Goal: Task Accomplishment & Management: Manage account settings

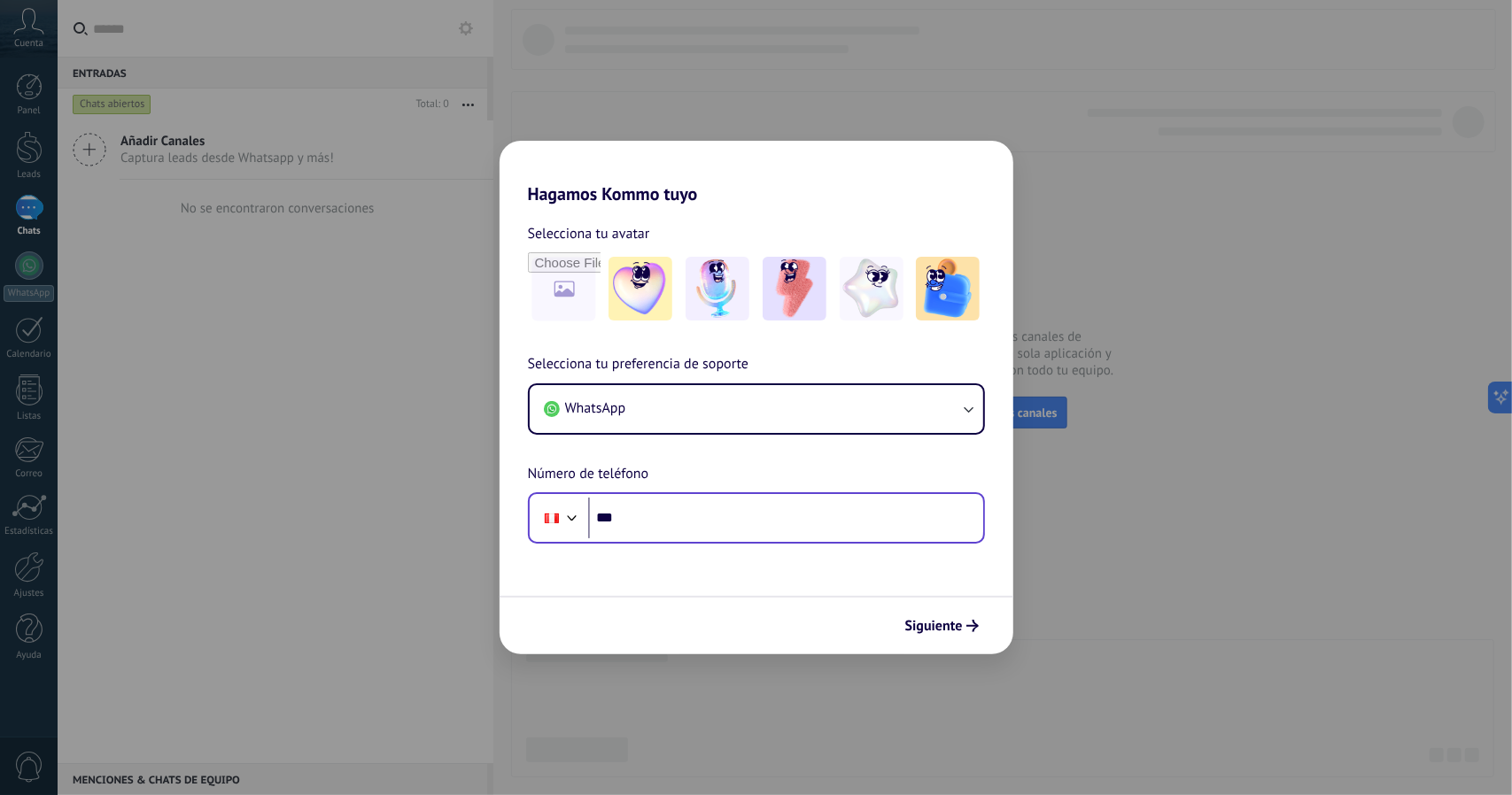
click at [735, 496] on div "Phone ***" at bounding box center [756, 517] width 457 height 52
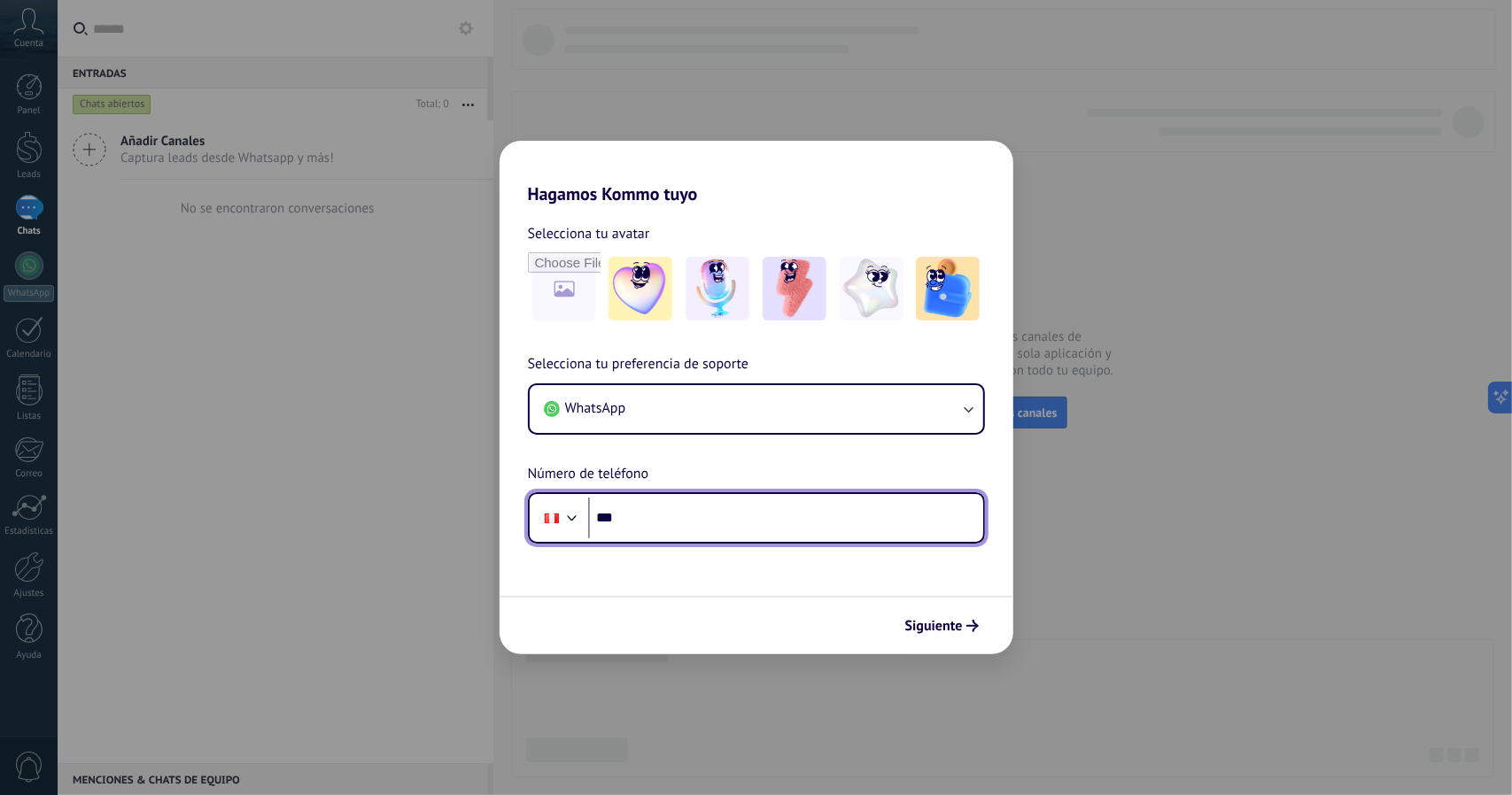
click at [740, 503] on input "***" at bounding box center [785, 518] width 395 height 41
click at [753, 506] on input "***" at bounding box center [785, 518] width 395 height 41
type input "**********"
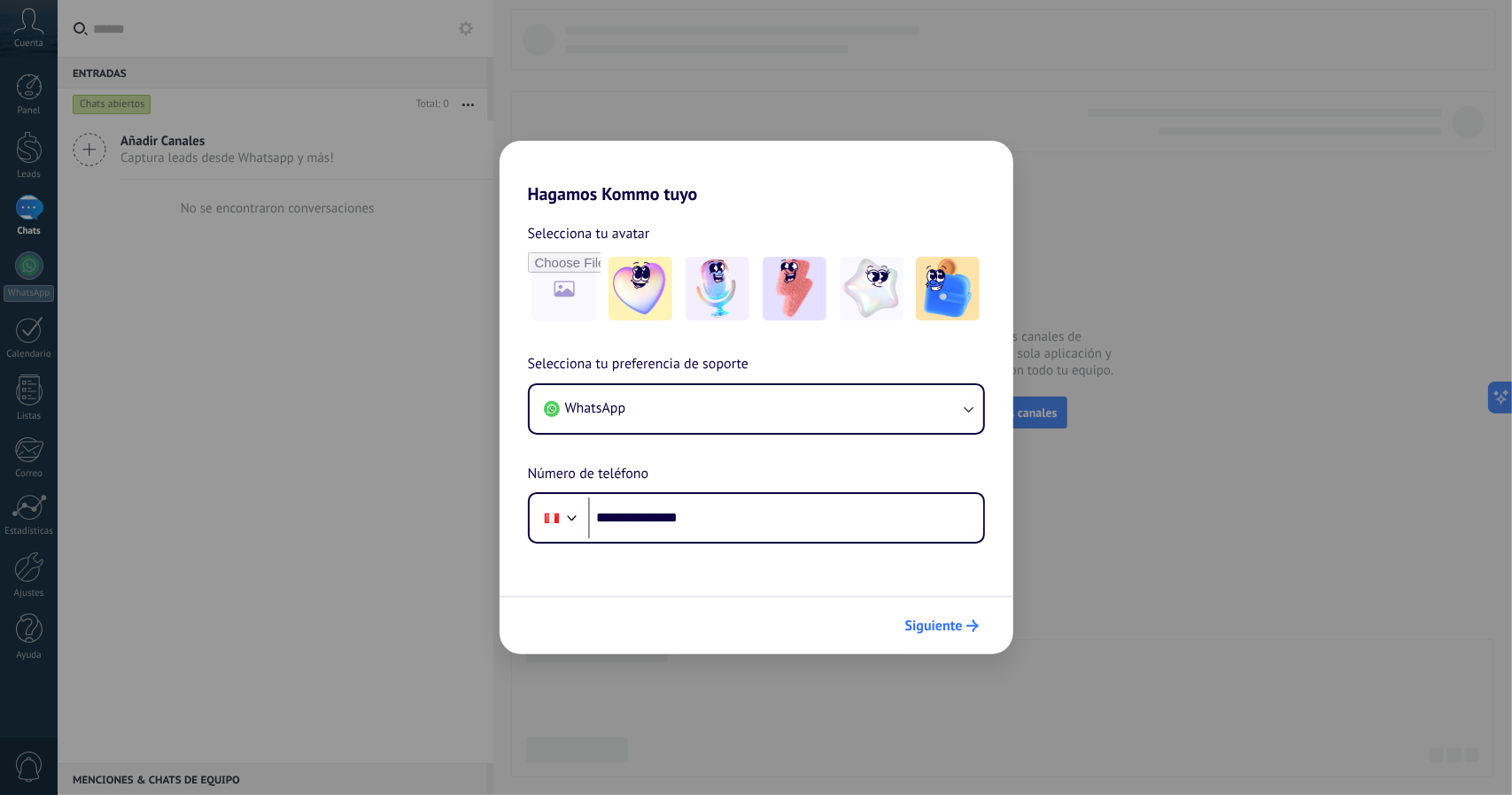
click at [952, 617] on button "Siguiente" at bounding box center [941, 626] width 89 height 30
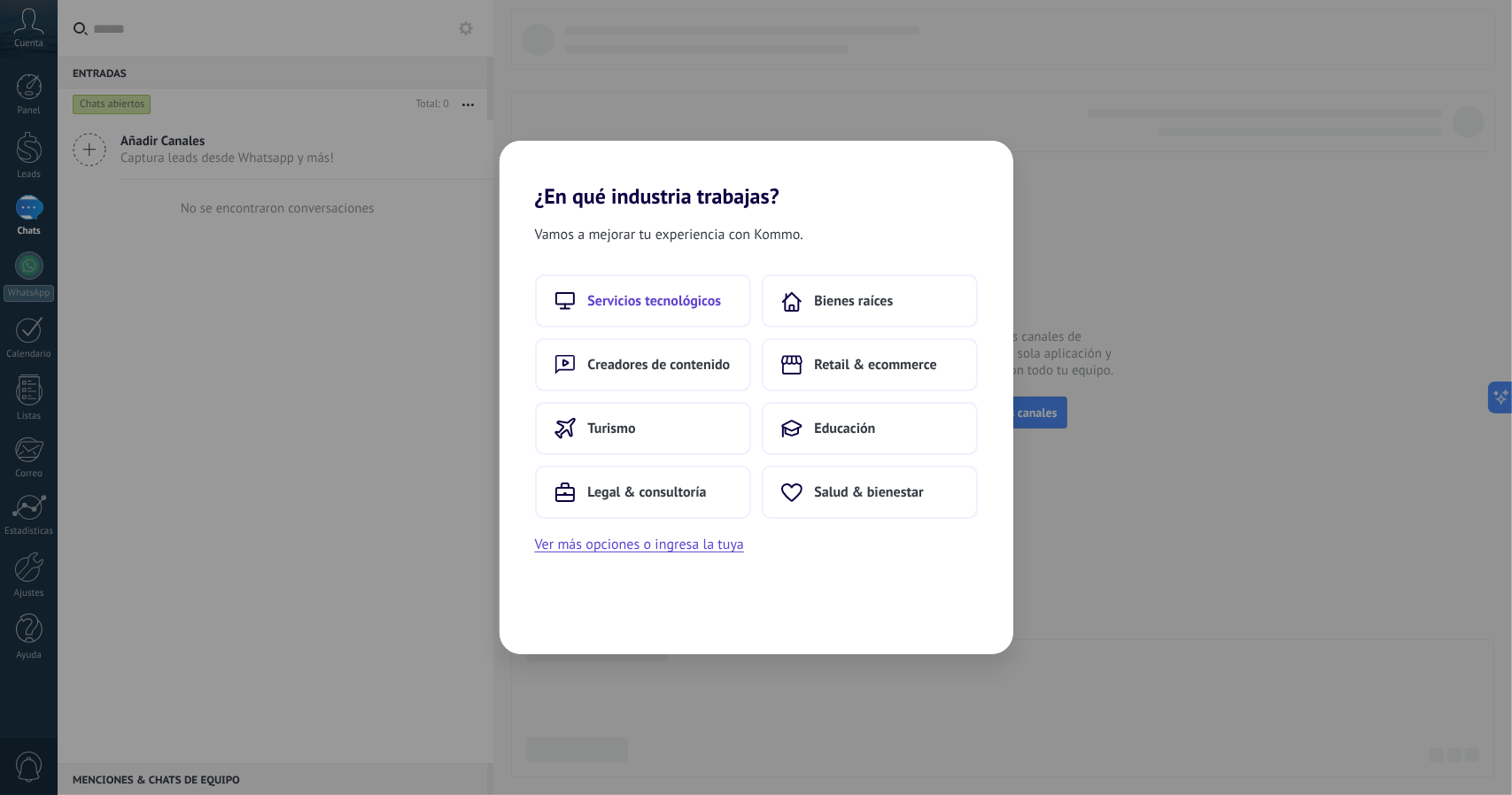
click at [645, 316] on button "Servicios tecnológicos" at bounding box center [643, 301] width 216 height 53
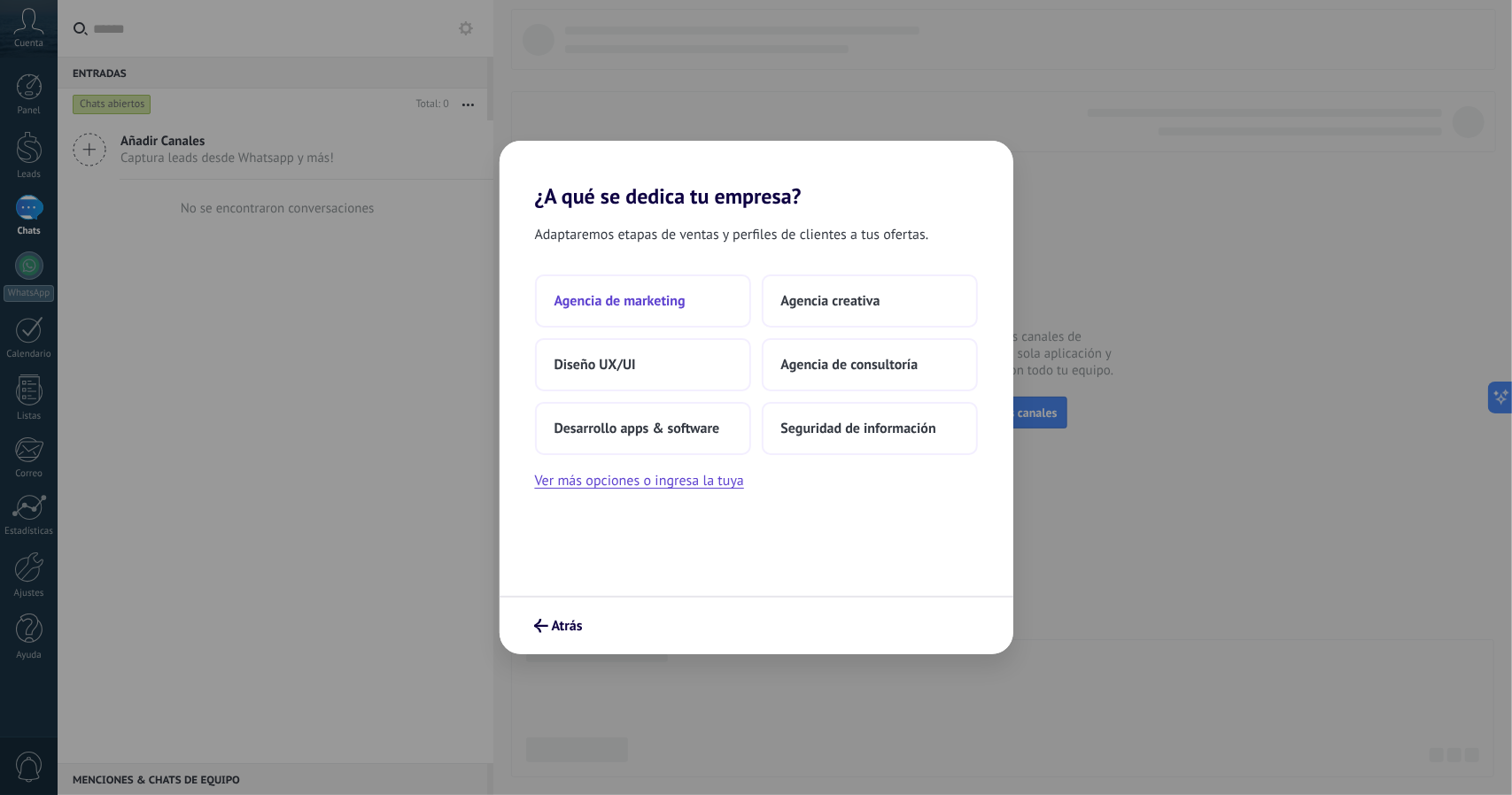
click at [665, 307] on span "Agencia de marketing" at bounding box center [620, 301] width 131 height 18
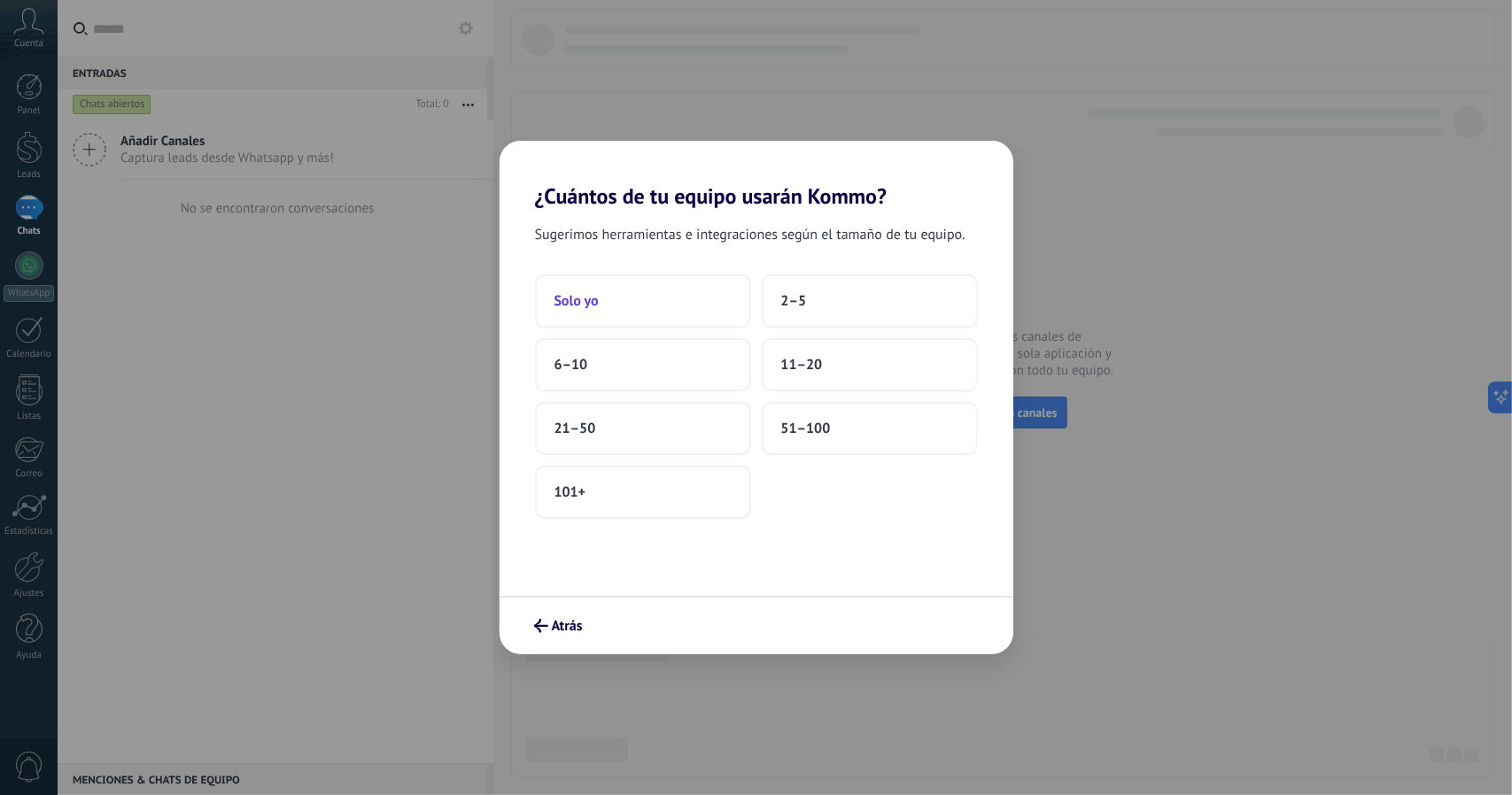
click at [641, 314] on button "Solo yo" at bounding box center [643, 301] width 216 height 53
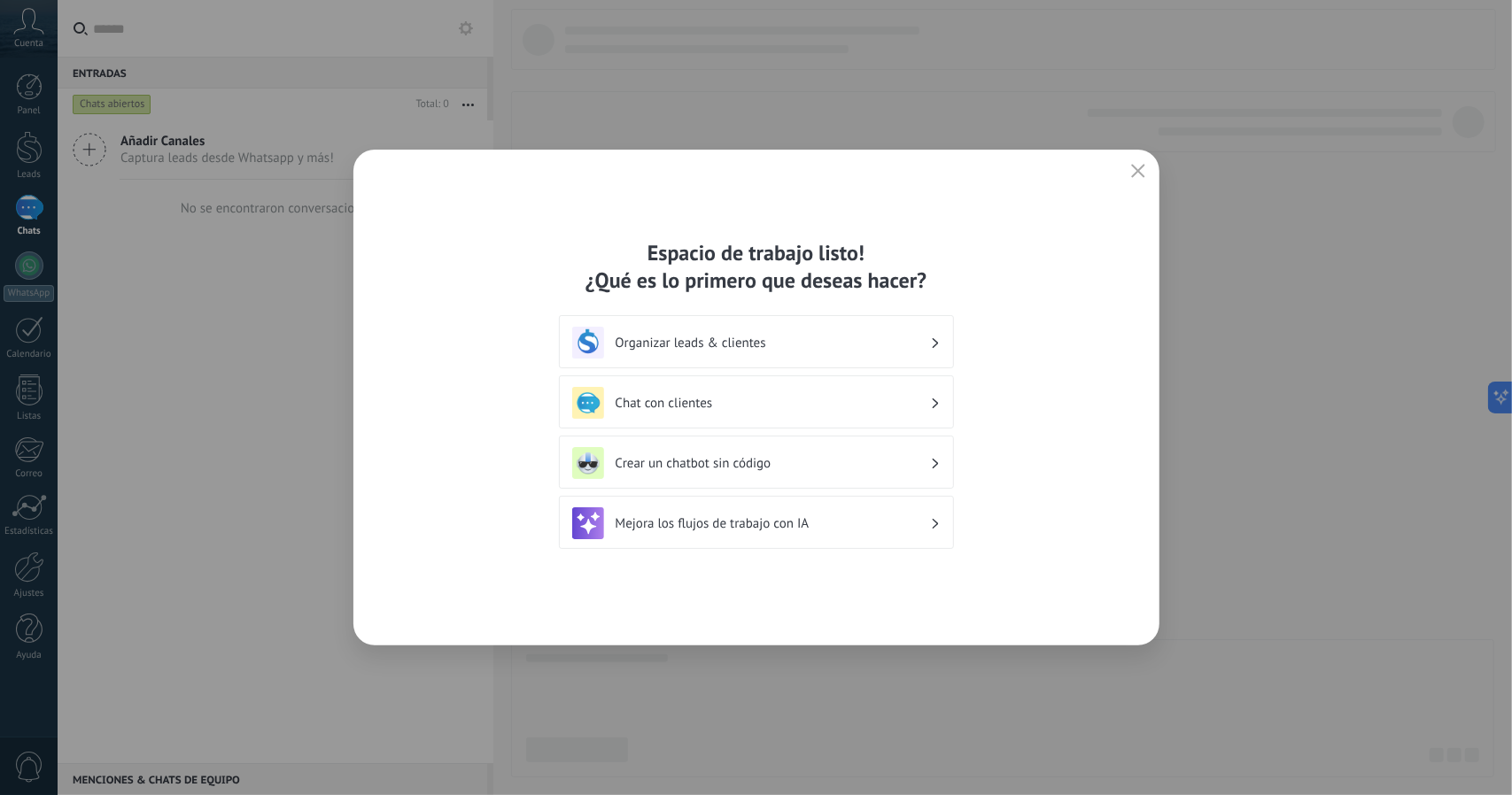
click at [793, 341] on h3 "Organizar leads & clientes" at bounding box center [772, 342] width 314 height 17
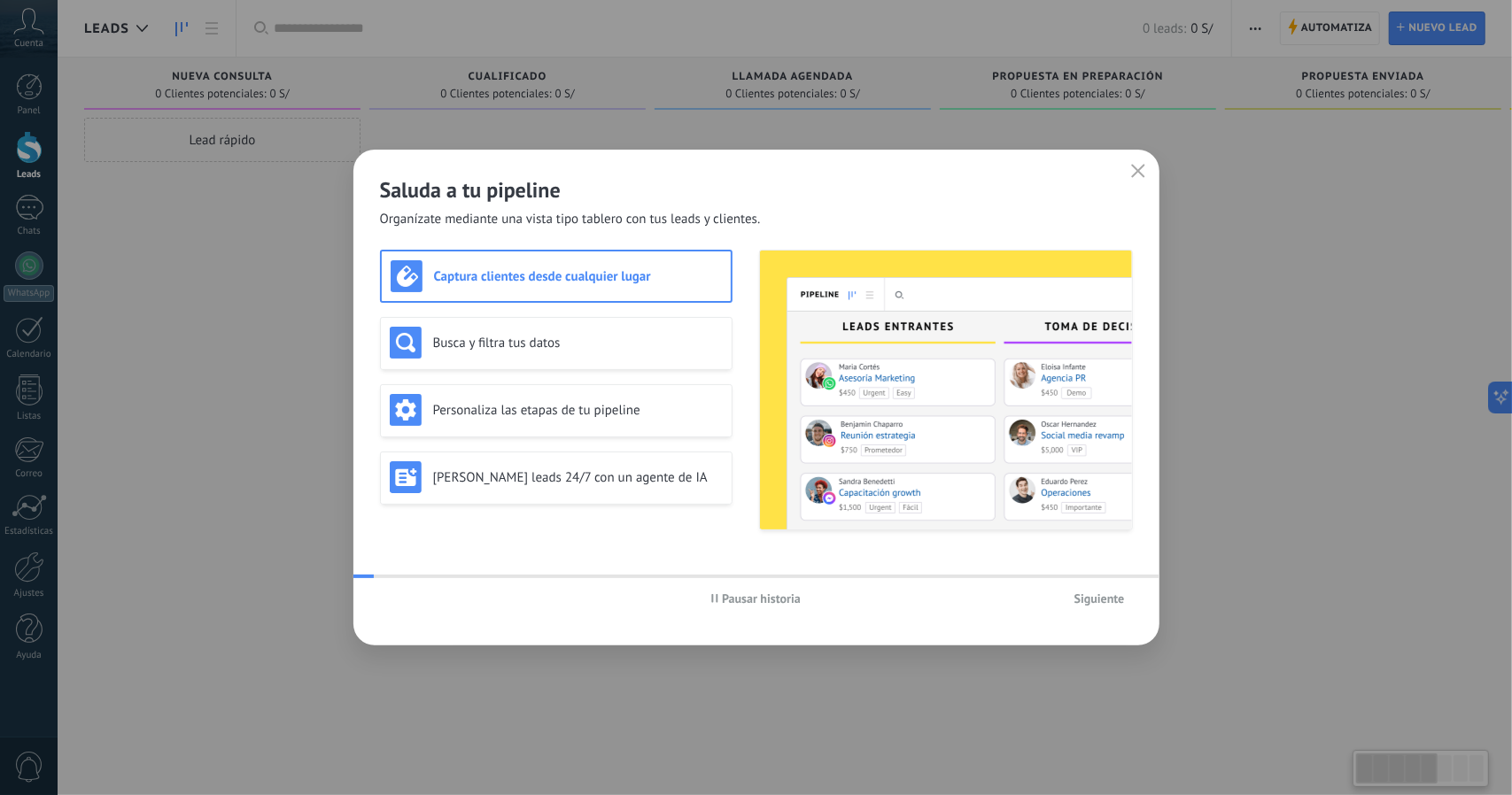
click at [1137, 164] on icon "button" at bounding box center [1137, 171] width 14 height 14
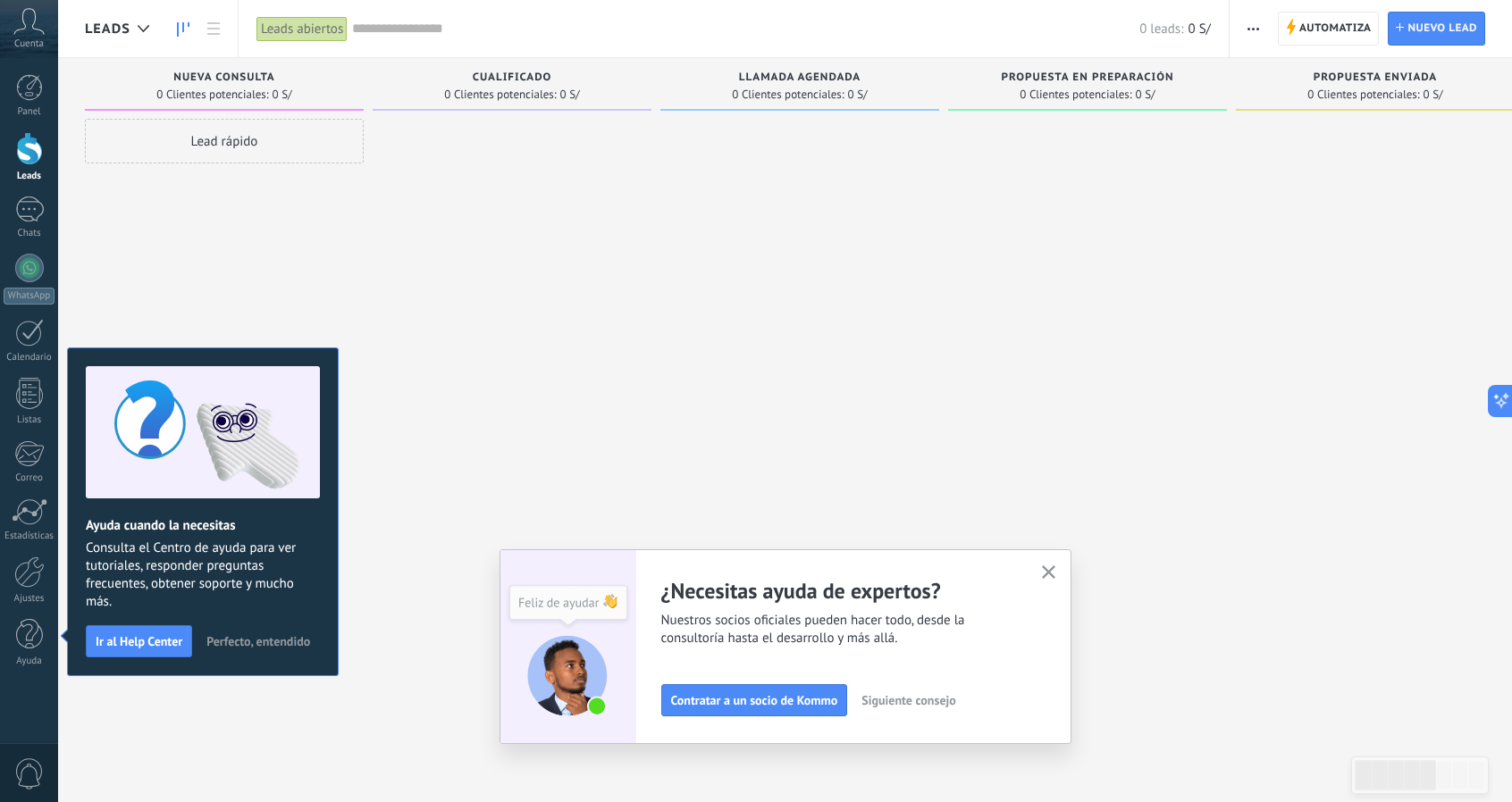
click at [243, 636] on span "Perfecto, entendido" at bounding box center [258, 641] width 104 height 13
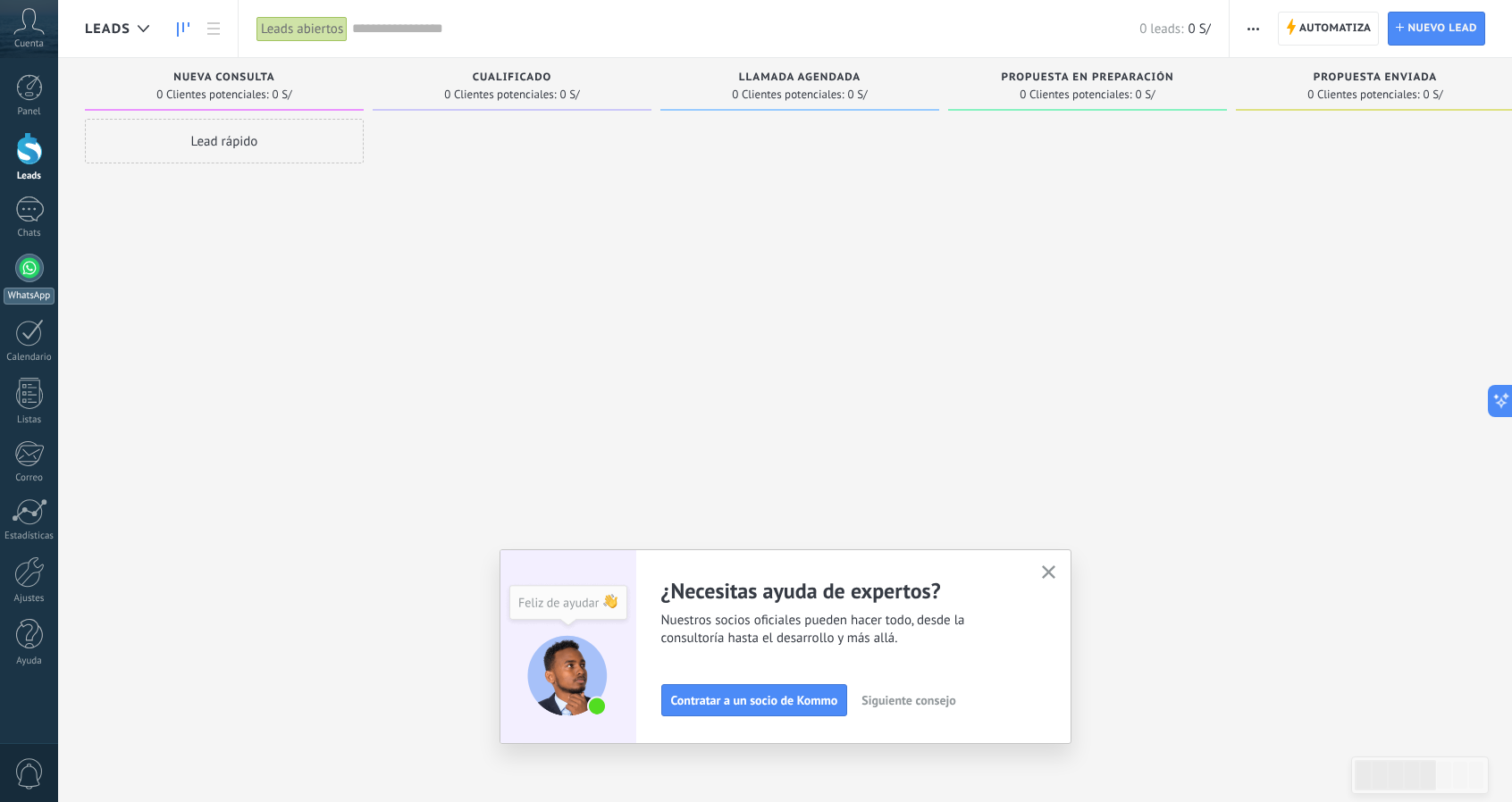
click at [41, 272] on div at bounding box center [29, 267] width 29 height 29
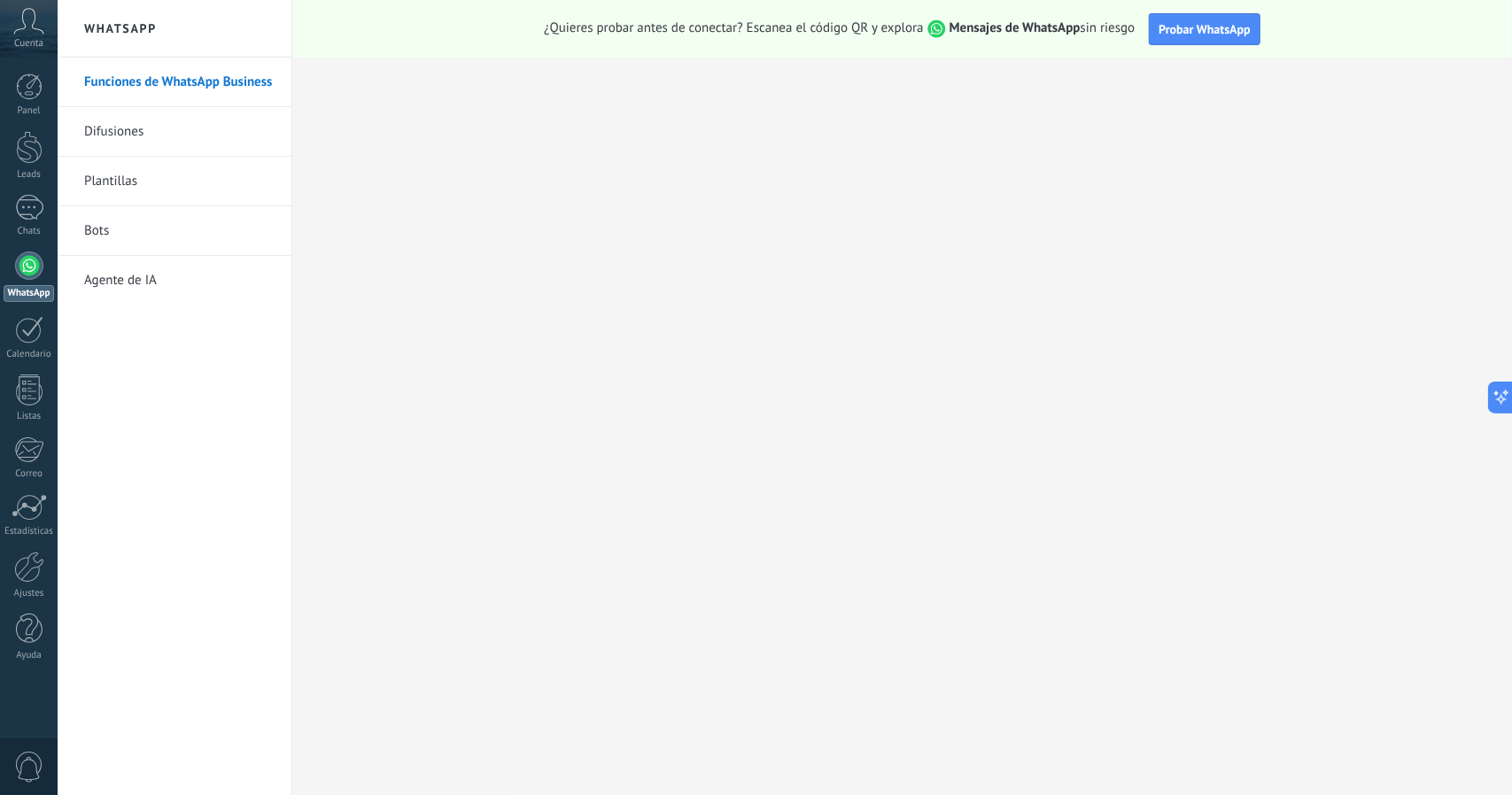
click at [32, 260] on div at bounding box center [28, 265] width 28 height 28
click at [28, 220] on div at bounding box center [28, 207] width 28 height 25
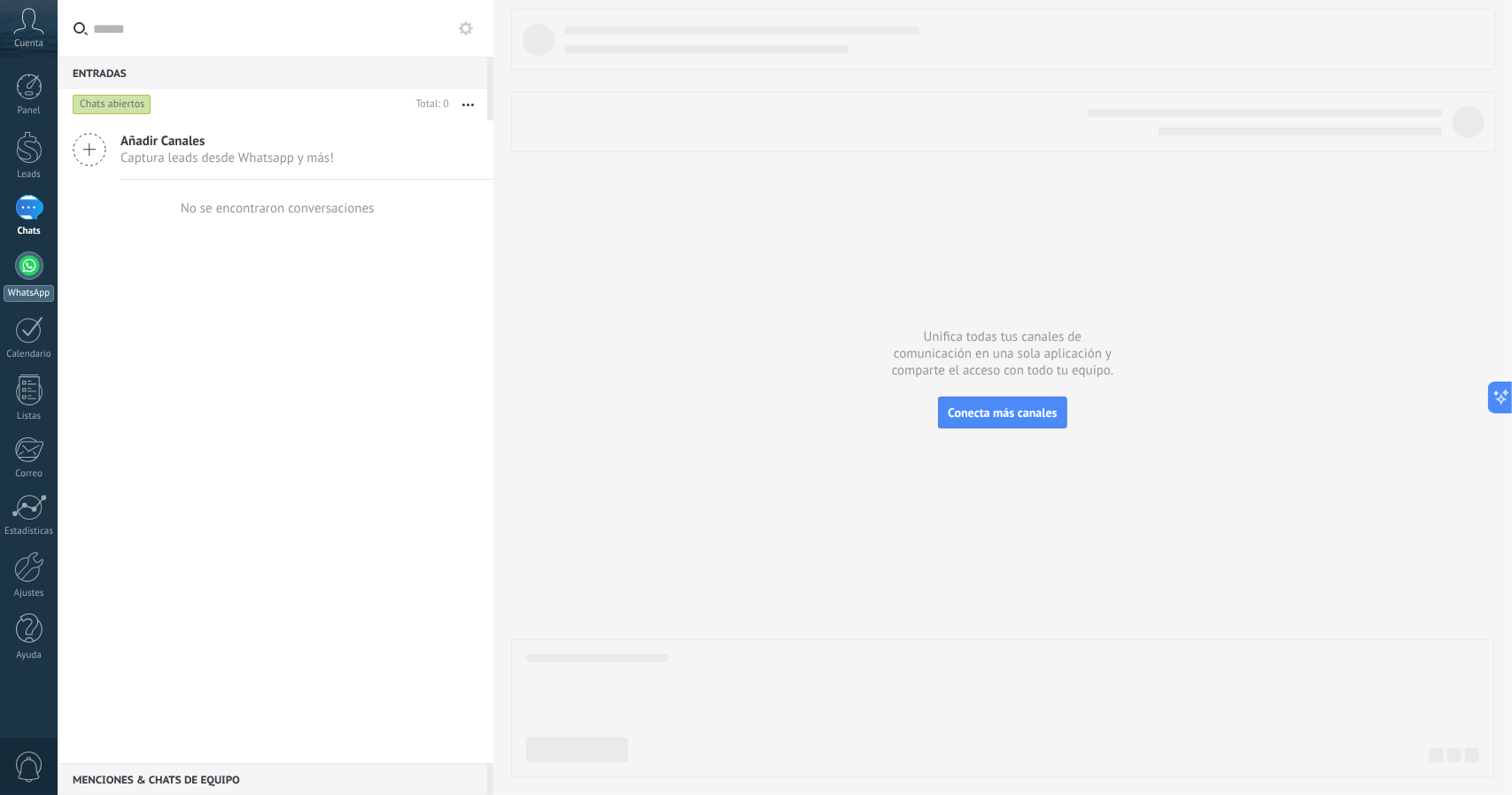
click at [42, 283] on link "WhatsApp" at bounding box center [28, 277] width 58 height 51
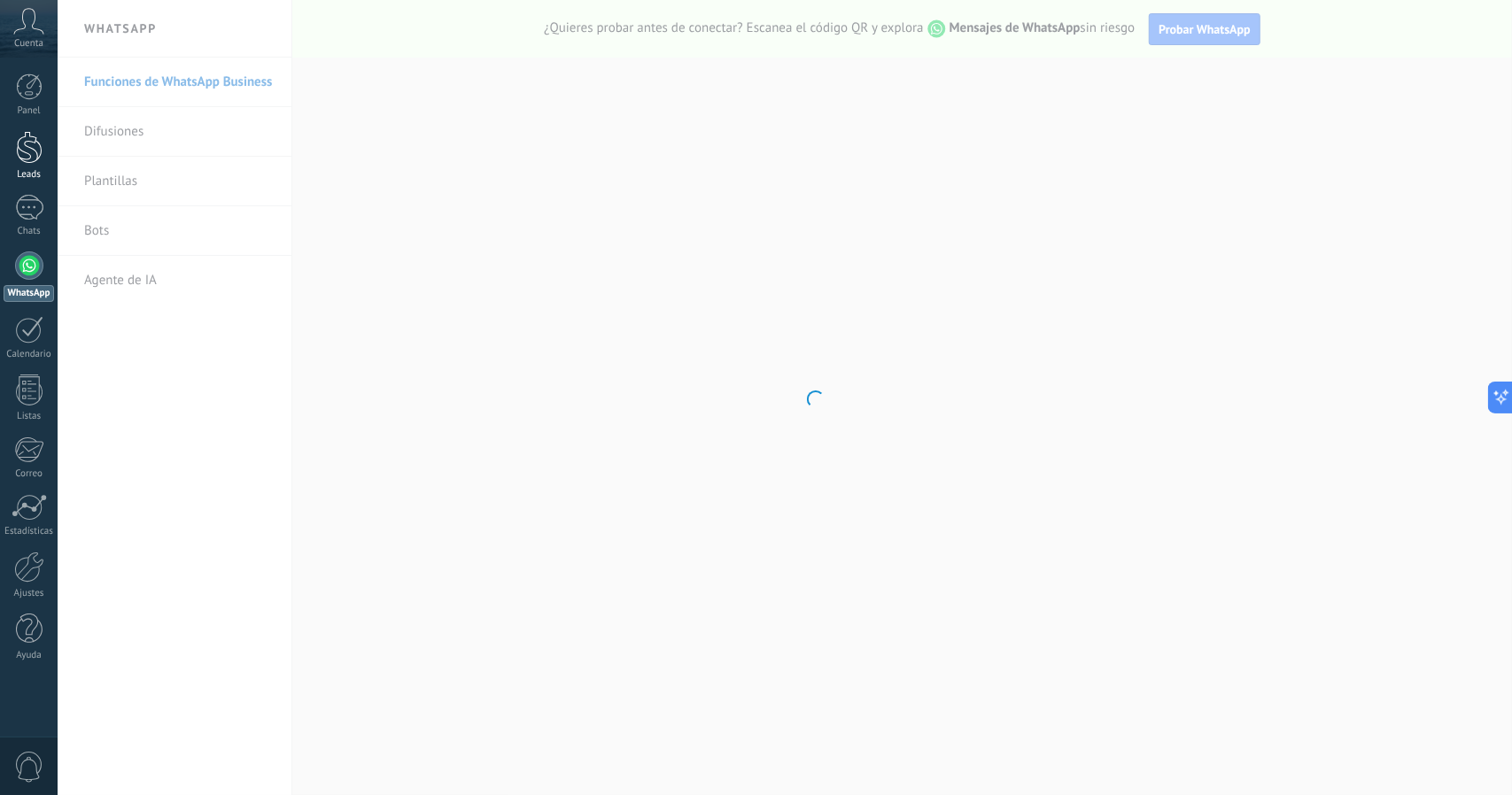
click at [24, 150] on div at bounding box center [28, 148] width 26 height 33
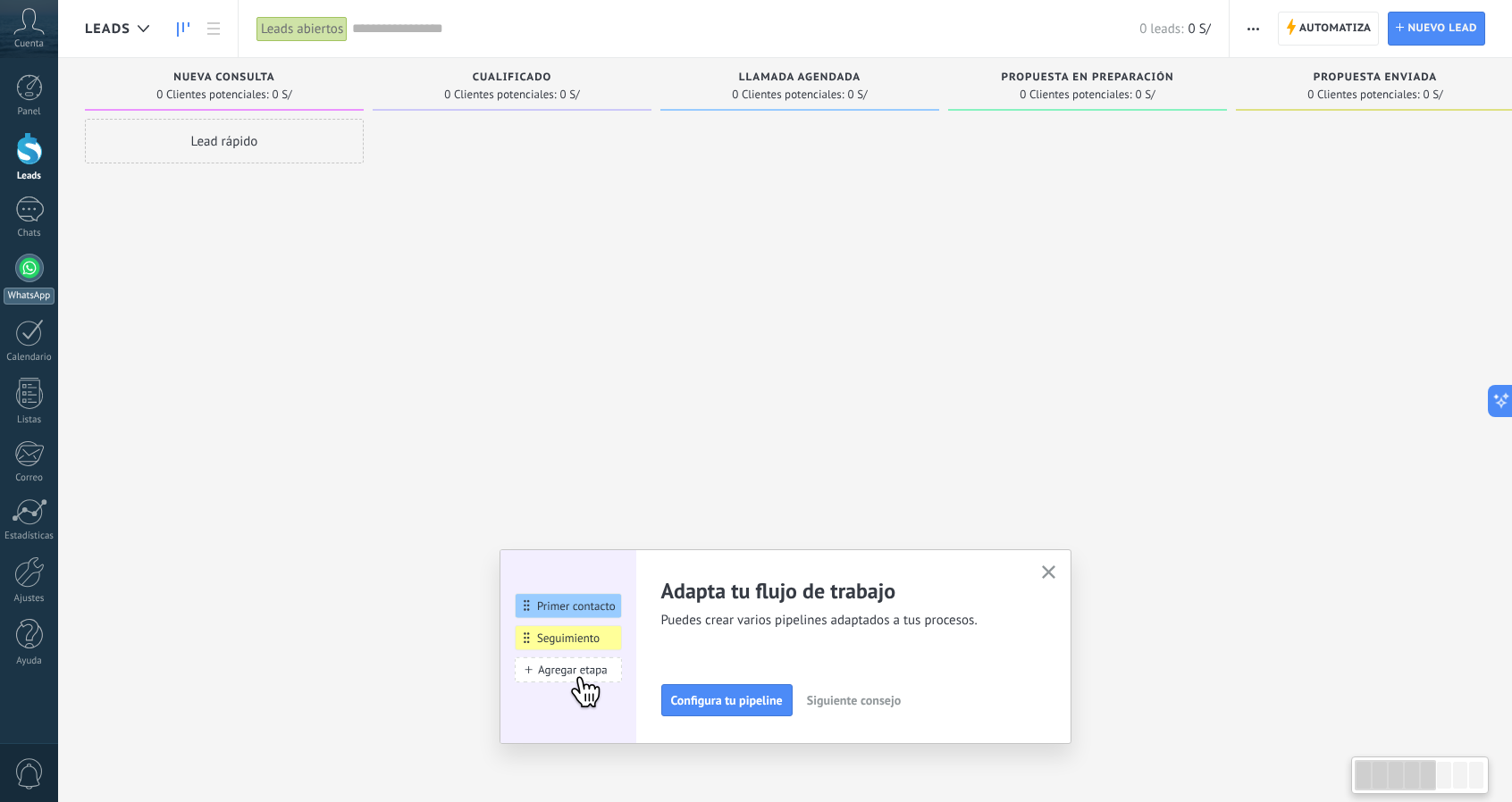
click at [42, 274] on link "WhatsApp" at bounding box center [29, 279] width 58 height 51
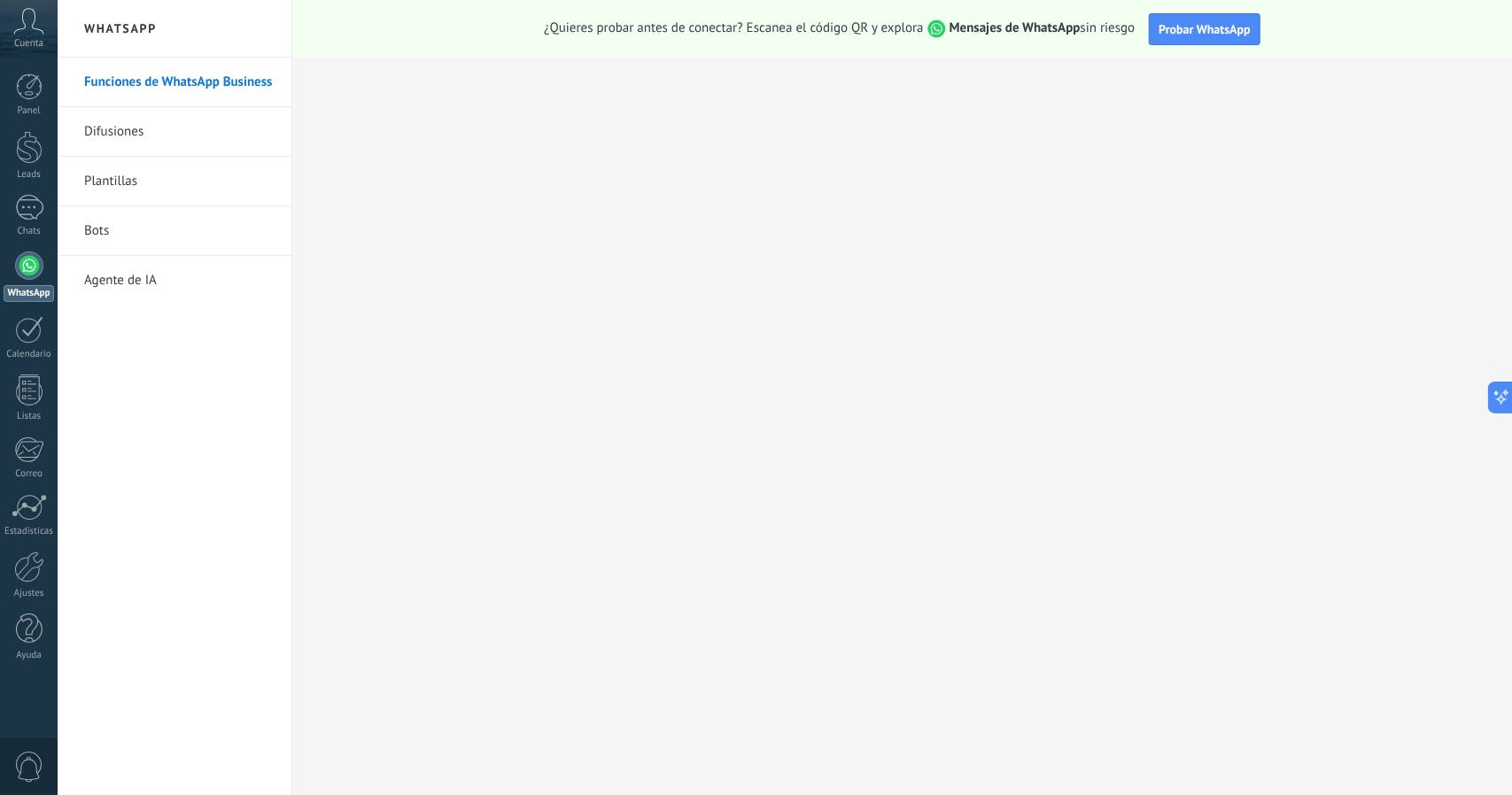
click at [128, 177] on link "Plantillas" at bounding box center [179, 181] width 190 height 50
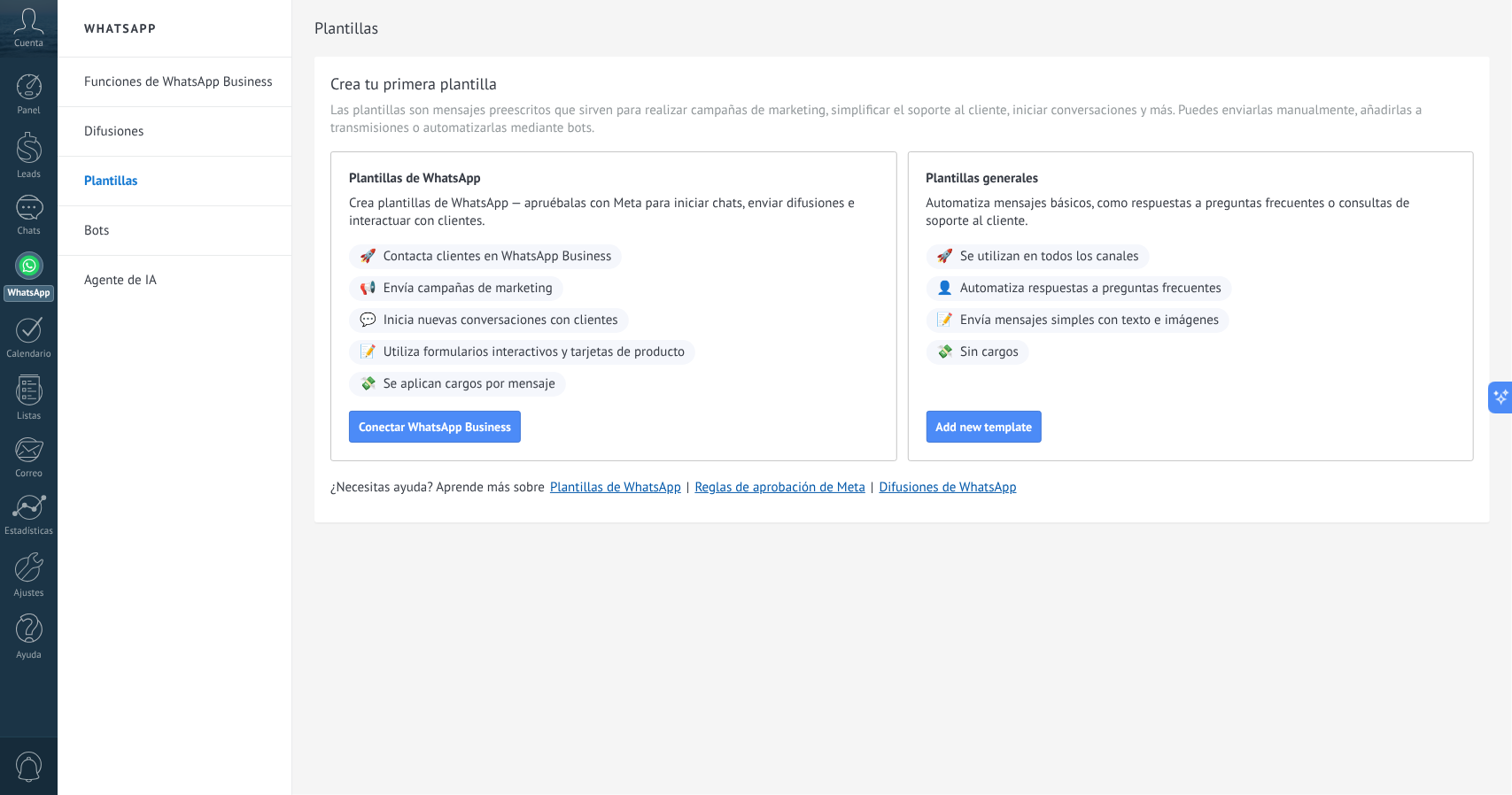
click at [117, 132] on link "Difusiones" at bounding box center [179, 132] width 190 height 50
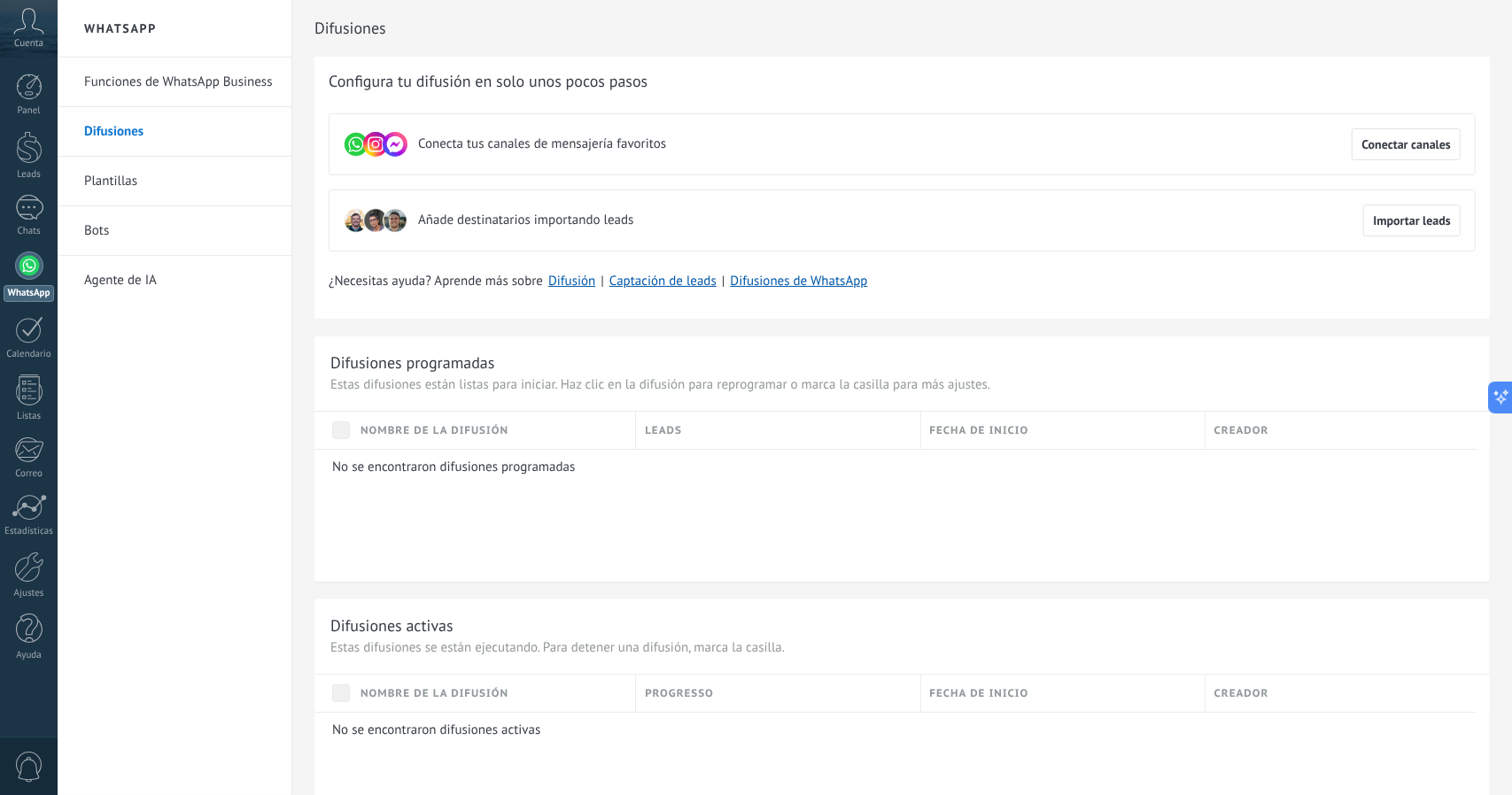
click at [92, 237] on link "Bots" at bounding box center [179, 231] width 190 height 50
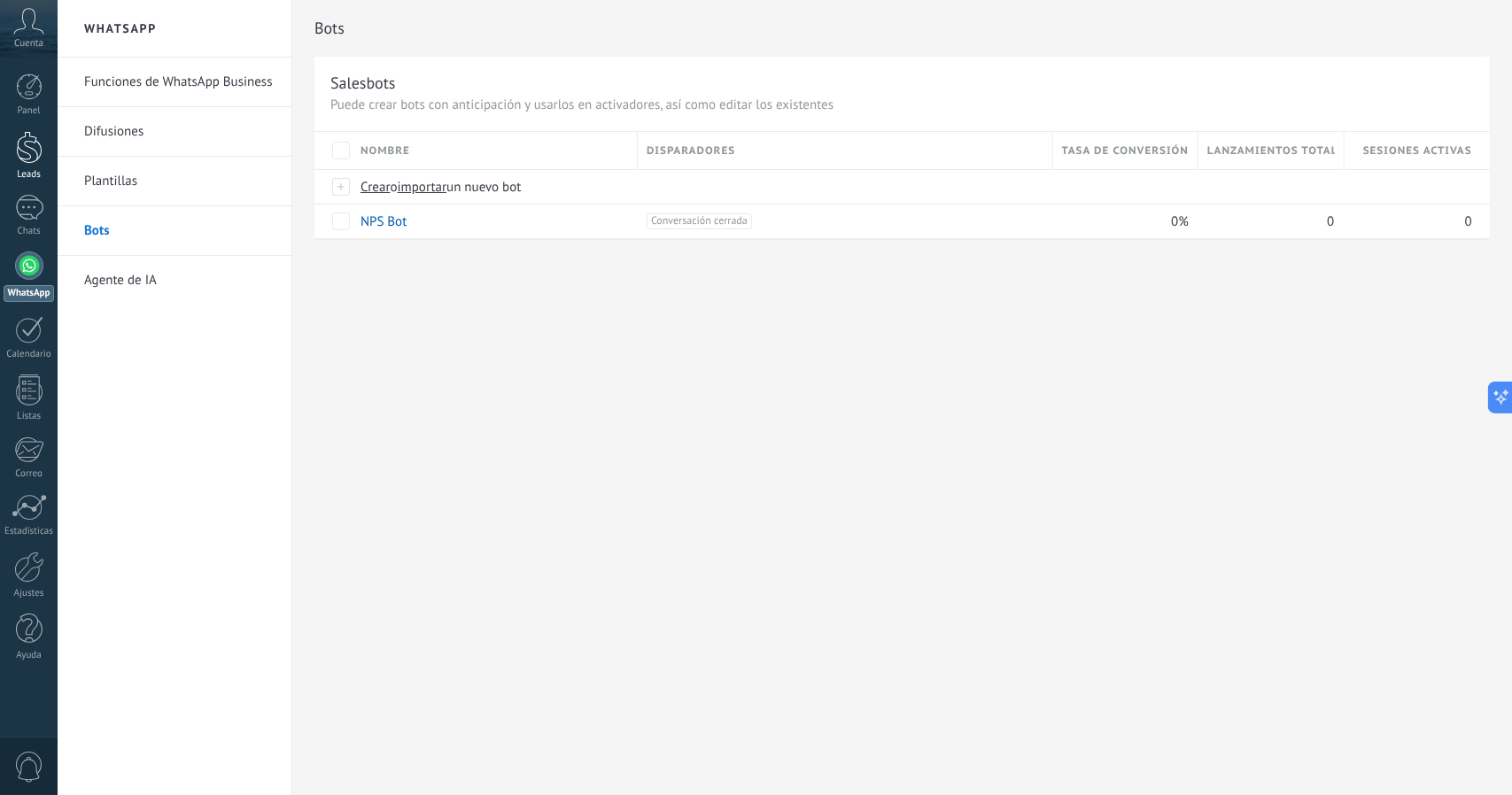
click at [30, 143] on div at bounding box center [28, 148] width 26 height 33
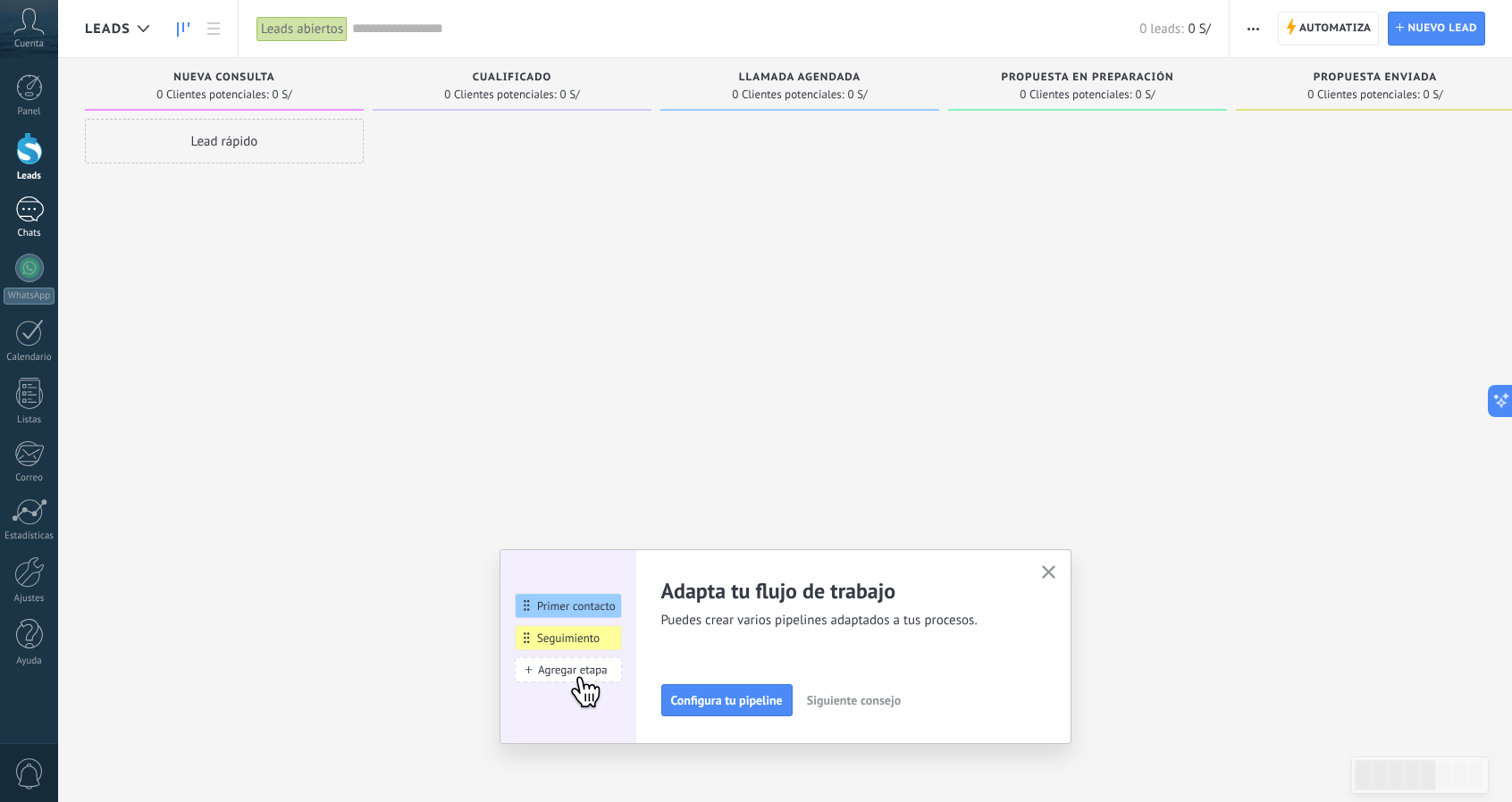
click at [20, 232] on div "Chats" at bounding box center [30, 234] width 52 height 12
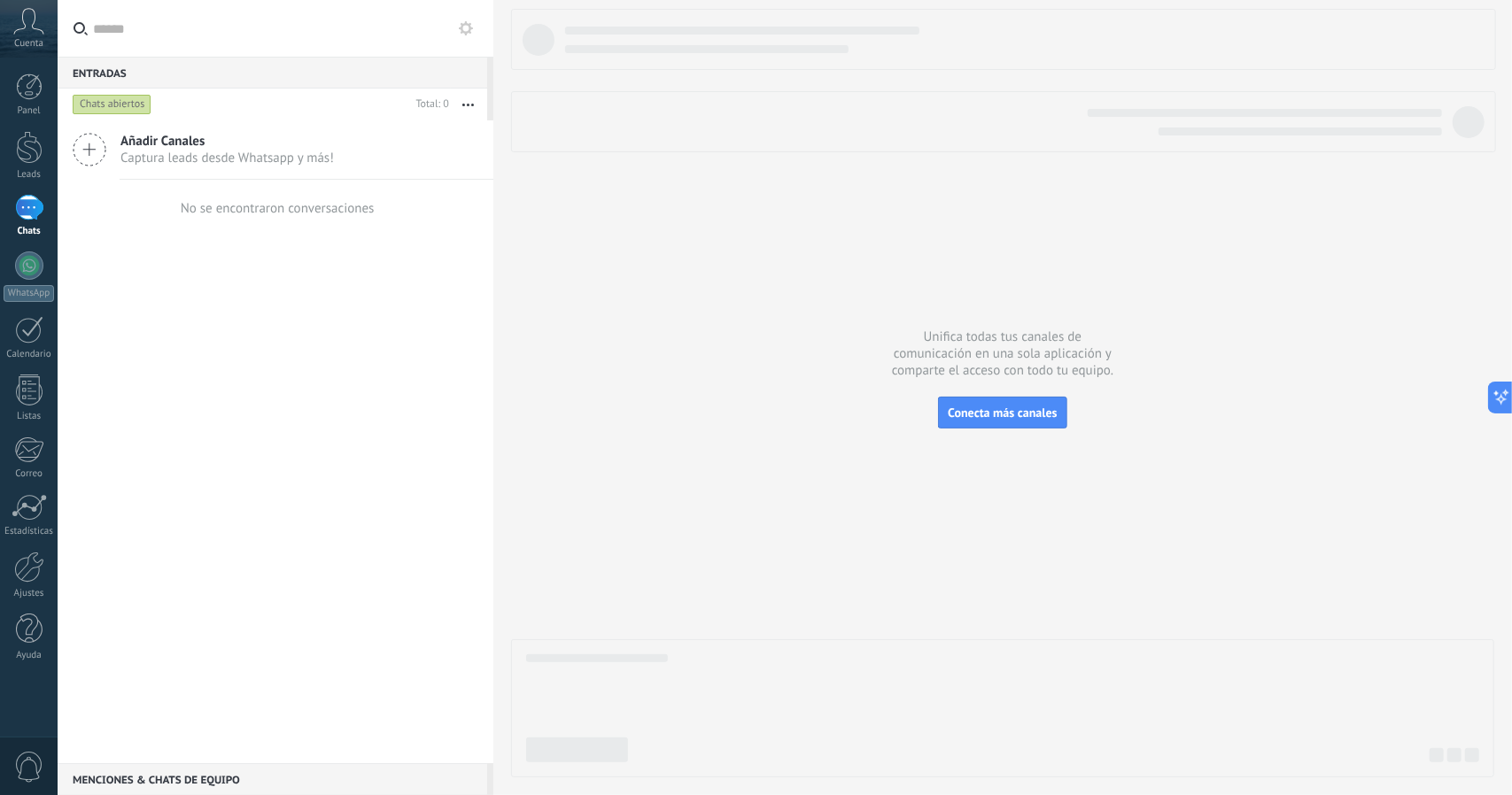
click at [469, 23] on icon at bounding box center [466, 28] width 14 height 14
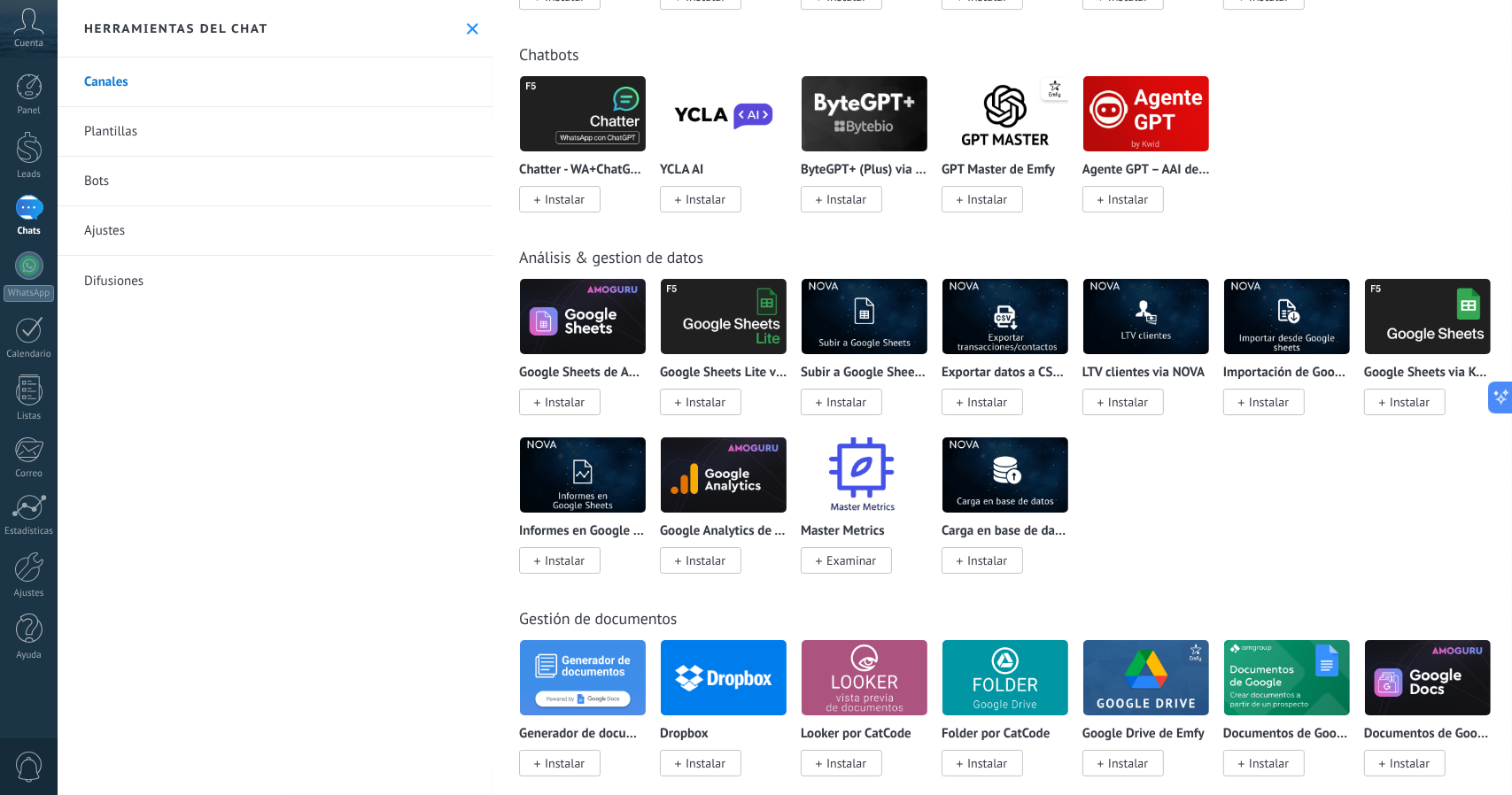
scroll to position [3985, 0]
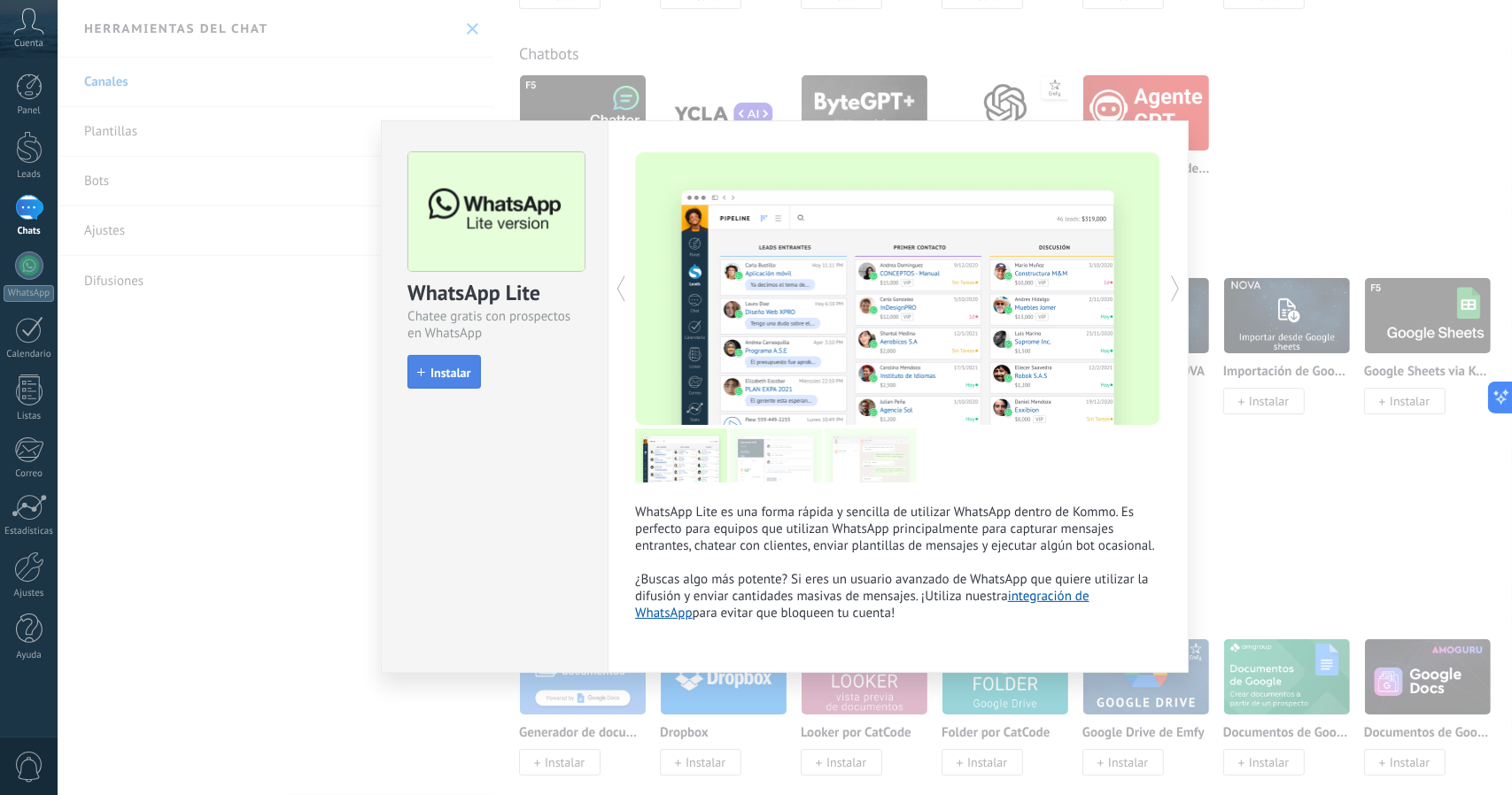
click at [464, 378] on span "Instalar" at bounding box center [450, 373] width 40 height 13
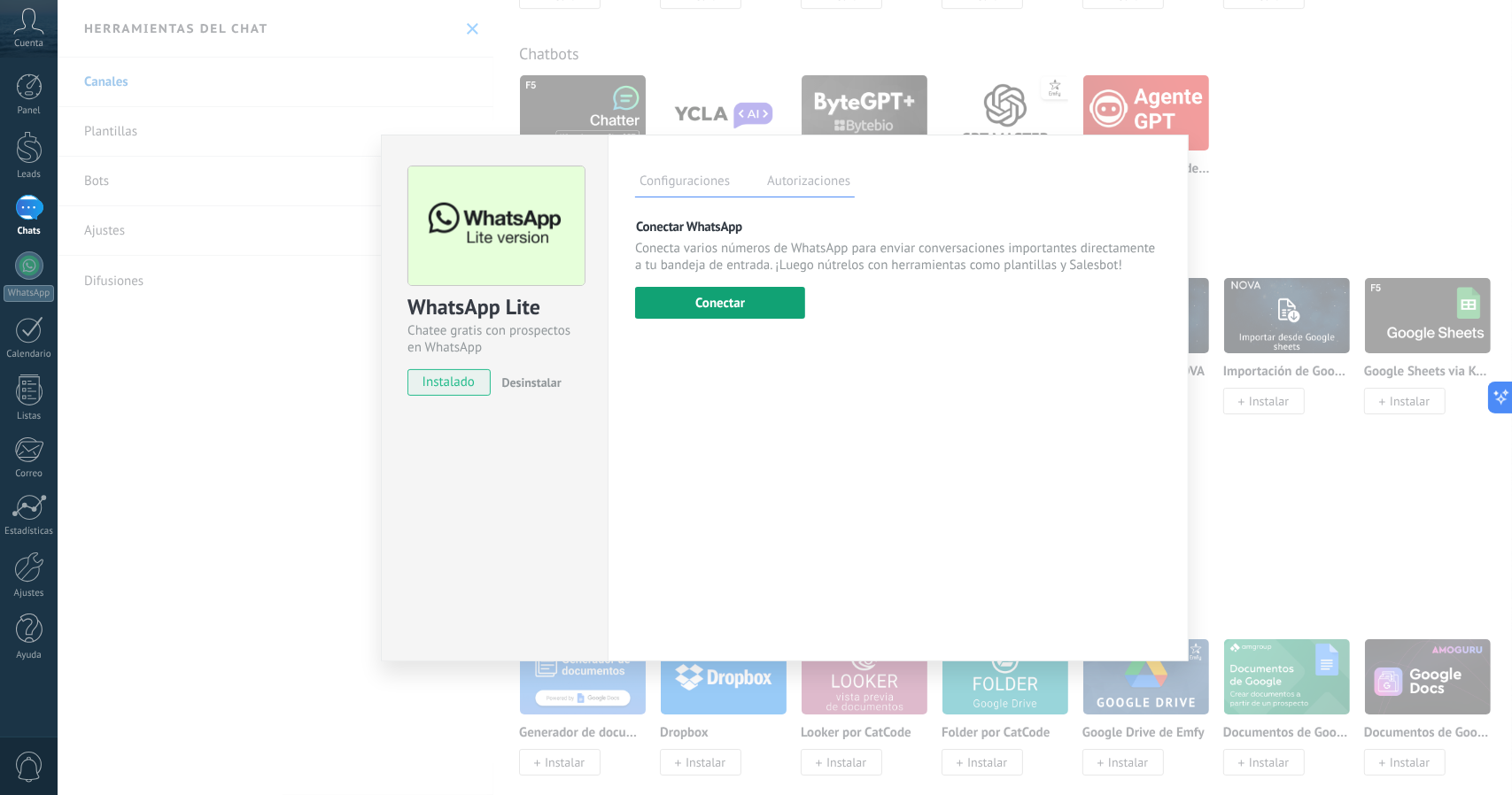
click at [666, 295] on button "Conectar" at bounding box center [720, 302] width 170 height 32
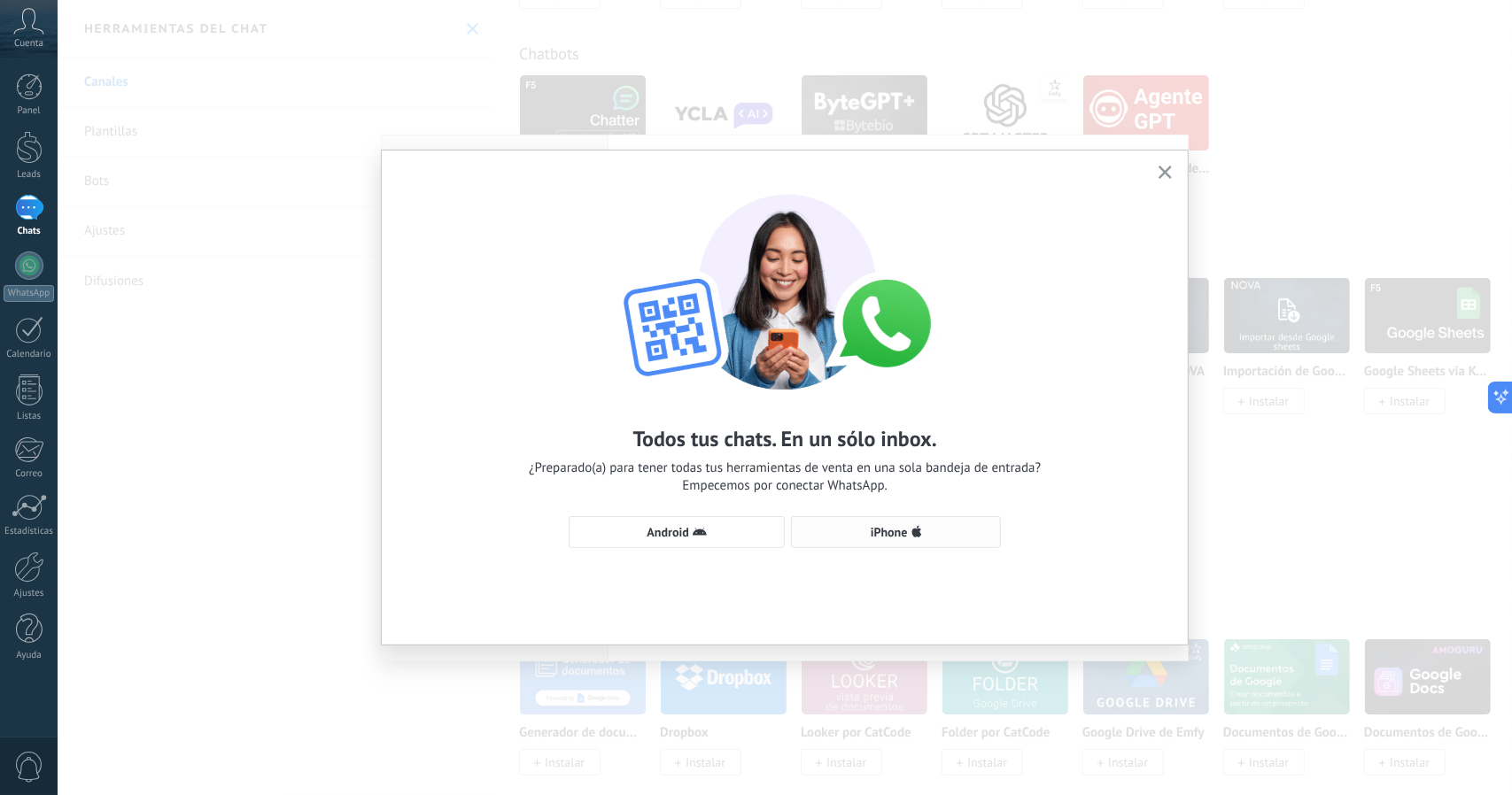
click at [884, 528] on span "iPhone" at bounding box center [889, 532] width 37 height 13
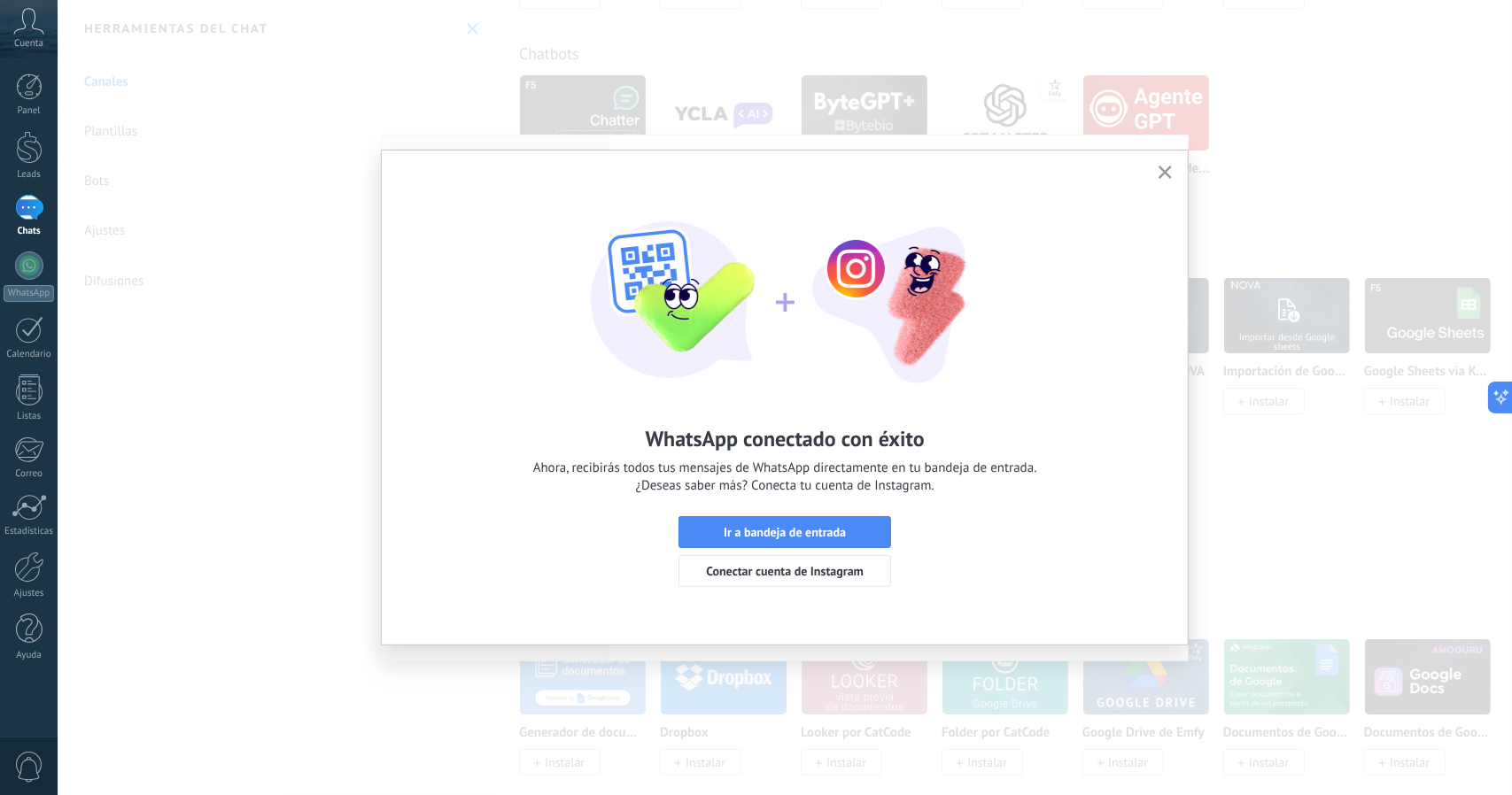
click at [830, 531] on span "Ir a bandeja de entrada" at bounding box center [784, 532] width 122 height 13
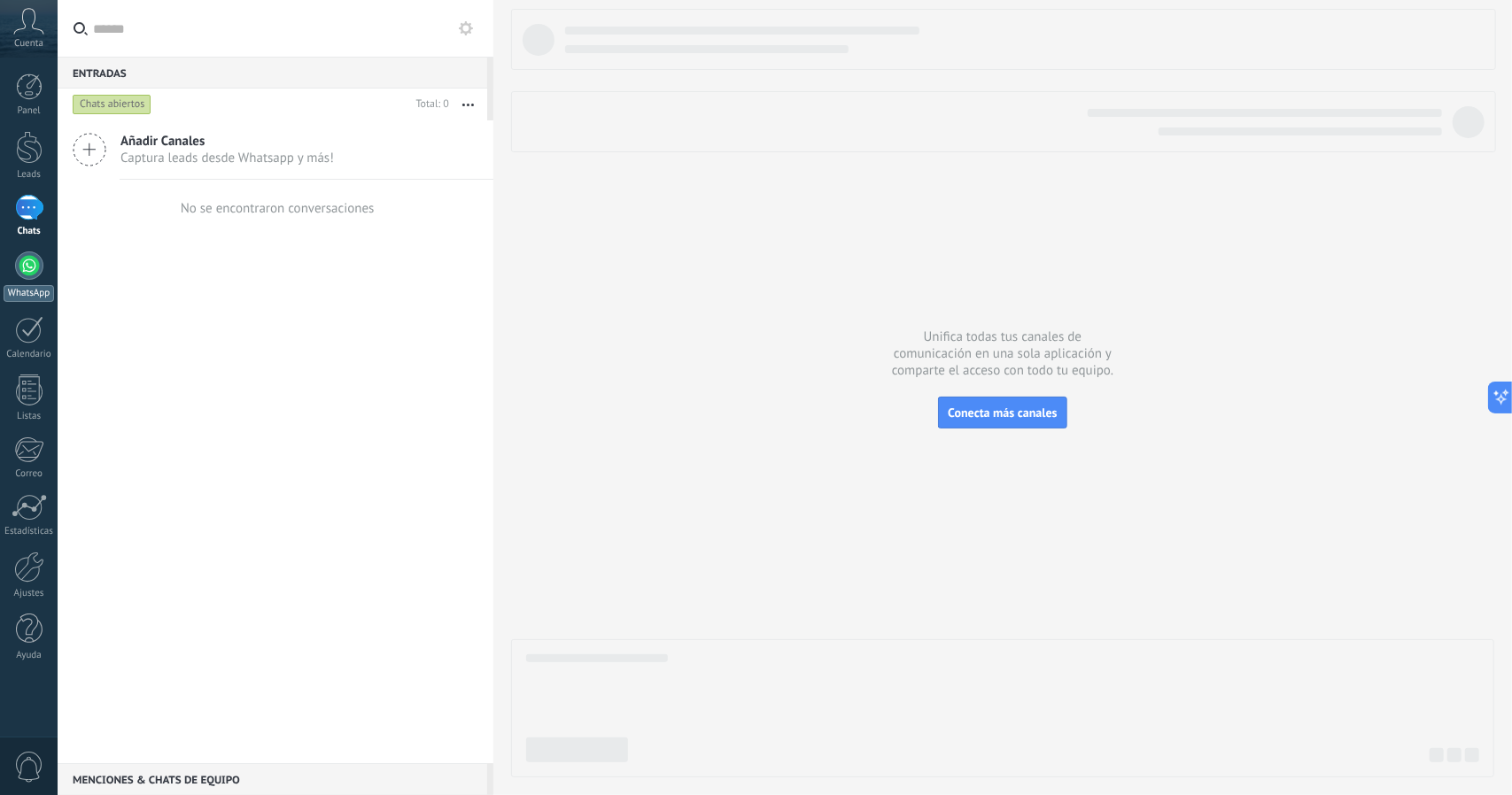
click at [21, 287] on div "WhatsApp" at bounding box center [29, 293] width 51 height 17
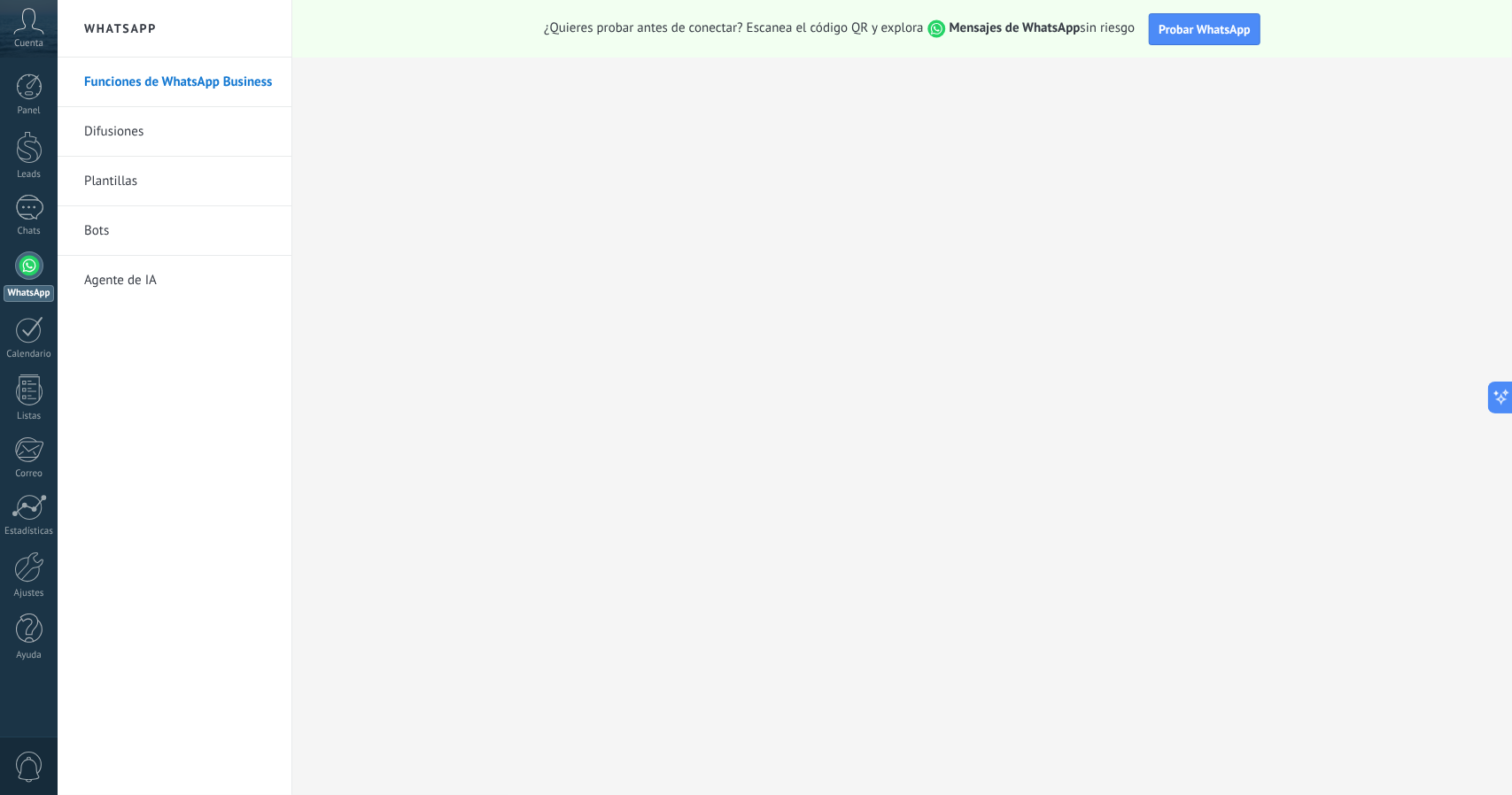
click at [118, 227] on link "Bots" at bounding box center [179, 231] width 190 height 50
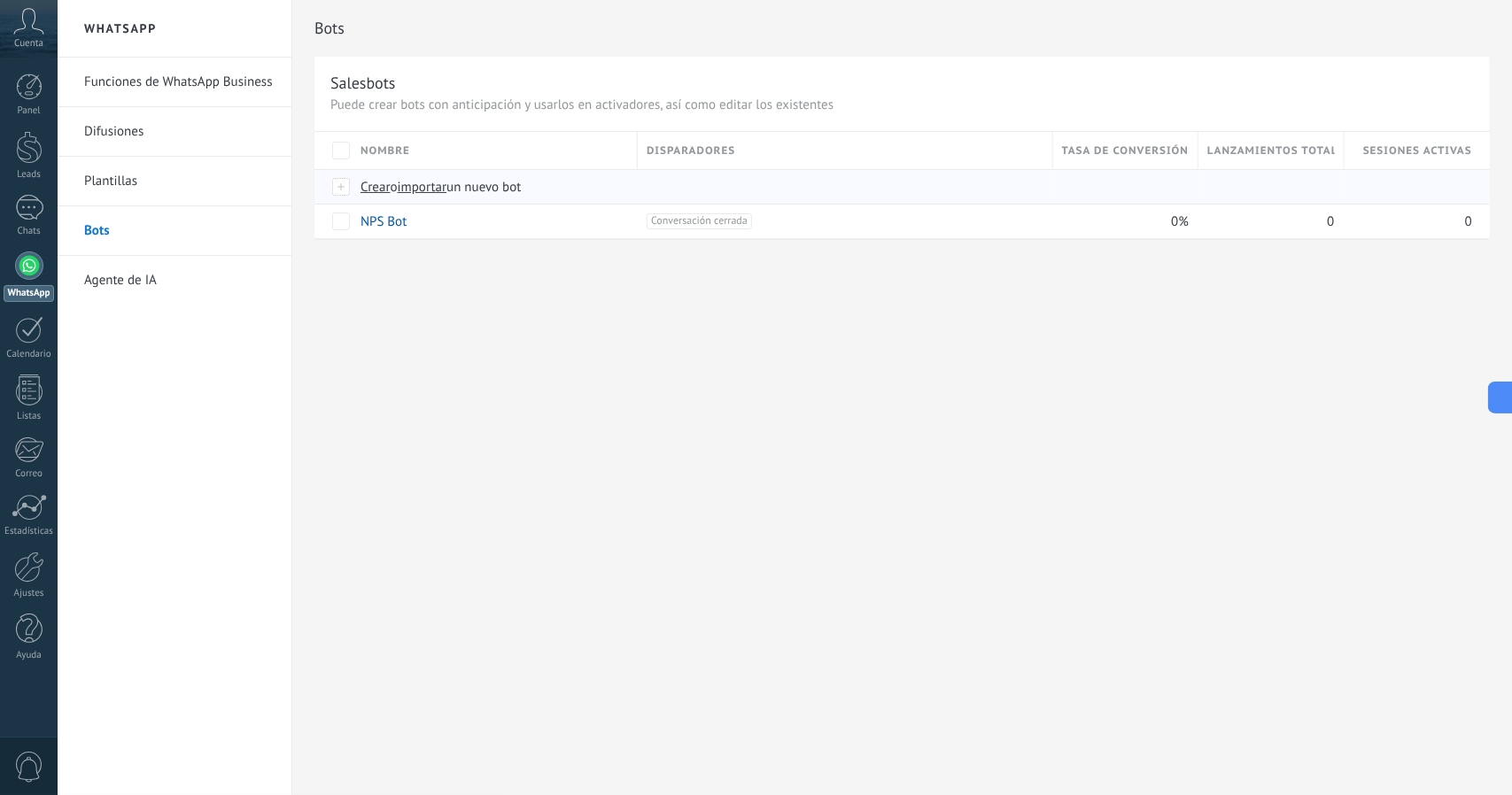
click at [433, 179] on span "importar" at bounding box center [422, 187] width 50 height 17
click at [0, 0] on input "importar un nuevo bot" at bounding box center [0, 0] width 0 height 0
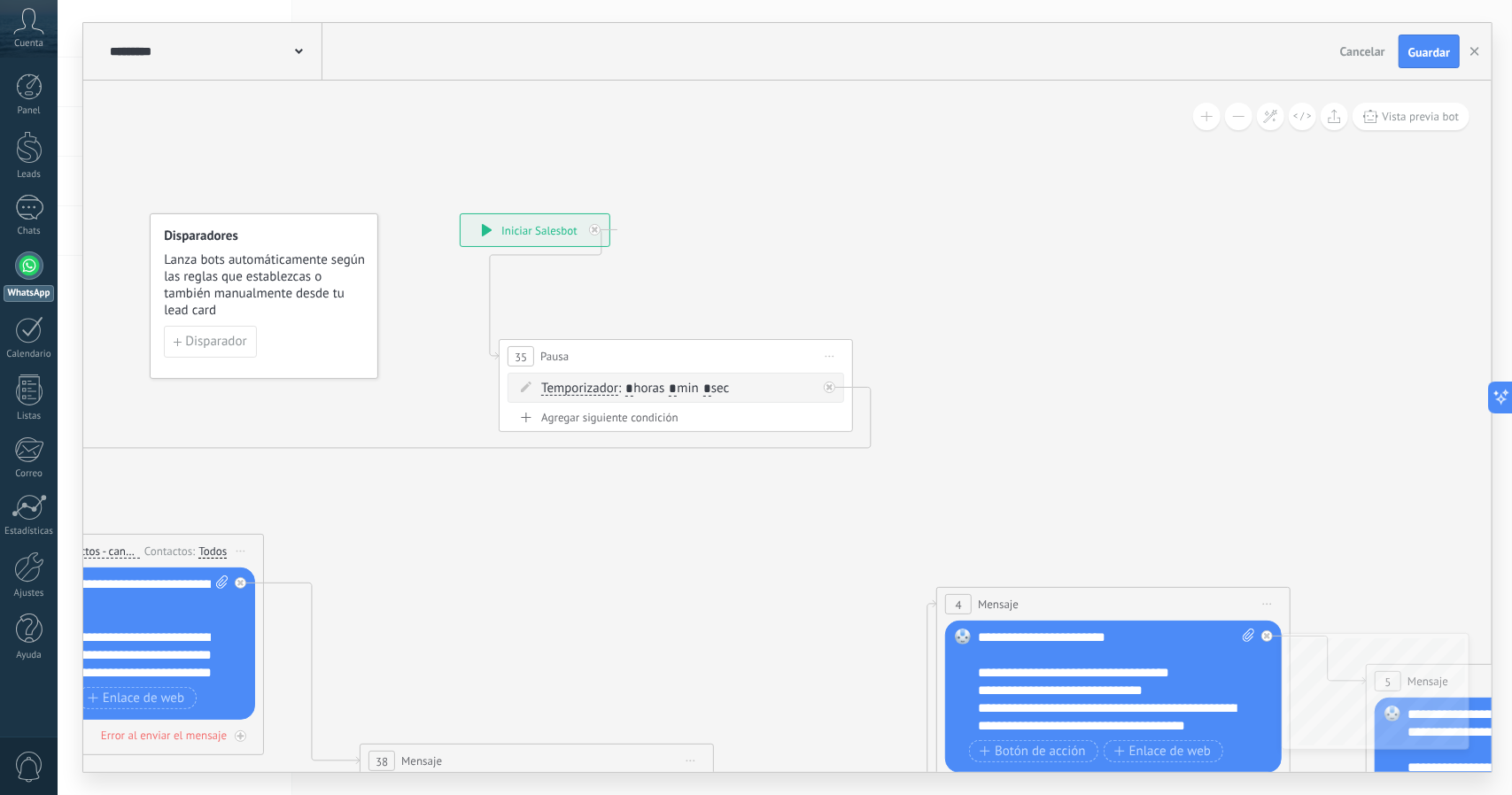
click at [1232, 118] on button at bounding box center [1238, 116] width 27 height 27
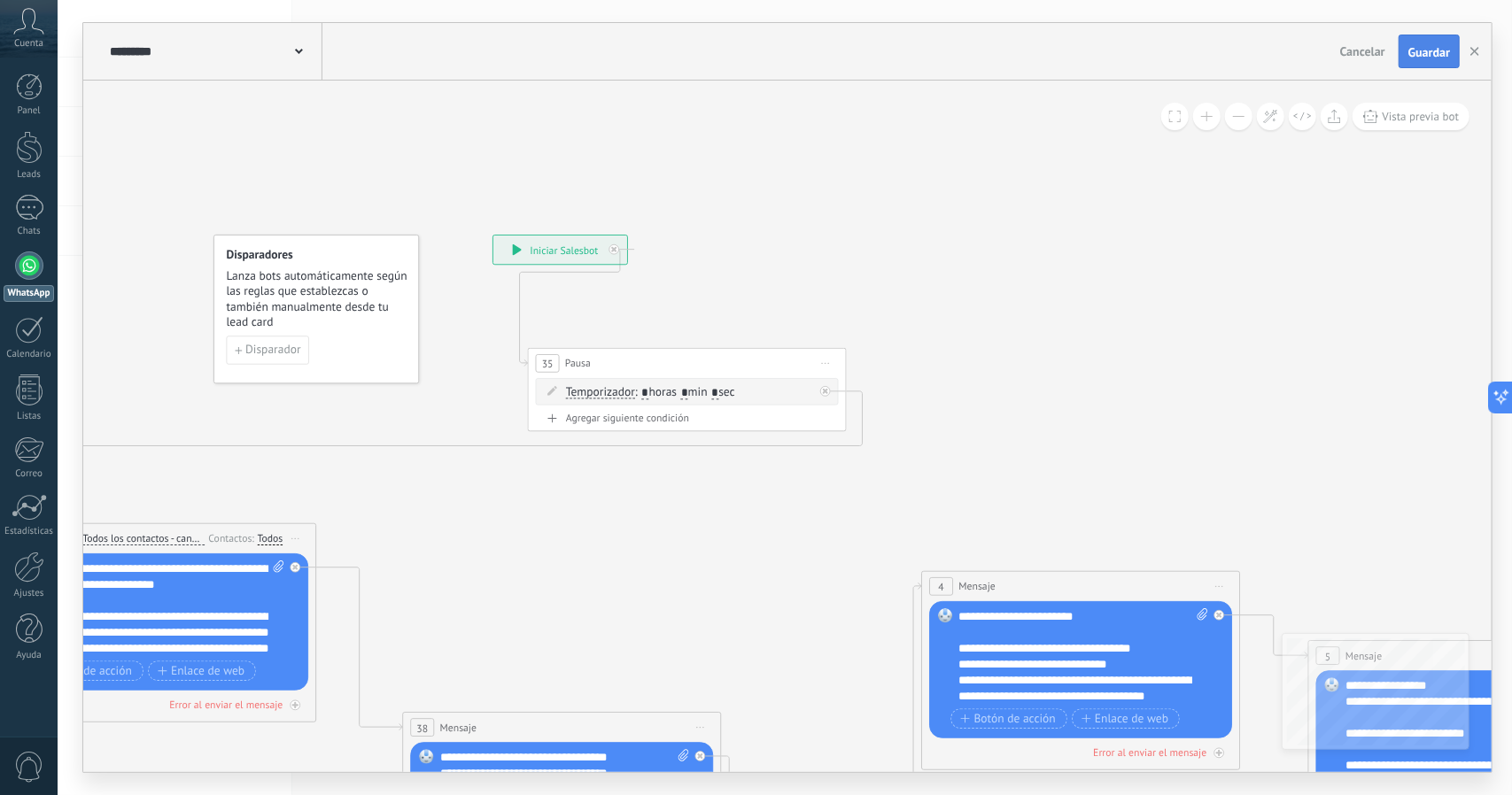
click at [1408, 61] on button "Guardar" at bounding box center [1429, 51] width 61 height 33
click at [1472, 48] on use "button" at bounding box center [1474, 51] width 9 height 9
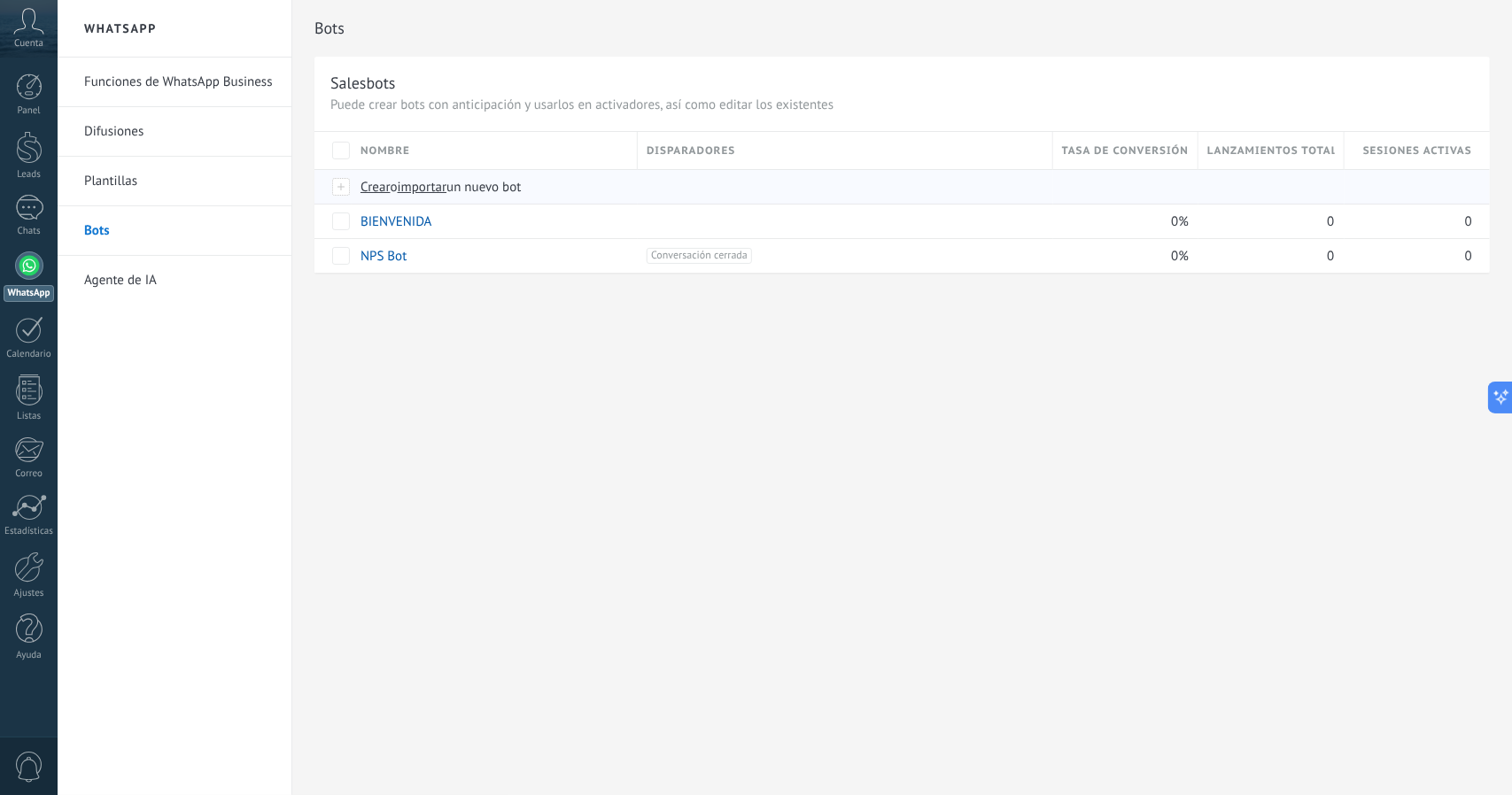
click at [436, 182] on span "importar" at bounding box center [422, 187] width 50 height 17
click at [0, 0] on input "importar un nuevo bot" at bounding box center [0, 0] width 0 height 0
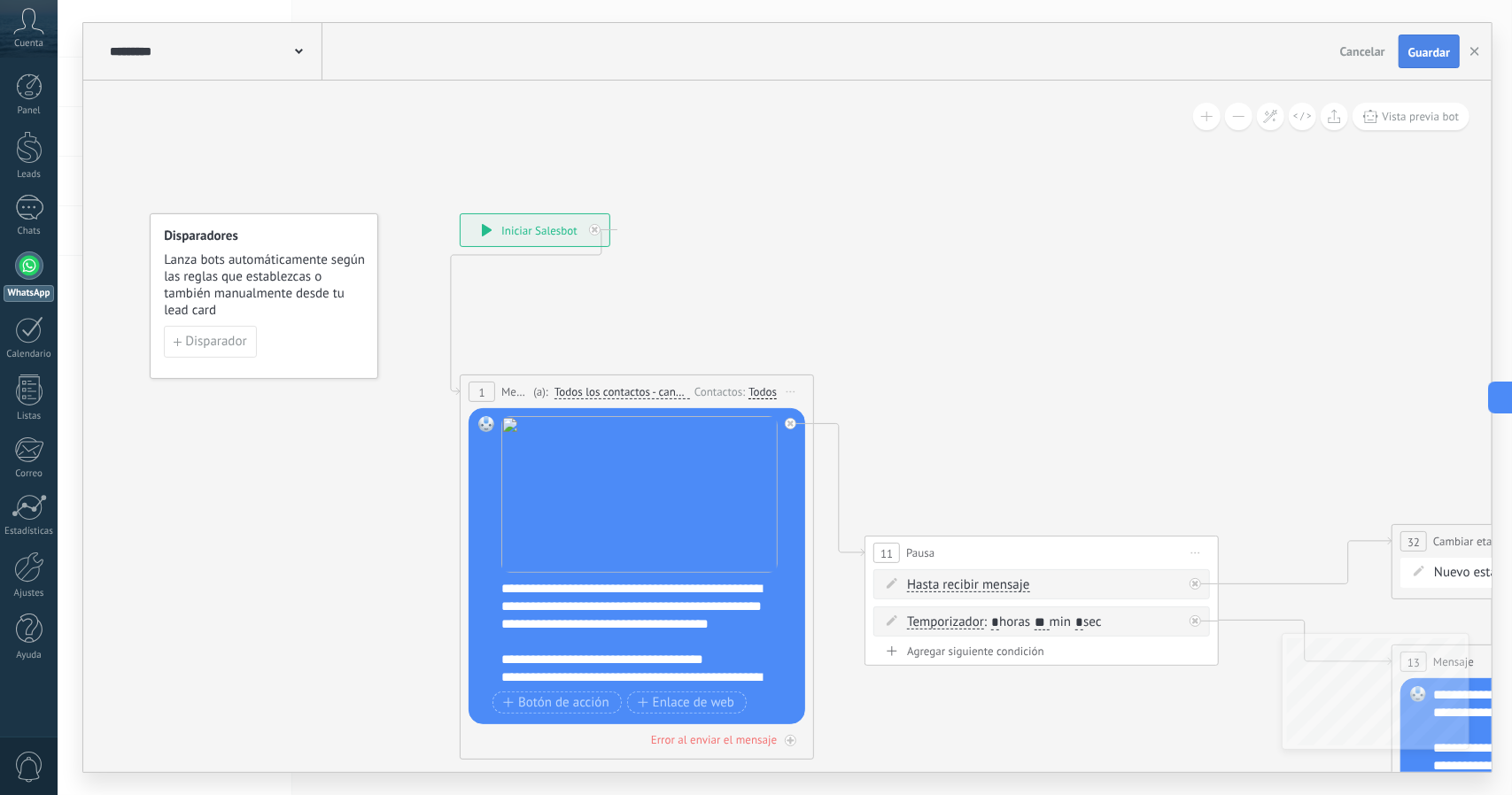
click at [1420, 42] on button "Guardar" at bounding box center [1429, 51] width 61 height 33
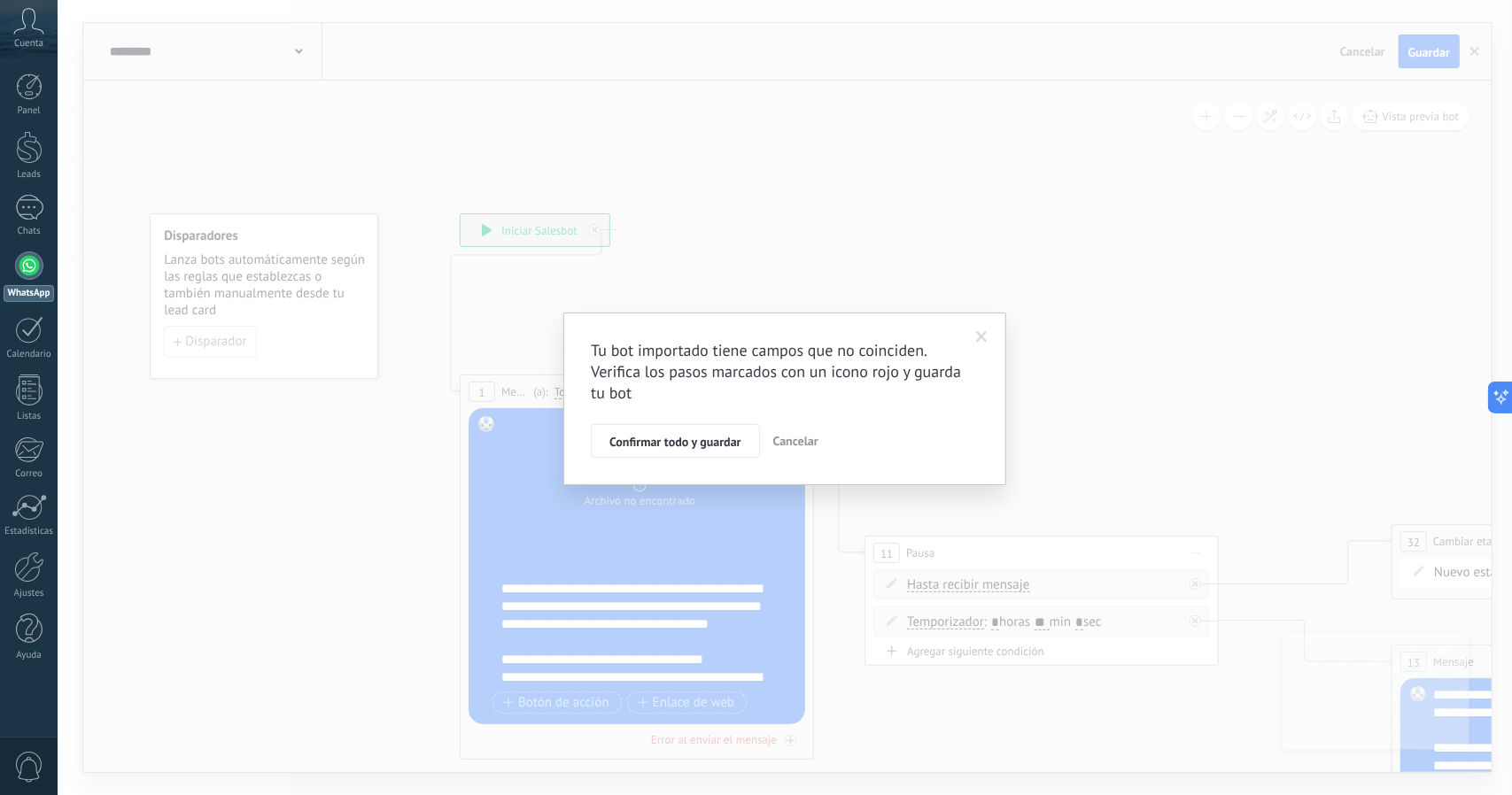
click at [652, 448] on button "Confirmar todo y guardar" at bounding box center [675, 441] width 168 height 33
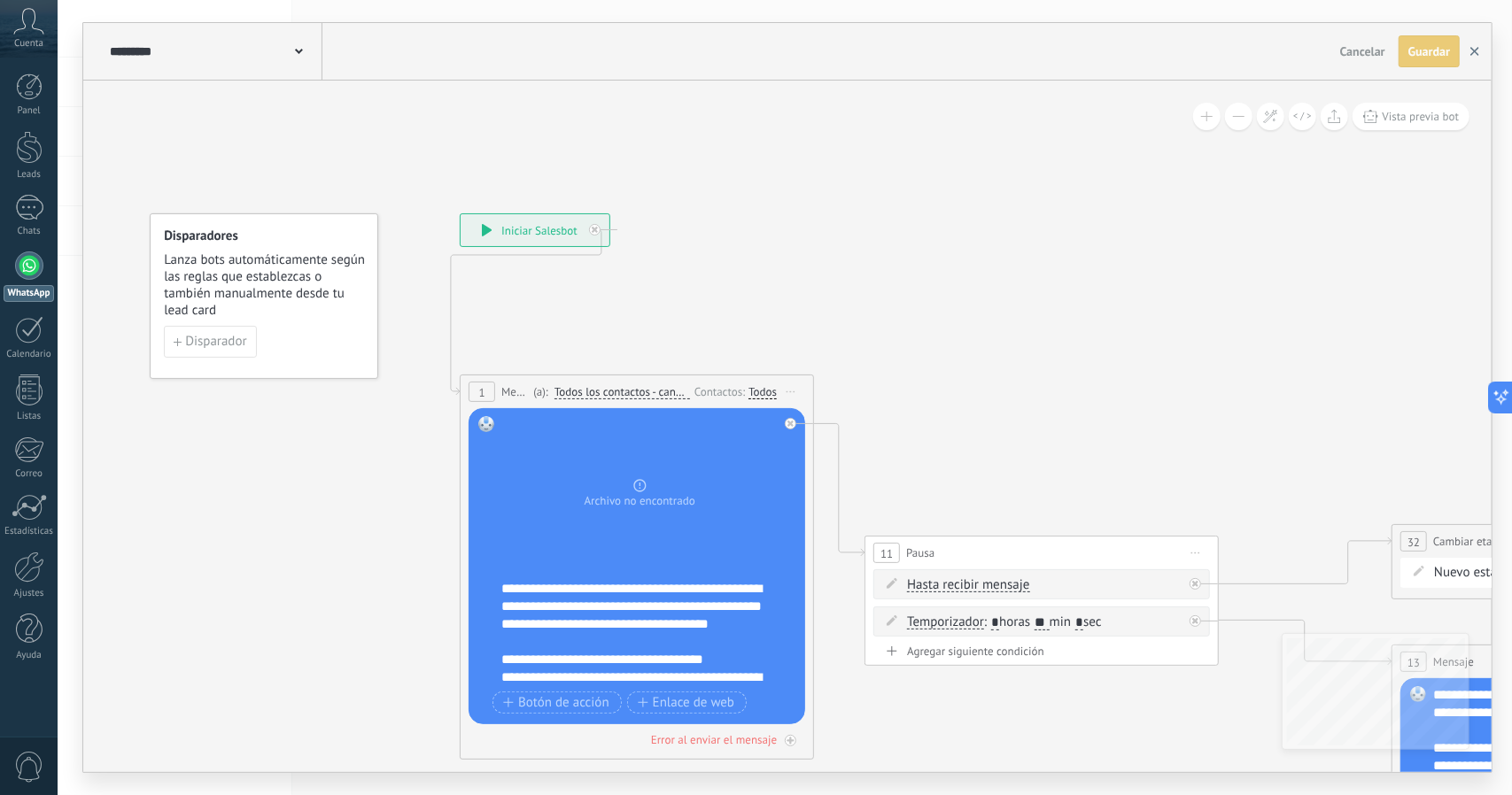
click at [1473, 53] on use "button" at bounding box center [1474, 51] width 9 height 9
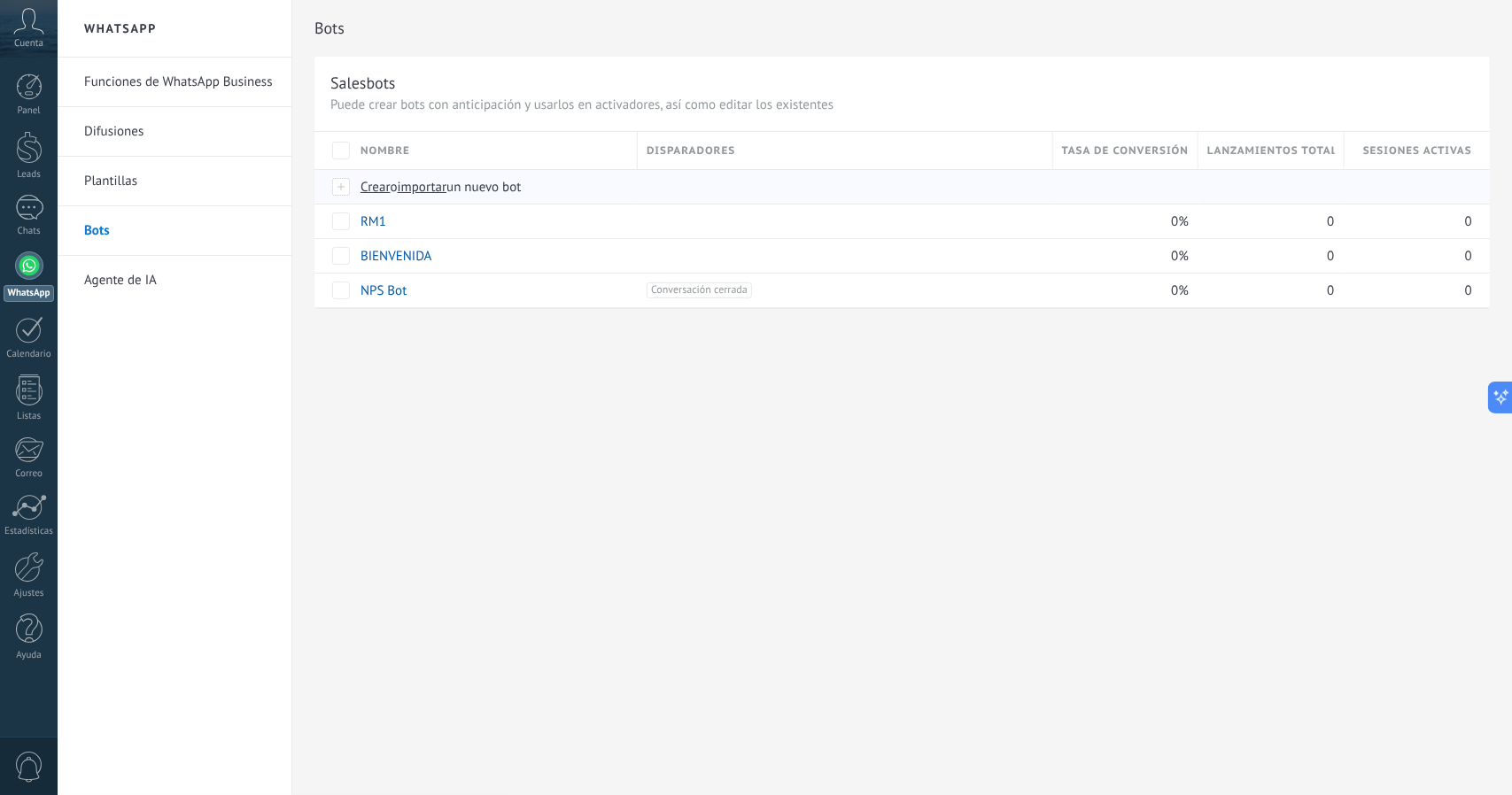
click at [425, 191] on span "importar" at bounding box center [422, 187] width 50 height 17
click at [0, 0] on input "importar un nuevo bot" at bounding box center [0, 0] width 0 height 0
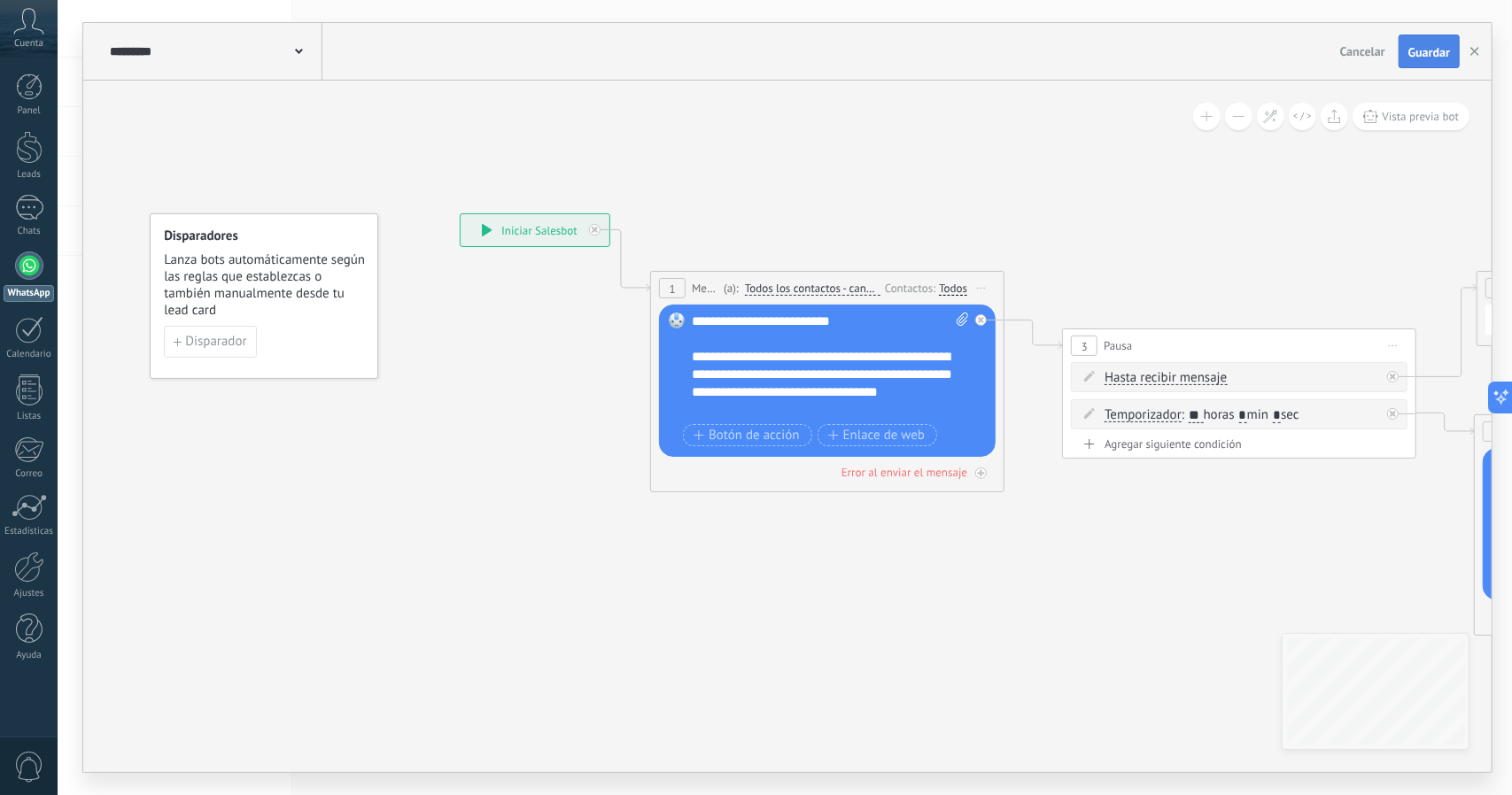
click at [1444, 42] on button "Guardar" at bounding box center [1429, 51] width 61 height 33
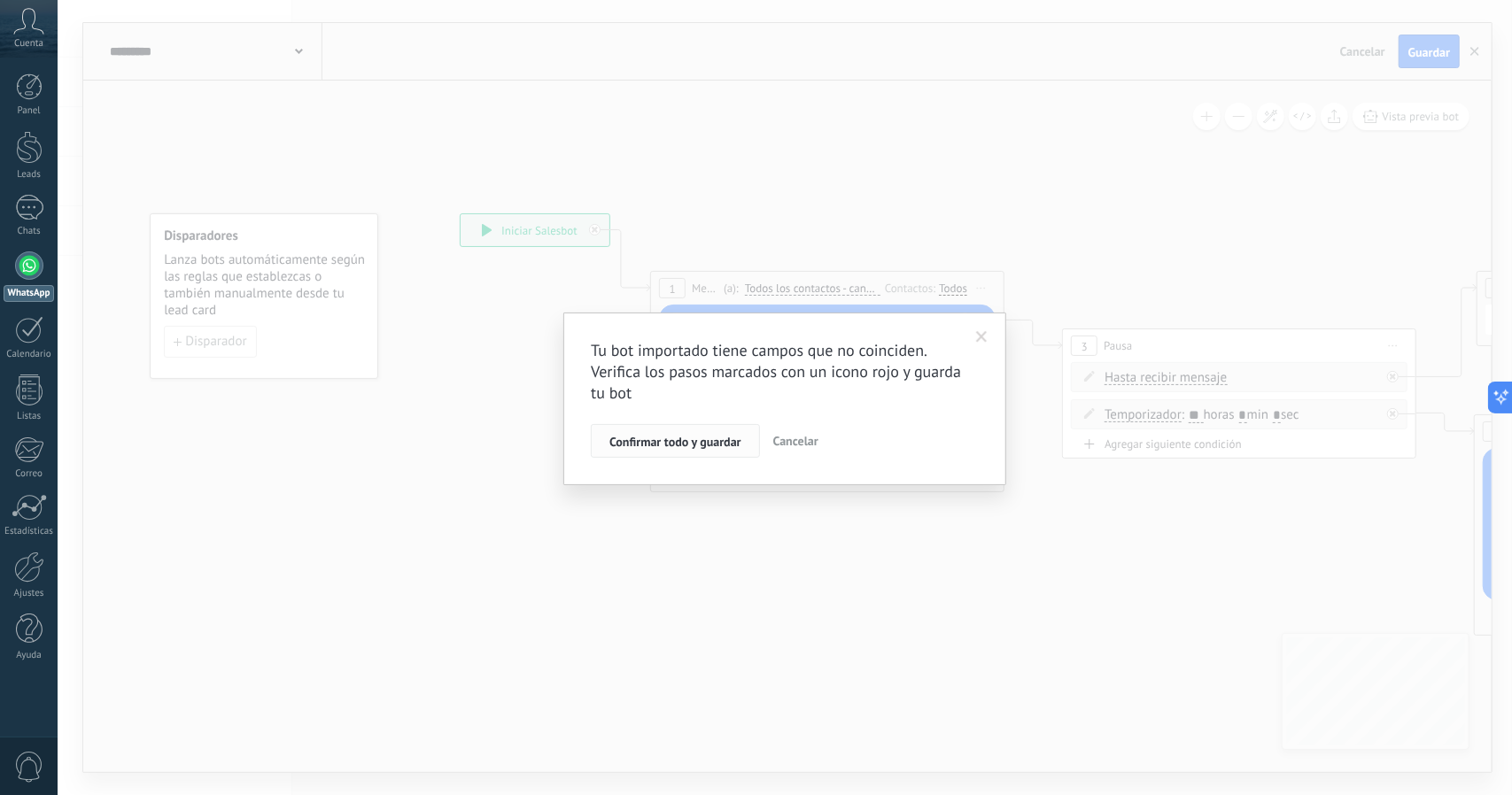
click at [747, 426] on button "Confirmar todo y guardar" at bounding box center [675, 441] width 168 height 33
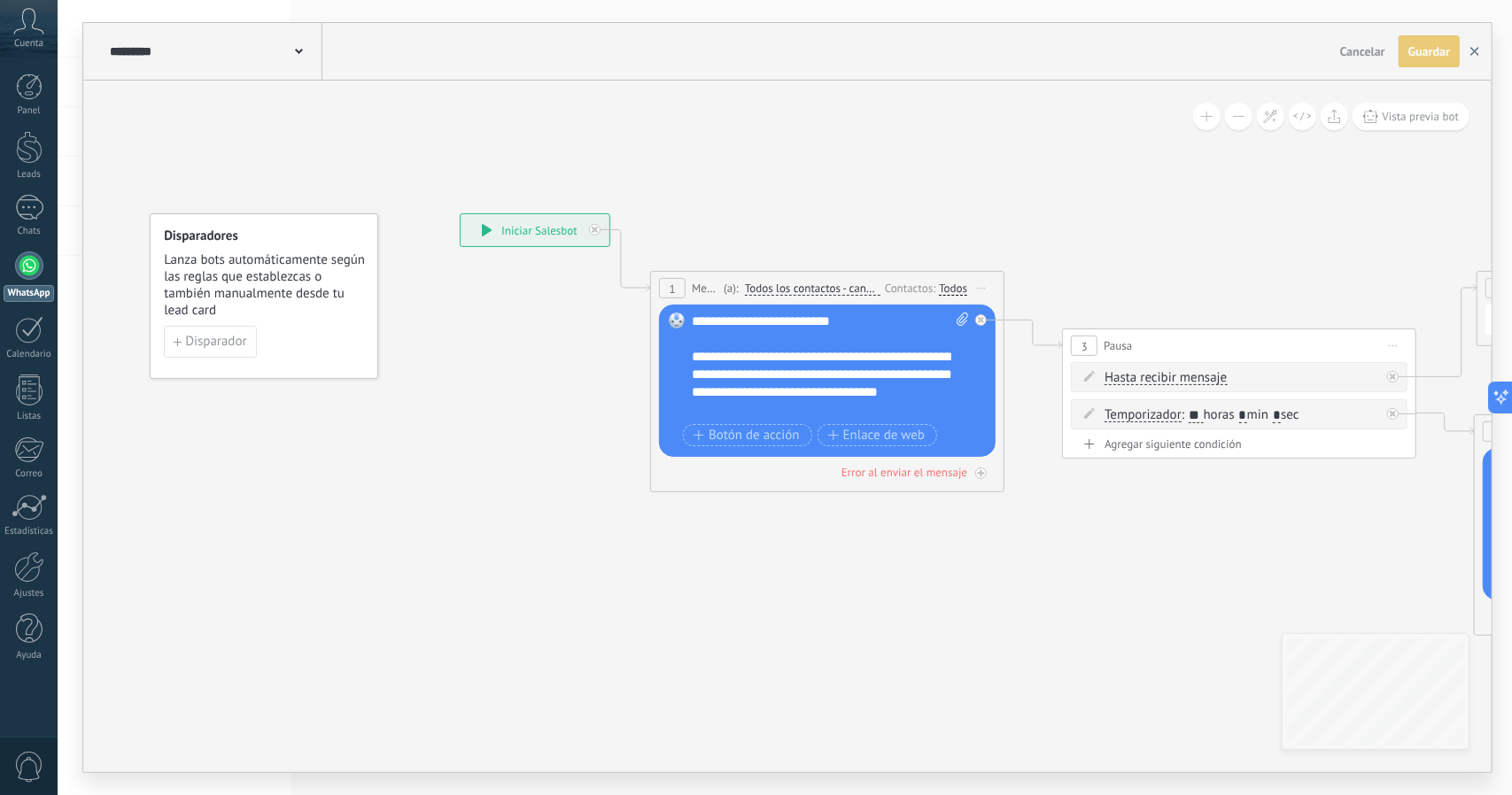
click at [1477, 46] on button "button" at bounding box center [1474, 51] width 26 height 32
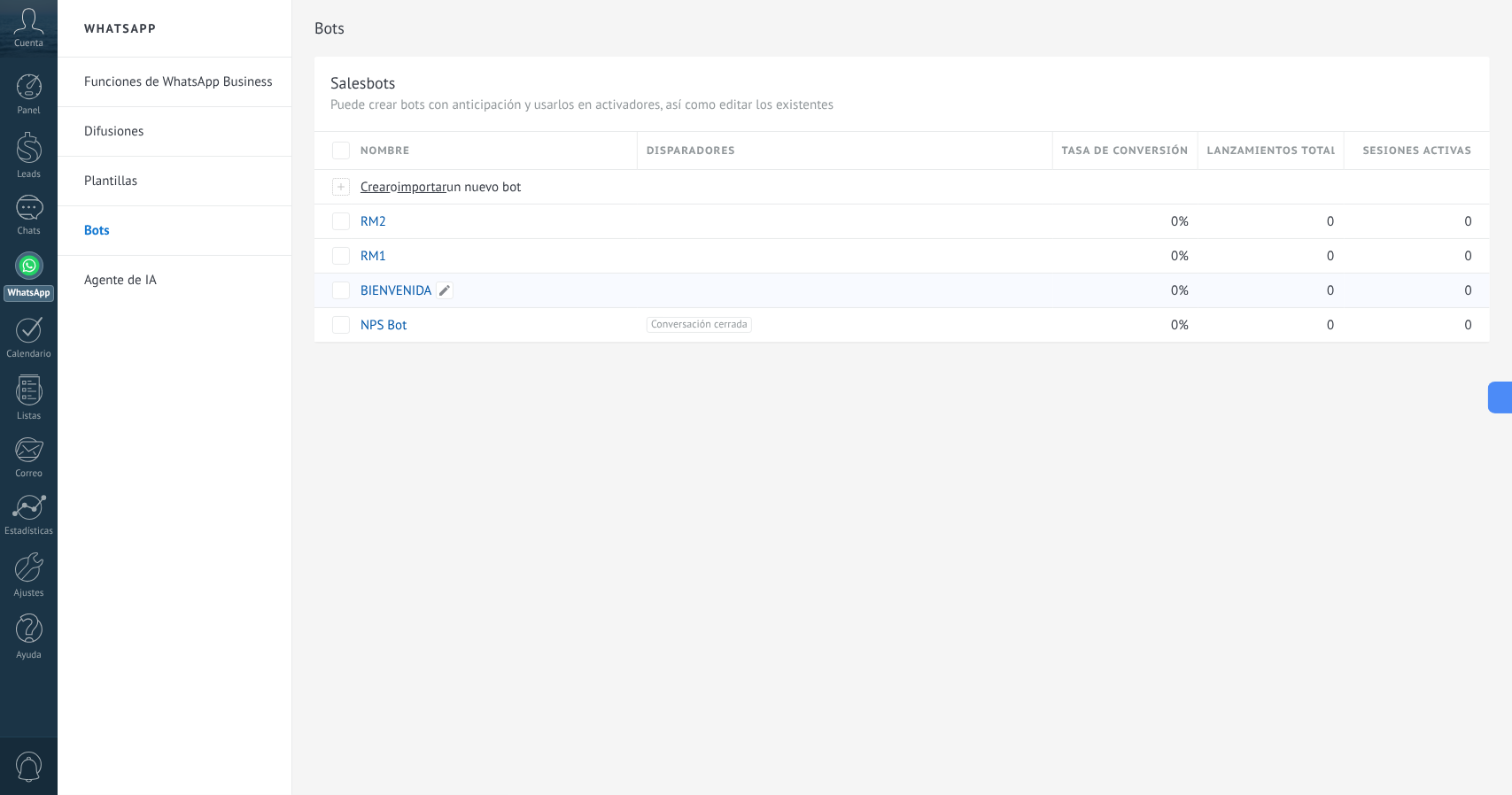
click at [373, 288] on link "BIENVENIDA" at bounding box center [396, 290] width 71 height 17
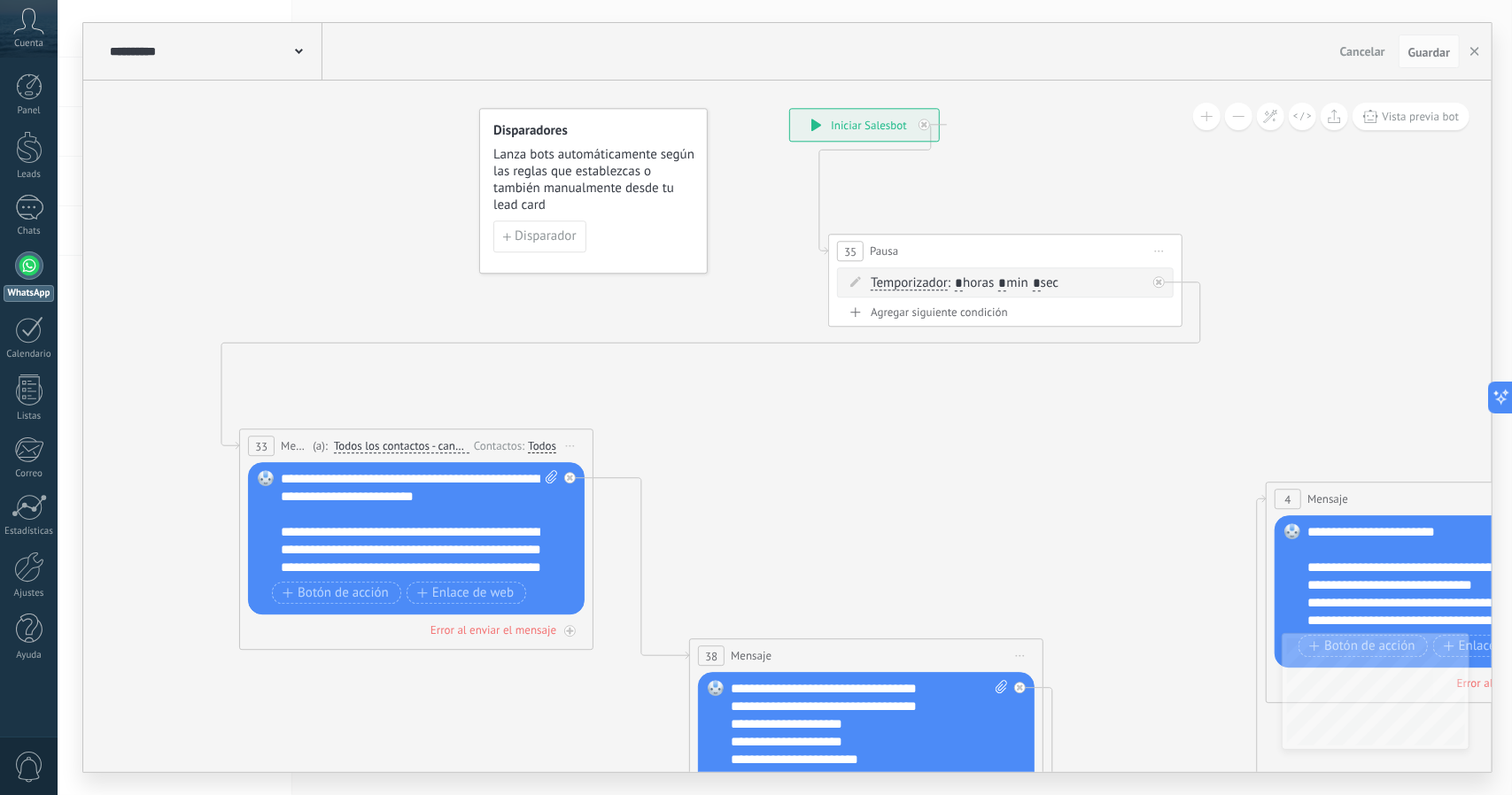
drag, startPoint x: 735, startPoint y: 525, endPoint x: 1006, endPoint y: 431, distance: 286.8
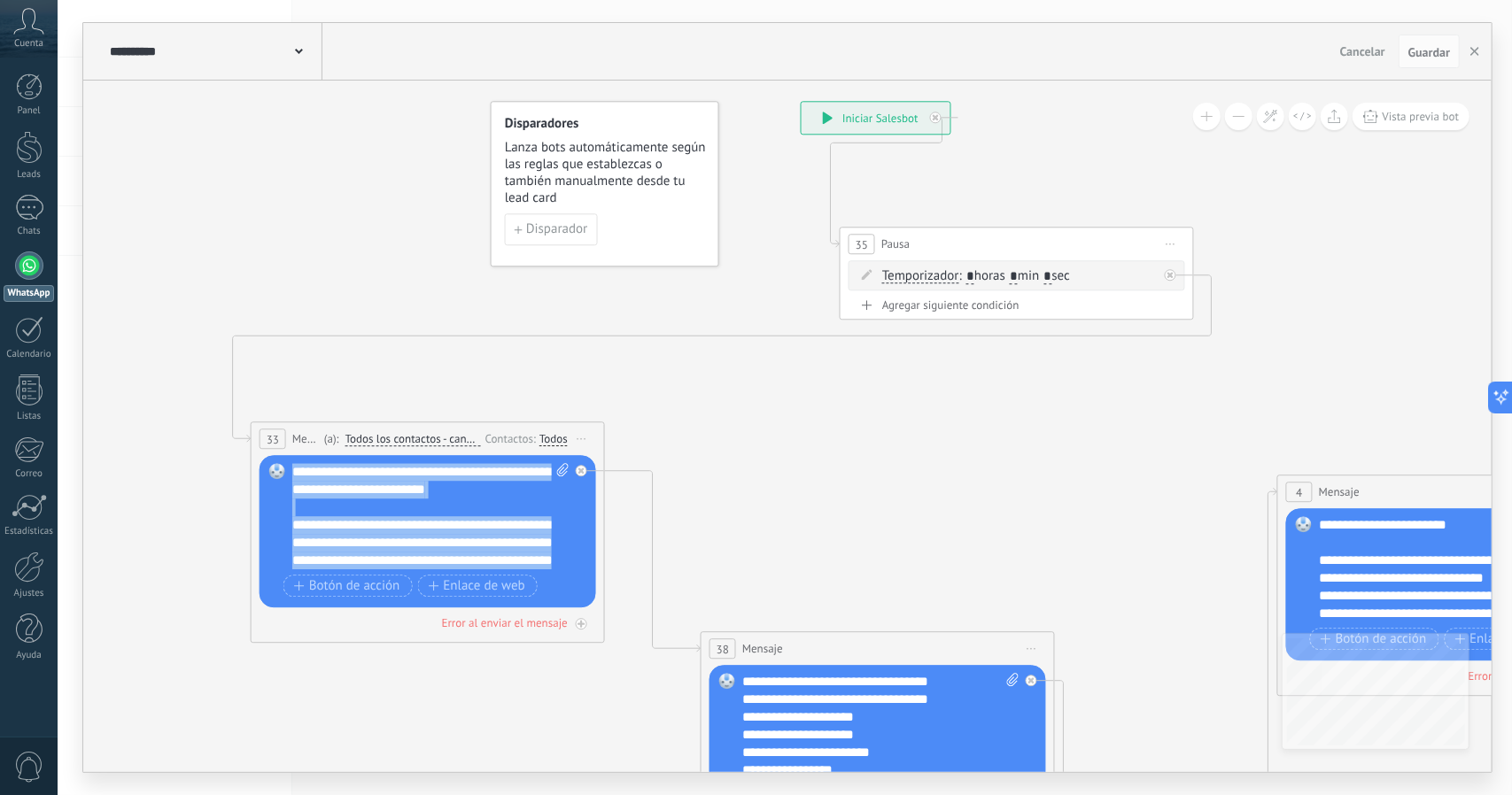
drag, startPoint x: 379, startPoint y: 562, endPoint x: 270, endPoint y: 291, distance: 292.1
click at [801, 101] on div "**********" at bounding box center [801, 101] width 0 height 0
paste div
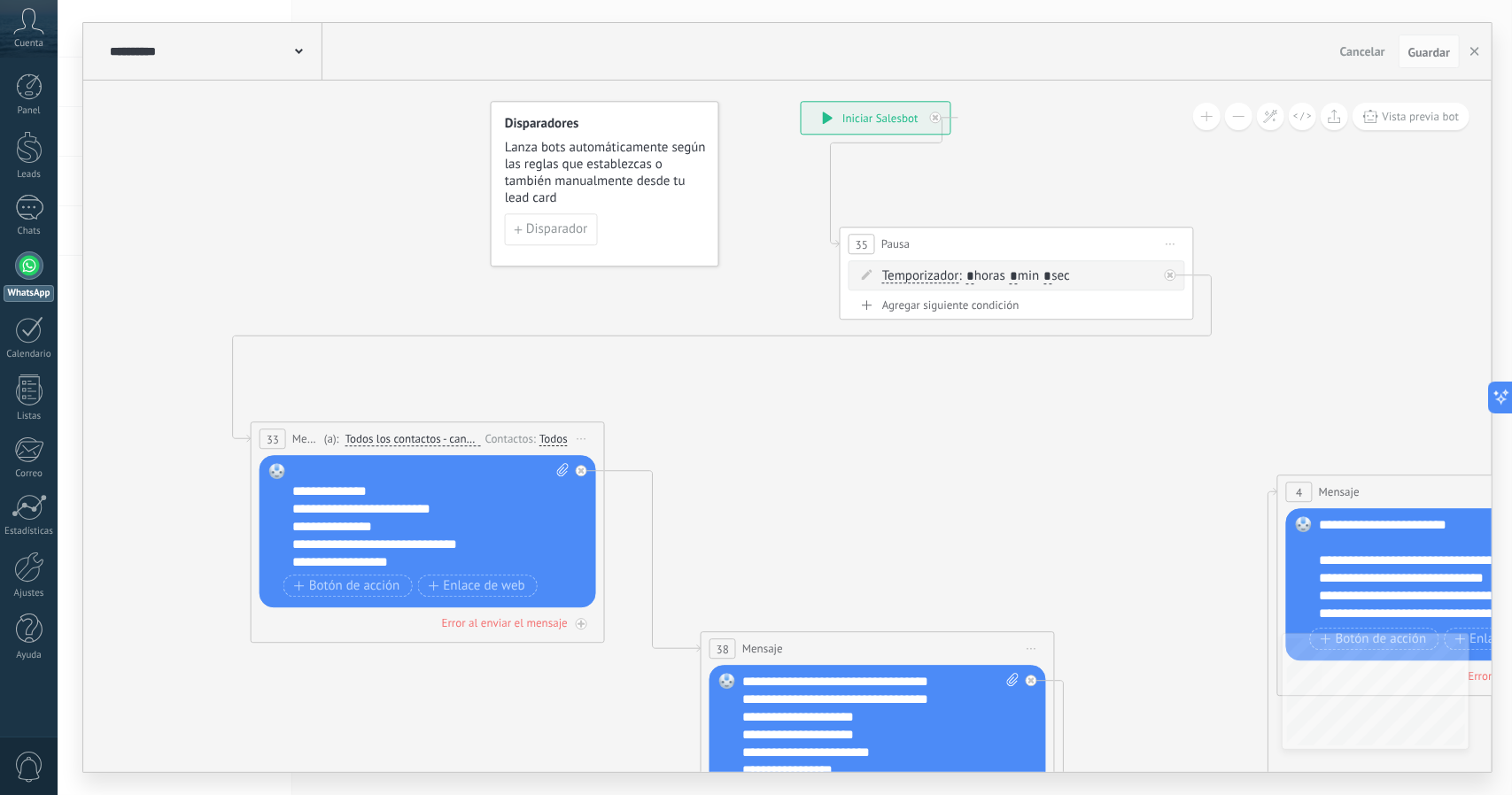
scroll to position [142, 0]
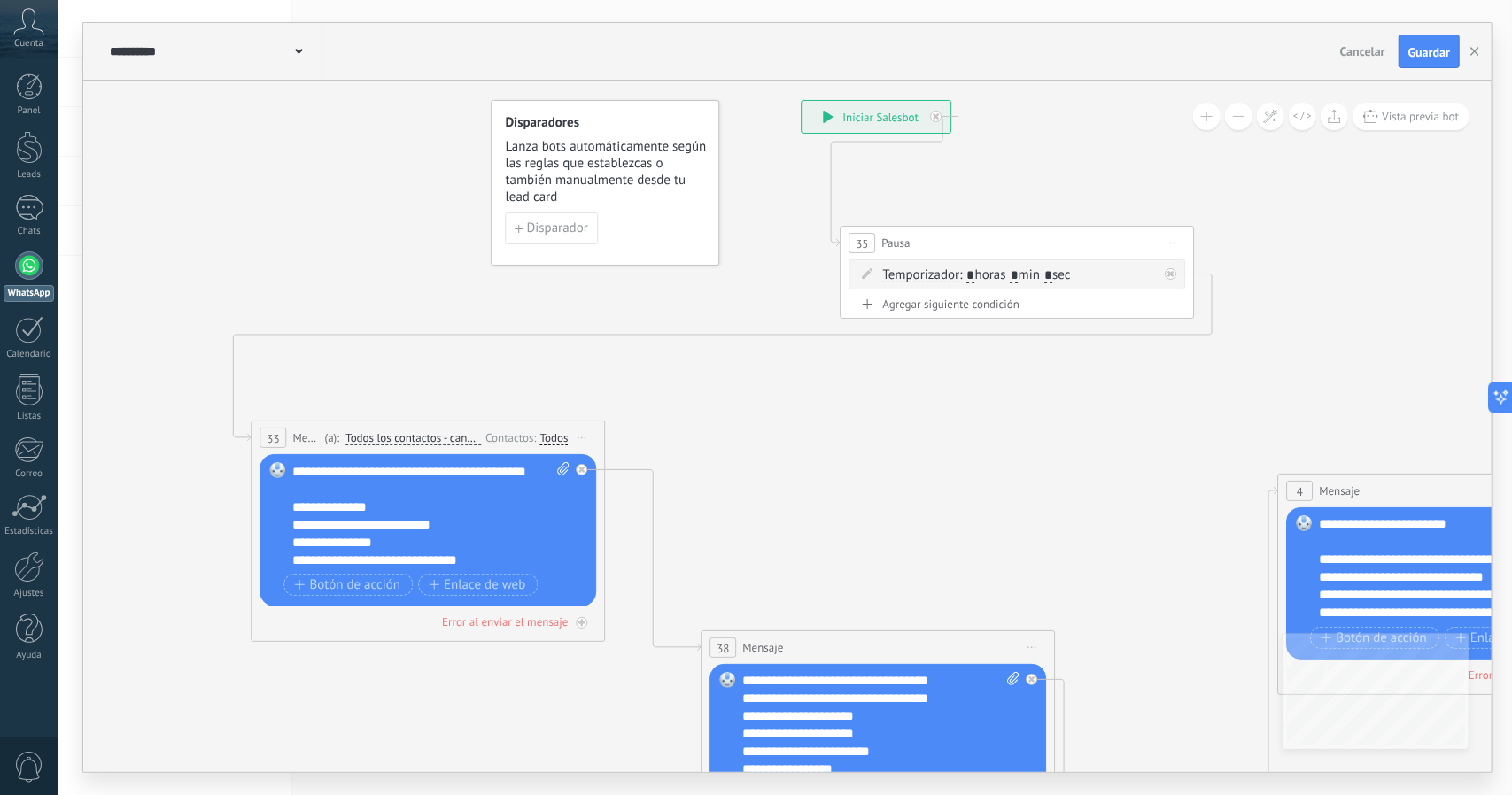
scroll to position [0, 0]
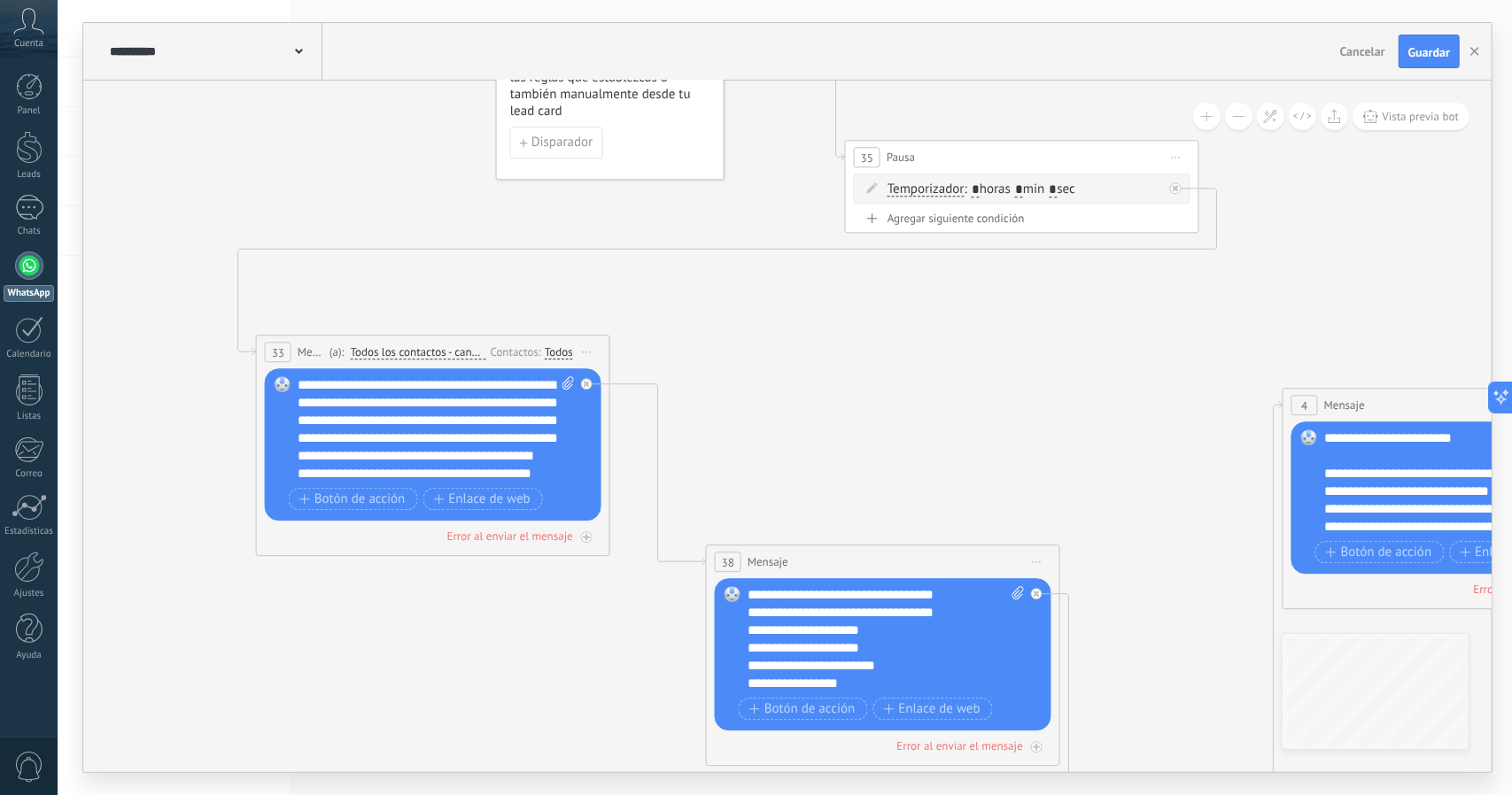
drag, startPoint x: 792, startPoint y: 484, endPoint x: 796, endPoint y: 398, distance: 86.1
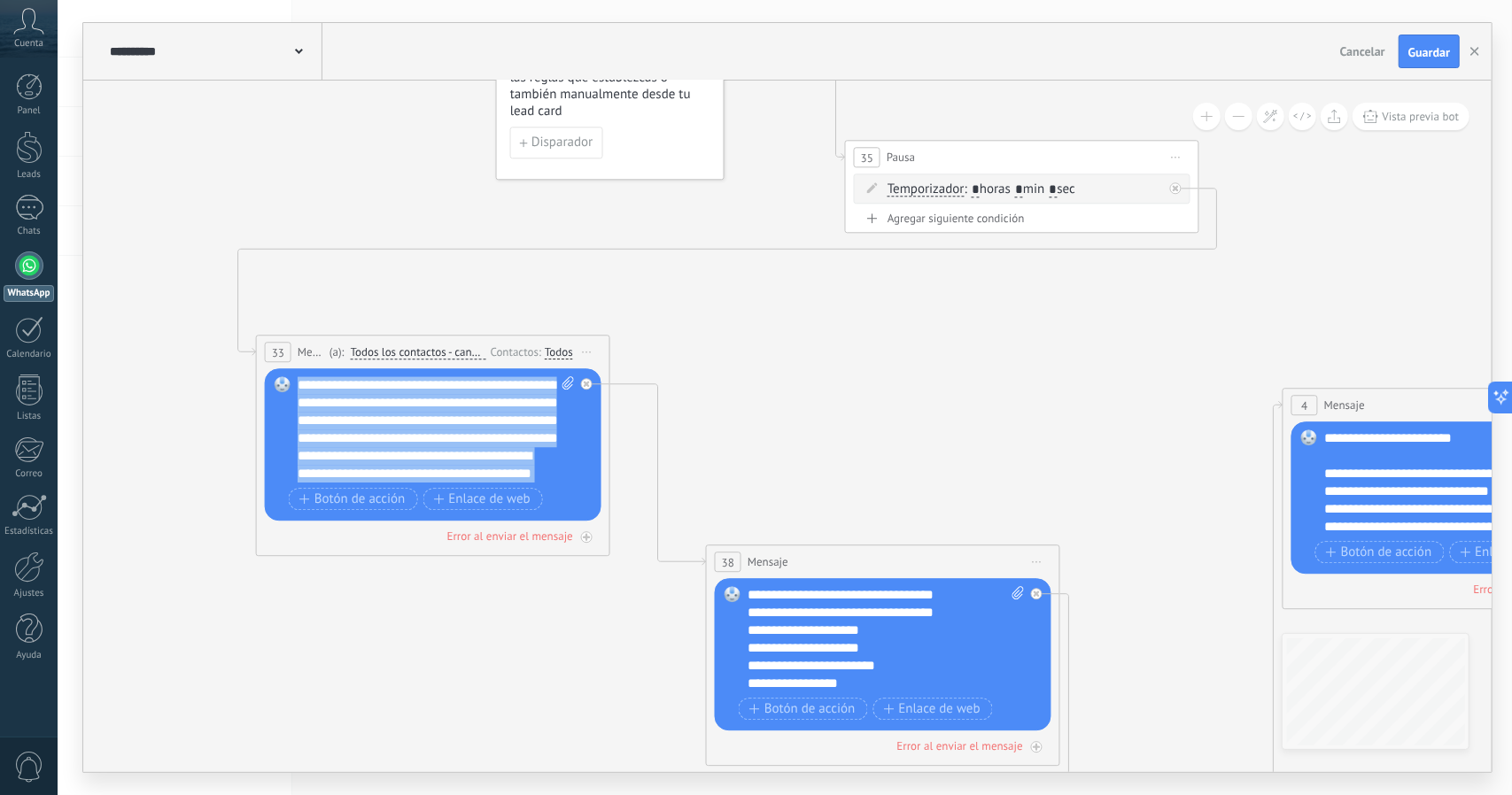
drag, startPoint x: 426, startPoint y: 472, endPoint x: 274, endPoint y: 276, distance: 248.0
click at [806, 14] on div "**********" at bounding box center [806, 14] width 0 height 0
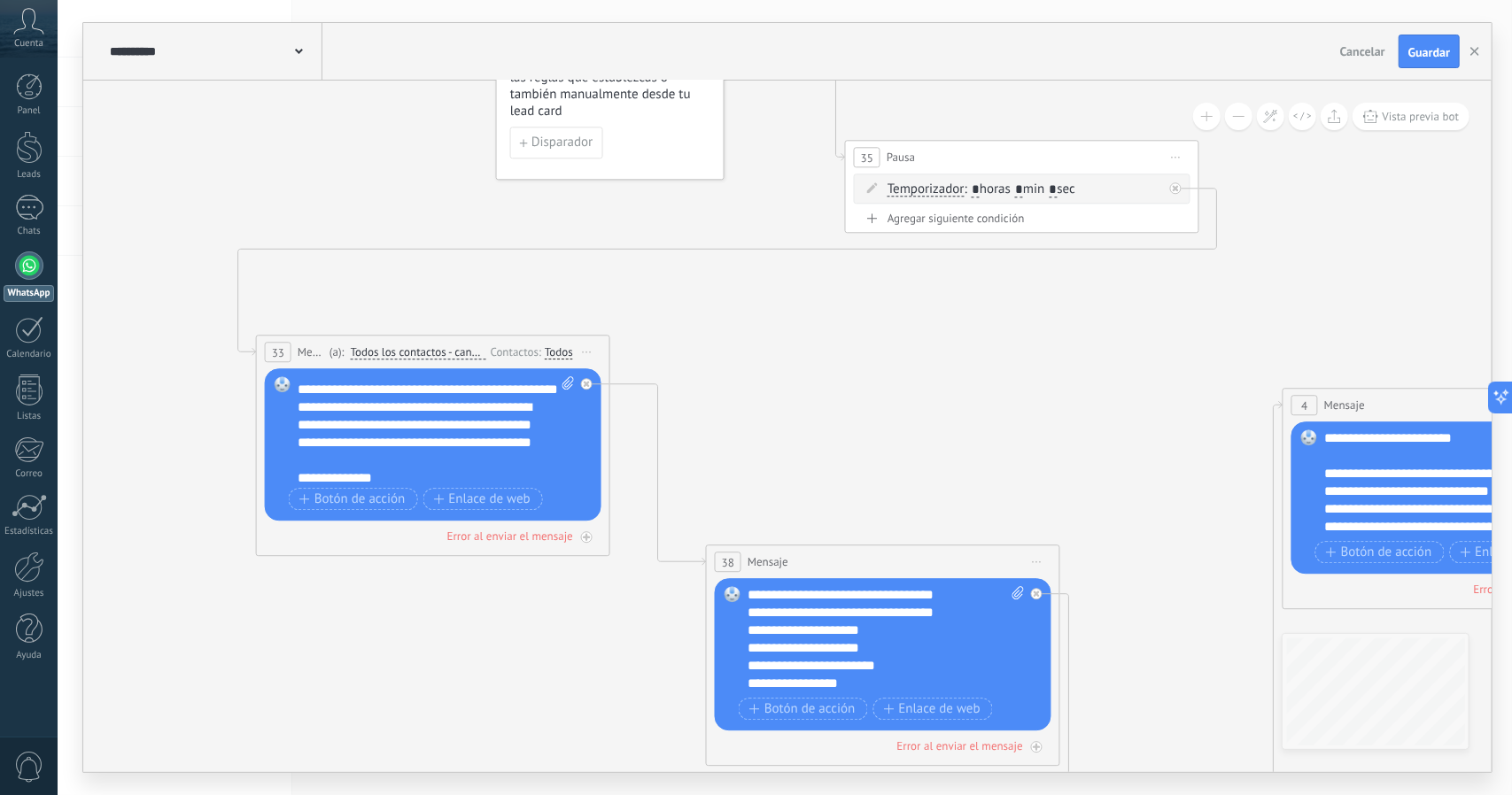
scroll to position [159, 0]
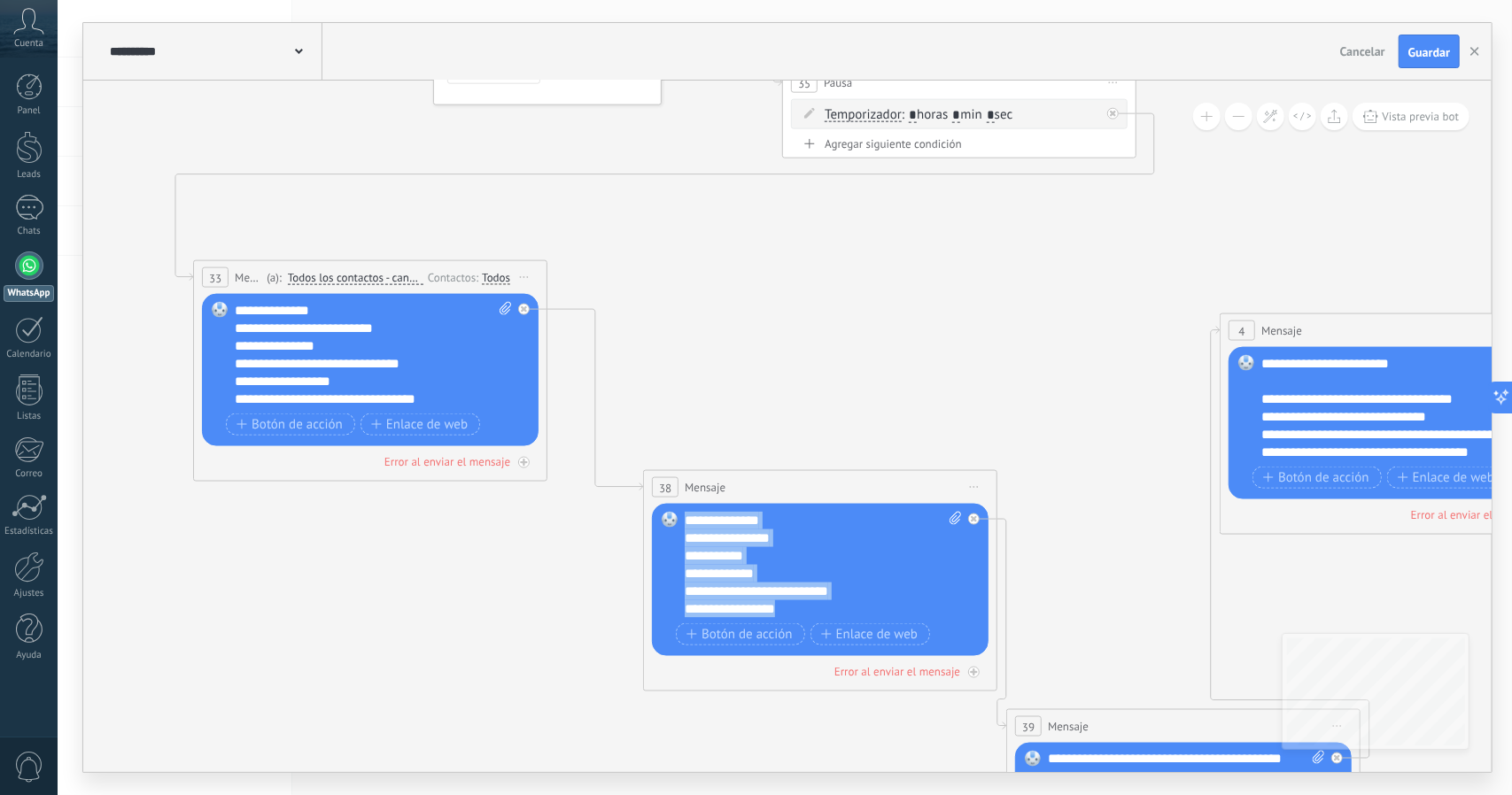
scroll to position [0, 0]
drag, startPoint x: 805, startPoint y: 606, endPoint x: 654, endPoint y: 405, distance: 251.4
paste div
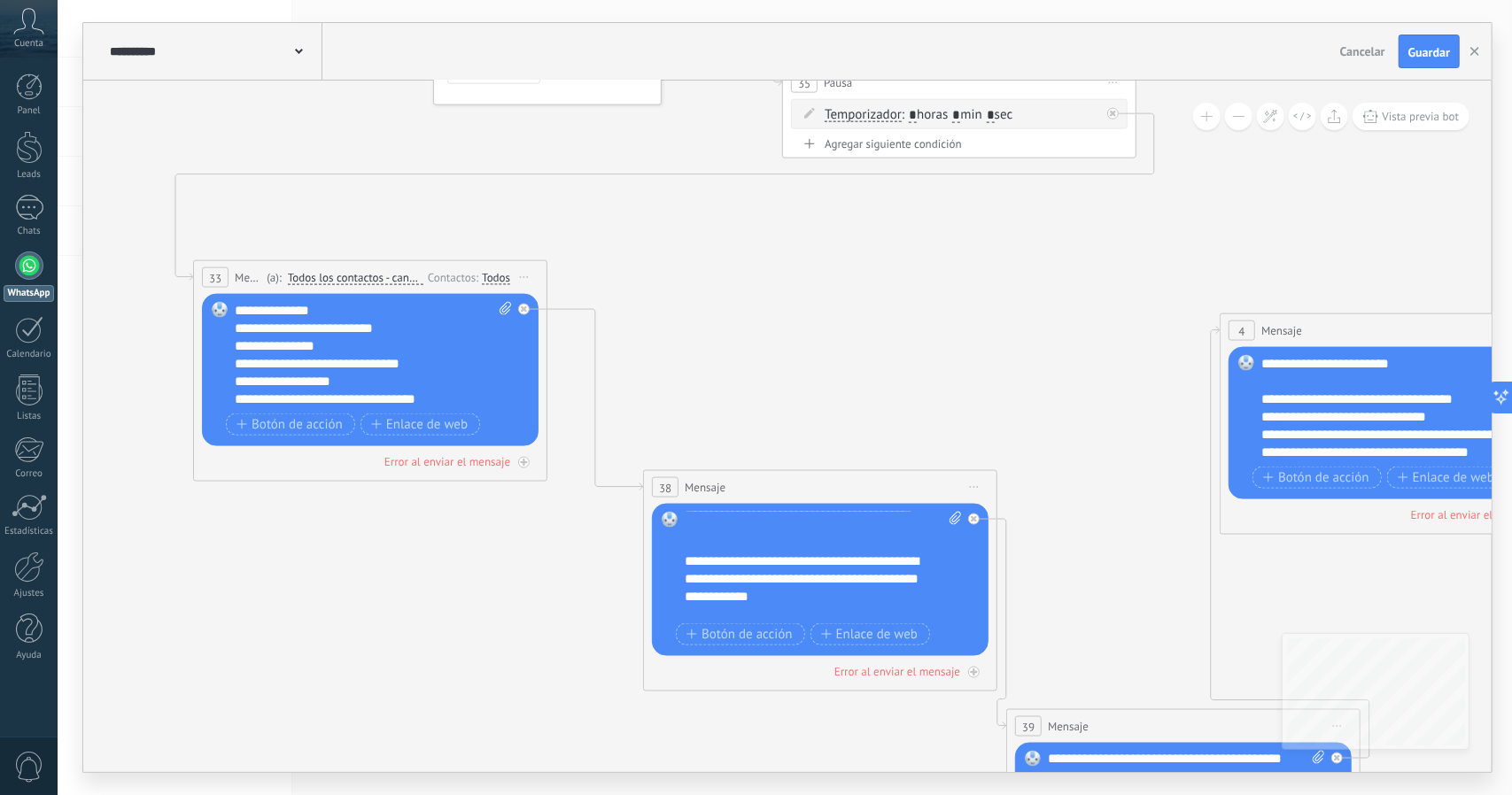
scroll to position [124, 0]
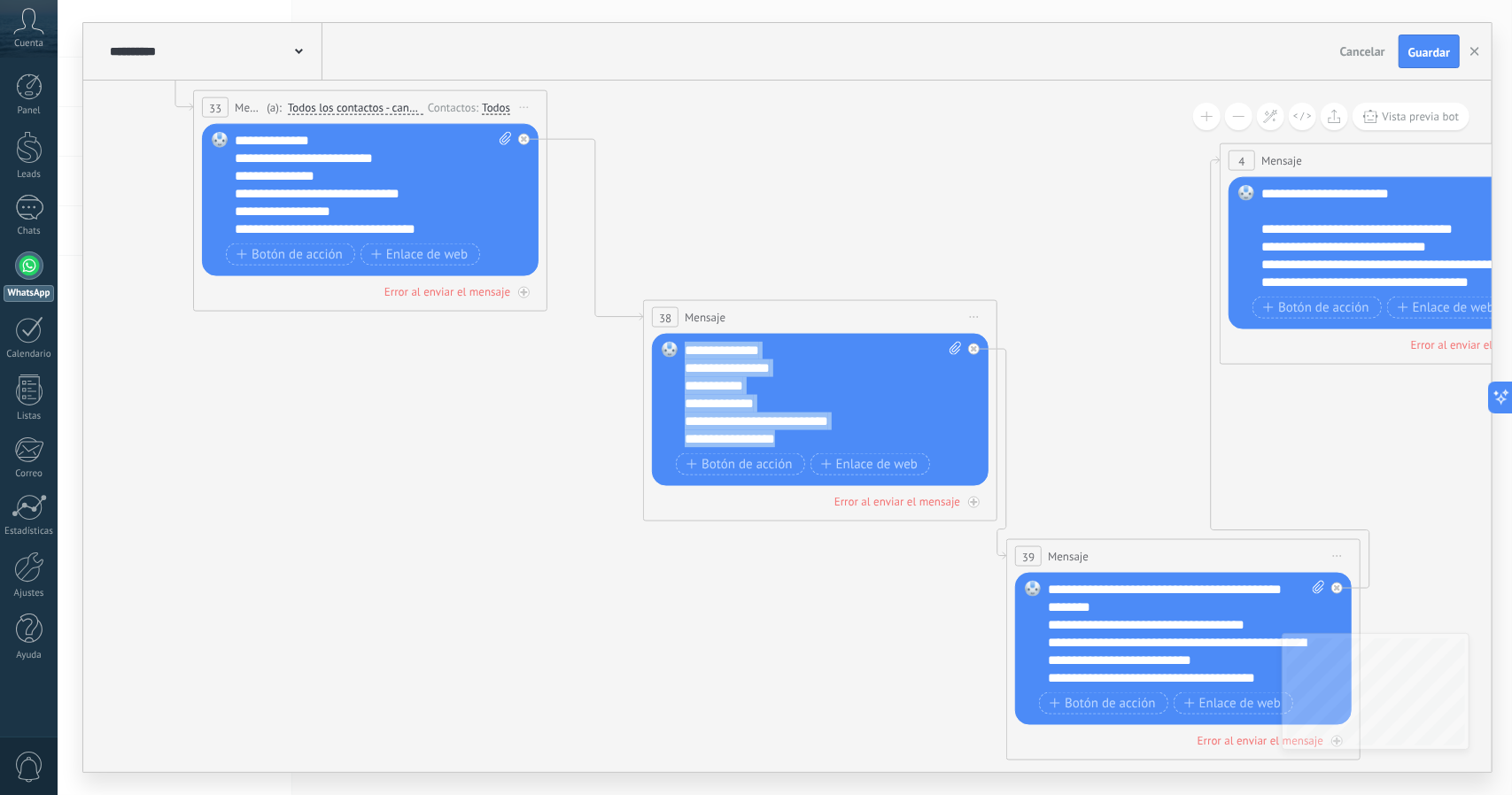
scroll to position [0, 0]
drag, startPoint x: 806, startPoint y: 437, endPoint x: 680, endPoint y: 221, distance: 250.1
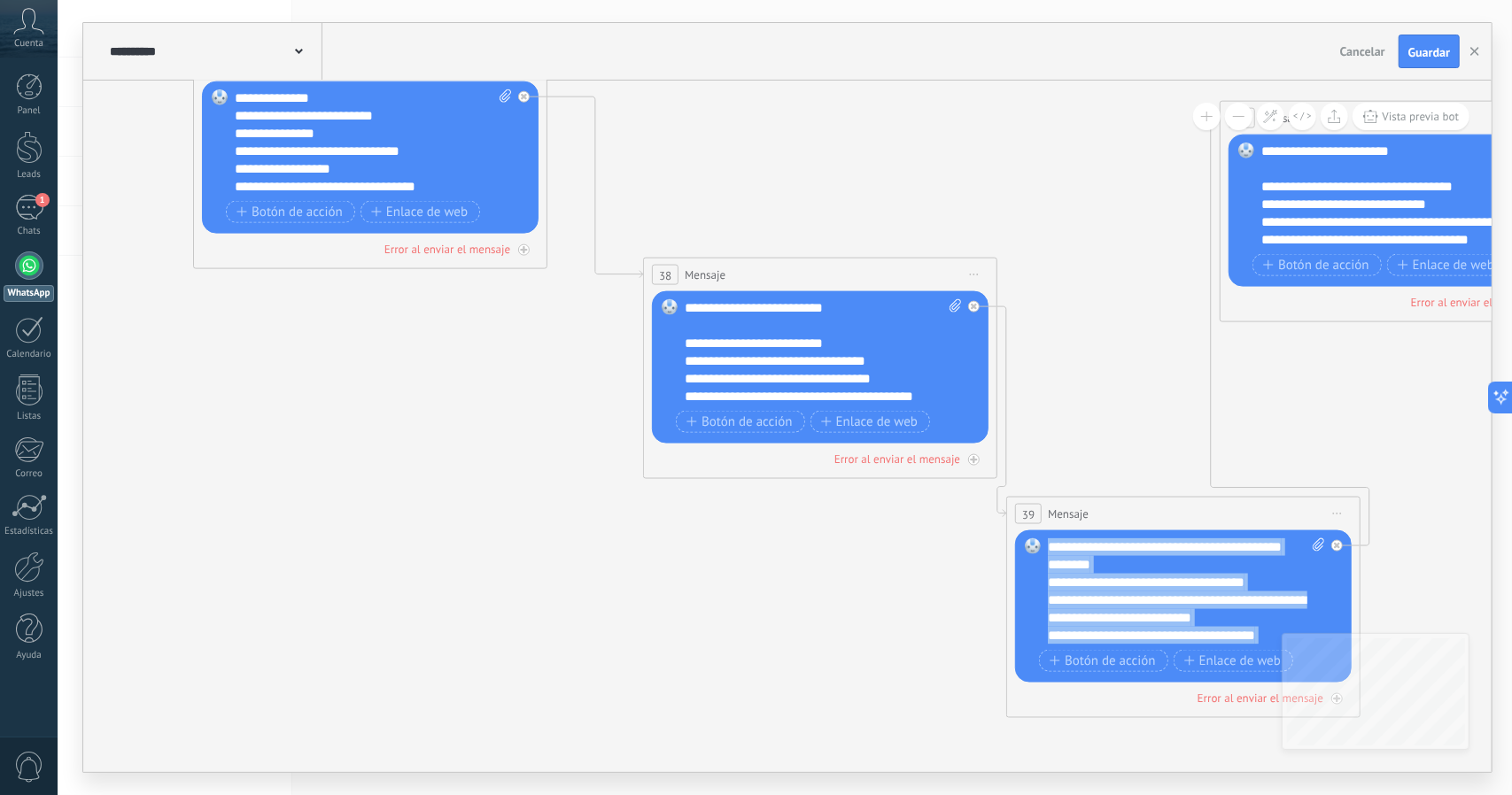
drag, startPoint x: 1103, startPoint y: 629, endPoint x: 1038, endPoint y: 424, distance: 215.1
paste div
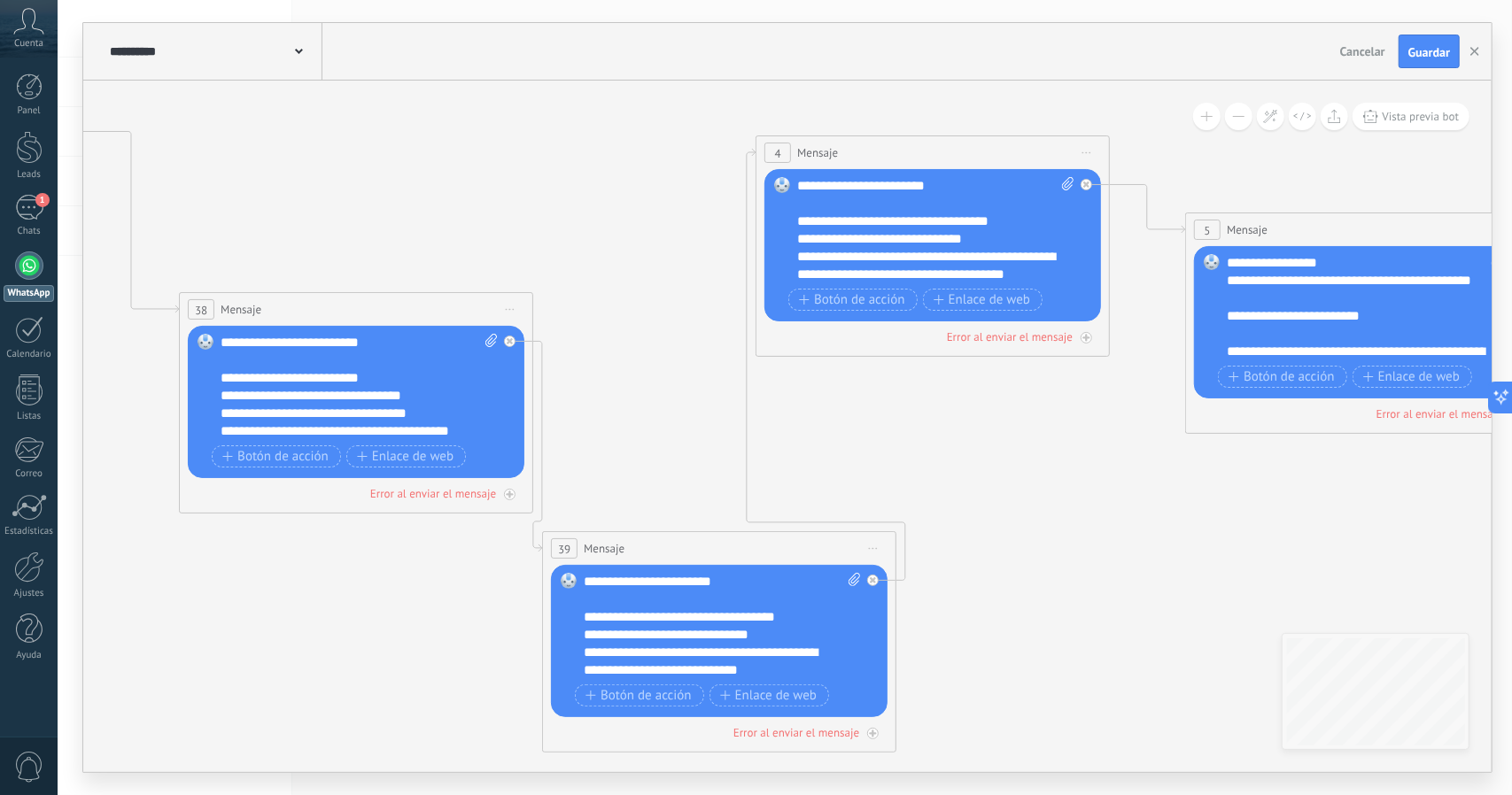
drag, startPoint x: 1113, startPoint y: 426, endPoint x: 645, endPoint y: 480, distance: 471.1
click at [645, 475] on icon at bounding box center [1436, 257] width 4300 height 1876
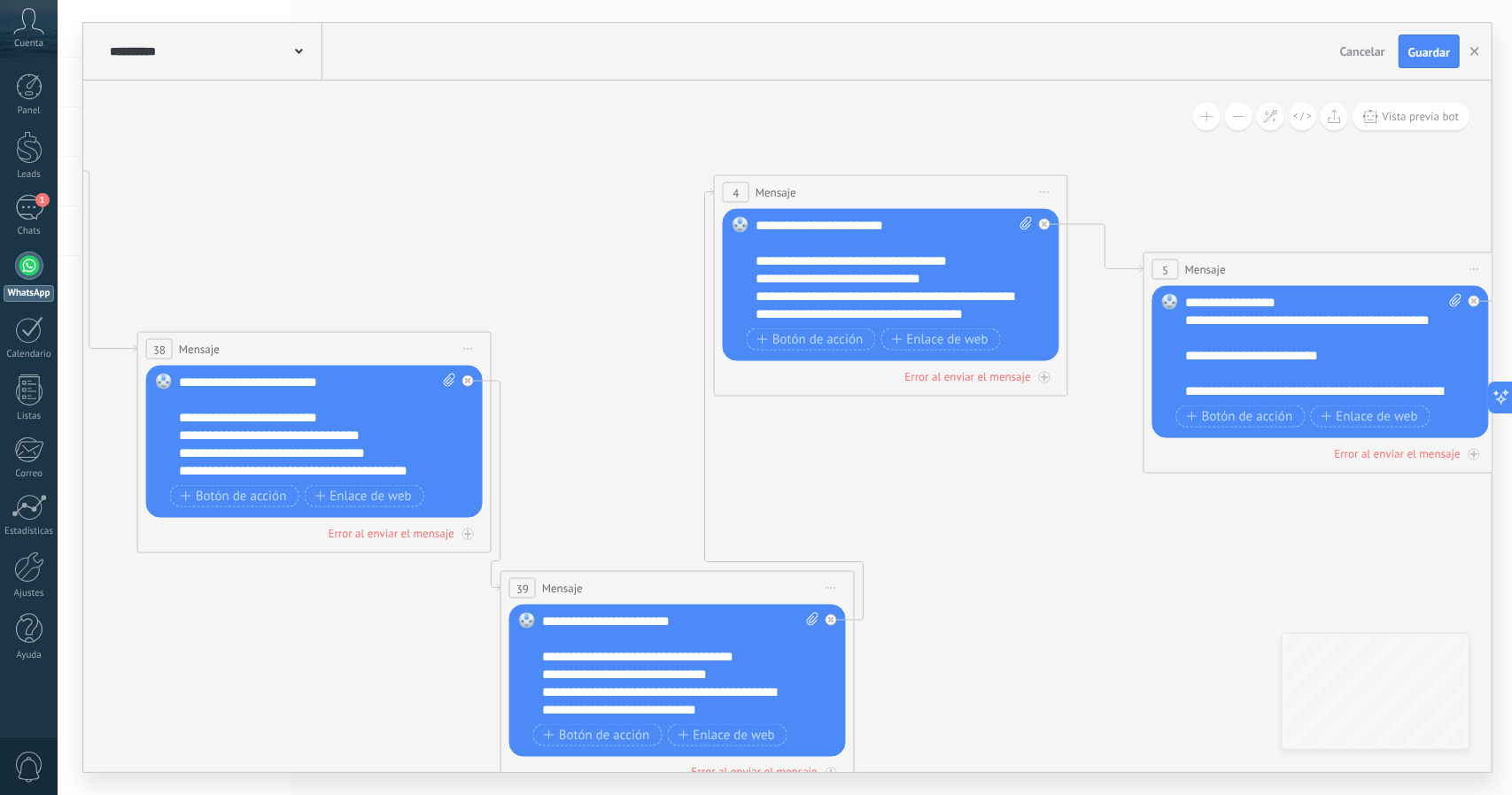
drag, startPoint x: 958, startPoint y: 498, endPoint x: 950, endPoint y: 503, distance: 9.4
click at [950, 502] on icon at bounding box center [1395, 296] width 4300 height 1876
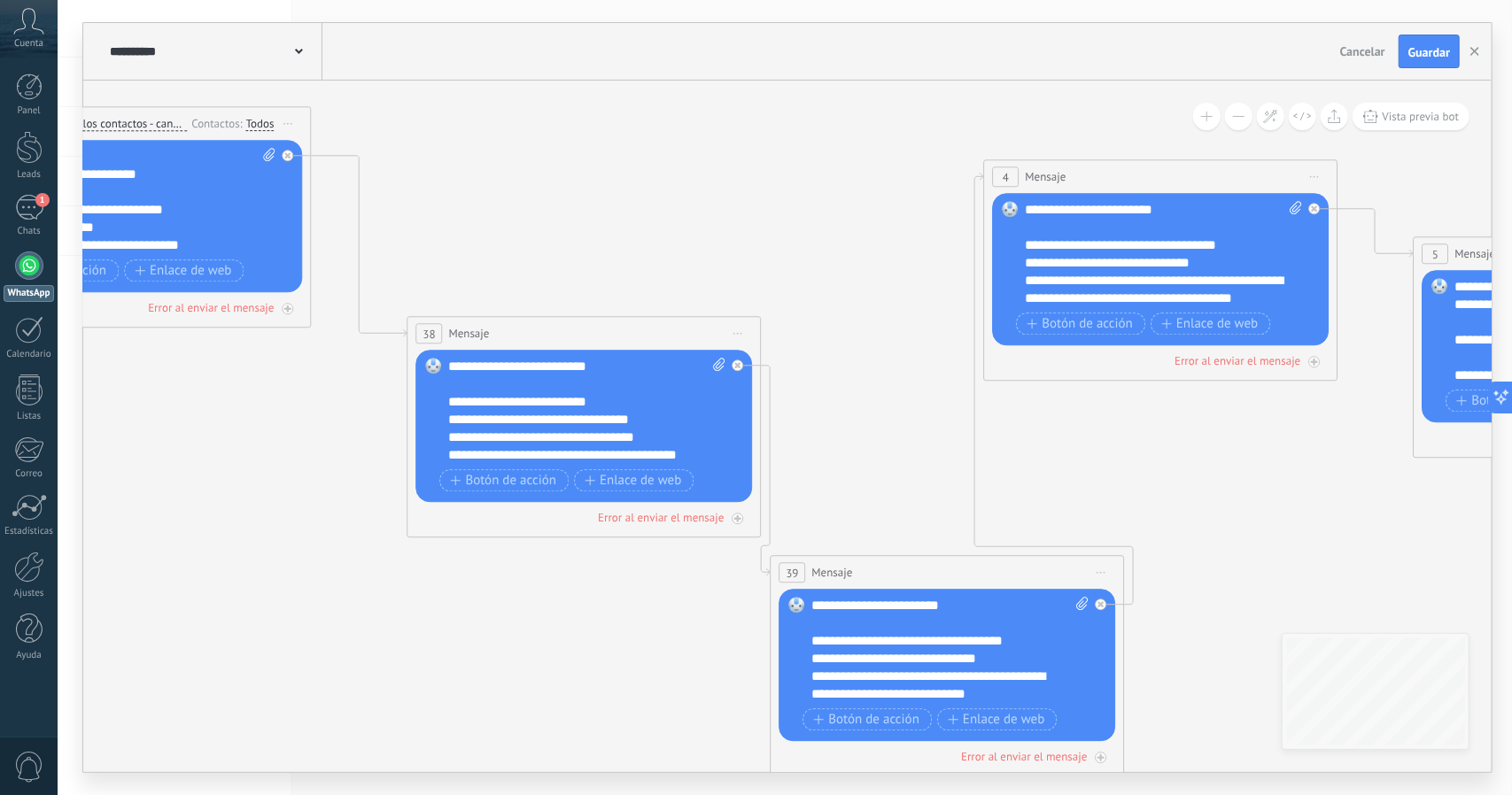
drag, startPoint x: 960, startPoint y: 568, endPoint x: 1214, endPoint y: 560, distance: 254.1
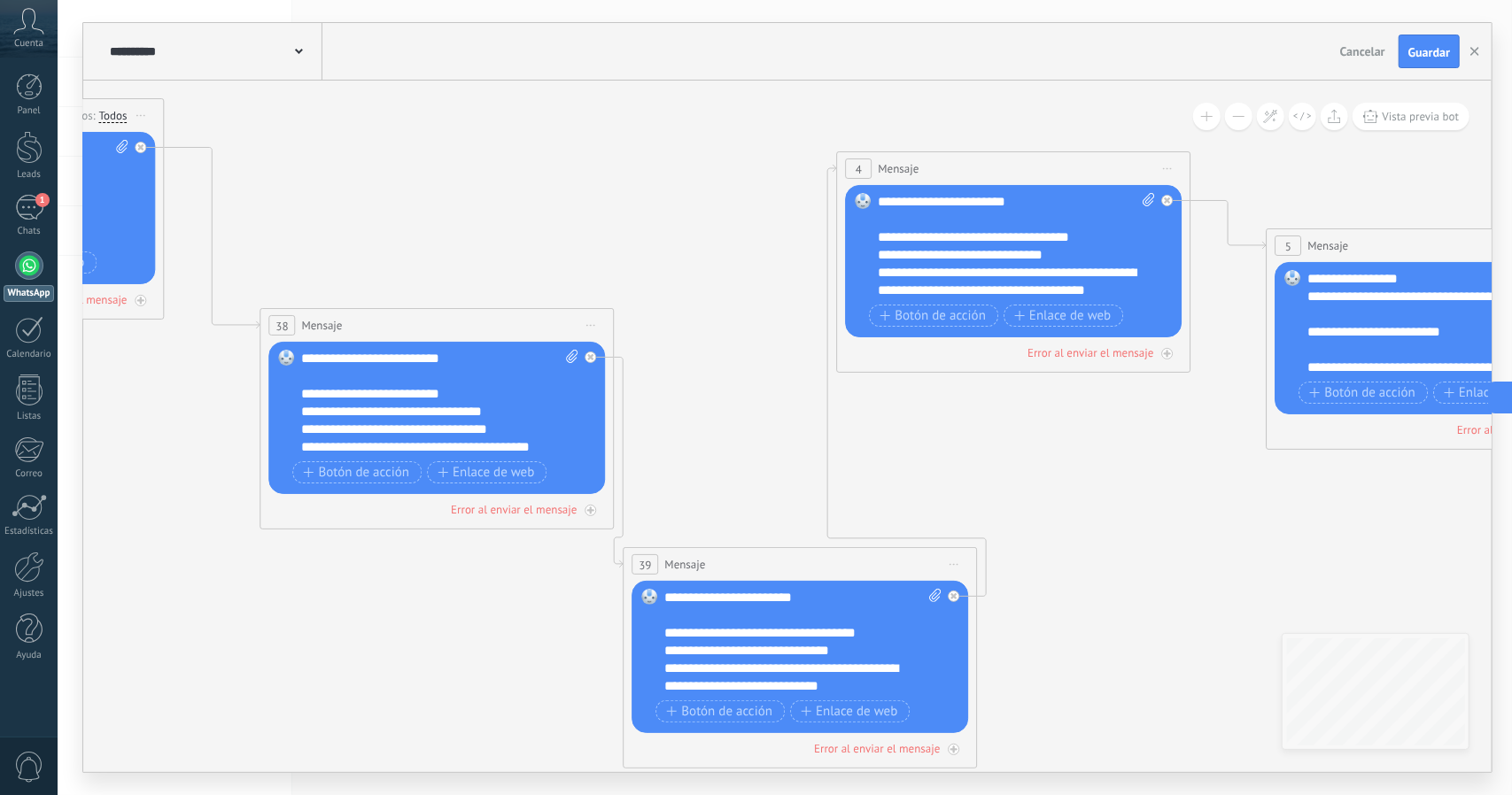
drag, startPoint x: 887, startPoint y: 366, endPoint x: 708, endPoint y: 354, distance: 179.4
click at [708, 354] on icon at bounding box center [1517, 273] width 4300 height 1876
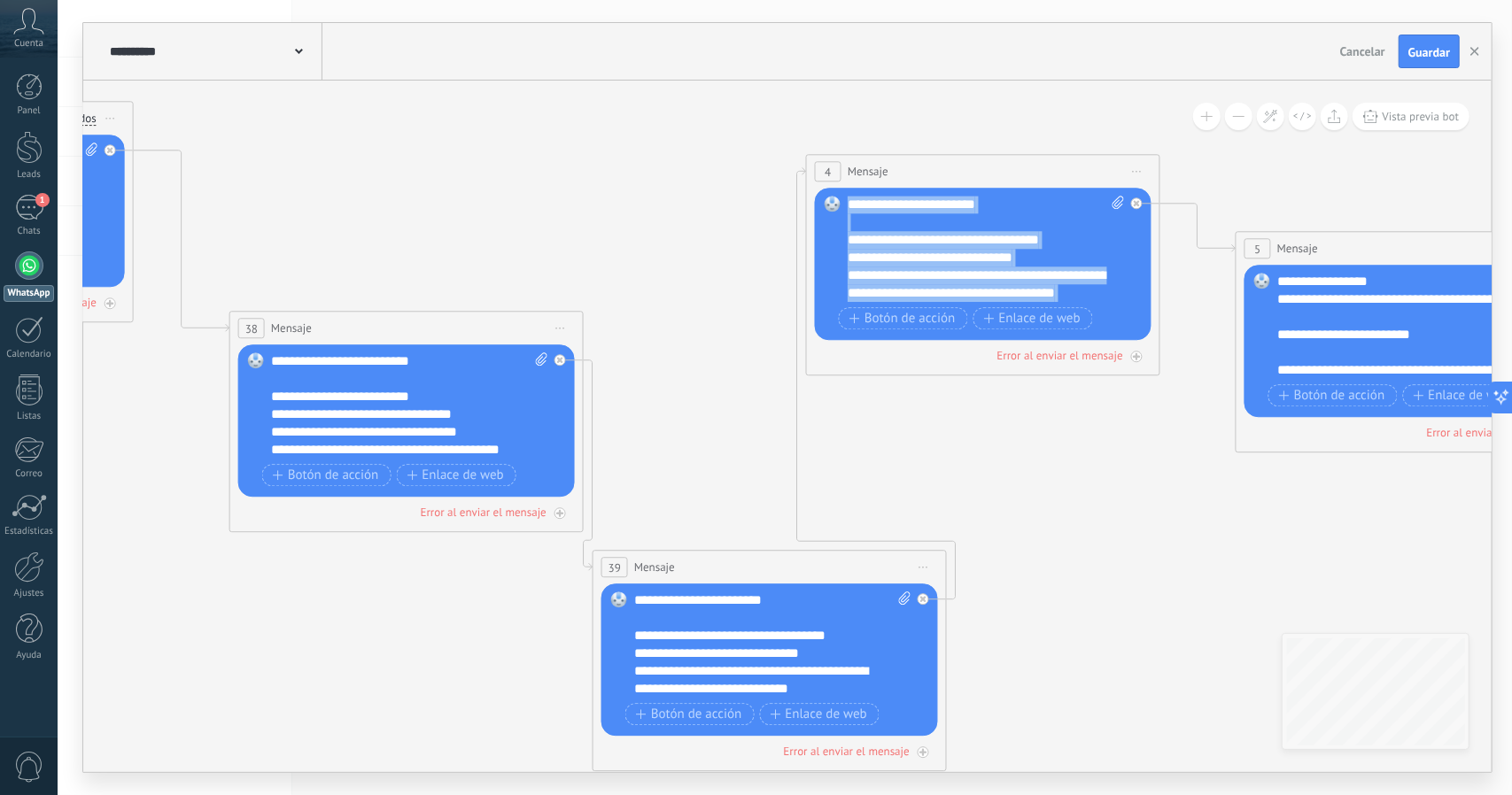
drag, startPoint x: 914, startPoint y: 288, endPoint x: 848, endPoint y: 131, distance: 170.3
paste div
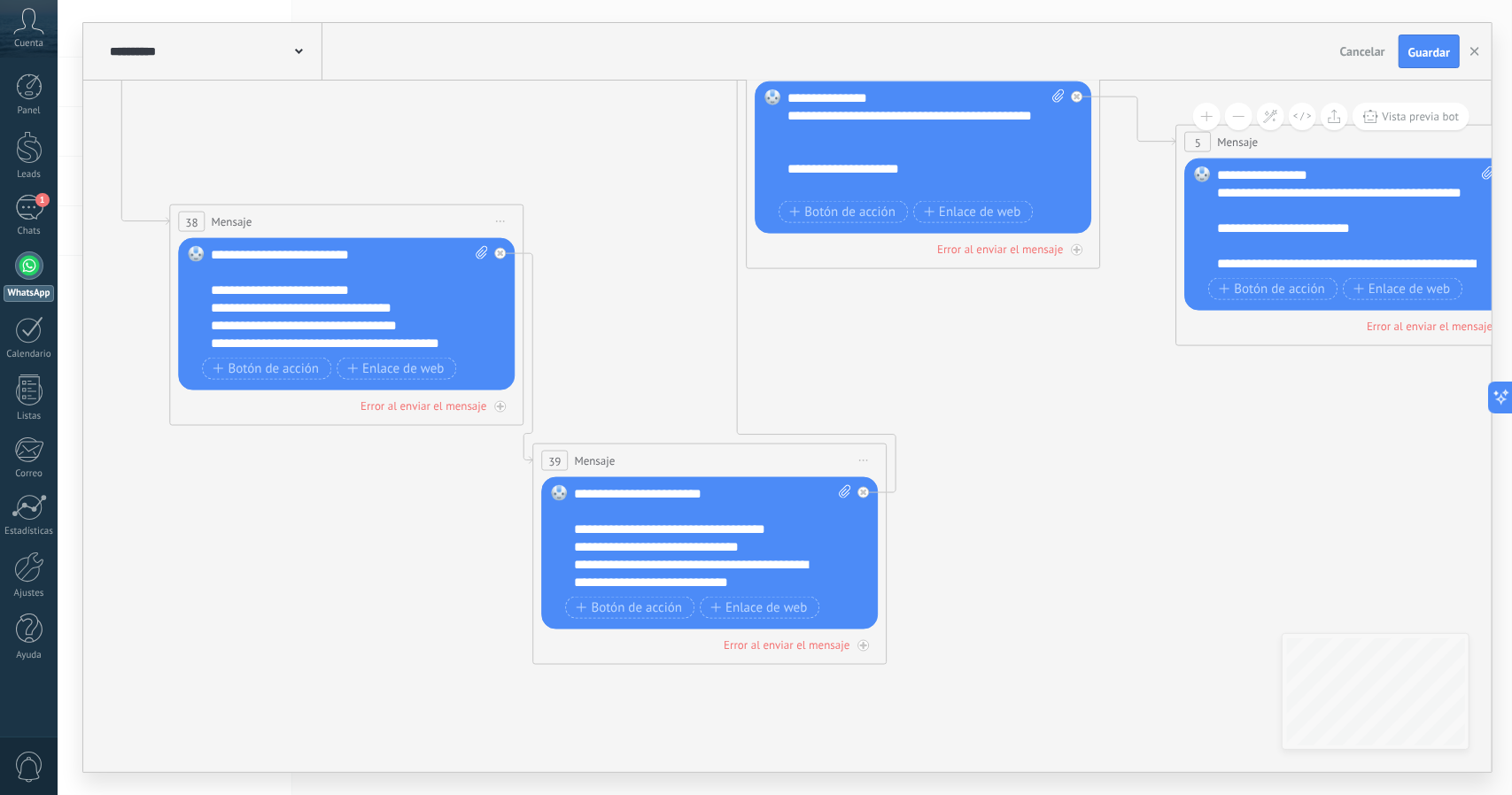
drag, startPoint x: 685, startPoint y: 332, endPoint x: 624, endPoint y: 225, distance: 123.2
click at [624, 225] on icon at bounding box center [1427, 169] width 4300 height 1876
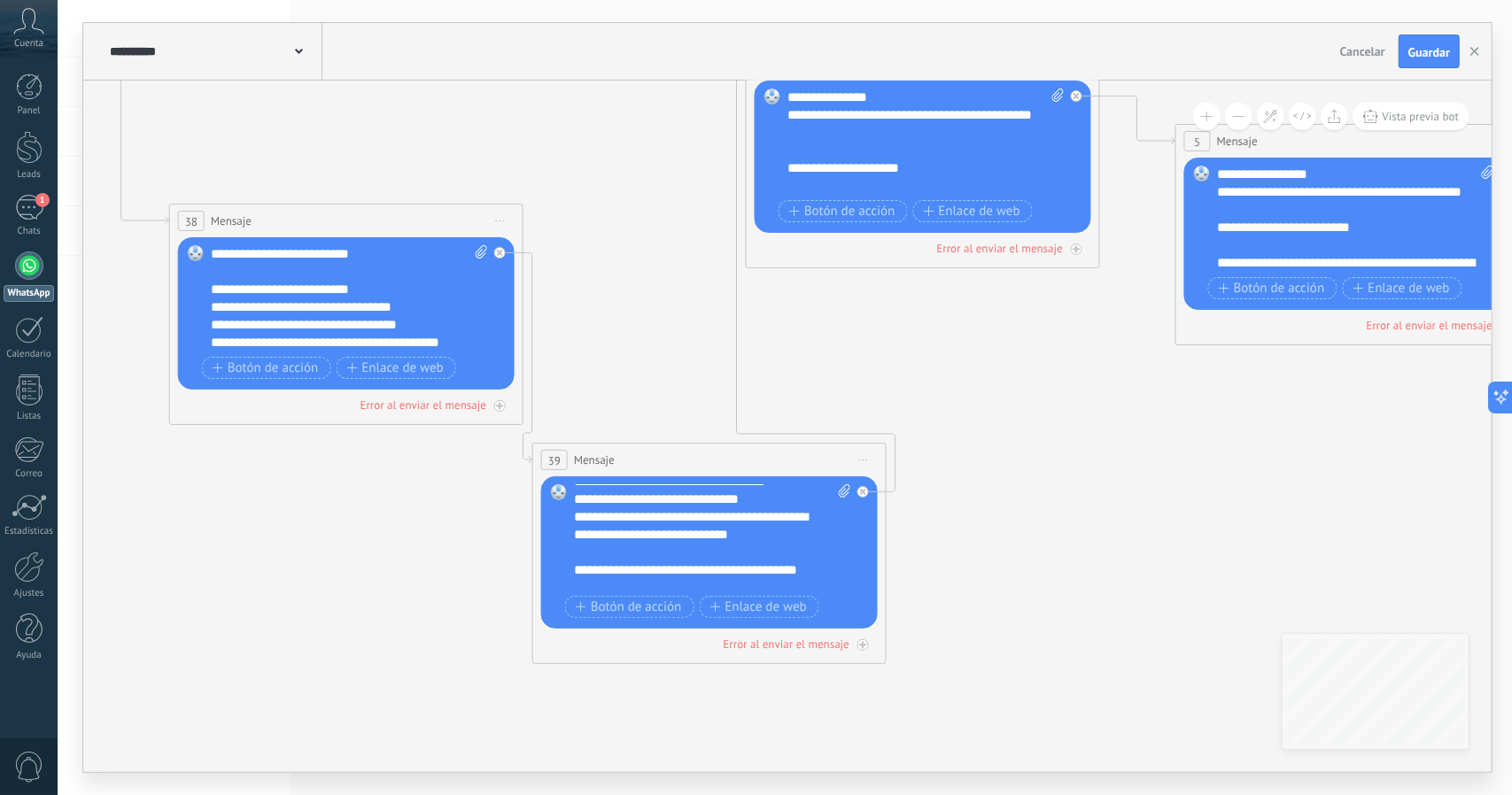
scroll to position [53, 0]
click at [742, 530] on div "**********" at bounding box center [697, 519] width 247 height 35
click at [574, 520] on div "**********" at bounding box center [697, 528] width 247 height 53
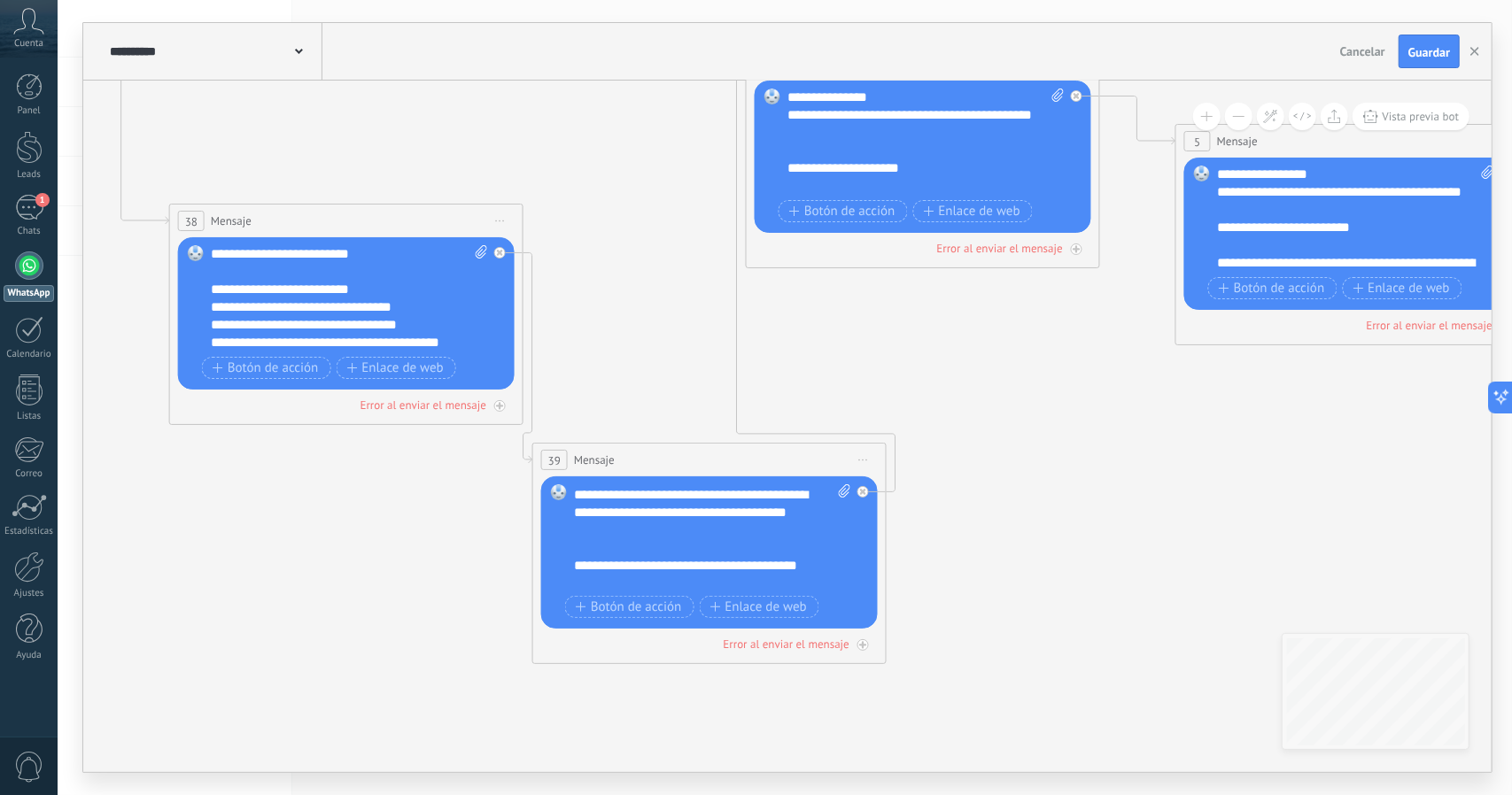
scroll to position [70, 0]
click at [985, 436] on icon at bounding box center [1426, 168] width 4300 height 1876
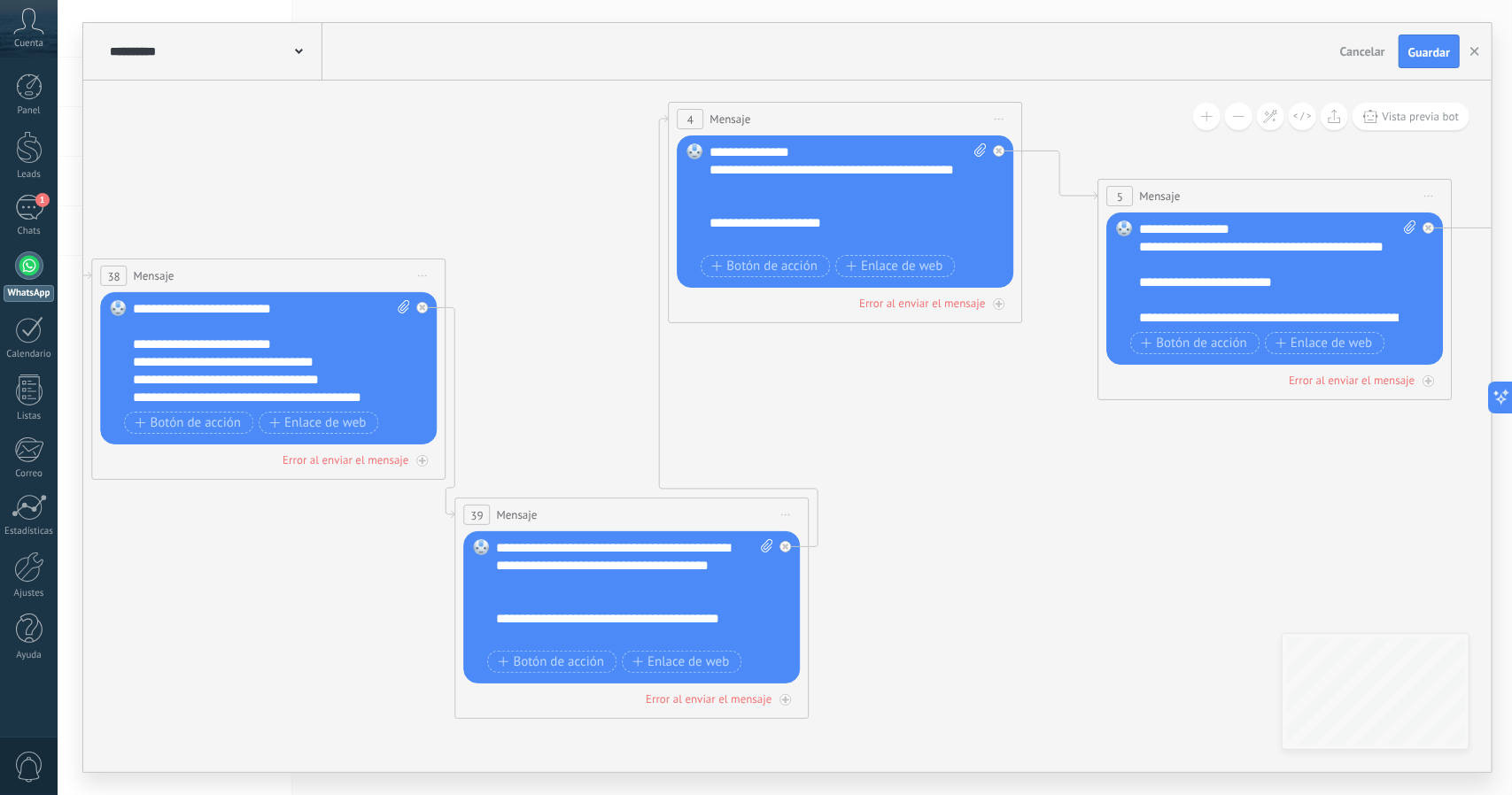
drag, startPoint x: 986, startPoint y: 435, endPoint x: 842, endPoint y: 410, distance: 146.2
click at [889, 499] on icon at bounding box center [1349, 223] width 4300 height 1876
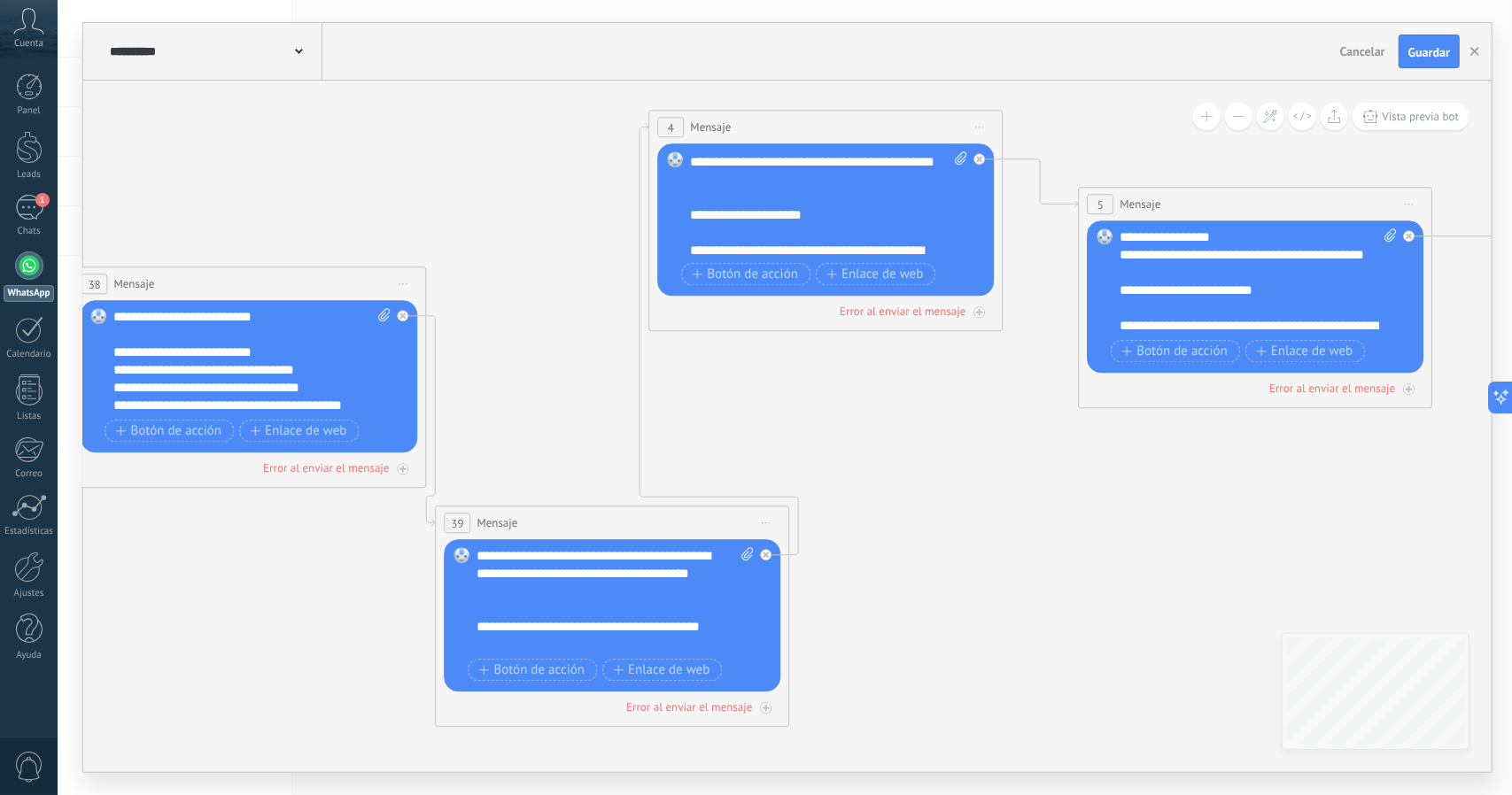
scroll to position [53, 0]
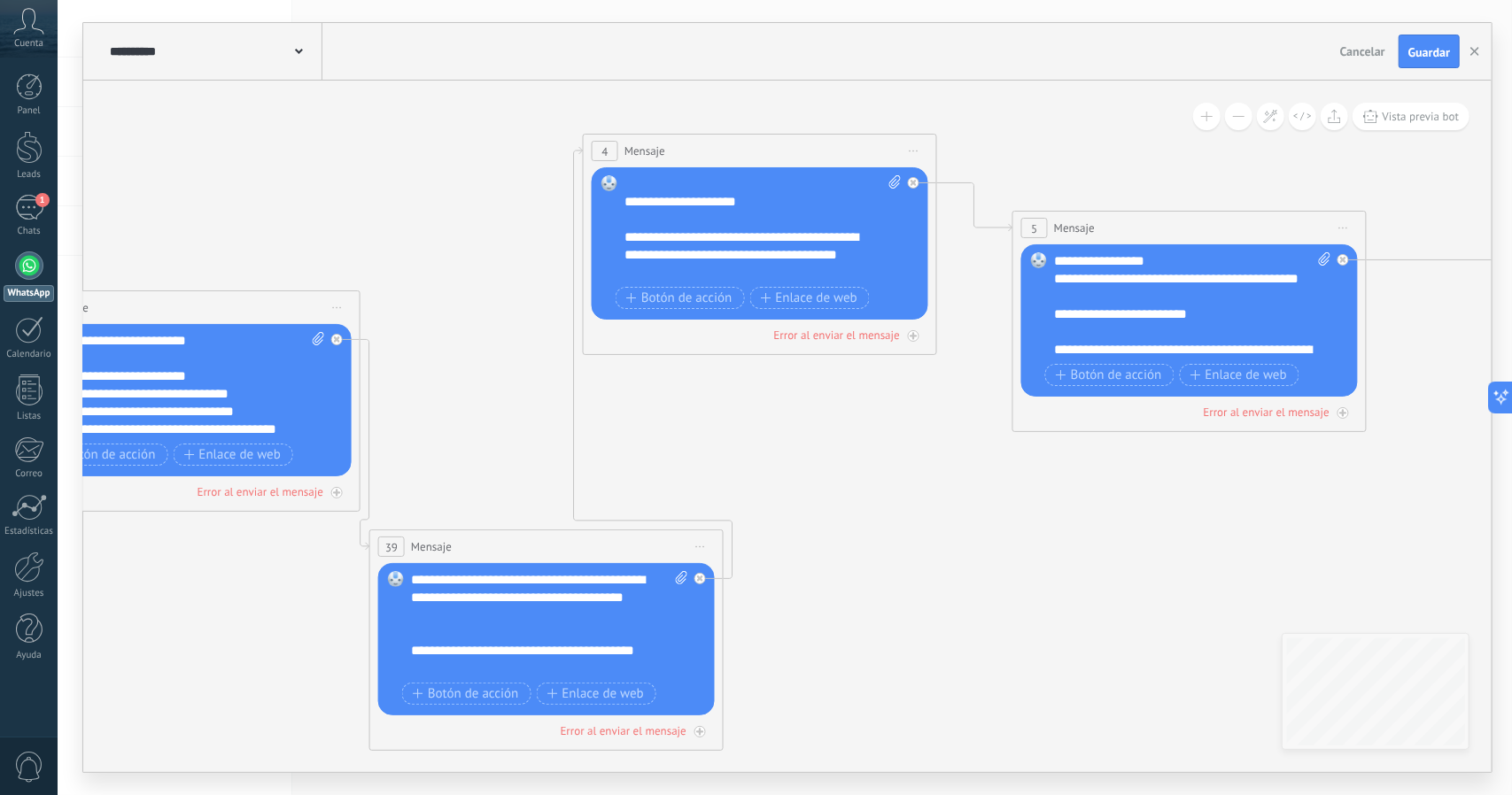
drag, startPoint x: 876, startPoint y: 445, endPoint x: 522, endPoint y: 539, distance: 366.3
click at [522, 539] on icon at bounding box center [1264, 255] width 4300 height 1876
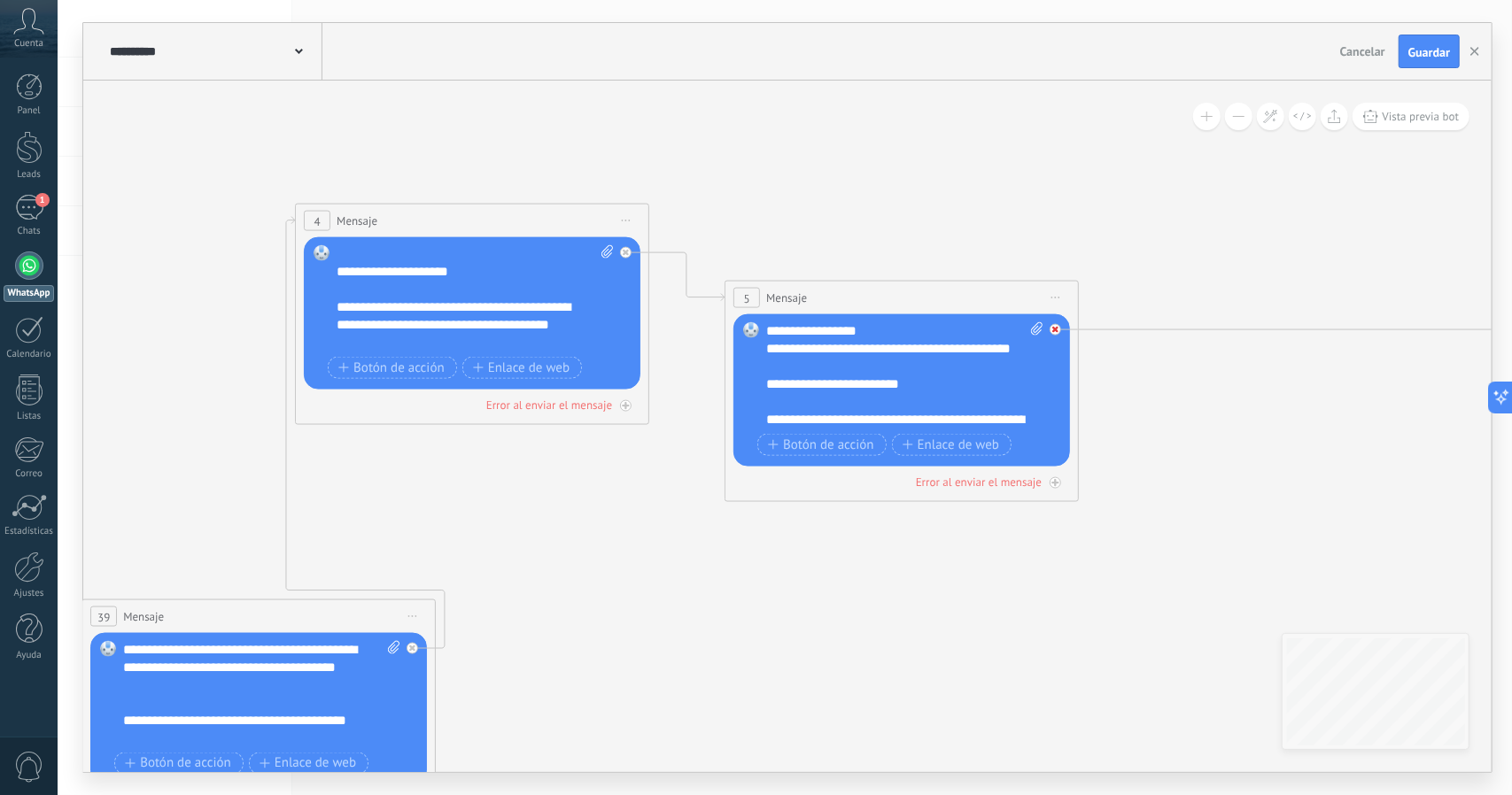
click at [629, 256] on icon at bounding box center [626, 252] width 6 height 6
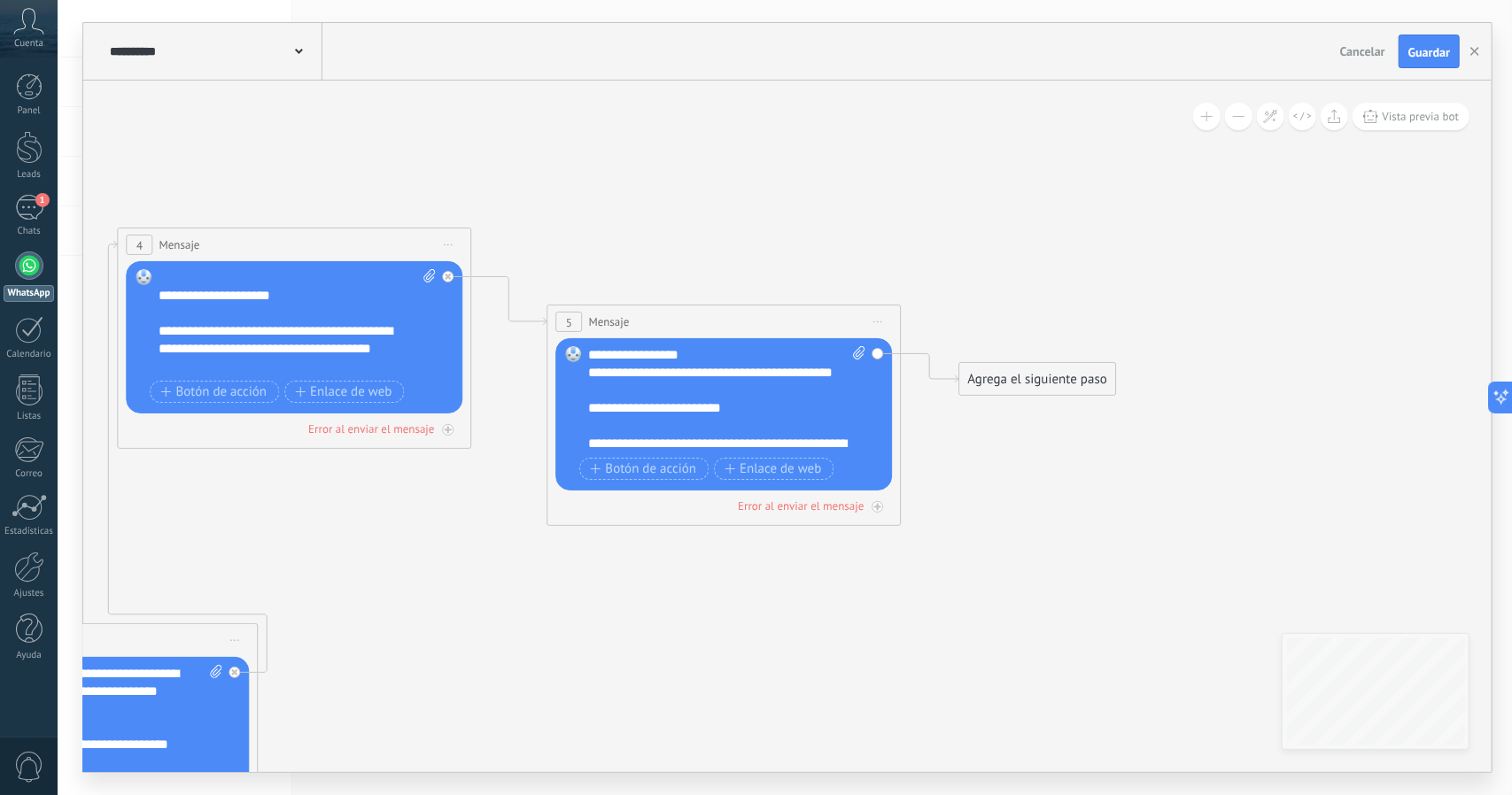
drag, startPoint x: 1122, startPoint y: 399, endPoint x: 799, endPoint y: 452, distance: 327.3
click at [799, 451] on icon at bounding box center [798, 349] width 4300 height 1876
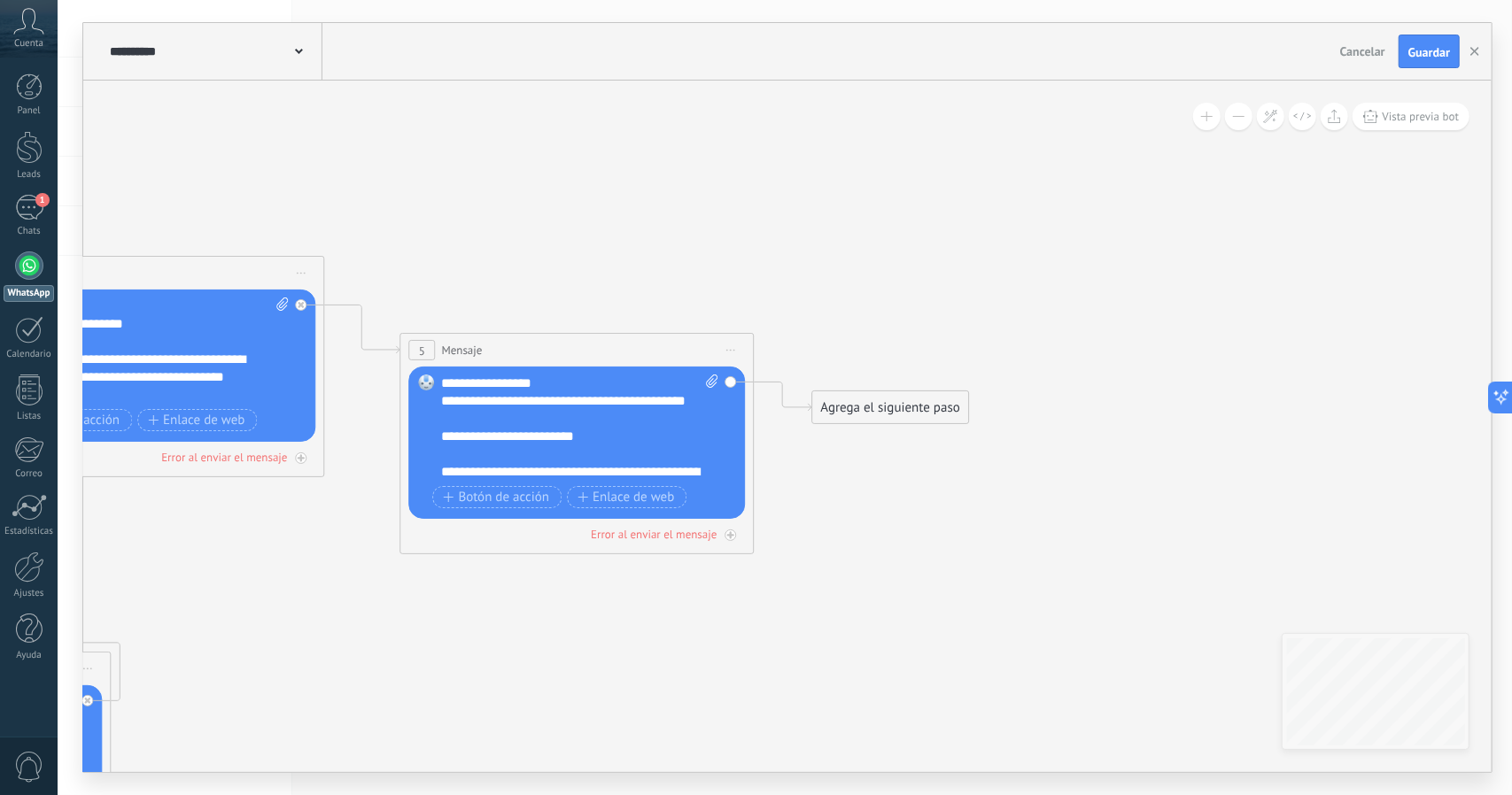
click at [1240, 119] on button at bounding box center [1238, 116] width 27 height 27
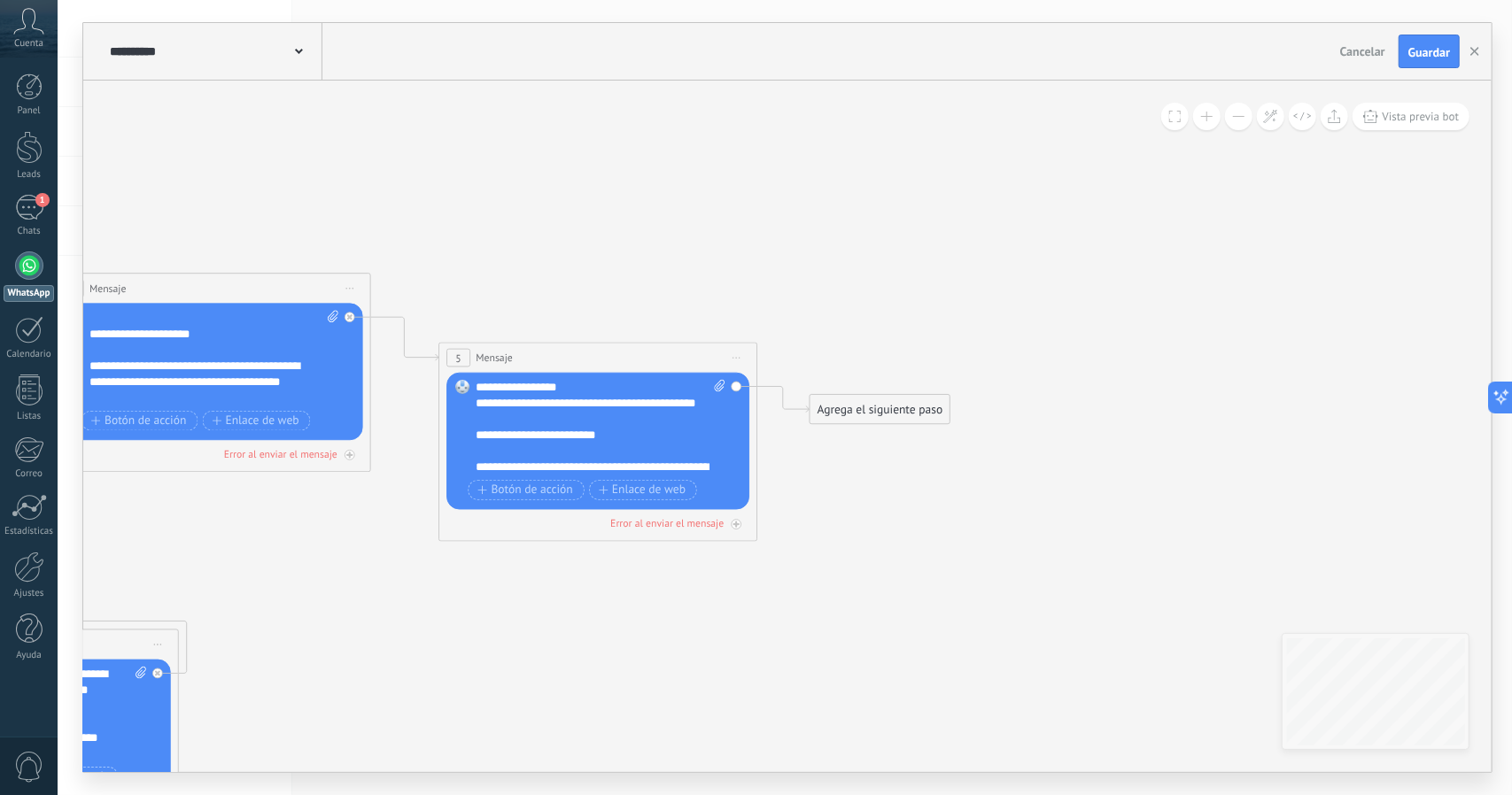
click at [1240, 119] on button at bounding box center [1238, 116] width 27 height 27
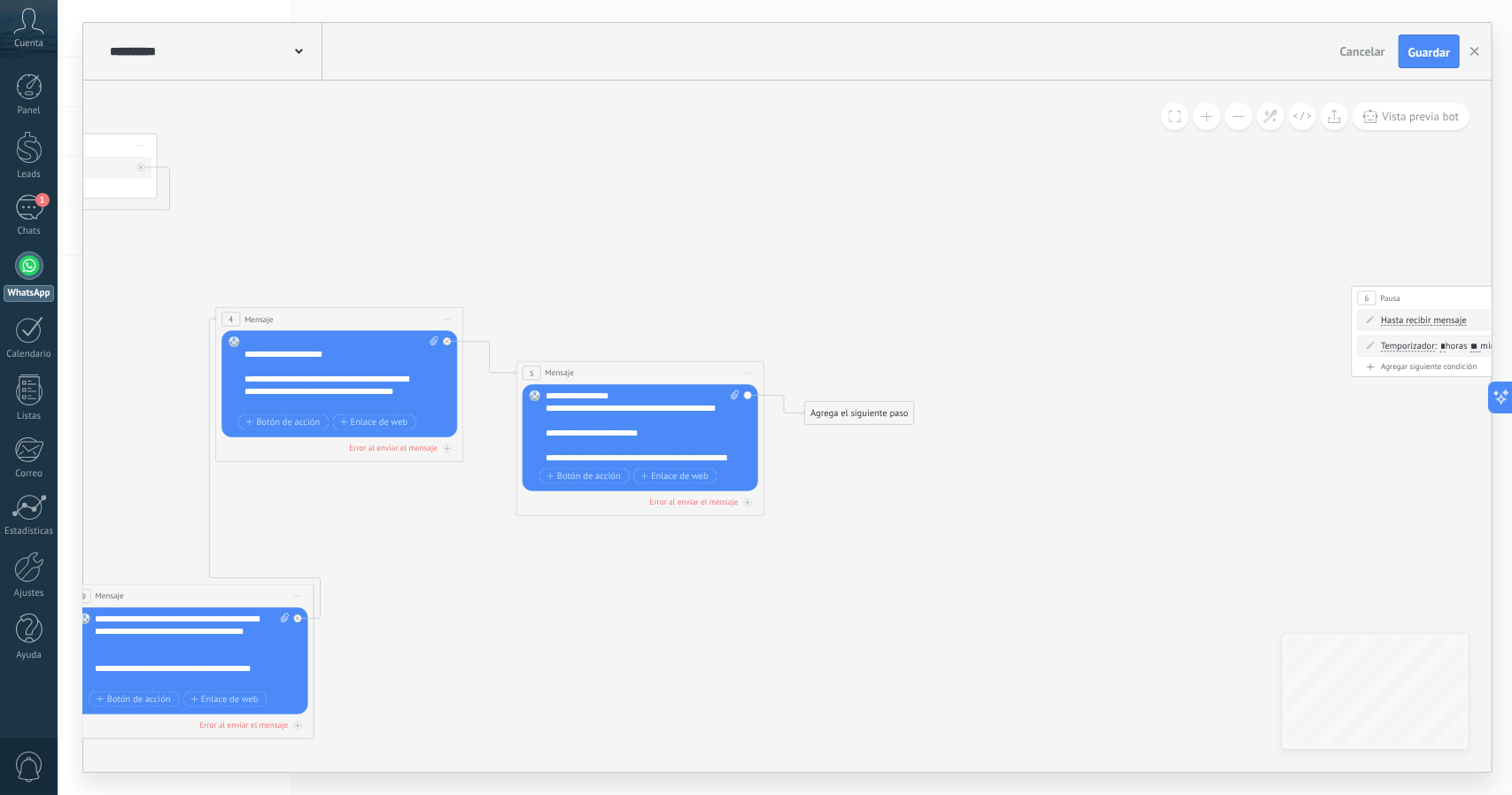
click at [1240, 119] on button at bounding box center [1238, 116] width 27 height 27
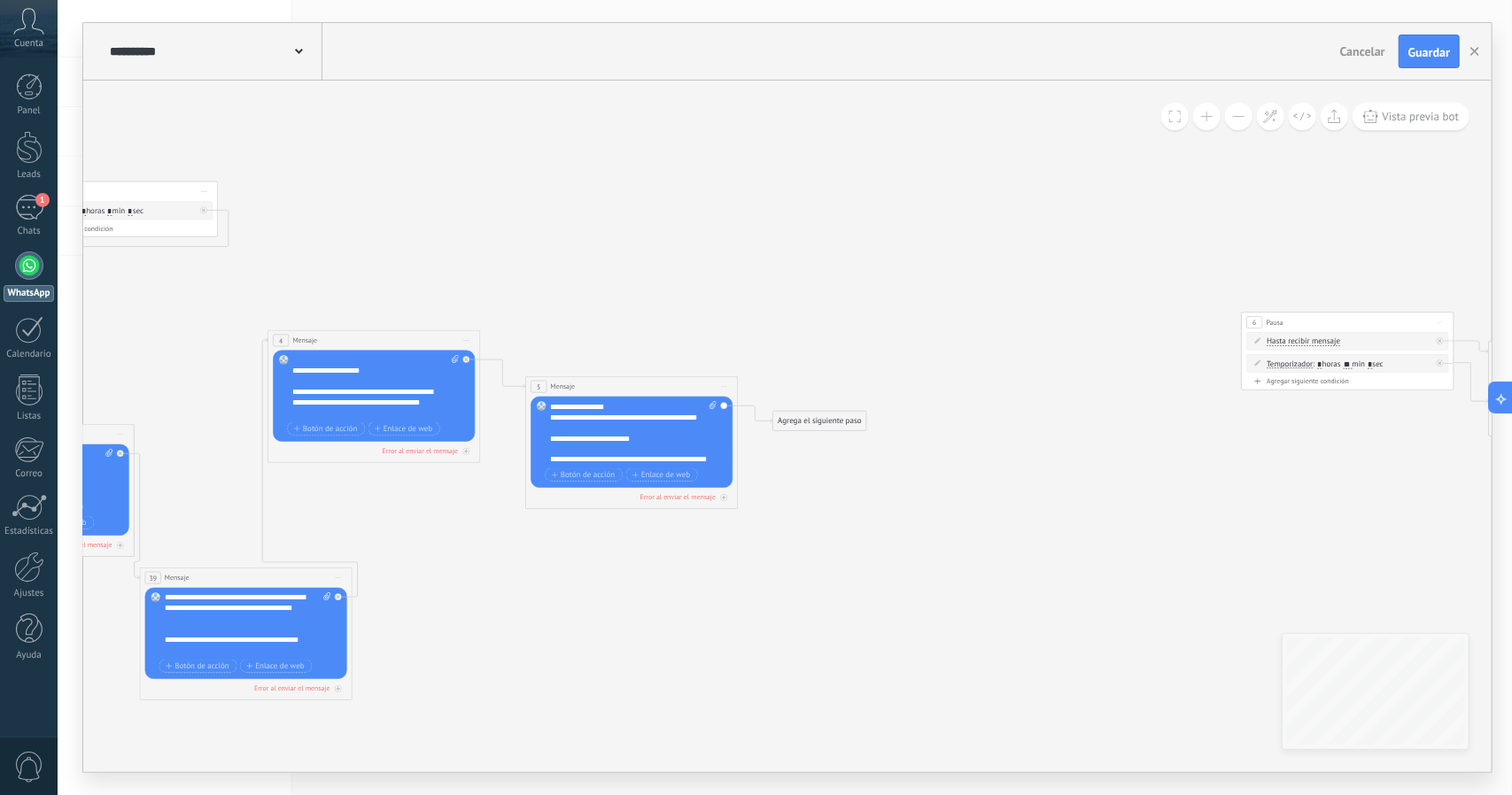
drag, startPoint x: 1152, startPoint y: 408, endPoint x: 1058, endPoint y: 409, distance: 94.0
click at [1058, 409] on icon at bounding box center [722, 403] width 2673 height 1126
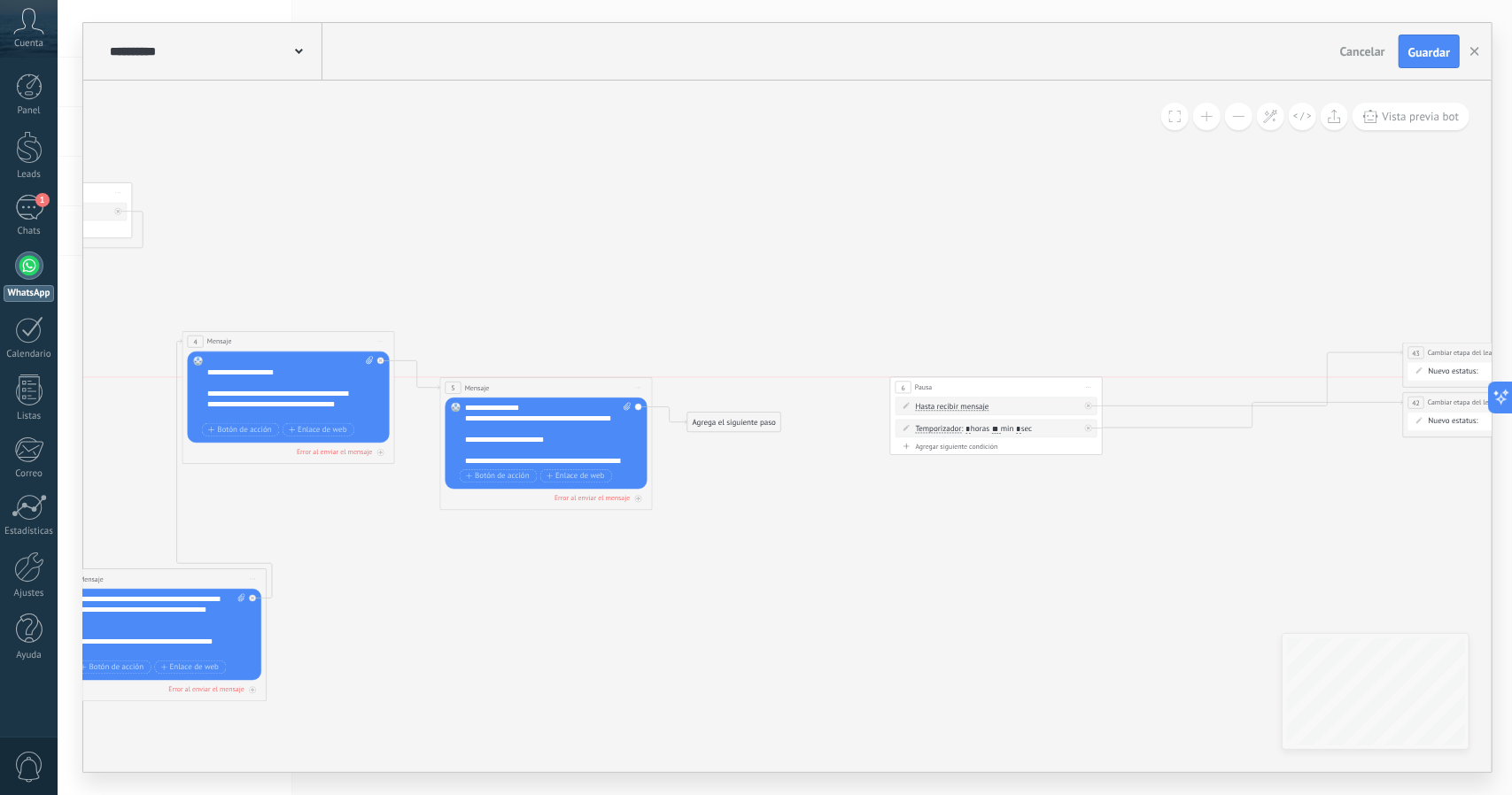
drag, startPoint x: 1221, startPoint y: 327, endPoint x: 955, endPoint y: 392, distance: 273.8
click at [955, 392] on div "6 Pausa ***** Iniciar vista previa aquí Cambiar nombre Duplicar [GEOGRAPHIC_DAT…" at bounding box center [997, 387] width 211 height 20
click at [642, 387] on span "Iniciar vista previa aquí Cambiar nombre Duplicar [GEOGRAPHIC_DATA]" at bounding box center [639, 386] width 17 height 15
click at [656, 460] on div "Borrar" at bounding box center [687, 457] width 106 height 18
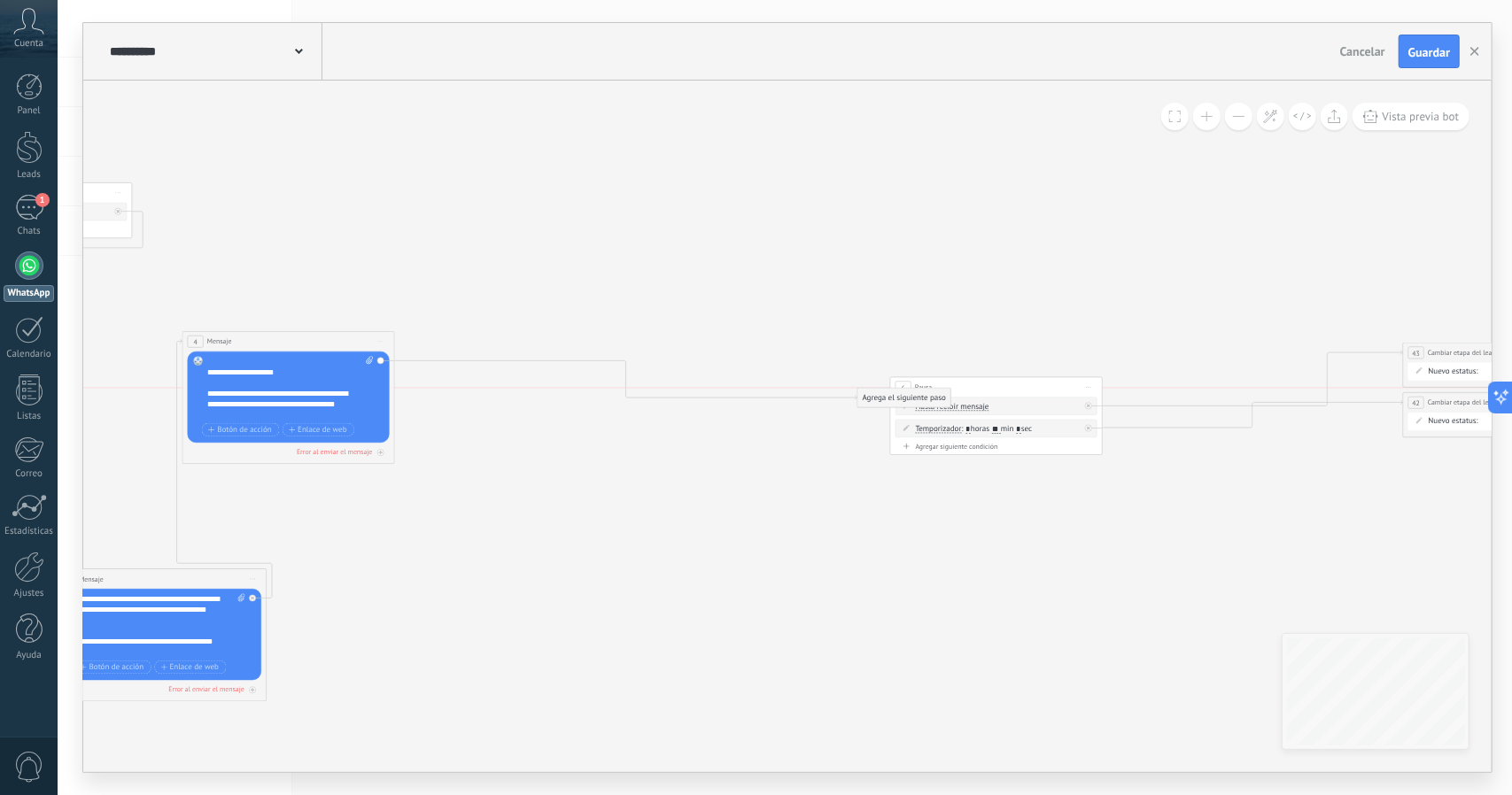
drag, startPoint x: 509, startPoint y: 379, endPoint x: 942, endPoint y: 394, distance: 433.3
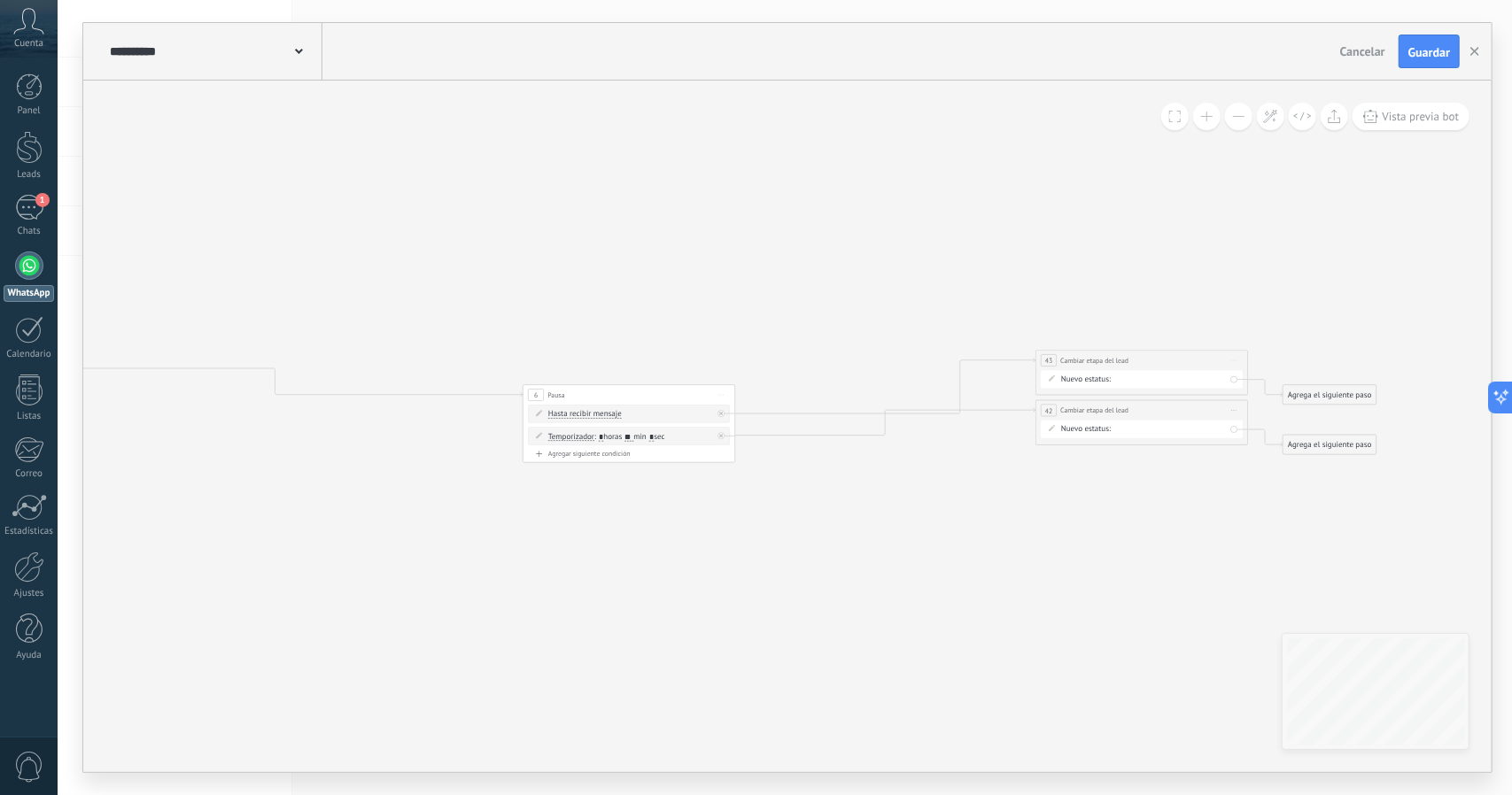
drag, startPoint x: 590, startPoint y: 460, endPoint x: 356, endPoint y: 484, distance: 235.2
click at [356, 484] on icon at bounding box center [270, 412] width 2673 height 1126
drag, startPoint x: 802, startPoint y: 370, endPoint x: 782, endPoint y: 368, distance: 20.1
click at [782, 366] on icon at bounding box center [263, 413] width 2673 height 1126
drag, startPoint x: 1067, startPoint y: 418, endPoint x: 1038, endPoint y: 466, distance: 56.1
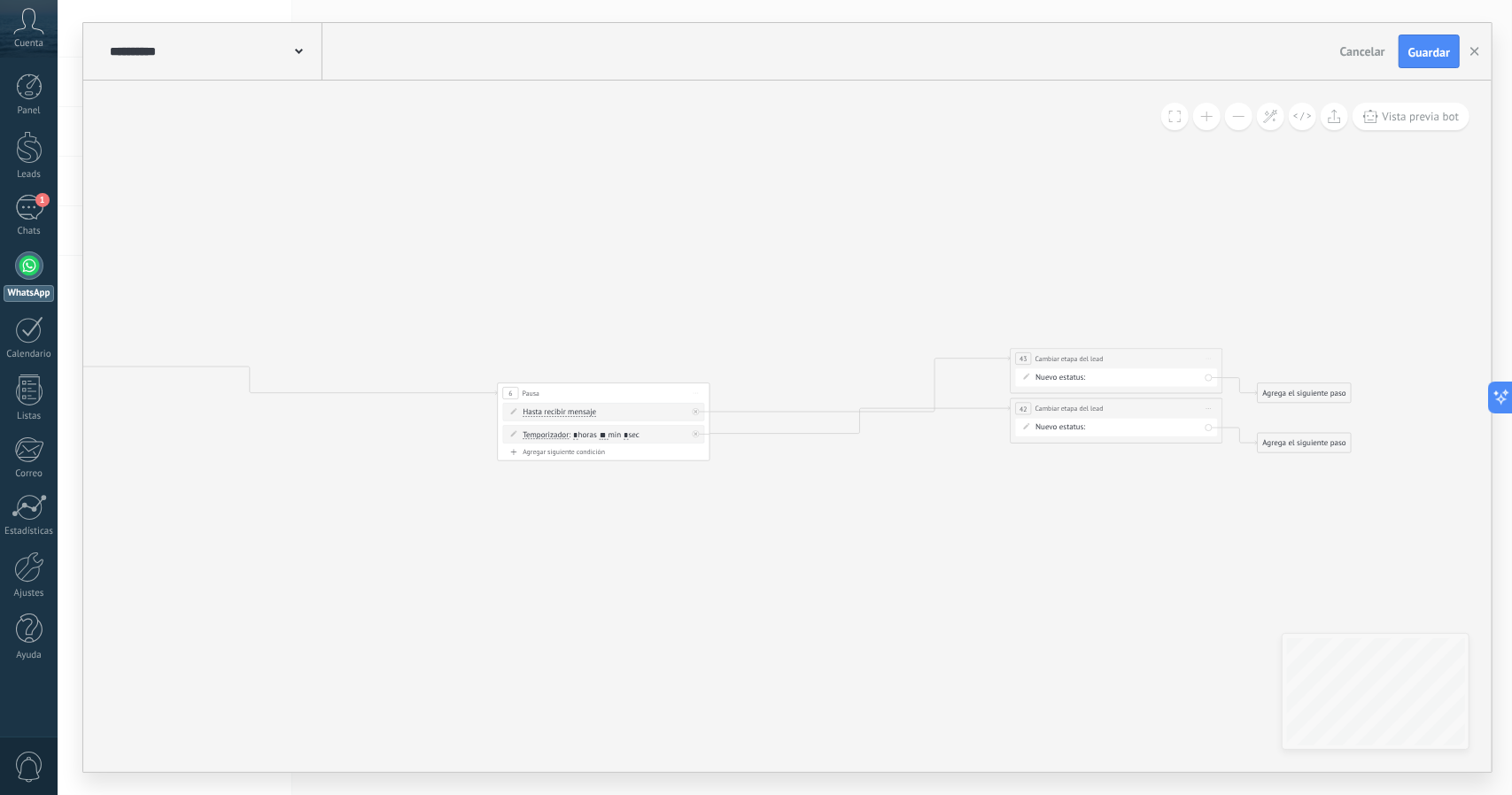
drag, startPoint x: 1083, startPoint y: 407, endPoint x: 1020, endPoint y: 504, distance: 115.7
click at [1020, 504] on span "Cambiar etapa del lead" at bounding box center [1006, 507] width 68 height 10
drag, startPoint x: 1074, startPoint y: 353, endPoint x: 1026, endPoint y: 331, distance: 52.8
click at [1026, 331] on span "Cambiar etapa del lead" at bounding box center [1021, 336] width 68 height 10
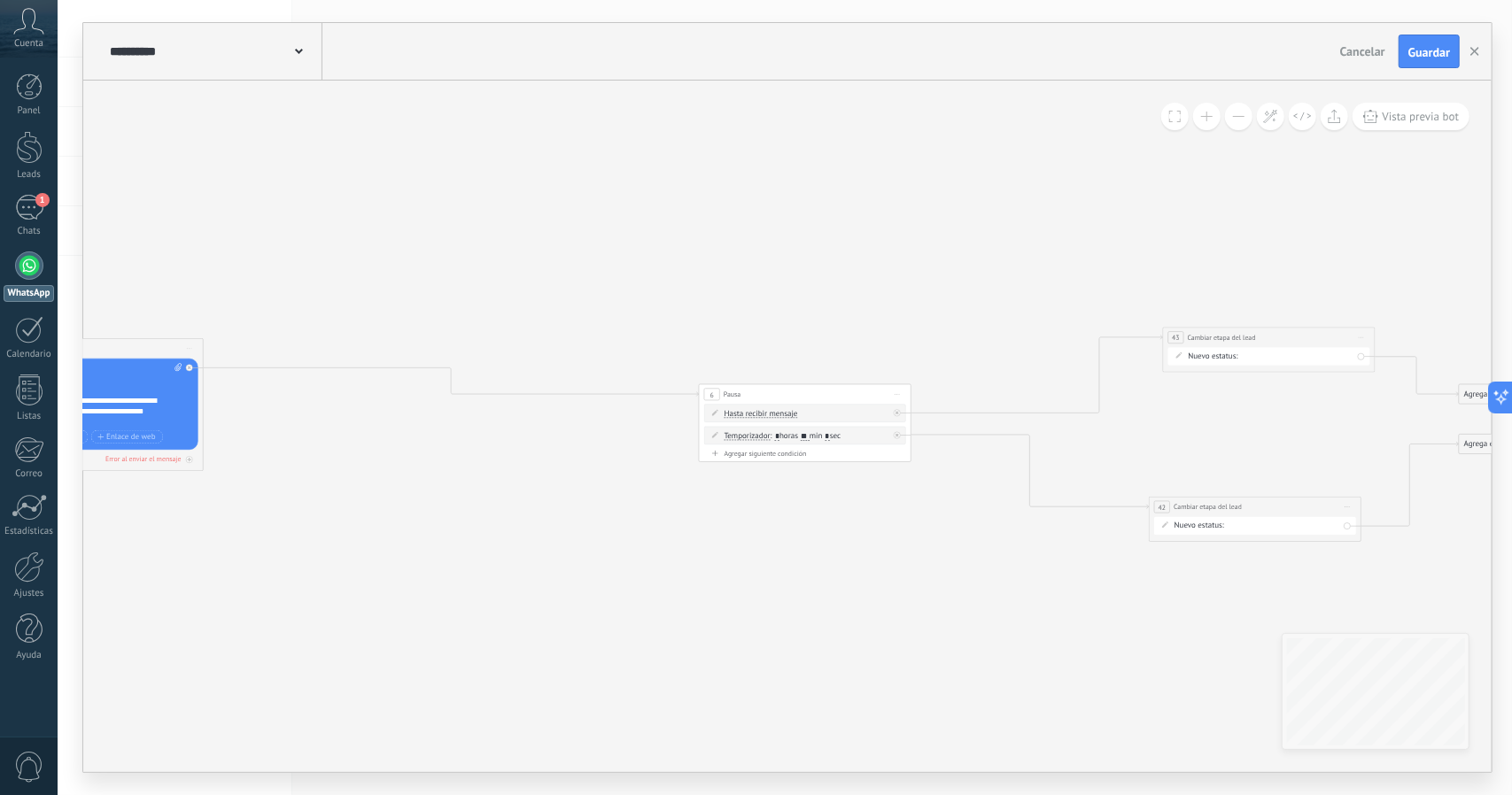
drag, startPoint x: 1111, startPoint y: 433, endPoint x: 1158, endPoint y: 421, distance: 48.5
click at [1173, 422] on icon at bounding box center [445, 411] width 2673 height 1126
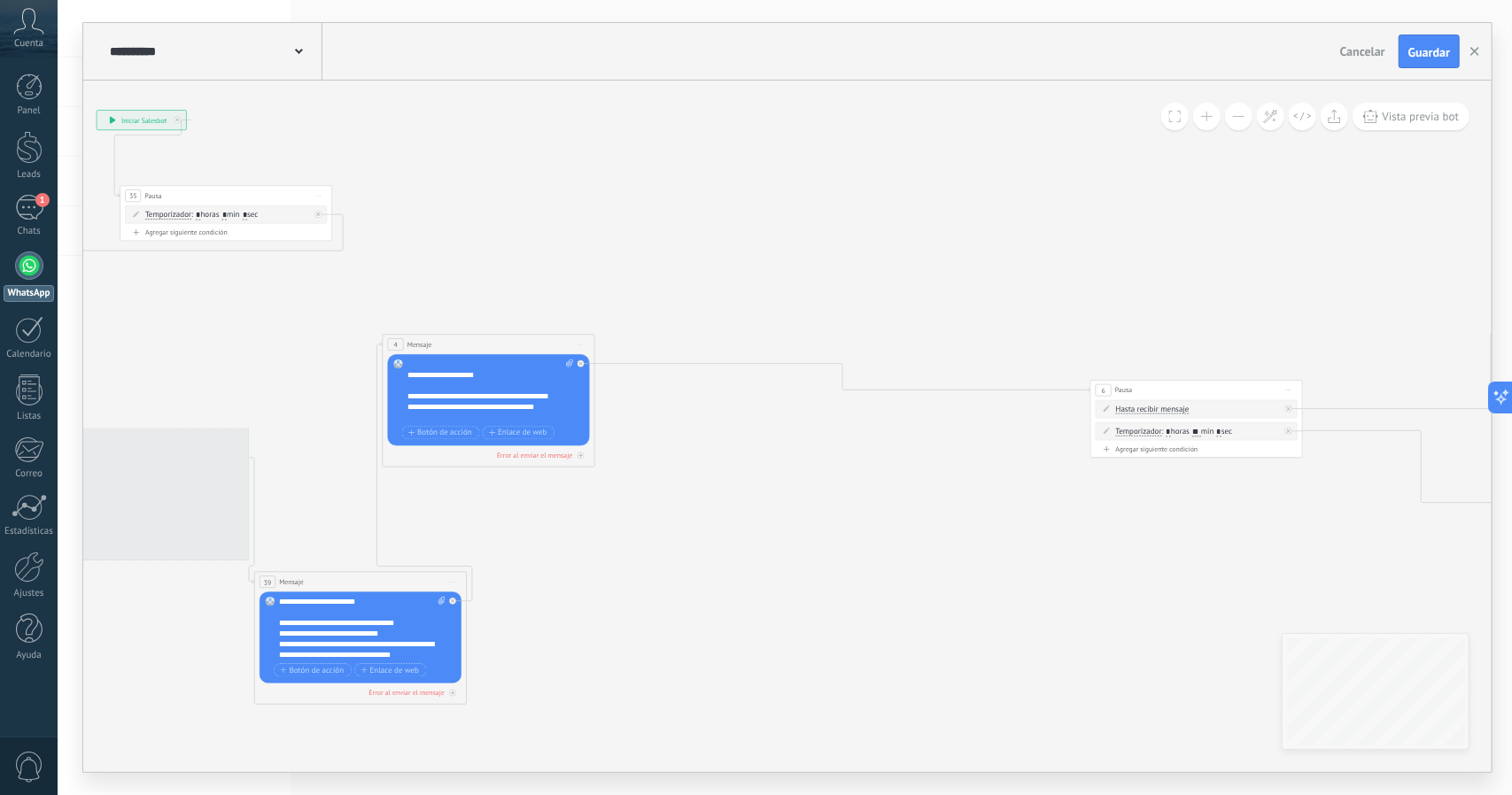
drag, startPoint x: 380, startPoint y: 549, endPoint x: 829, endPoint y: 536, distance: 449.2
click at [775, 543] on icon at bounding box center [836, 407] width 2673 height 1126
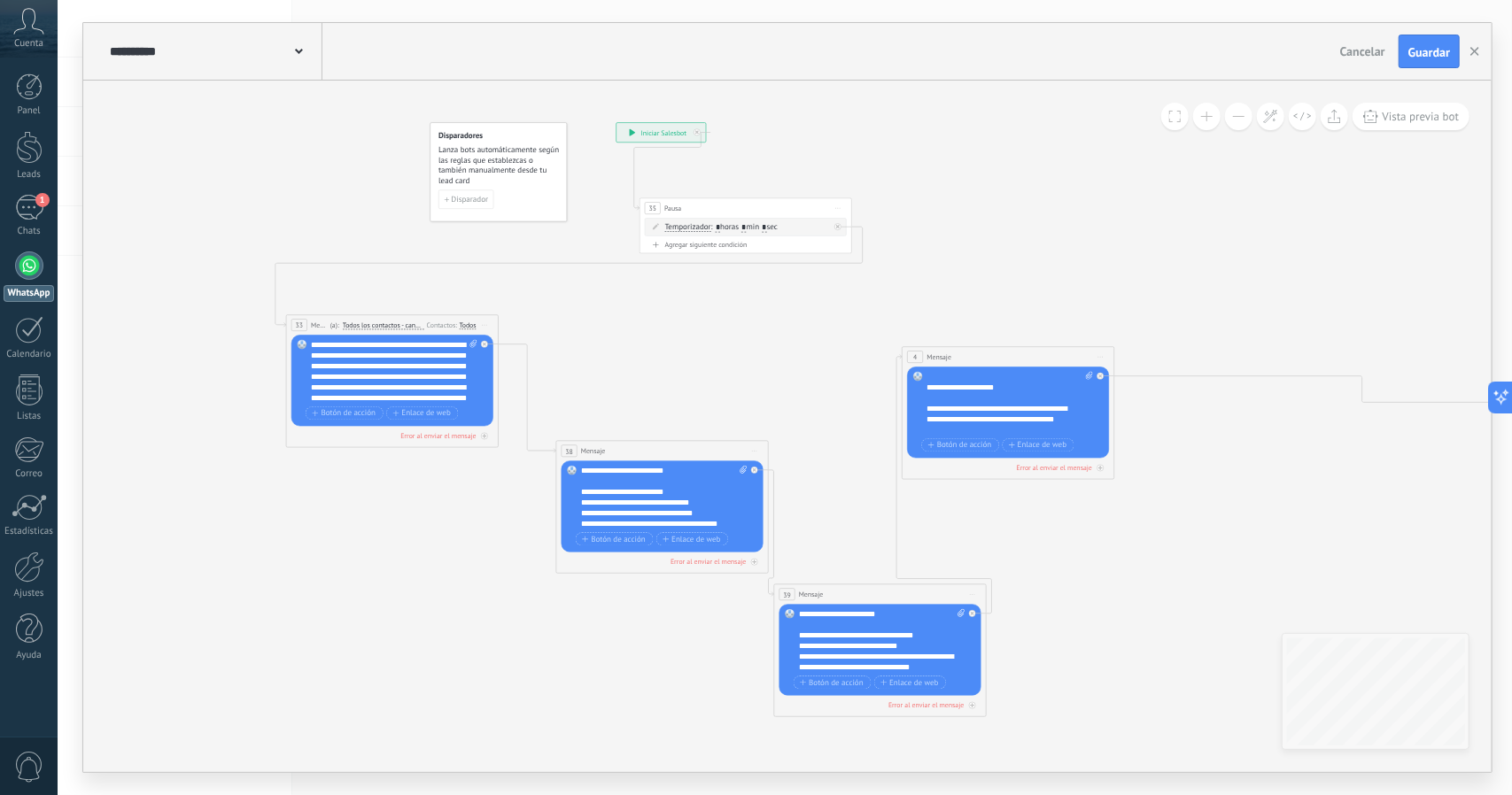
drag, startPoint x: 585, startPoint y: 530, endPoint x: 1039, endPoint y: 550, distance: 454.4
click at [1039, 550] on icon at bounding box center [1356, 419] width 2673 height 1126
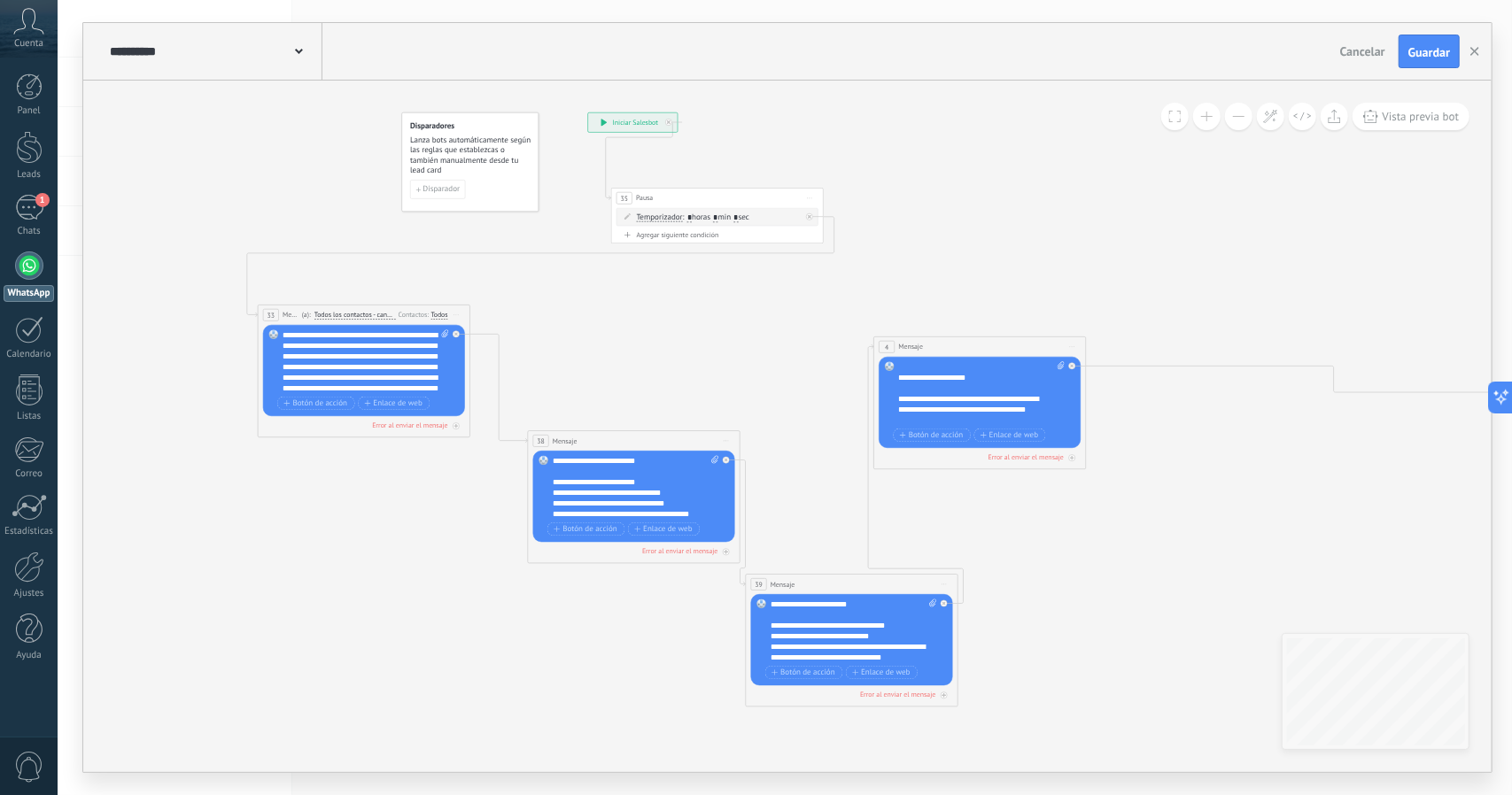
drag, startPoint x: 1008, startPoint y: 538, endPoint x: 963, endPoint y: 499, distance: 59.5
click at [969, 508] on icon at bounding box center [1328, 409] width 2673 height 1126
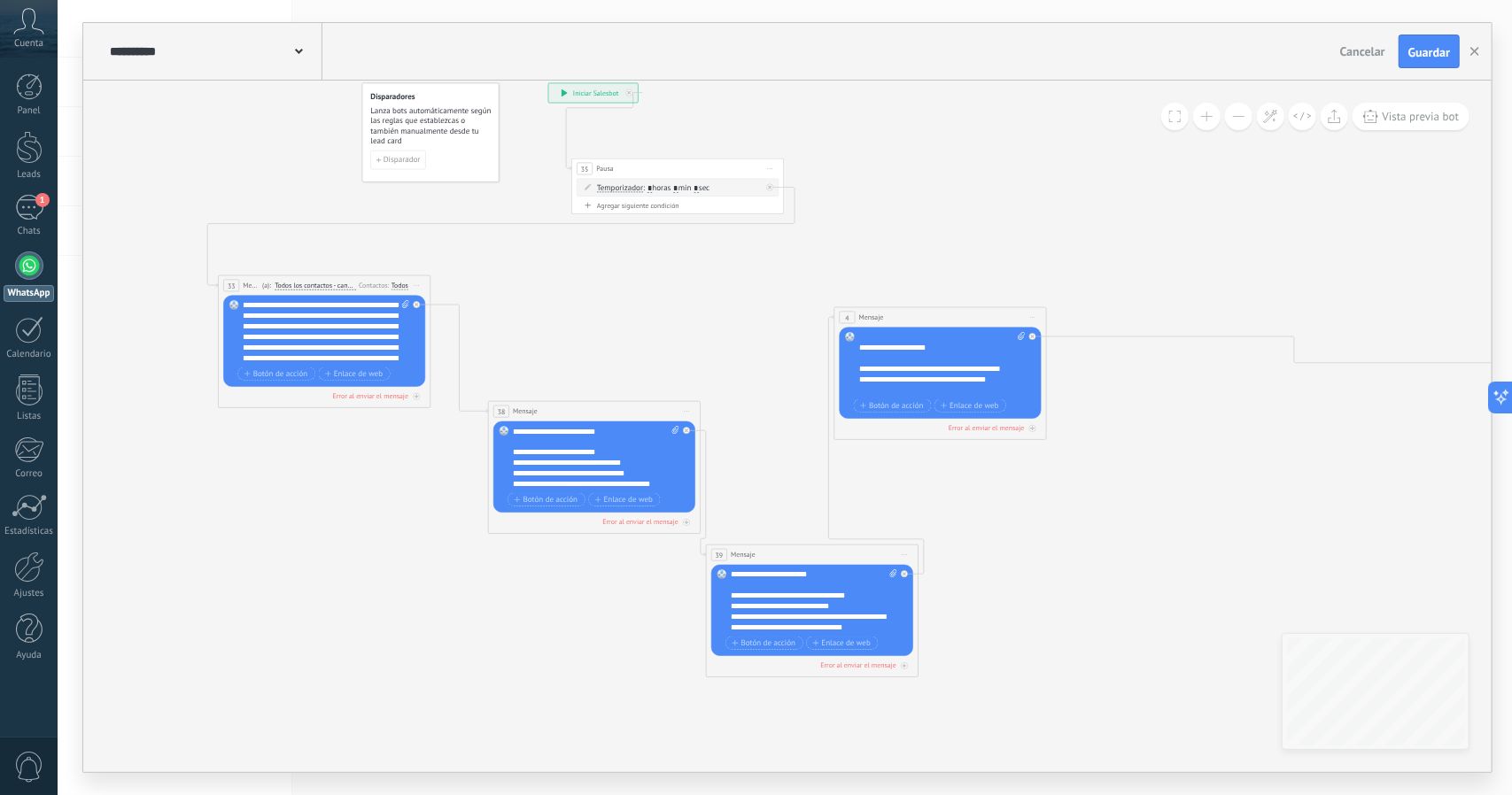
drag, startPoint x: 1126, startPoint y: 485, endPoint x: 1093, endPoint y: 492, distance: 33.7
click at [1093, 492] on icon at bounding box center [1288, 379] width 2673 height 1126
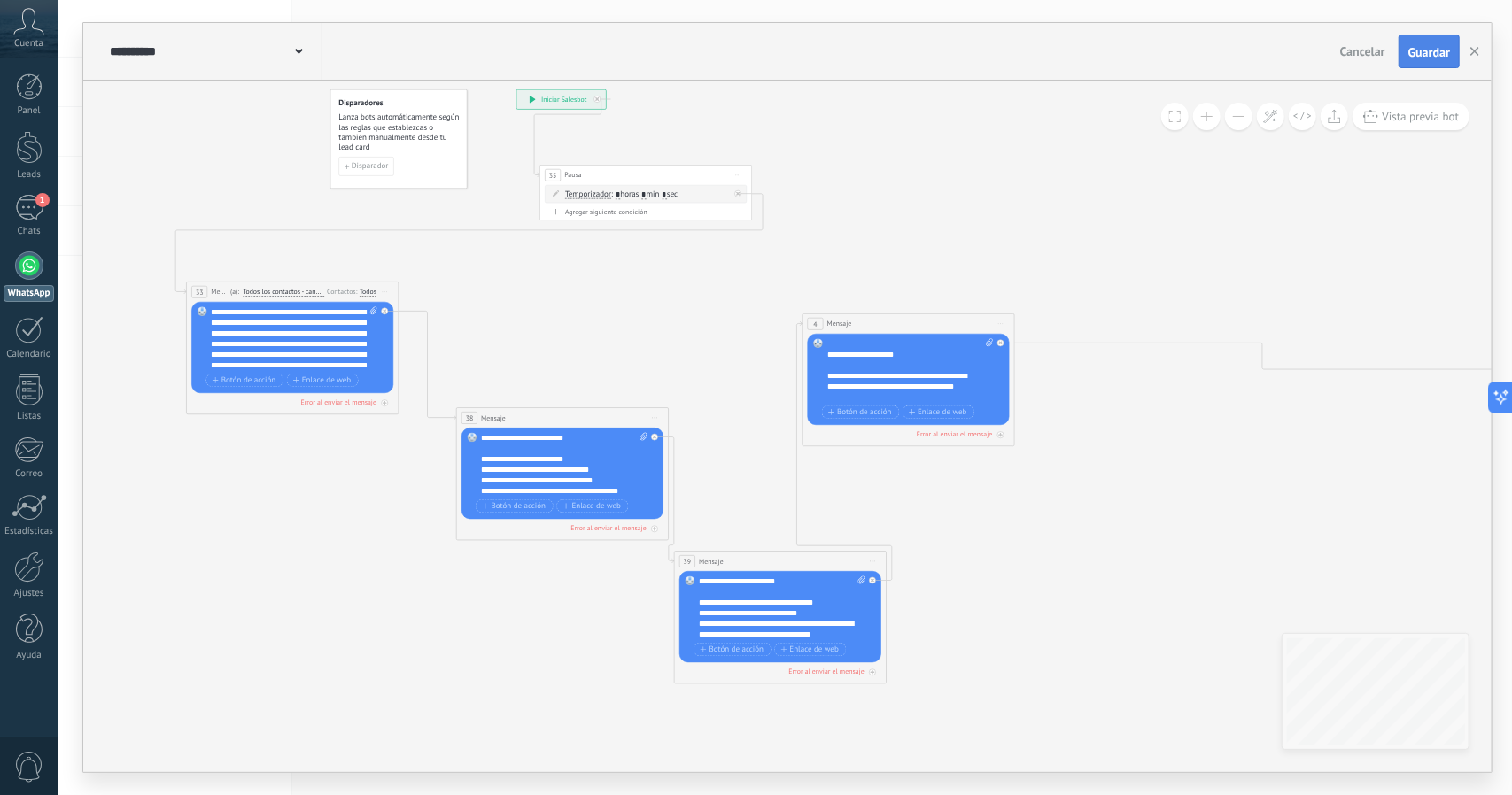
click at [1434, 54] on span "Guardar" at bounding box center [1429, 52] width 42 height 13
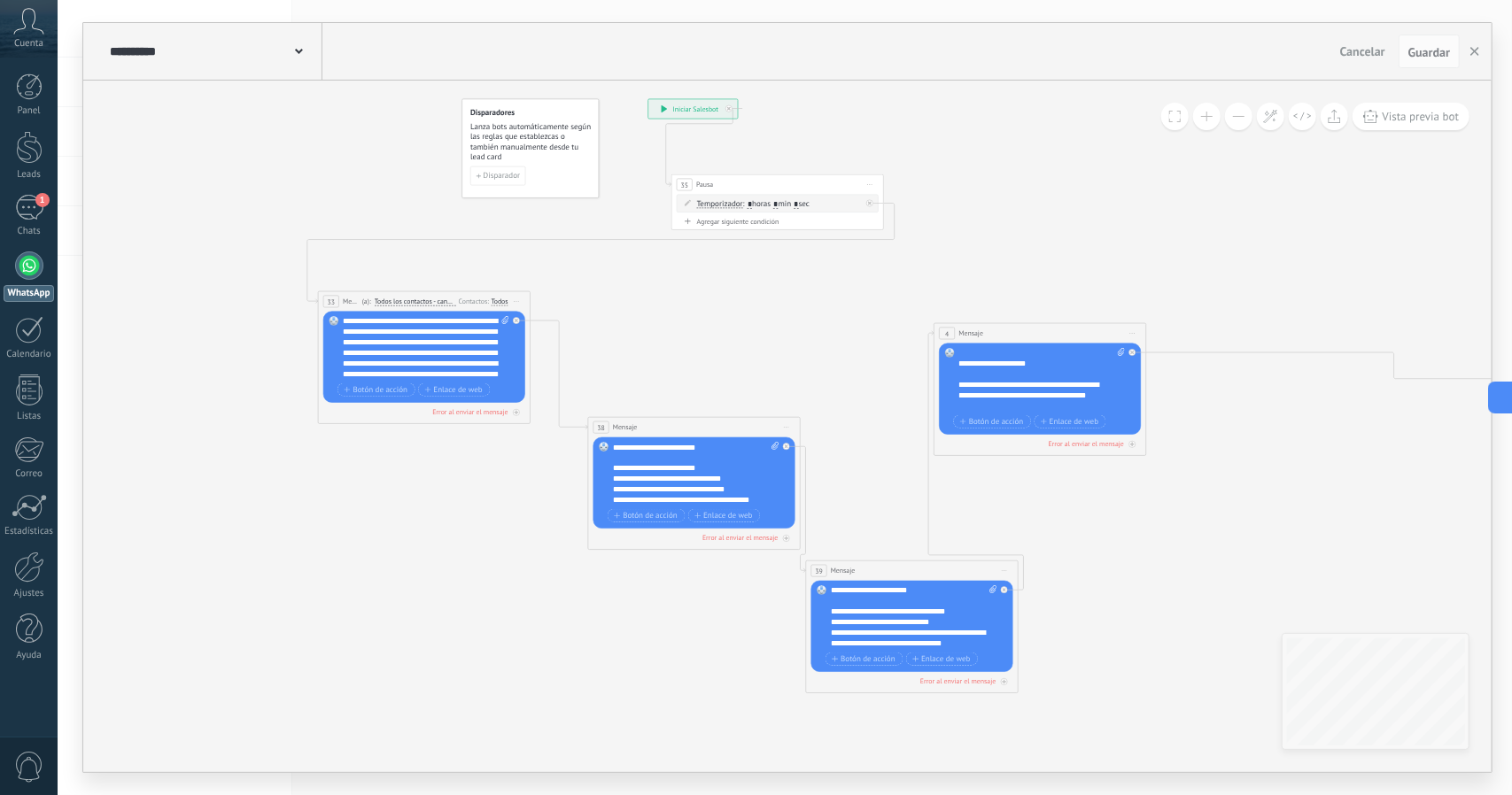
drag, startPoint x: 1027, startPoint y: 141, endPoint x: 1099, endPoint y: 142, distance: 72.0
click at [1099, 142] on icon at bounding box center [1388, 396] width 2673 height 1126
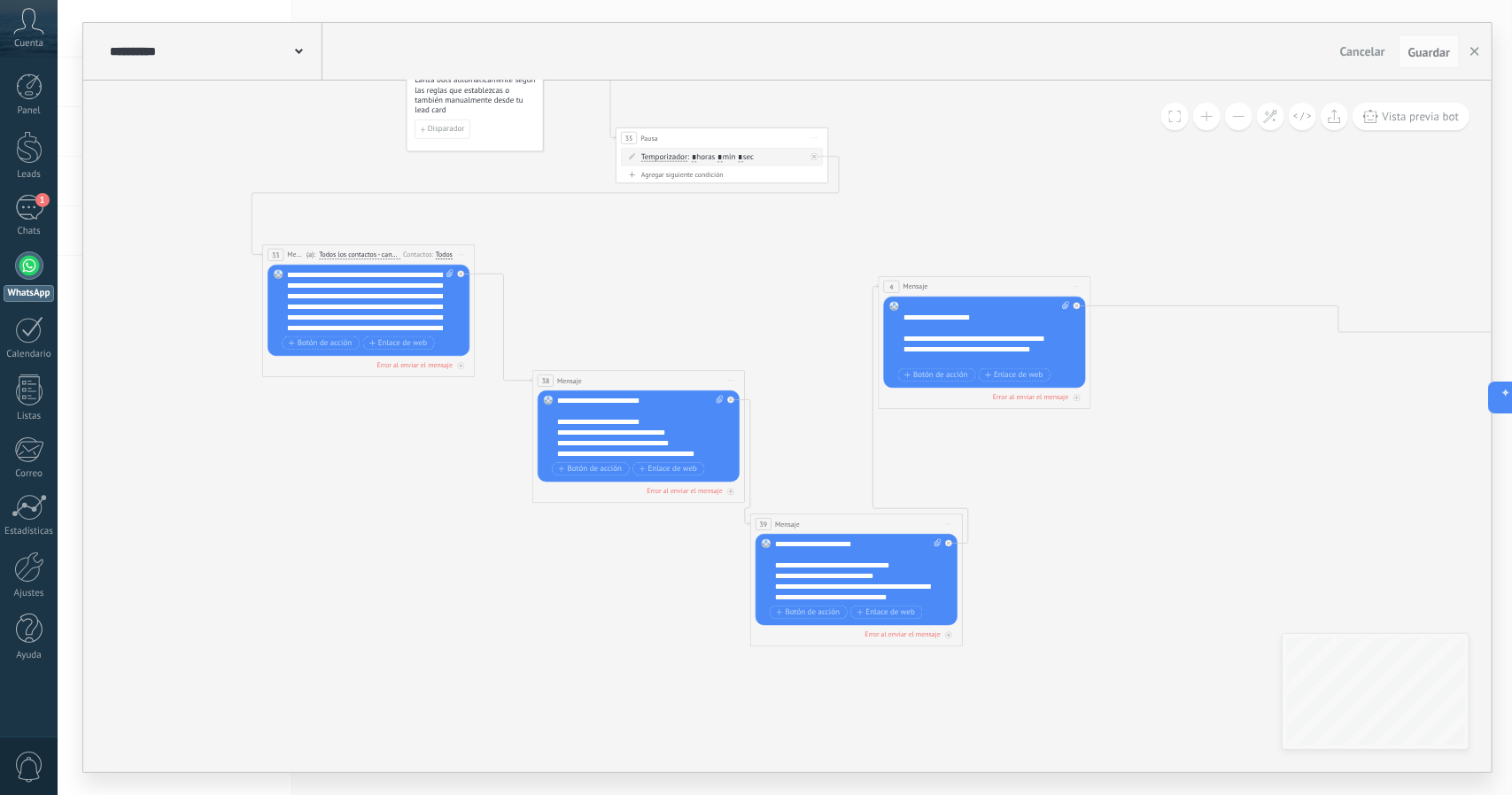
drag, startPoint x: 769, startPoint y: 407, endPoint x: 758, endPoint y: 398, distance: 14.2
click at [758, 398] on icon at bounding box center [1332, 349] width 2673 height 1126
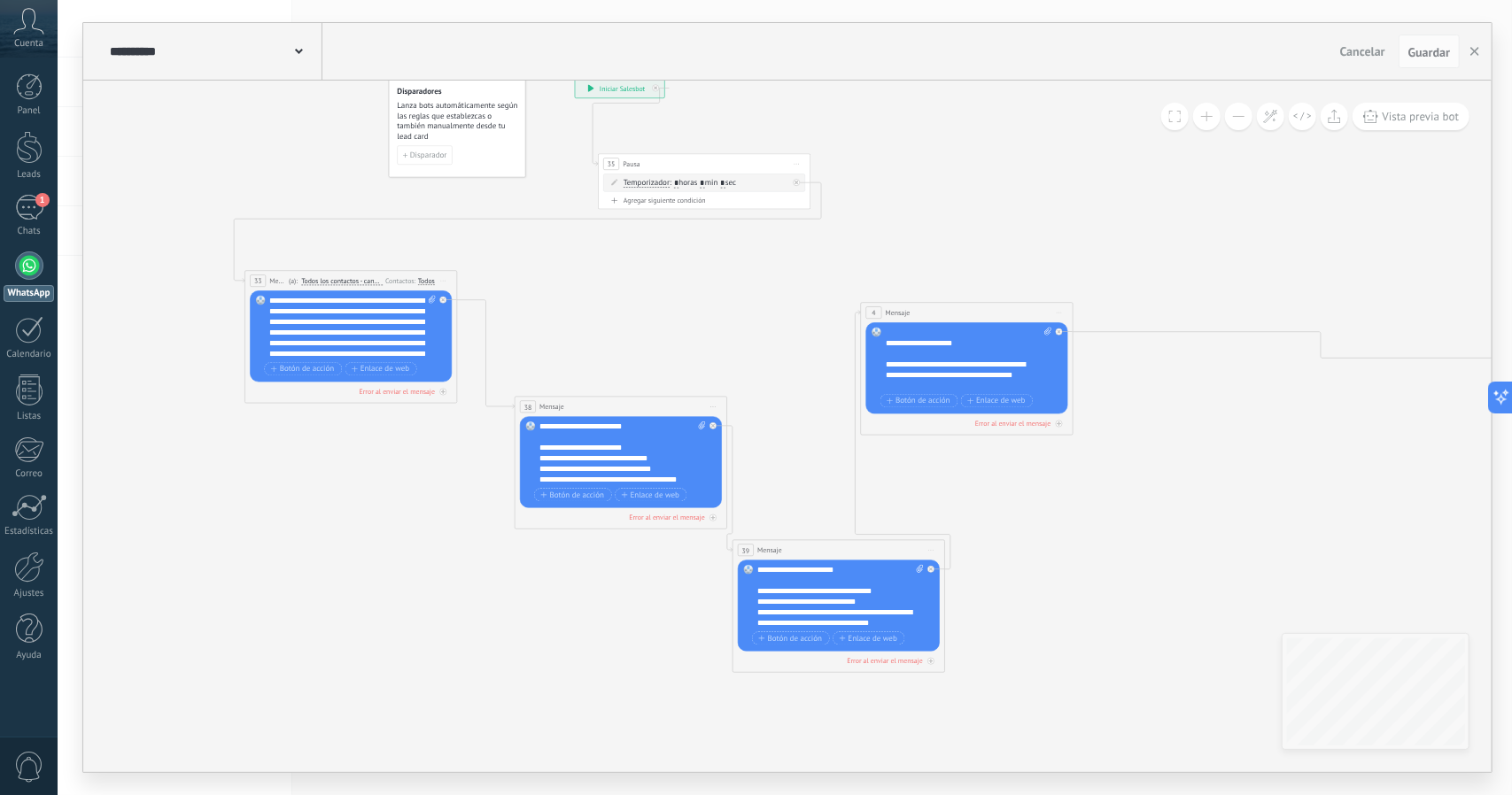
drag, startPoint x: 783, startPoint y: 389, endPoint x: 816, endPoint y: 451, distance: 70.2
click at [845, 457] on icon at bounding box center [1314, 375] width 2673 height 1126
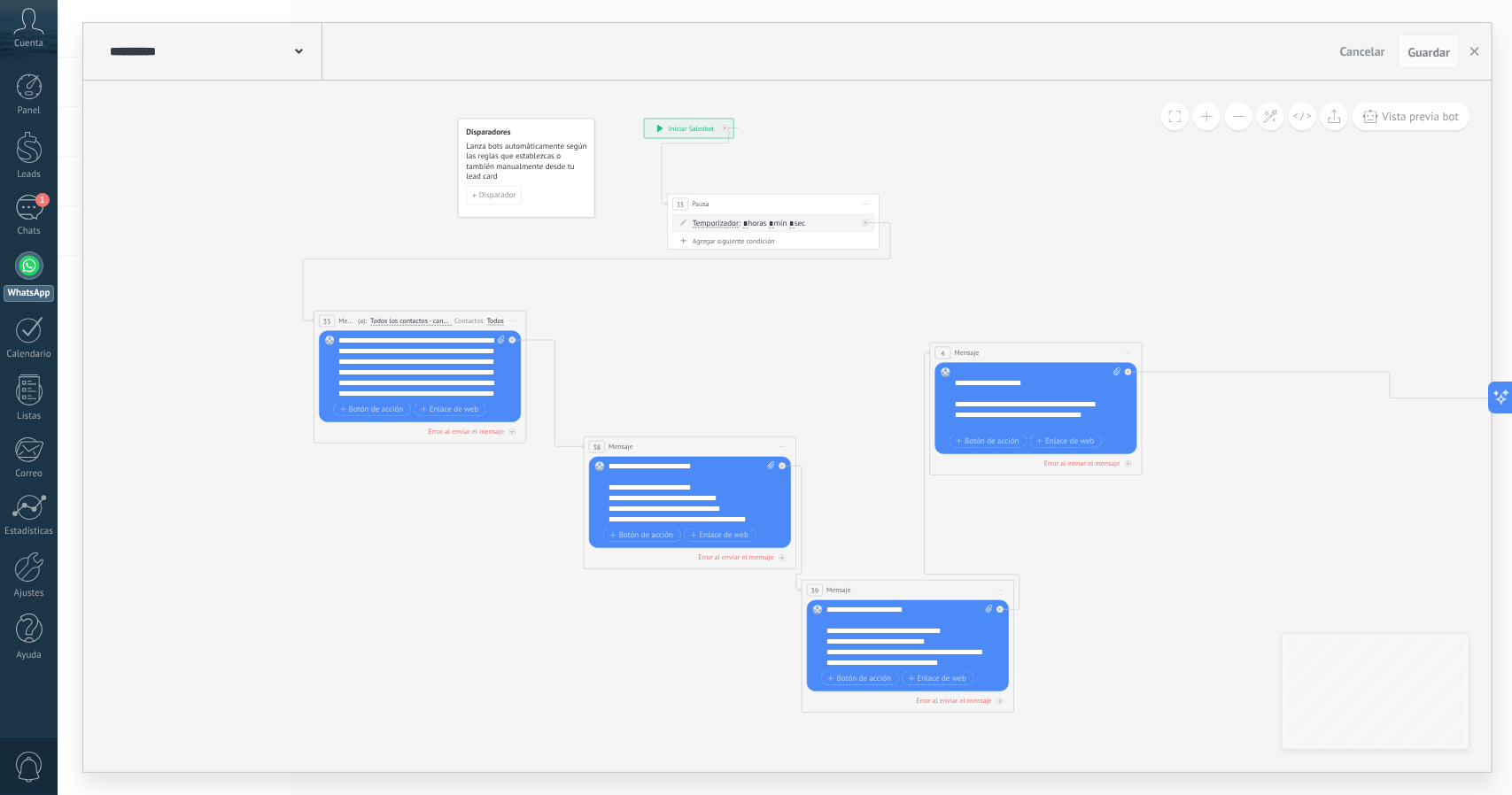
click at [502, 335] on icon at bounding box center [501, 339] width 7 height 8
click input "Subir" at bounding box center [0, 0] width 0 height 0
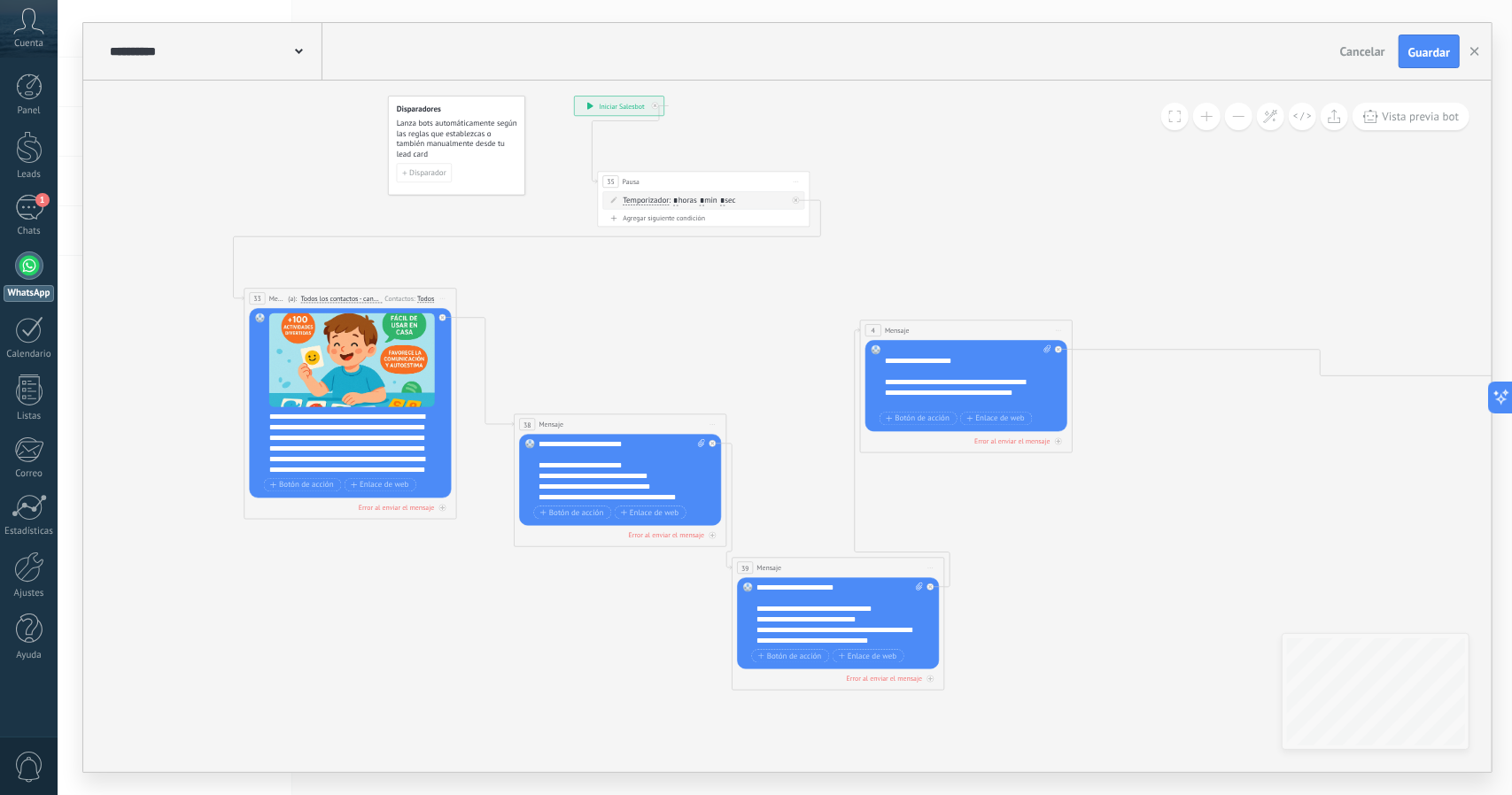
drag, startPoint x: 622, startPoint y: 355, endPoint x: 560, endPoint y: 337, distance: 64.6
click at [560, 337] on icon at bounding box center [1314, 392] width 2673 height 1126
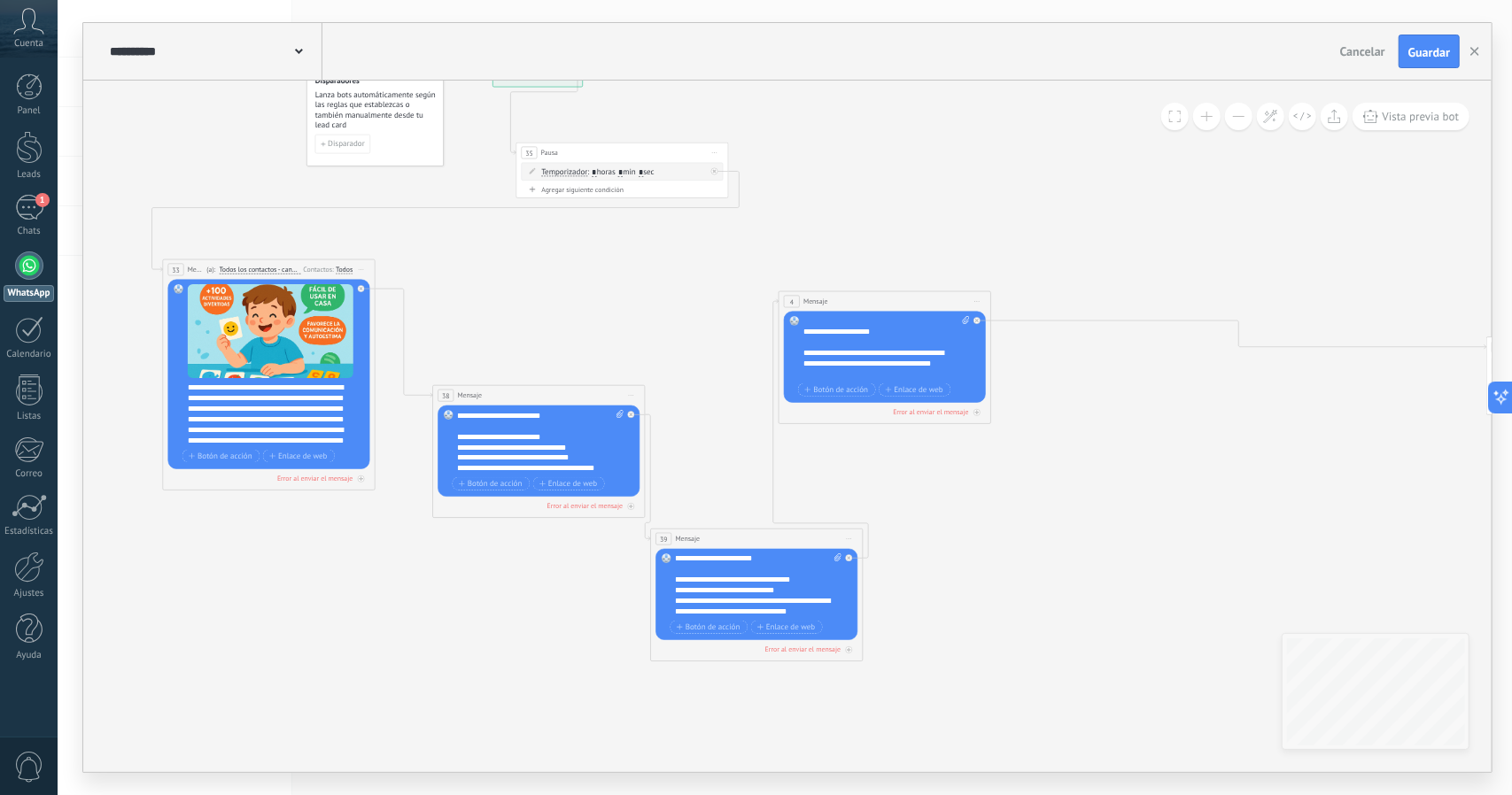
drag, startPoint x: 549, startPoint y: 327, endPoint x: 520, endPoint y: 318, distance: 30.4
click at [520, 318] on icon at bounding box center [1233, 364] width 2673 height 1126
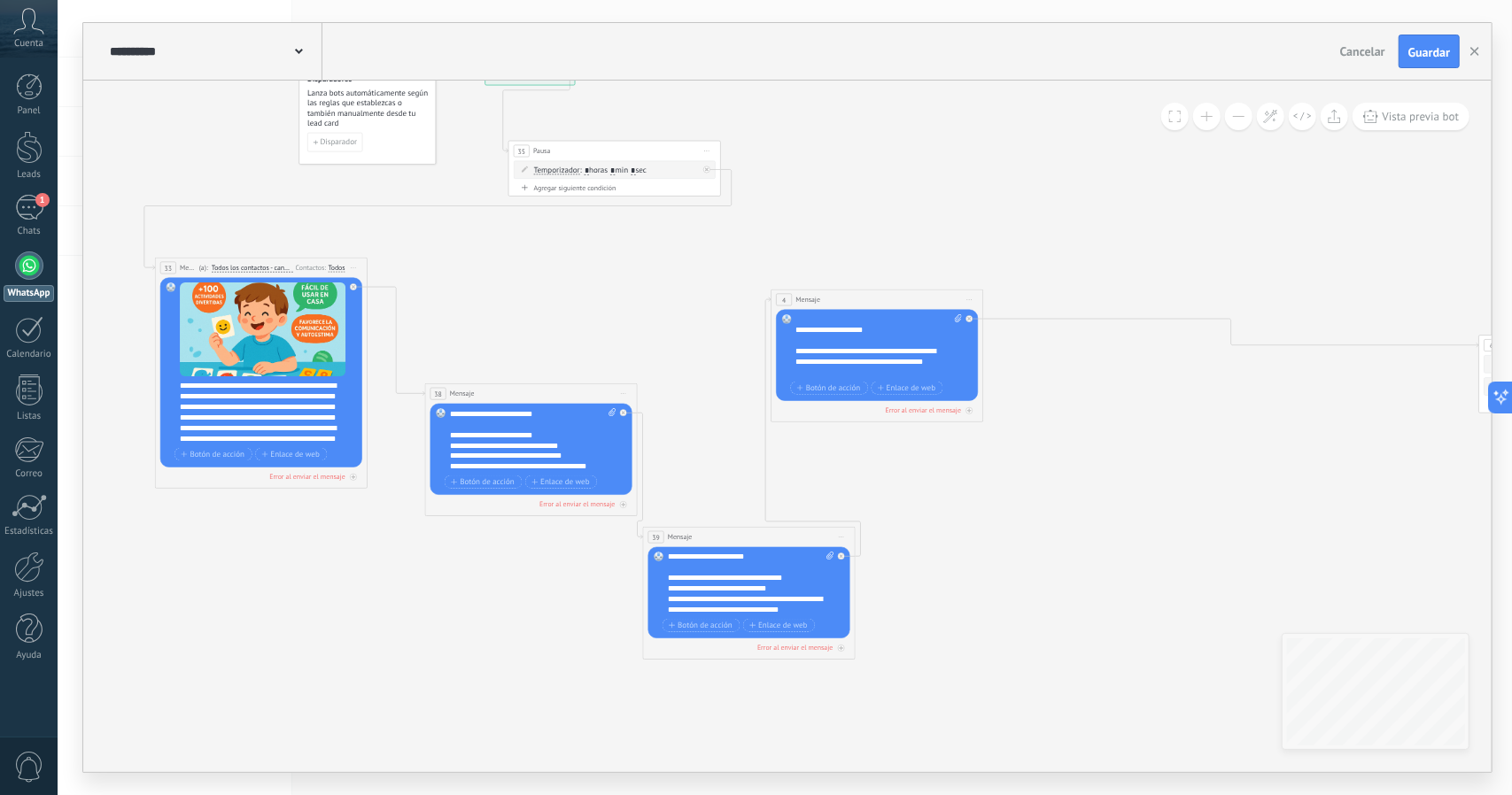
drag, startPoint x: 1077, startPoint y: 493, endPoint x: 1063, endPoint y: 493, distance: 14.0
click at [1066, 493] on icon at bounding box center [1225, 362] width 2673 height 1126
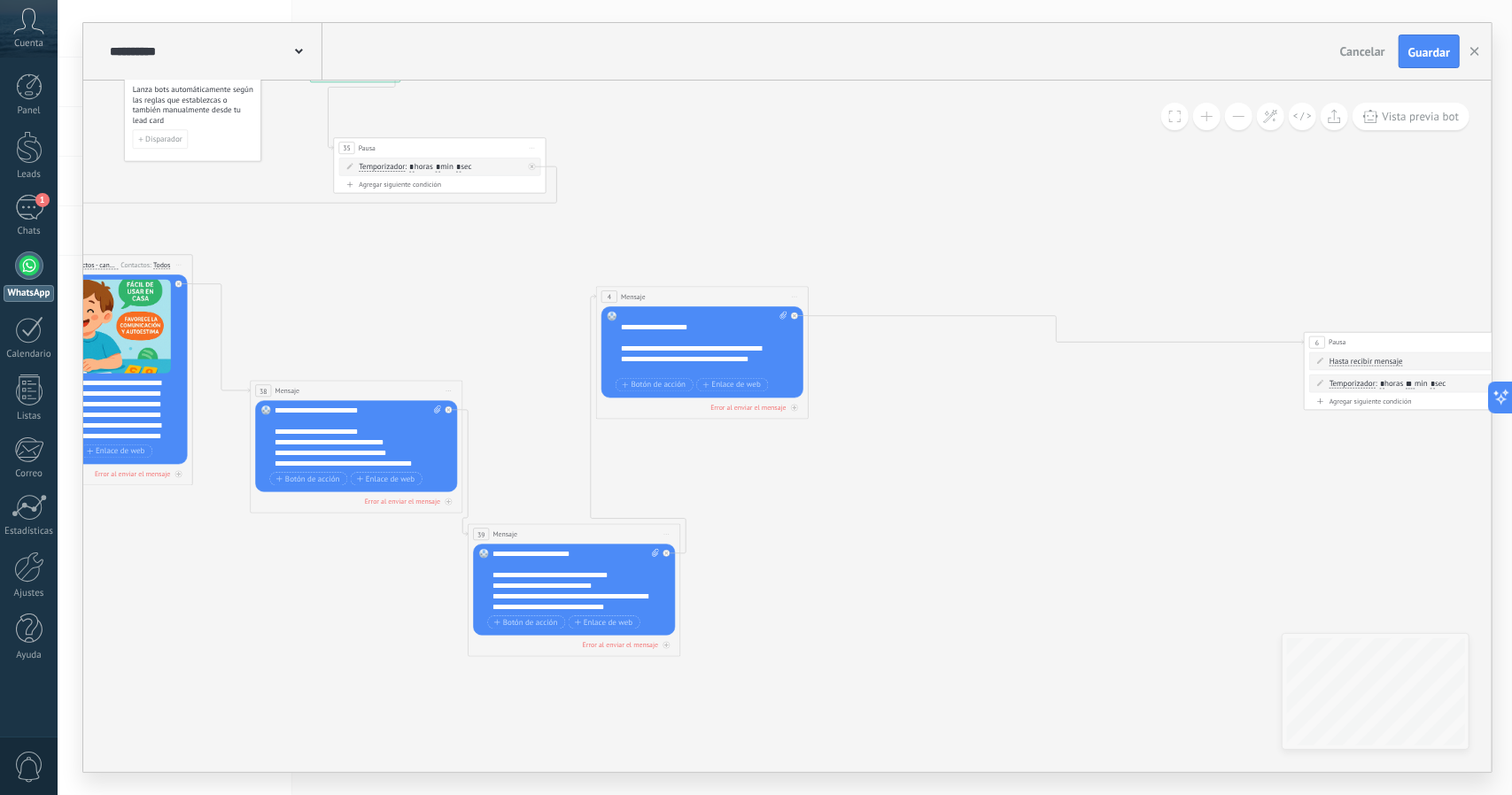
drag, startPoint x: 1194, startPoint y: 292, endPoint x: 948, endPoint y: 260, distance: 248.1
click at [953, 263] on icon at bounding box center [1050, 359] width 2673 height 1126
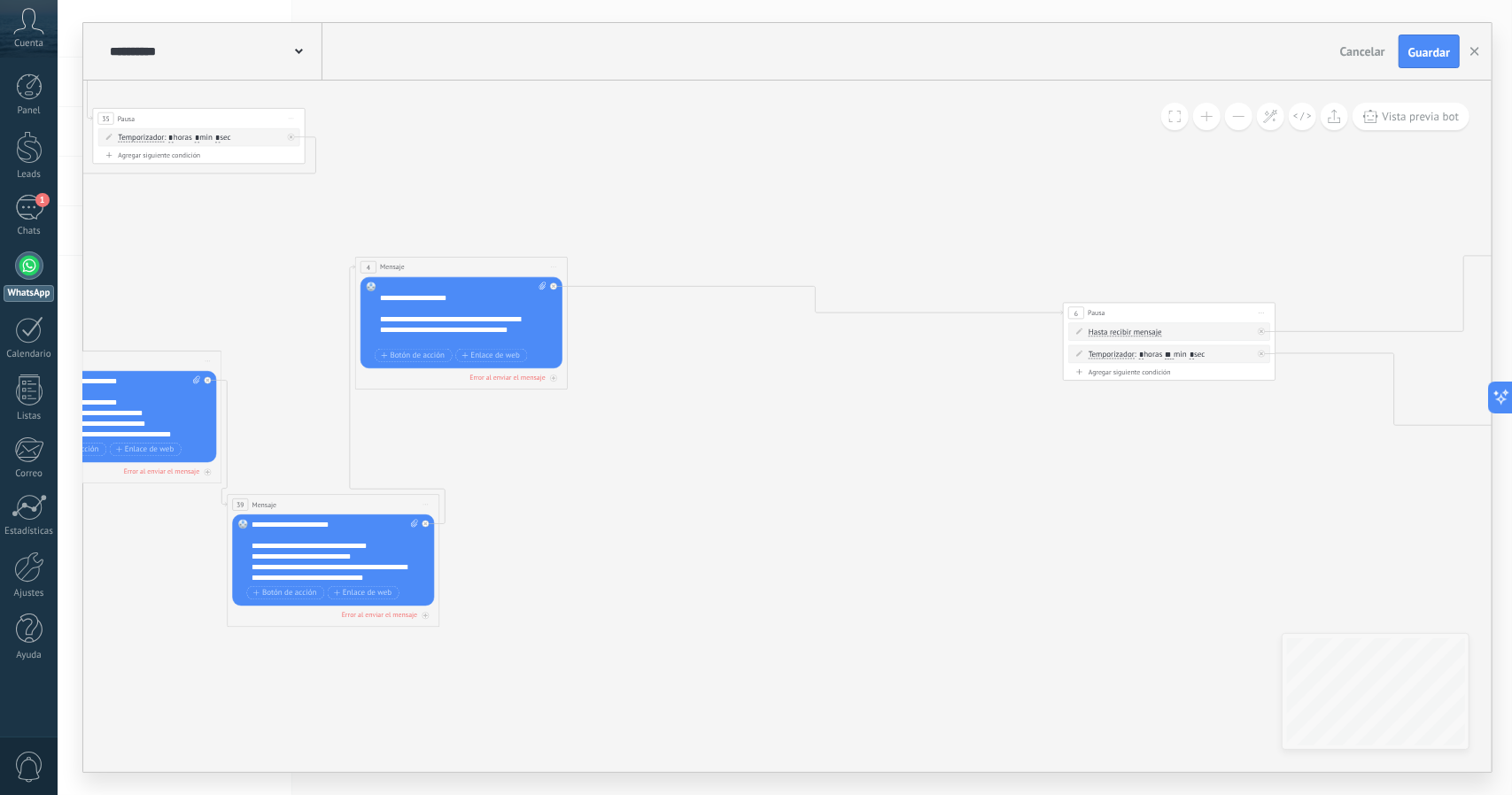
click at [1430, 52] on span "Guardar" at bounding box center [1429, 52] width 42 height 13
click at [1478, 52] on icon "button" at bounding box center [1474, 51] width 9 height 9
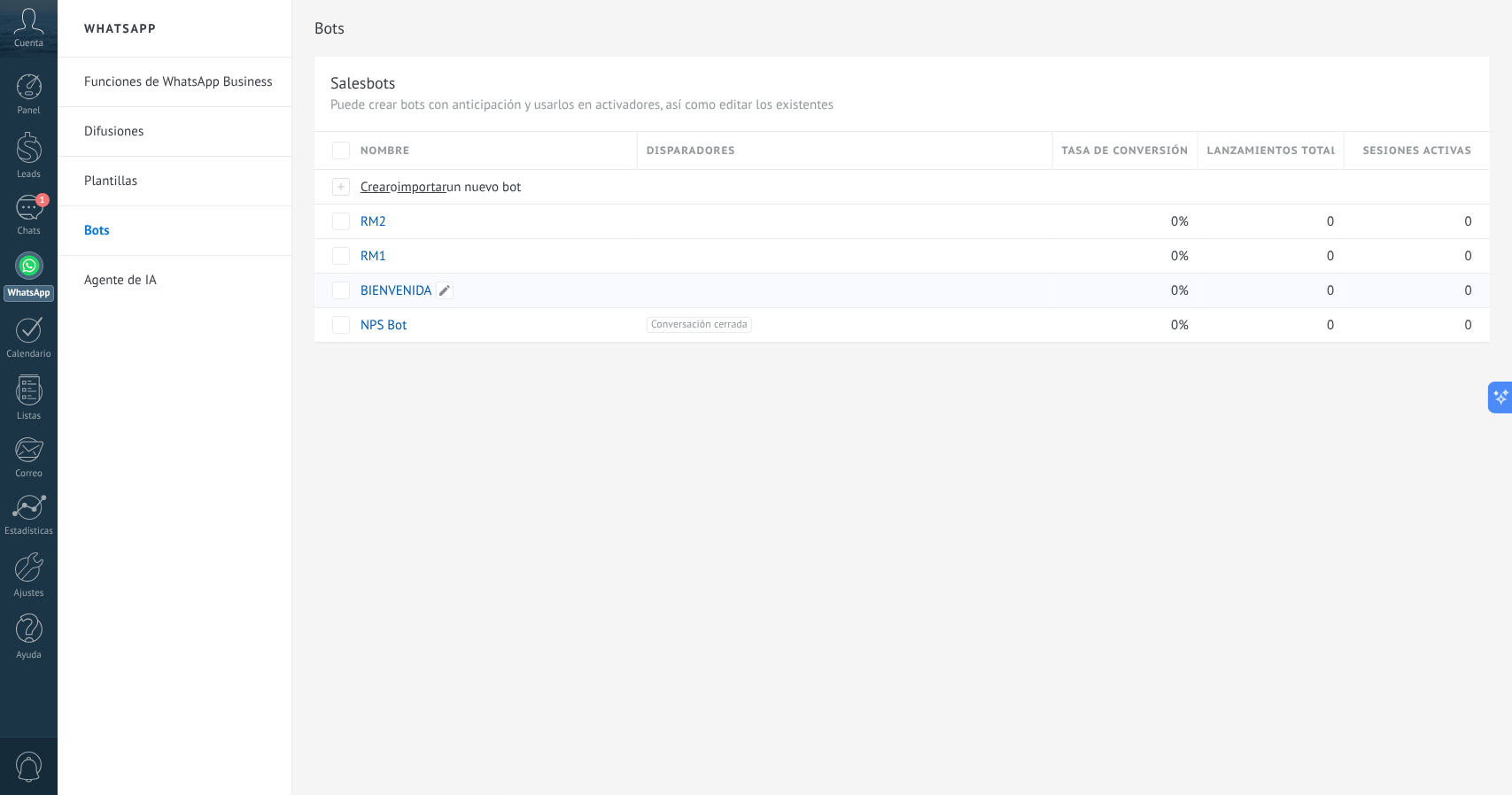
click at [376, 293] on link "BIENVENIDA" at bounding box center [396, 290] width 71 height 17
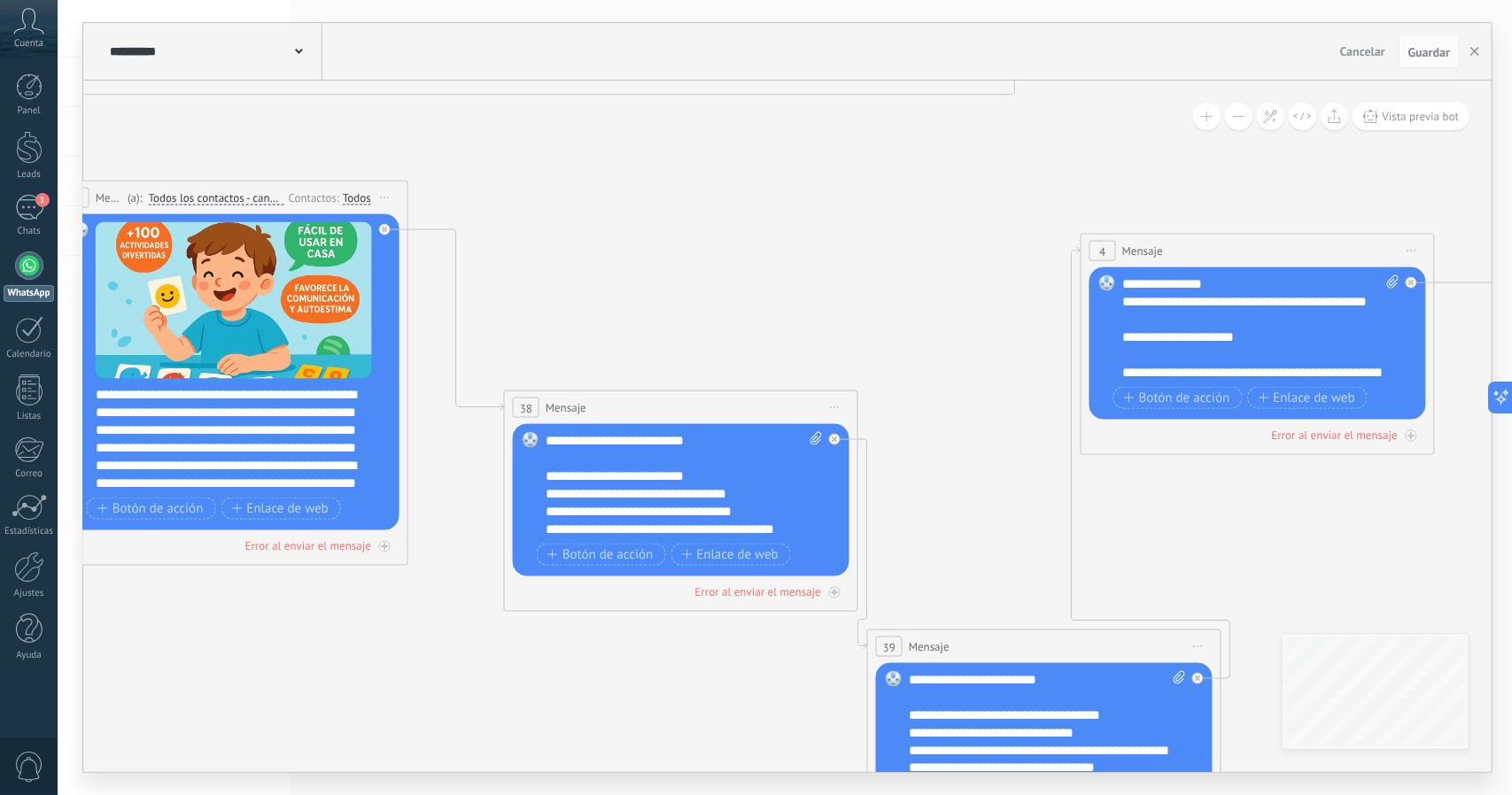
drag, startPoint x: 1098, startPoint y: 395, endPoint x: 703, endPoint y: 188, distance: 446.0
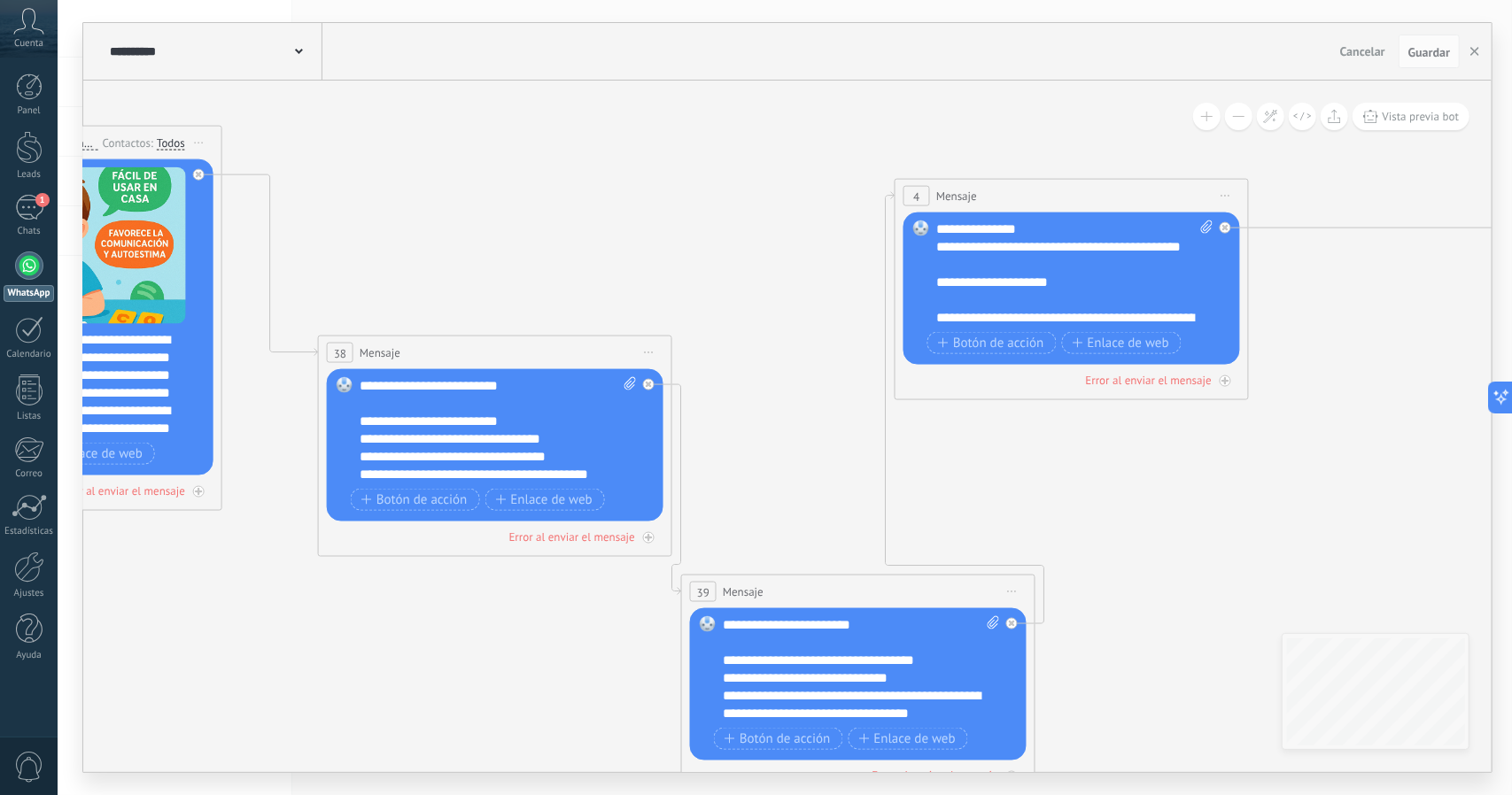
drag, startPoint x: 754, startPoint y: 295, endPoint x: 622, endPoint y: 242, distance: 142.2
click at [622, 242] on icon at bounding box center [1534, 300] width 4219 height 1876
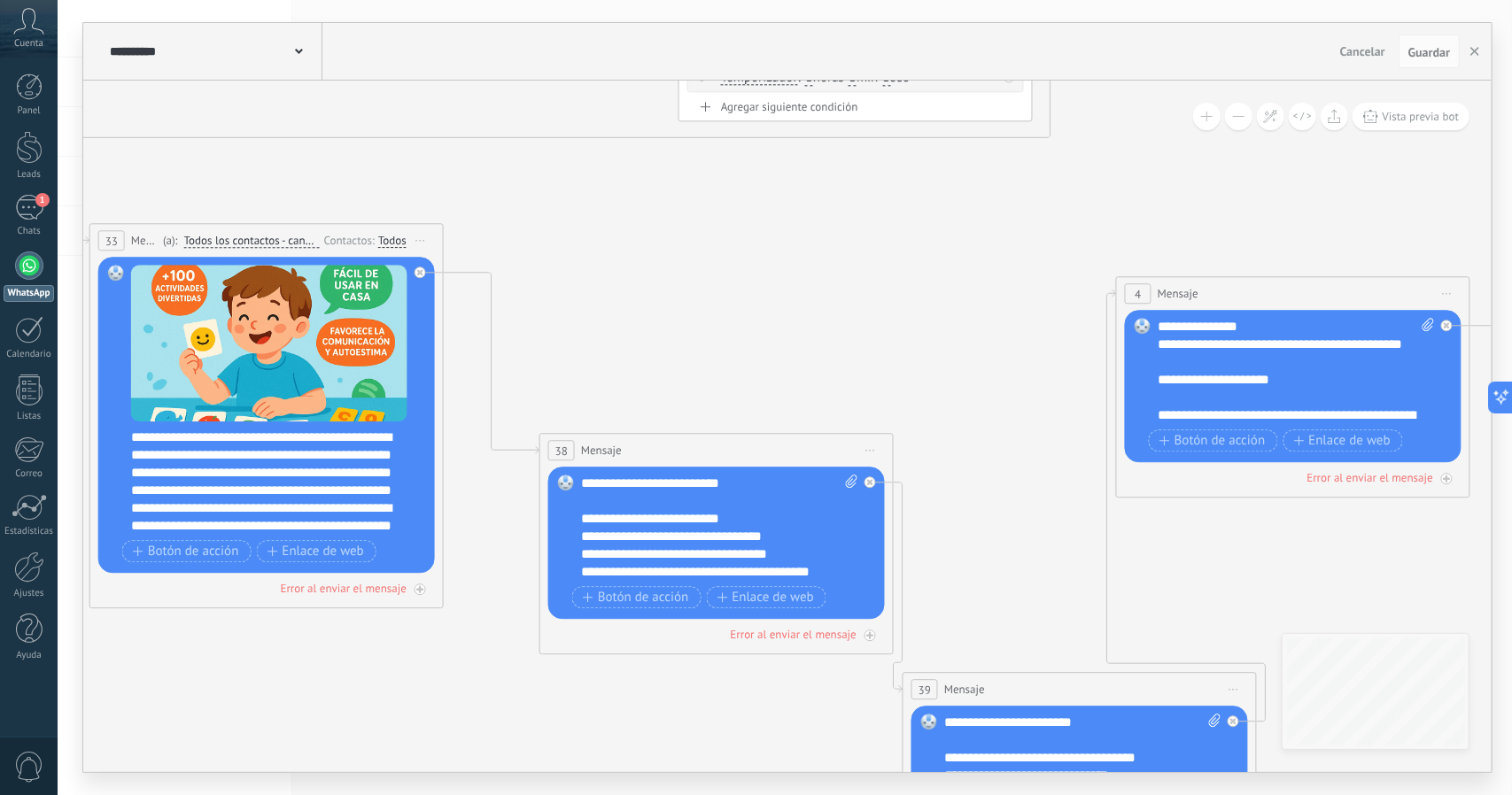
drag, startPoint x: 714, startPoint y: 321, endPoint x: 954, endPoint y: 420, distance: 259.6
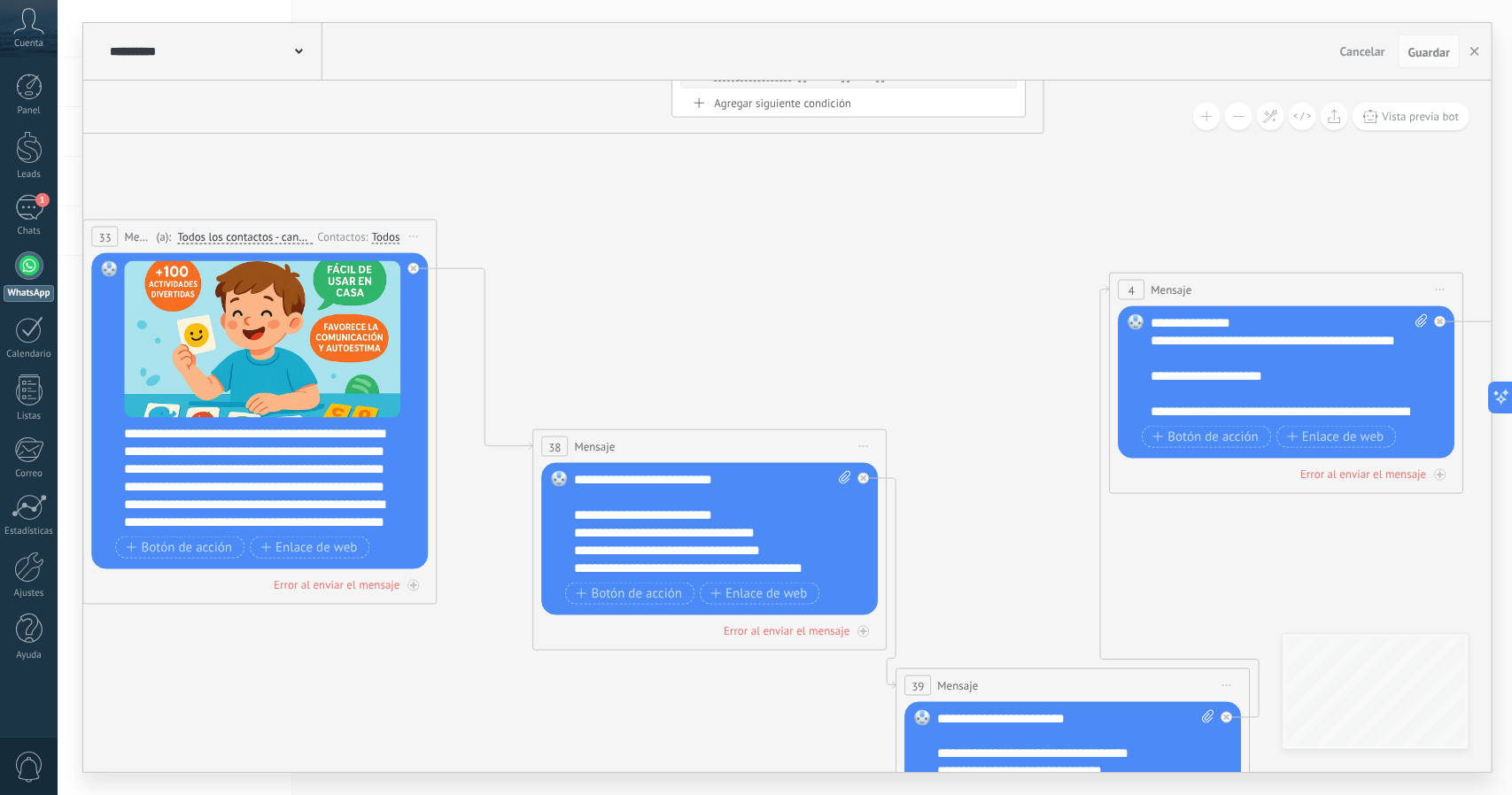
drag, startPoint x: 974, startPoint y: 488, endPoint x: 919, endPoint y: 451, distance: 66.3
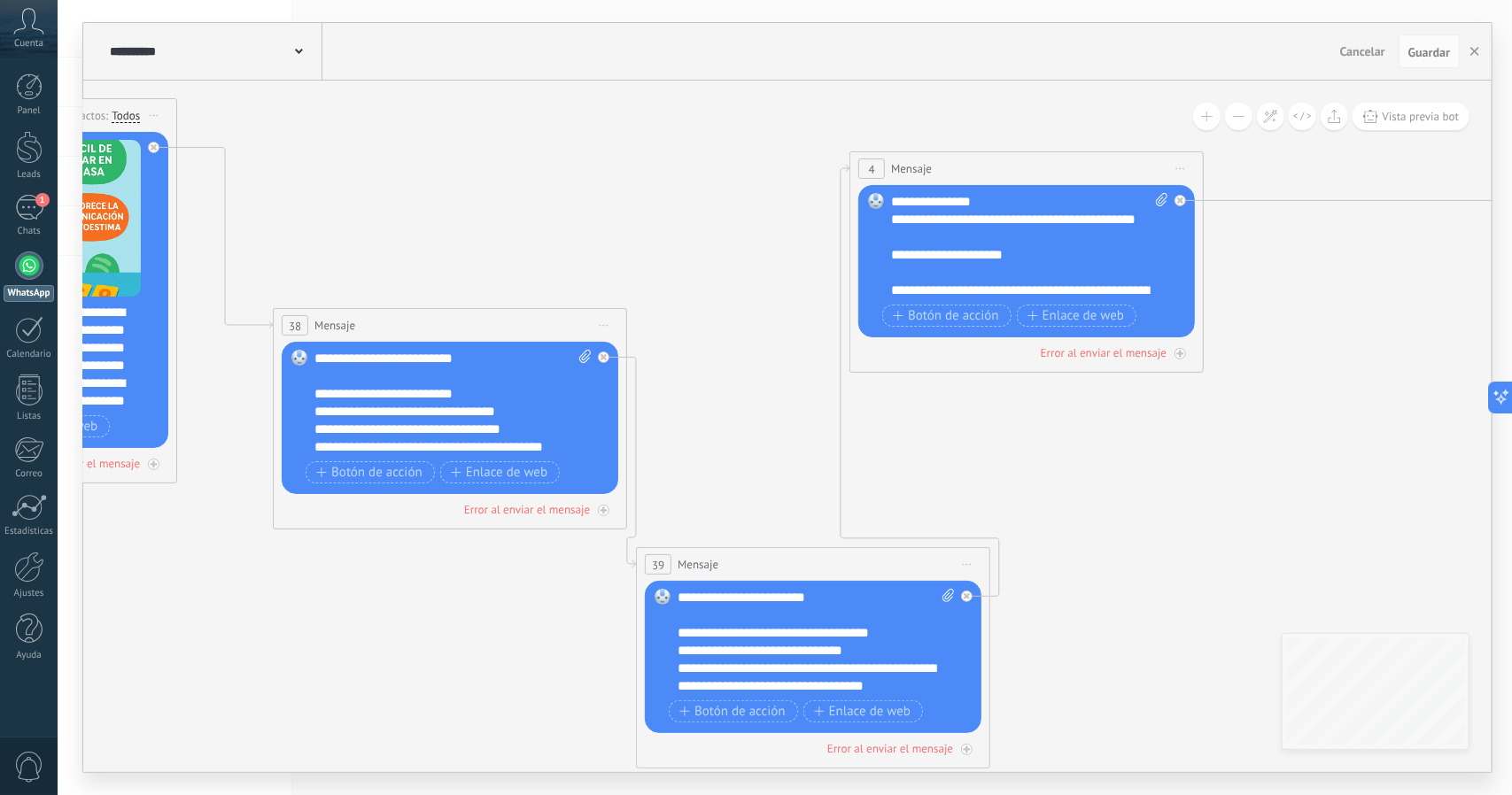
drag, startPoint x: 1007, startPoint y: 506, endPoint x: 779, endPoint y: 412, distance: 246.6
click at [779, 412] on icon at bounding box center [1490, 273] width 4219 height 1876
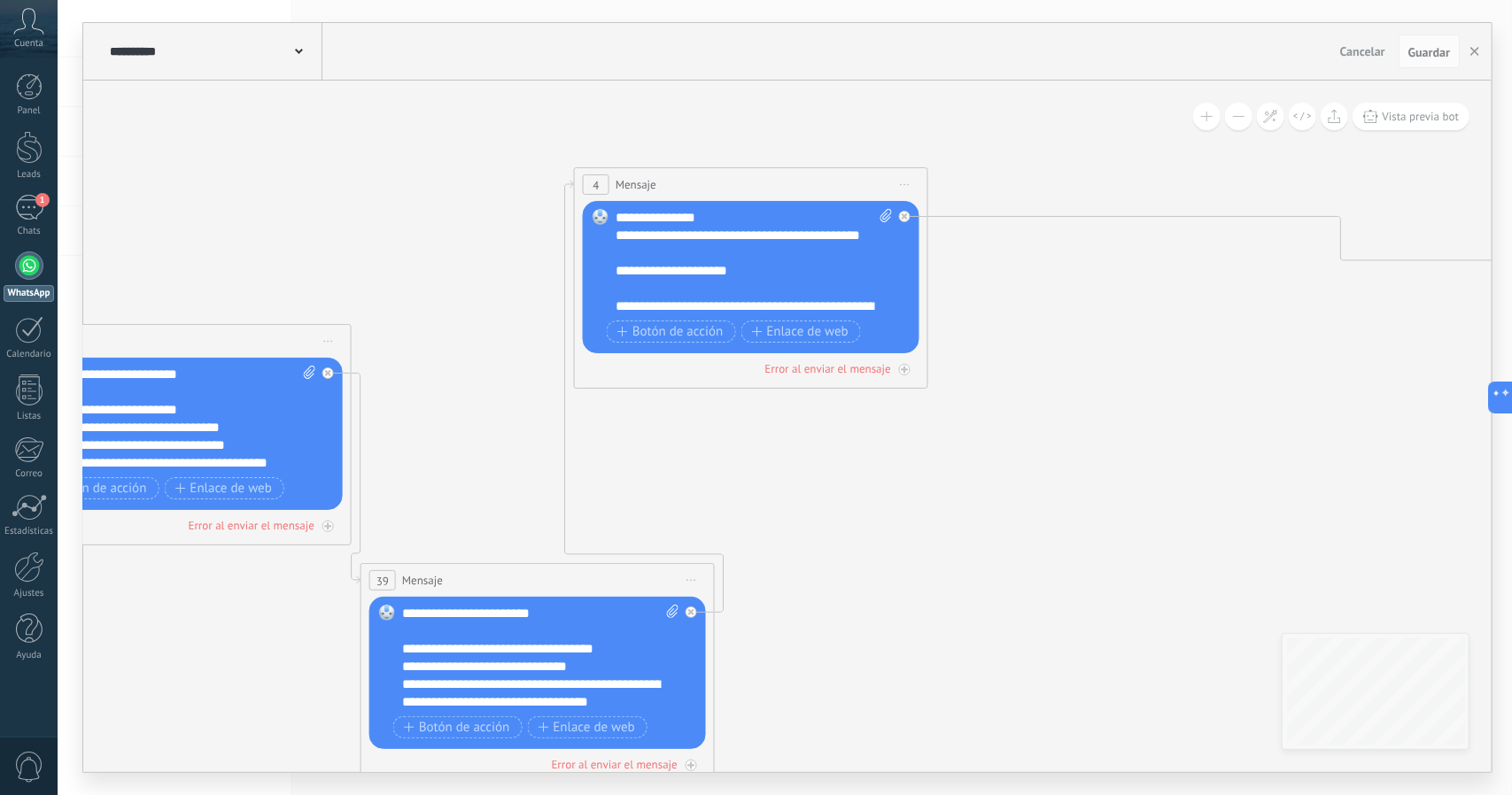
drag, startPoint x: 961, startPoint y: 438, endPoint x: 1060, endPoint y: 346, distance: 135.1
click at [821, 453] on icon at bounding box center [1215, 288] width 4219 height 1876
click at [1237, 117] on button at bounding box center [1238, 116] width 27 height 27
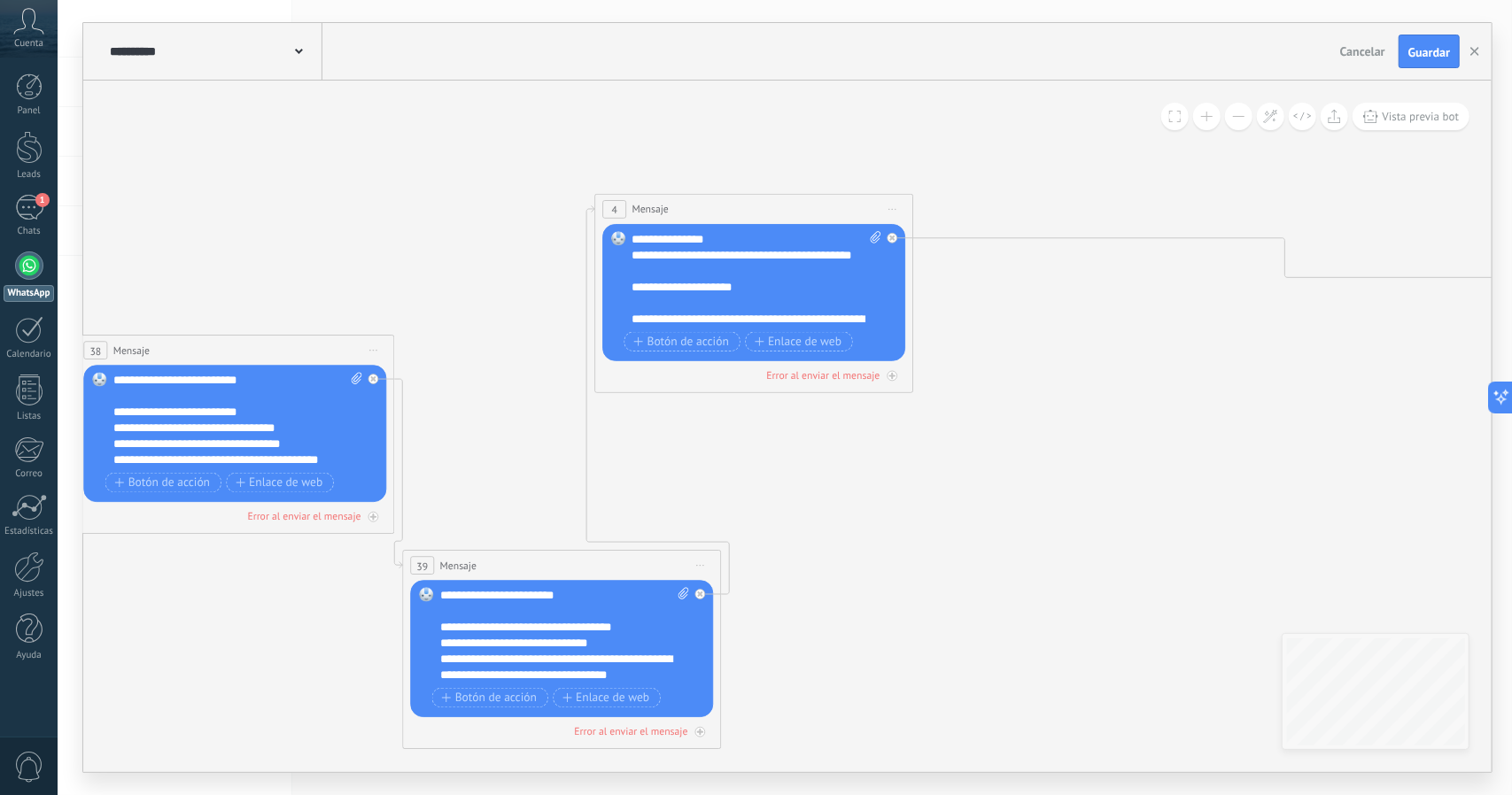
click at [1237, 117] on button at bounding box center [1238, 116] width 27 height 27
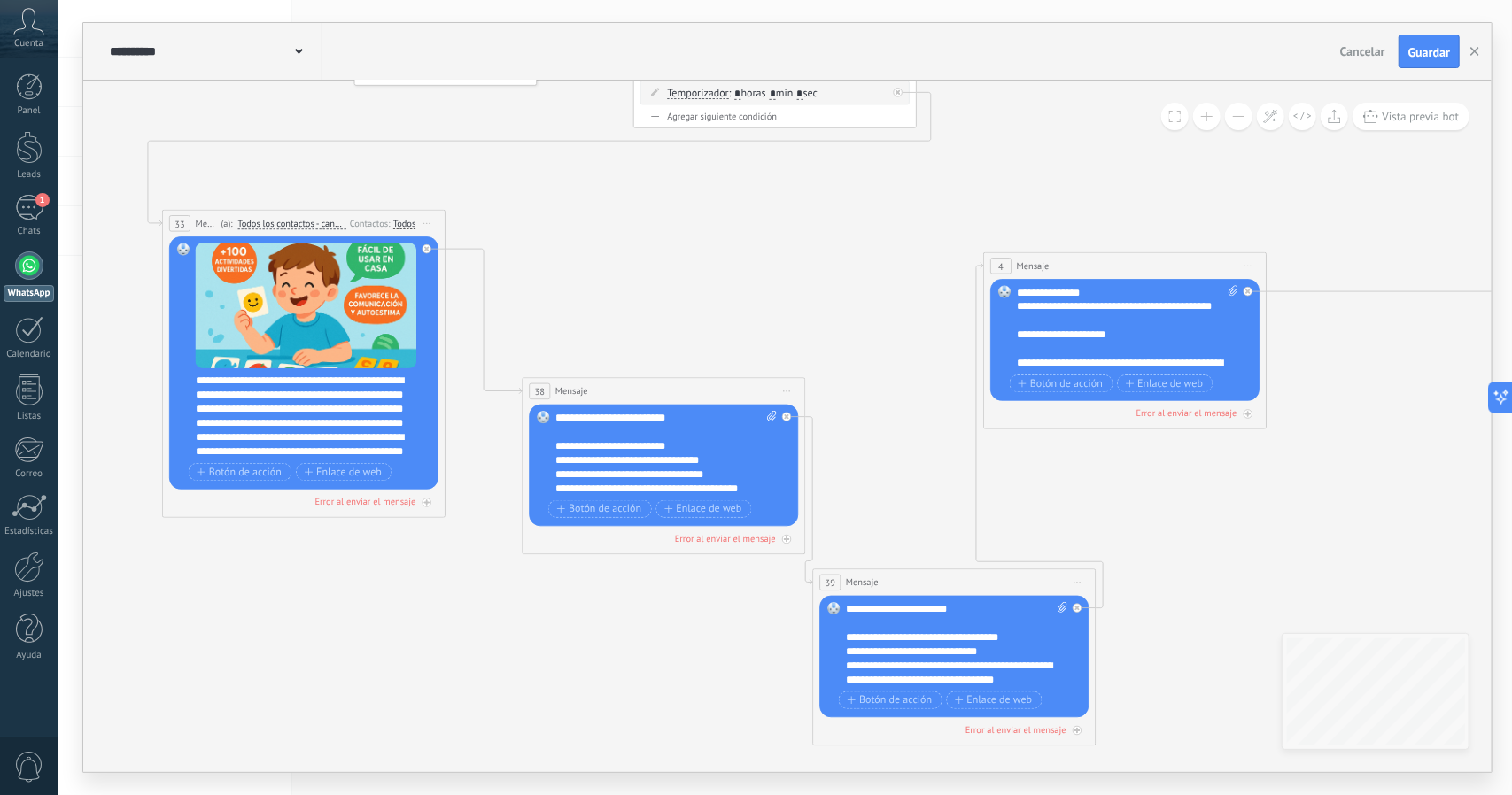
drag, startPoint x: 1019, startPoint y: 428, endPoint x: 1387, endPoint y: 462, distance: 369.6
click at [1387, 462] on icon at bounding box center [1495, 349] width 3375 height 1500
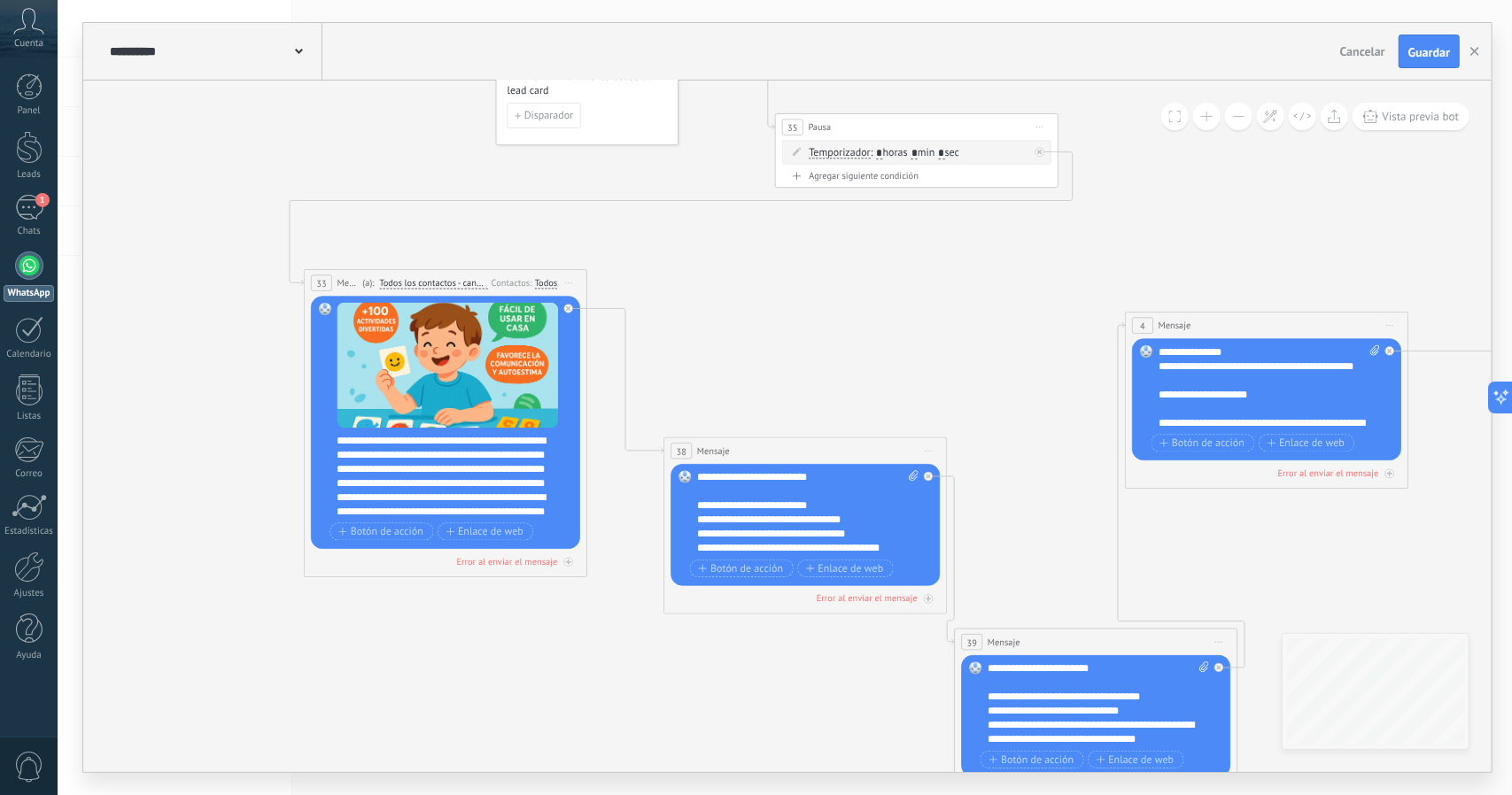
drag, startPoint x: 1144, startPoint y: 438, endPoint x: 1243, endPoint y: 470, distance: 104.0
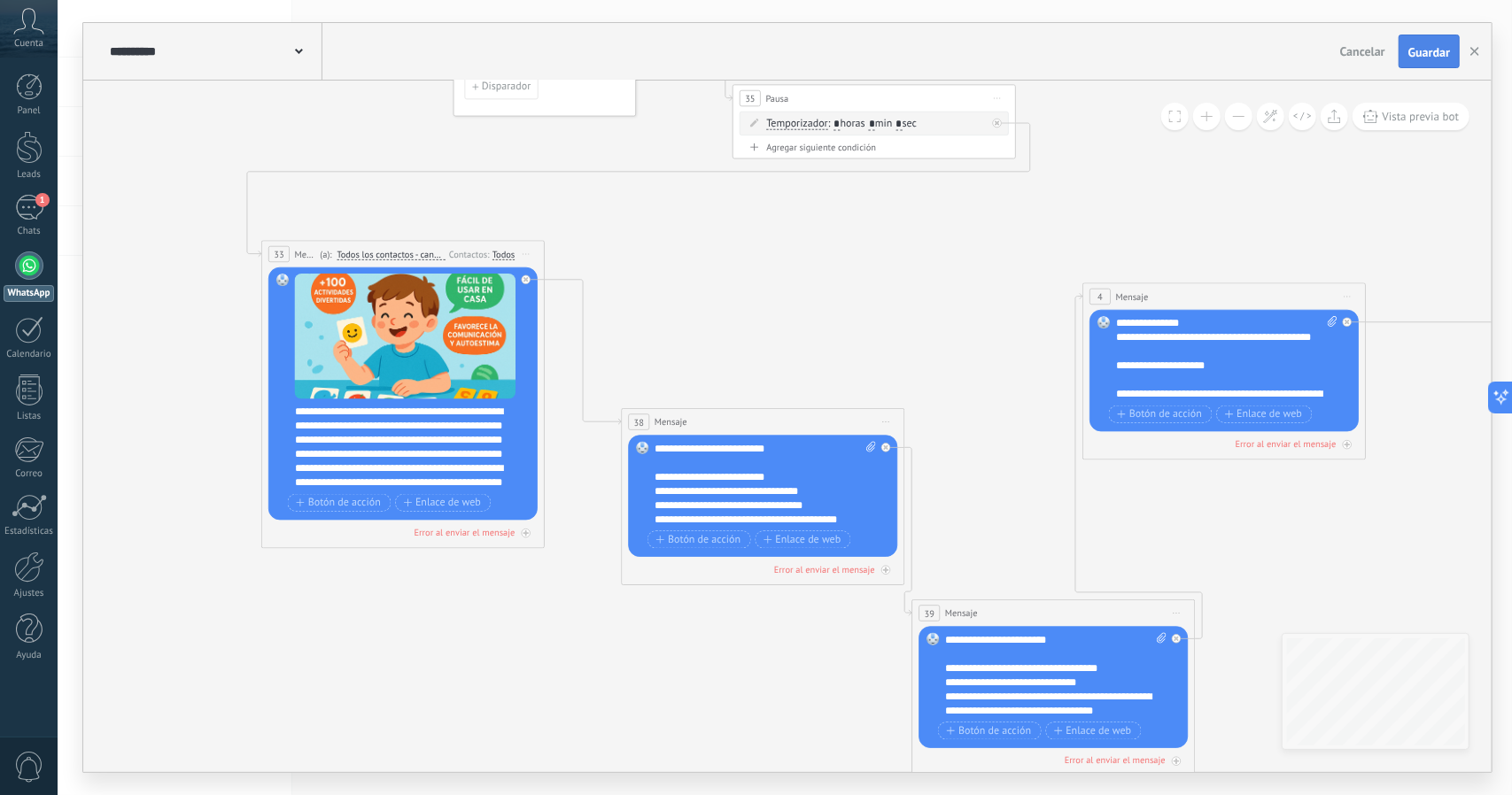
click at [1423, 41] on button "Guardar" at bounding box center [1429, 51] width 61 height 33
click at [1469, 51] on button "button" at bounding box center [1474, 51] width 26 height 32
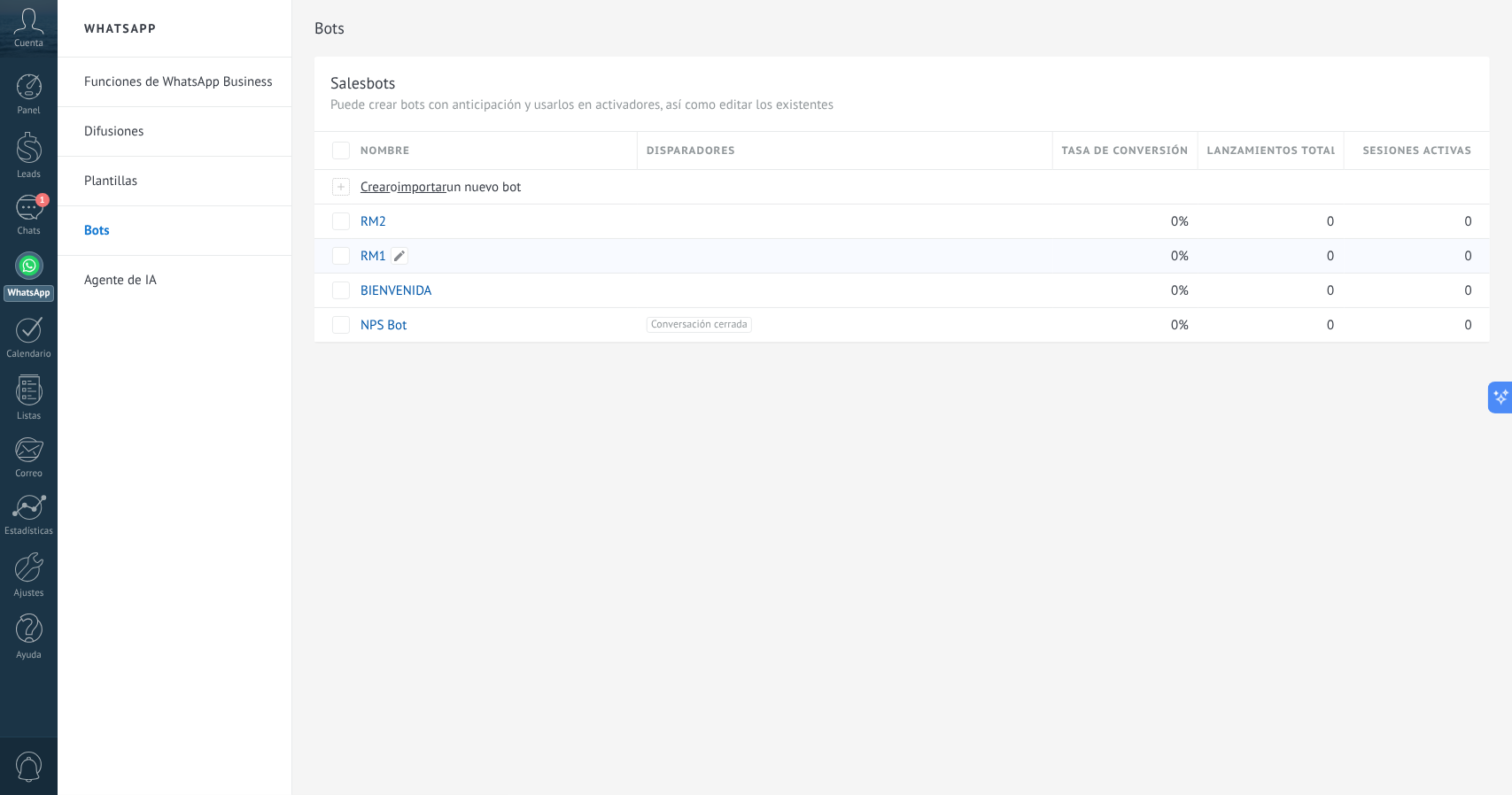
click at [369, 254] on link "RM1" at bounding box center [374, 256] width 25 height 17
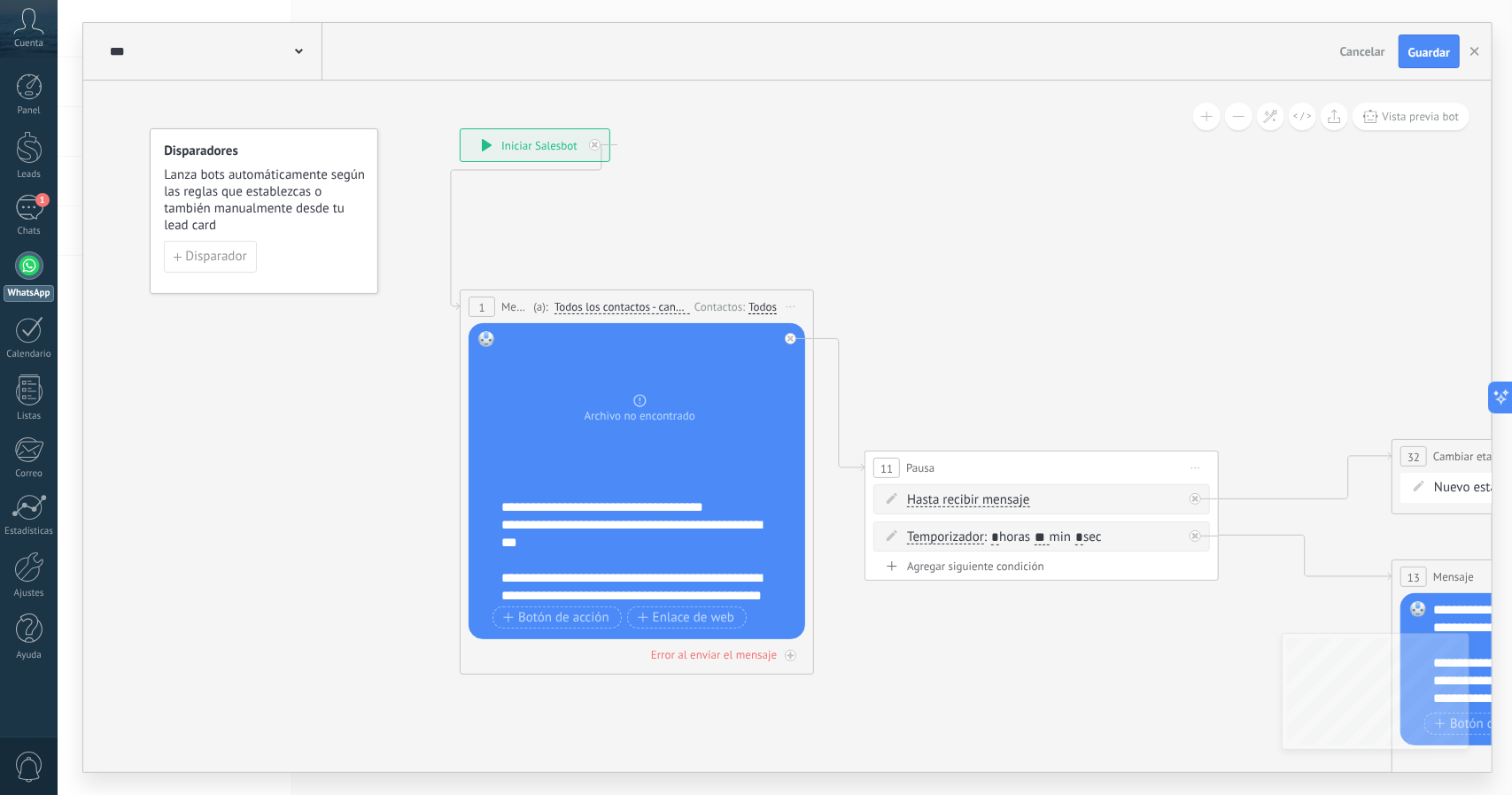
scroll to position [18, 0]
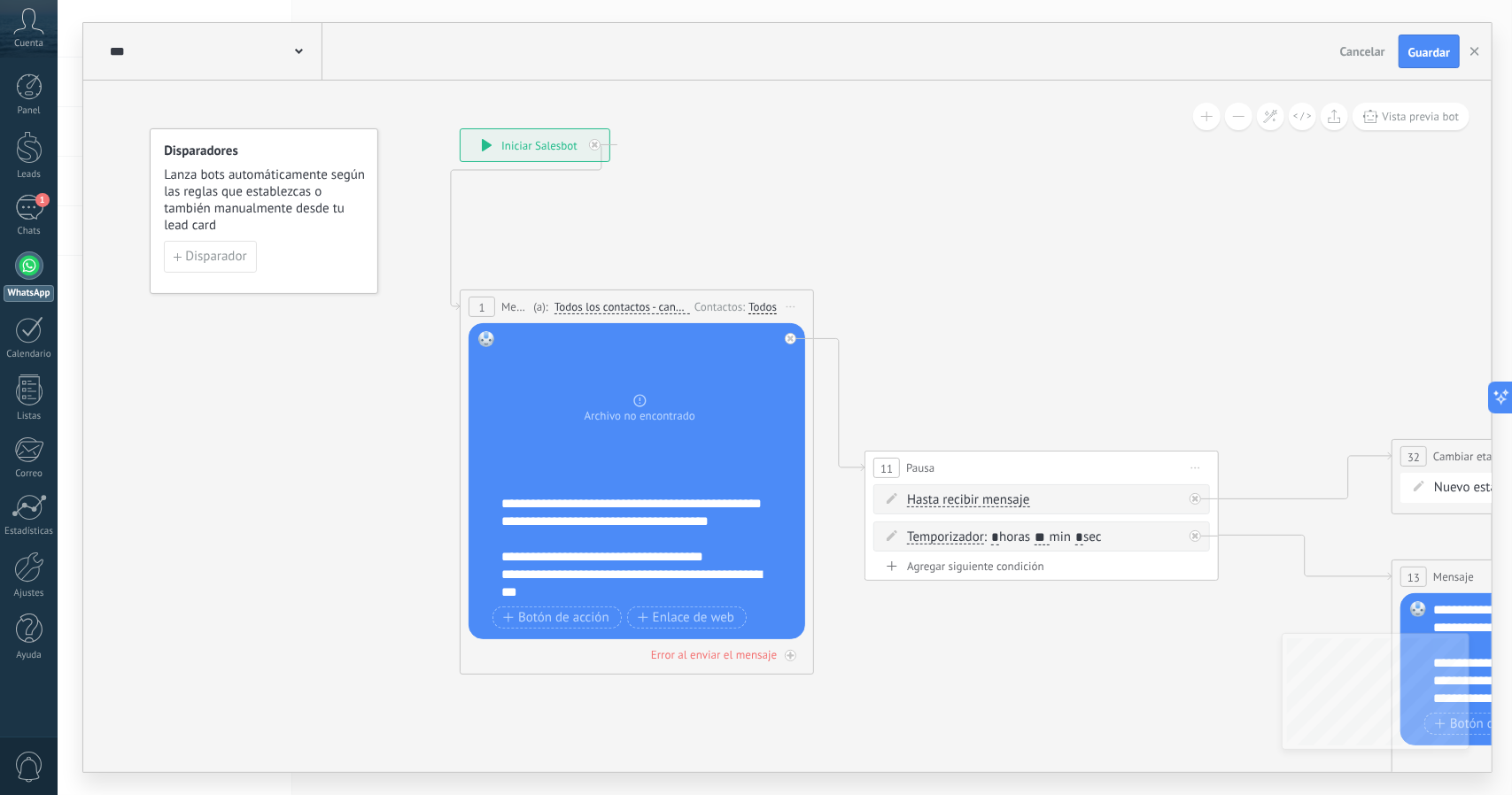
click at [684, 501] on div "**********" at bounding box center [649, 548] width 295 height 107
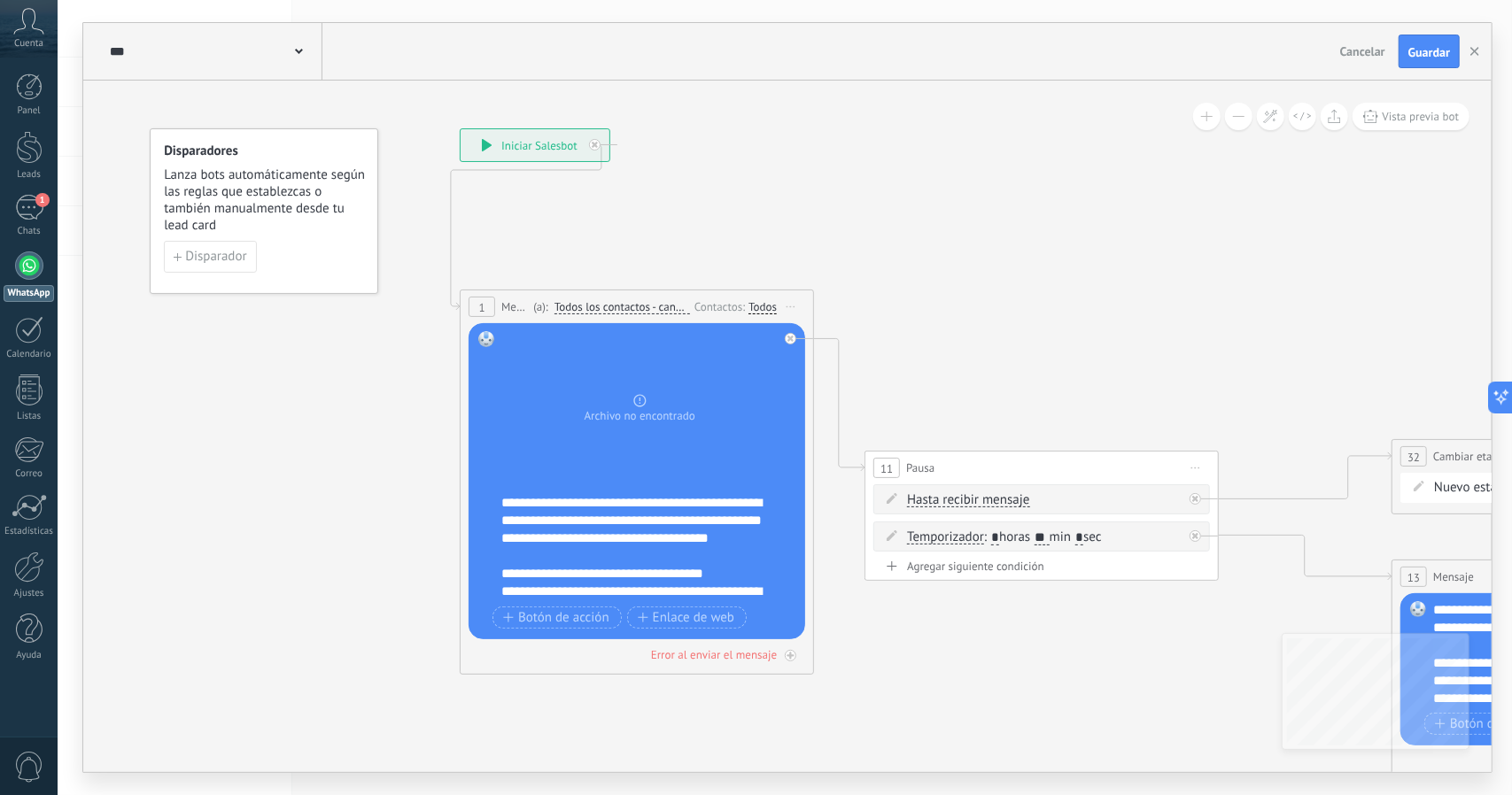
scroll to position [0, 0]
click at [533, 516] on div "**********" at bounding box center [649, 548] width 295 height 107
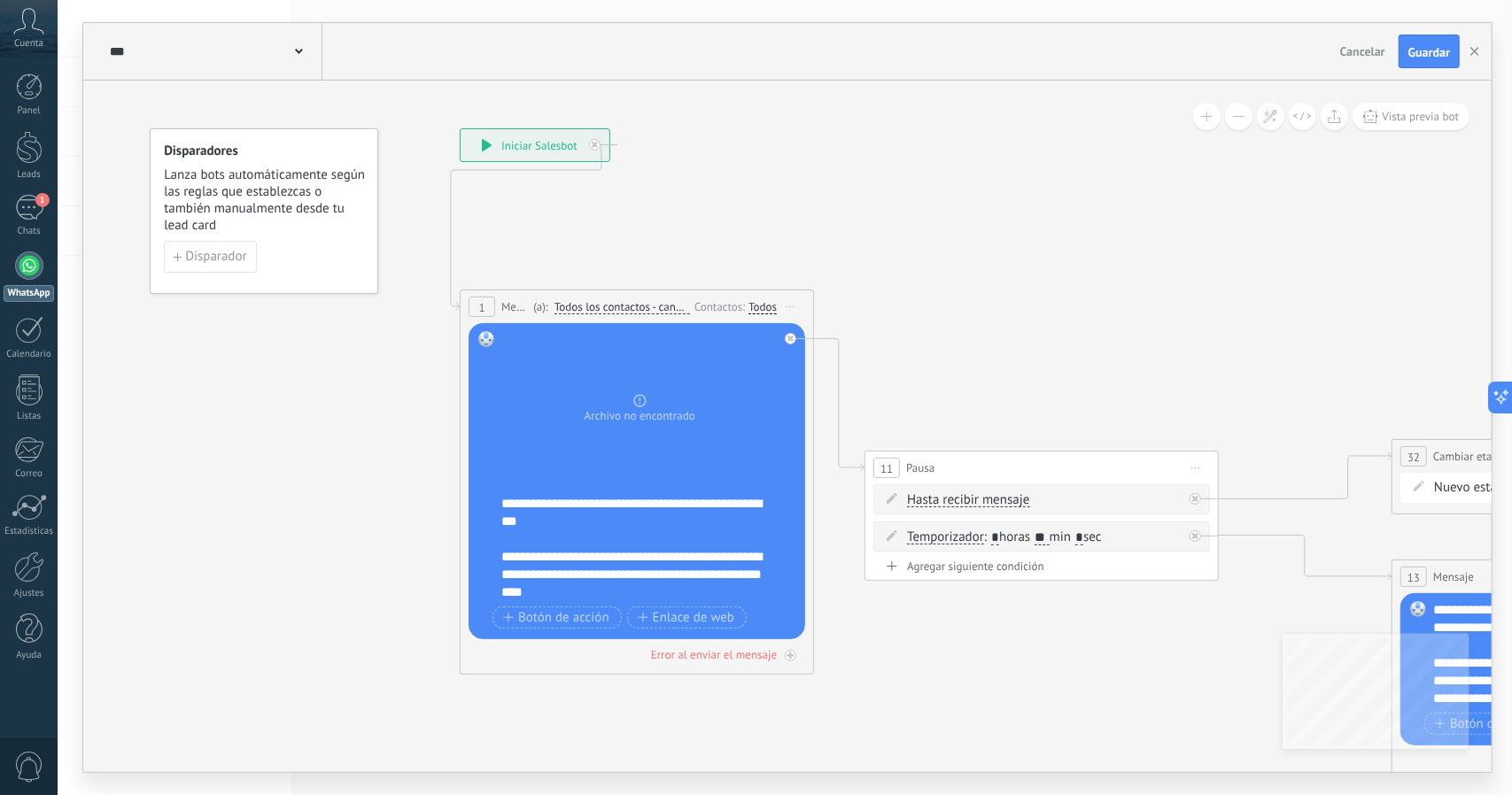
scroll to position [107, 0]
click at [734, 576] on div "**********" at bounding box center [649, 548] width 295 height 107
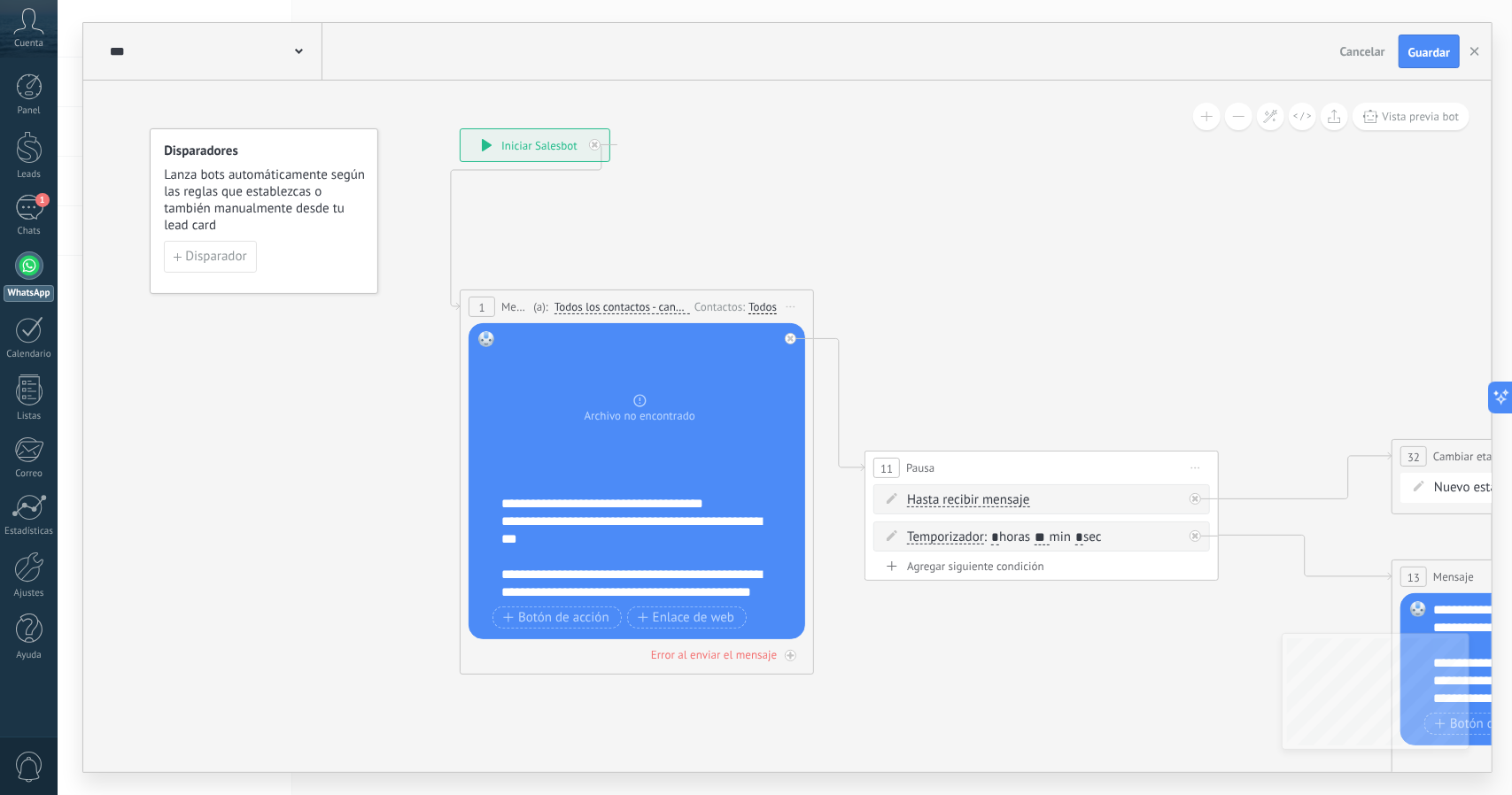
scroll to position [0, 0]
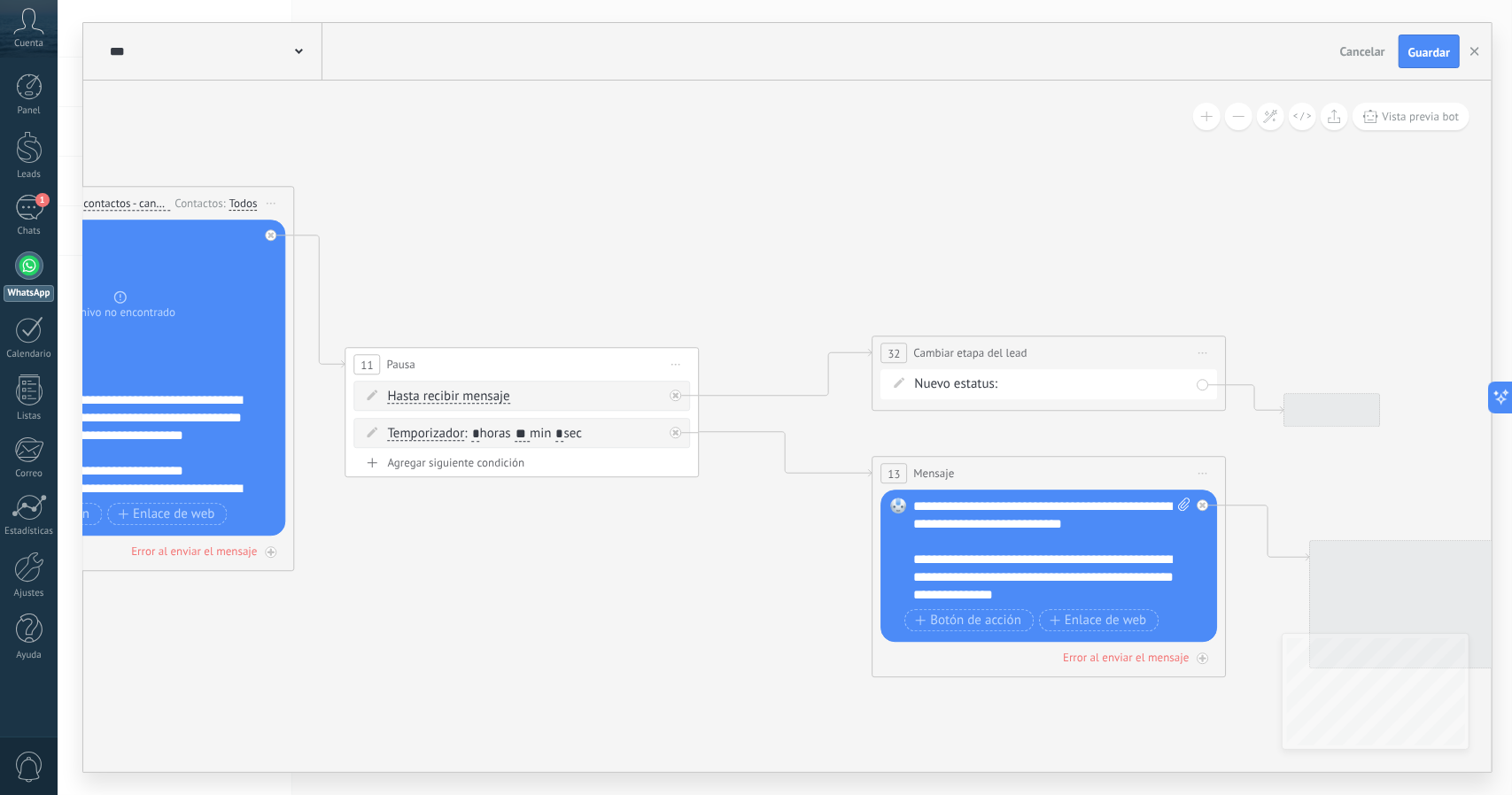
drag, startPoint x: 924, startPoint y: 618, endPoint x: 462, endPoint y: 547, distance: 467.4
click at [417, 523] on icon at bounding box center [1014, 383] width 3032 height 1602
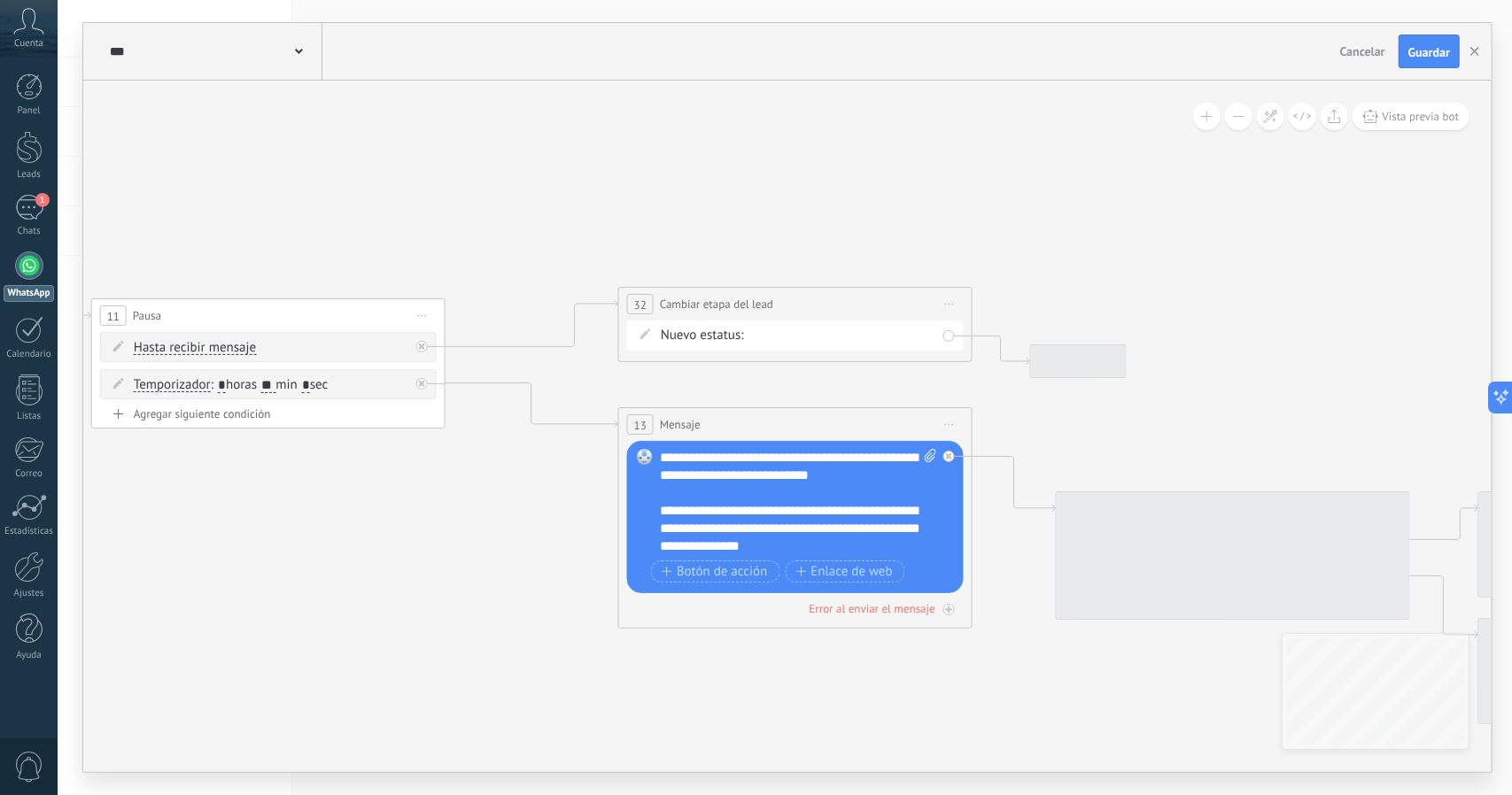
drag, startPoint x: 992, startPoint y: 426, endPoint x: 736, endPoint y: 422, distance: 256.0
click at [733, 377] on icon at bounding box center [760, 334] width 3032 height 1602
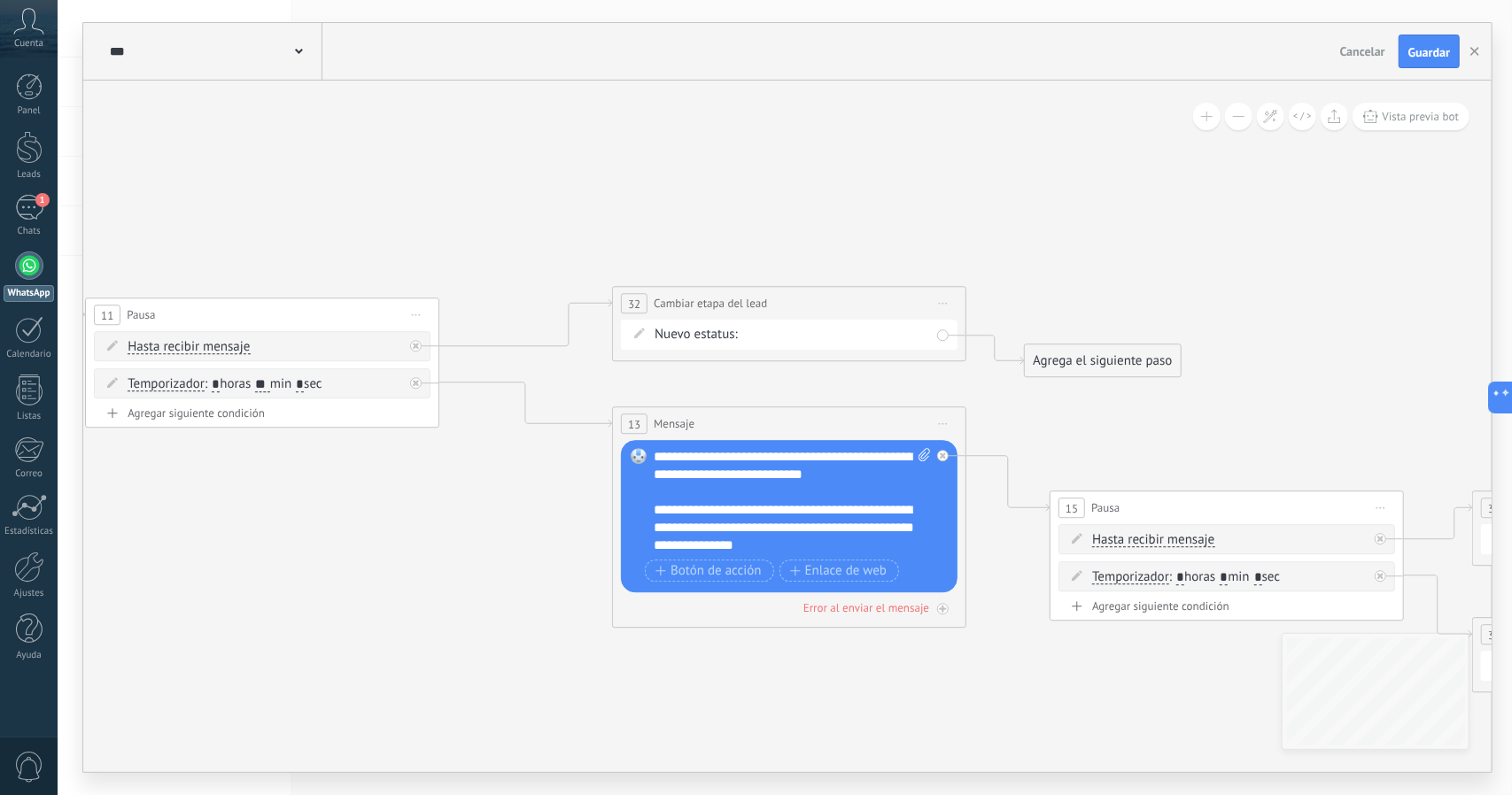
click at [708, 525] on div "**********" at bounding box center [792, 501] width 278 height 107
click at [735, 506] on div "**********" at bounding box center [792, 501] width 278 height 107
click at [708, 523] on div "**********" at bounding box center [792, 501] width 278 height 107
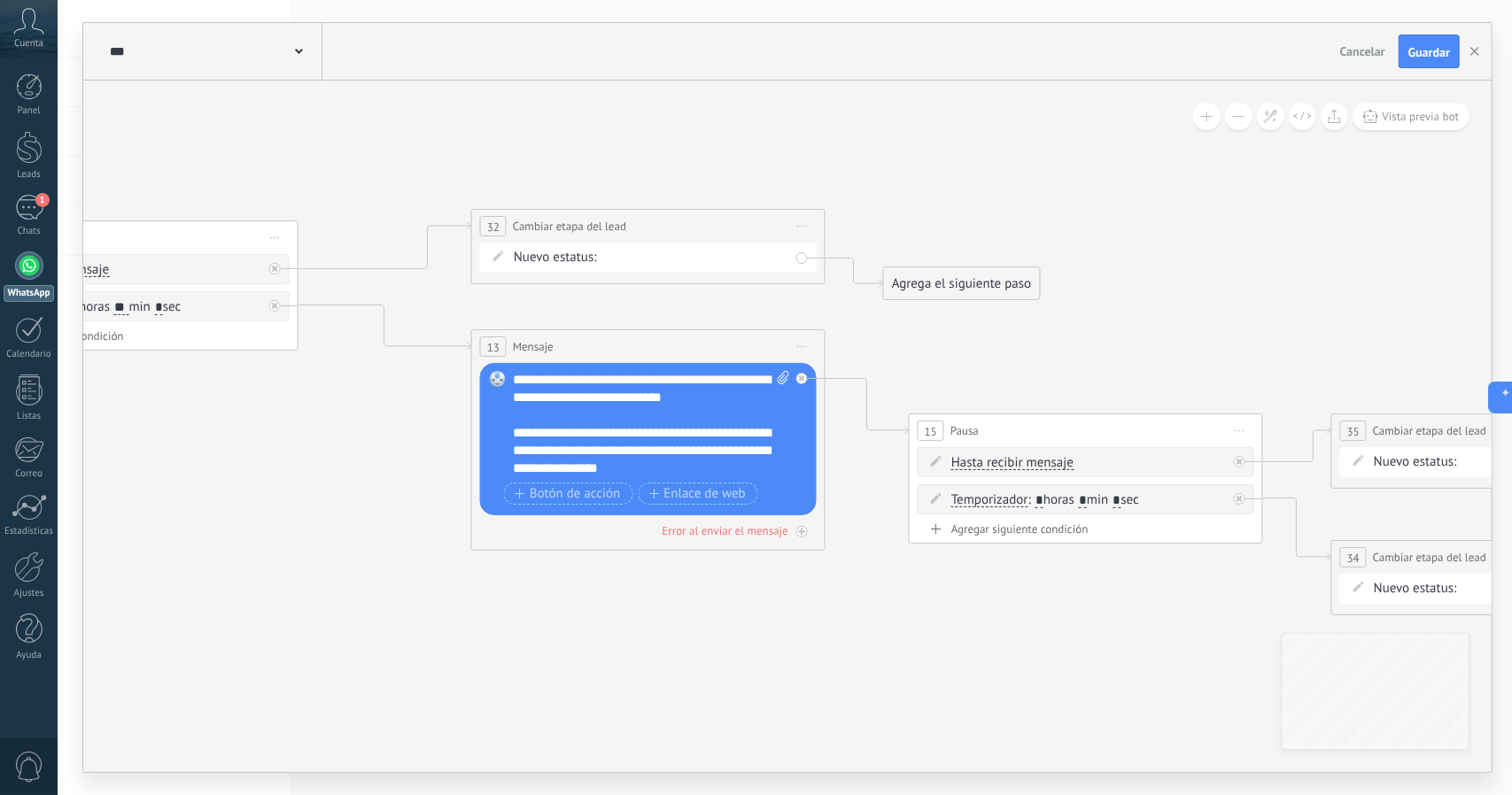
drag, startPoint x: 829, startPoint y: 684, endPoint x: 717, endPoint y: 629, distance: 124.8
click at [717, 629] on icon at bounding box center [689, 264] width 3185 height 1618
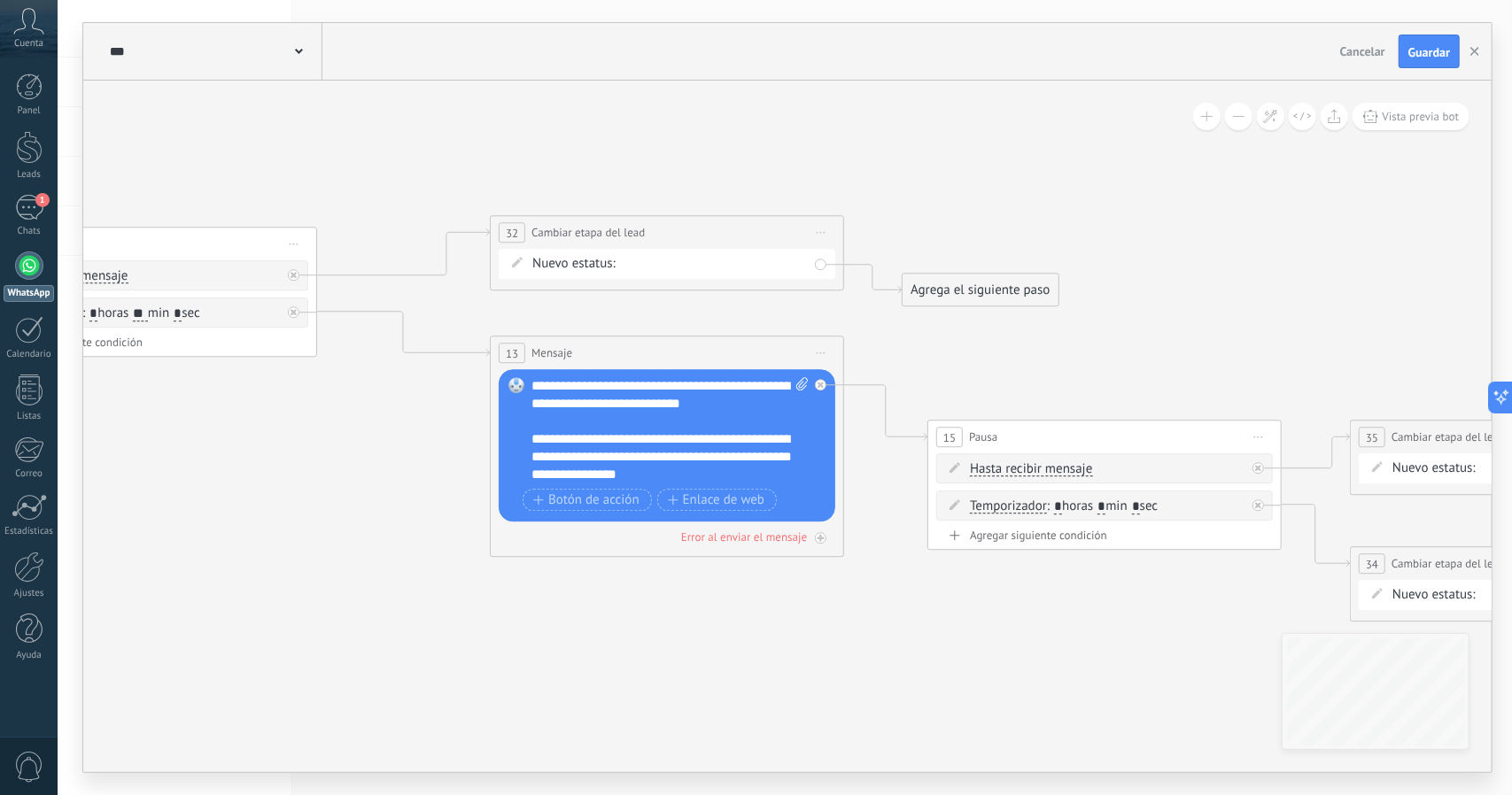
drag, startPoint x: 791, startPoint y: 633, endPoint x: 867, endPoint y: 651, distance: 78.1
click at [867, 651] on icon at bounding box center [707, 270] width 3185 height 1618
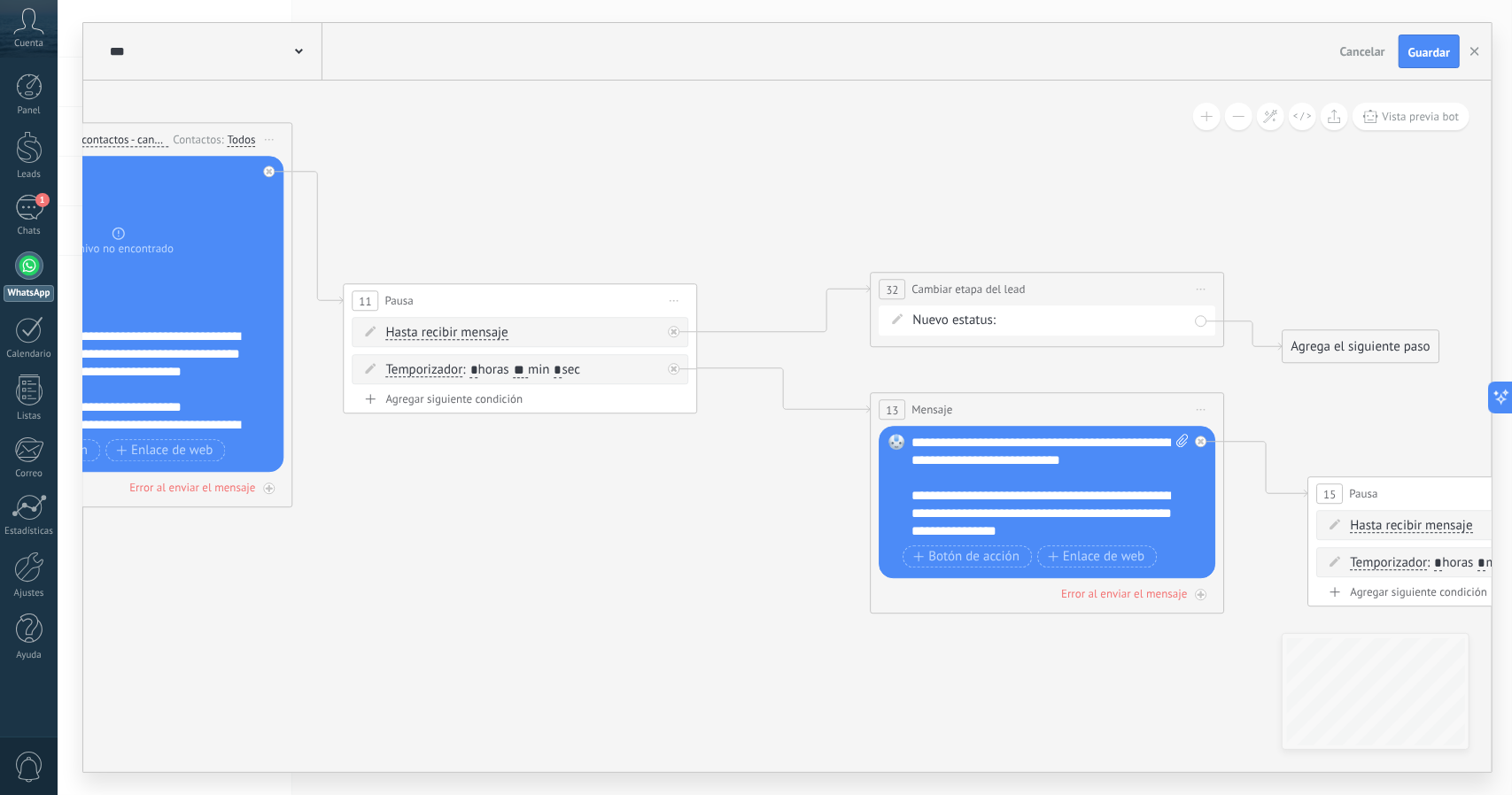
drag, startPoint x: 740, startPoint y: 668, endPoint x: 819, endPoint y: 675, distance: 79.3
click at [819, 675] on icon at bounding box center [1089, 327] width 3185 height 1618
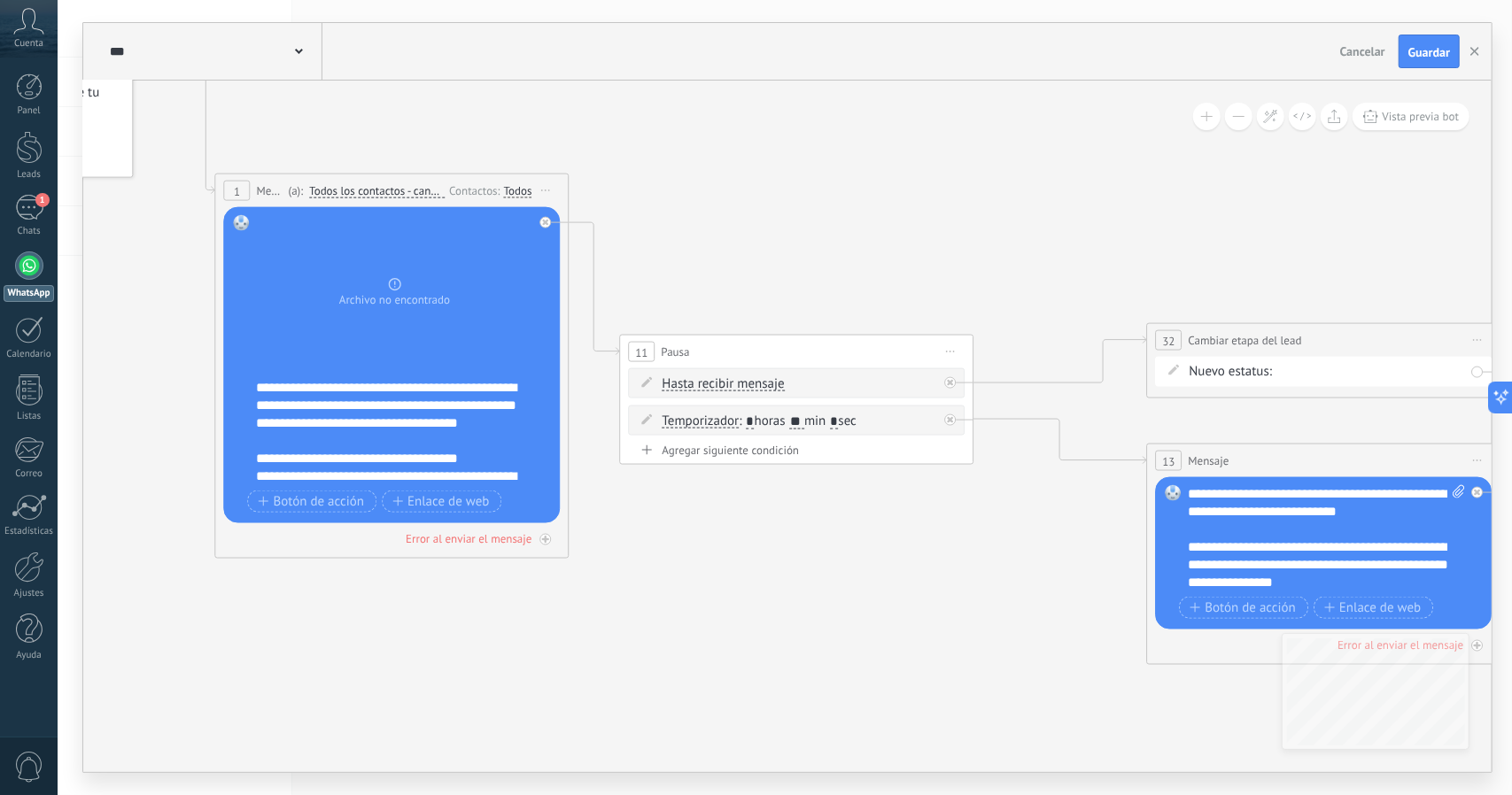
drag, startPoint x: 620, startPoint y: 606, endPoint x: 873, endPoint y: 654, distance: 257.5
click at [873, 654] on icon at bounding box center [1364, 378] width 3185 height 1618
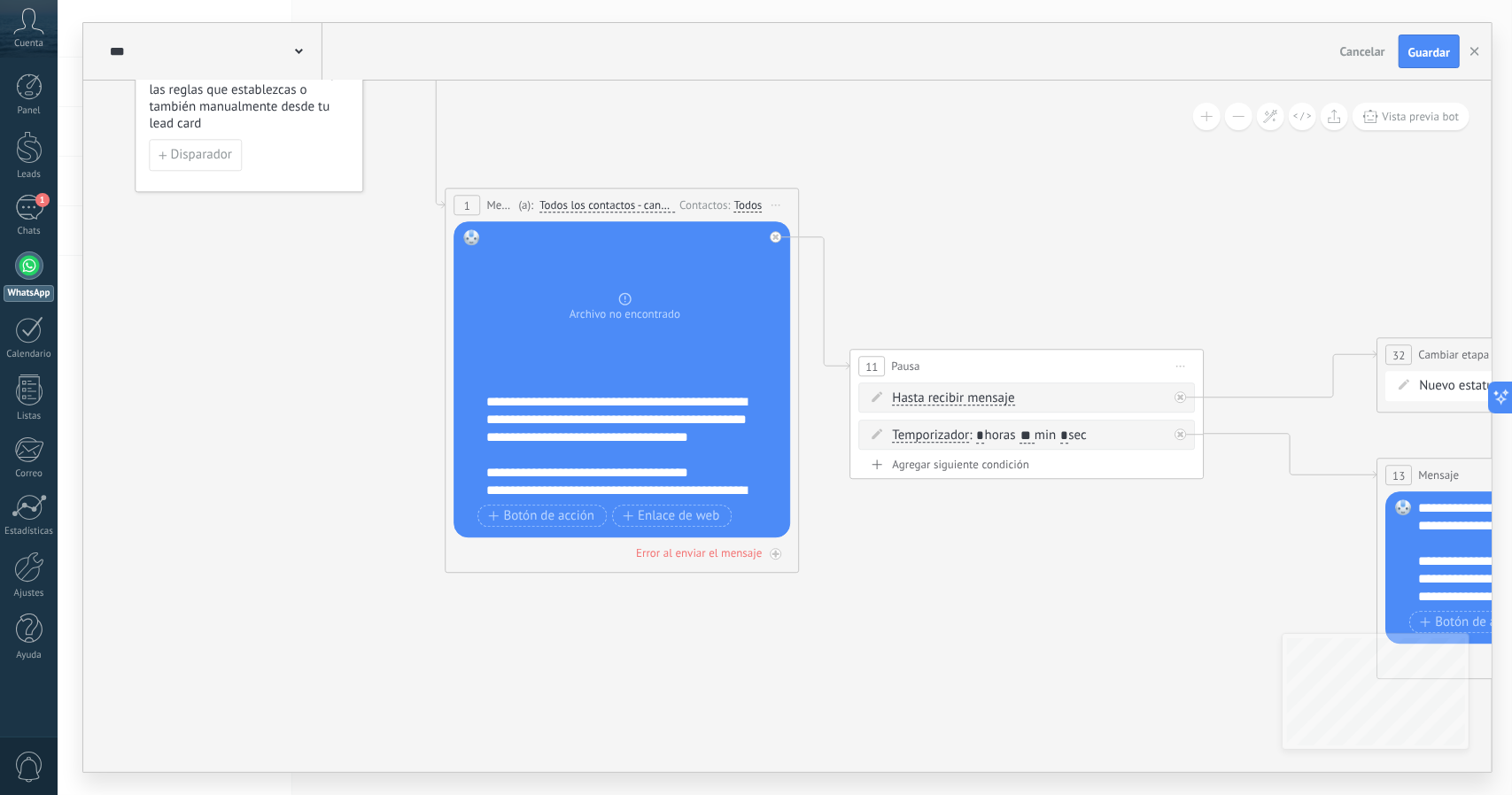
drag, startPoint x: 882, startPoint y: 242, endPoint x: 1112, endPoint y: 256, distance: 230.4
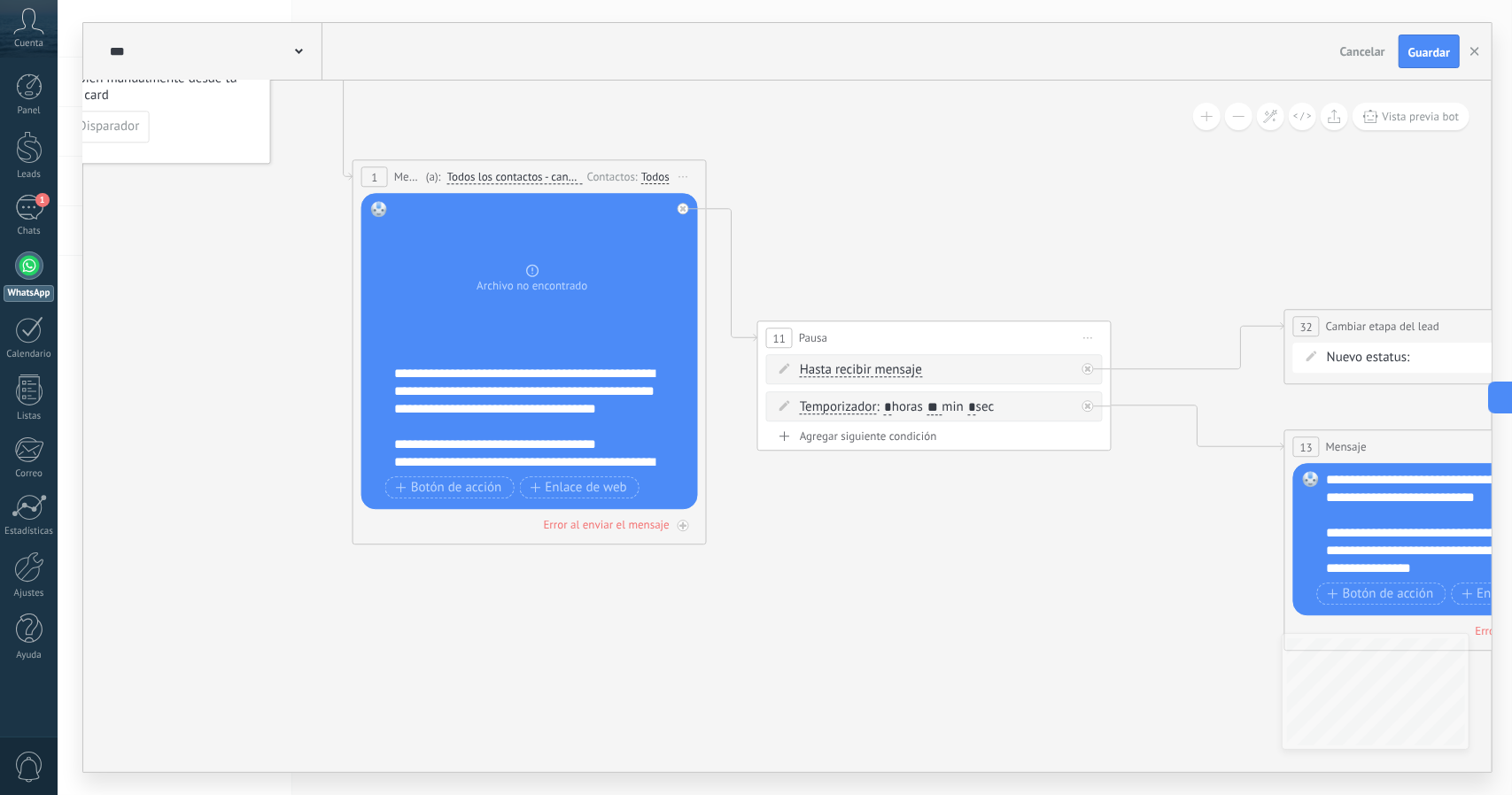
drag, startPoint x: 1087, startPoint y: 508, endPoint x: 872, endPoint y: 464, distance: 219.5
click at [872, 464] on icon at bounding box center [1502, 364] width 3185 height 1618
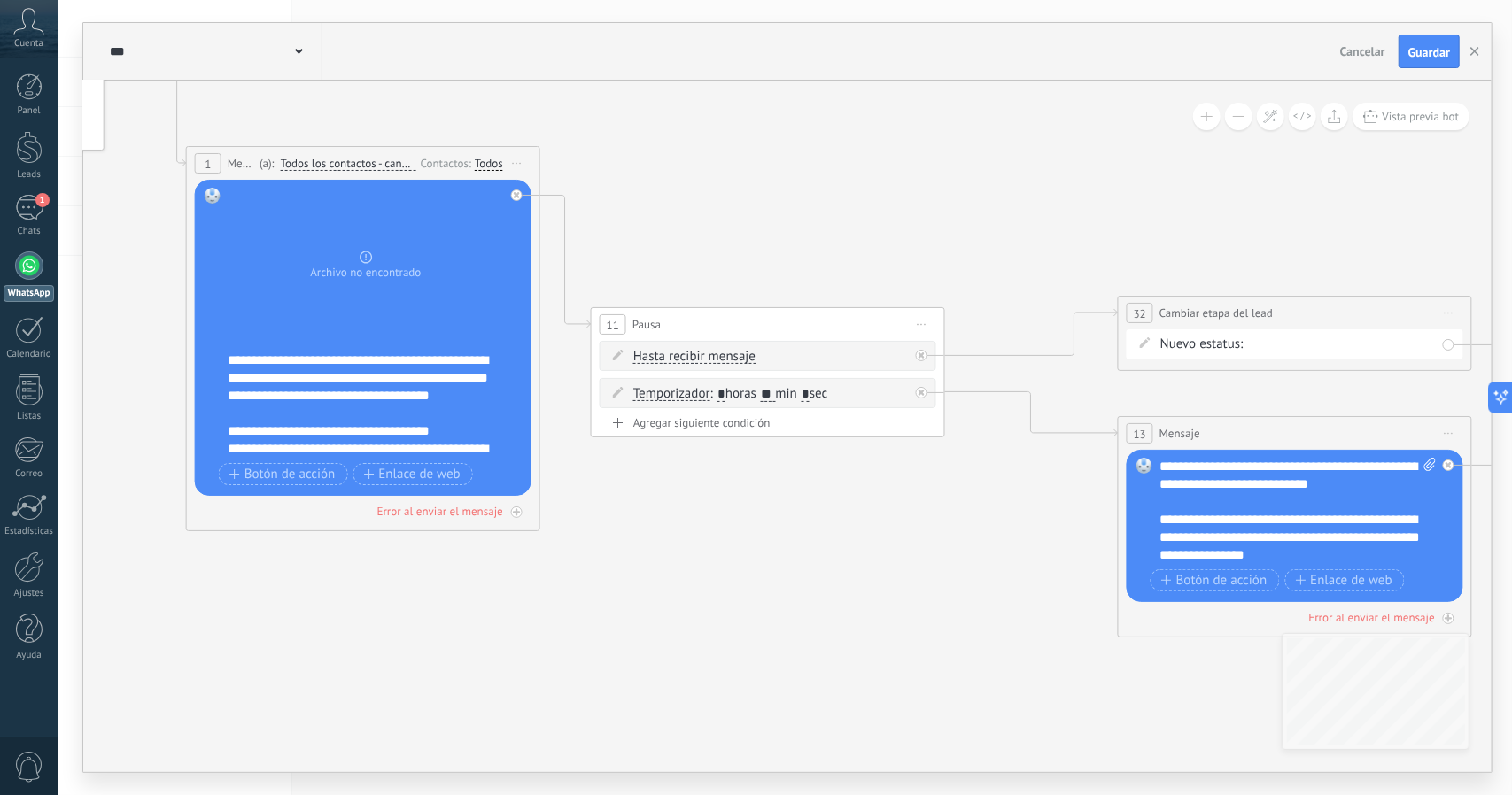
drag, startPoint x: 936, startPoint y: 468, endPoint x: 869, endPoint y: 470, distance: 67.0
click at [869, 469] on icon at bounding box center [1335, 351] width 3185 height 1618
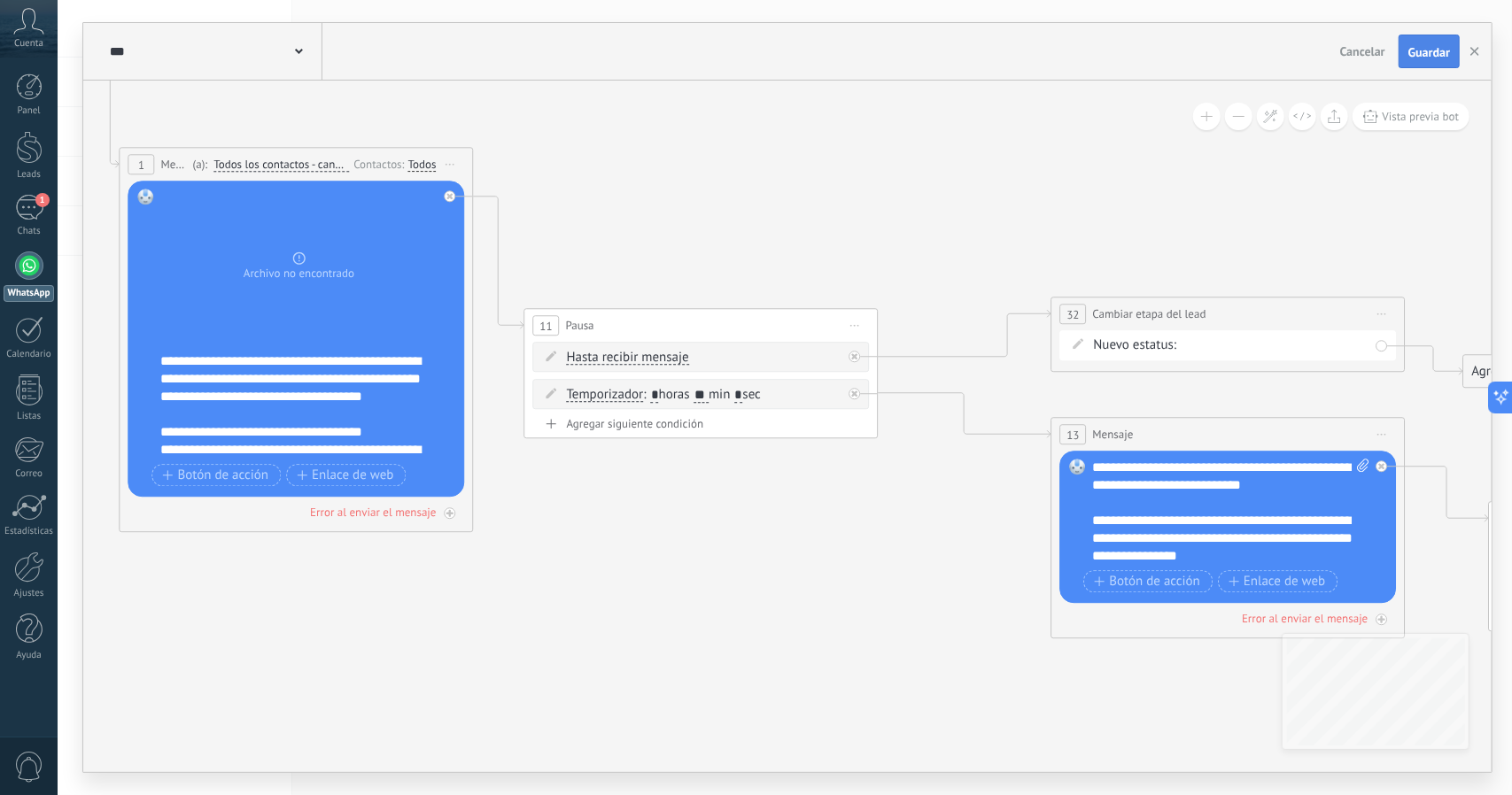
click at [1406, 49] on button "Guardar" at bounding box center [1429, 51] width 61 height 33
click at [1477, 45] on button "button" at bounding box center [1474, 51] width 26 height 32
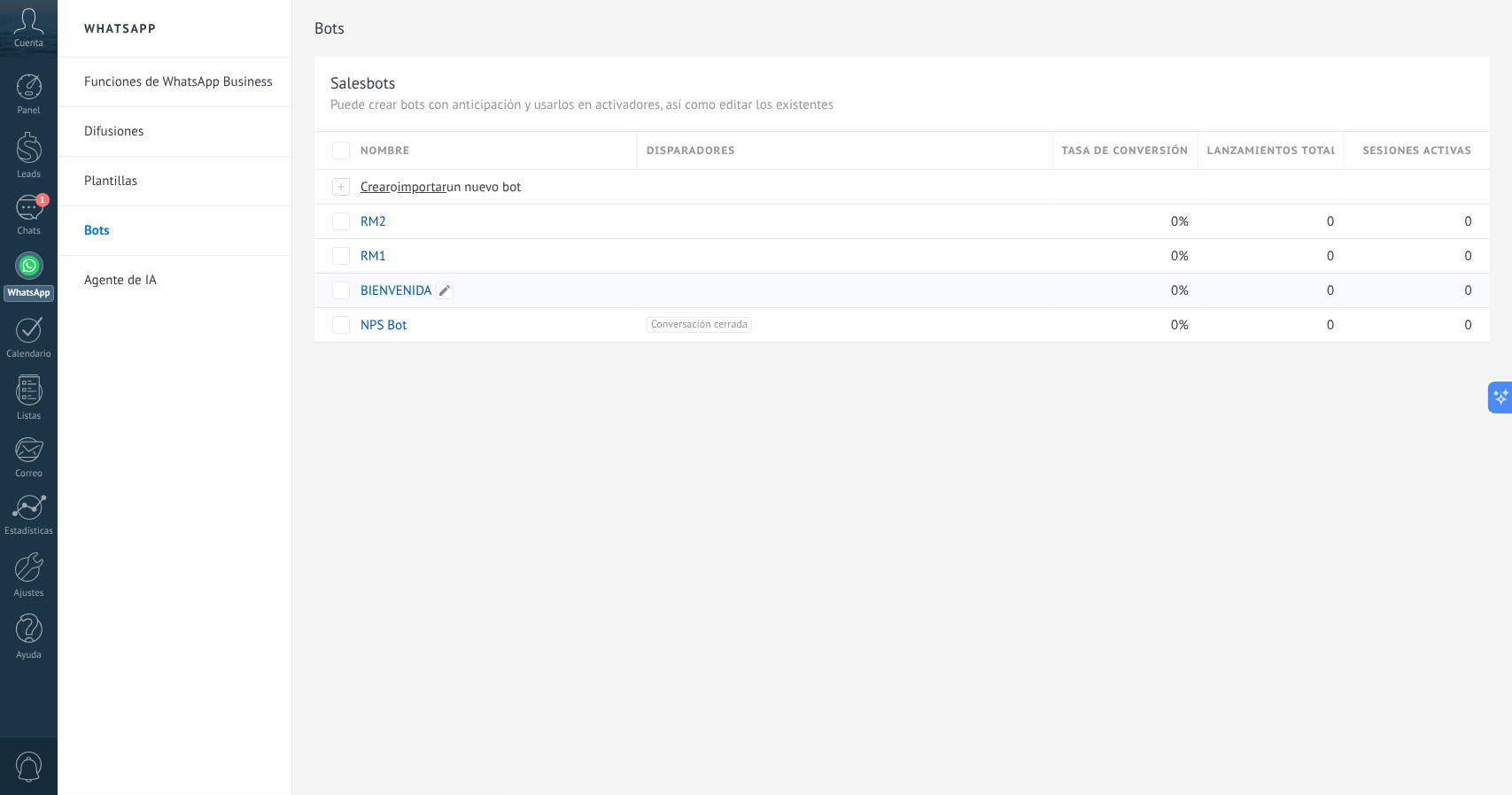
click at [385, 285] on link "BIENVENIDA" at bounding box center [396, 290] width 71 height 17
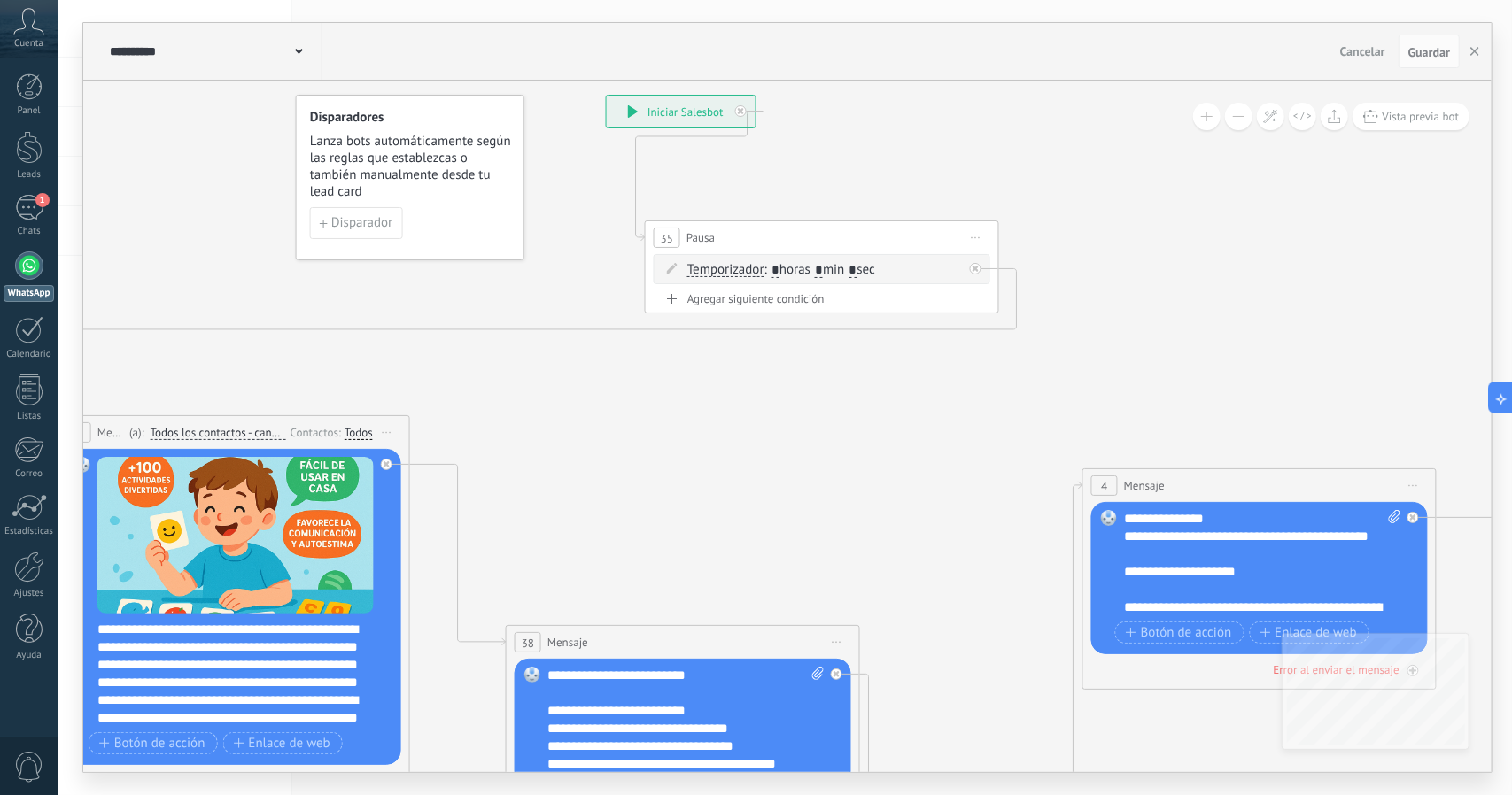
drag, startPoint x: 1003, startPoint y: 407, endPoint x: 1158, endPoint y: 210, distance: 250.7
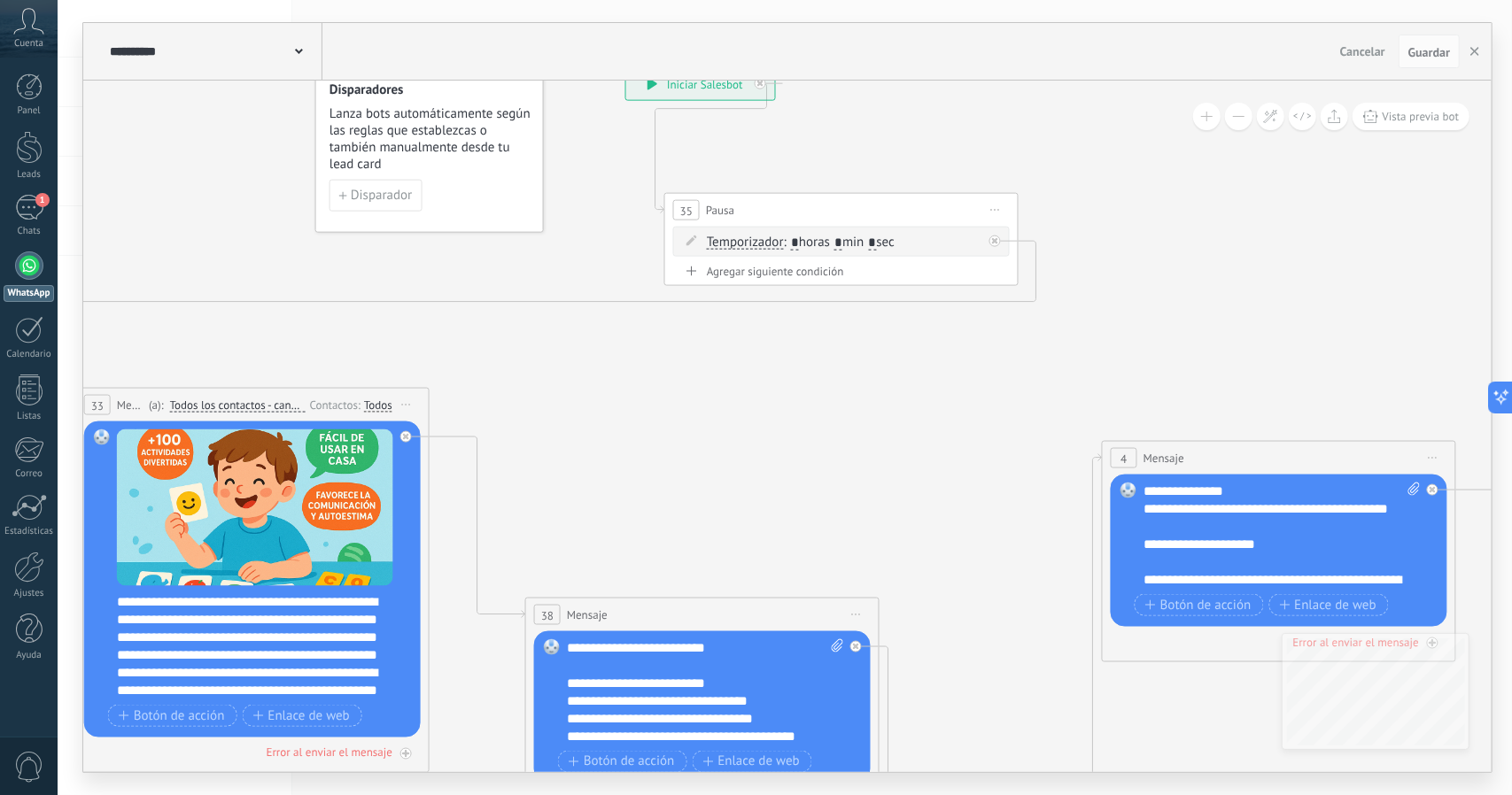
click at [1237, 118] on button at bounding box center [1238, 116] width 27 height 27
click at [1237, 117] on button at bounding box center [1238, 116] width 27 height 27
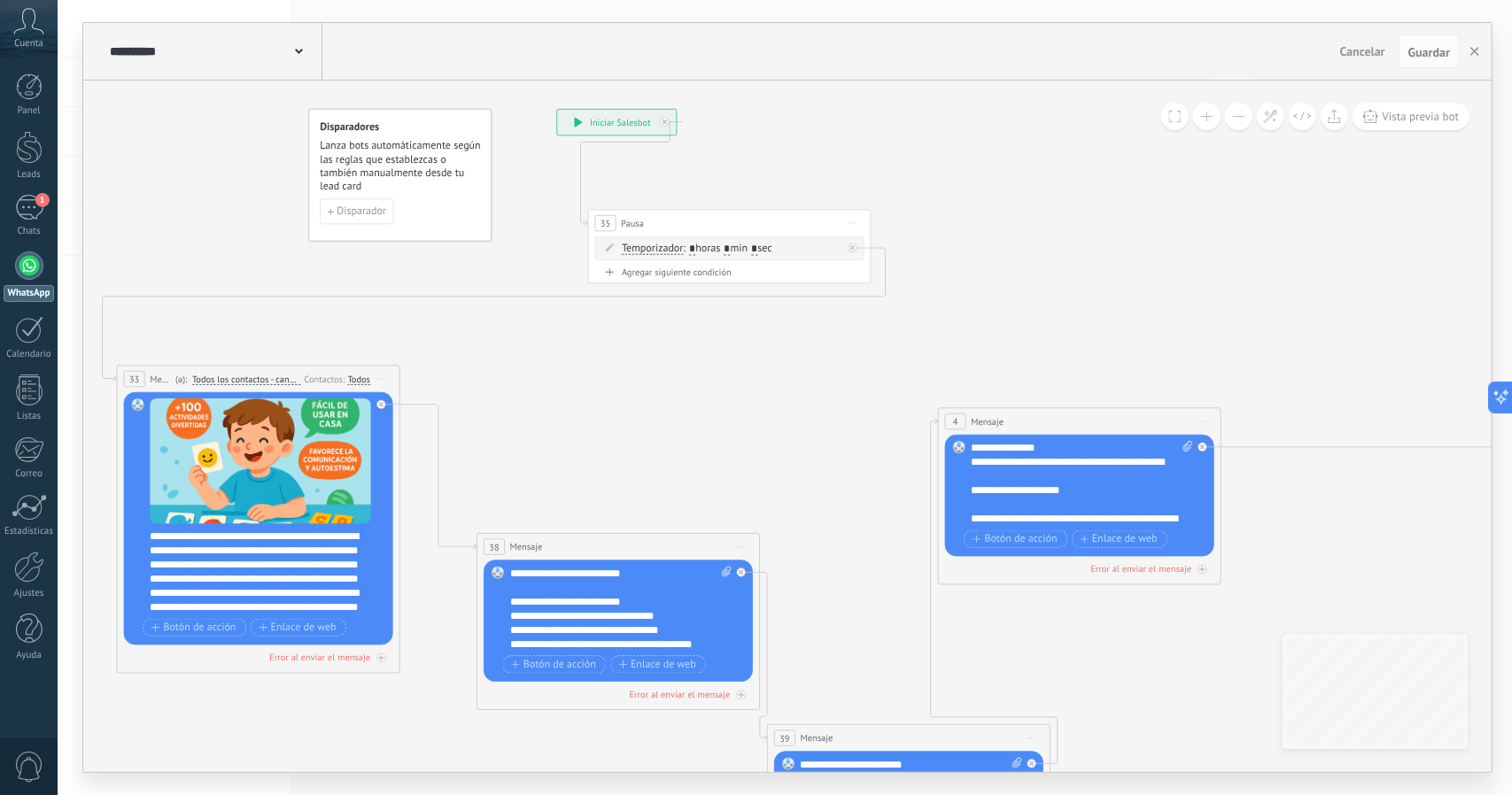
drag, startPoint x: 1206, startPoint y: 314, endPoint x: 1049, endPoint y: 270, distance: 163.0
click at [1050, 270] on icon at bounding box center [1449, 505] width 3375 height 1500
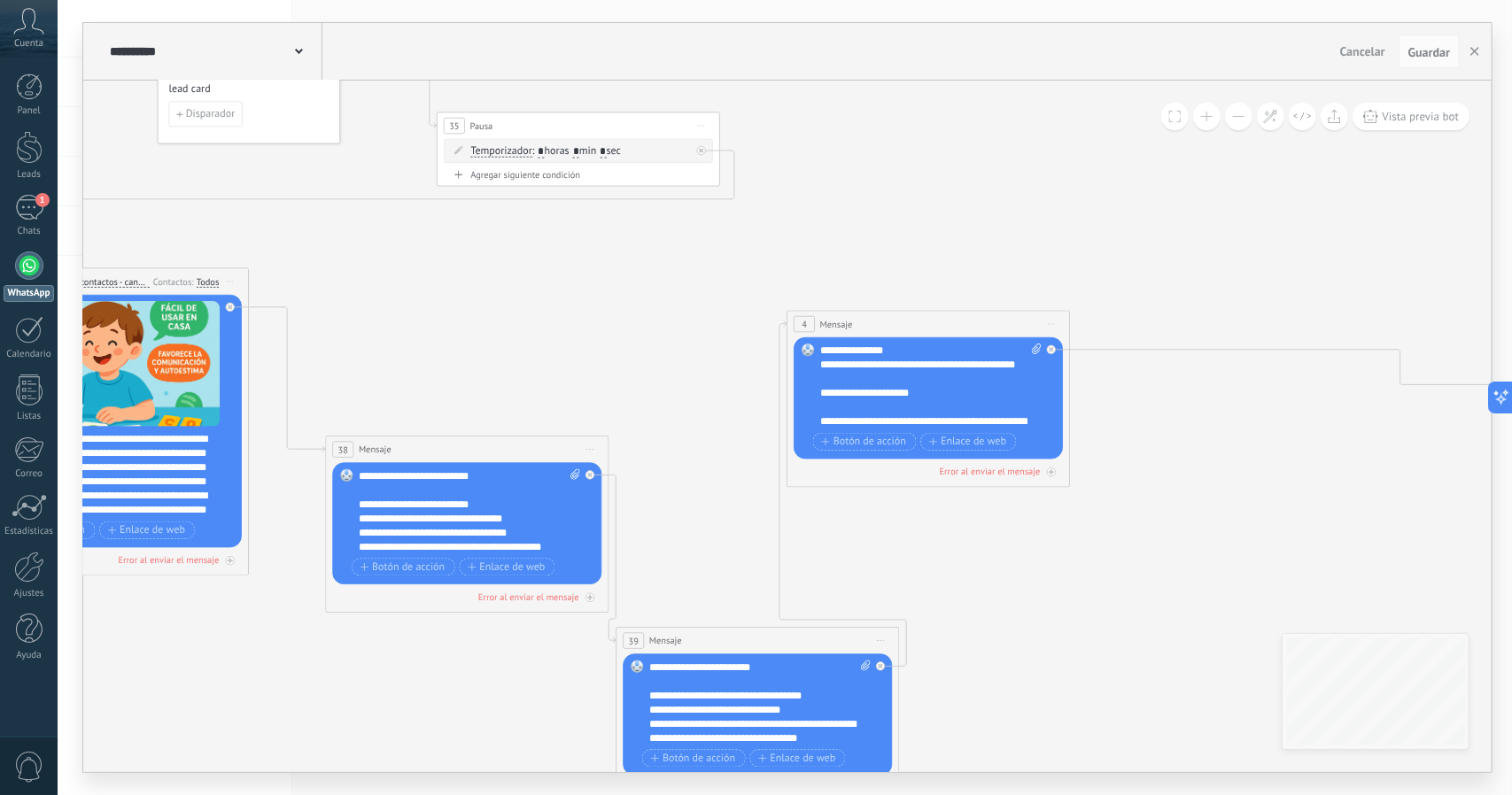
drag, startPoint x: 788, startPoint y: 375, endPoint x: 768, endPoint y: 357, distance: 26.9
click at [769, 357] on icon at bounding box center [1298, 408] width 3375 height 1500
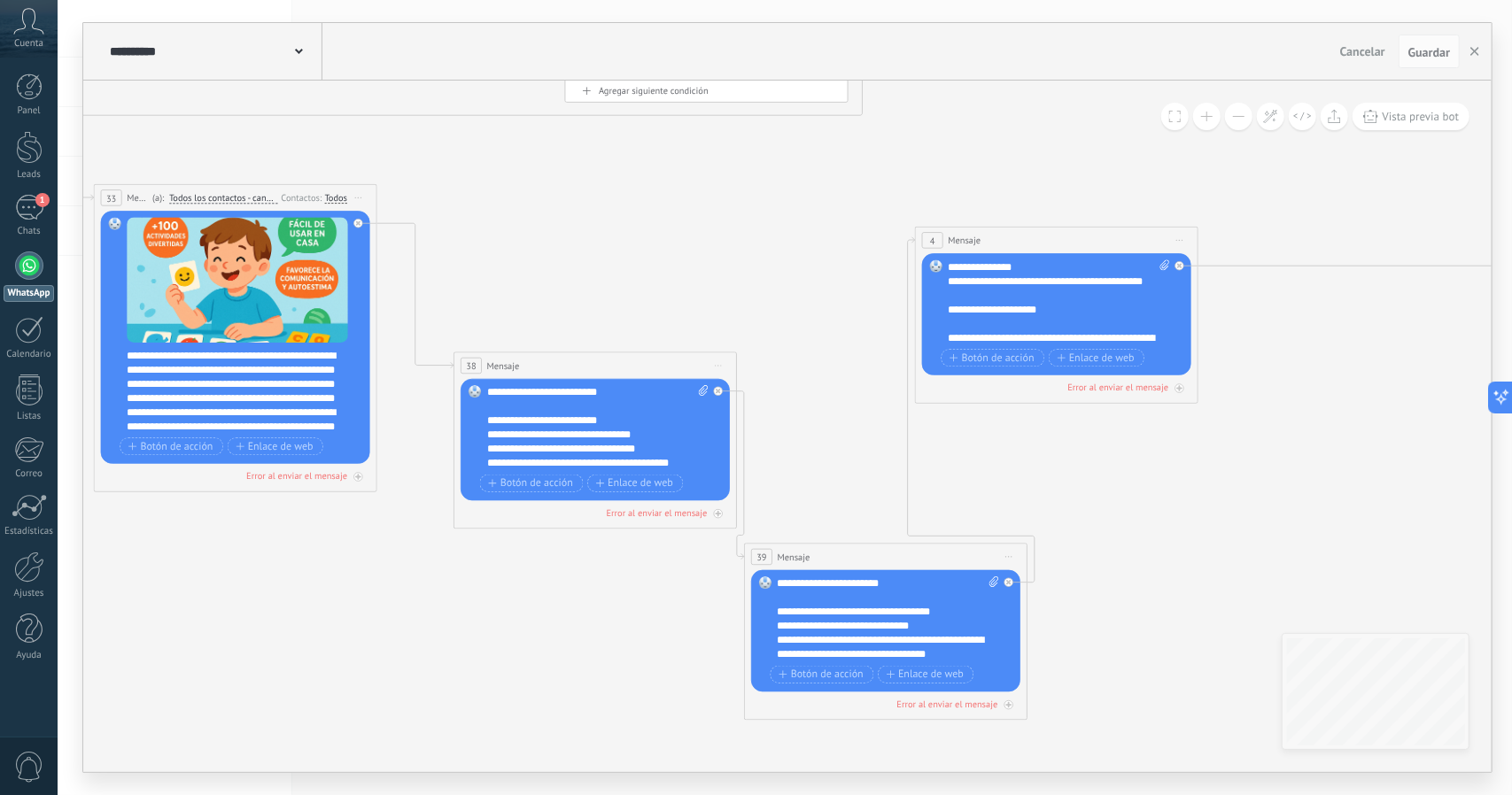
drag, startPoint x: 1028, startPoint y: 263, endPoint x: 1215, endPoint y: 153, distance: 217.0
click at [1215, 153] on icon at bounding box center [1427, 324] width 3375 height 1500
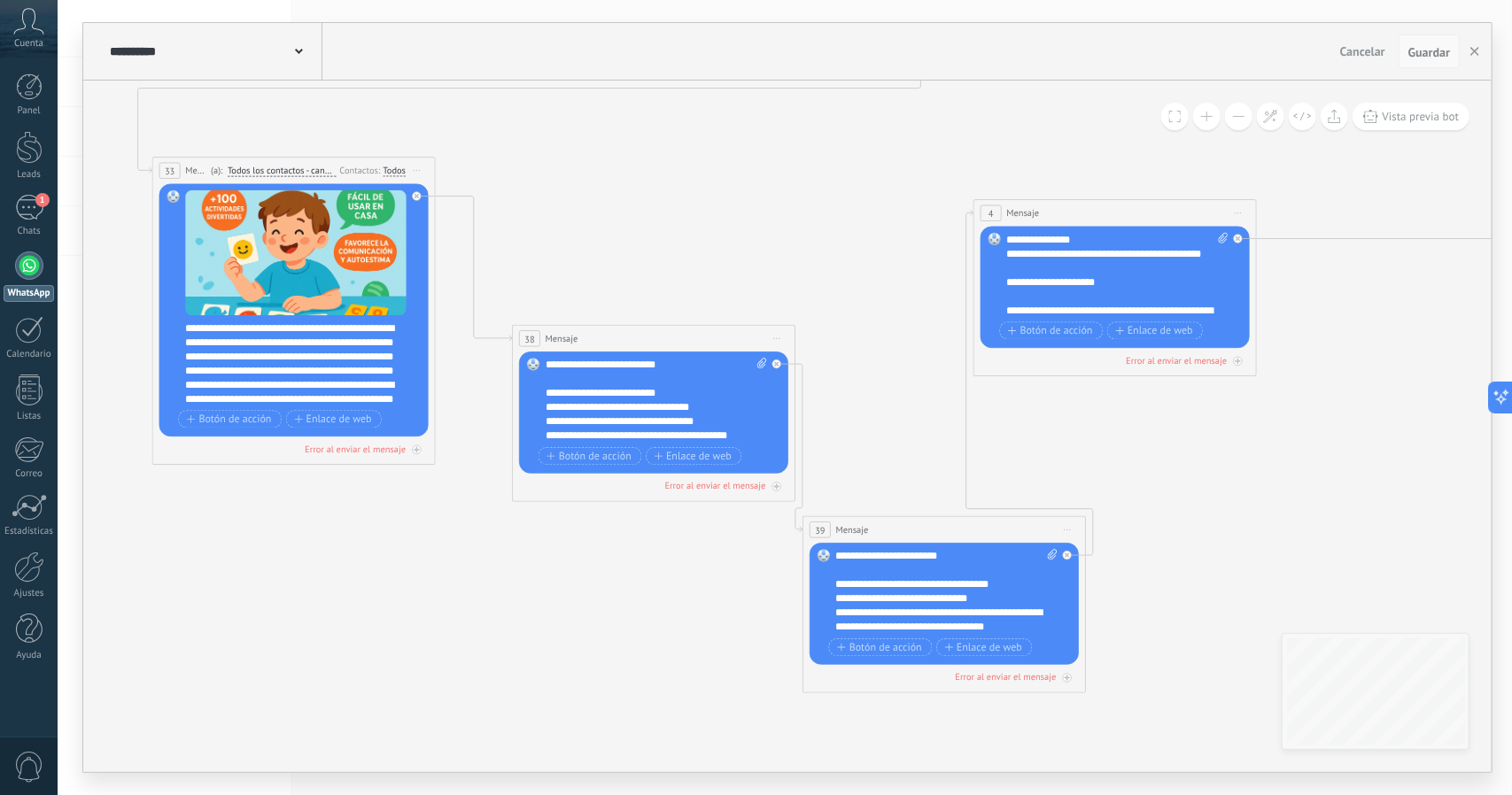
click at [1419, 52] on span "Guardar" at bounding box center [1429, 52] width 42 height 13
click at [1476, 40] on button "button" at bounding box center [1474, 51] width 26 height 33
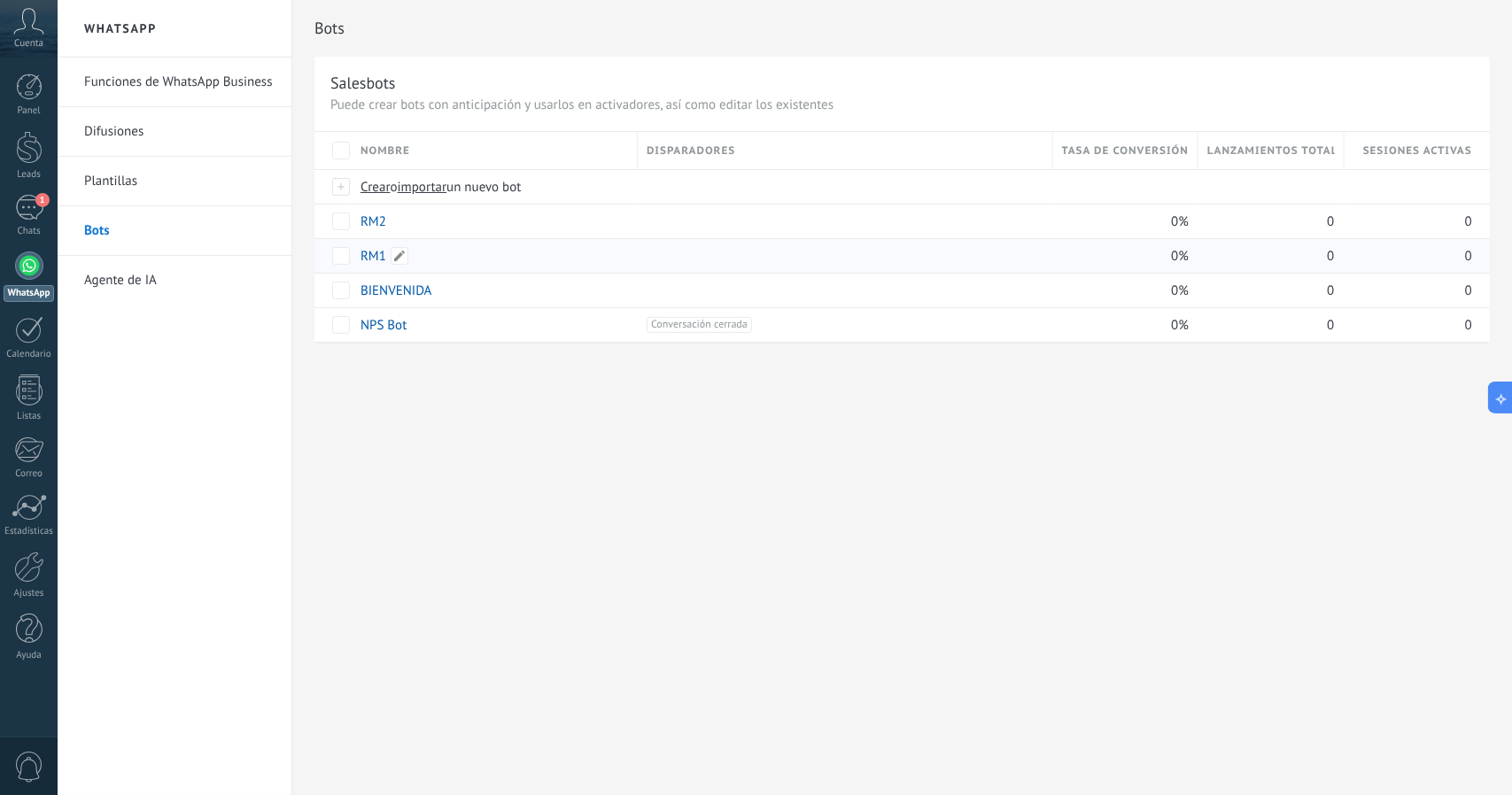
click at [376, 257] on link "RM1" at bounding box center [374, 256] width 25 height 17
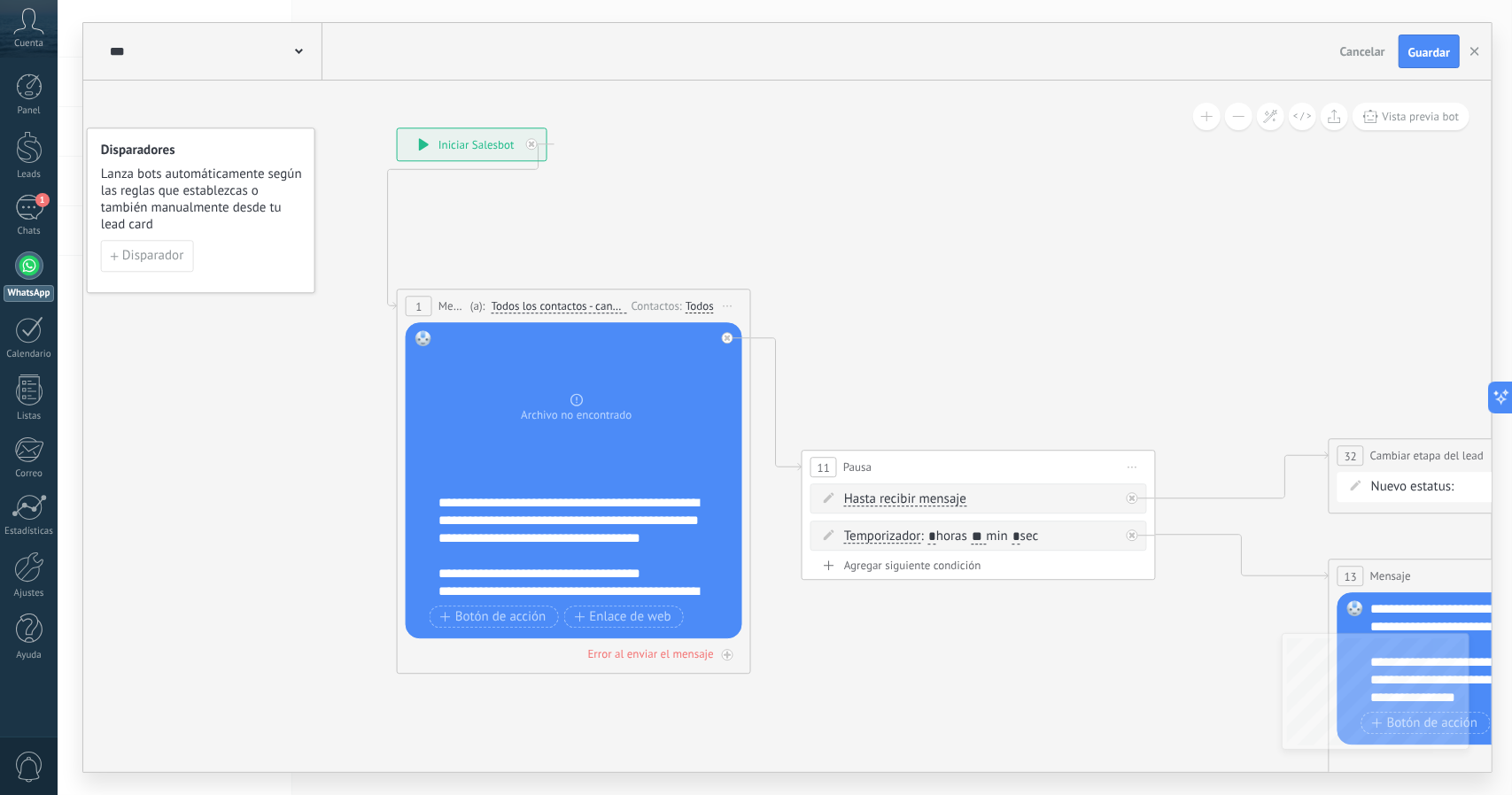
drag, startPoint x: 923, startPoint y: 420, endPoint x: 861, endPoint y: 333, distance: 106.8
click at [861, 333] on icon at bounding box center [1470, 454] width 3032 height 1537
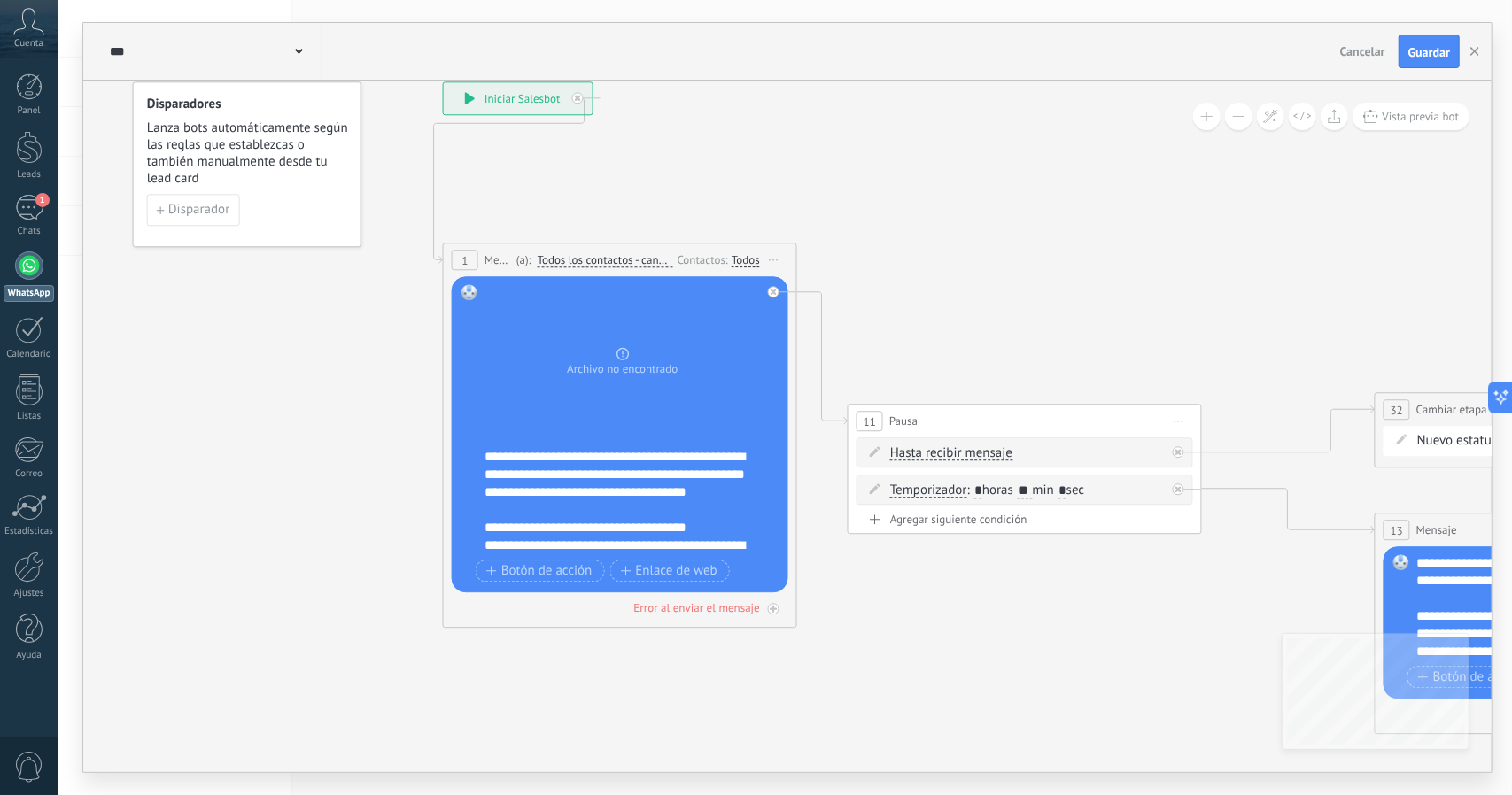
drag, startPoint x: 894, startPoint y: 259, endPoint x: 944, endPoint y: 220, distance: 63.4
click at [944, 220] on icon at bounding box center [1516, 408] width 3032 height 1537
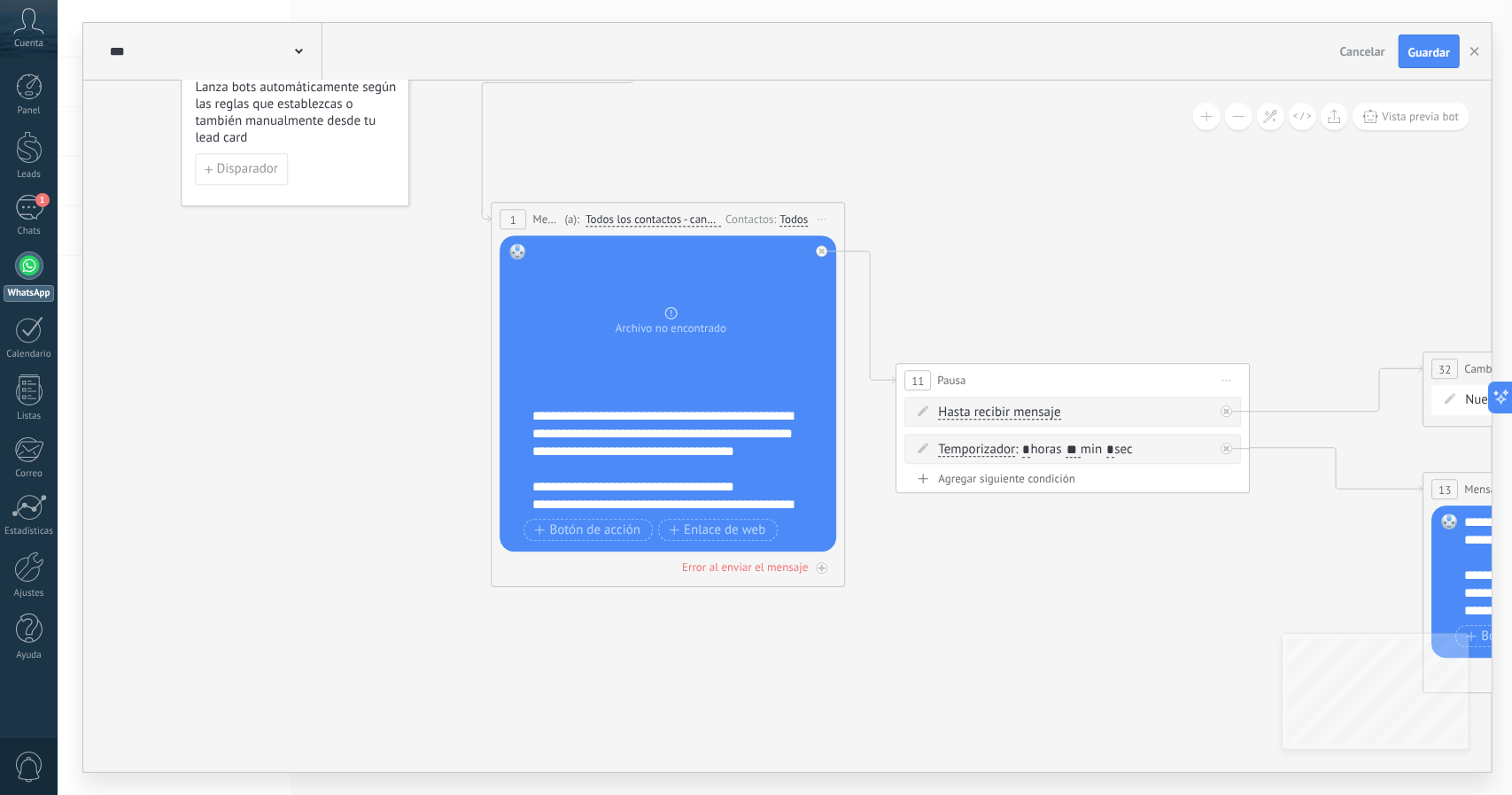
drag, startPoint x: 960, startPoint y: 182, endPoint x: 738, endPoint y: 240, distance: 229.5
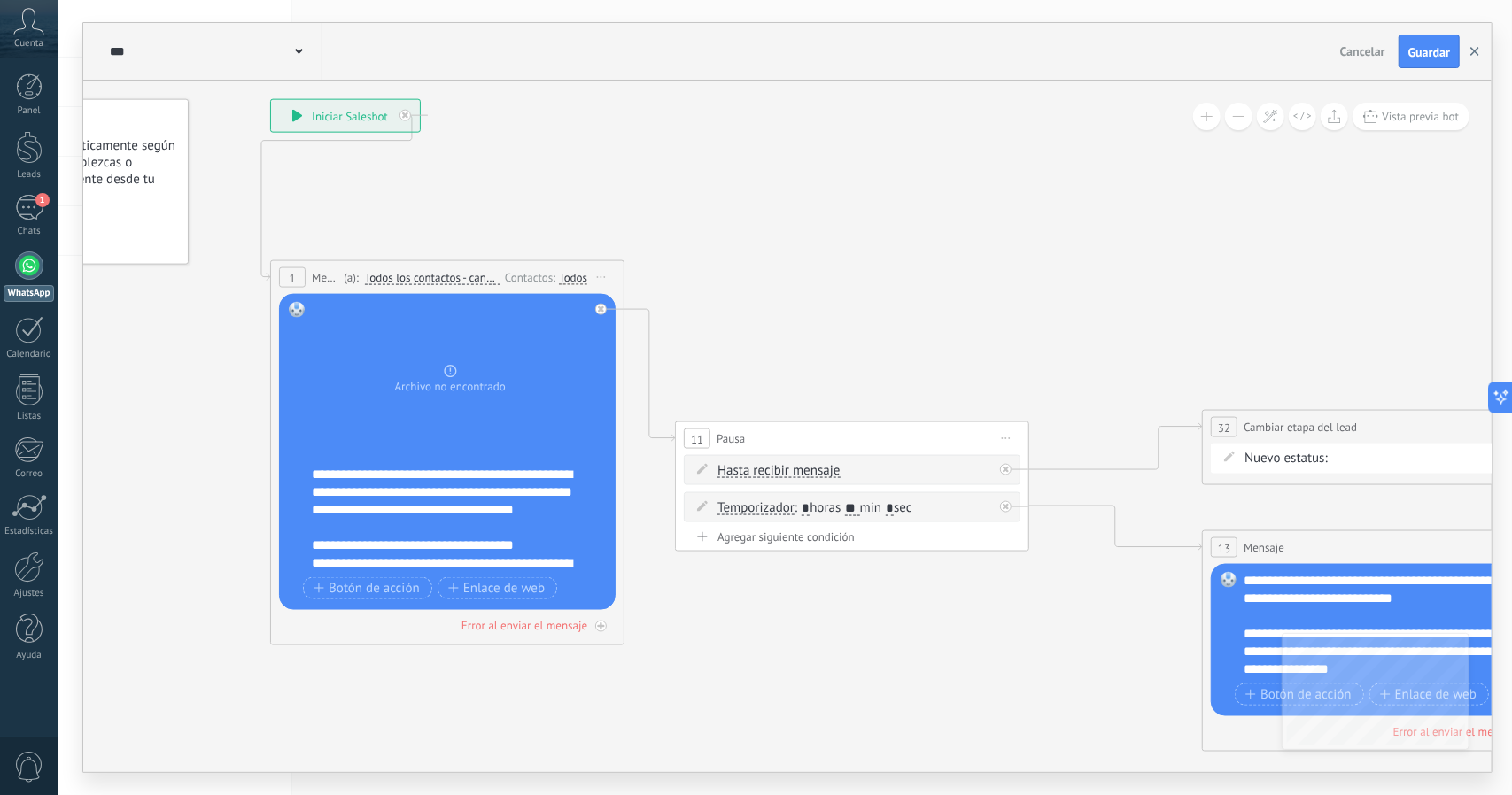
click at [1474, 56] on button "button" at bounding box center [1474, 51] width 26 height 33
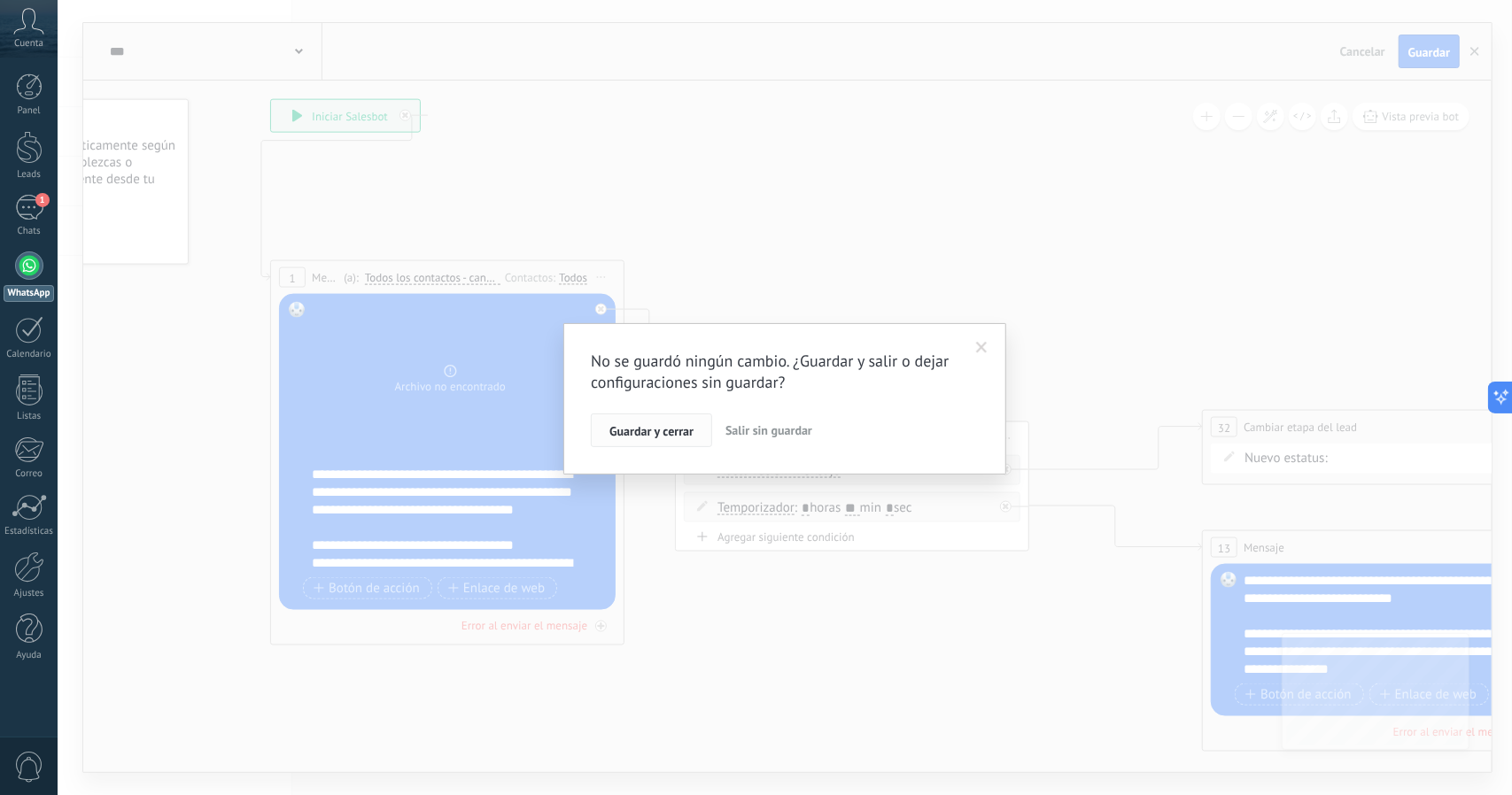
click at [690, 425] on span "Guardar y cerrar" at bounding box center [651, 431] width 84 height 13
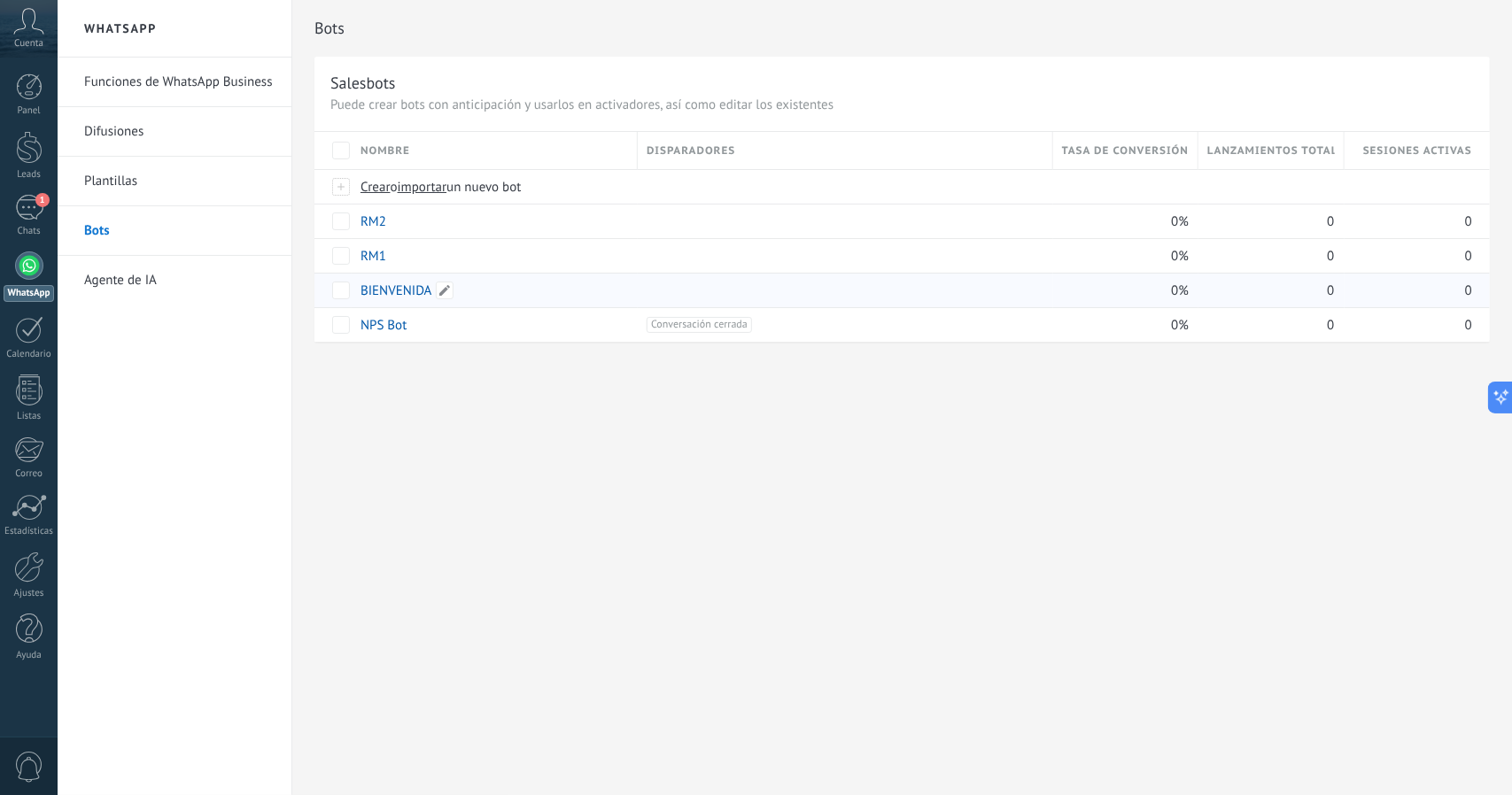
click at [408, 286] on link "BIENVENIDA" at bounding box center [396, 290] width 71 height 17
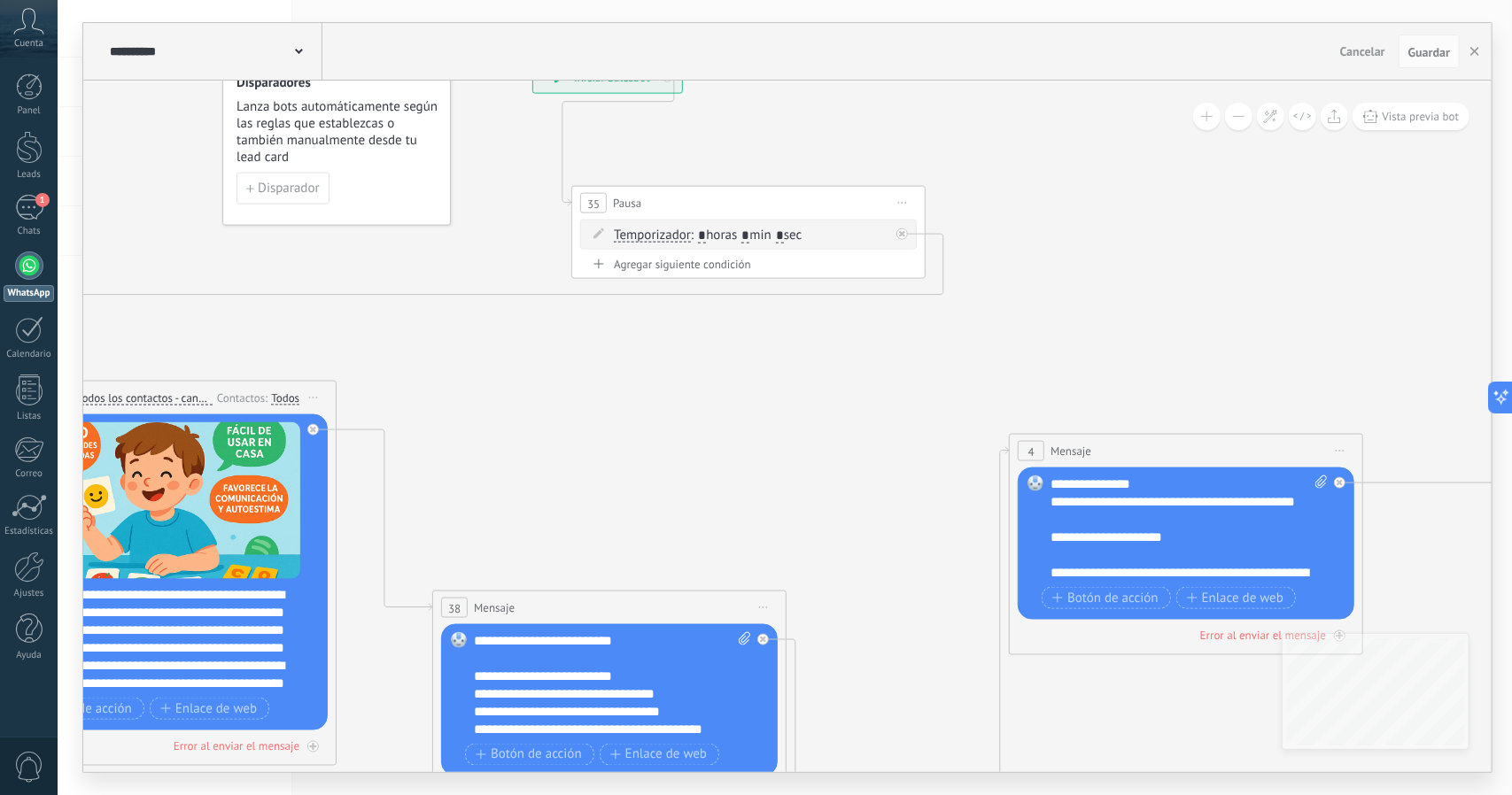
drag, startPoint x: 1098, startPoint y: 416, endPoint x: 1173, endPoint y: 262, distance: 171.3
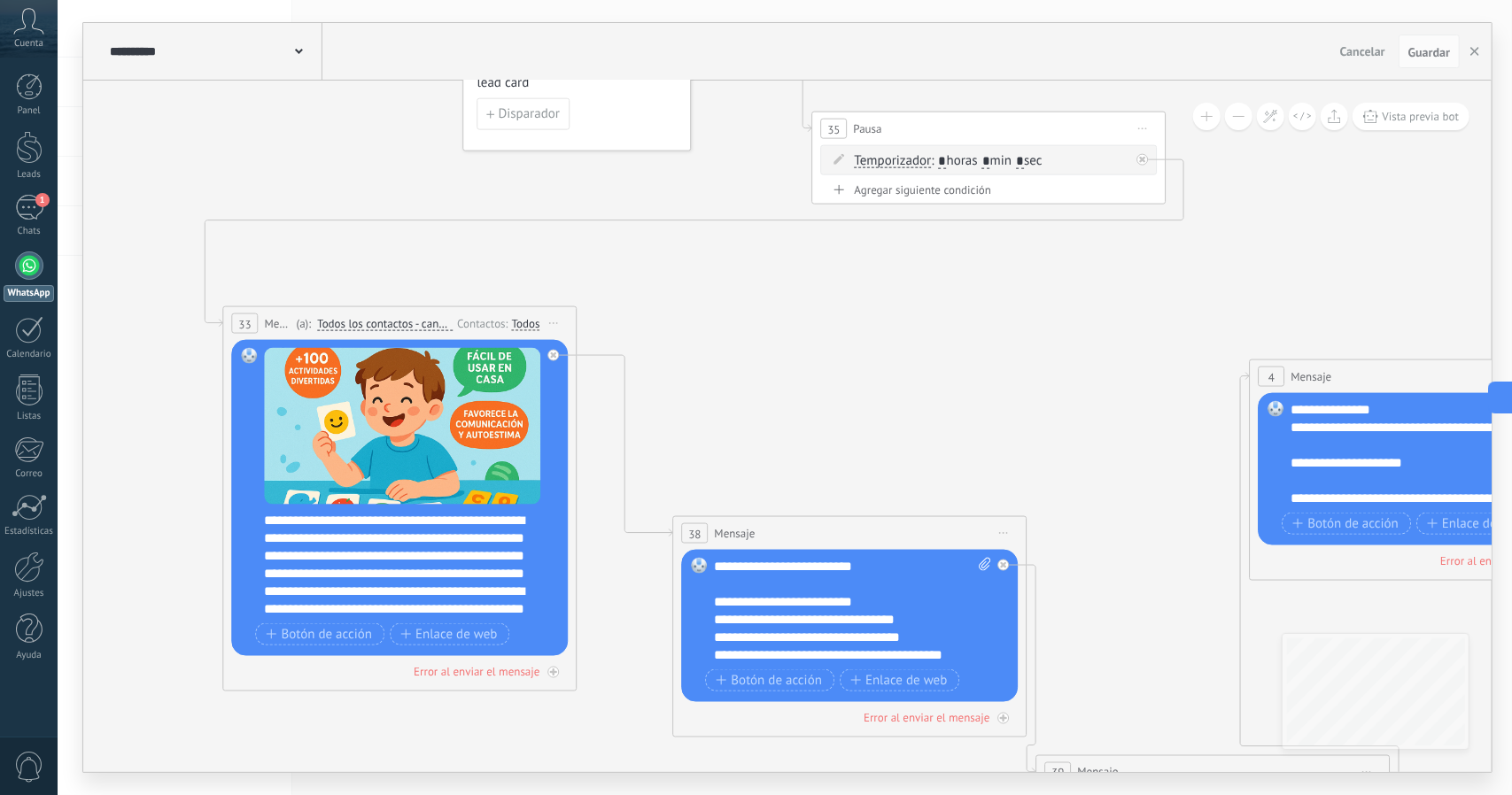
drag, startPoint x: 876, startPoint y: 385, endPoint x: 967, endPoint y: 357, distance: 95.2
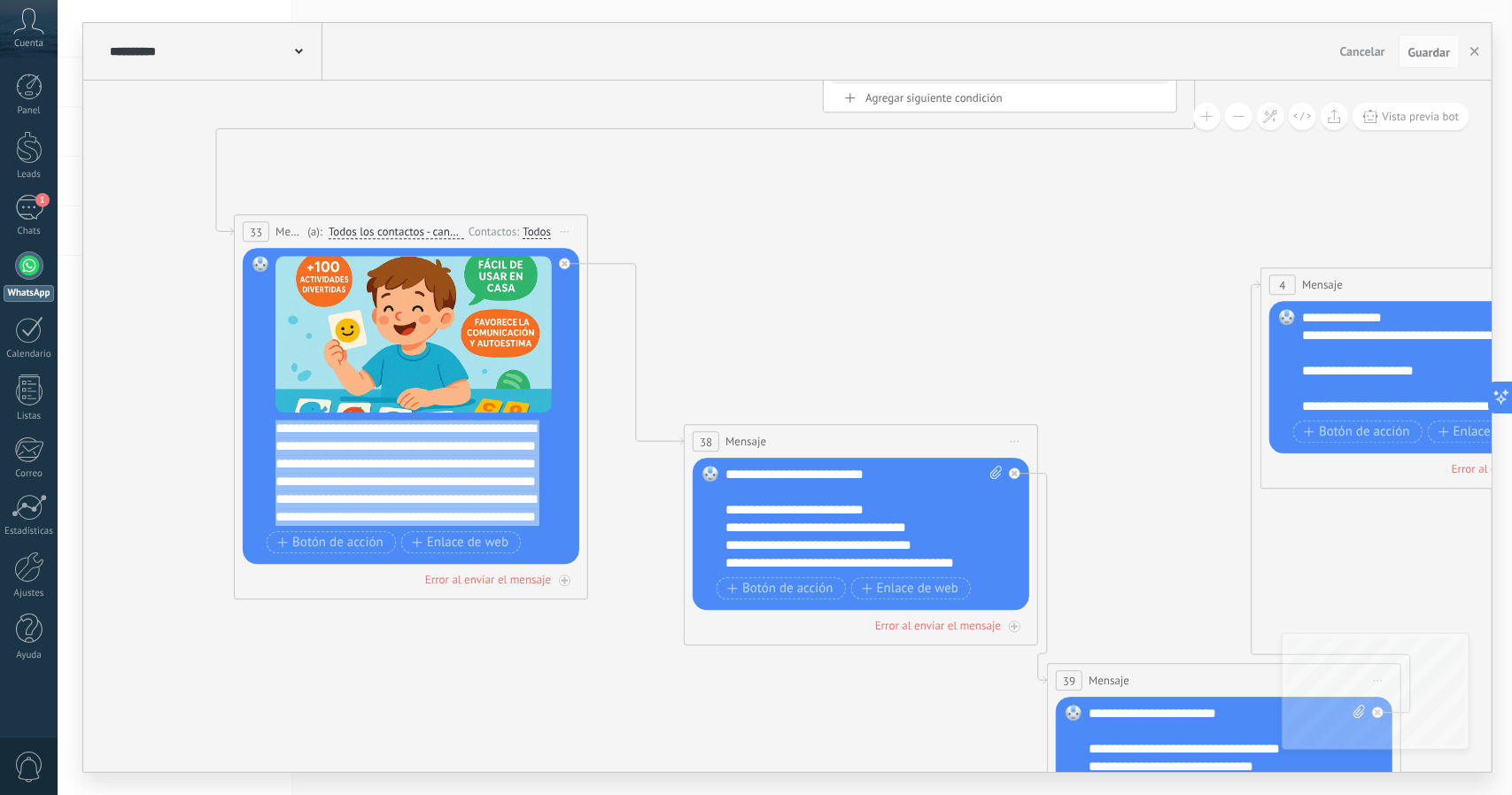
scroll to position [159, 0]
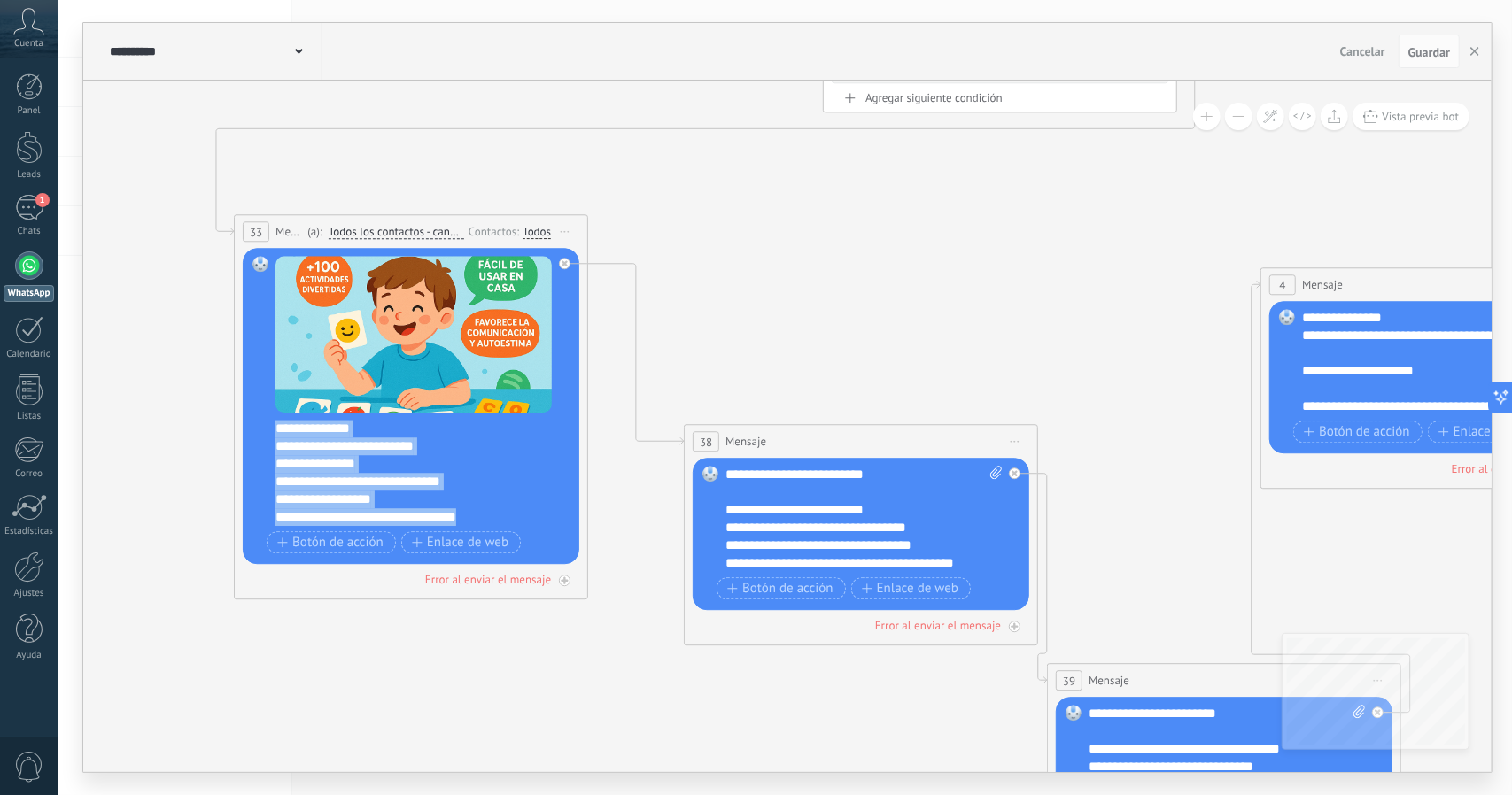
drag, startPoint x: 277, startPoint y: 423, endPoint x: 535, endPoint y: 629, distance: 330.2
paste div
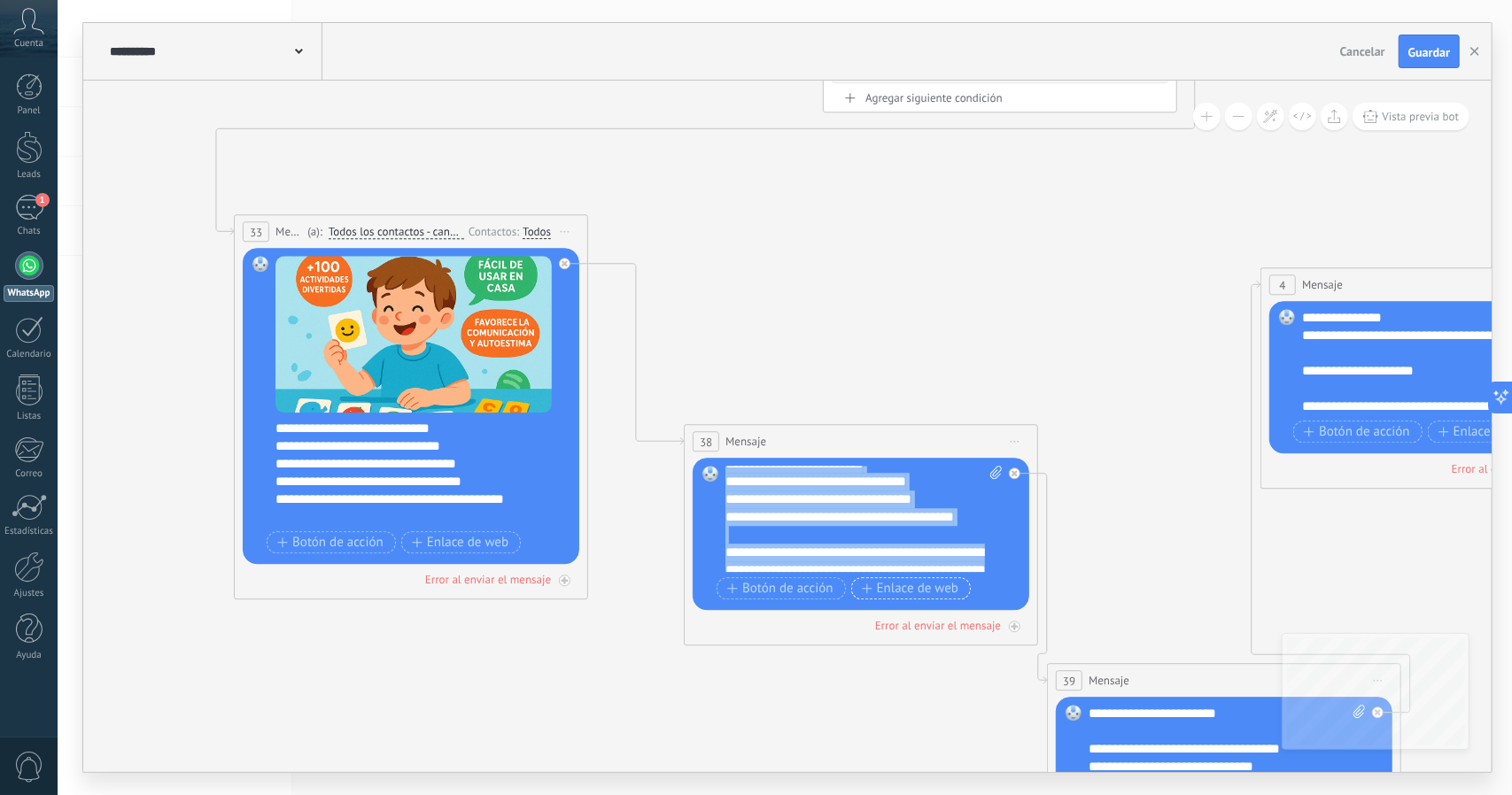
scroll to position [124, 0]
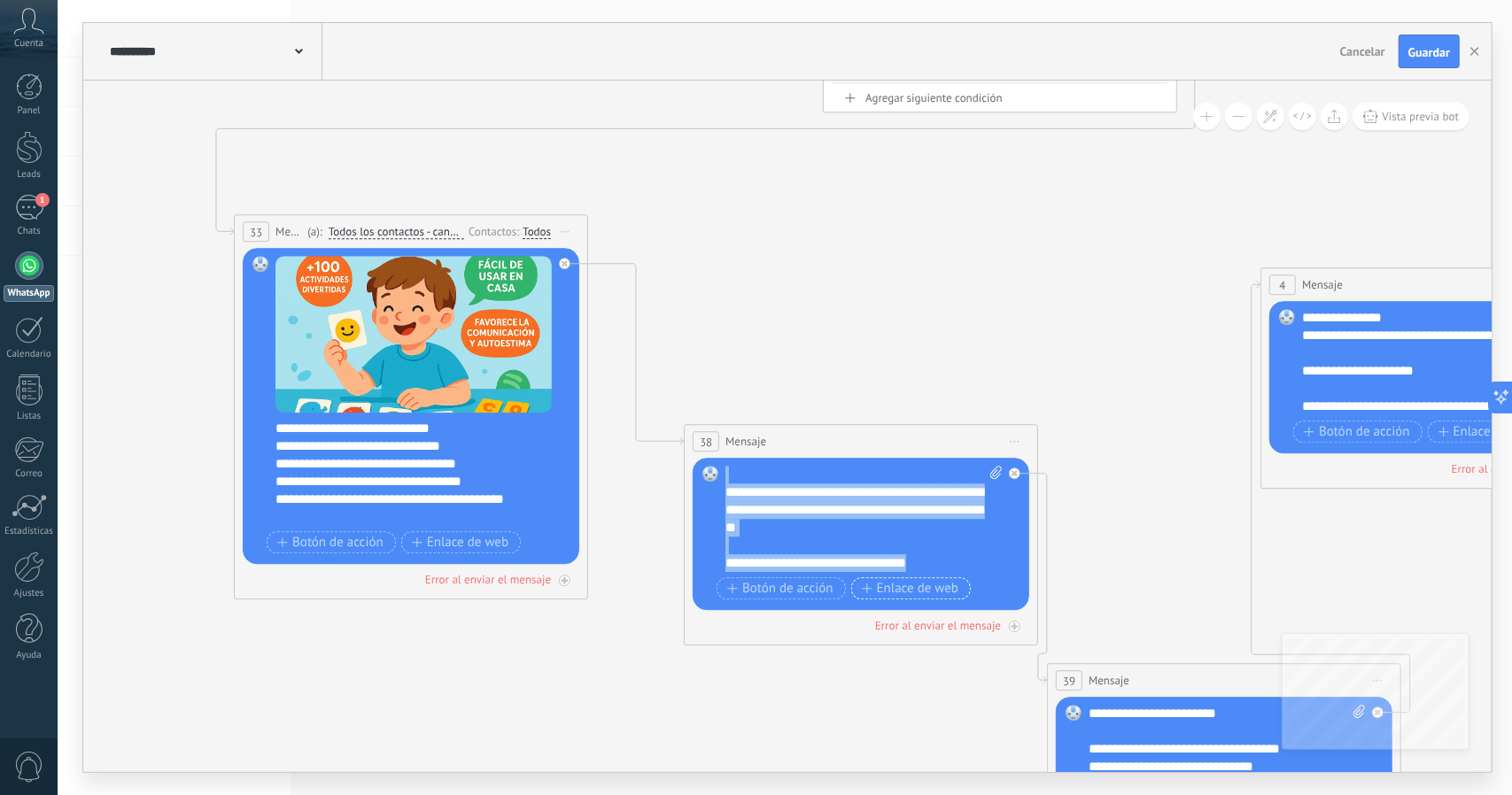
drag, startPoint x: 730, startPoint y: 466, endPoint x: 955, endPoint y: 585, distance: 254.5
click at [956, 586] on div "**********" at bounding box center [864, 534] width 277 height 138
paste div
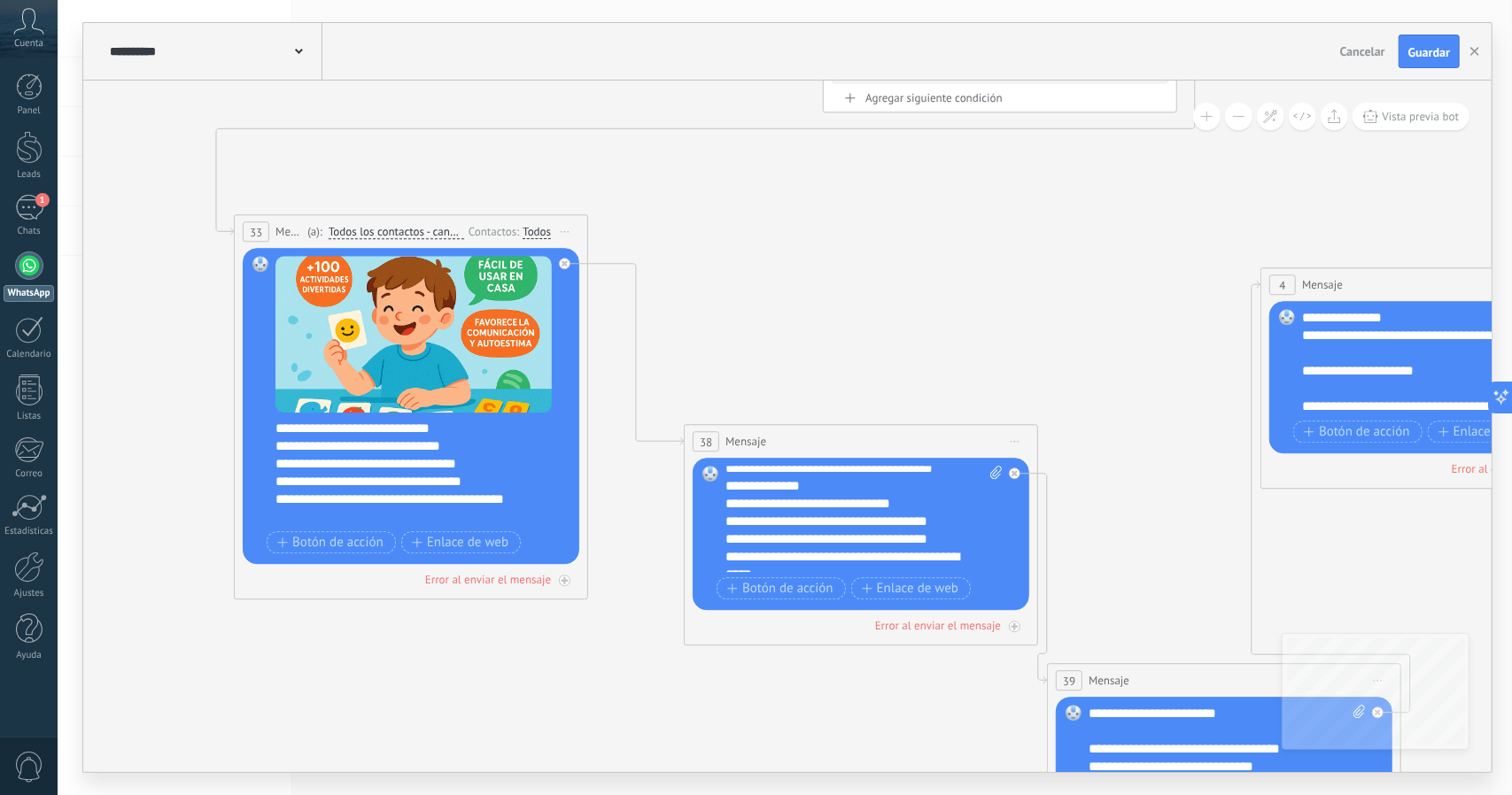
scroll to position [18, 0]
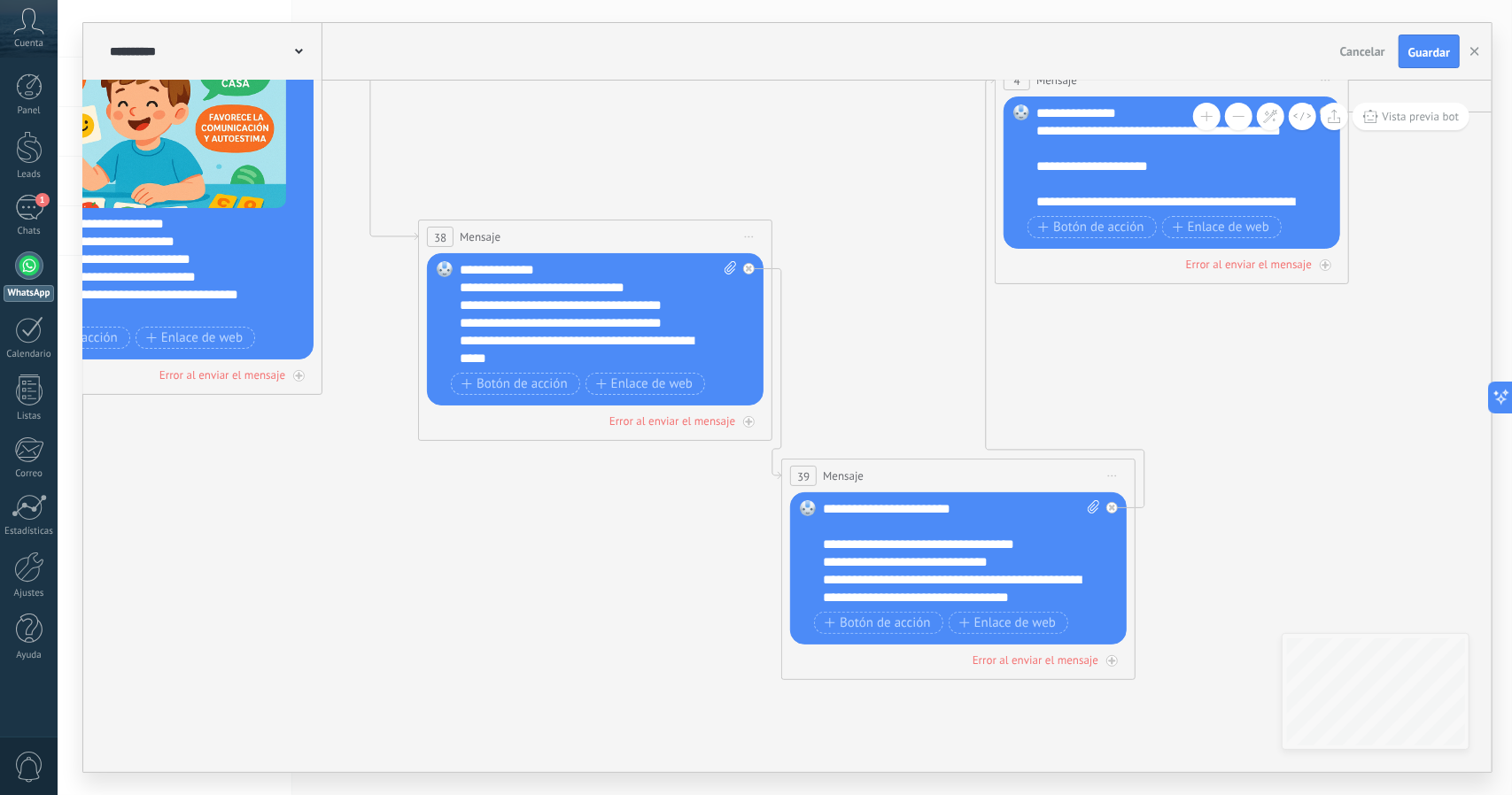
drag, startPoint x: 1138, startPoint y: 531, endPoint x: 873, endPoint y: 327, distance: 334.4
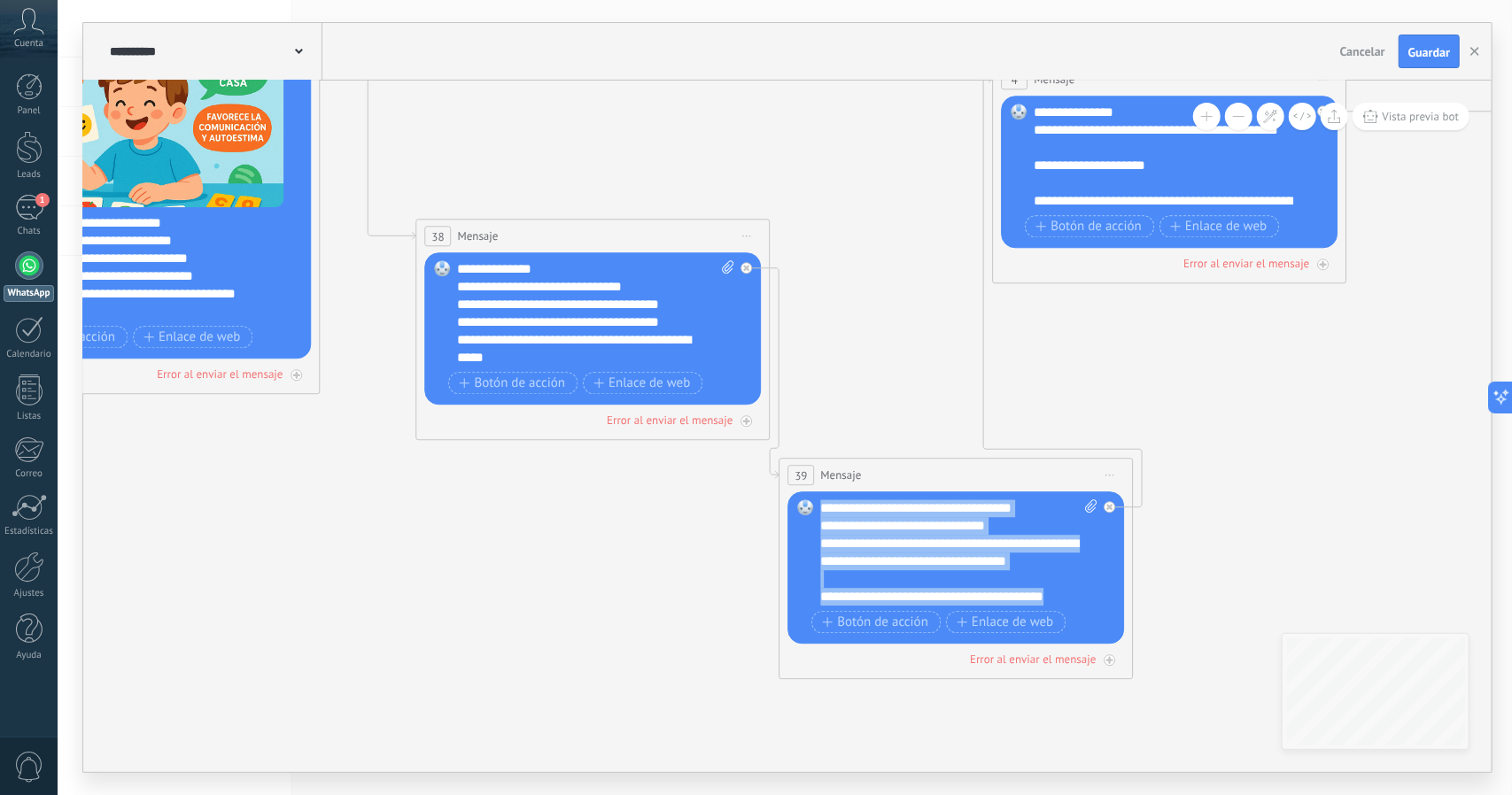
scroll to position [0, 0]
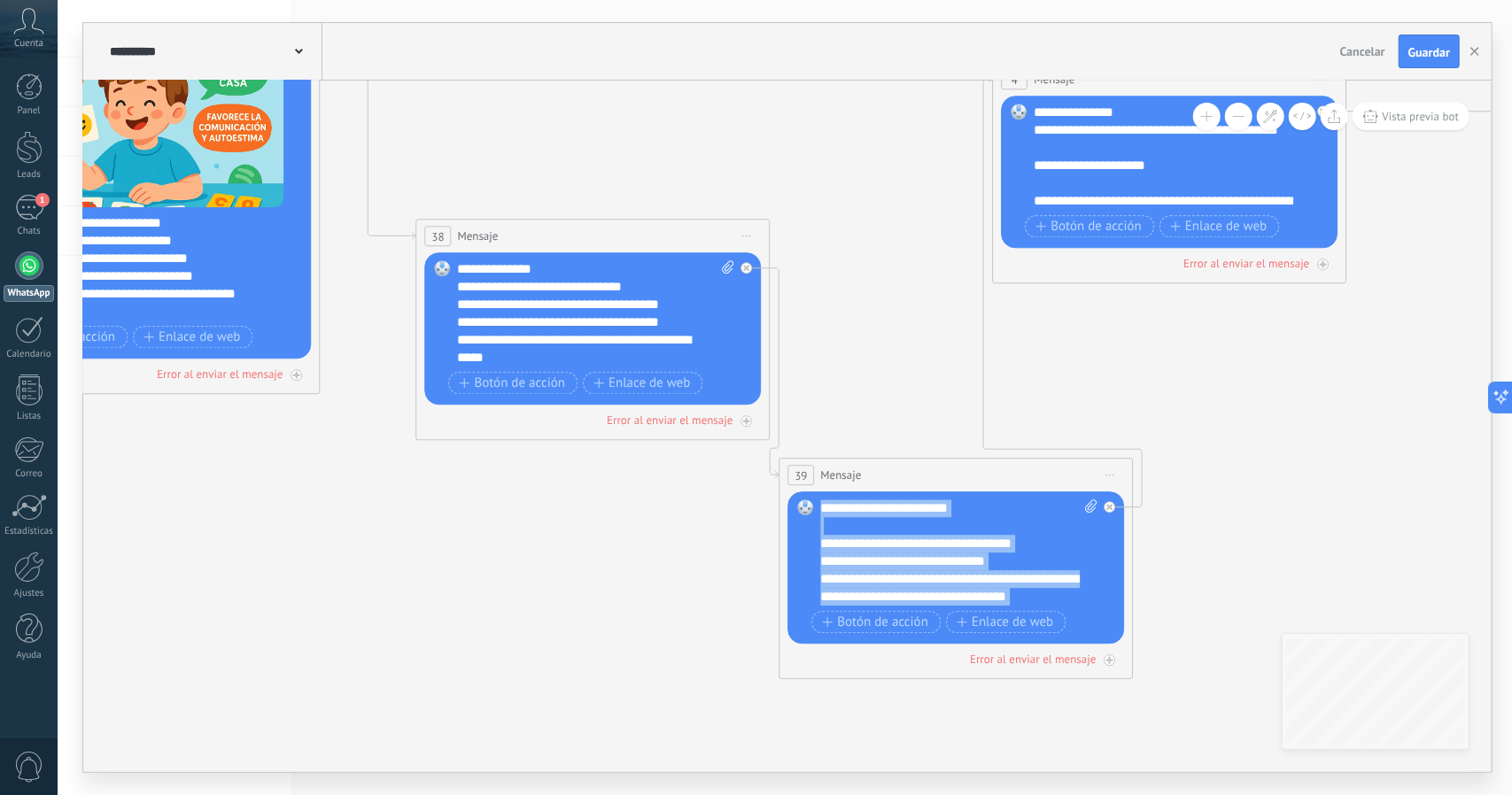
drag, startPoint x: 876, startPoint y: 591, endPoint x: 795, endPoint y: 420, distance: 189.2
paste div
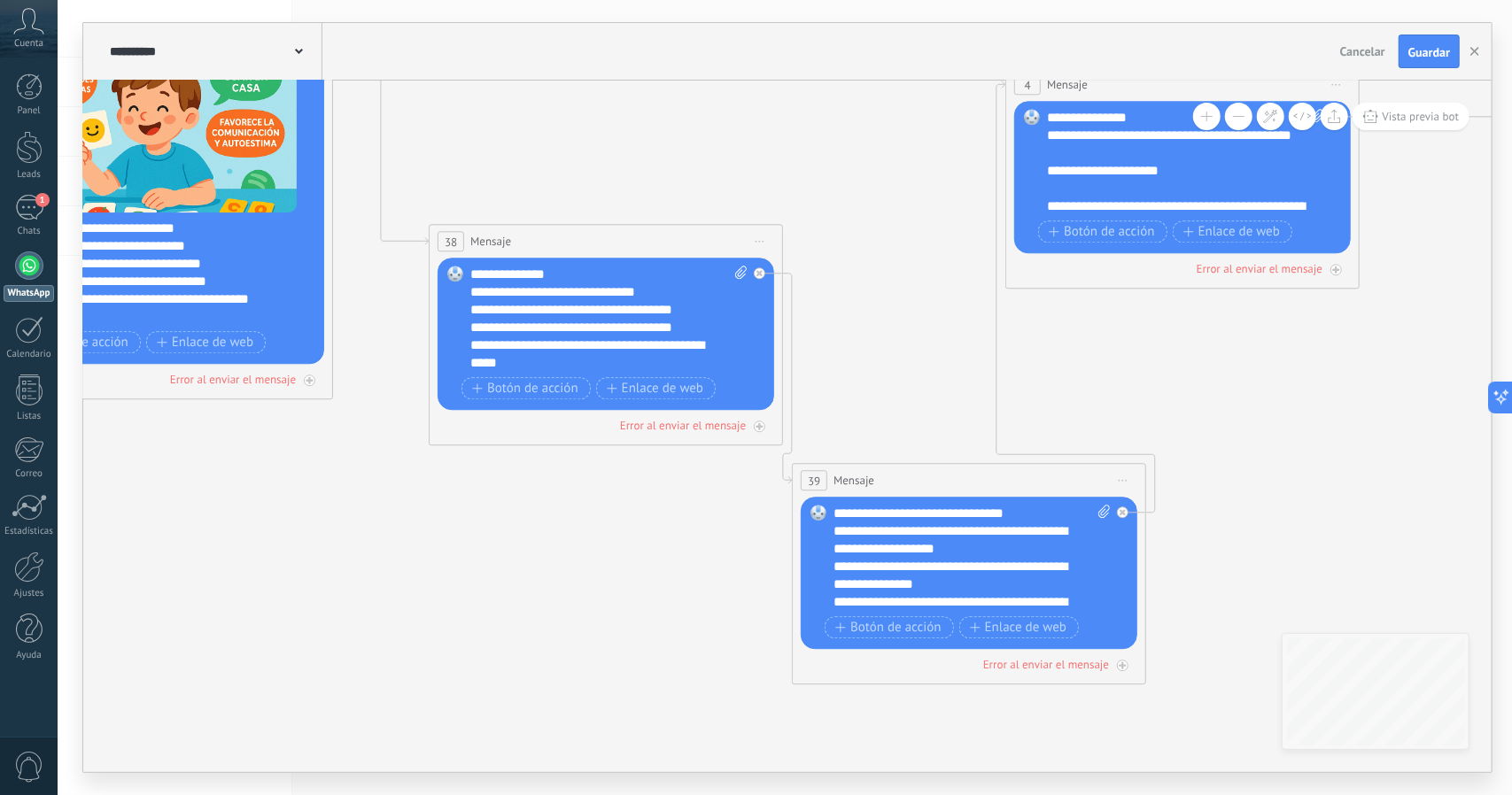
drag, startPoint x: 873, startPoint y: 443, endPoint x: 887, endPoint y: 451, distance: 16.1
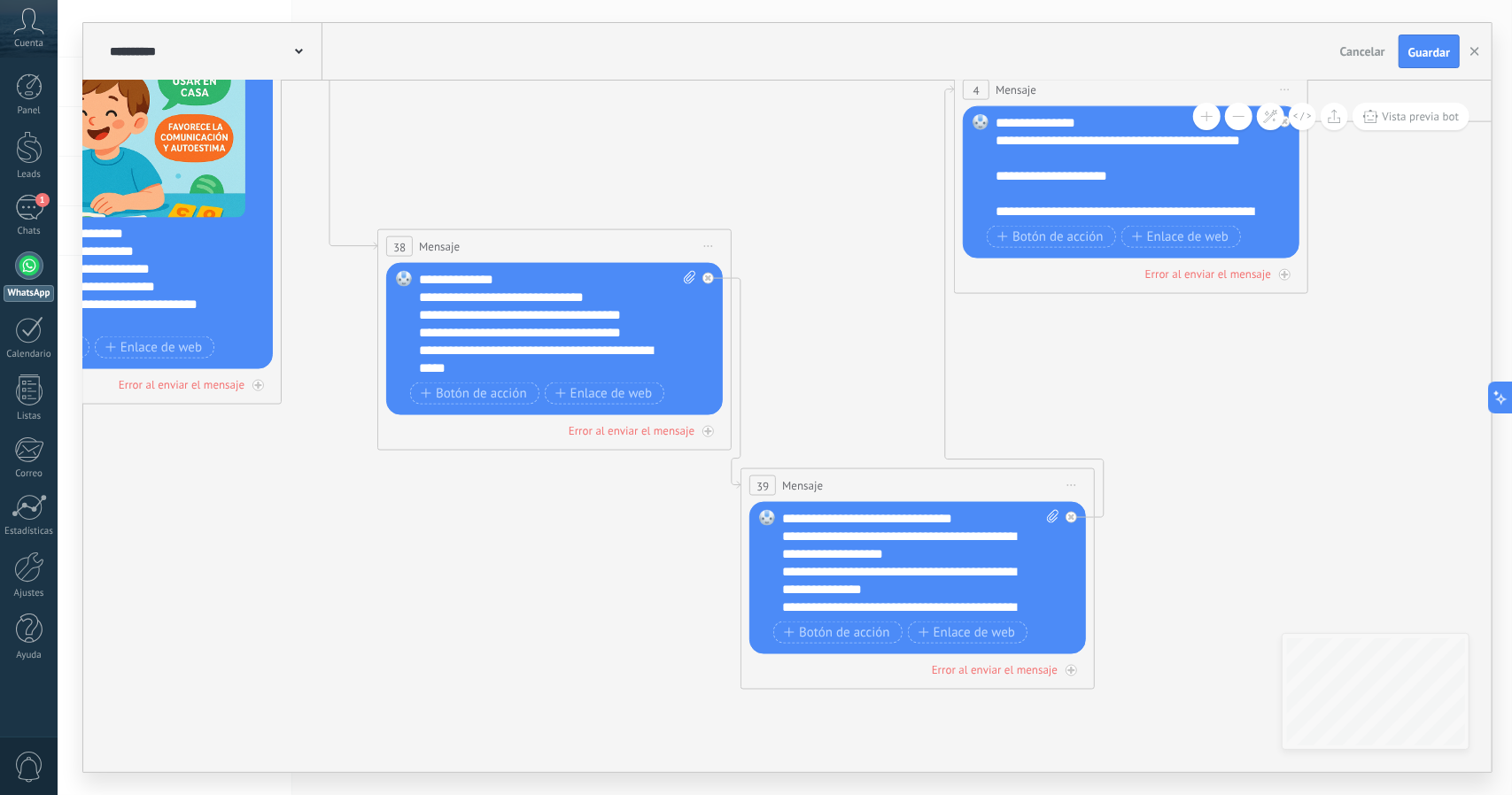
drag, startPoint x: 871, startPoint y: 351, endPoint x: 804, endPoint y: 354, distance: 67.1
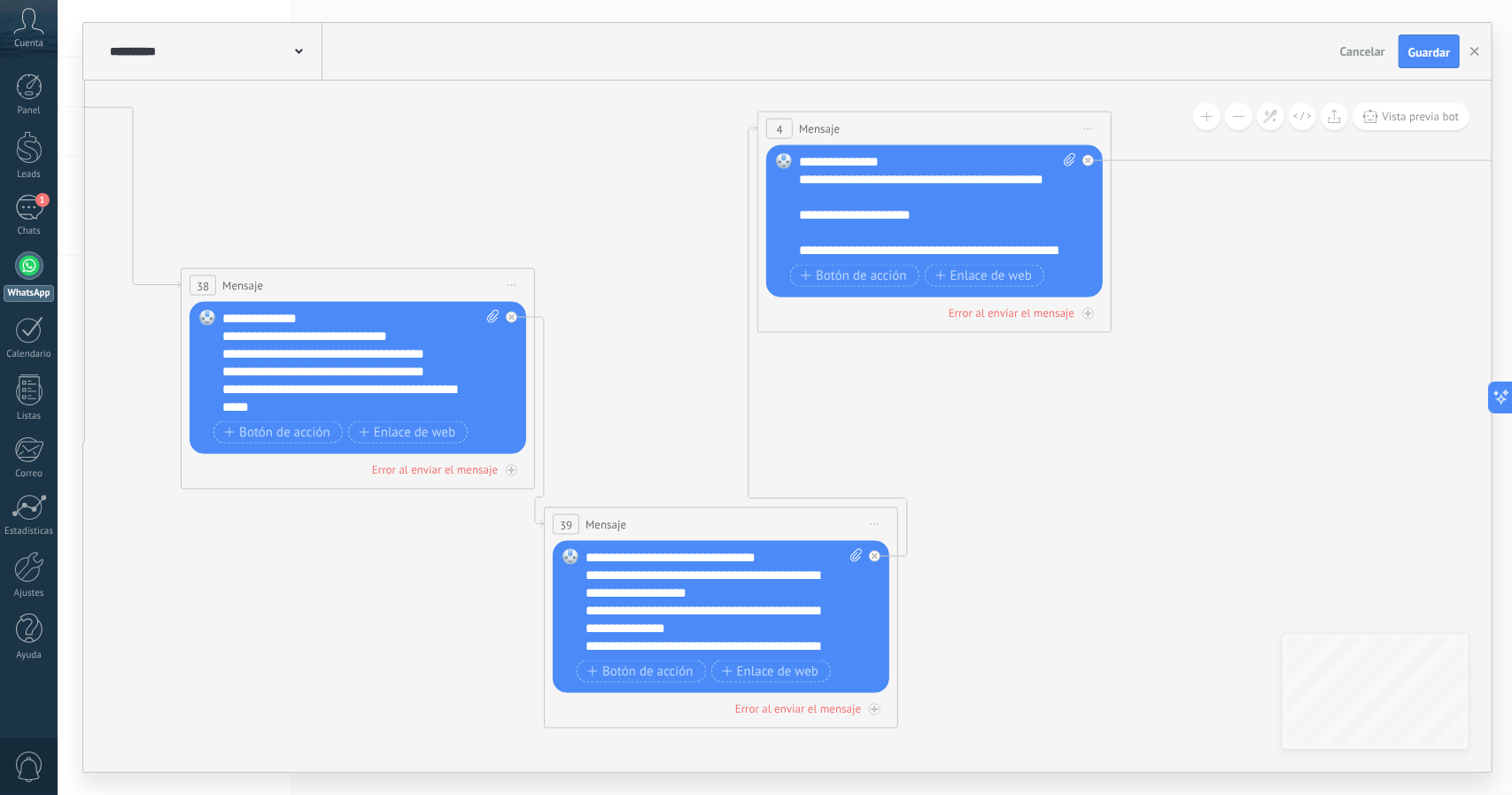
drag, startPoint x: 804, startPoint y: 357, endPoint x: 670, endPoint y: 402, distance: 141.4
click at [670, 402] on icon at bounding box center [1398, 233] width 4219 height 1876
drag, startPoint x: 915, startPoint y: 455, endPoint x: 944, endPoint y: 475, distance: 35.2
click at [944, 474] on icon at bounding box center [1398, 233] width 4219 height 1876
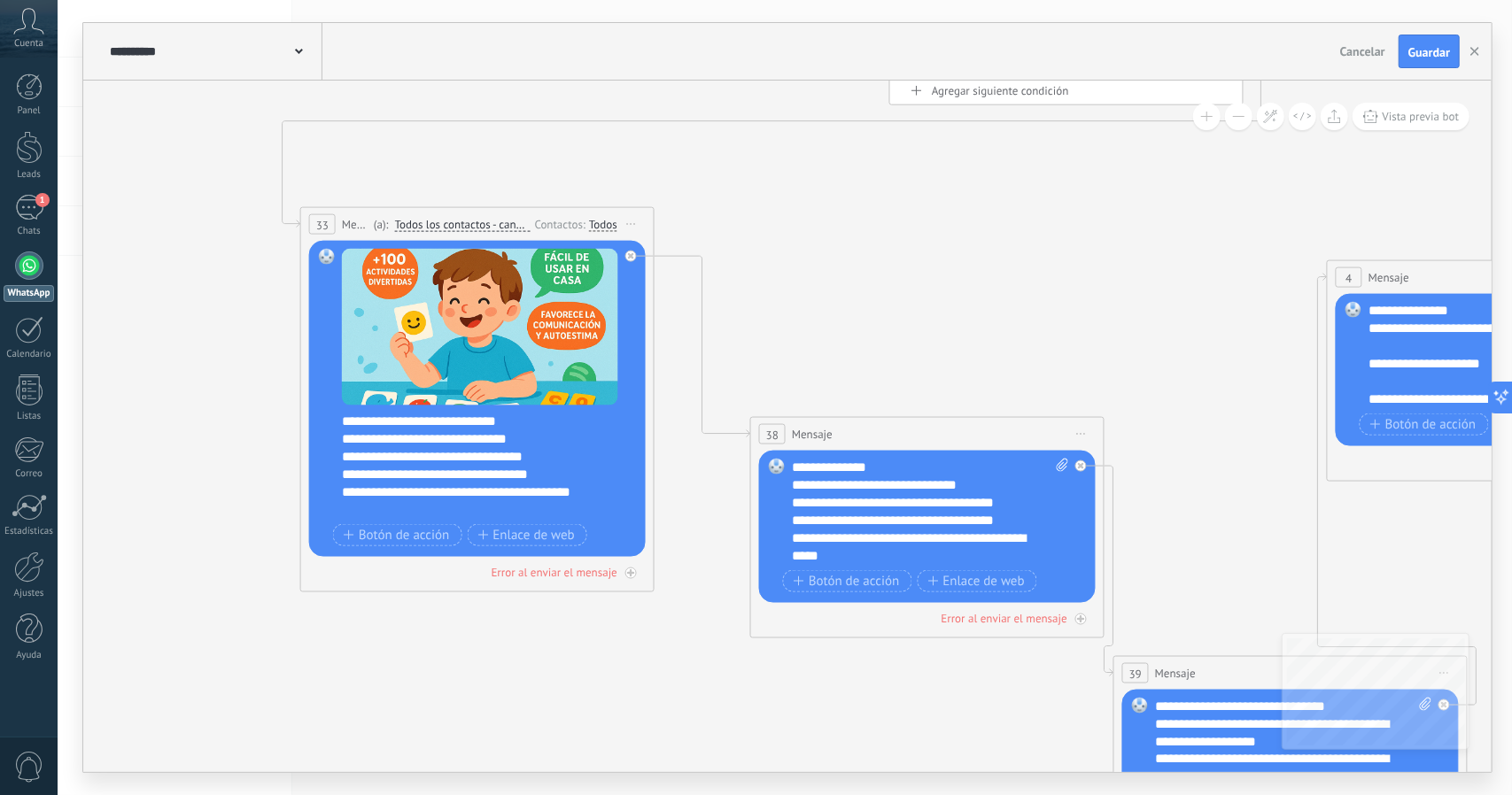
drag, startPoint x: 487, startPoint y: 158, endPoint x: 995, endPoint y: 269, distance: 520.0
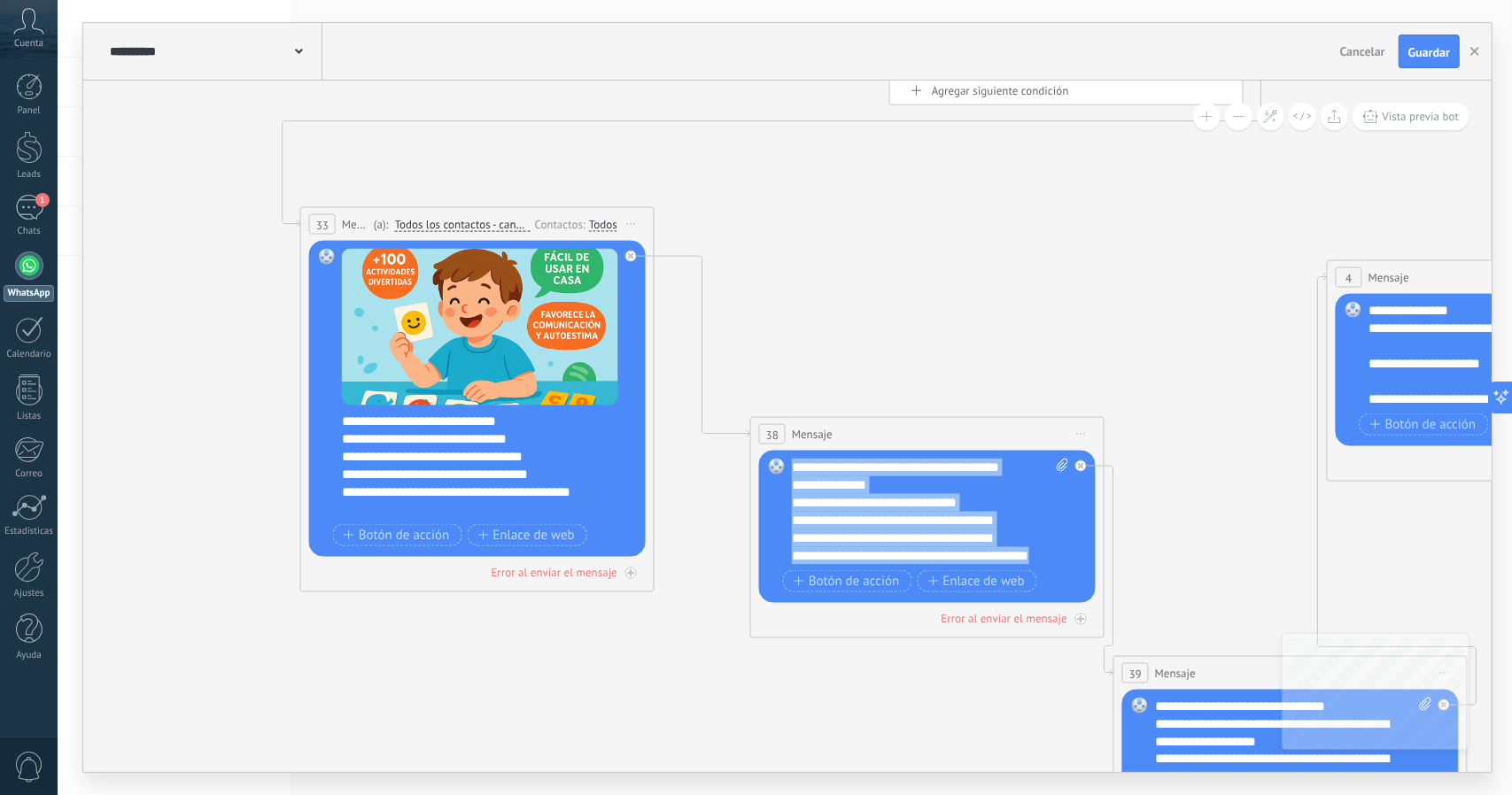
drag, startPoint x: 929, startPoint y: 557, endPoint x: 742, endPoint y: 377, distance: 259.6
copy div "**********"
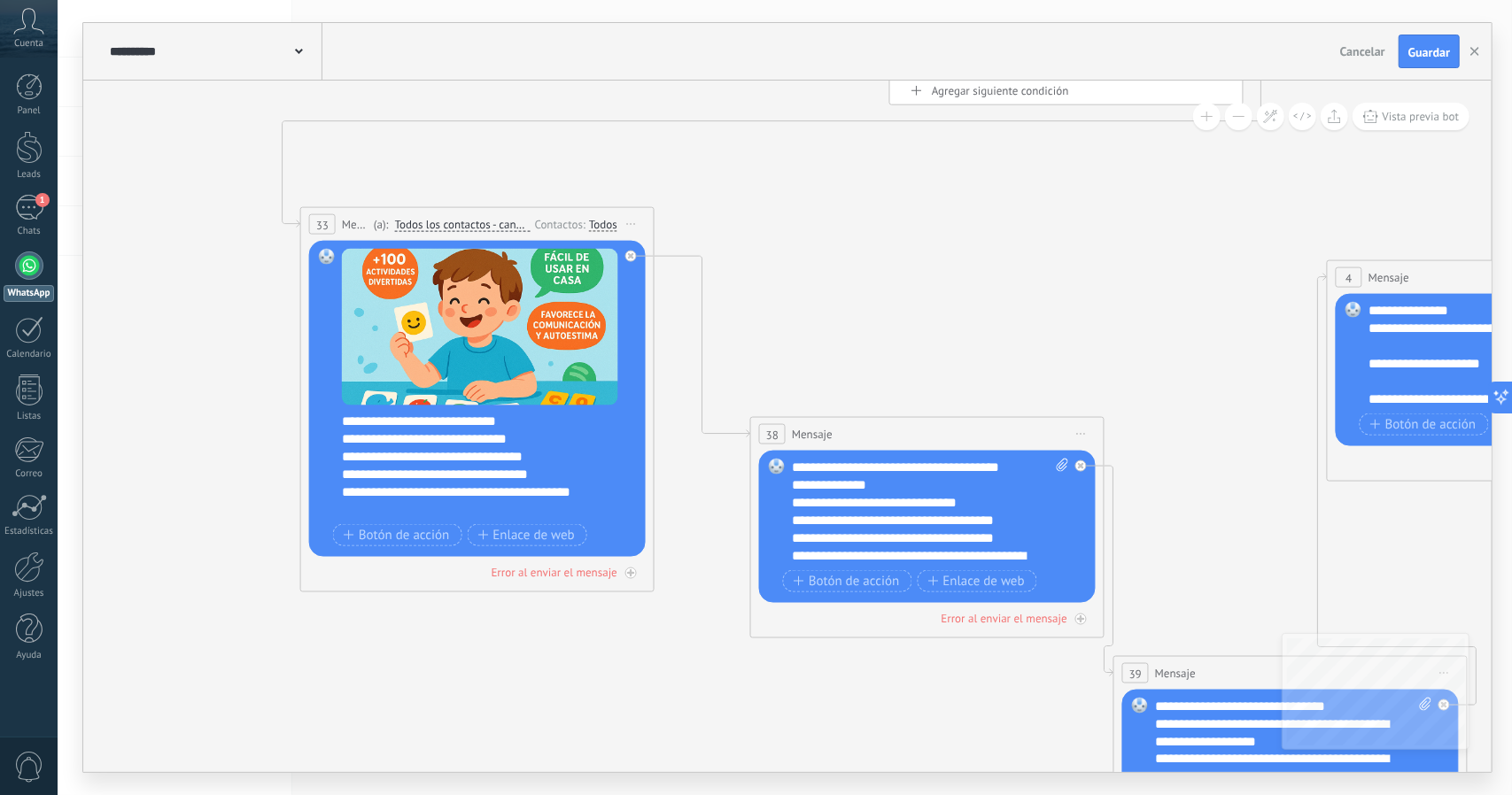
click at [418, 508] on div "**********" at bounding box center [474, 501] width 264 height 35
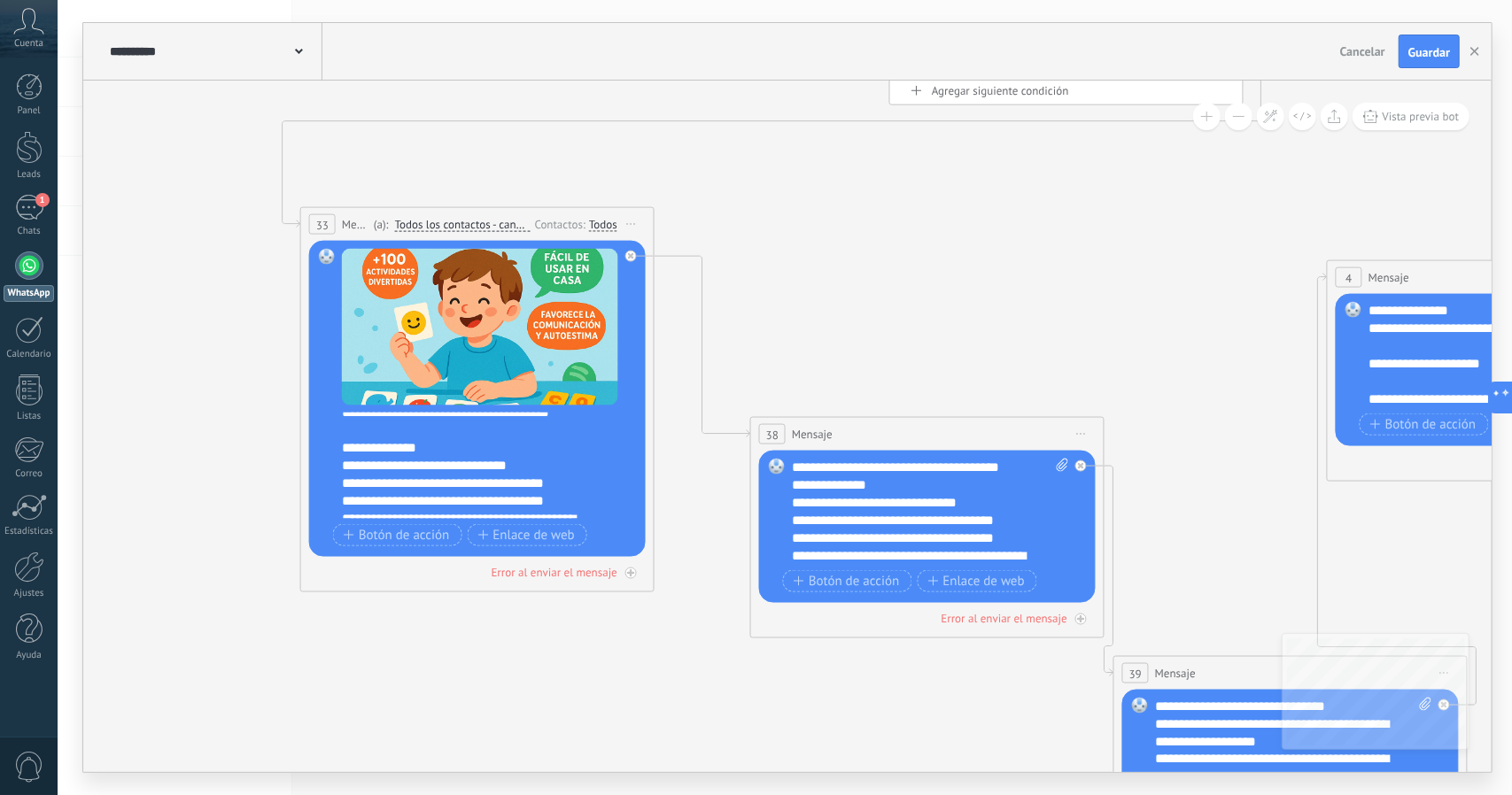
scroll to position [230, 0]
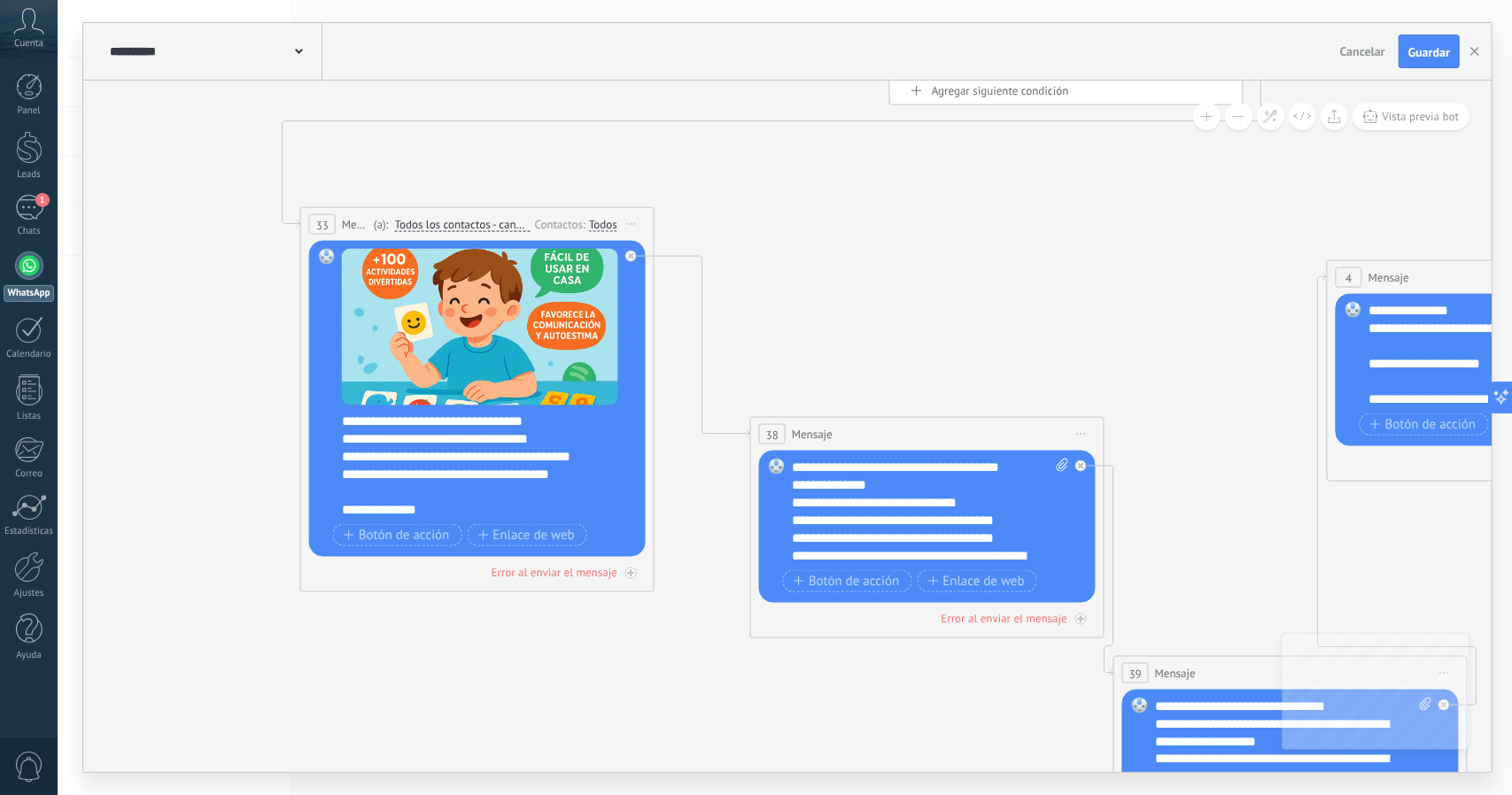
click at [363, 490] on div "**********" at bounding box center [474, 474] width 264 height 53
click at [578, 492] on div "**********" at bounding box center [474, 474] width 264 height 53
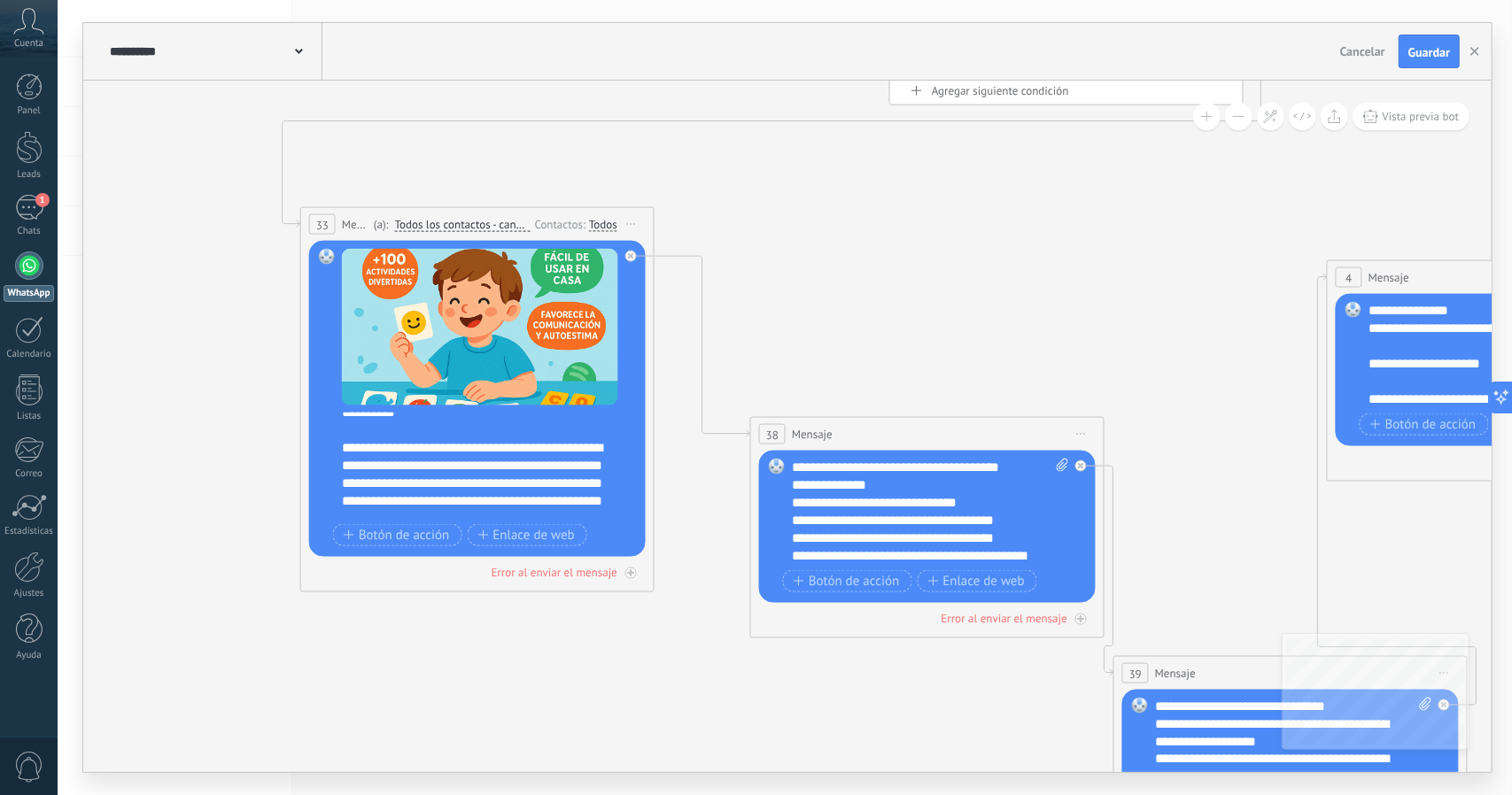
scroll to position [0, 0]
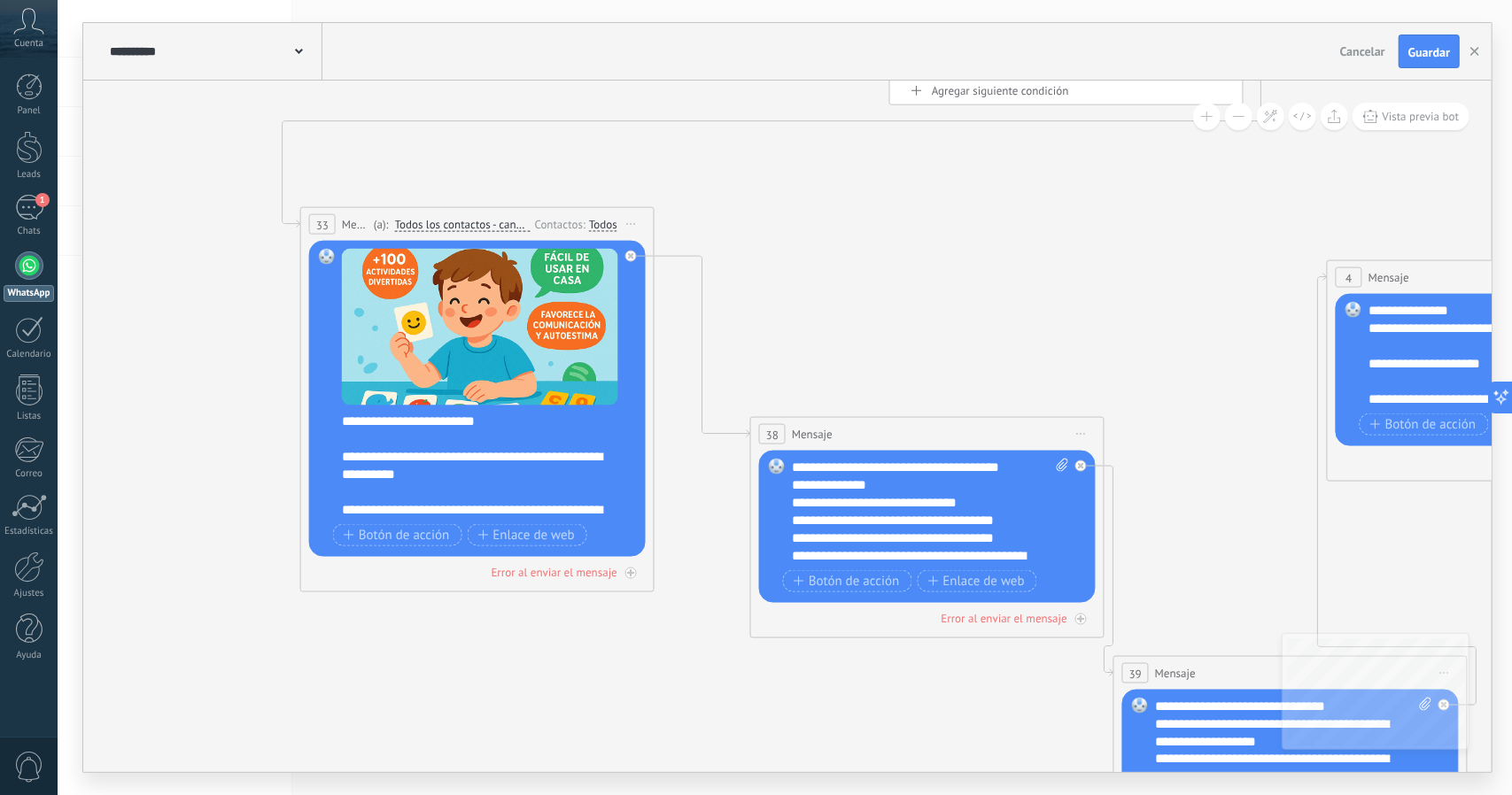
click at [539, 453] on div "**********" at bounding box center [474, 465] width 264 height 35
click at [426, 475] on div "**********" at bounding box center [474, 465] width 264 height 35
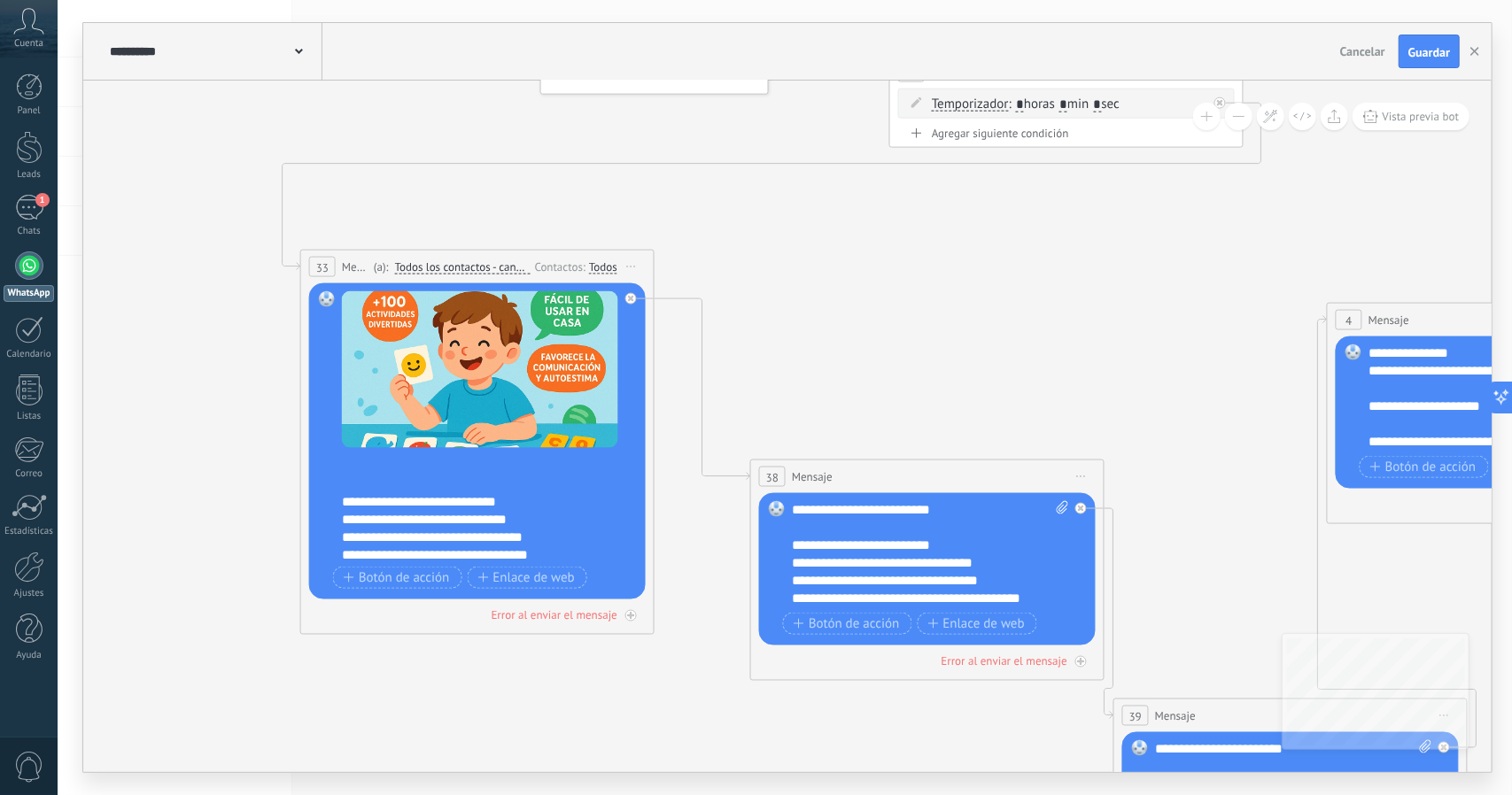
scroll to position [195, 0]
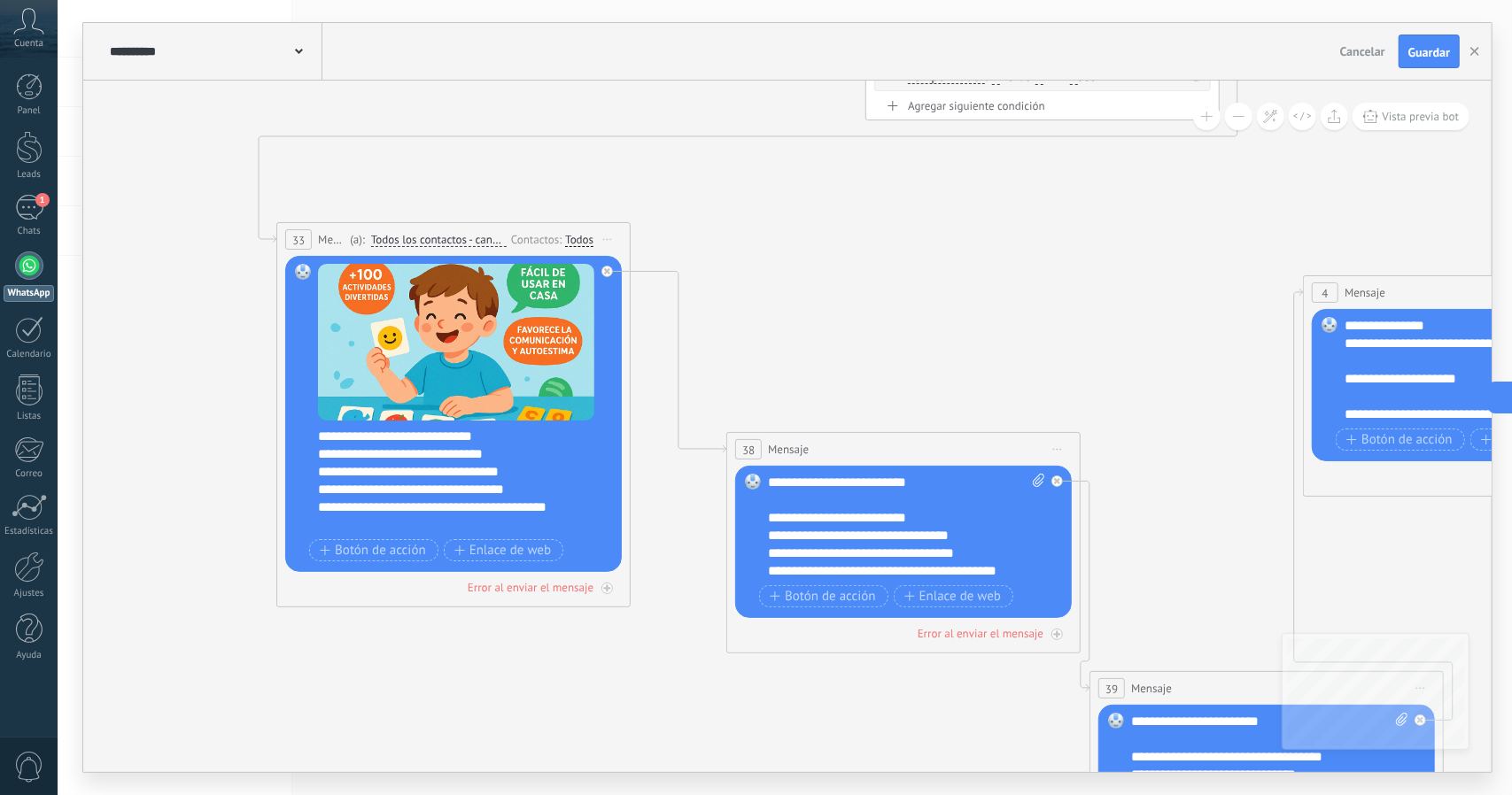
drag, startPoint x: 829, startPoint y: 343, endPoint x: 813, endPoint y: 328, distance: 21.9
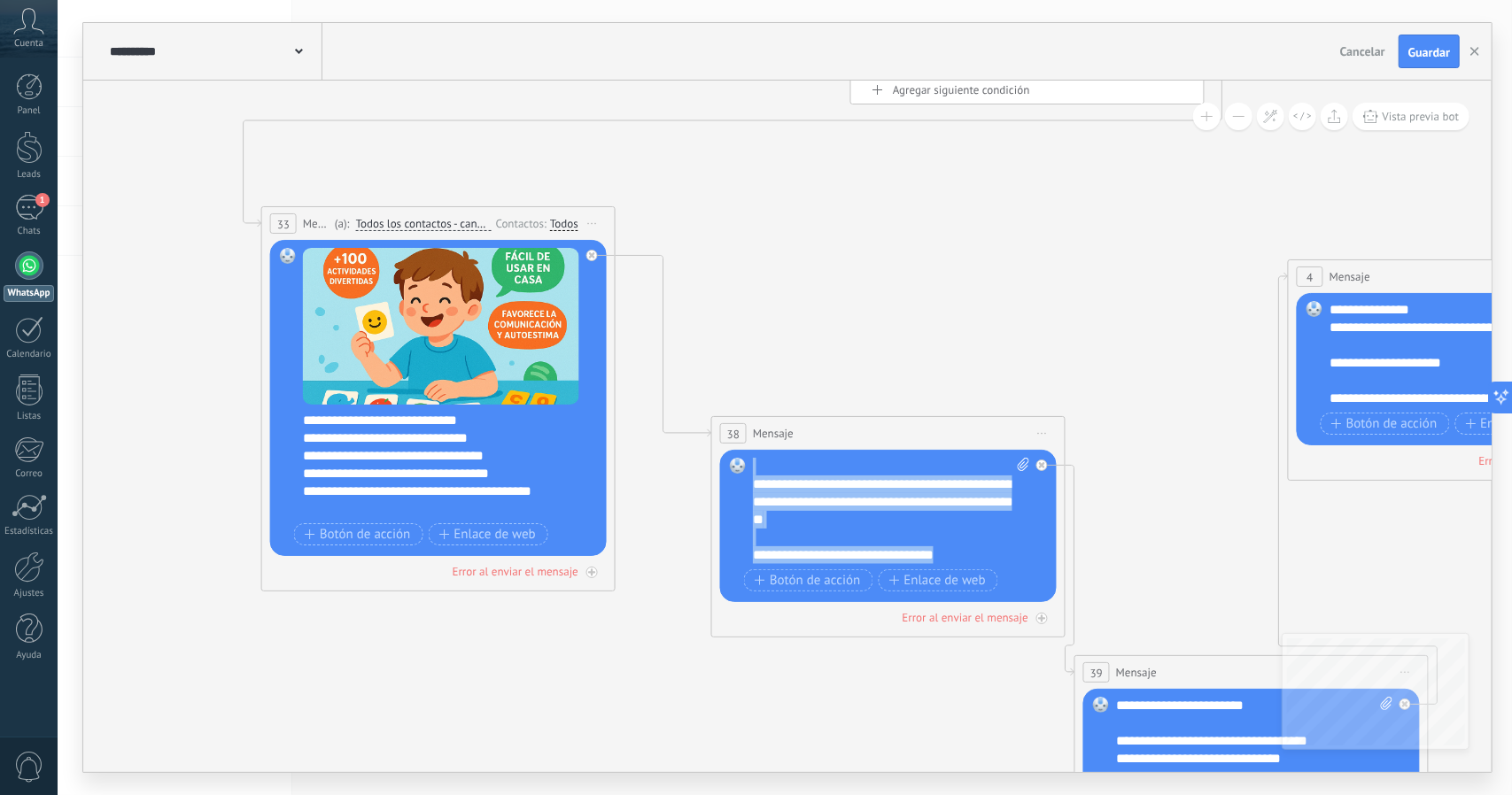
scroll to position [0, 0]
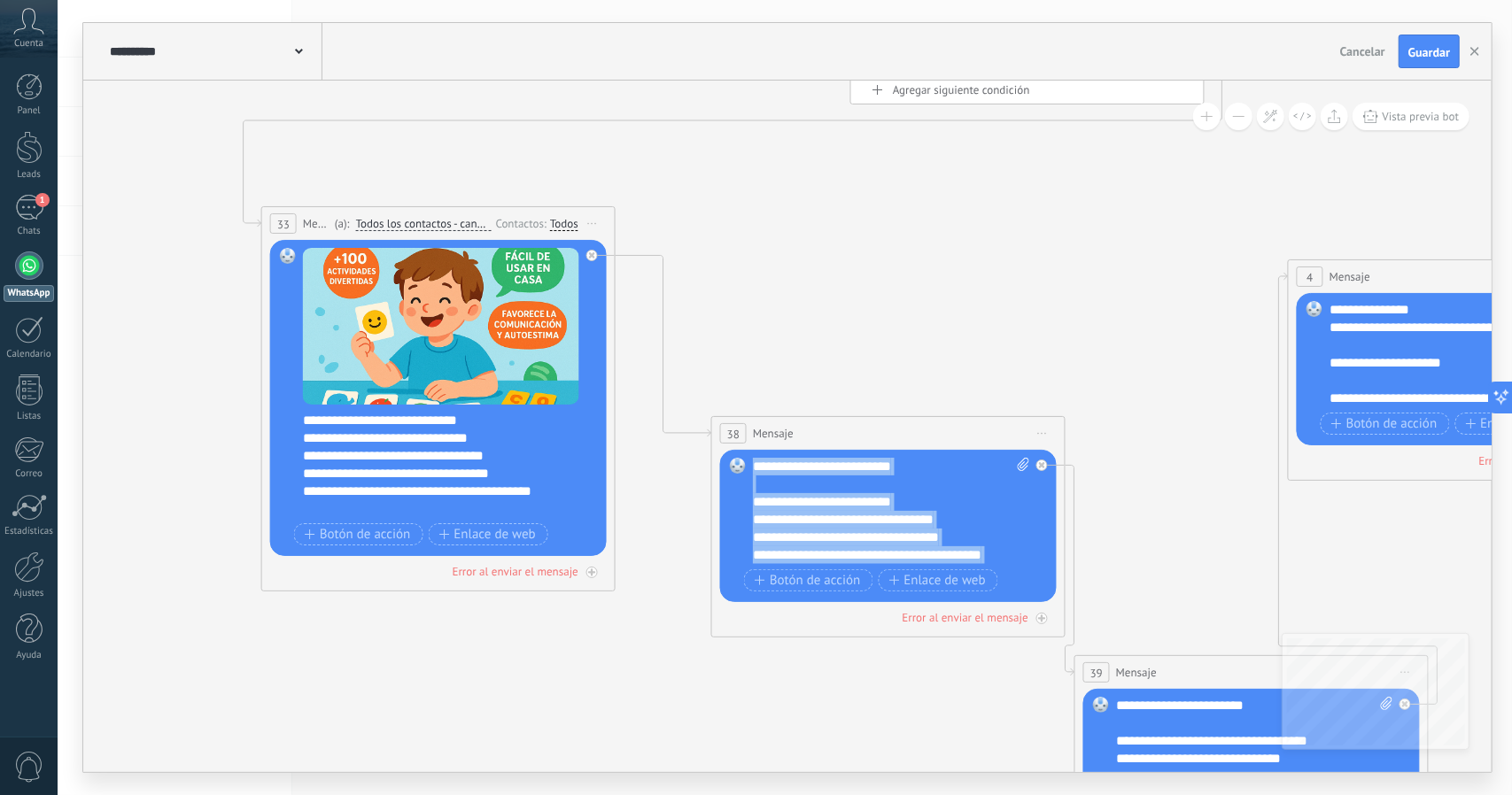
drag, startPoint x: 963, startPoint y: 549, endPoint x: 734, endPoint y: 352, distance: 302.1
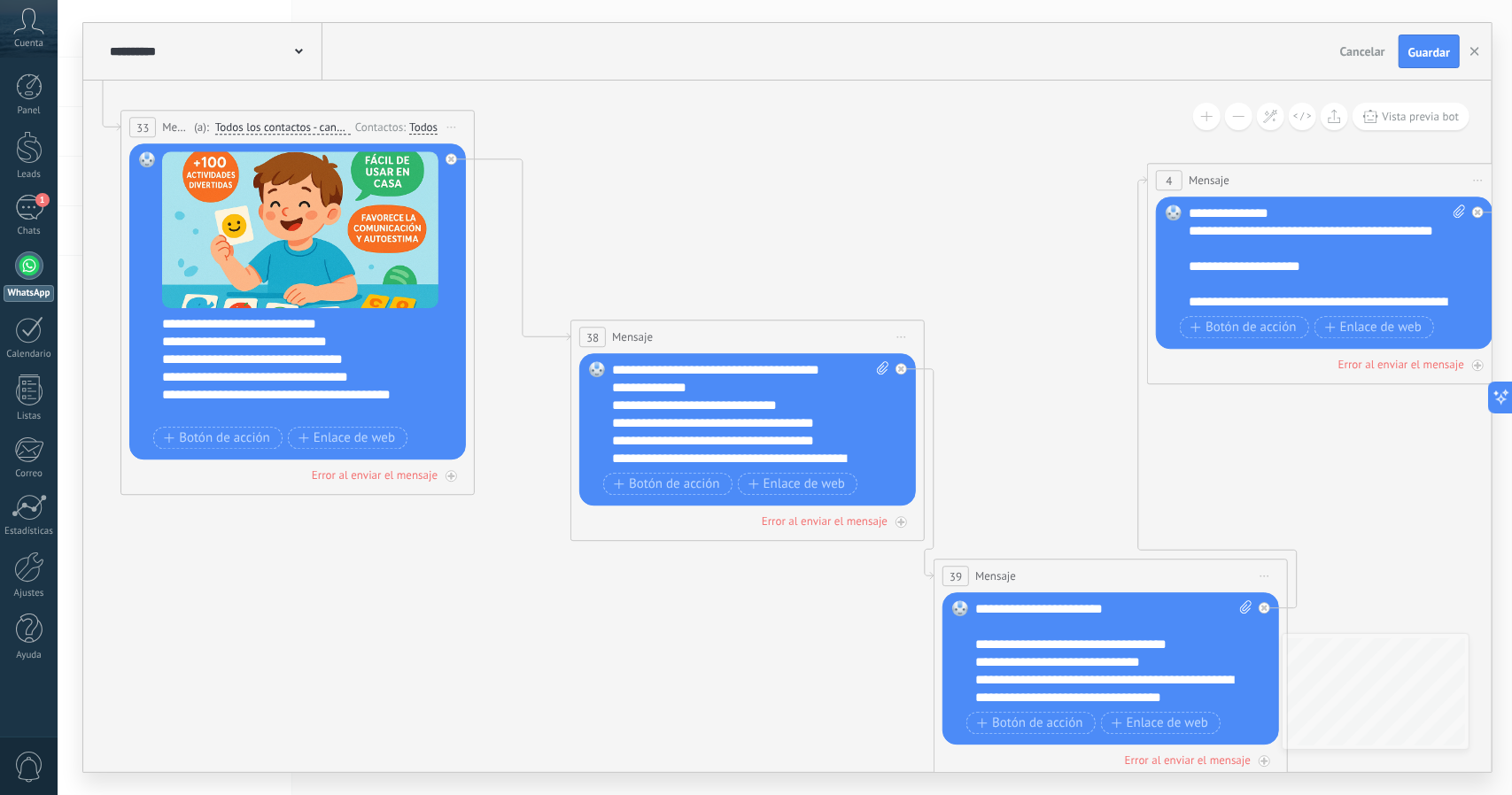
drag, startPoint x: 1035, startPoint y: 369, endPoint x: 904, endPoint y: 279, distance: 158.9
click at [626, 375] on div "**********" at bounding box center [751, 414] width 278 height 107
drag, startPoint x: 1090, startPoint y: 449, endPoint x: 915, endPoint y: 366, distance: 193.7
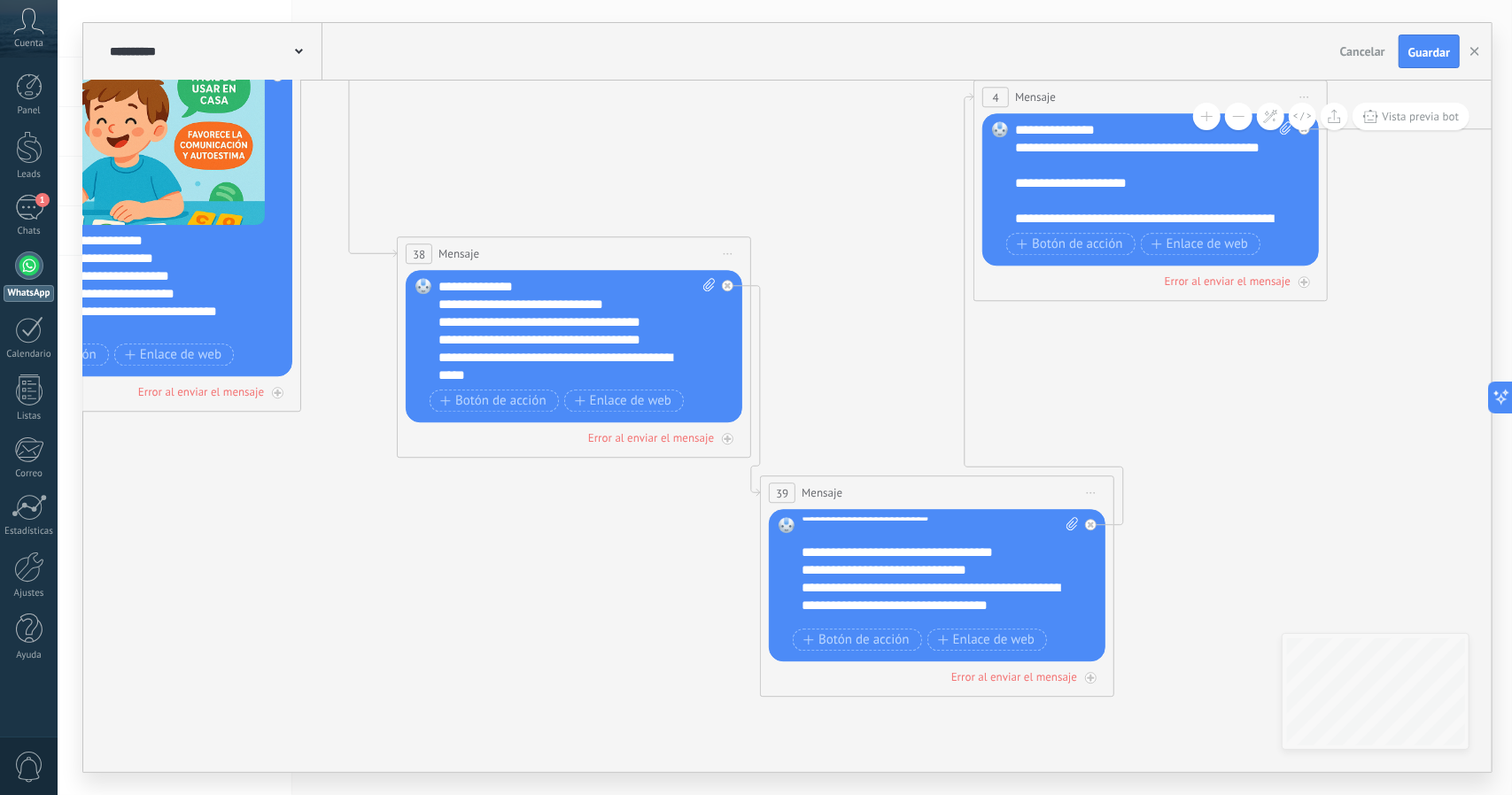
scroll to position [0, 0]
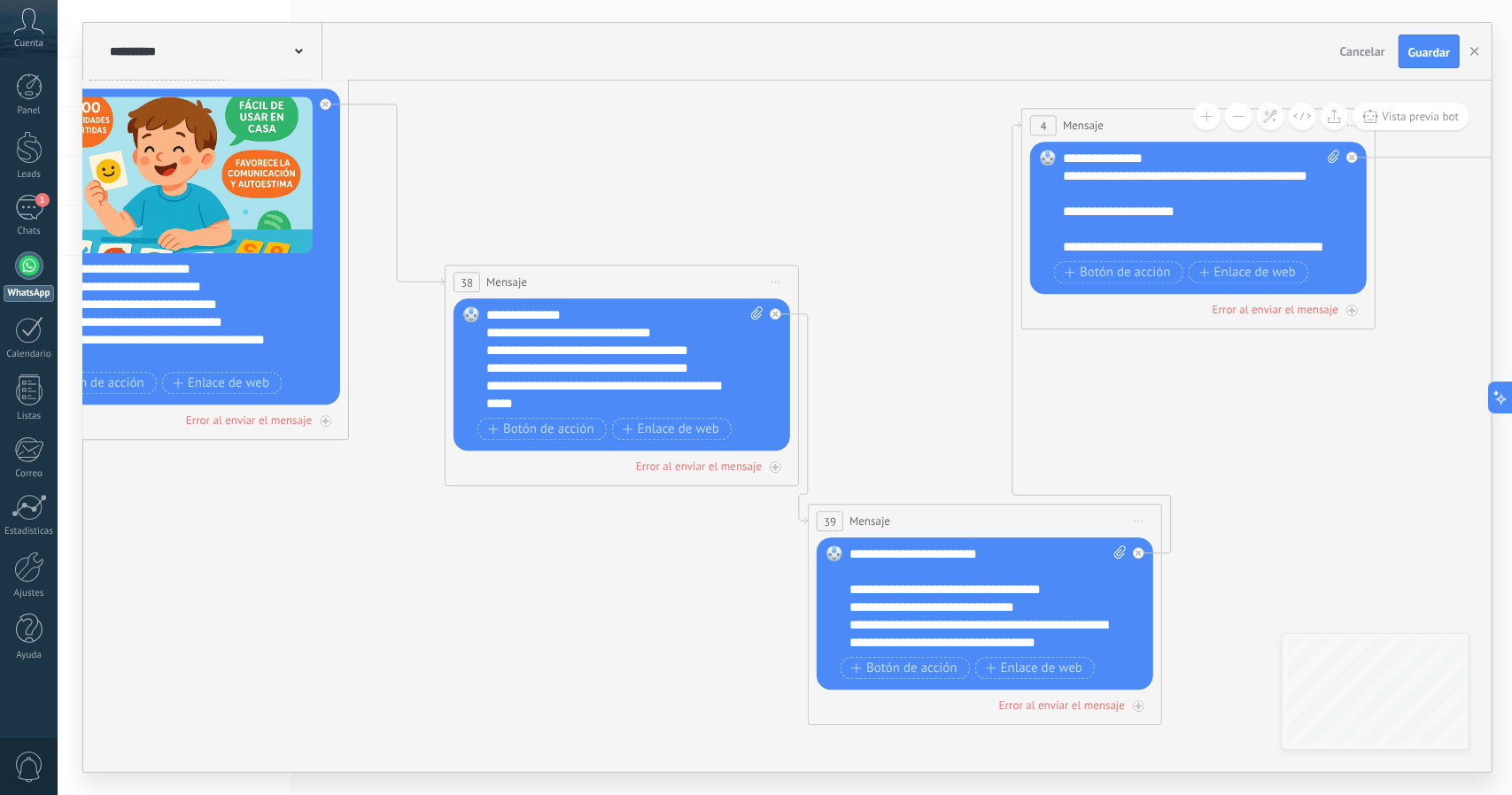
drag, startPoint x: 900, startPoint y: 396, endPoint x: 950, endPoint y: 425, distance: 57.8
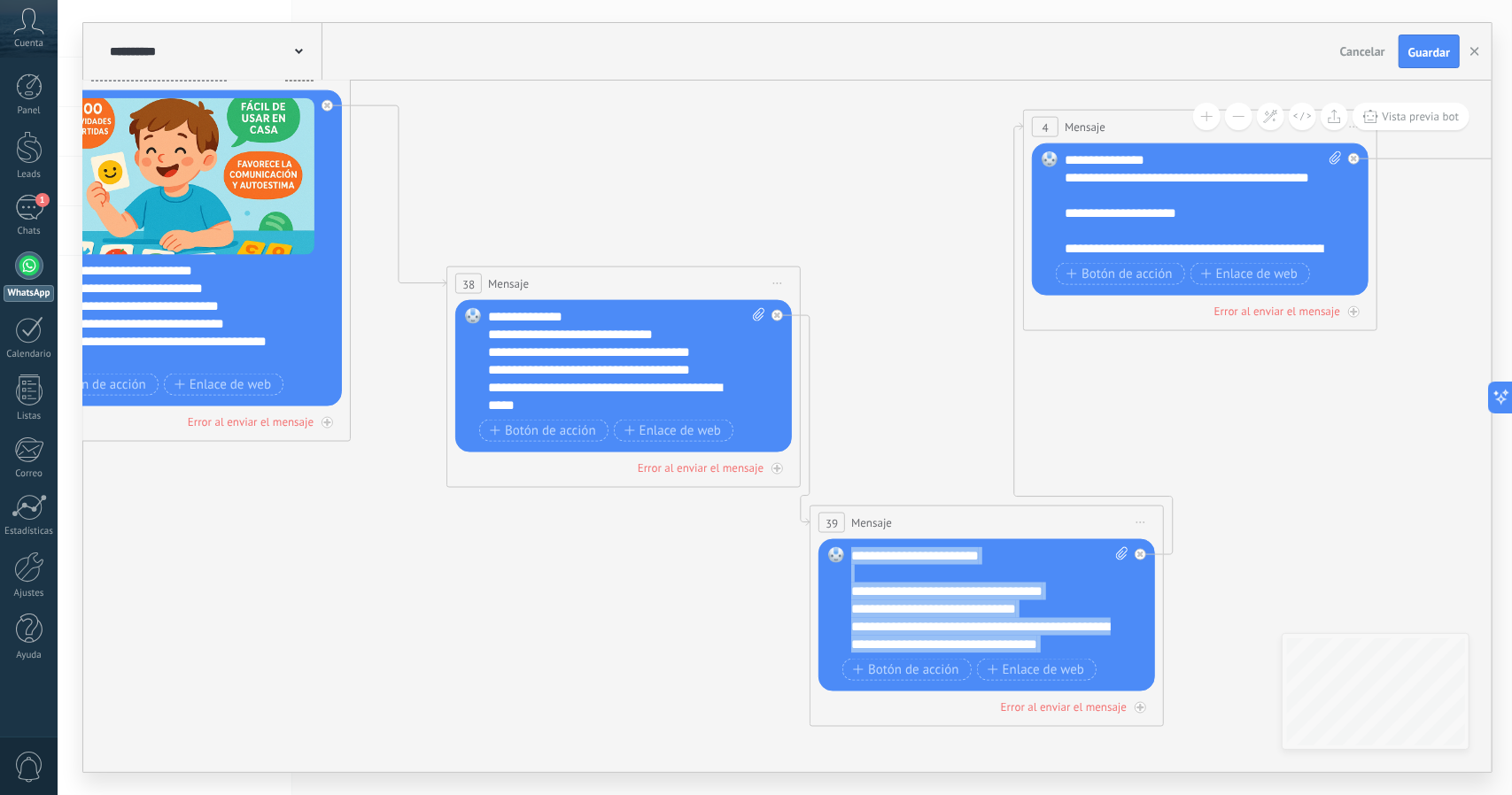
drag, startPoint x: 919, startPoint y: 647, endPoint x: 829, endPoint y: 507, distance: 166.4
click at [829, 507] on div "39 Mensaje ******* (a): Todos los contactos - canales seleccionados Todos los c…" at bounding box center [987, 616] width 354 height 221
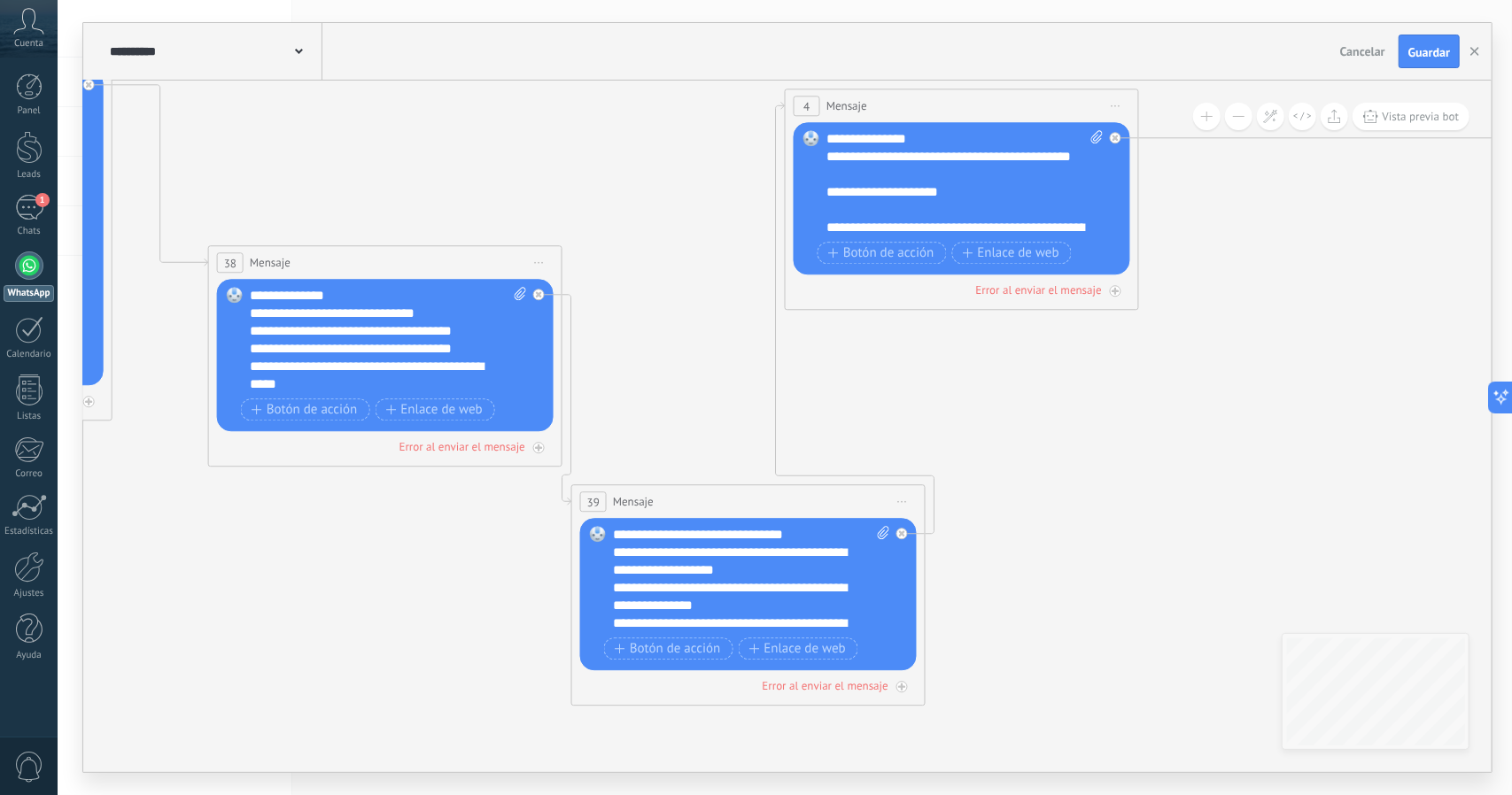
drag, startPoint x: 917, startPoint y: 472, endPoint x: 670, endPoint y: 460, distance: 247.3
click at [665, 452] on icon at bounding box center [1425, 210] width 4219 height 1876
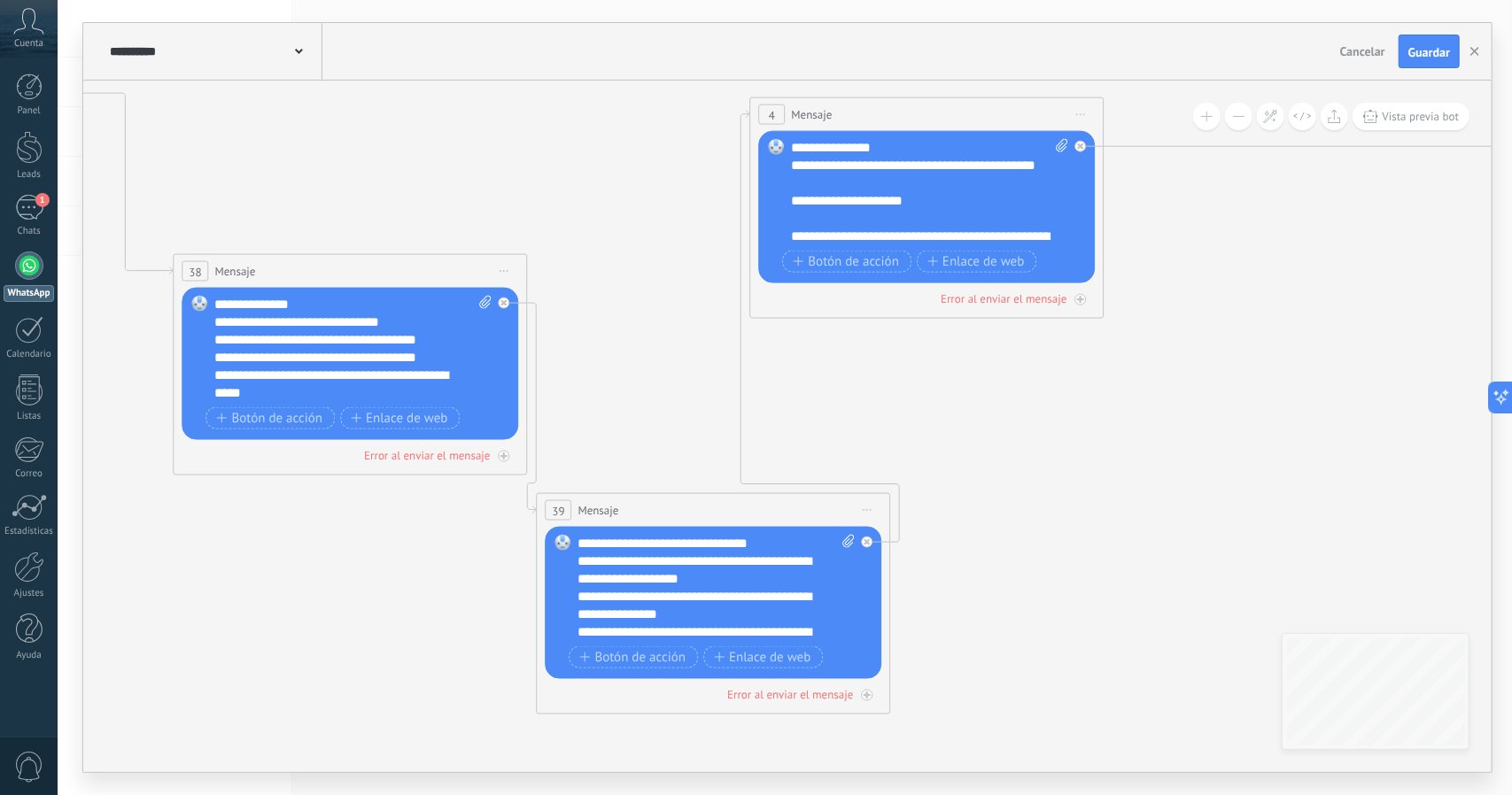
drag, startPoint x: 1049, startPoint y: 475, endPoint x: 895, endPoint y: 597, distance: 196.5
click at [895, 597] on icon at bounding box center [1391, 219] width 4219 height 1876
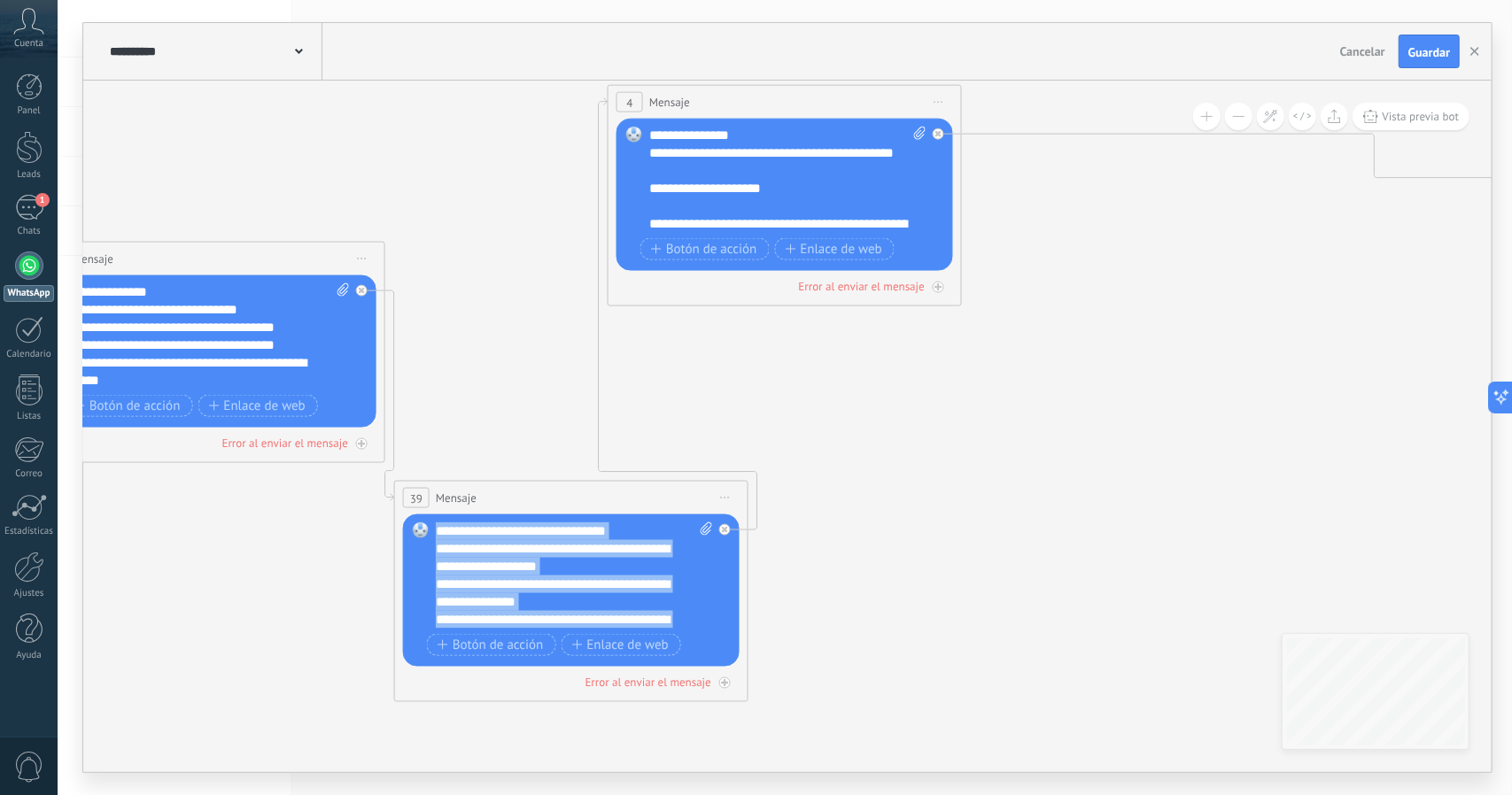
drag, startPoint x: 567, startPoint y: 618, endPoint x: 378, endPoint y: 366, distance: 315.0
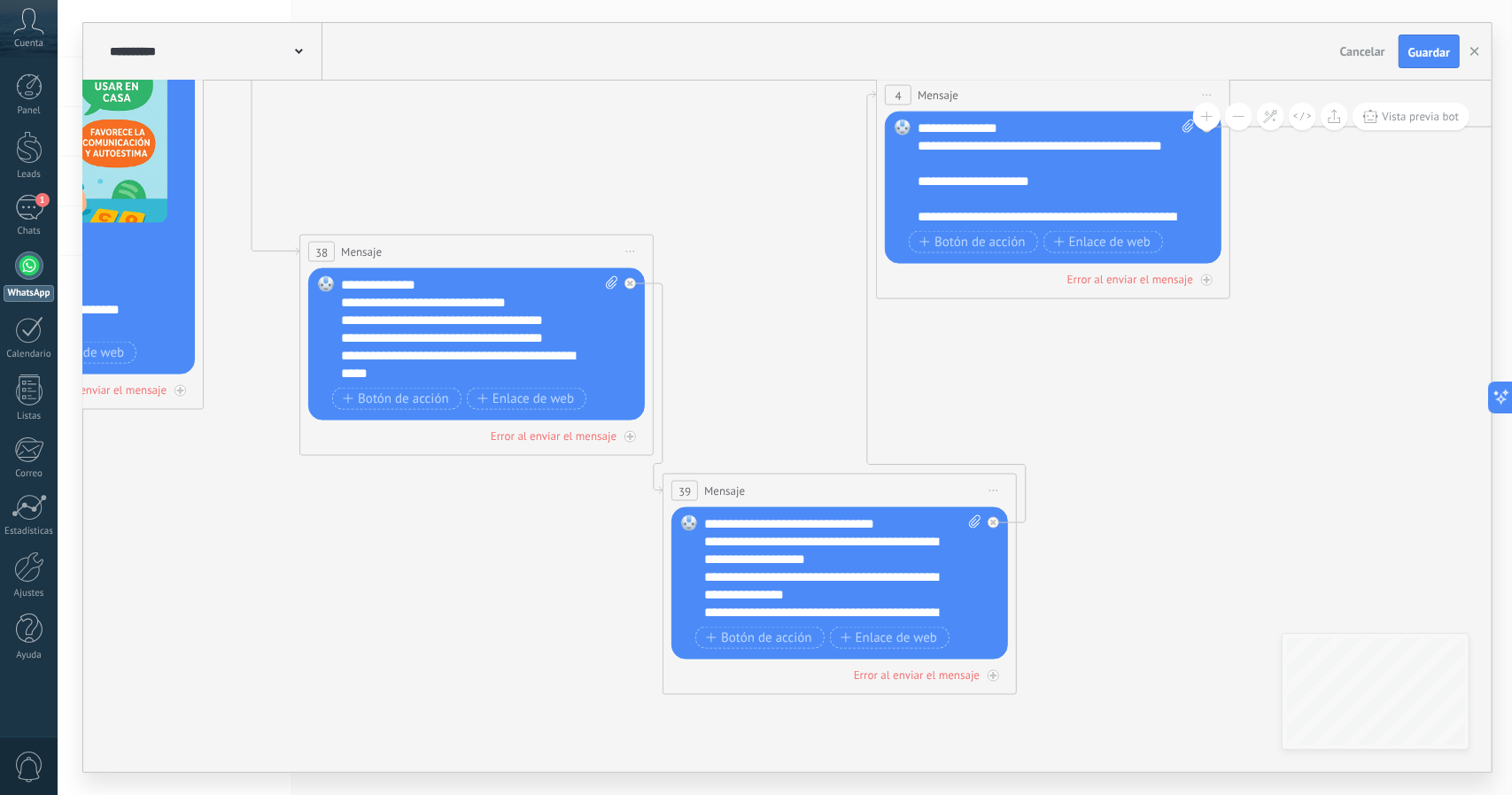
drag, startPoint x: 454, startPoint y: 389, endPoint x: 721, endPoint y: 382, distance: 267.1
click at [721, 382] on icon at bounding box center [1516, 199] width 4219 height 1876
drag, startPoint x: 1095, startPoint y: 209, endPoint x: 871, endPoint y: 59, distance: 269.6
click at [871, 59] on div "**********" at bounding box center [787, 398] width 1408 height 749
click at [1080, 213] on div "**********" at bounding box center [1056, 172] width 278 height 107
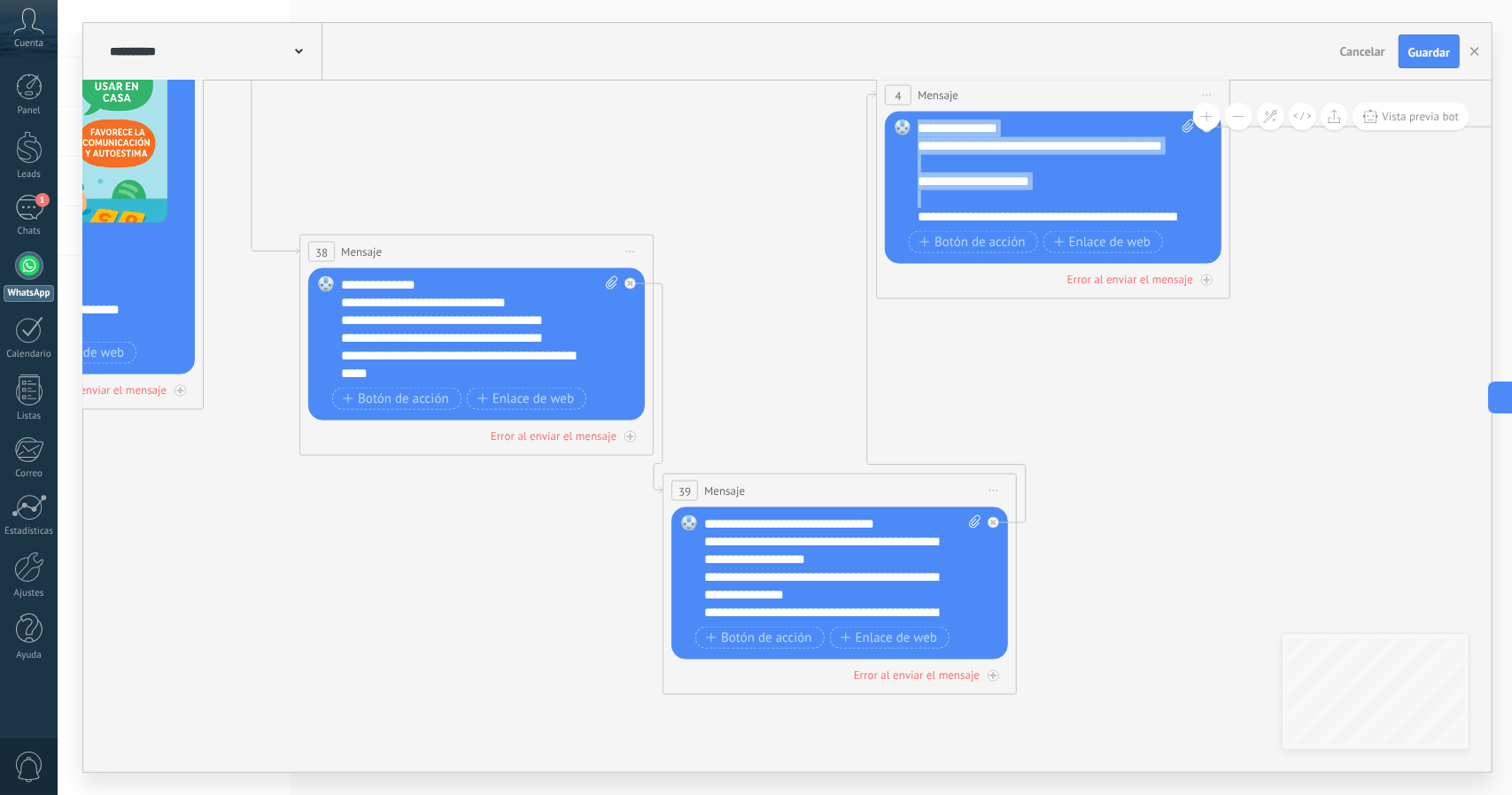
drag, startPoint x: 1080, startPoint y: 213, endPoint x: 910, endPoint y: 121, distance: 193.3
click at [910, 121] on div "Reemplazar Quitar Convertir a mensaje de voz Arrastre la imagen aquí para adjun…" at bounding box center [1053, 188] width 336 height 153
paste div
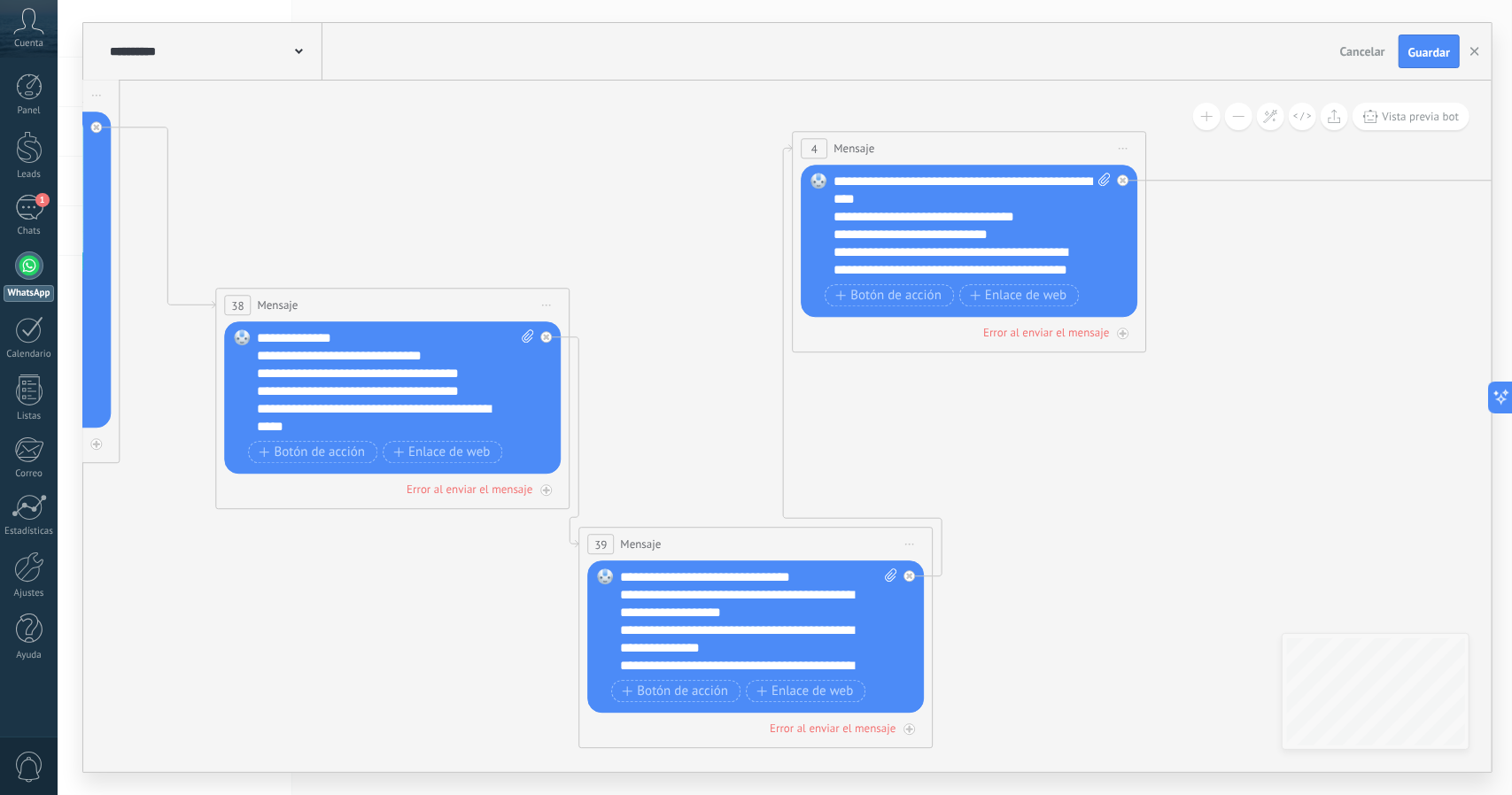
click at [1100, 420] on icon at bounding box center [1433, 252] width 4219 height 1876
click at [857, 179] on div "**********" at bounding box center [973, 226] width 278 height 107
click at [959, 198] on div "**********" at bounding box center [973, 226] width 278 height 107
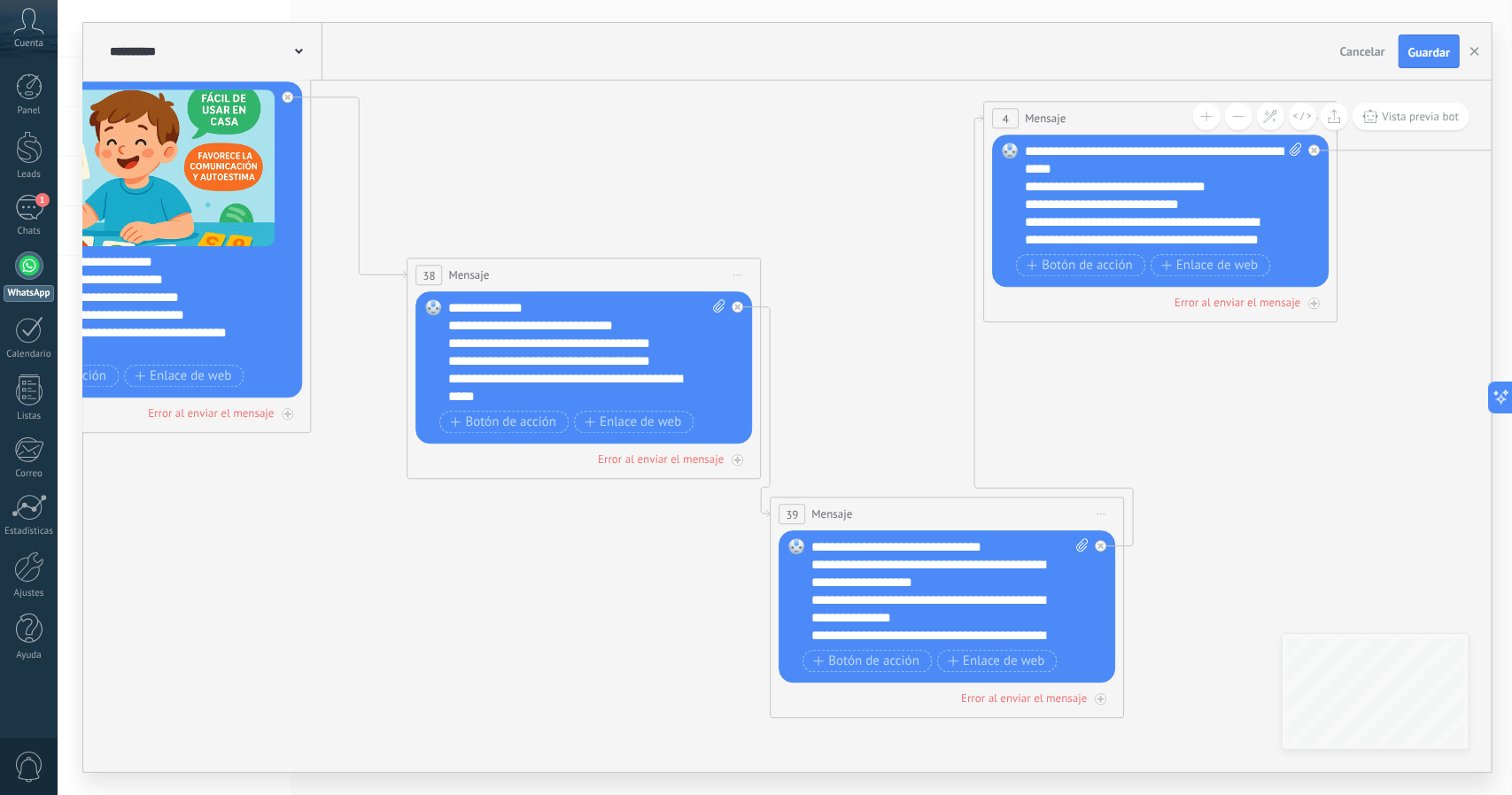
drag, startPoint x: 923, startPoint y: 488, endPoint x: 1098, endPoint y: 468, distance: 176.1
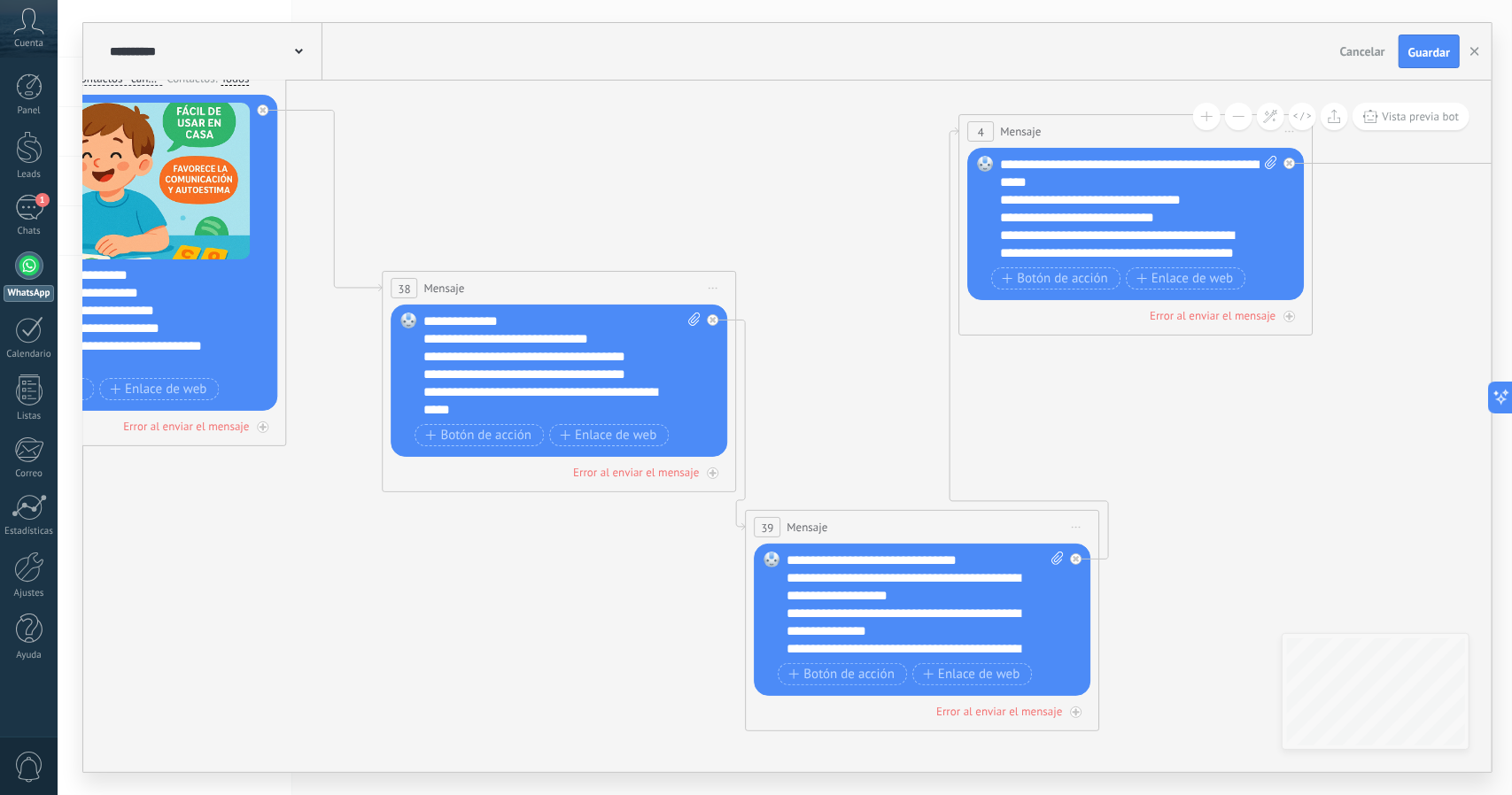
drag, startPoint x: 1079, startPoint y: 475, endPoint x: 1051, endPoint y: 485, distance: 29.7
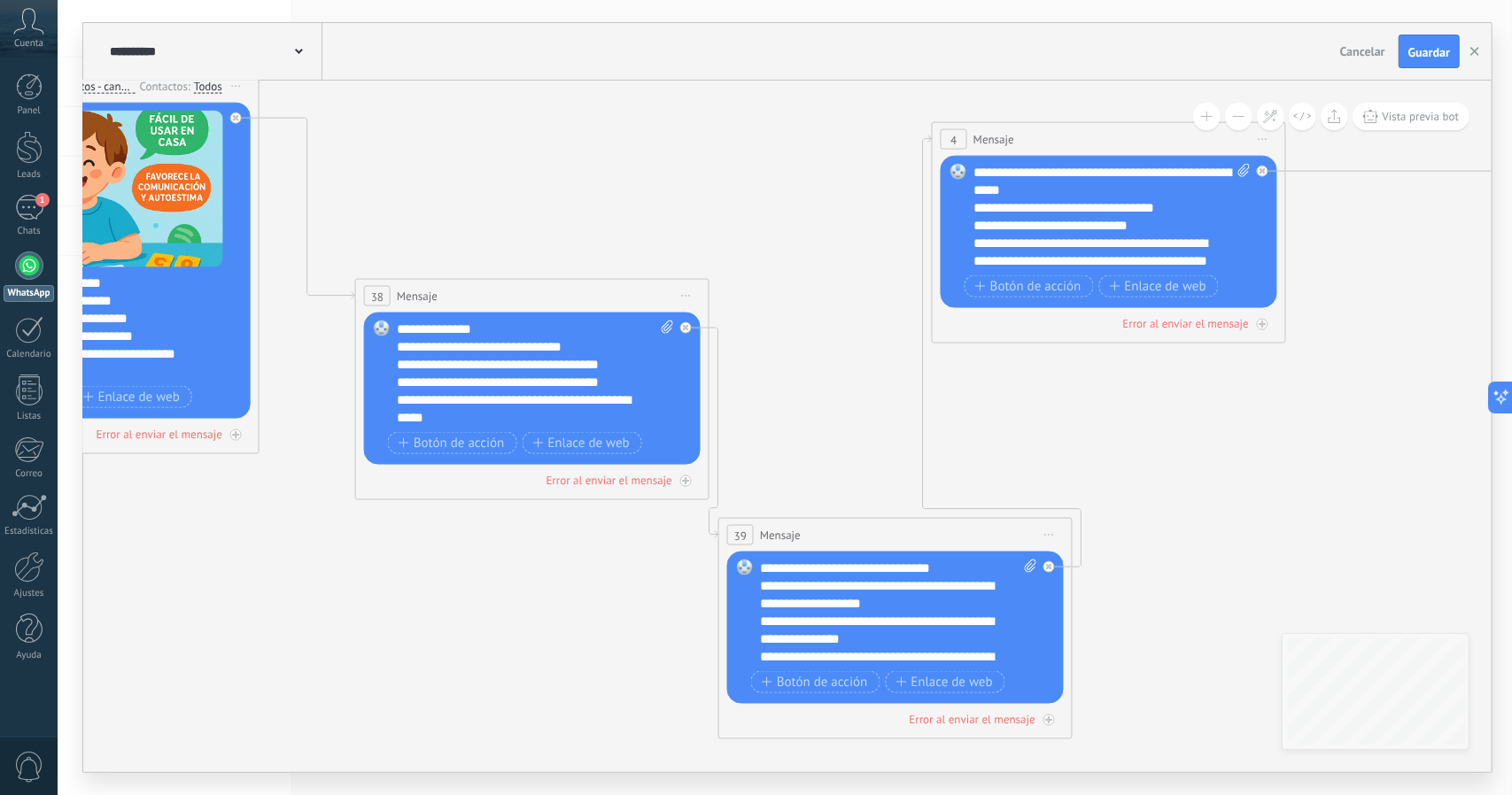
click at [1238, 165] on icon at bounding box center [1244, 171] width 12 height 14
click input "Subir" at bounding box center [0, 0] width 0 height 0
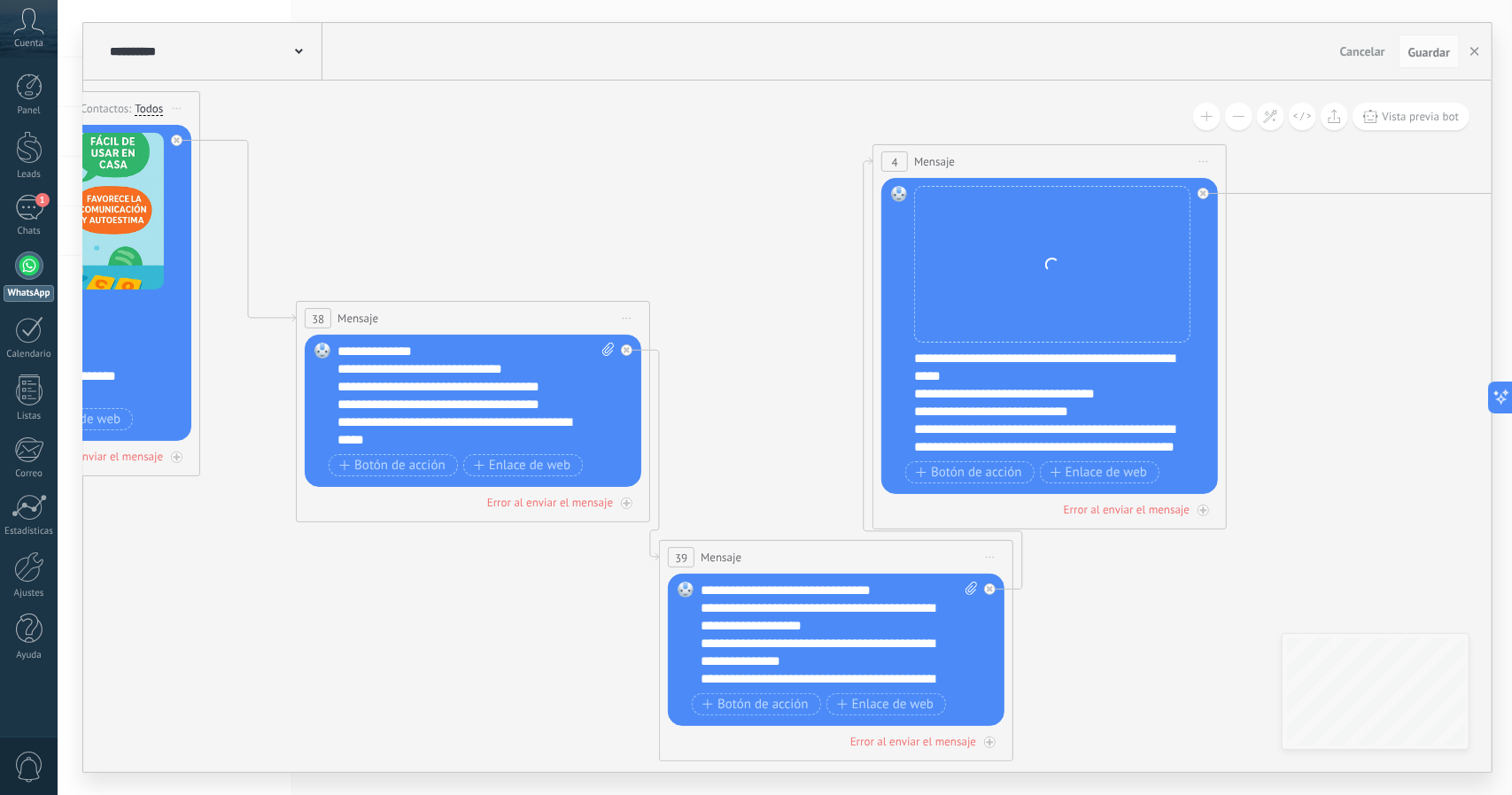
drag, startPoint x: 1364, startPoint y: 277, endPoint x: 1292, endPoint y: 303, distance: 76.6
click at [1292, 303] on icon at bounding box center [1513, 266] width 4219 height 1876
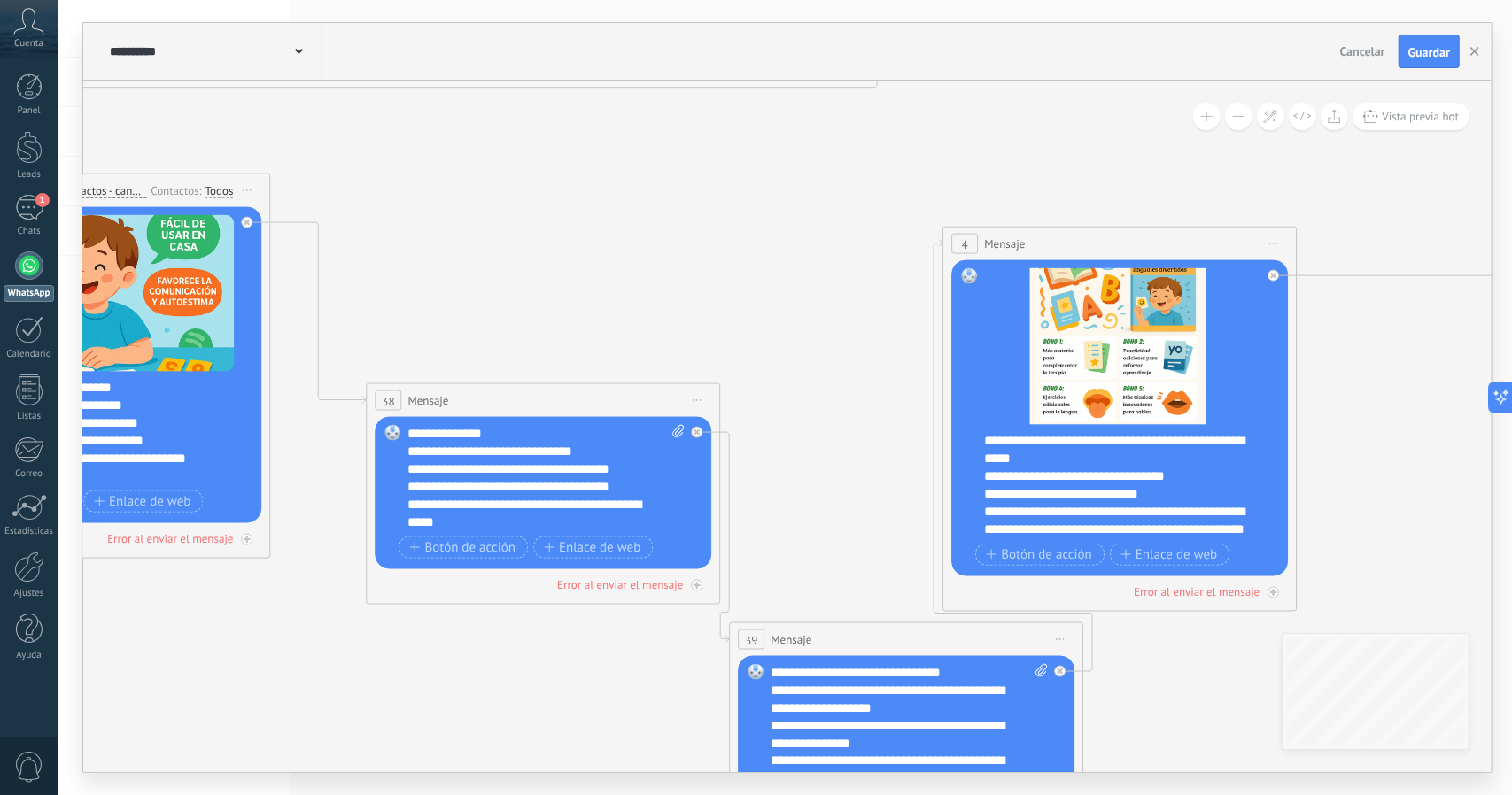
drag, startPoint x: 1299, startPoint y: 328, endPoint x: 1355, endPoint y: 376, distance: 73.8
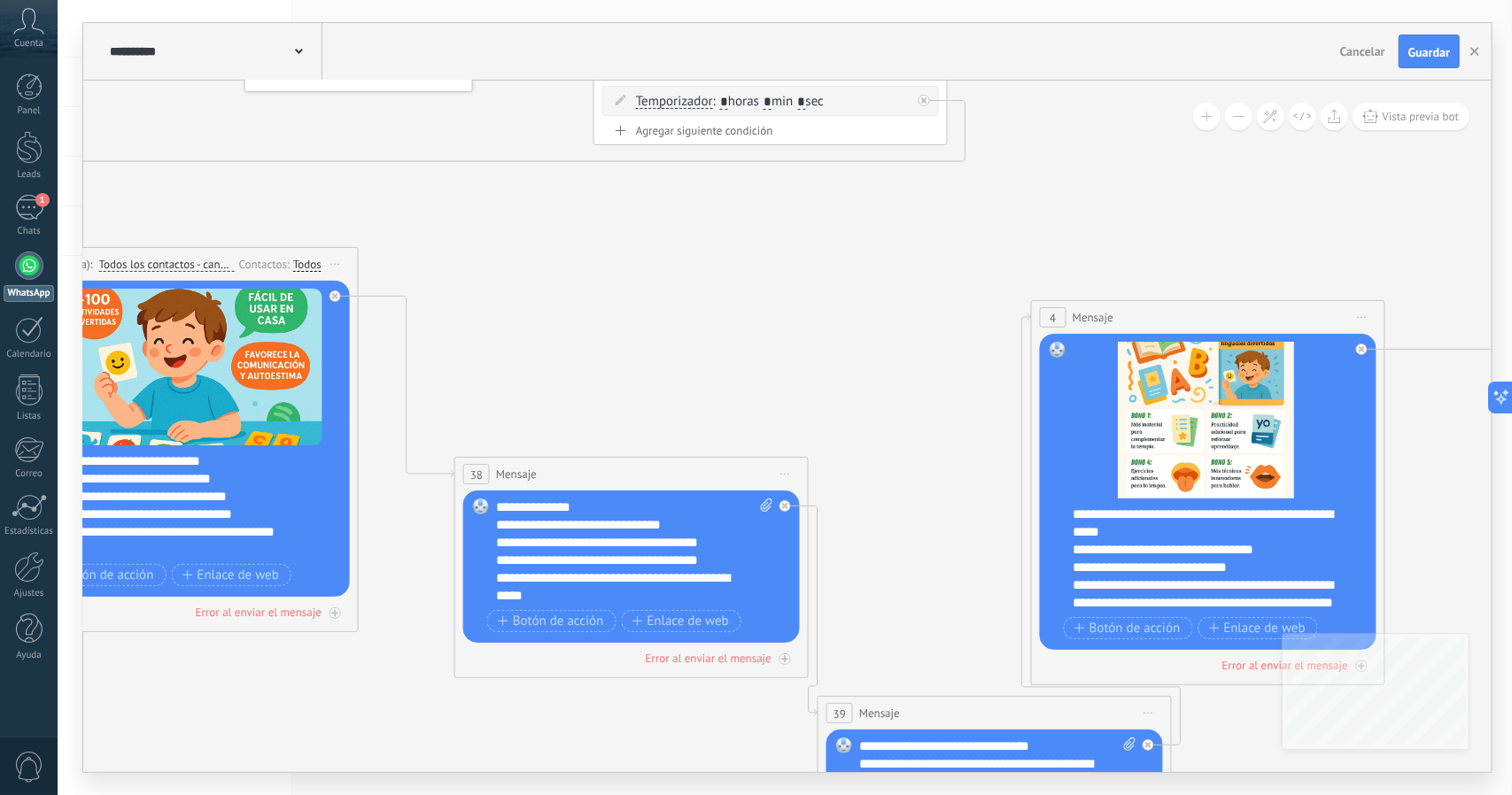
drag, startPoint x: 1341, startPoint y: 330, endPoint x: 1392, endPoint y: 398, distance: 85.0
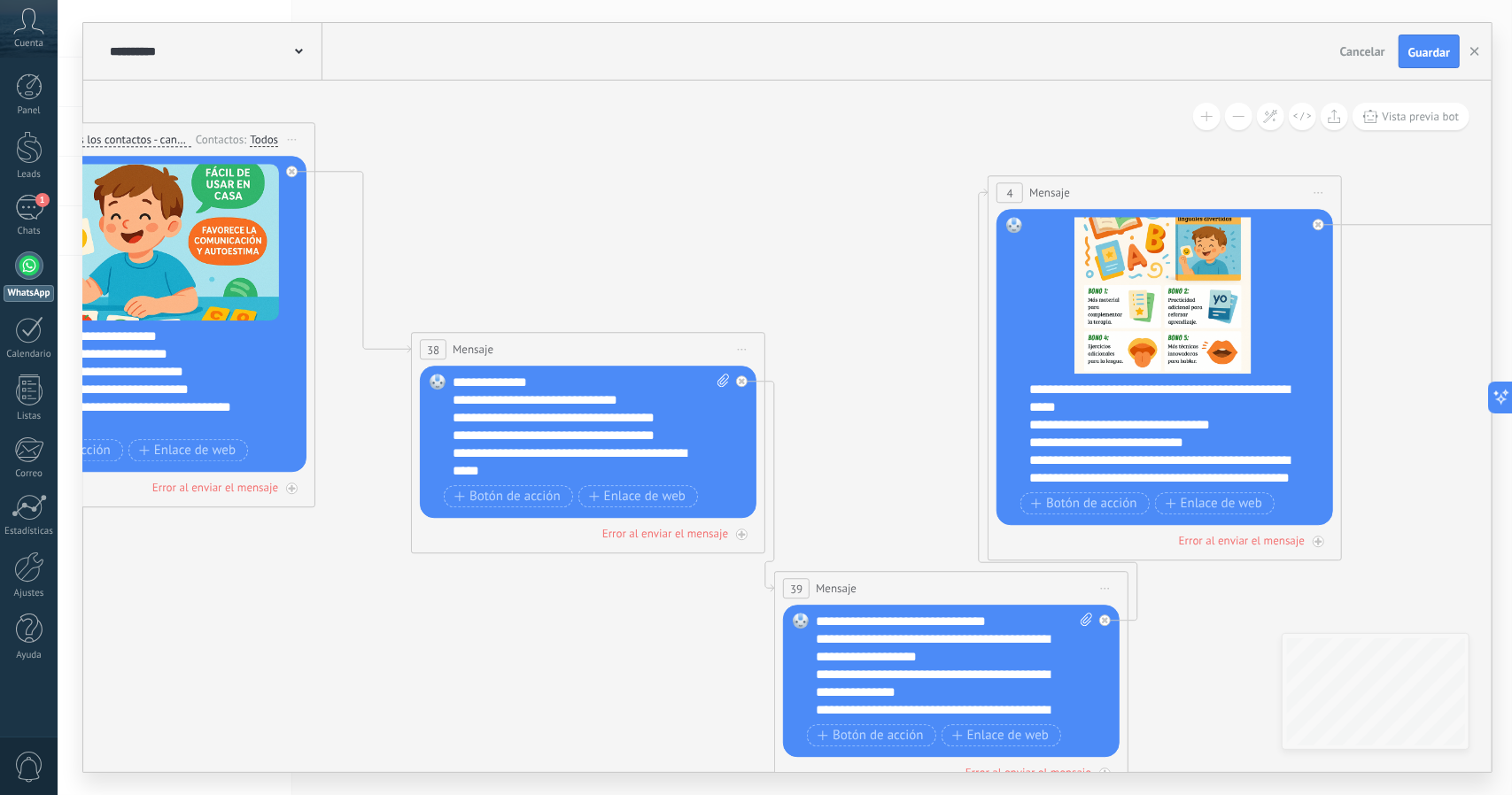
drag, startPoint x: 913, startPoint y: 366, endPoint x: 764, endPoint y: 318, distance: 156.5
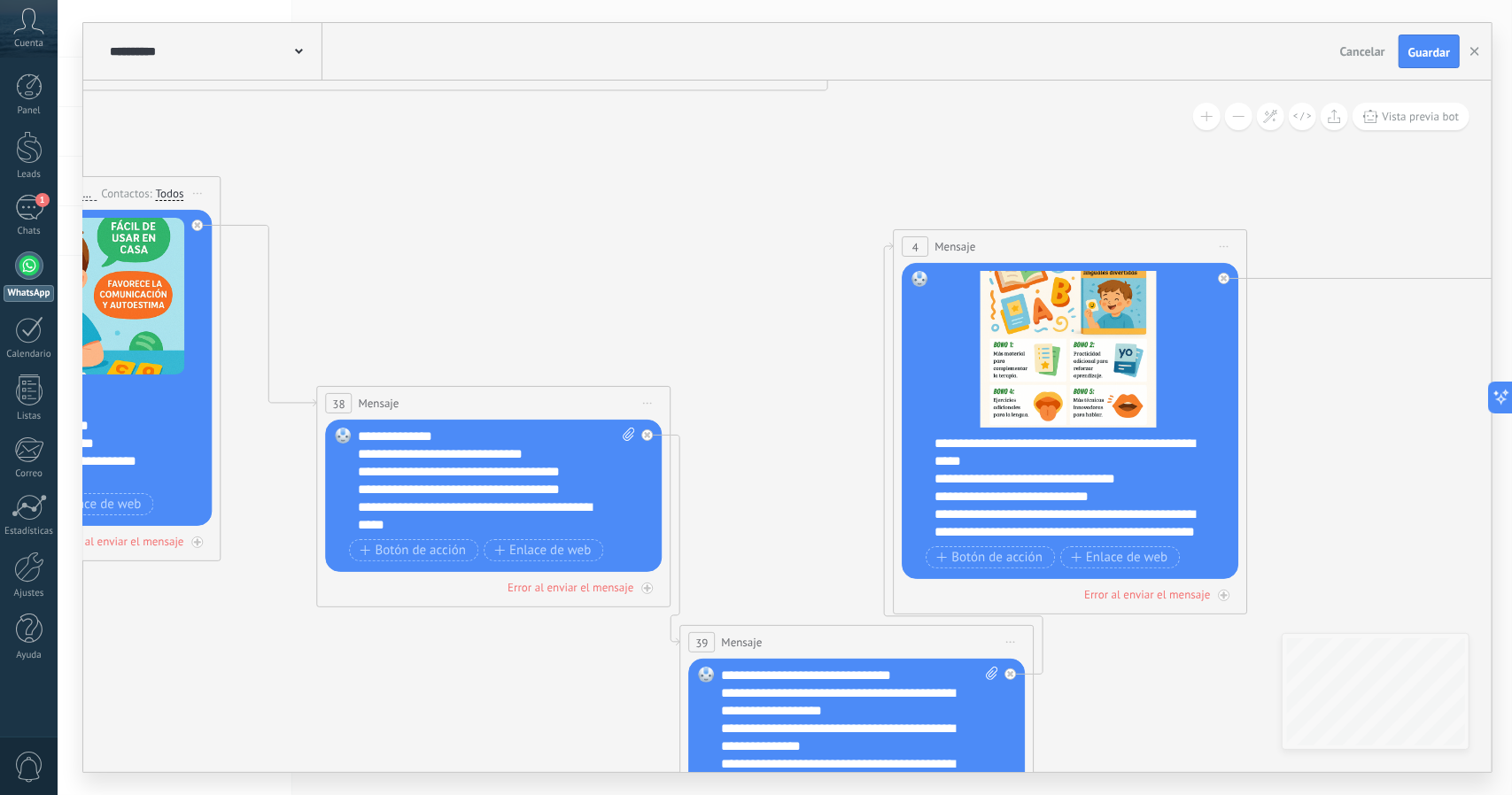
drag, startPoint x: 1291, startPoint y: 377, endPoint x: 1212, endPoint y: 353, distance: 82.6
click at [1236, 359] on icon at bounding box center [1534, 351] width 4219 height 1876
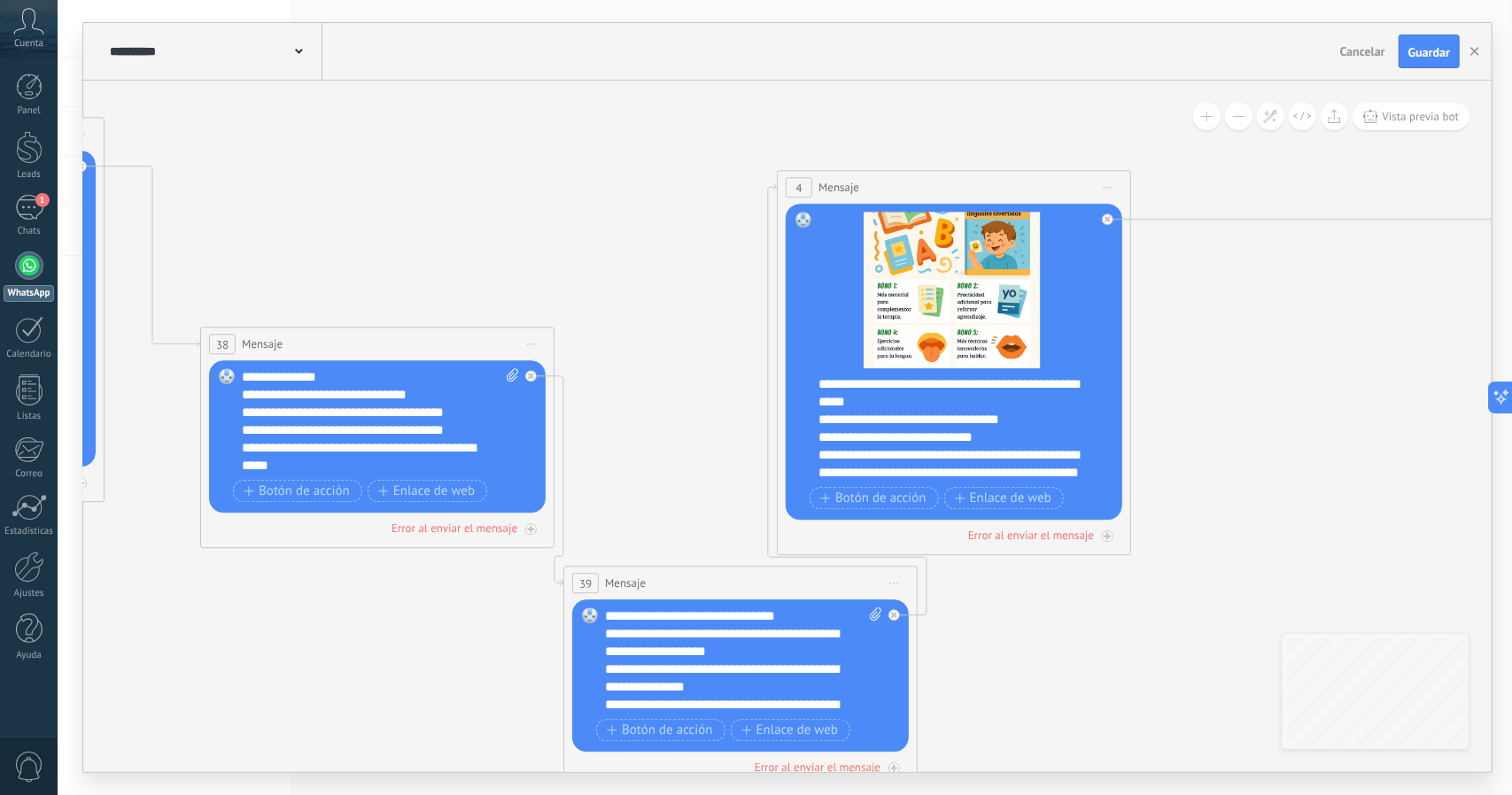
drag, startPoint x: 1223, startPoint y: 340, endPoint x: 1132, endPoint y: 295, distance: 101.5
click at [1132, 295] on icon at bounding box center [1417, 291] width 4219 height 1876
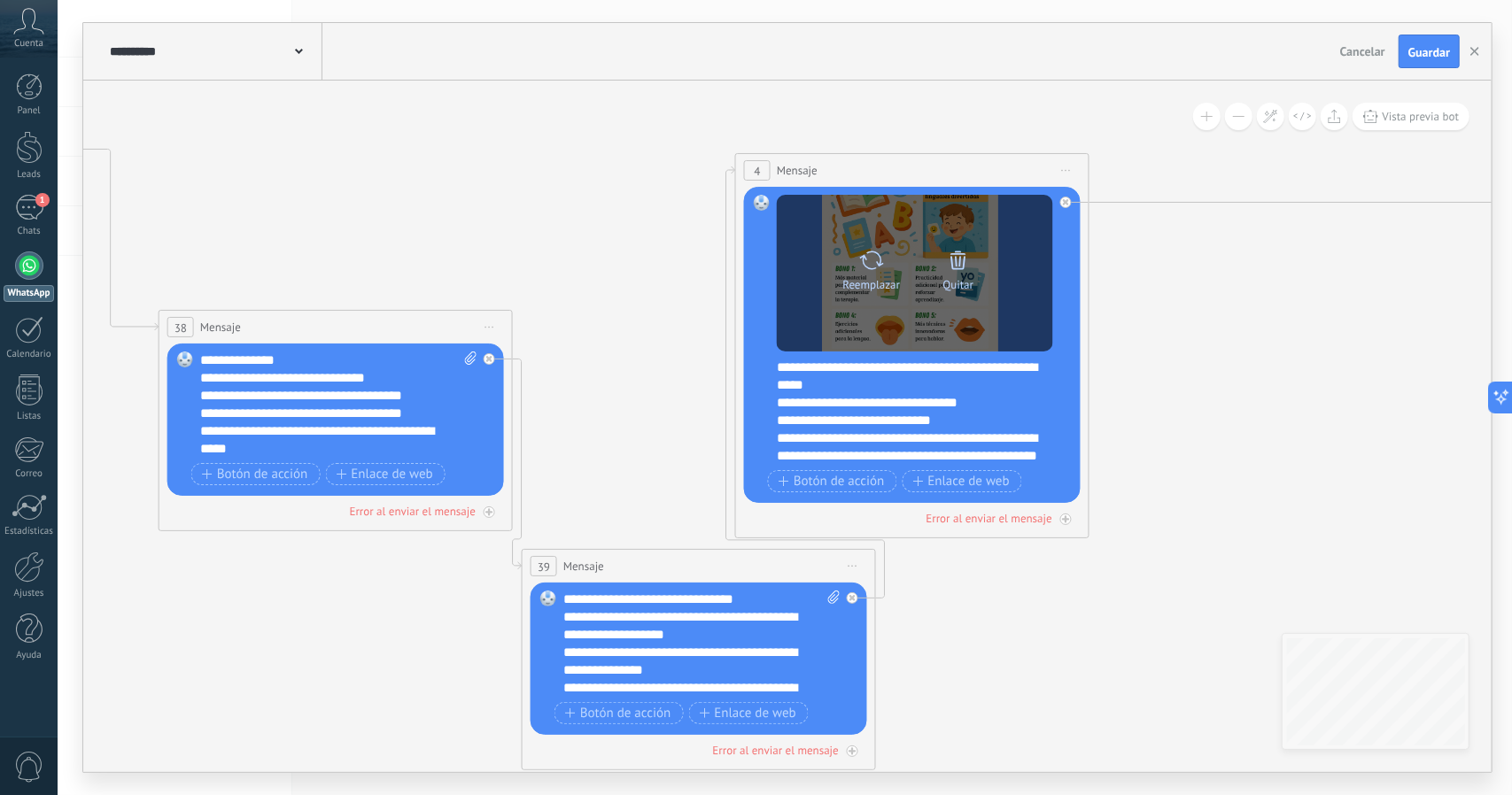
click at [952, 271] on icon at bounding box center [957, 259] width 24 height 24
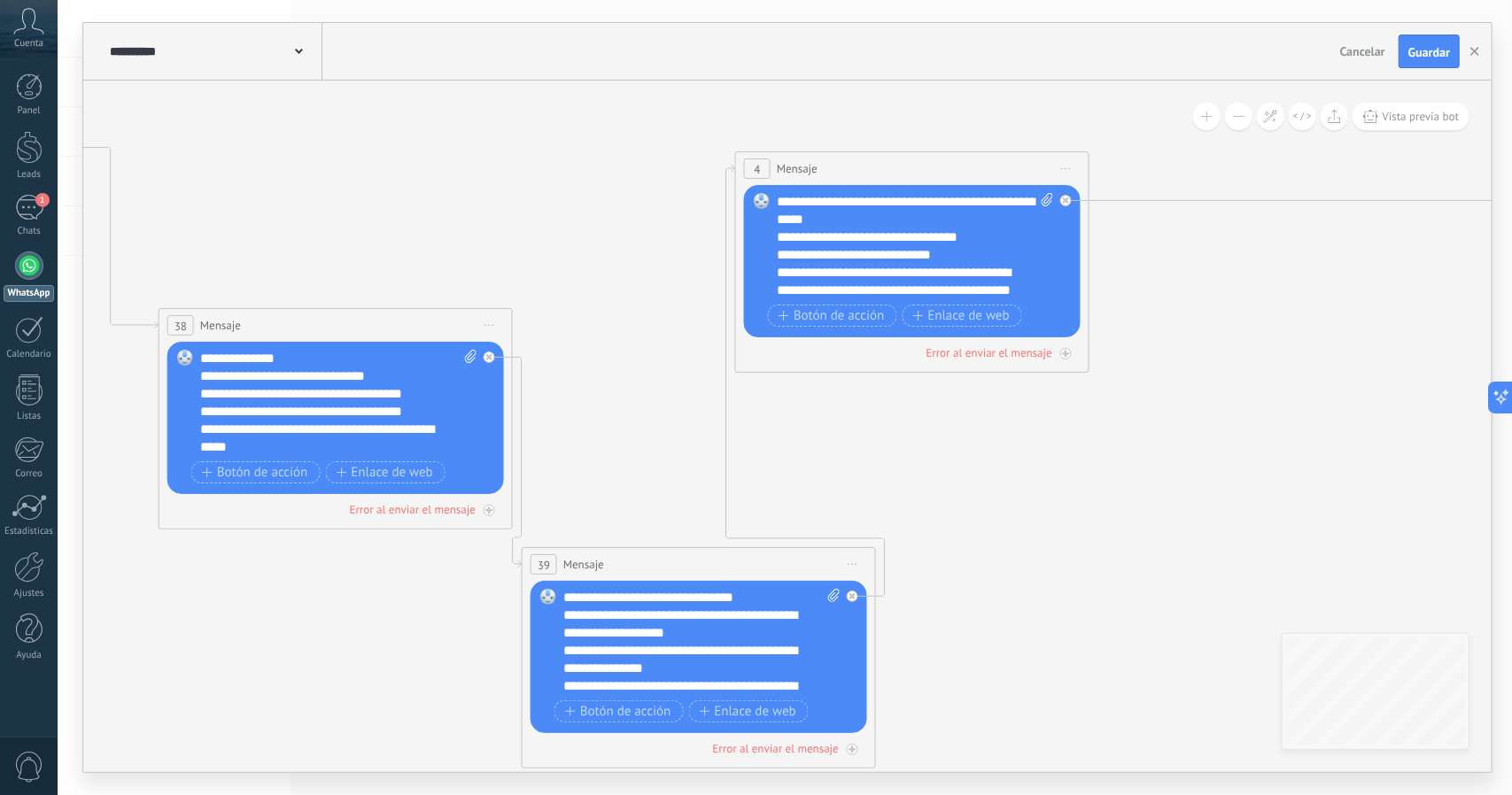
drag, startPoint x: 1049, startPoint y: 408, endPoint x: 1120, endPoint y: 443, distance: 79.2
click at [1120, 443] on icon at bounding box center [1375, 273] width 4219 height 1876
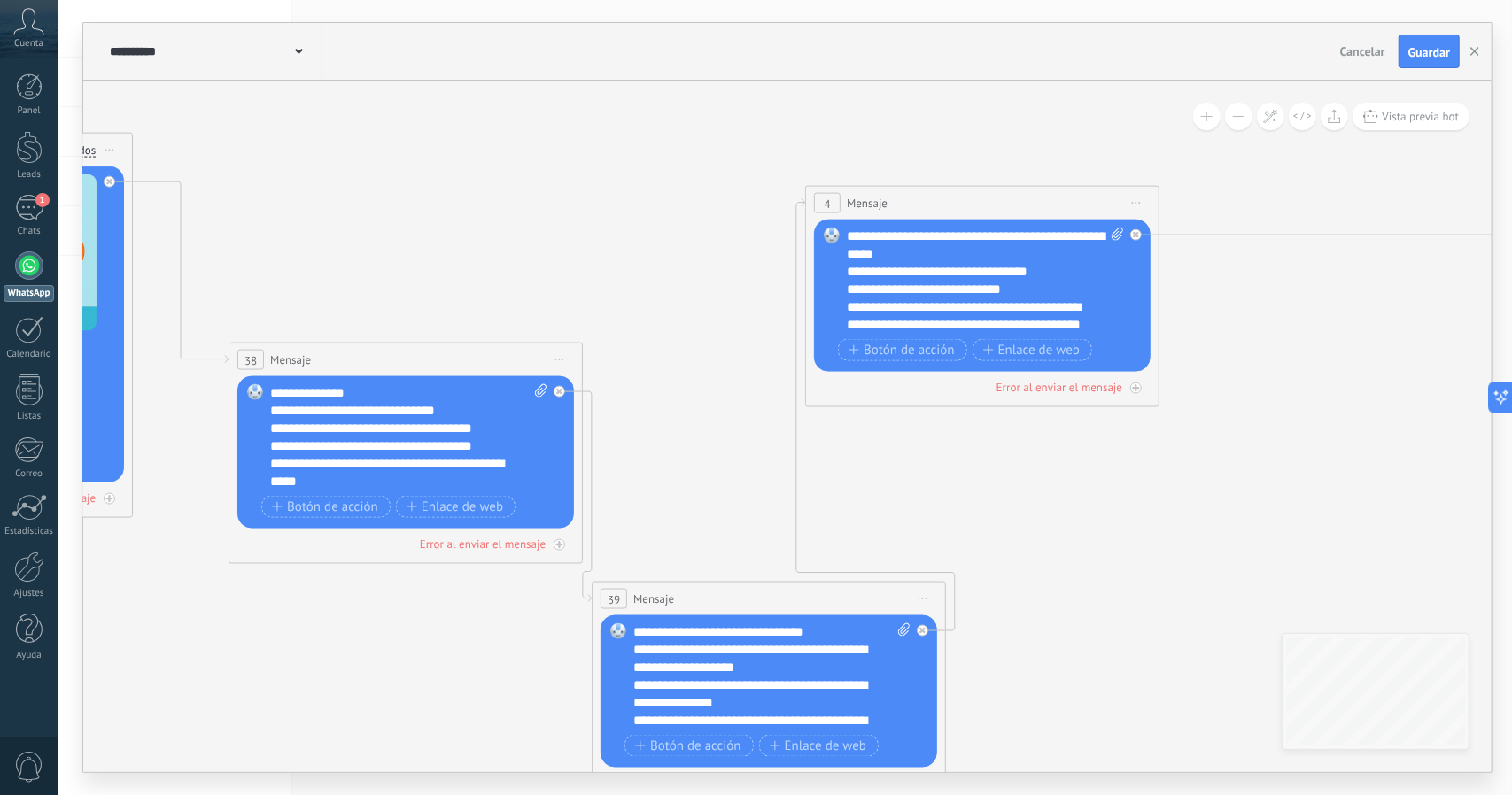
click at [1242, 116] on button at bounding box center [1238, 116] width 27 height 27
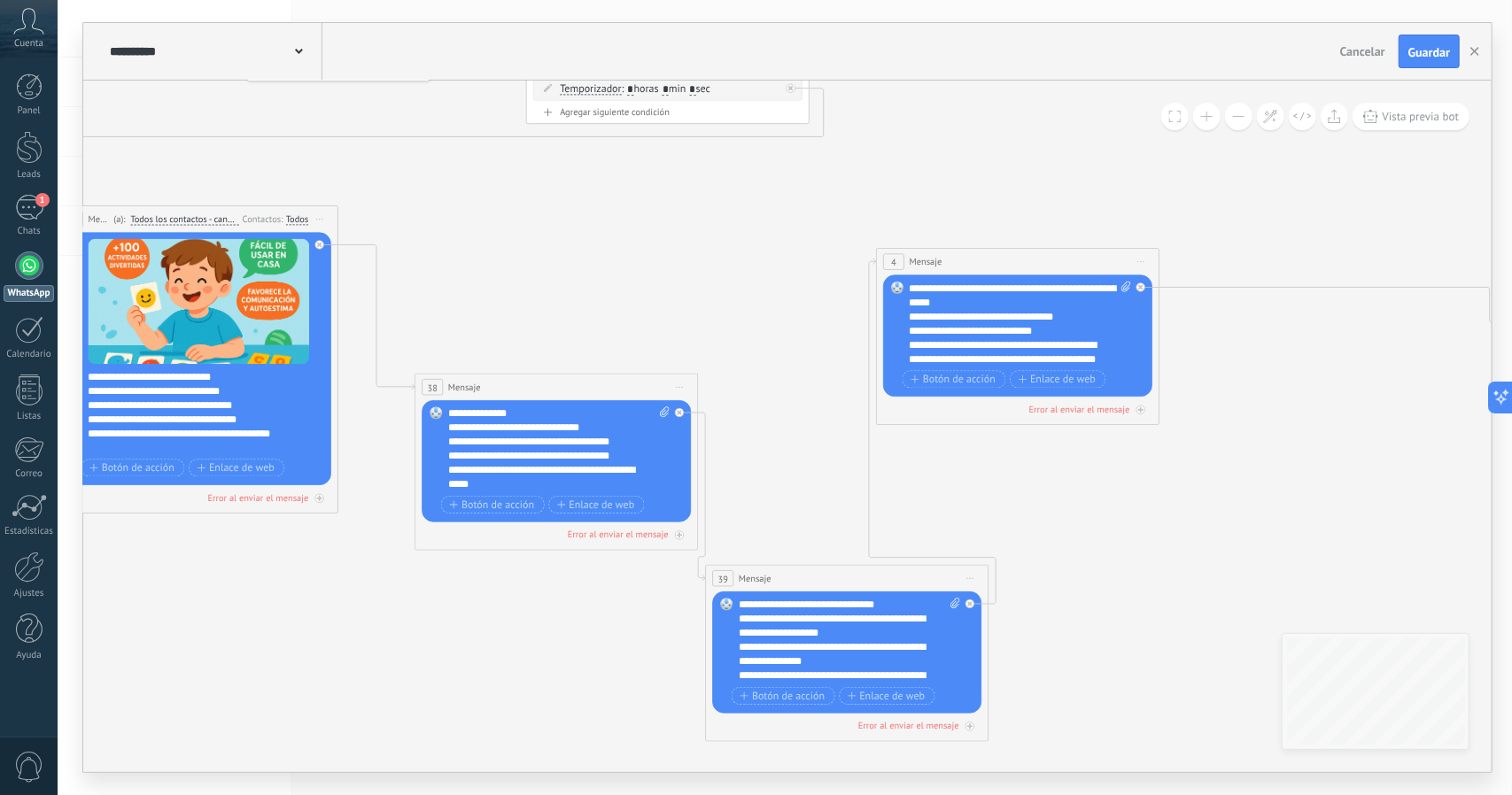
drag, startPoint x: 1267, startPoint y: 486, endPoint x: 1351, endPoint y: 488, distance: 84.0
click at [1352, 488] on icon at bounding box center [1388, 345] width 3375 height 1500
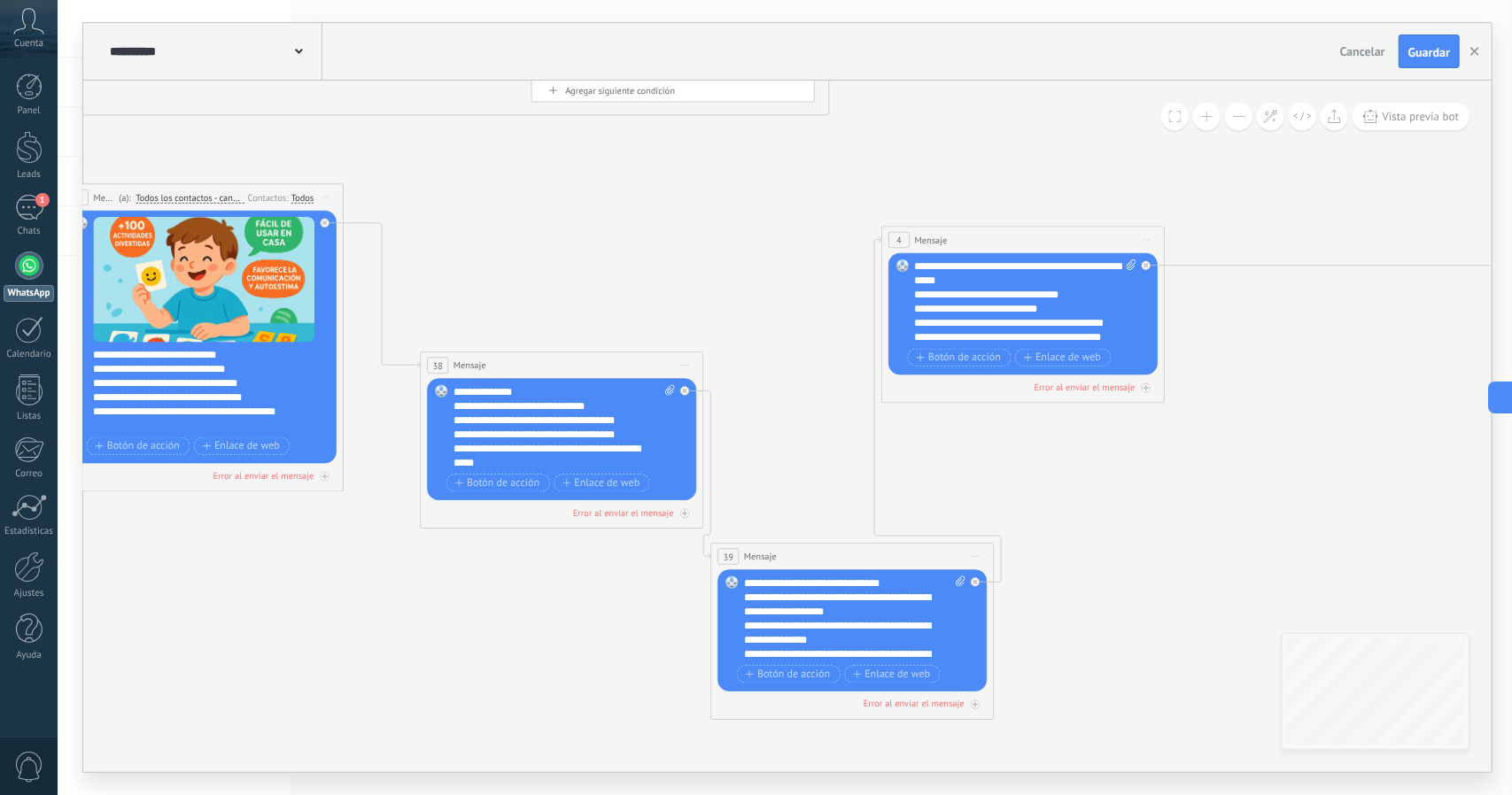
drag, startPoint x: 795, startPoint y: 323, endPoint x: 780, endPoint y: 316, distance: 16.6
click at [780, 316] on icon at bounding box center [1393, 324] width 3375 height 1500
click at [1134, 258] on div "Reemplazar Quitar Convertir a mensaje de voz Arrastre la imagen aquí para adjun…" at bounding box center [1022, 314] width 269 height 122
click at [1128, 266] on icon at bounding box center [1130, 264] width 9 height 11
click input "Subir" at bounding box center [0, 0] width 0 height 0
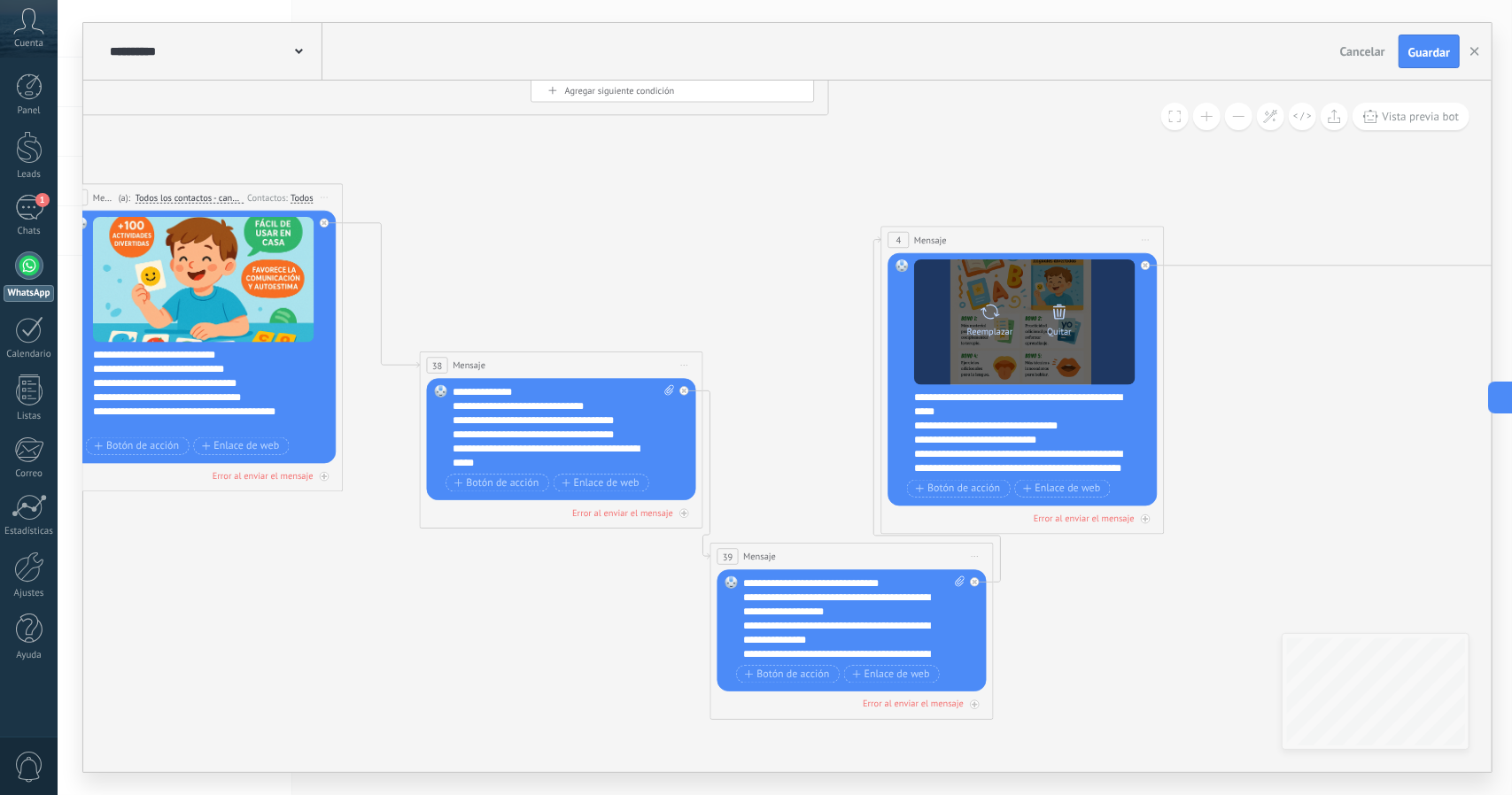
click at [1066, 307] on icon at bounding box center [1059, 312] width 20 height 20
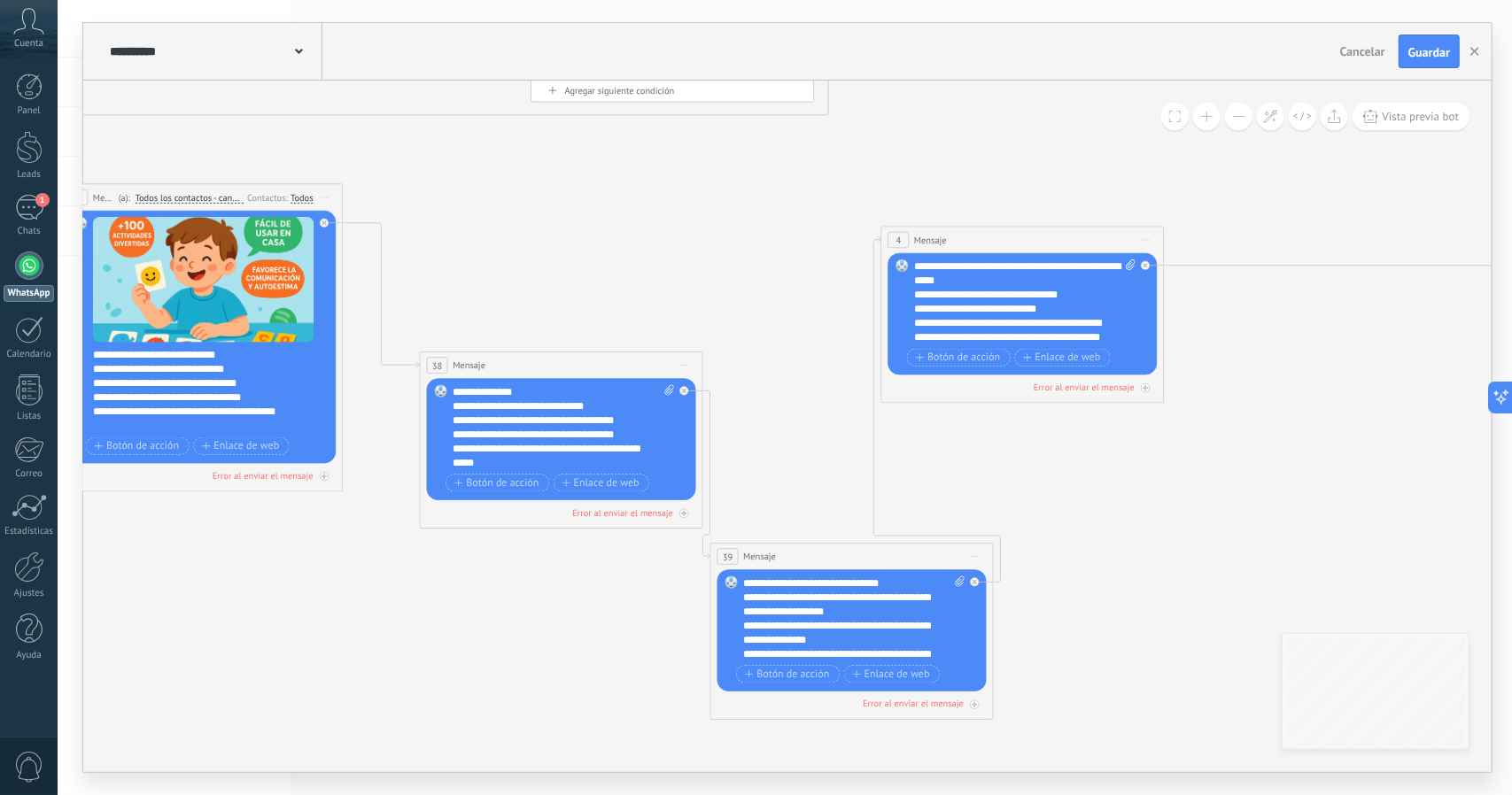
click at [1130, 254] on div "Reemplazar Quitar Convertir a mensaje de voz Arrastre la imagen aquí para adjun…" at bounding box center [1022, 314] width 269 height 122
click at [1129, 263] on icon at bounding box center [1130, 264] width 9 height 11
click input "Subir" at bounding box center [0, 0] width 0 height 0
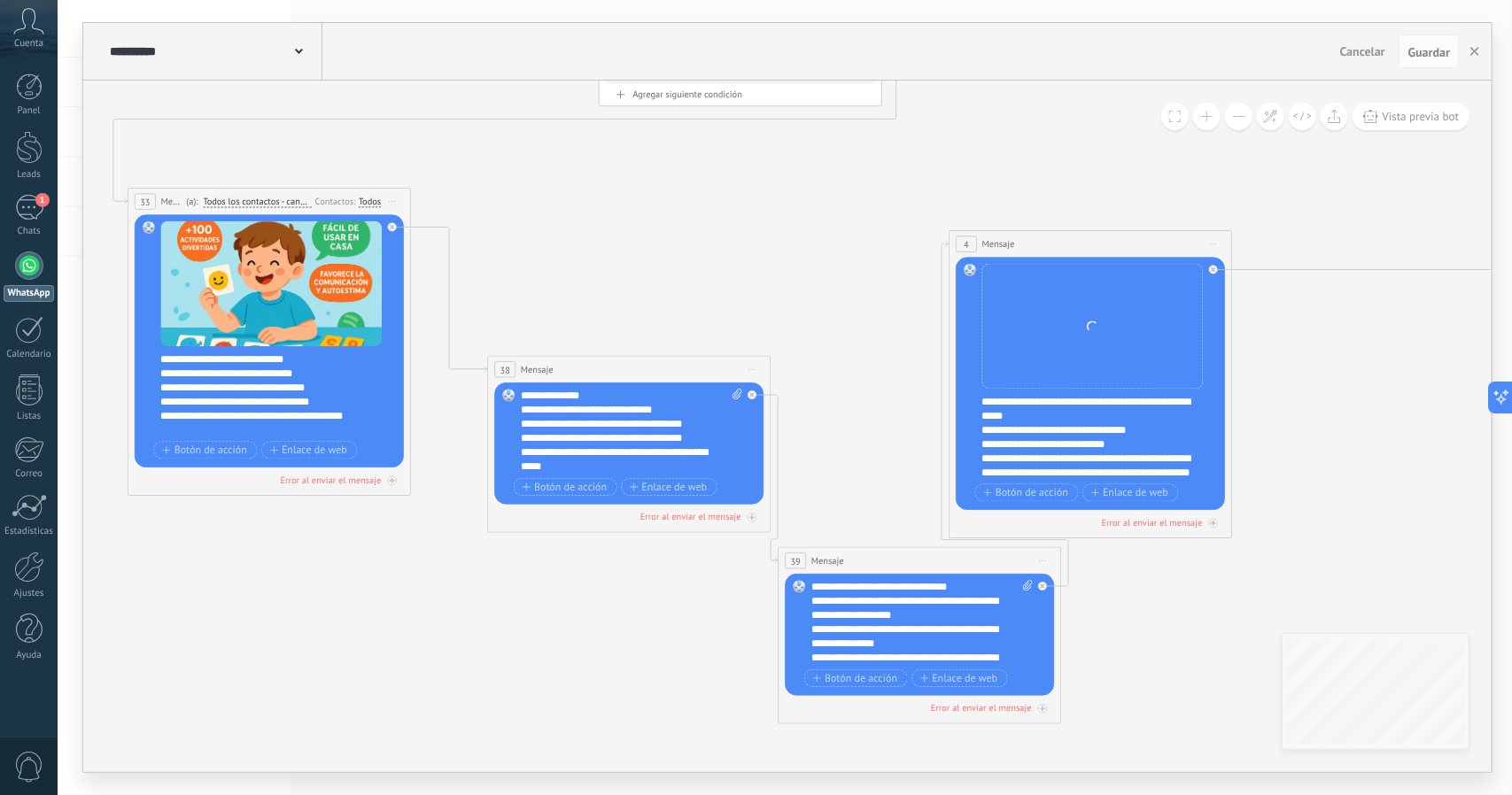
drag, startPoint x: 734, startPoint y: 288, endPoint x: 807, endPoint y: 292, distance: 73.1
click at [807, 292] on icon at bounding box center [1460, 328] width 3375 height 1500
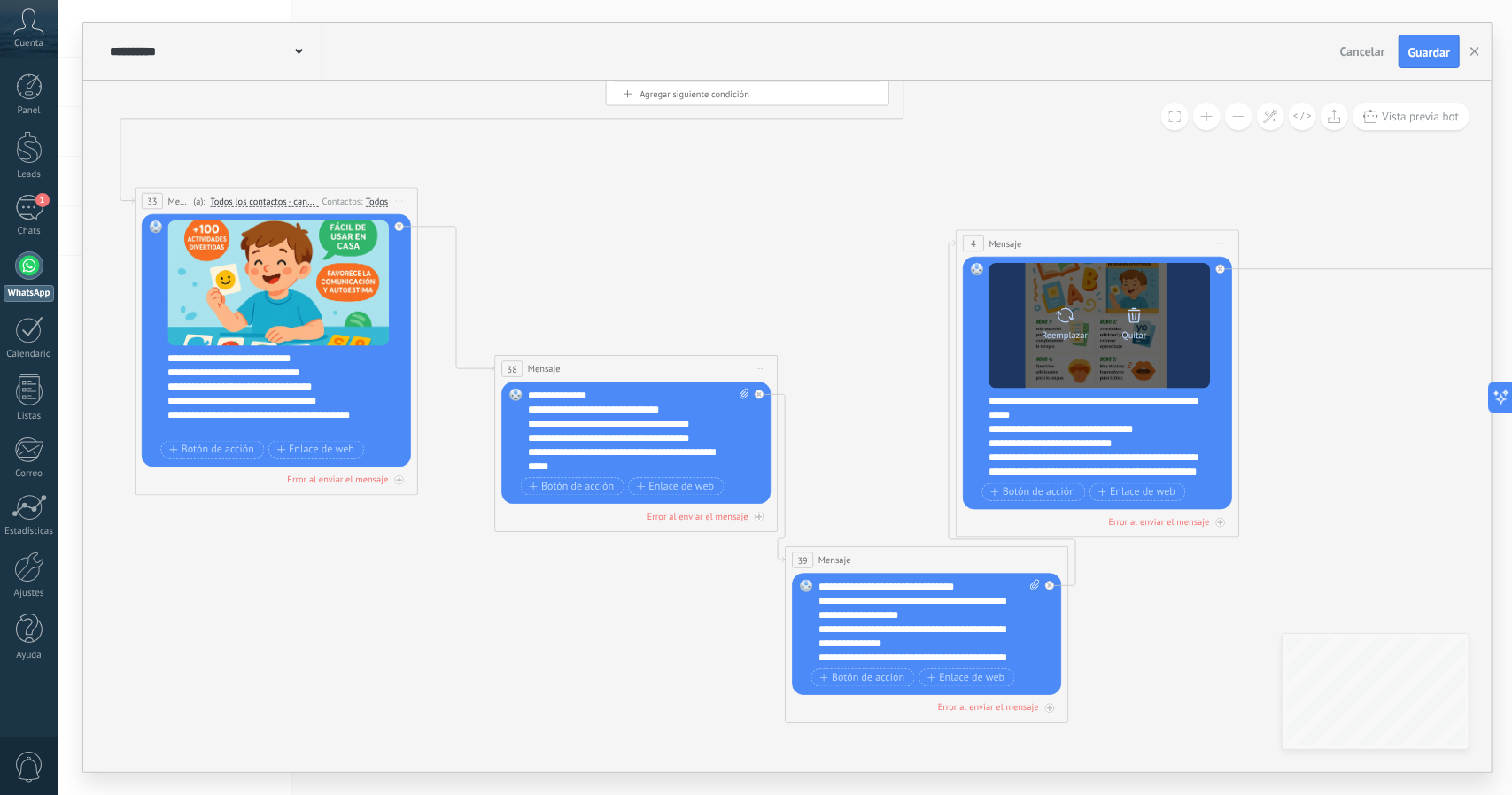
click at [1027, 350] on div "Reemplazar Quitar Convertir a mensaje de voz" at bounding box center [1099, 326] width 221 height 126
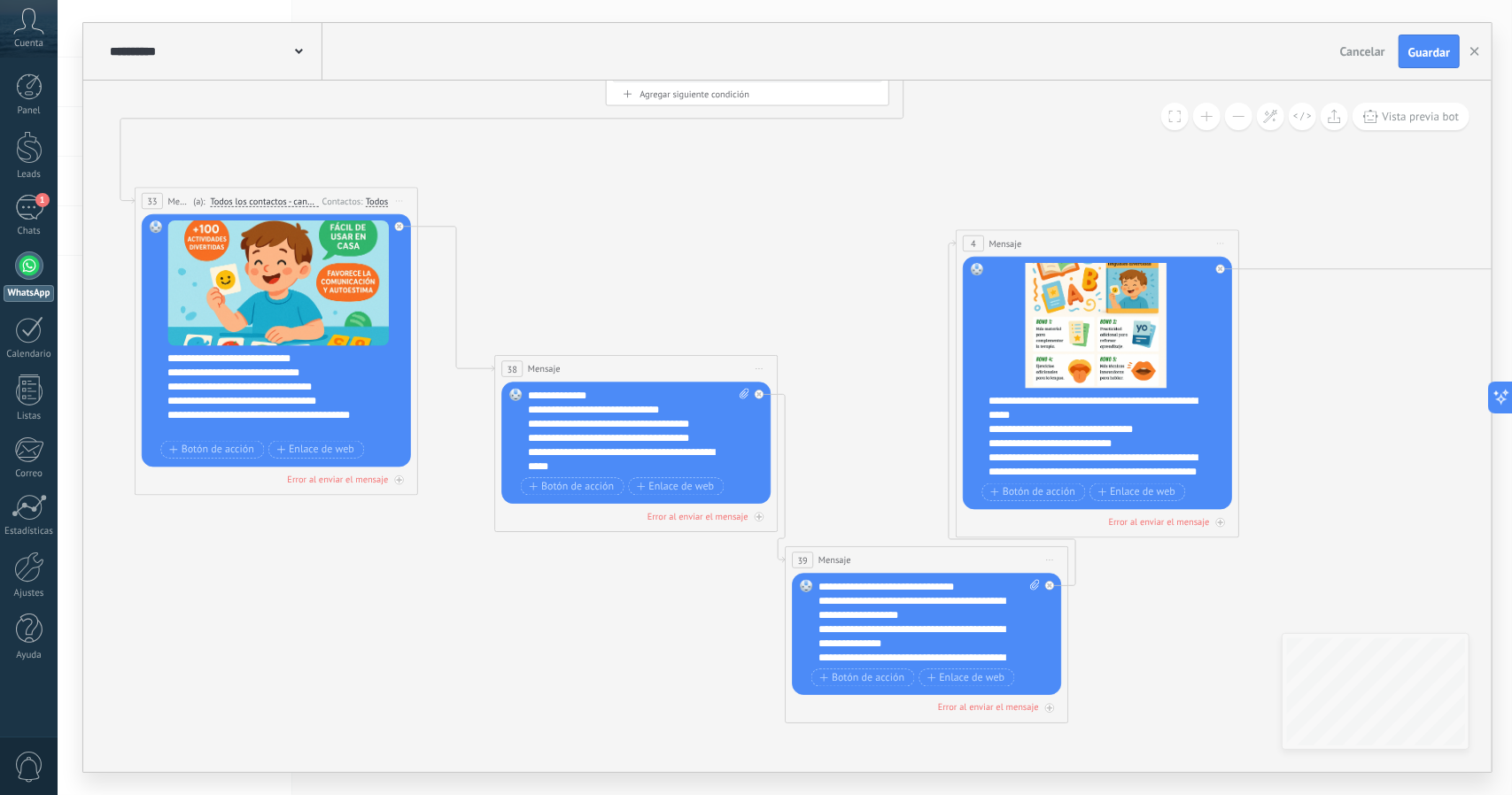
click at [0, 0] on icon at bounding box center [0, 0] width 0 height 0
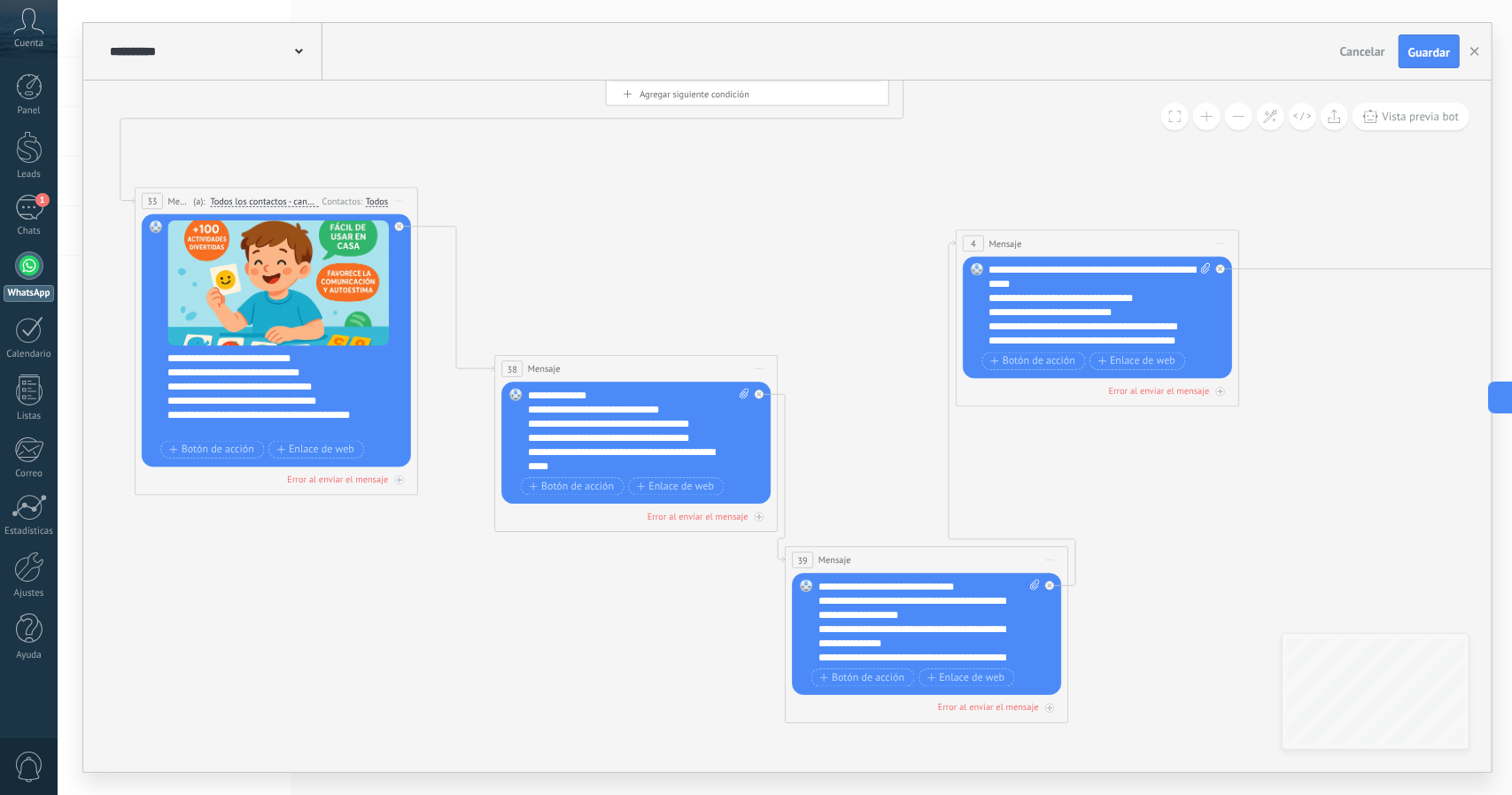
click at [1203, 274] on span at bounding box center [1203, 305] width 14 height 85
click input "Subir" at bounding box center [0, 0] width 0 height 0
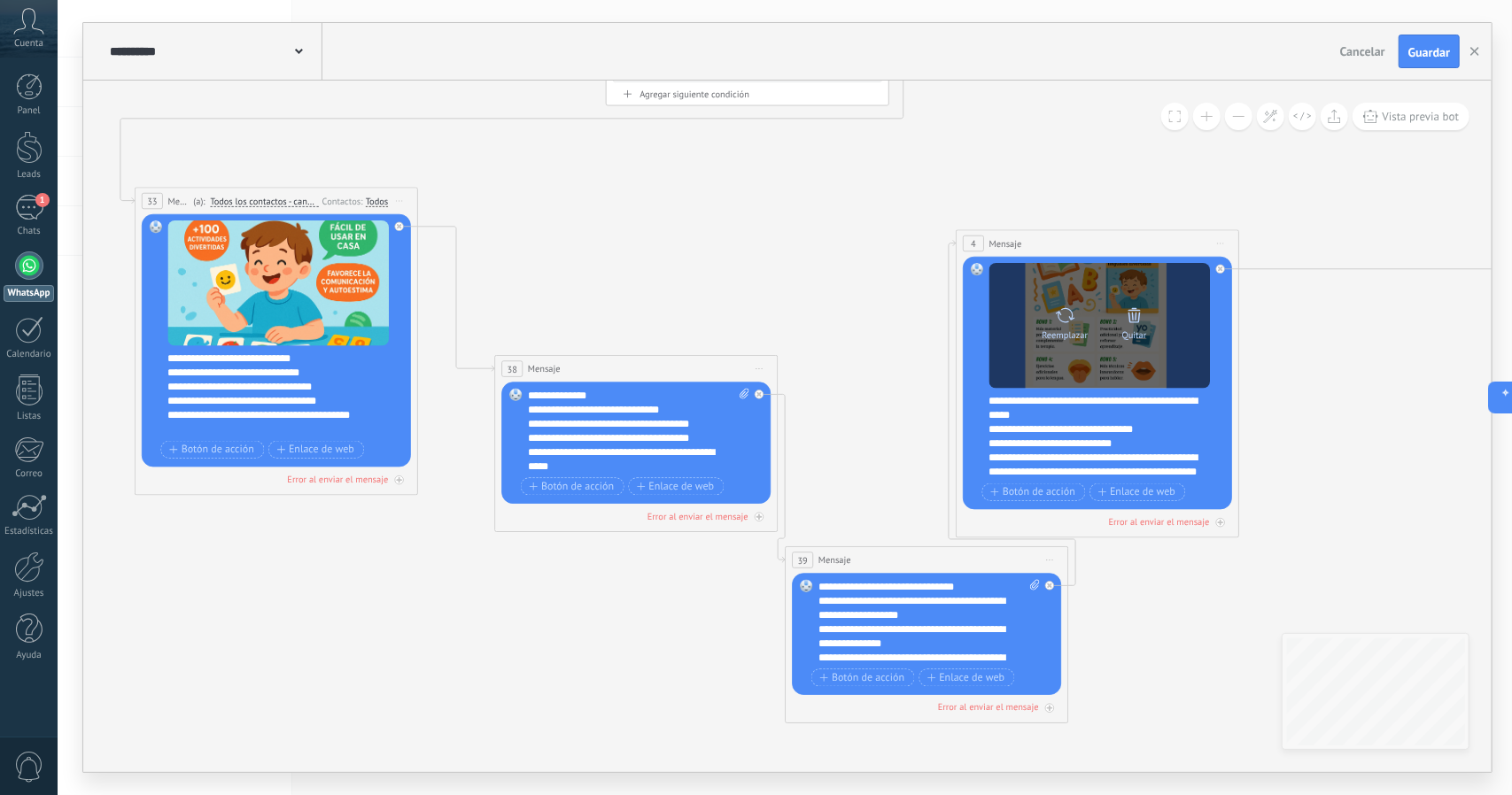
click at [1135, 315] on icon at bounding box center [1134, 314] width 13 height 15
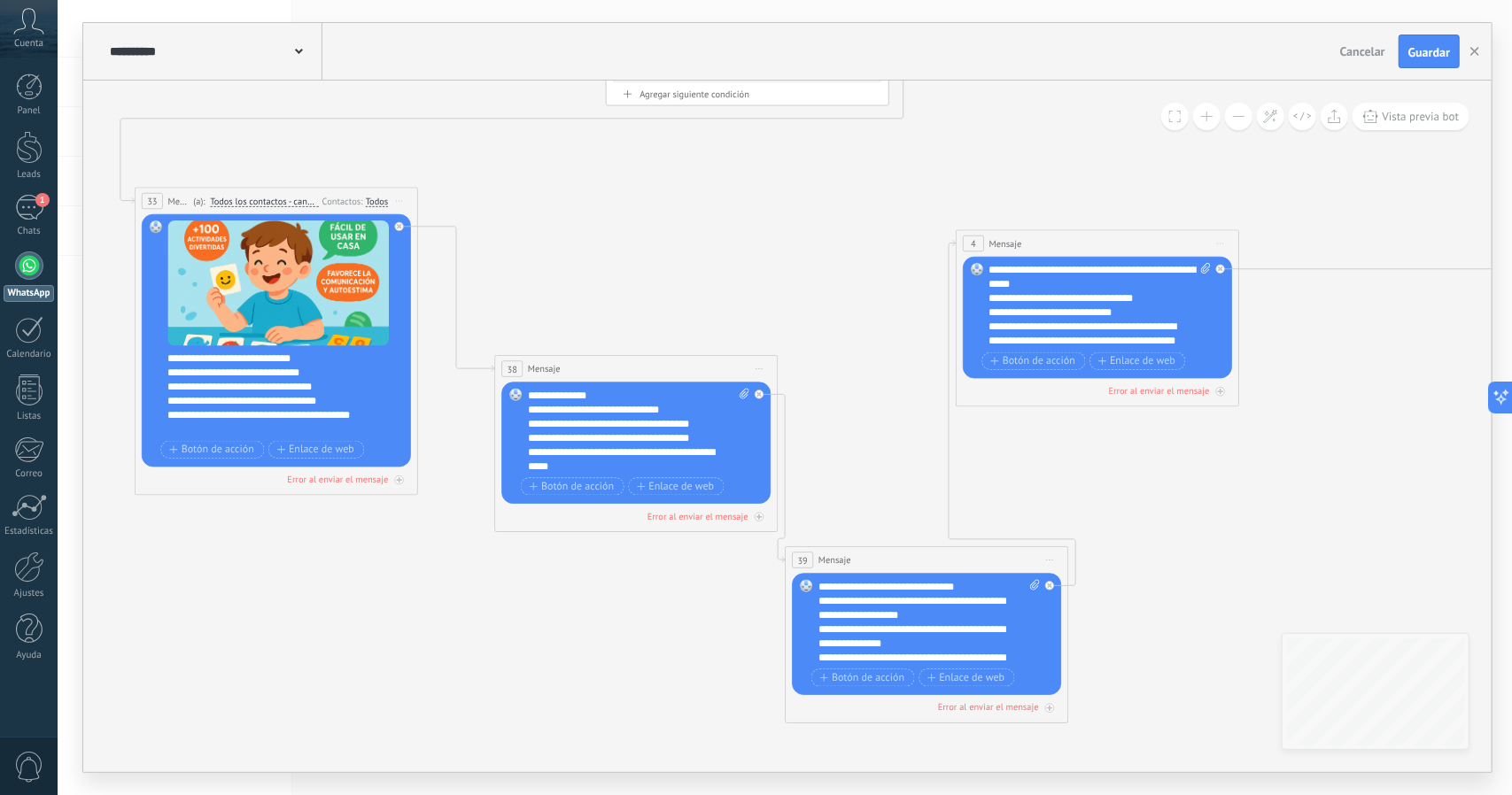
click at [1206, 270] on icon at bounding box center [1205, 268] width 9 height 11
click input "Subir" at bounding box center [0, 0] width 0 height 0
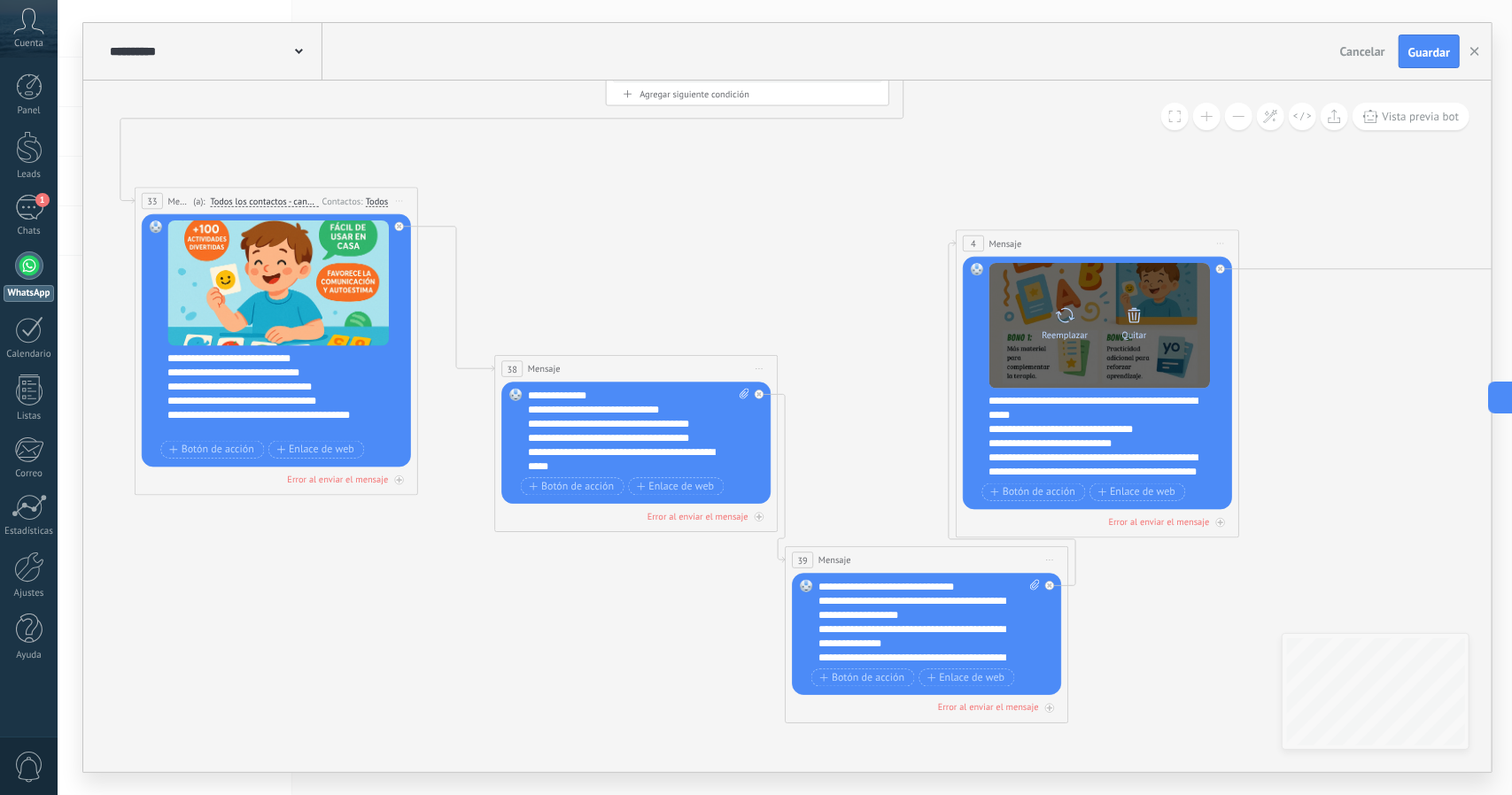
drag, startPoint x: 1227, startPoint y: 418, endPoint x: 1024, endPoint y: 369, distance: 208.8
click at [1024, 369] on div "Reemplazar Quitar Convertir a mensaje de voz Arrastre la imagen aquí para adjun…" at bounding box center [1096, 383] width 269 height 253
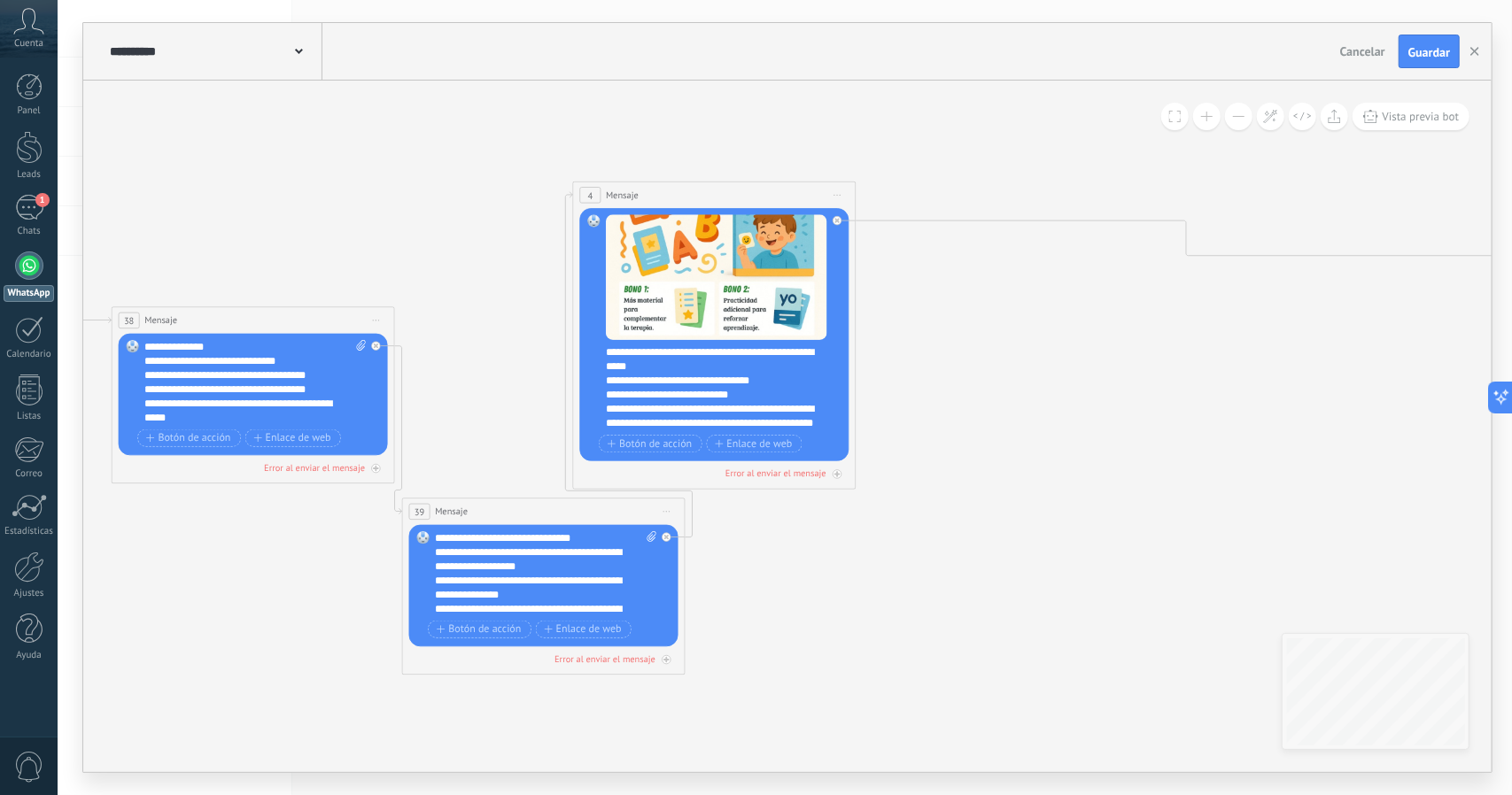
drag, startPoint x: 1245, startPoint y: 414, endPoint x: 810, endPoint y: 380, distance: 436.3
click at [810, 379] on icon at bounding box center [1084, 278] width 3375 height 1500
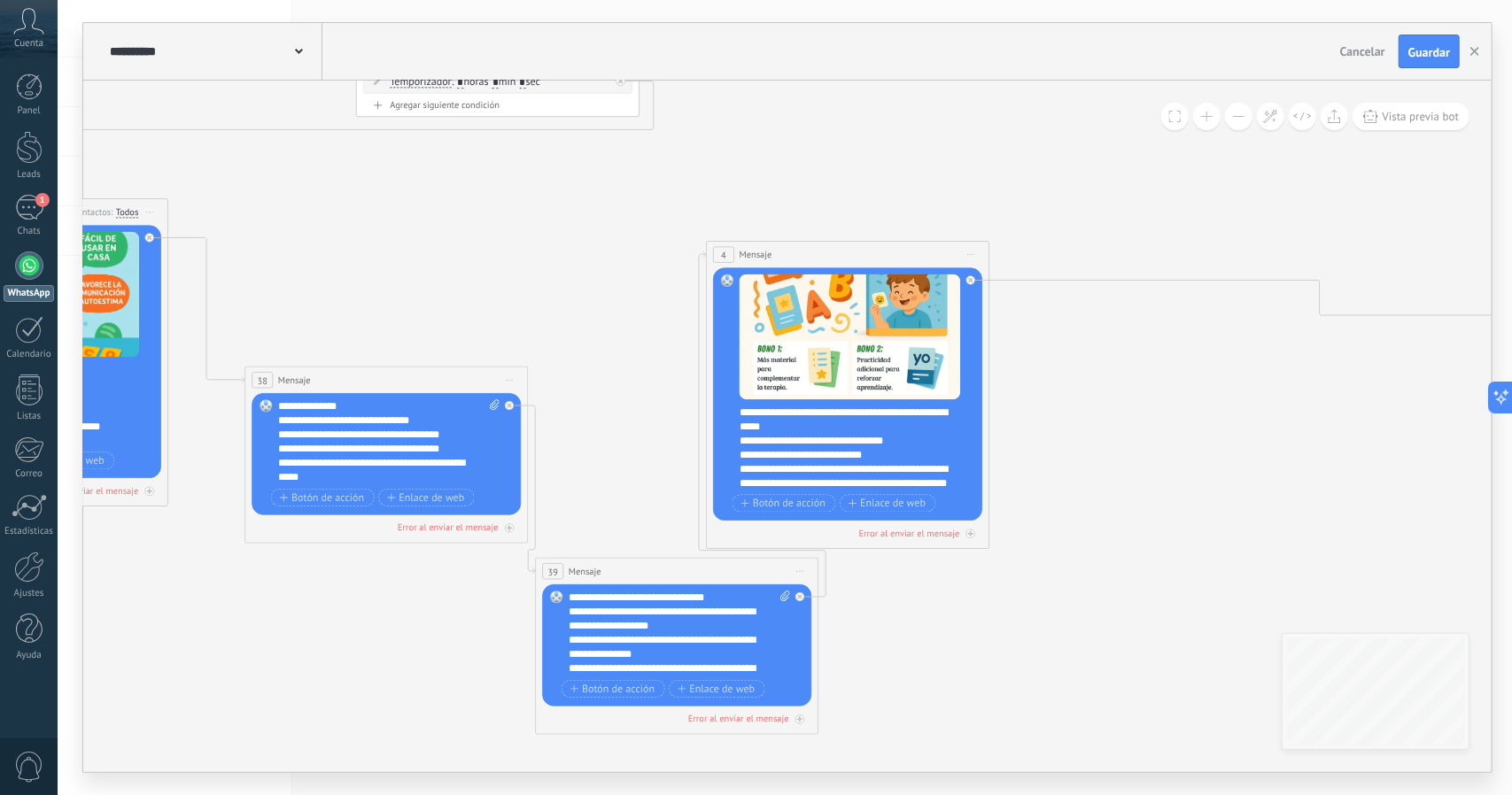
drag, startPoint x: 1108, startPoint y: 426, endPoint x: 1321, endPoint y: 473, distance: 218.1
click at [1321, 473] on icon at bounding box center [1218, 338] width 3375 height 1500
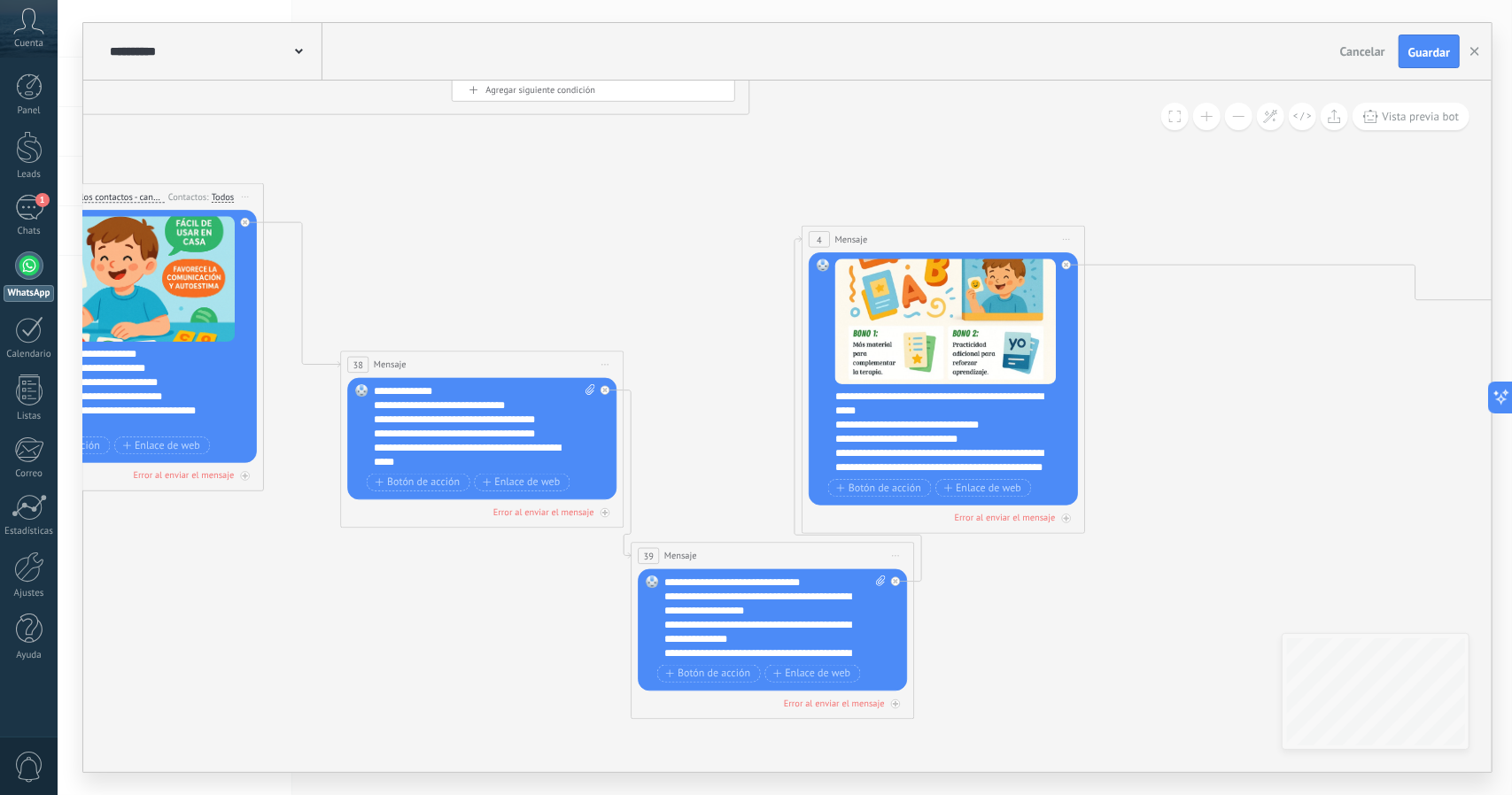
drag, startPoint x: 1098, startPoint y: 604, endPoint x: 1192, endPoint y: 590, distance: 95.0
click at [1192, 590] on icon at bounding box center [1313, 323] width 3375 height 1500
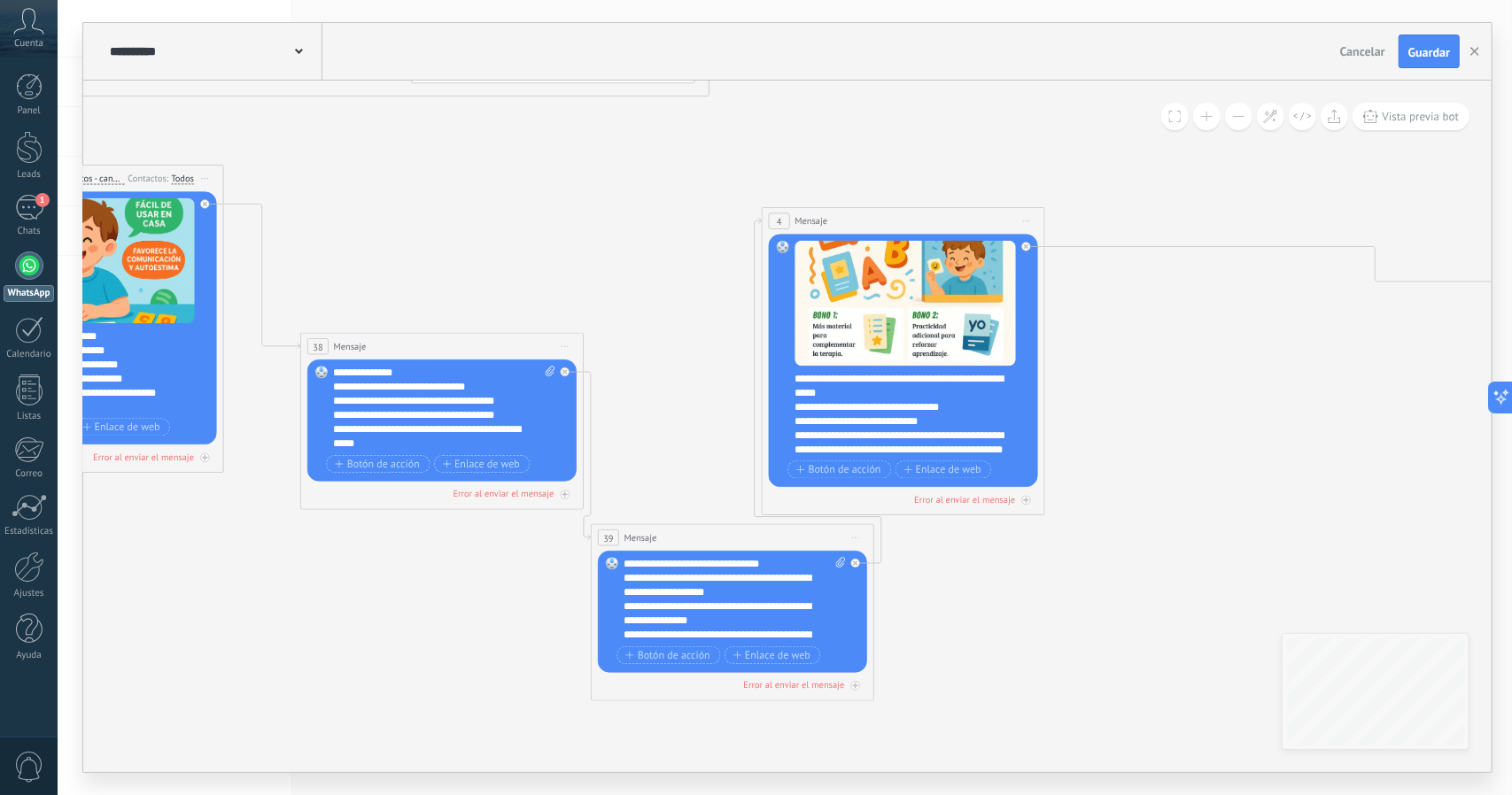
drag, startPoint x: 1168, startPoint y: 549, endPoint x: 1050, endPoint y: 499, distance: 128.2
click at [1060, 505] on icon at bounding box center [1273, 305] width 3375 height 1500
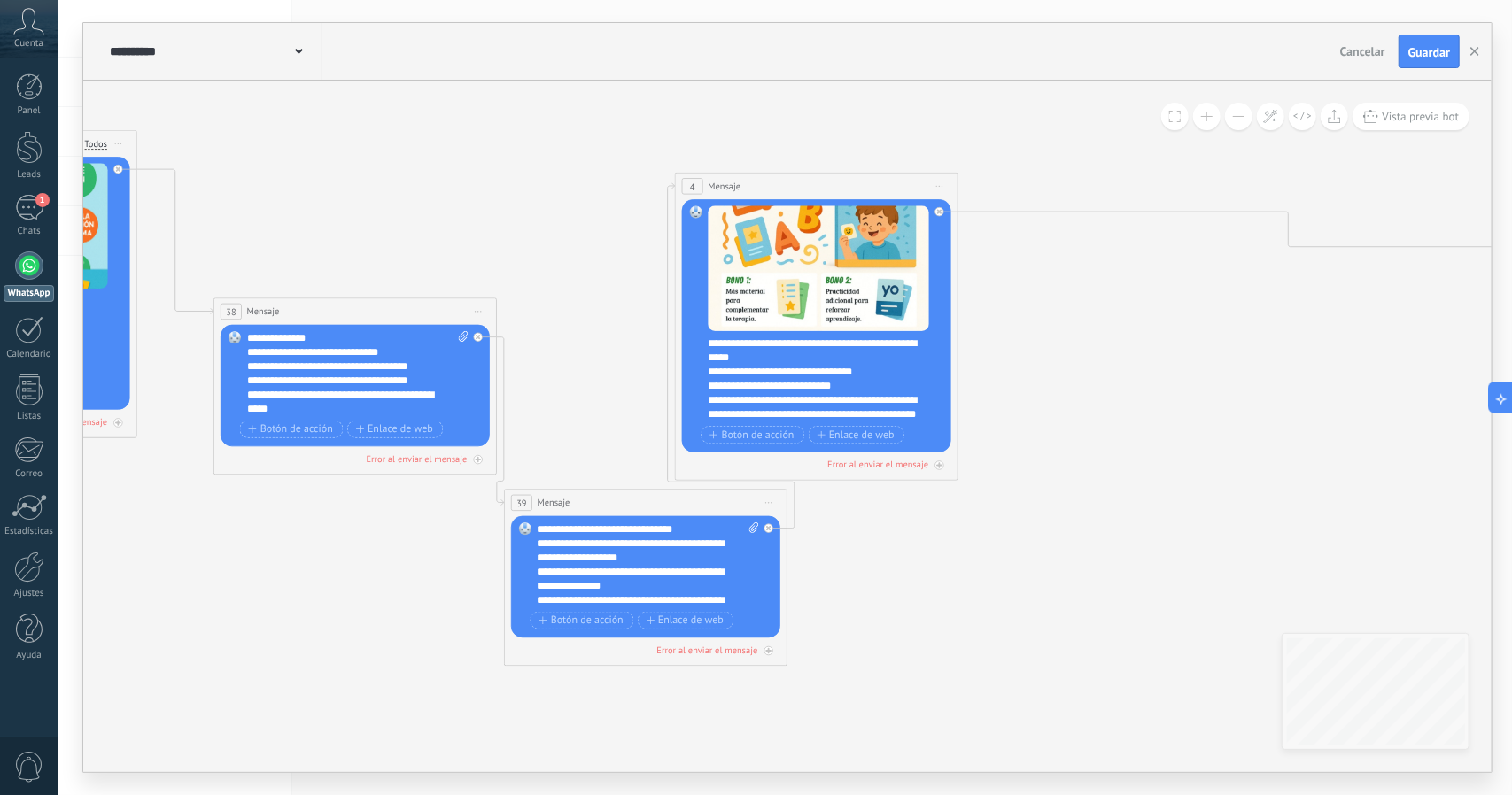
drag, startPoint x: 1057, startPoint y: 497, endPoint x: 961, endPoint y: 525, distance: 100.0
click at [965, 523] on icon at bounding box center [1186, 269] width 3375 height 1500
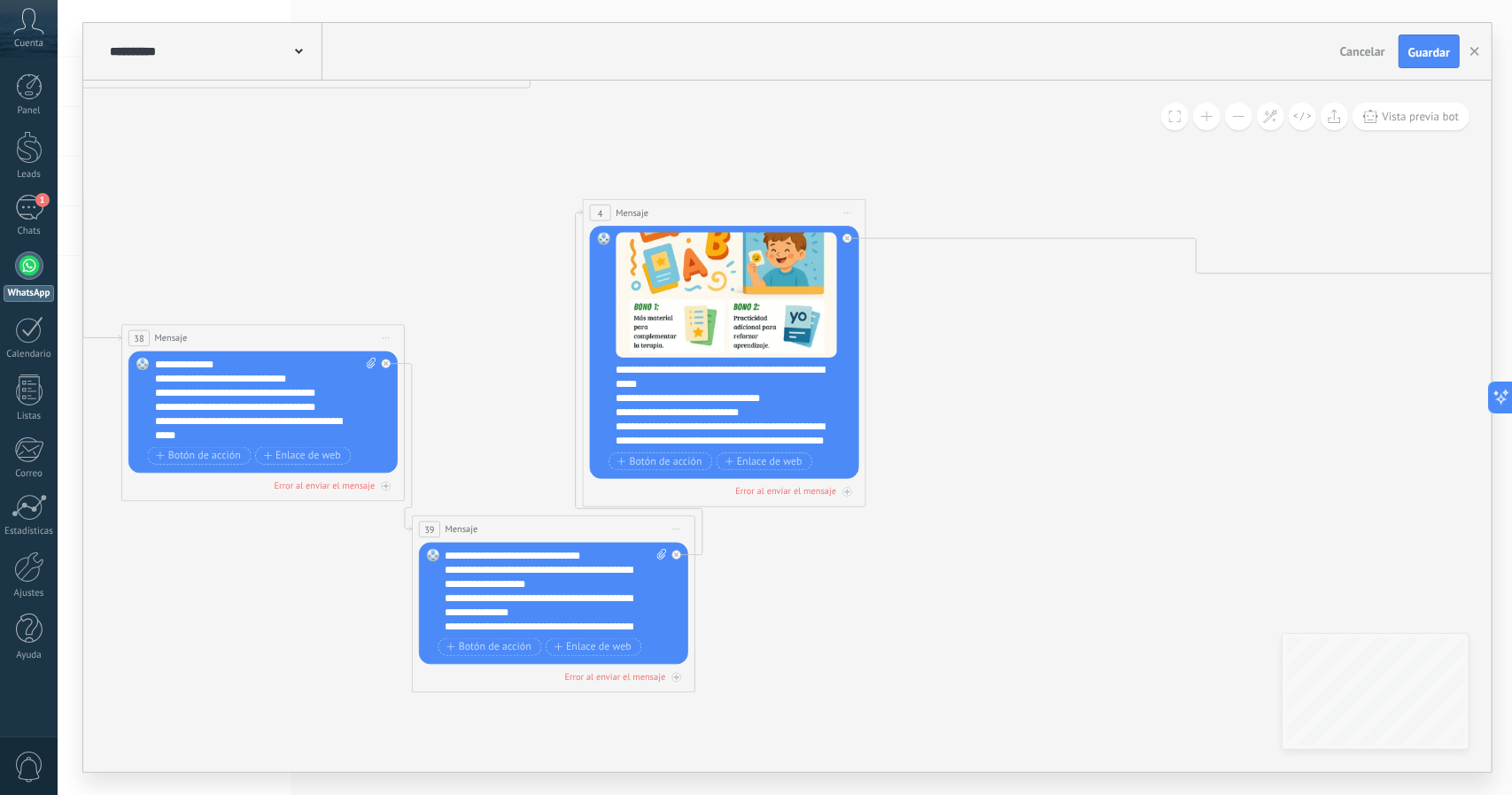
drag, startPoint x: 1007, startPoint y: 375, endPoint x: 909, endPoint y: 389, distance: 99.0
click at [911, 389] on icon at bounding box center [1094, 295] width 3375 height 1500
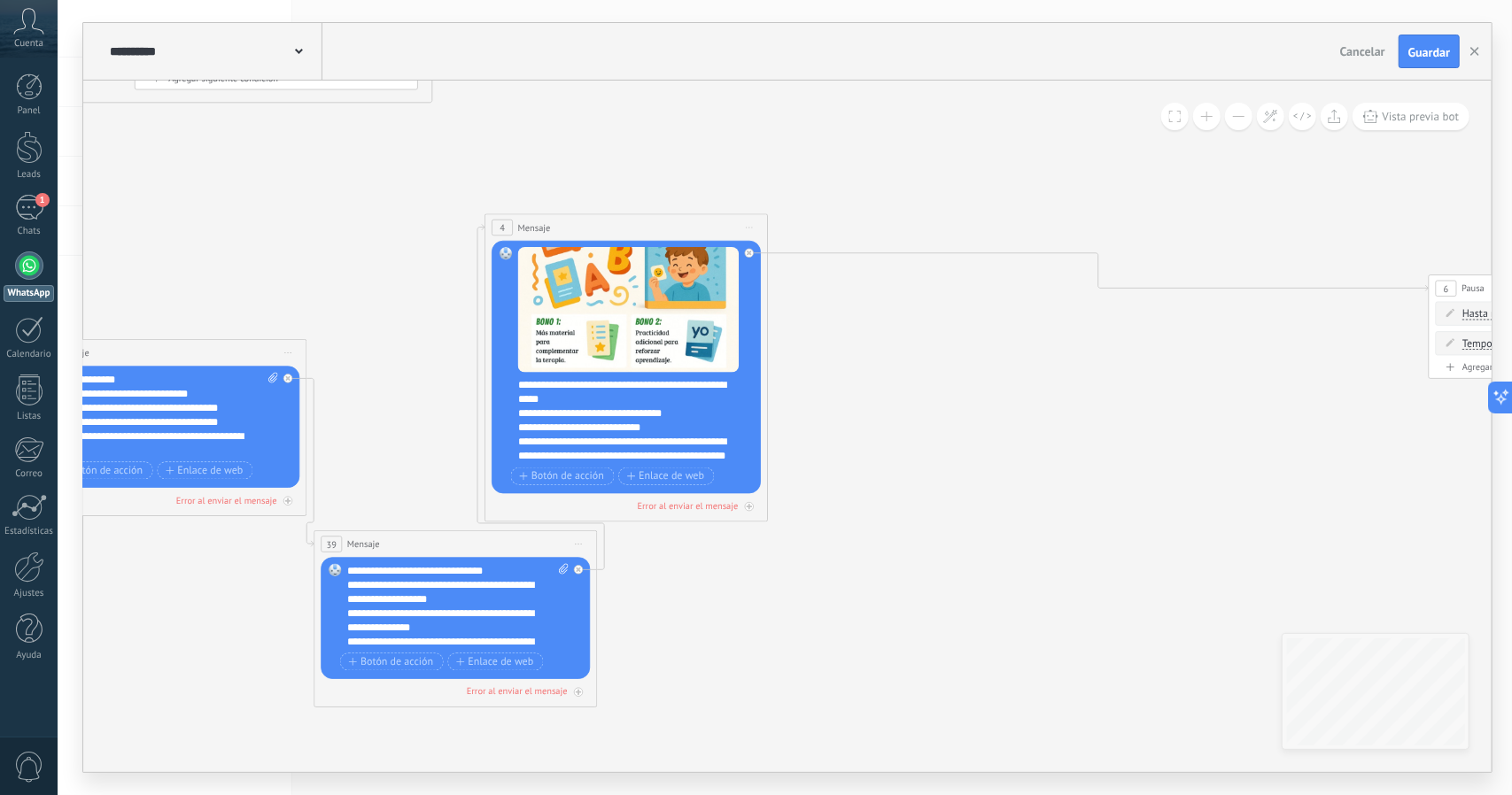
drag, startPoint x: 1118, startPoint y: 449, endPoint x: 804, endPoint y: 502, distance: 318.4
click at [804, 502] on icon at bounding box center [997, 311] width 3375 height 1500
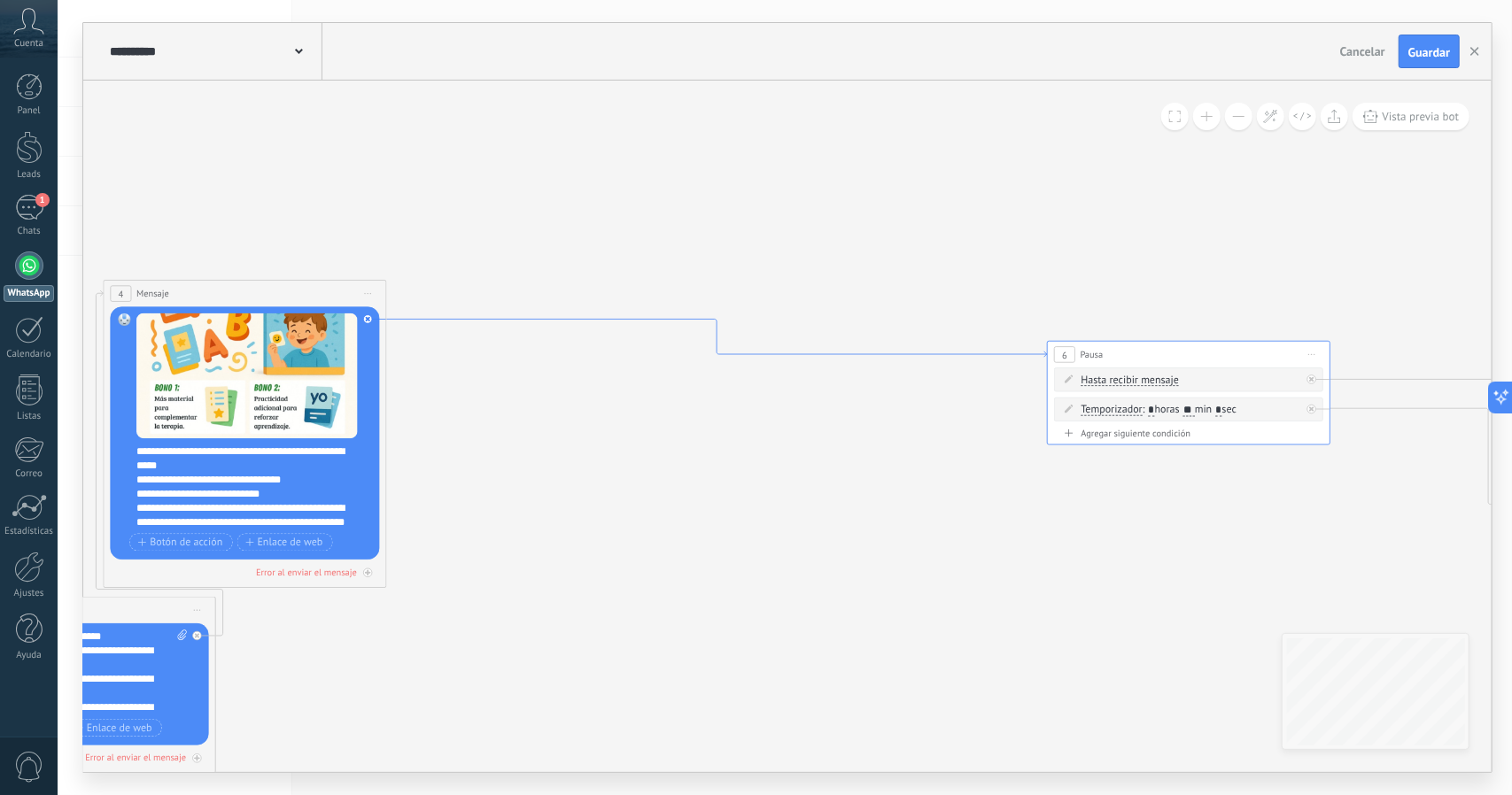
drag, startPoint x: 1049, startPoint y: 333, endPoint x: 978, endPoint y: 350, distance: 73.0
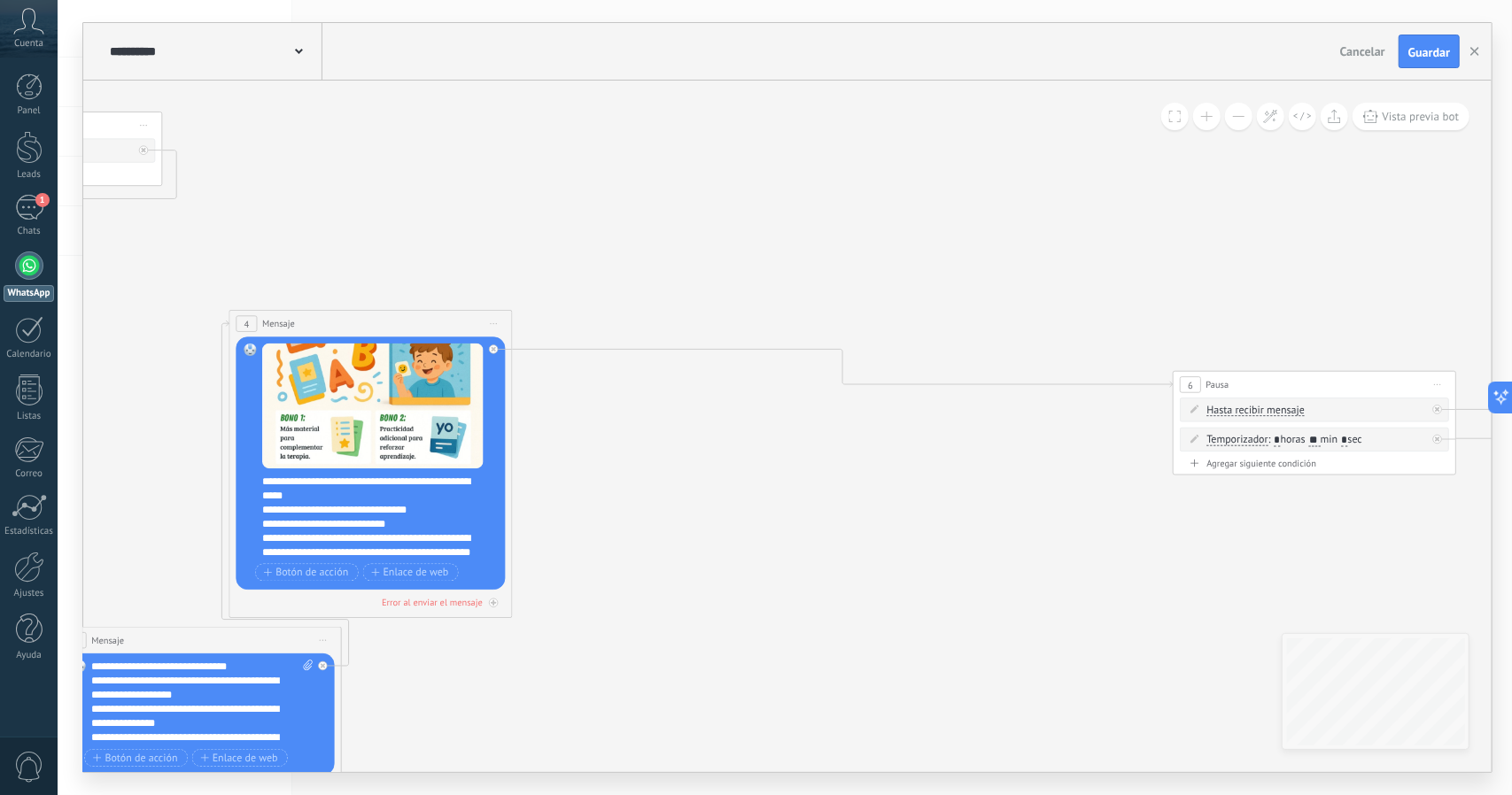
drag, startPoint x: 887, startPoint y: 499, endPoint x: 956, endPoint y: 498, distance: 69.0
click at [998, 520] on icon at bounding box center [802, 408] width 3498 height 1500
click at [494, 325] on span "Iniciar vista previa aquí Cambiar nombre Duplicar [GEOGRAPHIC_DATA]" at bounding box center [495, 324] width 23 height 21
click at [642, 472] on icon at bounding box center [802, 408] width 3498 height 1500
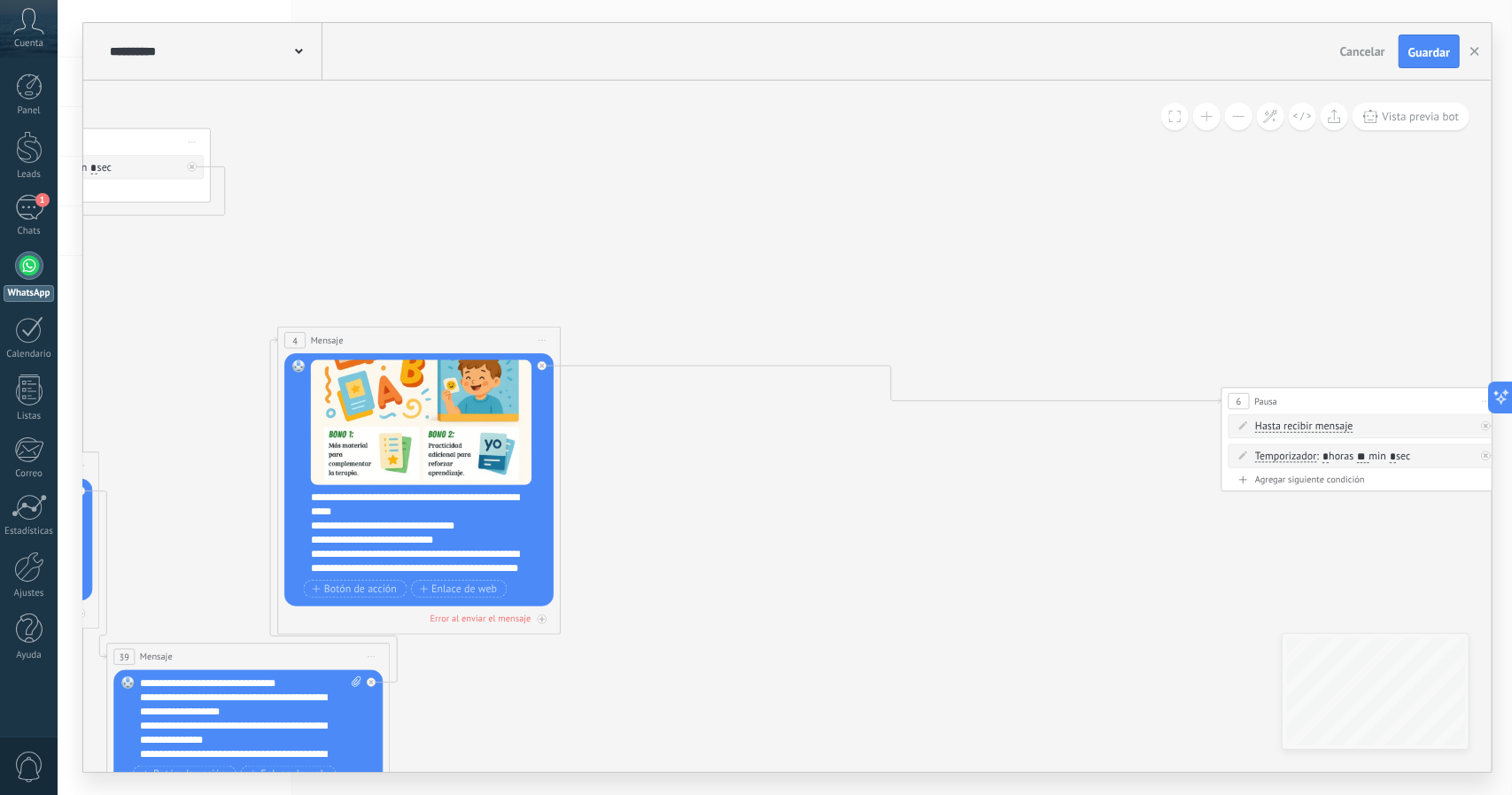
drag, startPoint x: 643, startPoint y: 473, endPoint x: 777, endPoint y: 437, distance: 138.8
click at [730, 480] on icon at bounding box center [851, 423] width 3498 height 1500
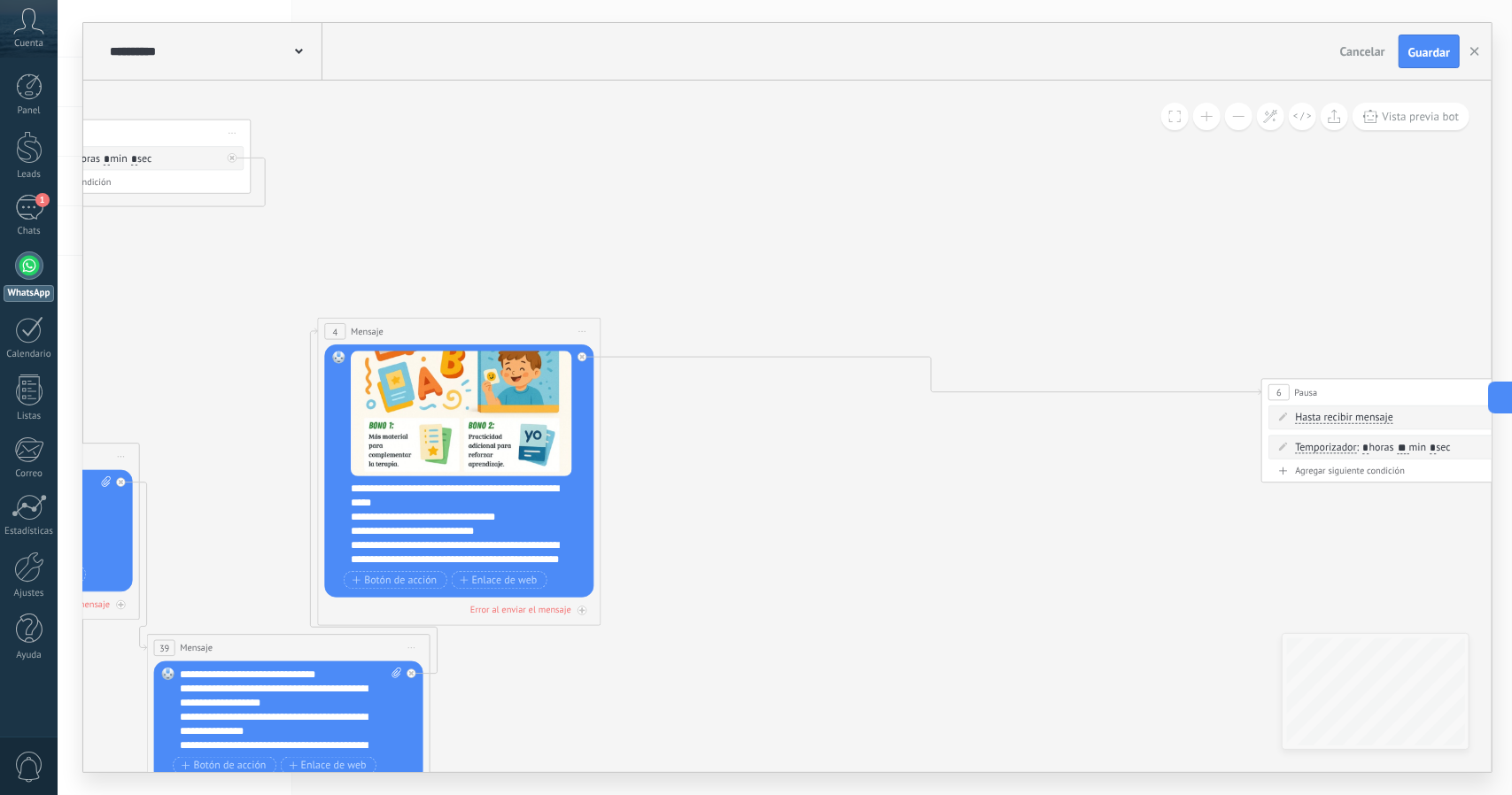
click at [1242, 125] on button at bounding box center [1238, 116] width 27 height 27
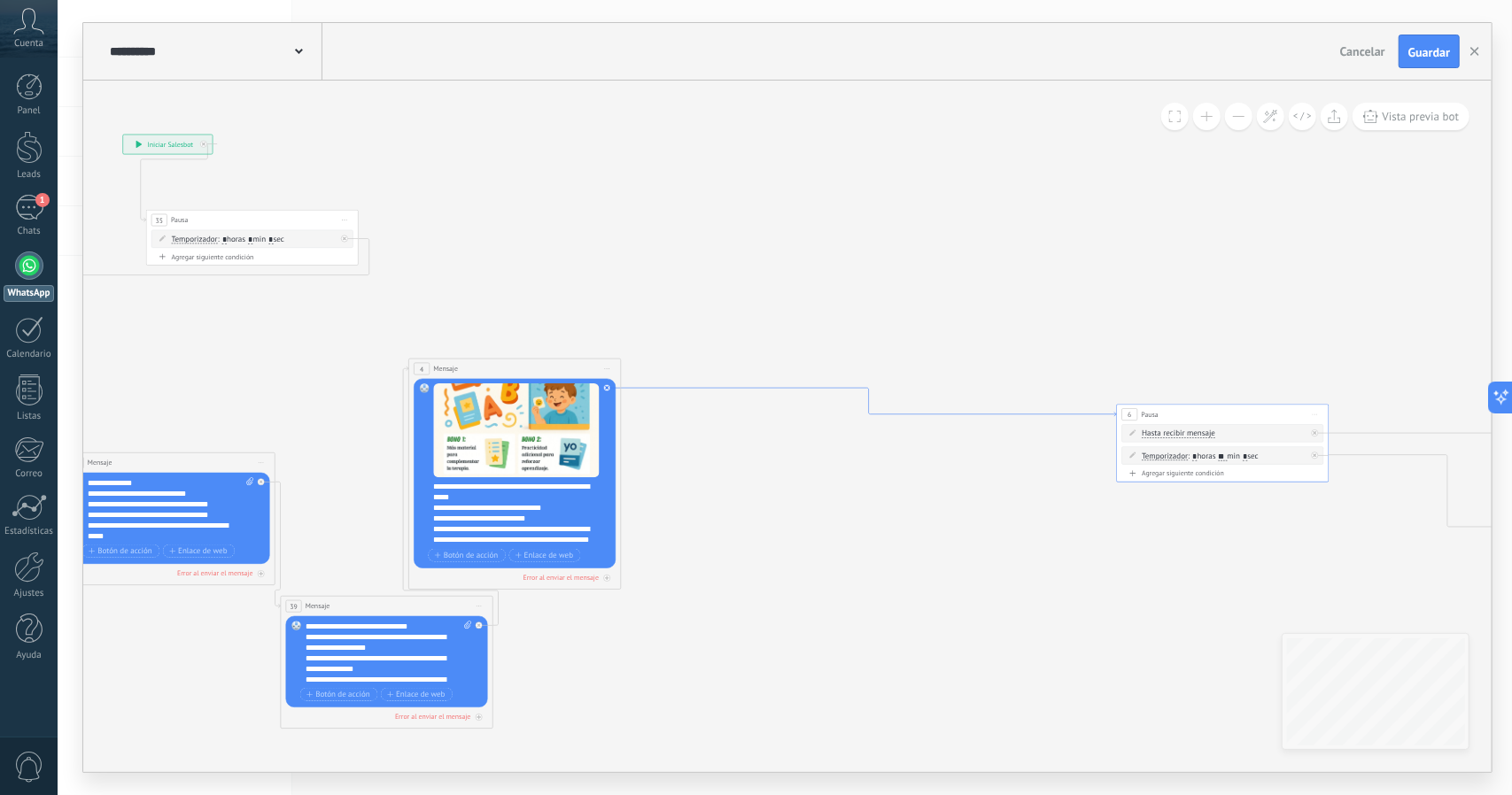
drag, startPoint x: 1025, startPoint y: 398, endPoint x: 1018, endPoint y: 414, distance: 17.5
click at [995, 415] on icon at bounding box center [868, 402] width 495 height 28
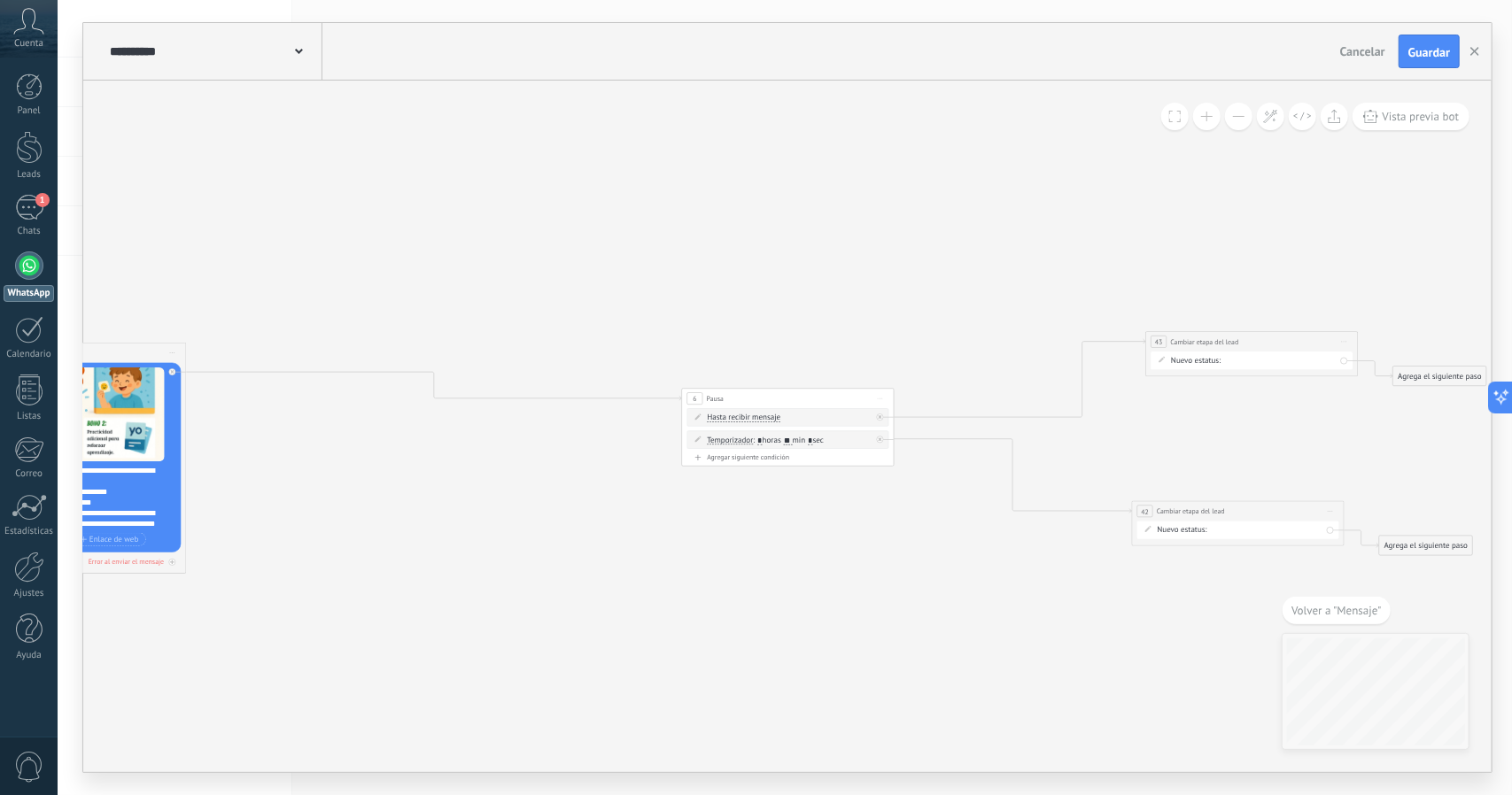
click at [877, 398] on icon at bounding box center [879, 398] width 5 height 1
click at [886, 322] on icon at bounding box center [404, 416] width 2624 height 1126
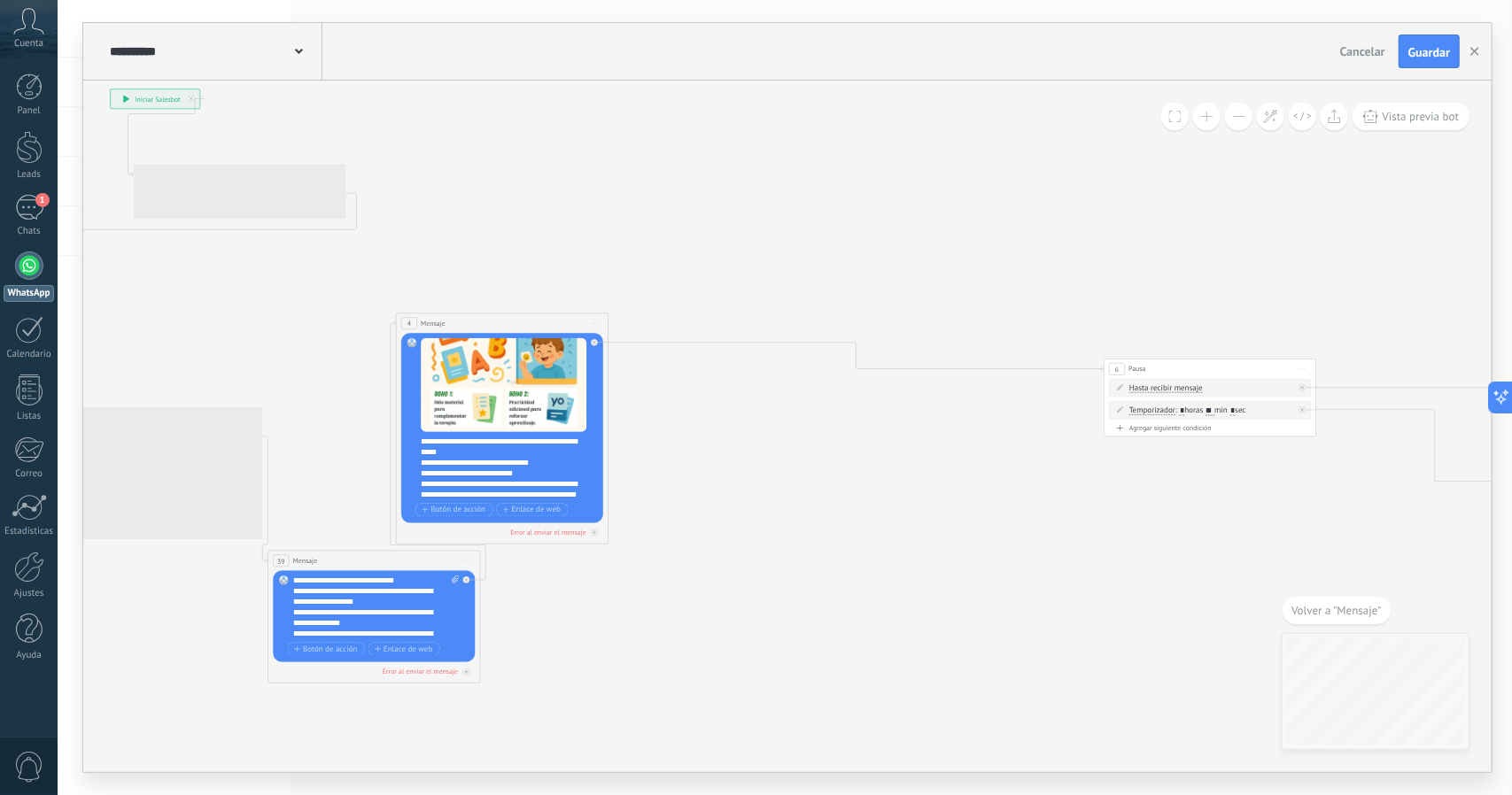
drag, startPoint x: 1259, startPoint y: 298, endPoint x: 1385, endPoint y: 289, distance: 126.3
click at [1384, 288] on icon at bounding box center [826, 385] width 2624 height 1126
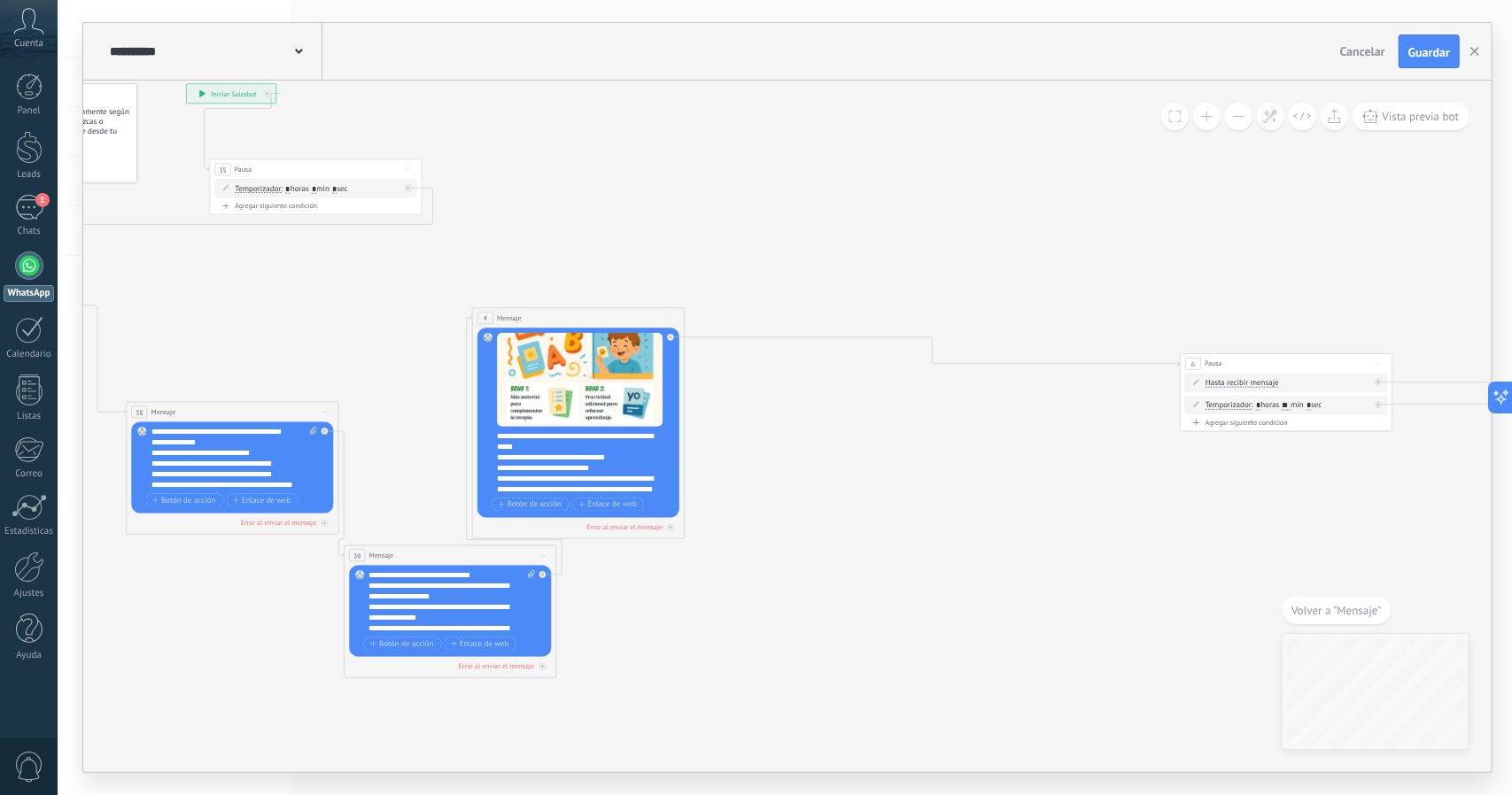
click at [672, 318] on icon at bounding box center [671, 318] width 5 height 1
click at [720, 362] on div "Duplicar" at bounding box center [720, 370] width 106 height 18
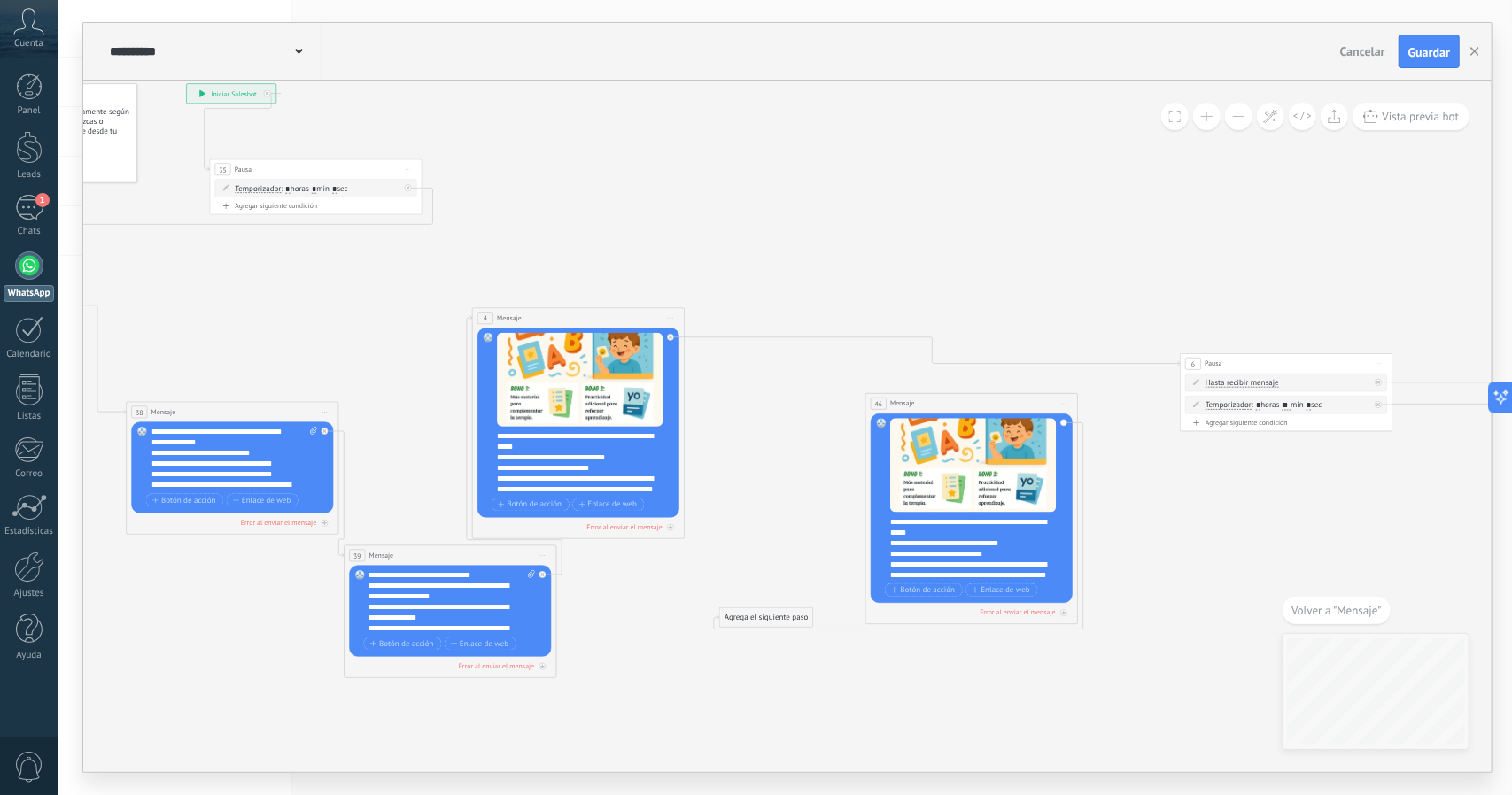
drag, startPoint x: 629, startPoint y: 582, endPoint x: 1022, endPoint y: 402, distance: 432.3
click at [1022, 402] on div "46 Mensaje ******* (a): Todos los contactos - canales seleccionados Todos los c…" at bounding box center [972, 404] width 211 height 20
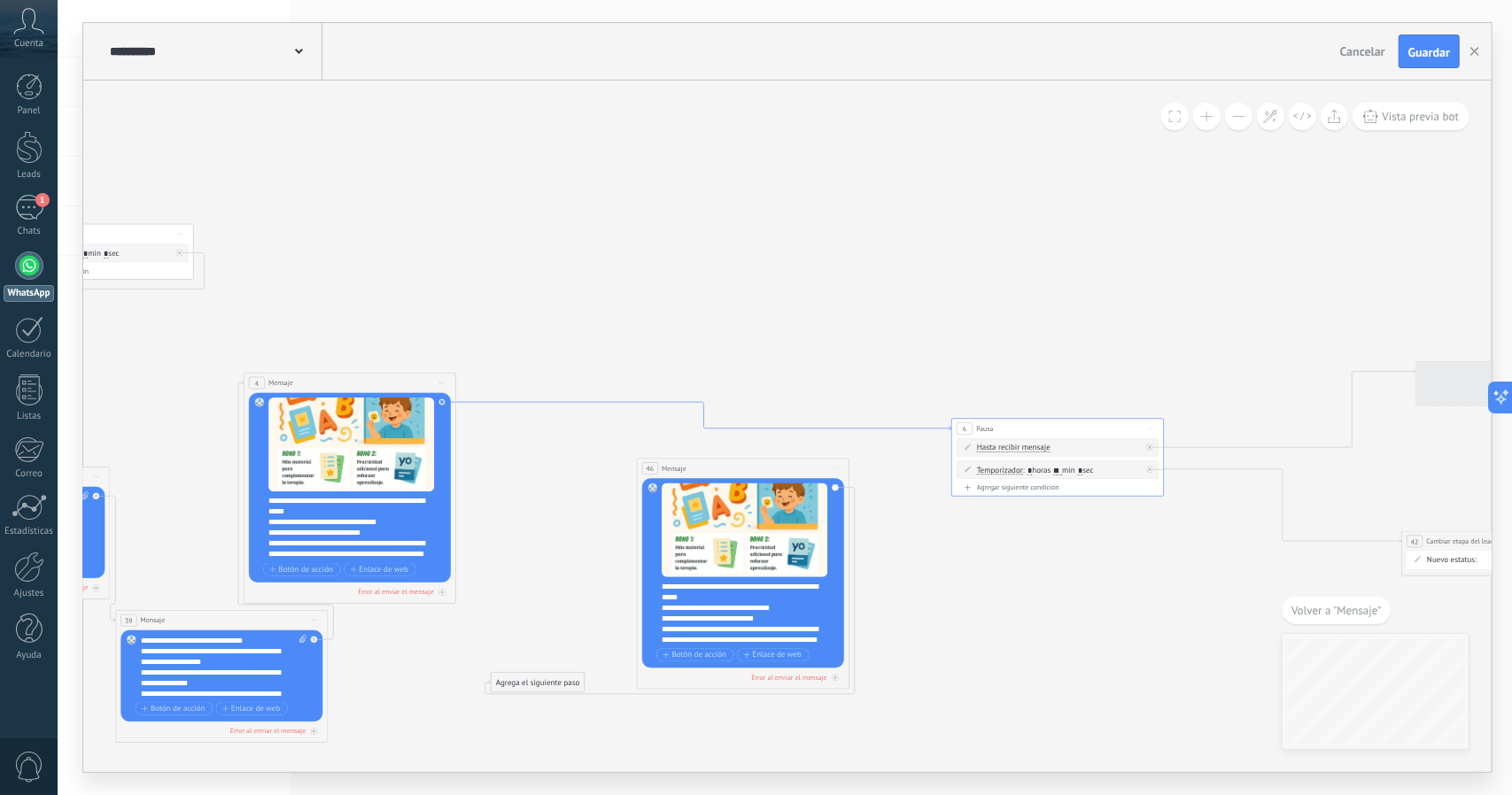
drag, startPoint x: 1033, startPoint y: 363, endPoint x: 802, endPoint y: 429, distance: 240.2
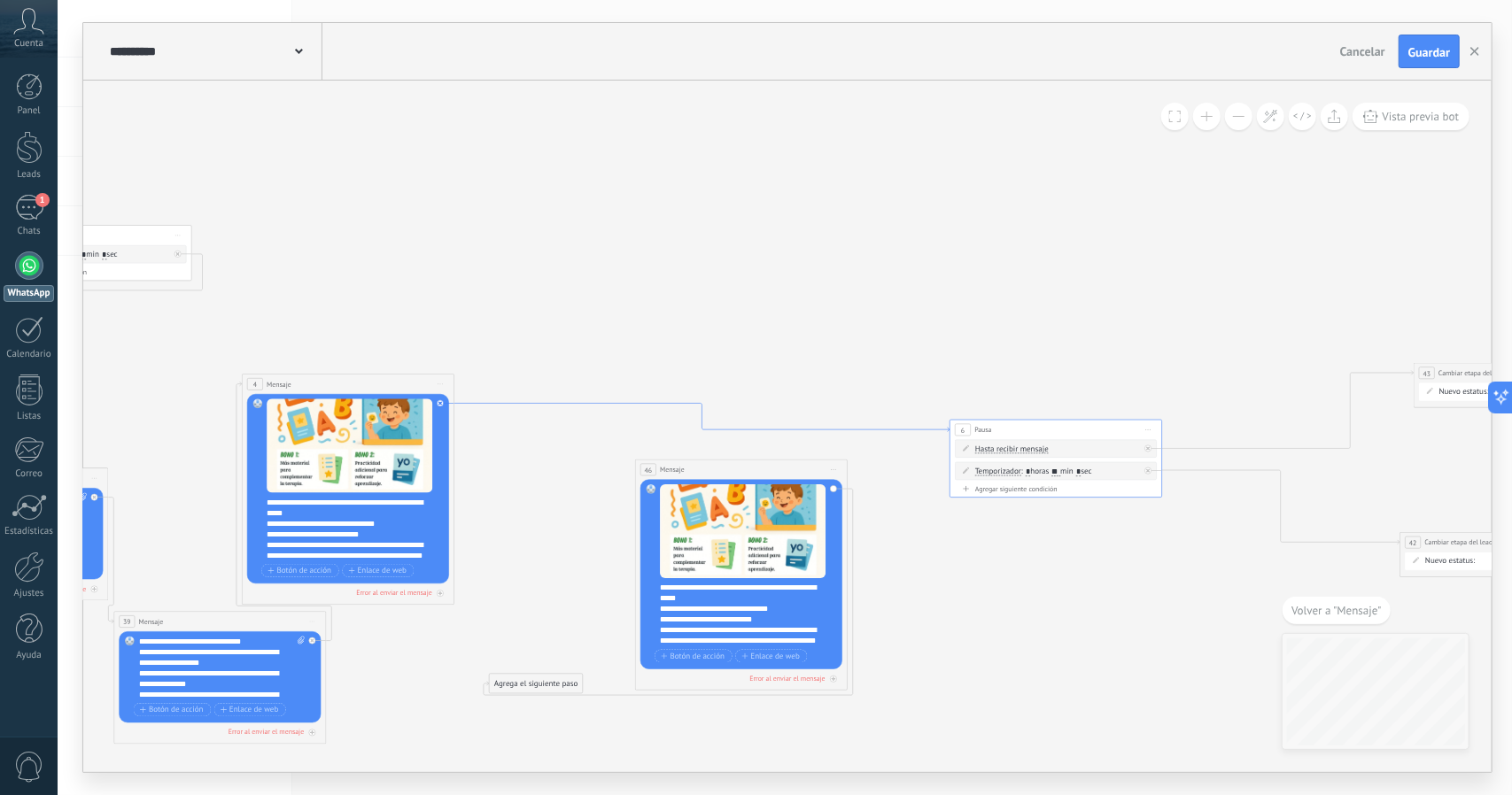
drag, startPoint x: 909, startPoint y: 431, endPoint x: 903, endPoint y: 449, distance: 19.0
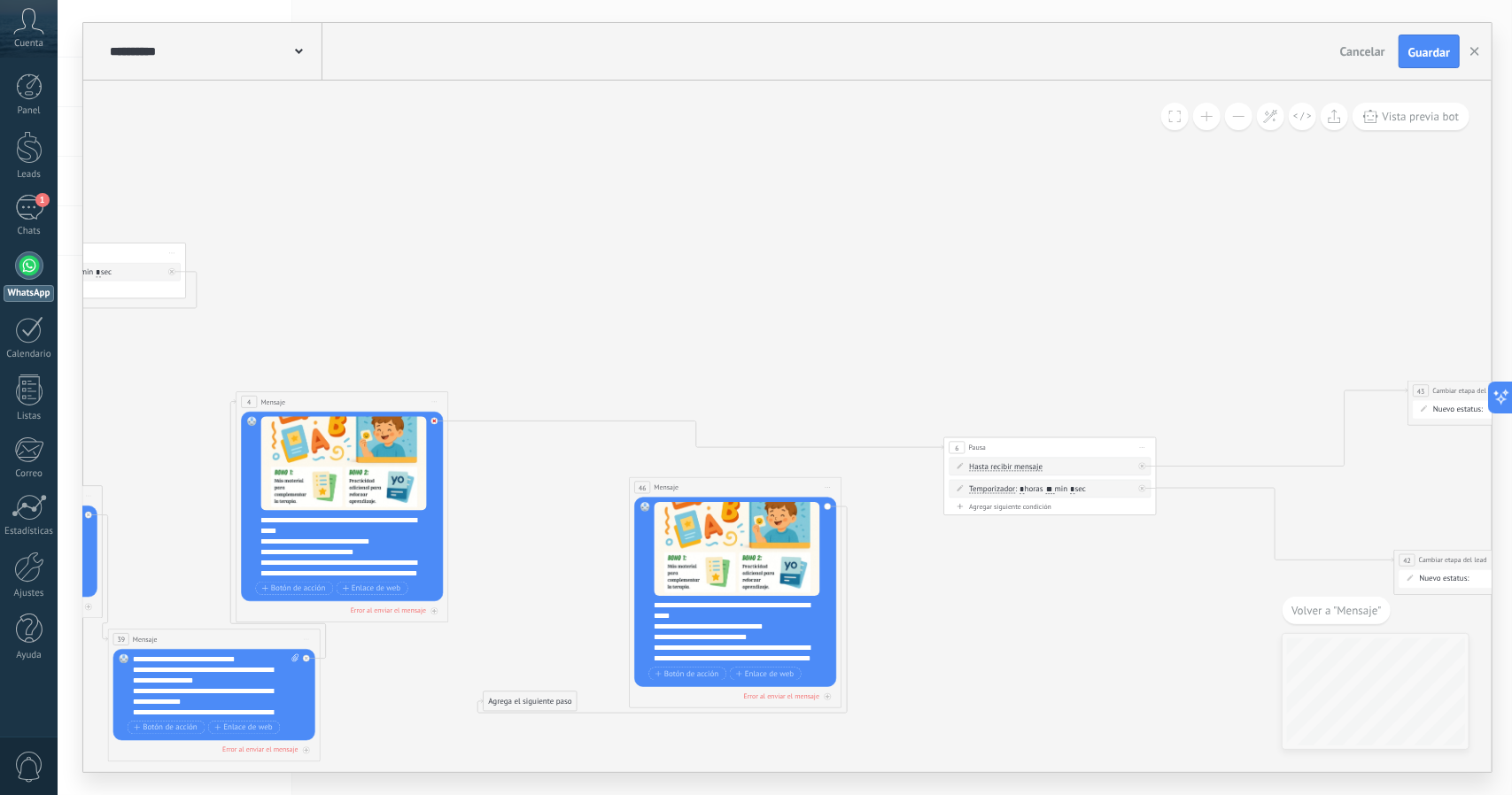
click at [439, 420] on div at bounding box center [437, 418] width 13 height 13
drag, startPoint x: 530, startPoint y: 436, endPoint x: 671, endPoint y: 513, distance: 160.7
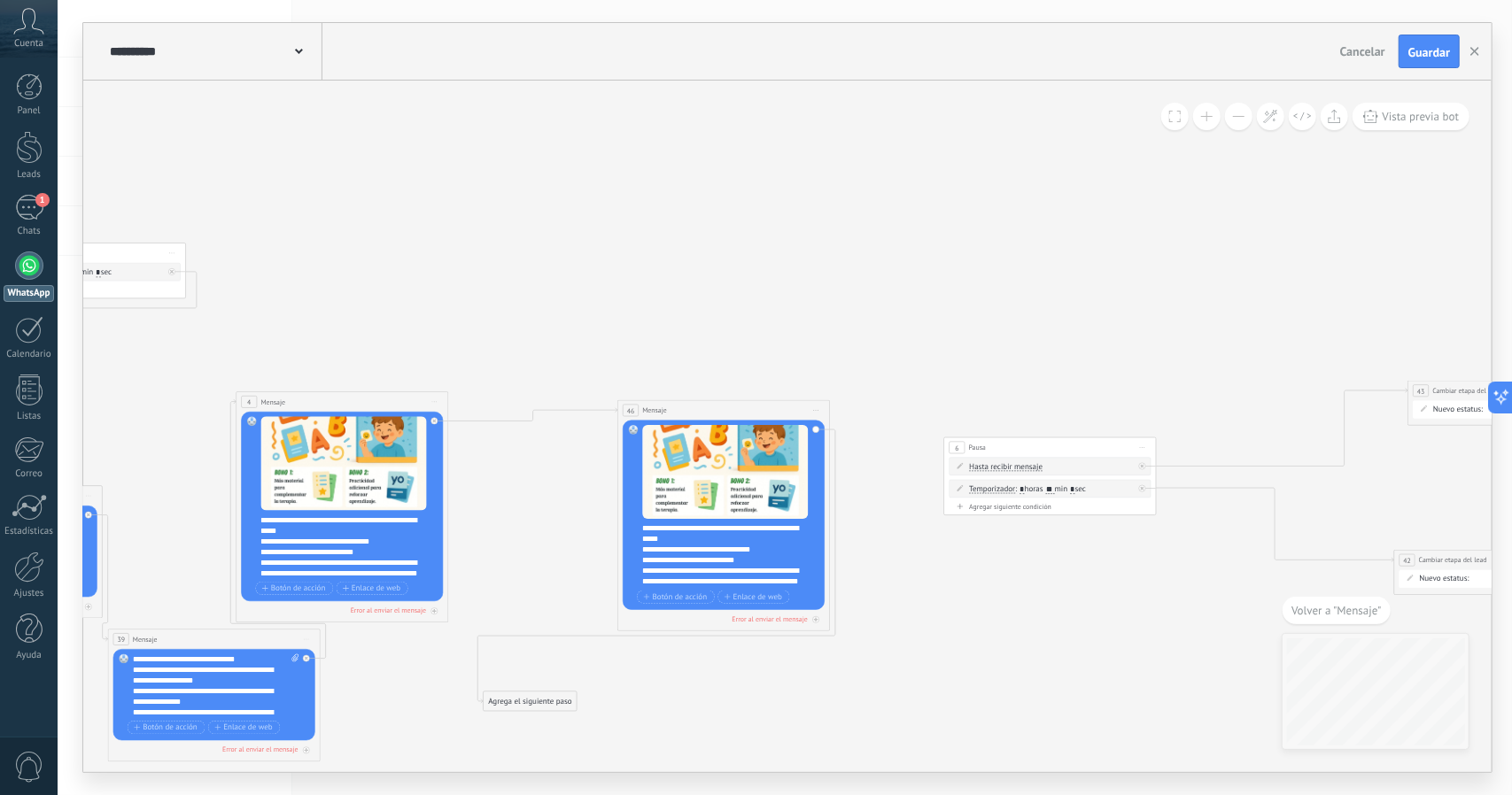
drag, startPoint x: 716, startPoint y: 483, endPoint x: 703, endPoint y: 406, distance: 78.1
click at [703, 406] on div "46 Mensaje ******* (a): Todos los contactos - canales seleccionados Todos los c…" at bounding box center [724, 410] width 211 height 20
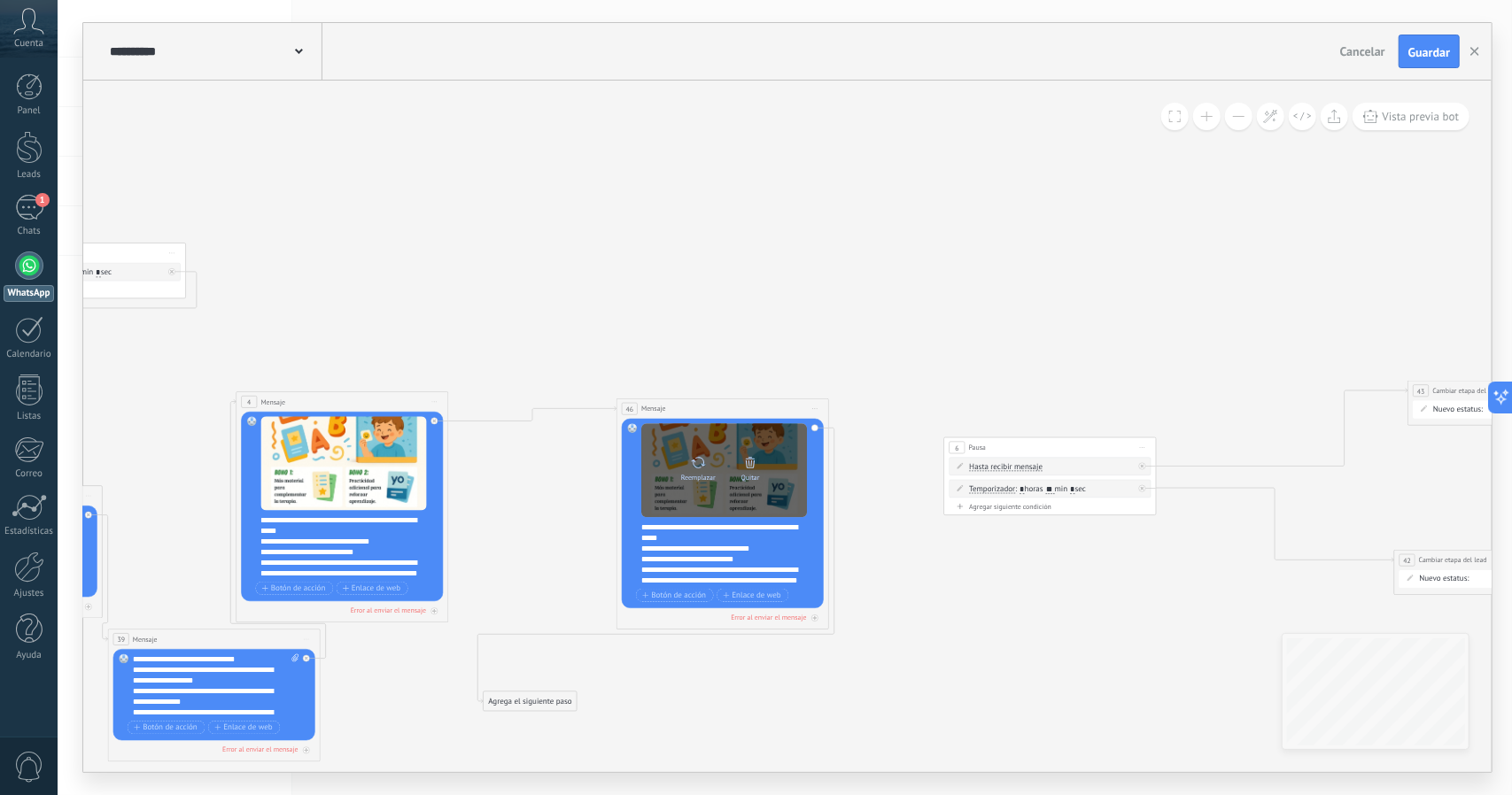
click at [751, 469] on div at bounding box center [750, 463] width 15 height 22
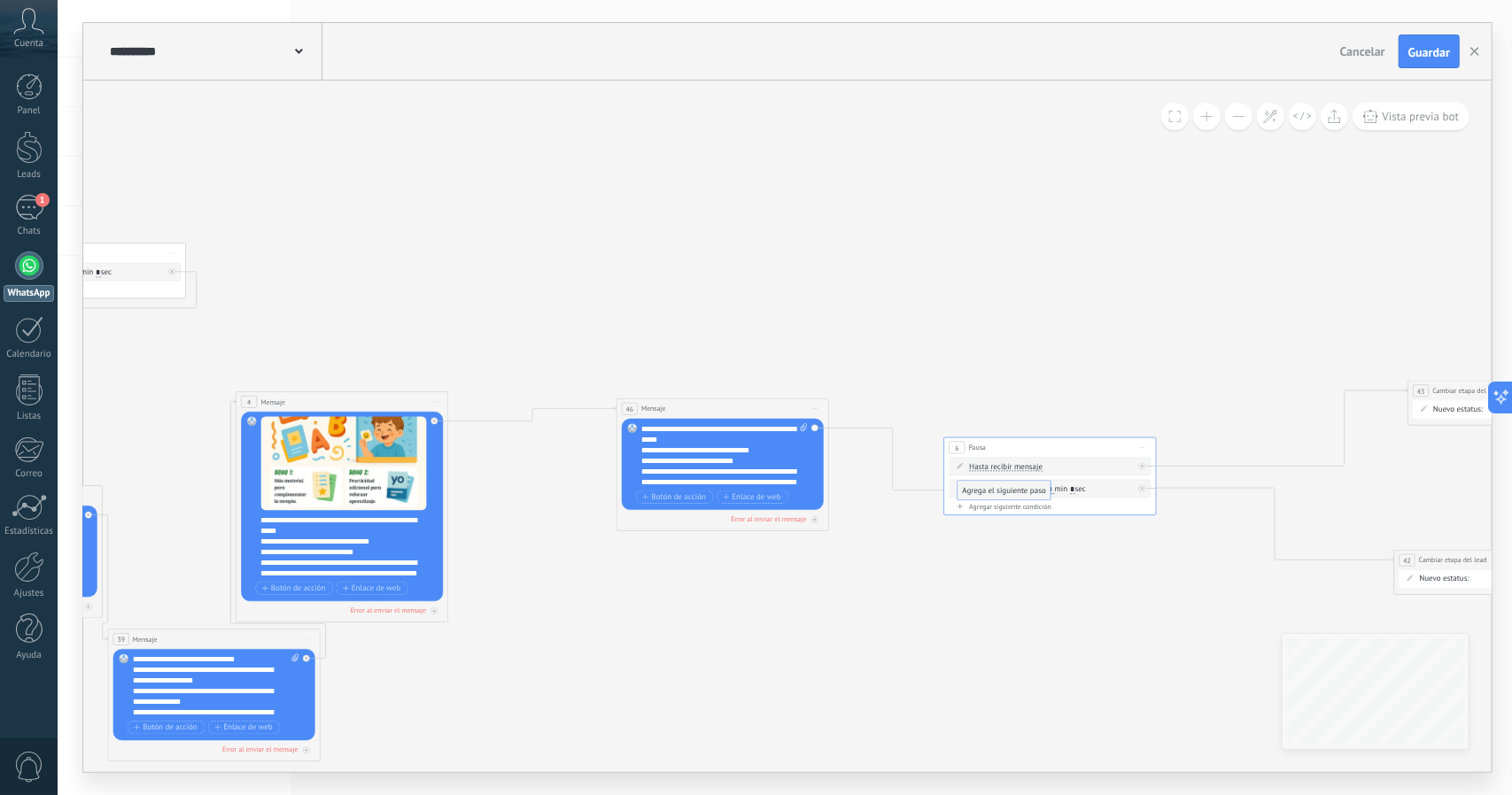
drag, startPoint x: 574, startPoint y: 705, endPoint x: 1025, endPoint y: 481, distance: 503.6
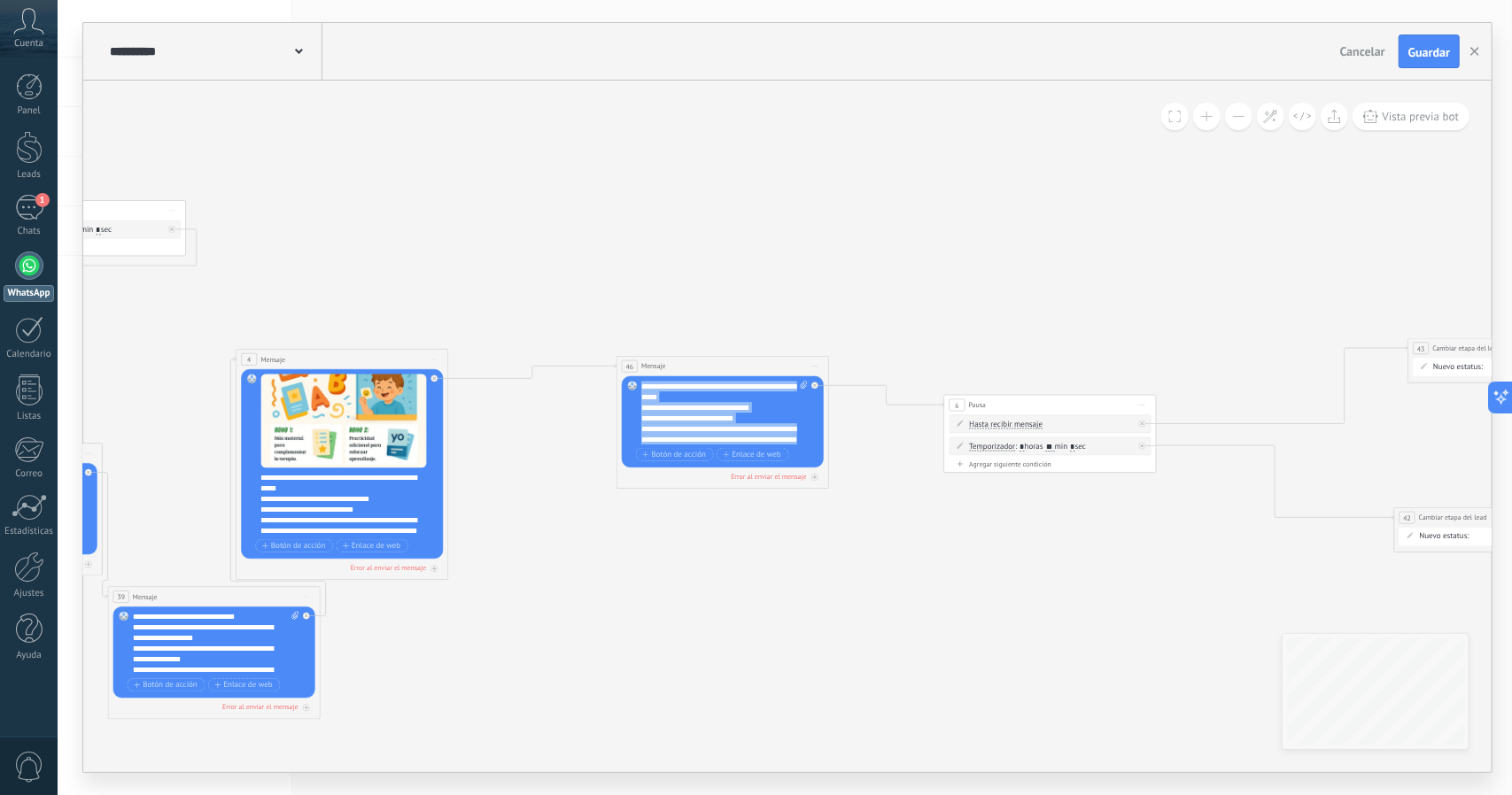
drag, startPoint x: 786, startPoint y: 435, endPoint x: 597, endPoint y: 356, distance: 204.8
paste div
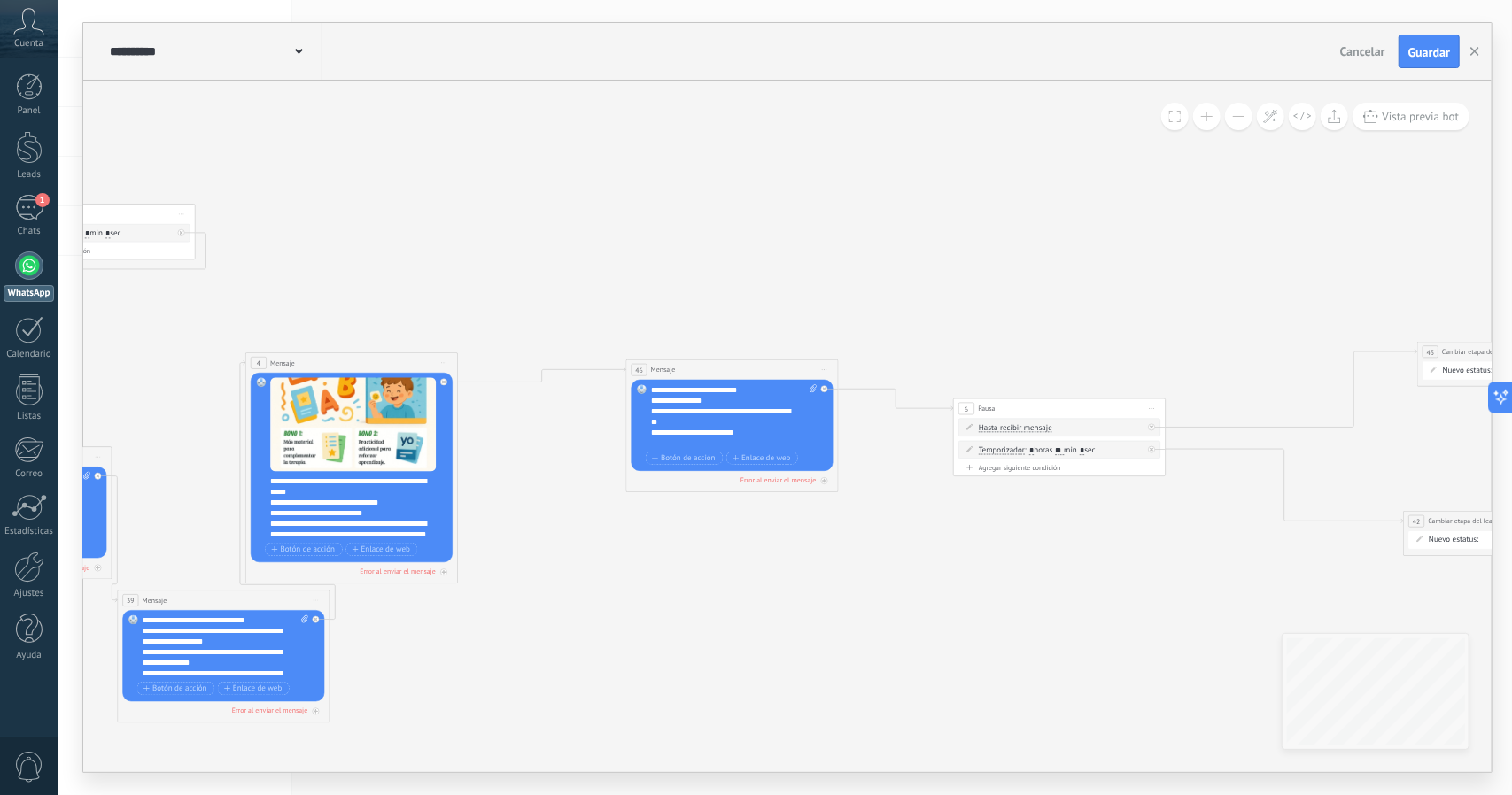
drag, startPoint x: 978, startPoint y: 527, endPoint x: 1119, endPoint y: 541, distance: 141.7
click at [1111, 549] on icon at bounding box center [676, 425] width 2624 height 1126
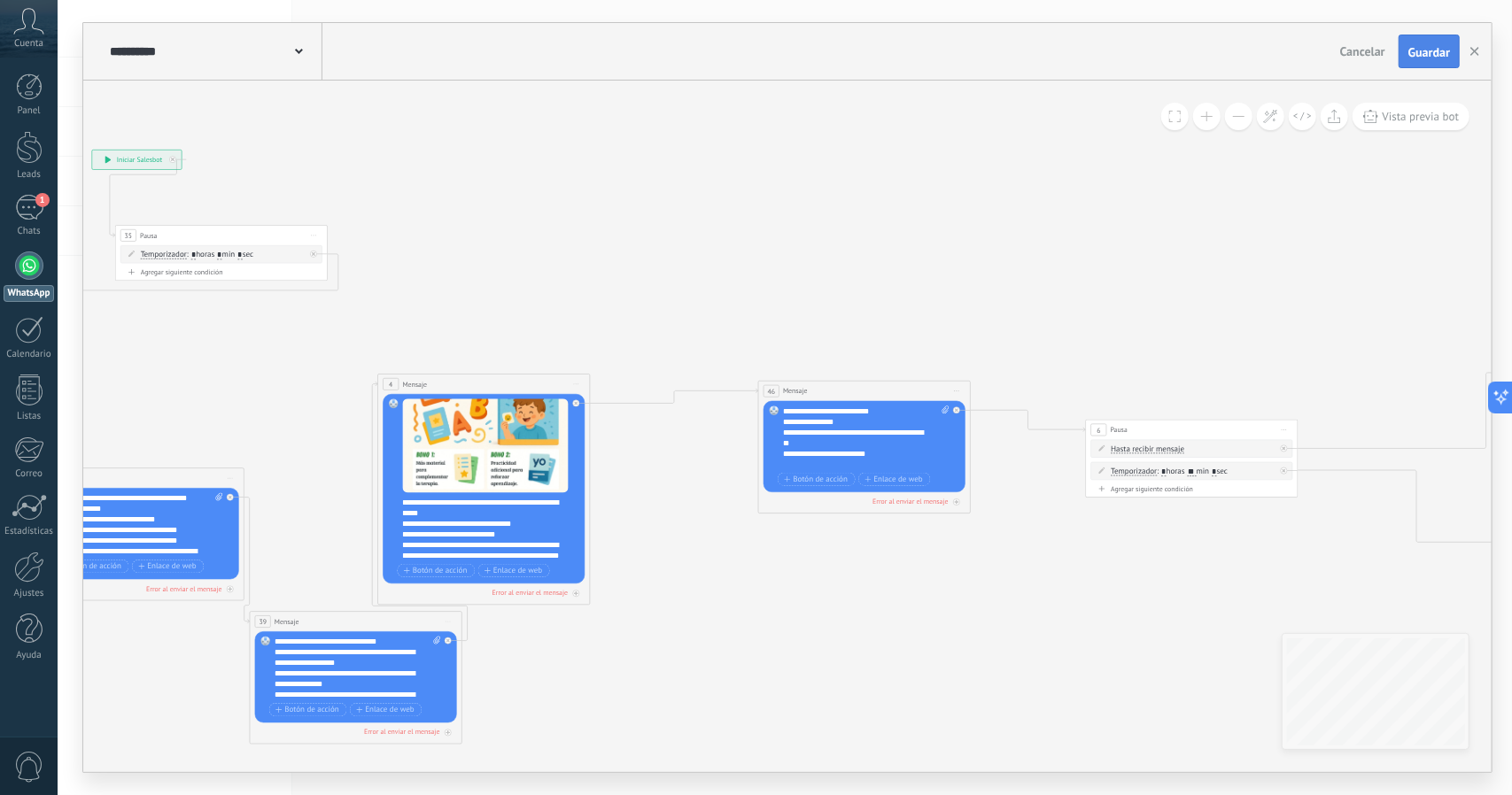
click at [1418, 54] on span "Guardar" at bounding box center [1429, 52] width 42 height 13
click at [1478, 50] on icon "button" at bounding box center [1474, 51] width 9 height 9
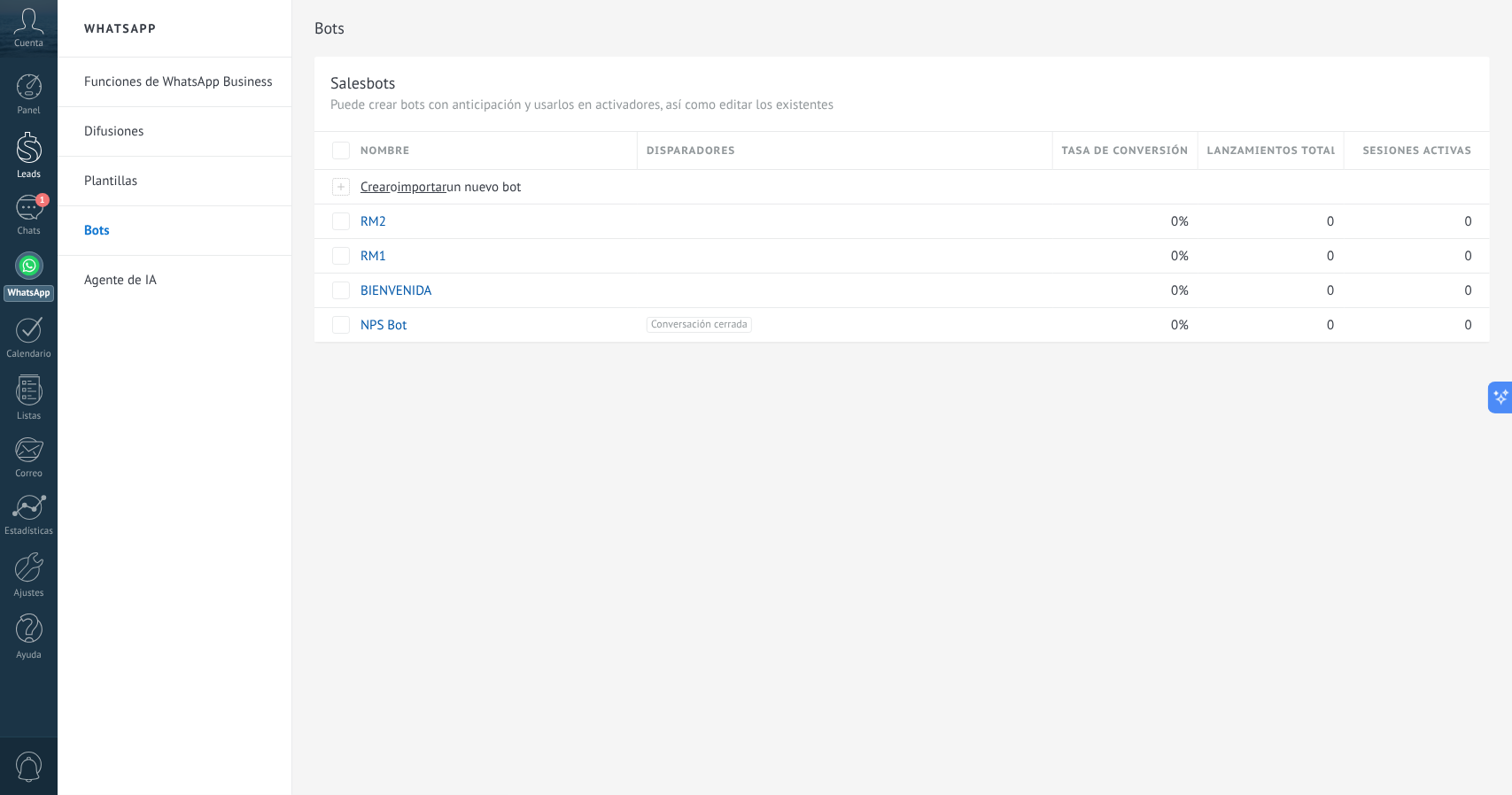
click at [23, 136] on div at bounding box center [28, 148] width 26 height 33
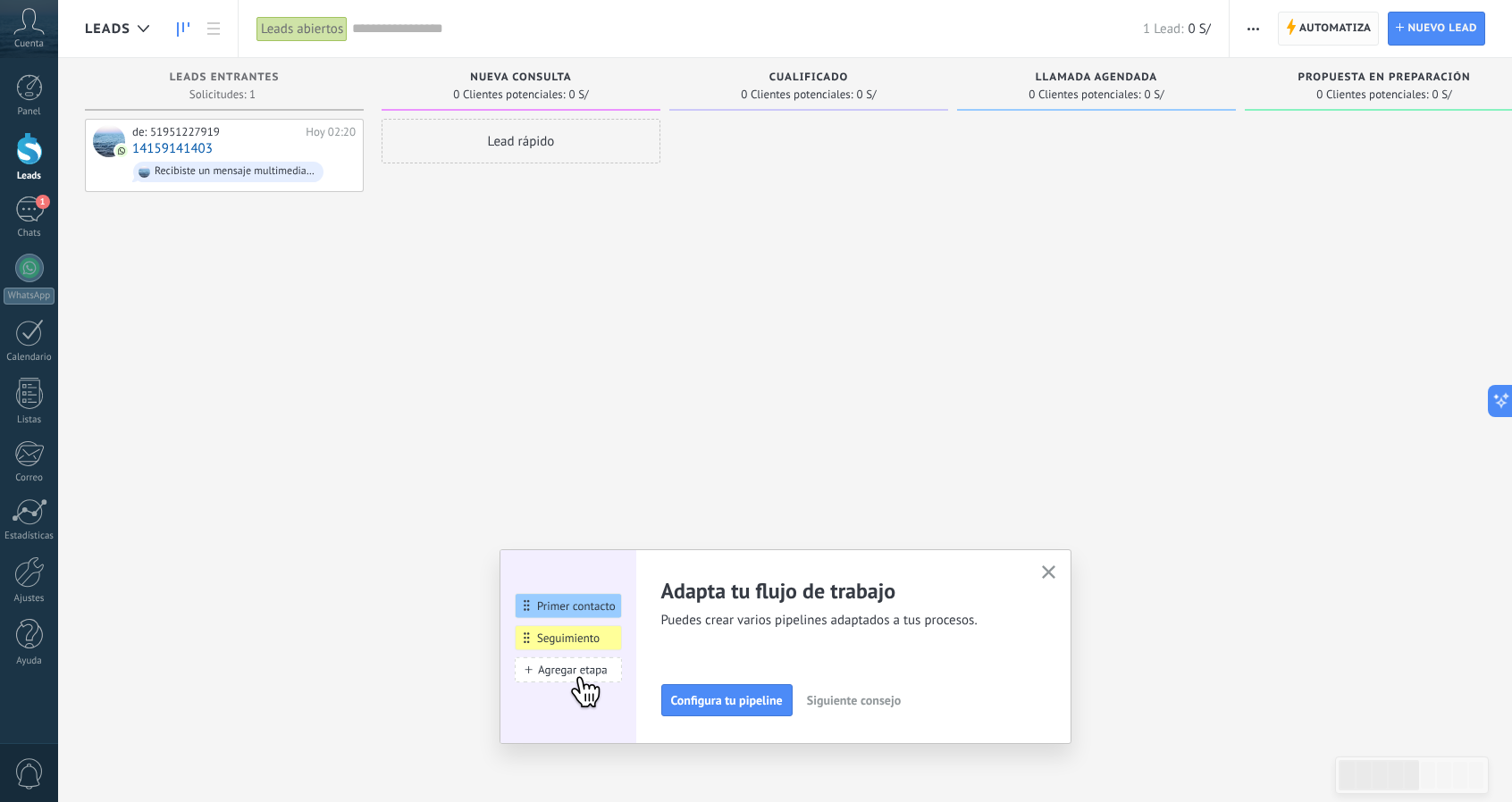
click at [1358, 28] on span "Automatiza" at bounding box center [1335, 29] width 72 height 33
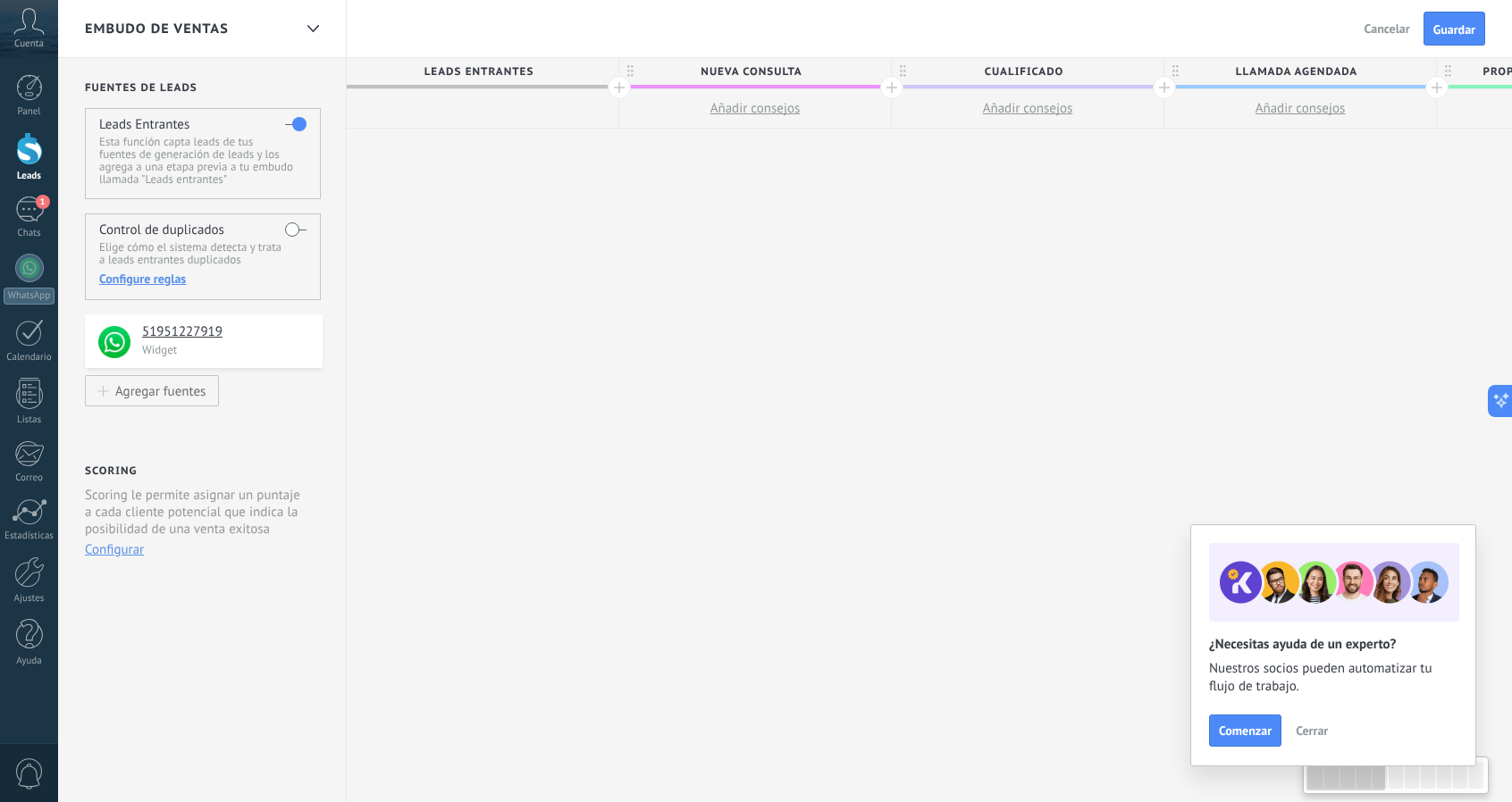
click at [790, 74] on span "Nueva consulta" at bounding box center [751, 72] width 263 height 28
type input "*"
type input "****"
click at [1064, 79] on span "Cualificado" at bounding box center [1023, 72] width 263 height 28
type input "*"
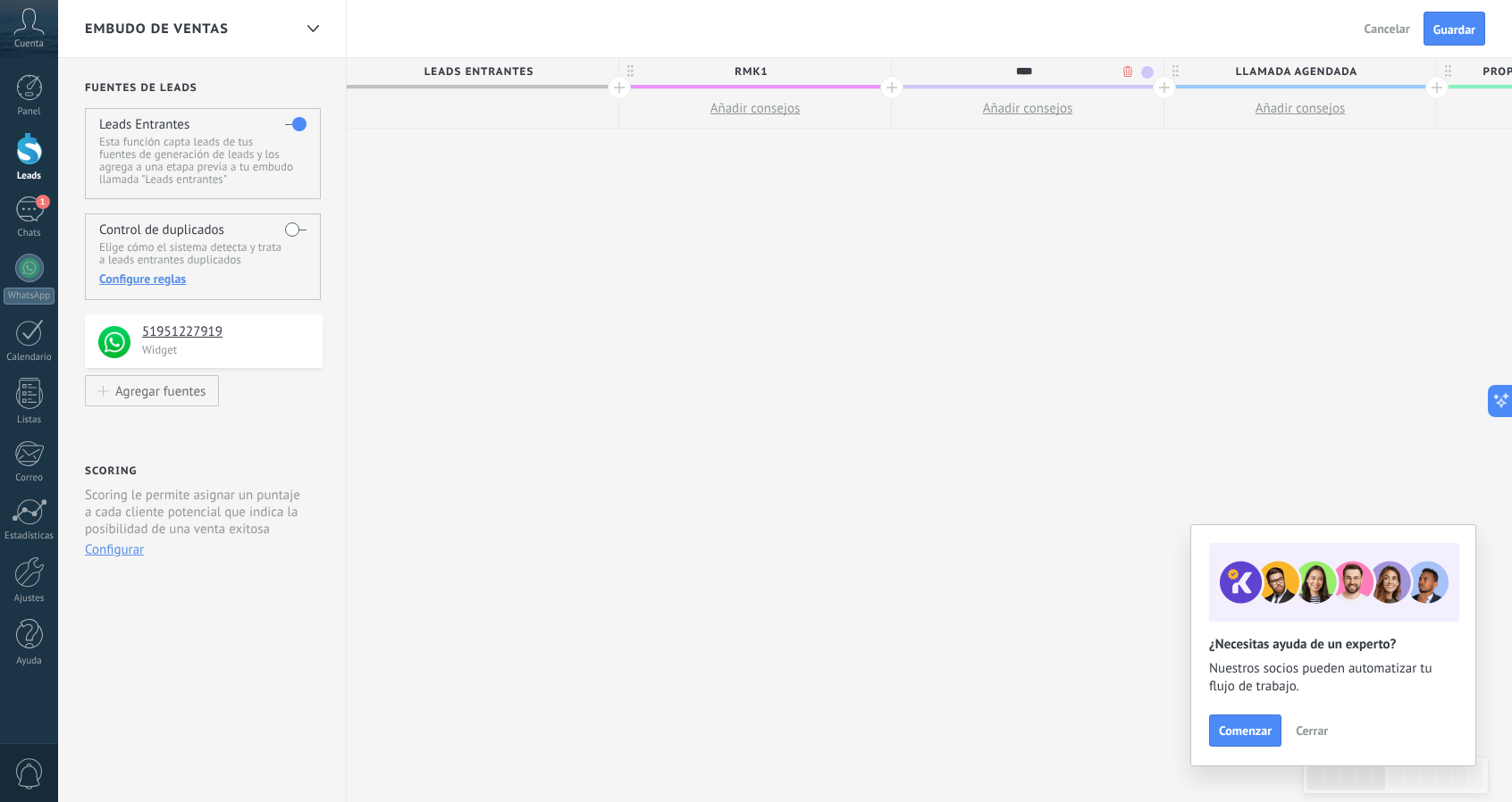
type input "****"
click at [1455, 52] on div "Atrás Cancelar Guardar" at bounding box center [1427, 29] width 170 height 57
click at [1442, 42] on button "Guardar" at bounding box center [1455, 29] width 61 height 34
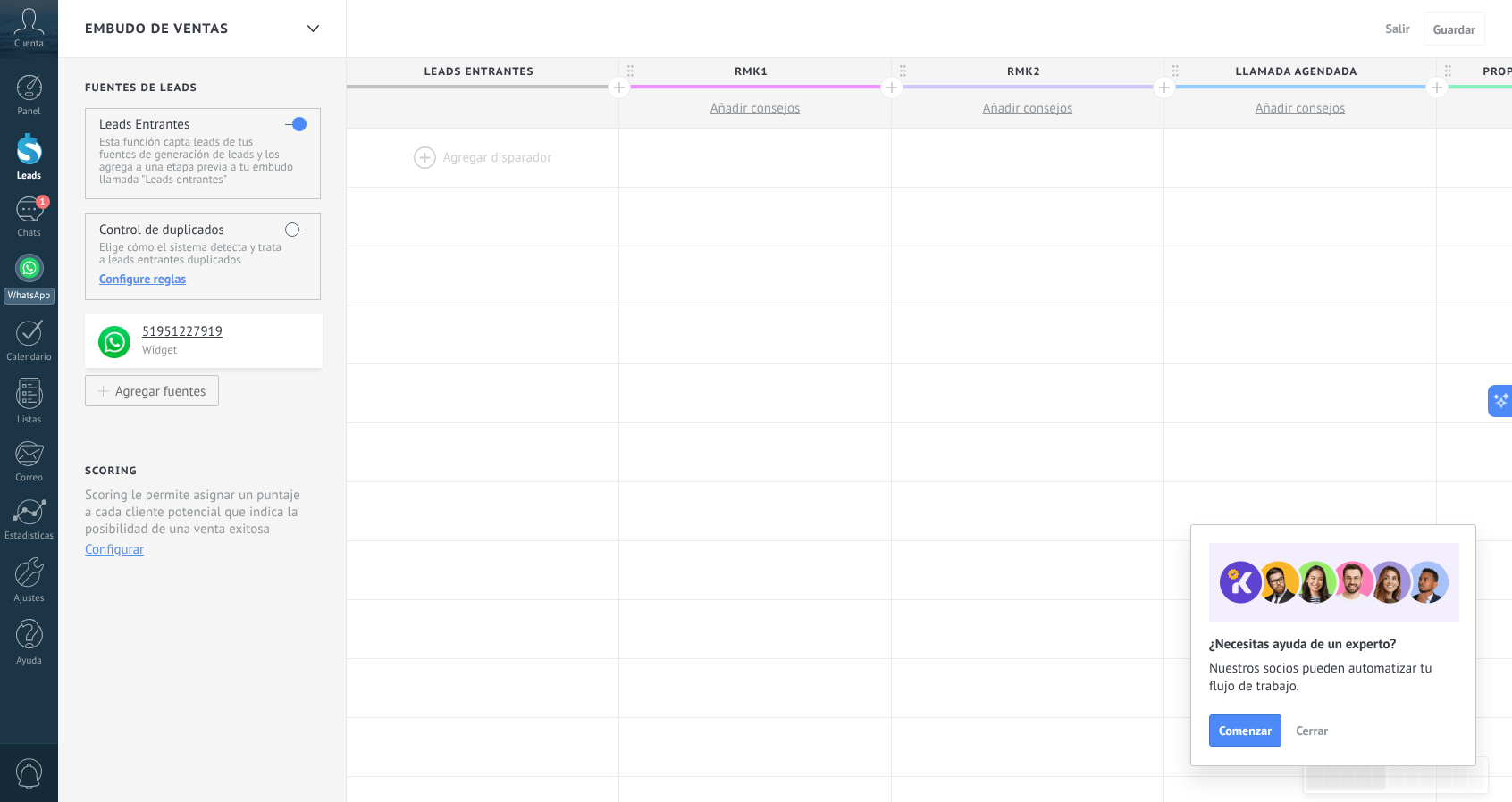
click at [24, 267] on div at bounding box center [29, 267] width 29 height 29
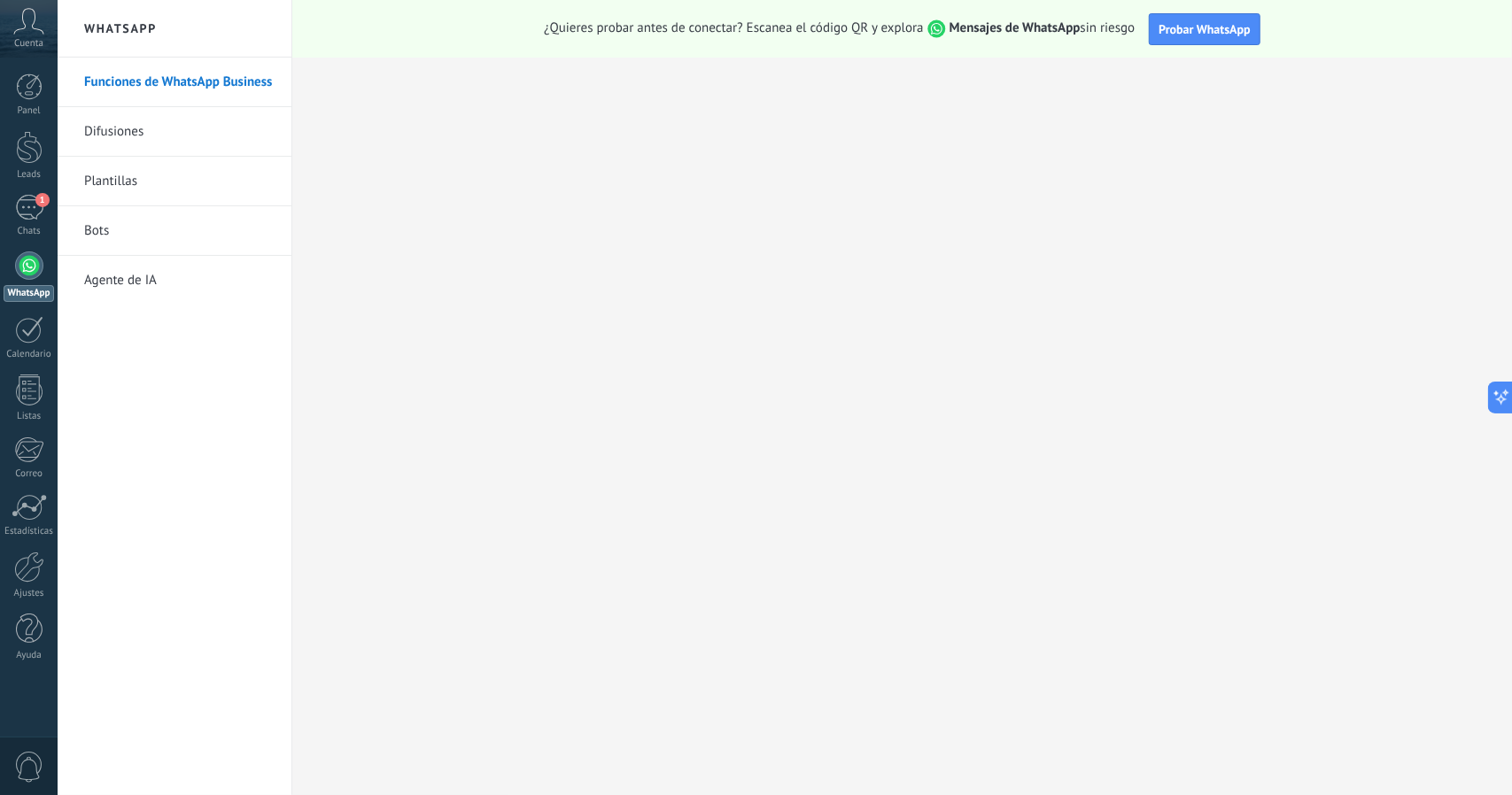
click at [111, 227] on link "Bots" at bounding box center [179, 231] width 190 height 50
click at [79, 236] on li "Bots" at bounding box center [174, 231] width 234 height 50
click at [99, 231] on link "Bots" at bounding box center [179, 231] width 190 height 50
click at [99, 232] on link "Bots" at bounding box center [179, 231] width 190 height 50
click at [28, 200] on div "1" at bounding box center [28, 207] width 28 height 25
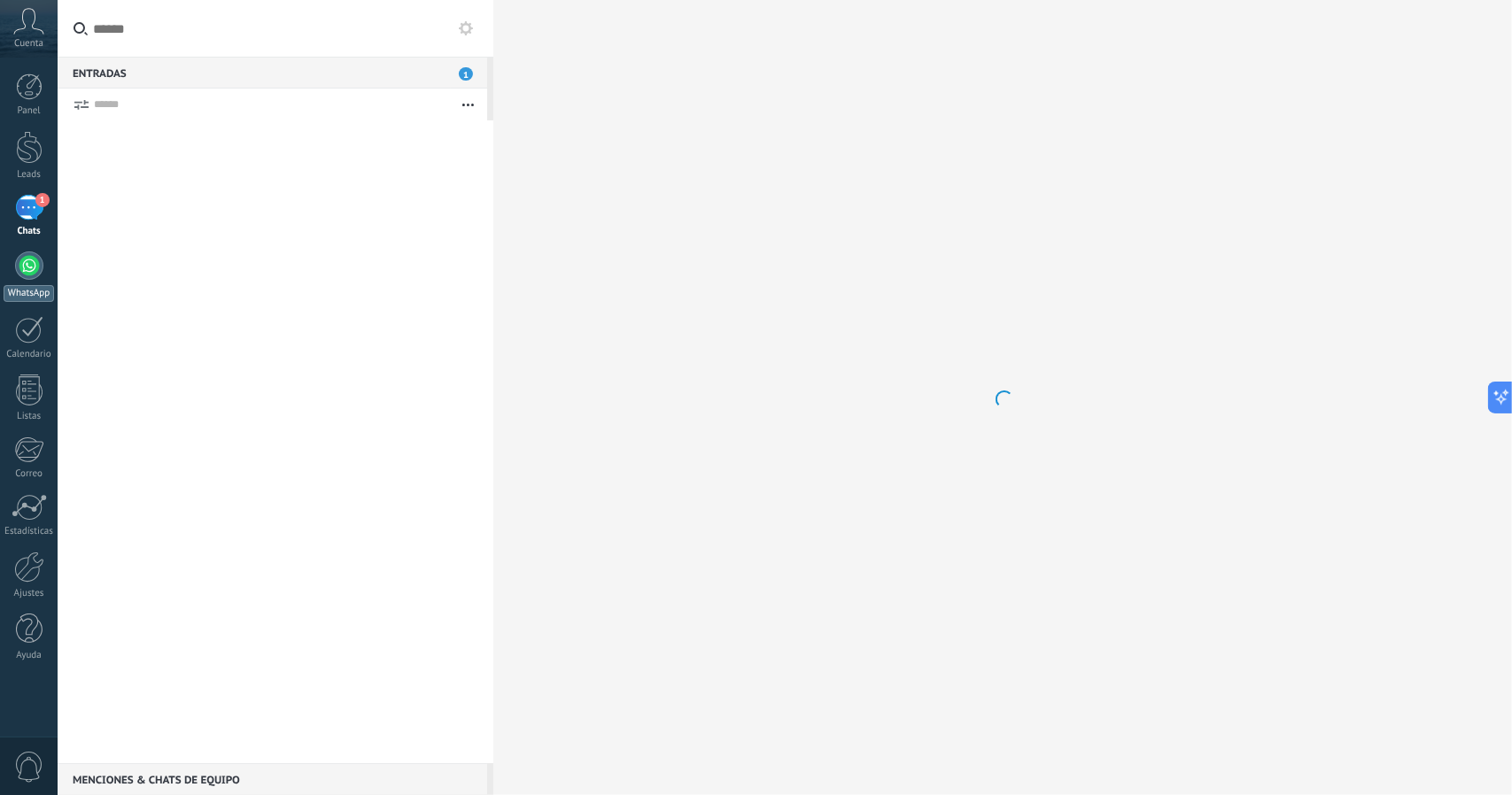
click at [41, 268] on div at bounding box center [28, 265] width 28 height 28
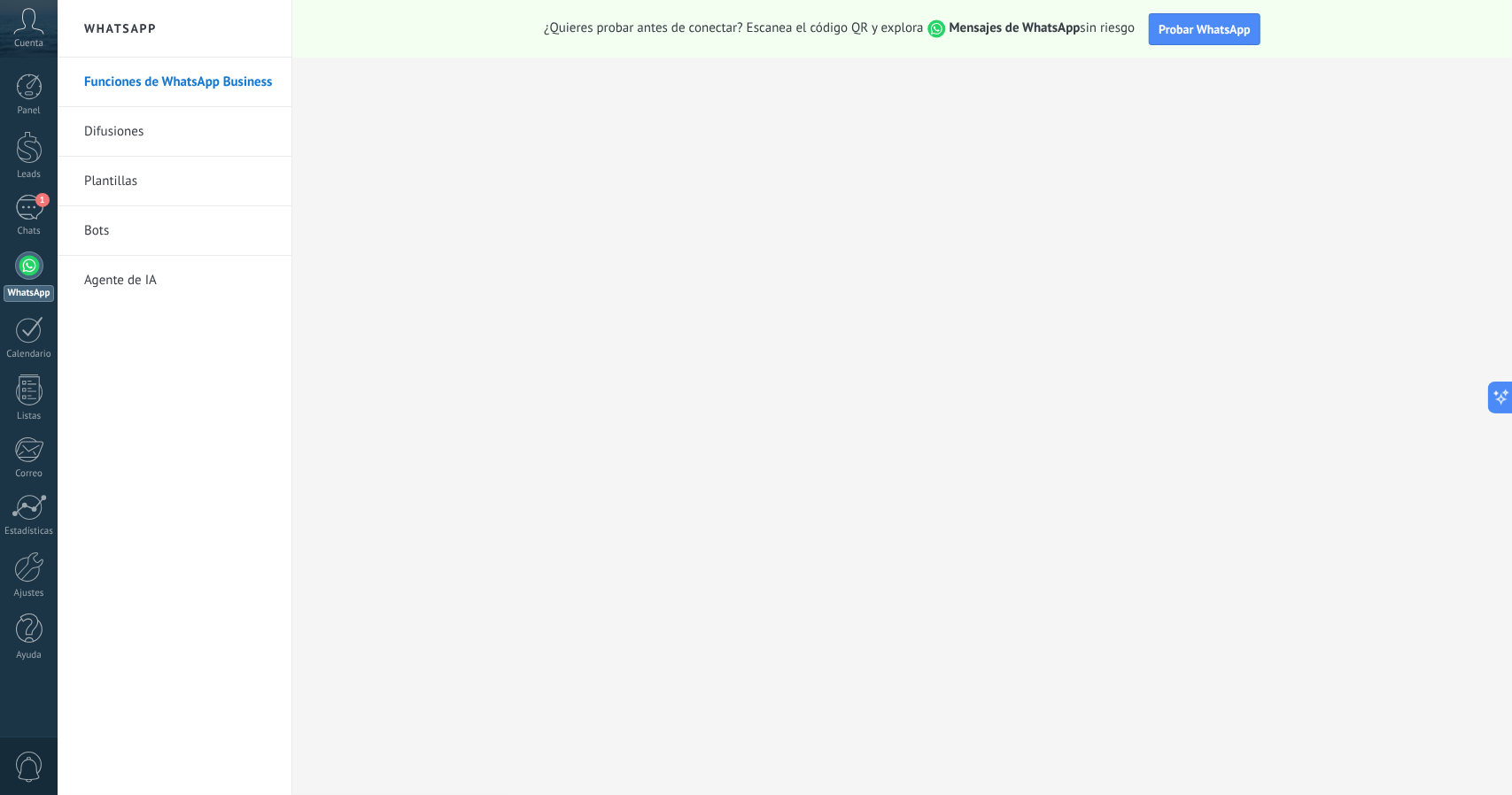
click at [93, 232] on link "Bots" at bounding box center [179, 231] width 190 height 50
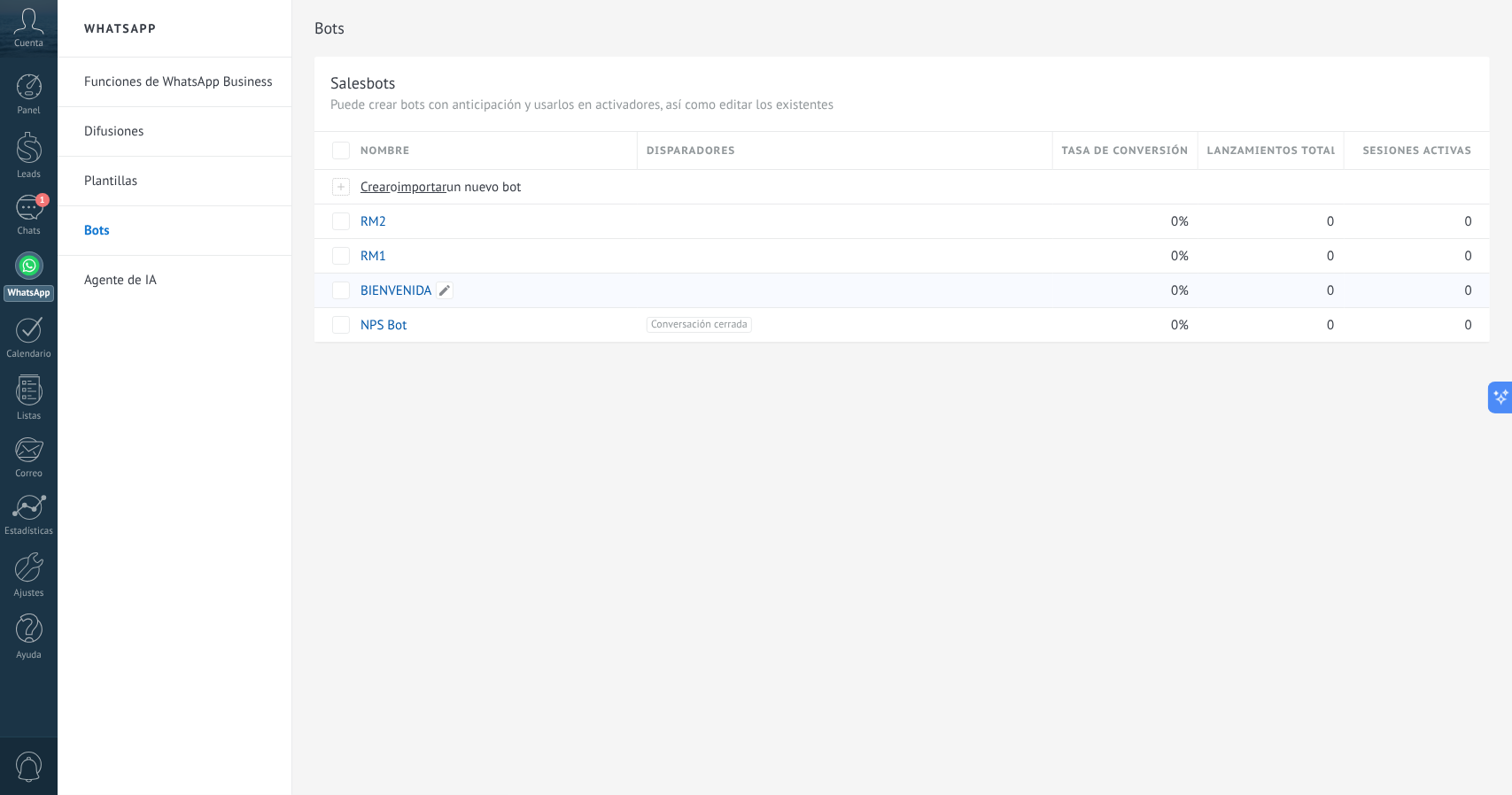
click at [384, 294] on link "BIENVENIDA" at bounding box center [396, 290] width 71 height 17
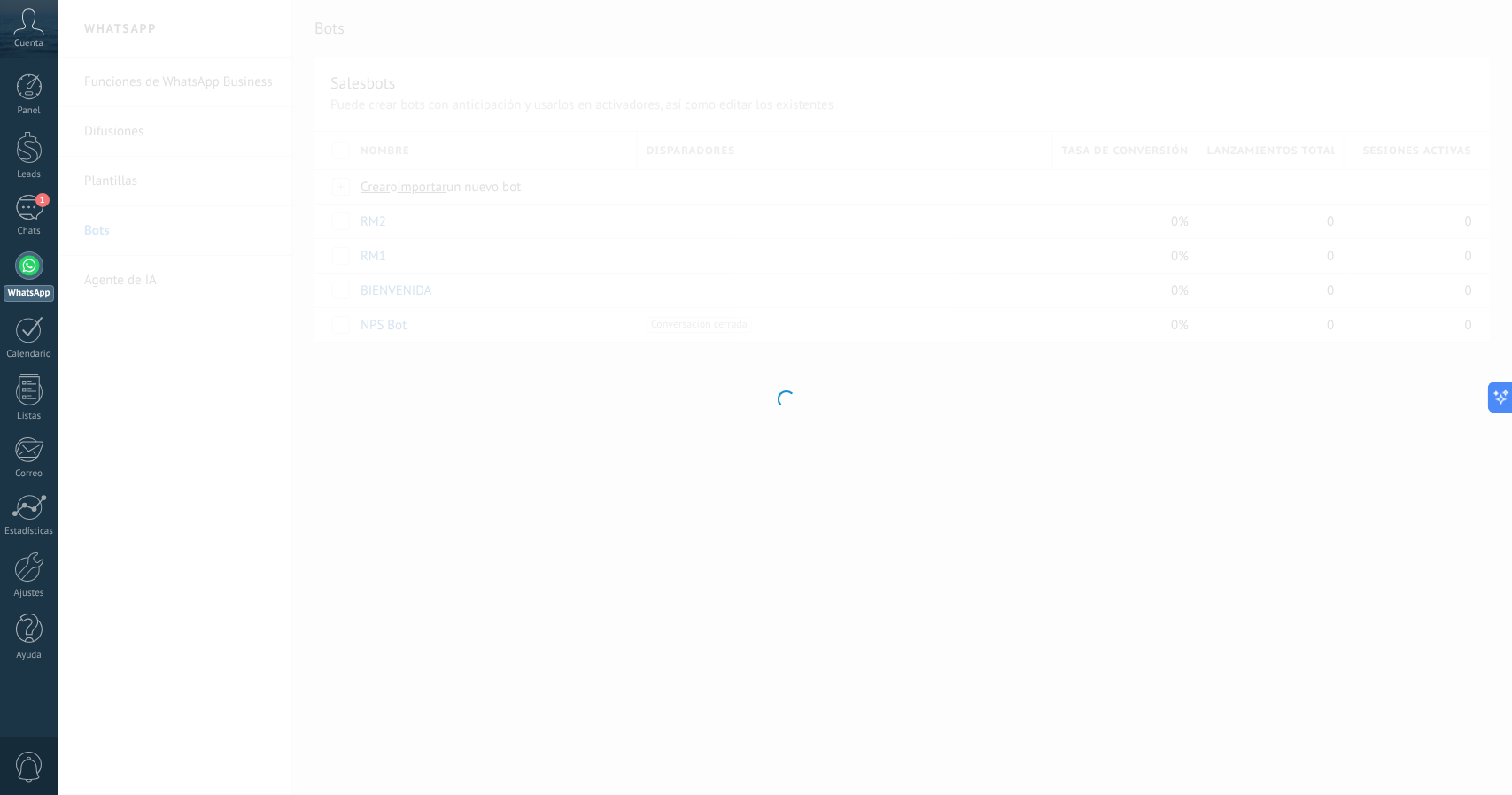
type input "**********"
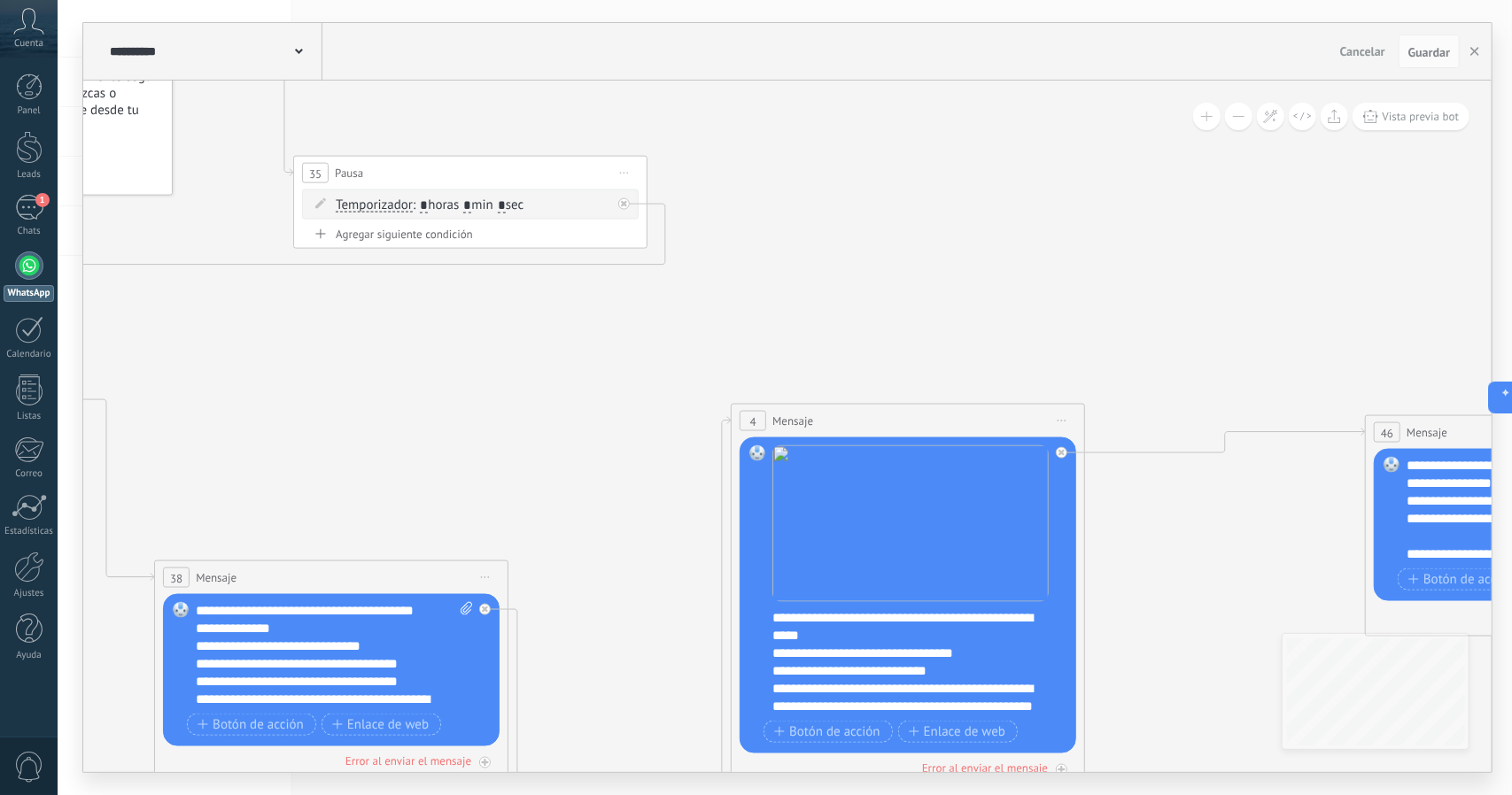
drag, startPoint x: 1070, startPoint y: 446, endPoint x: 843, endPoint y: 219, distance: 321.0
click at [840, 225] on icon at bounding box center [1371, 525] width 4219 height 1876
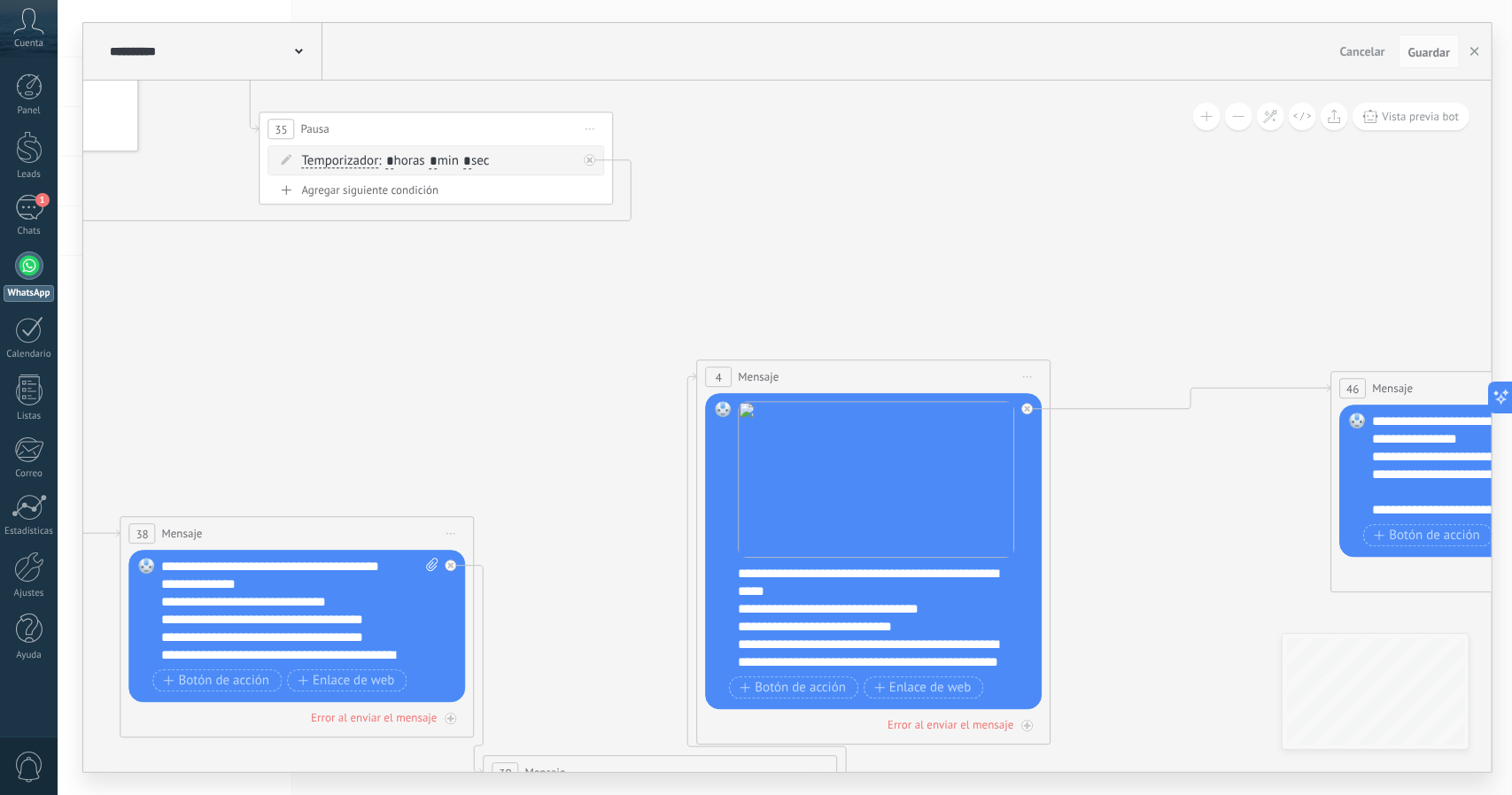
click at [1231, 125] on button at bounding box center [1238, 116] width 27 height 27
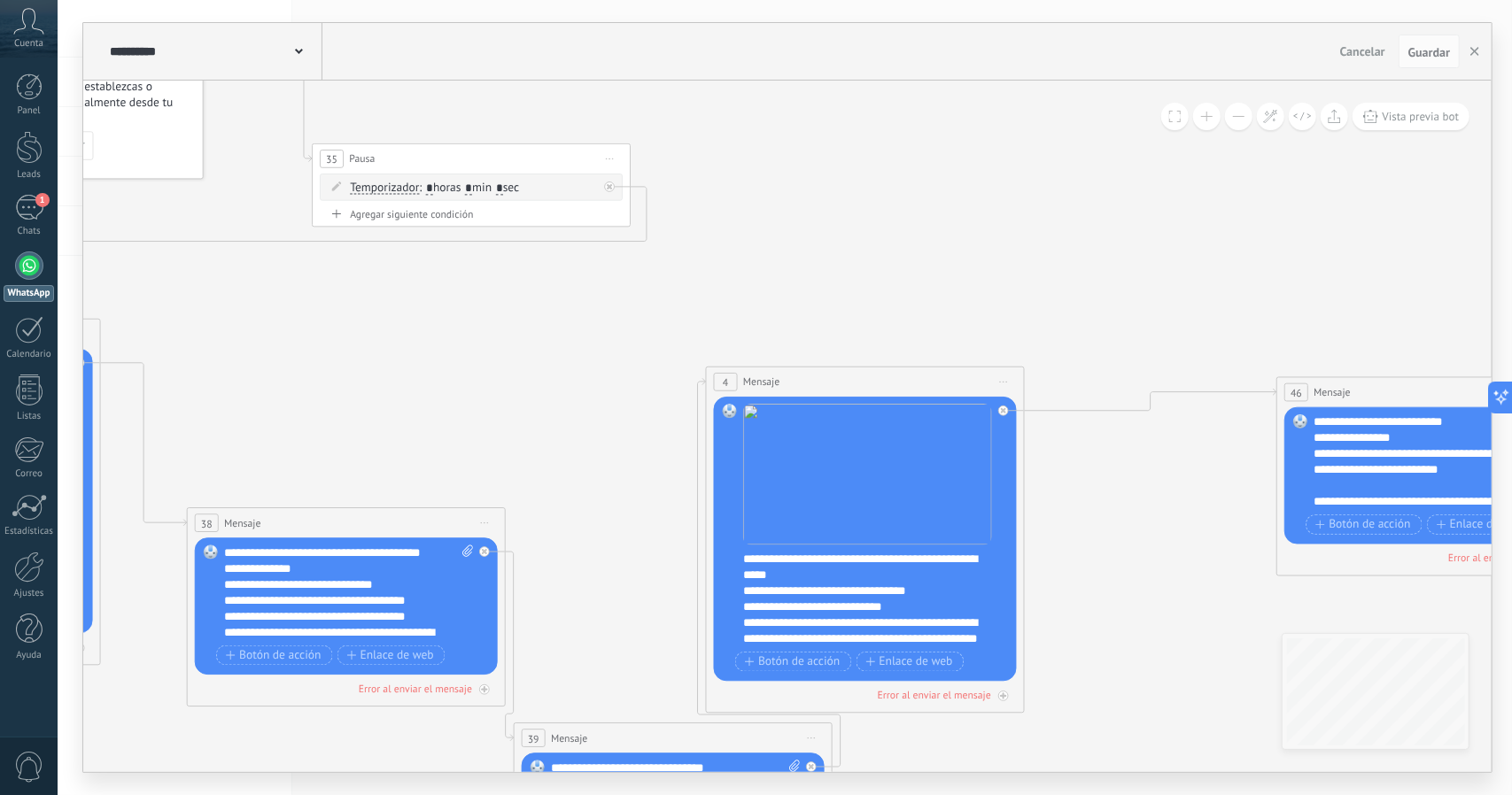
click at [1231, 125] on button at bounding box center [1238, 116] width 27 height 27
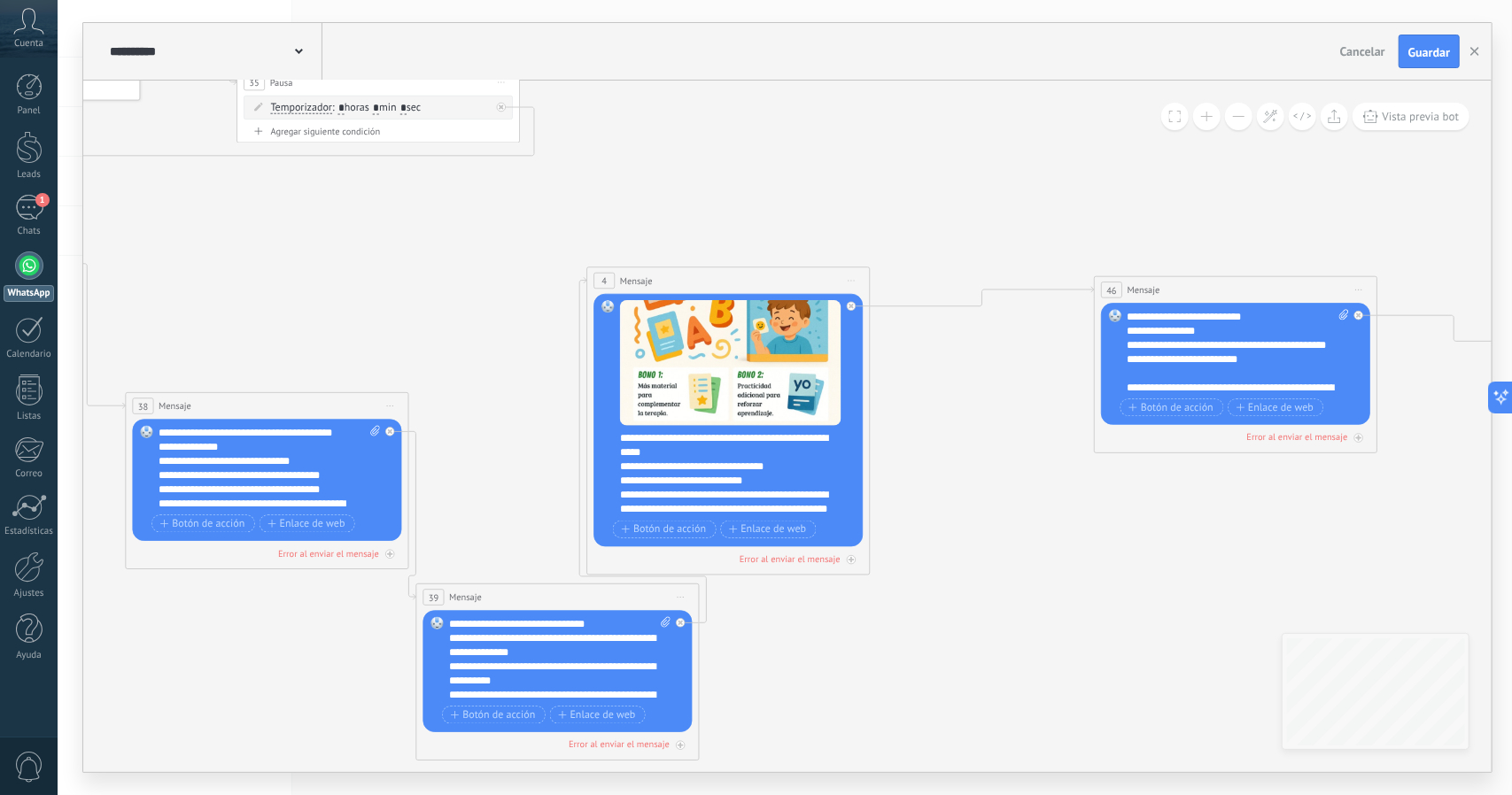
drag, startPoint x: 941, startPoint y: 254, endPoint x: 338, endPoint y: 155, distance: 611.1
click at [338, 154] on icon at bounding box center [1098, 364] width 3375 height 1500
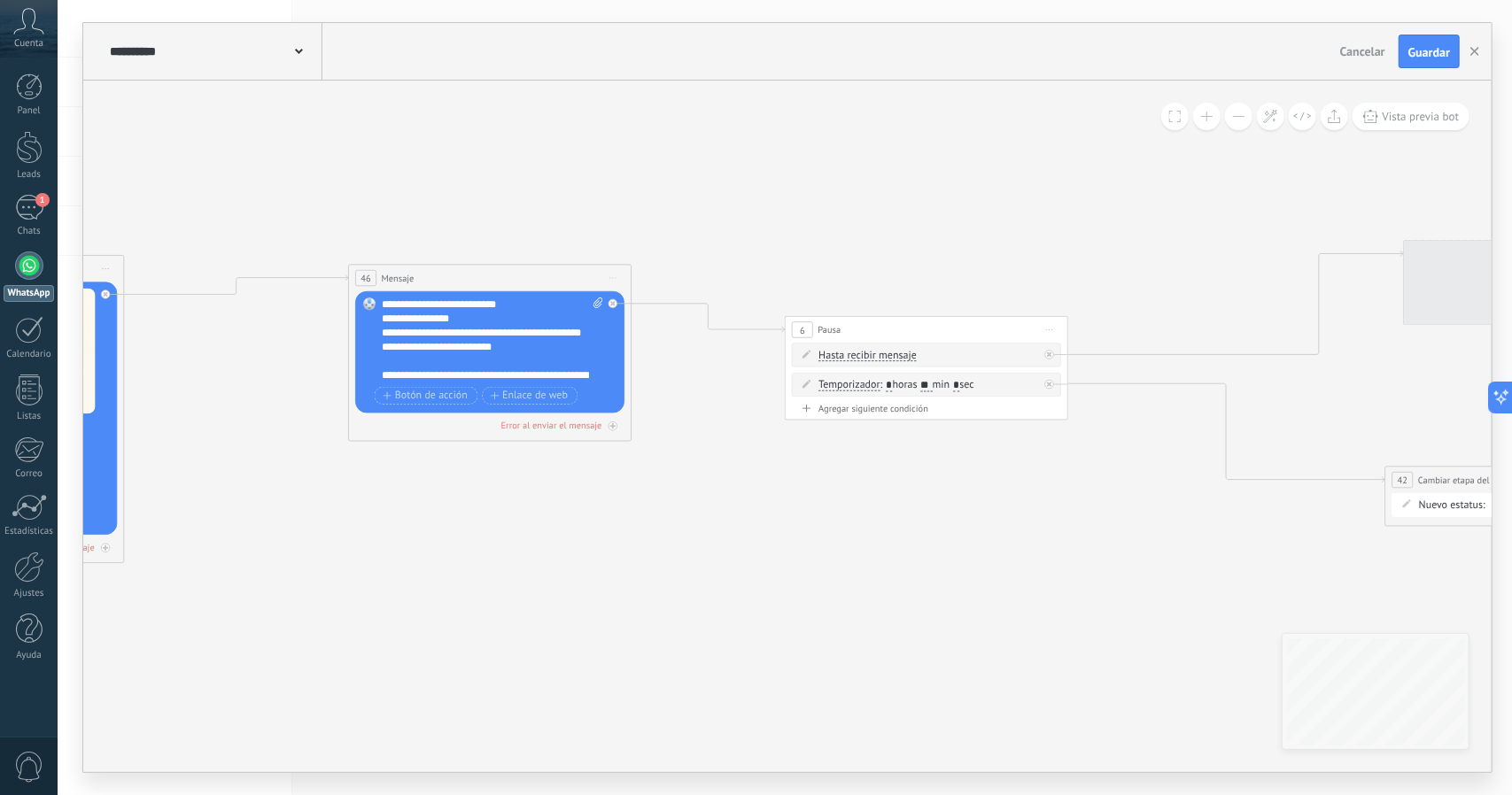
drag, startPoint x: 1033, startPoint y: 486, endPoint x: 379, endPoint y: 436, distance: 655.9
click at [380, 436] on icon at bounding box center [405, 352] width 3481 height 1500
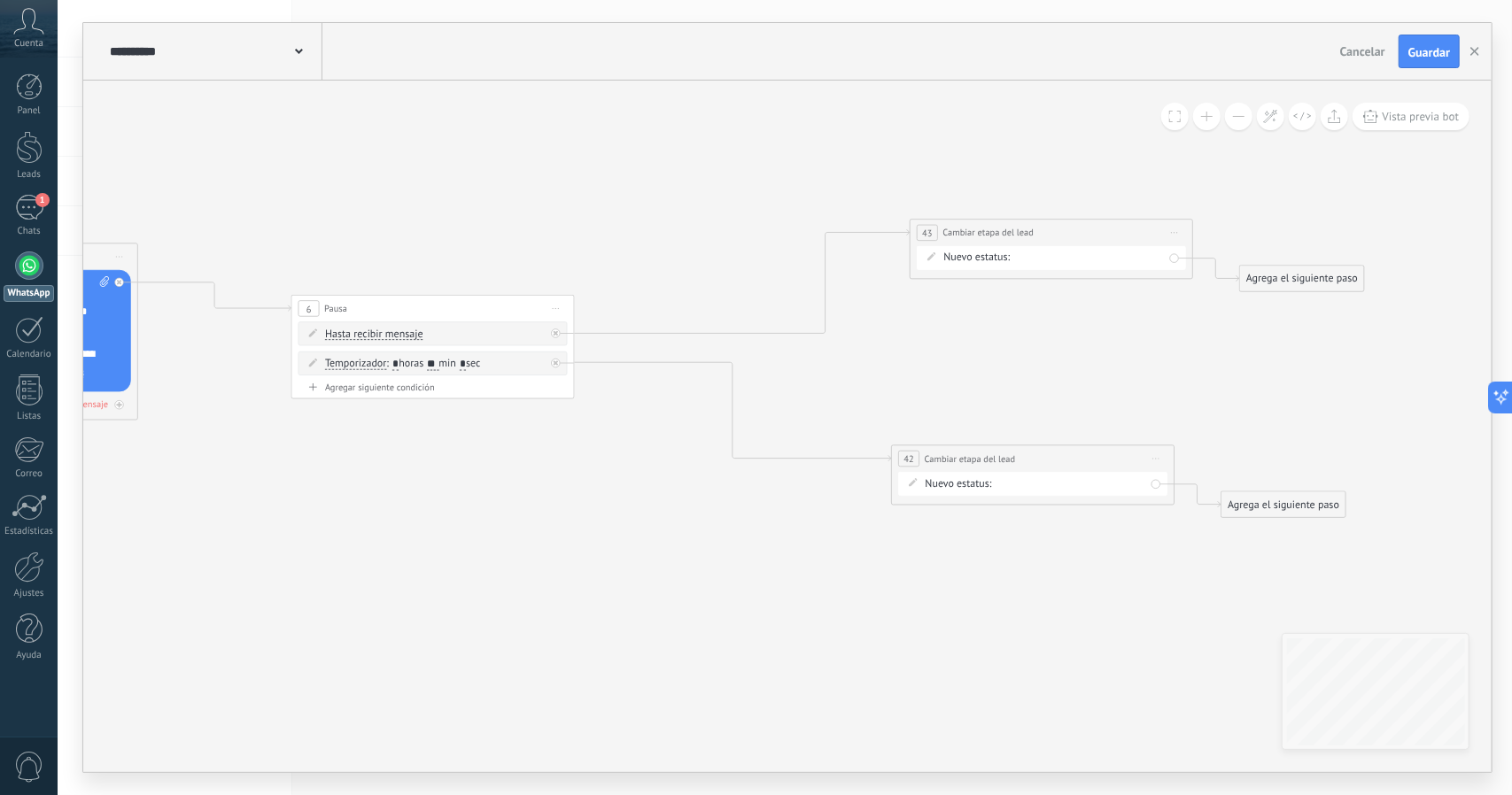
drag, startPoint x: 1068, startPoint y: 327, endPoint x: 991, endPoint y: 334, distance: 77.3
click at [1158, 235] on span "Iniciar vista previa aquí Cambiar nombre Duplicar [GEOGRAPHIC_DATA]" at bounding box center [1151, 235] width 23 height 21
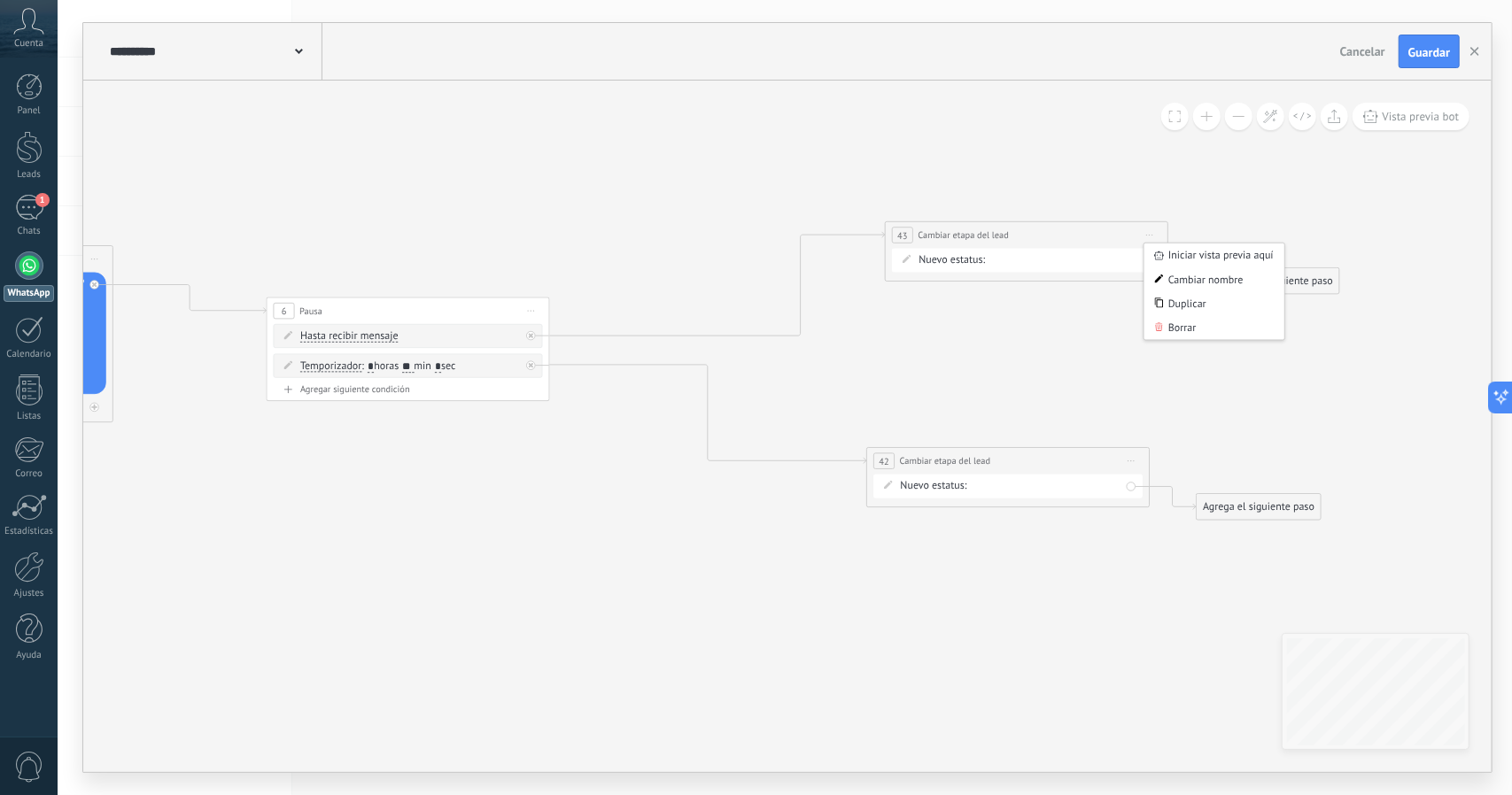
click at [1188, 320] on div "Borrar" at bounding box center [1214, 327] width 140 height 23
click at [1123, 470] on span "Iniciar vista previa aquí Cambiar nombre Duplicar [GEOGRAPHIC_DATA]" at bounding box center [1132, 461] width 23 height 21
click at [1157, 554] on div "Borrar" at bounding box center [1195, 553] width 140 height 23
click at [643, 350] on div "Agrega el siguiente paso" at bounding box center [658, 350] width 124 height 23
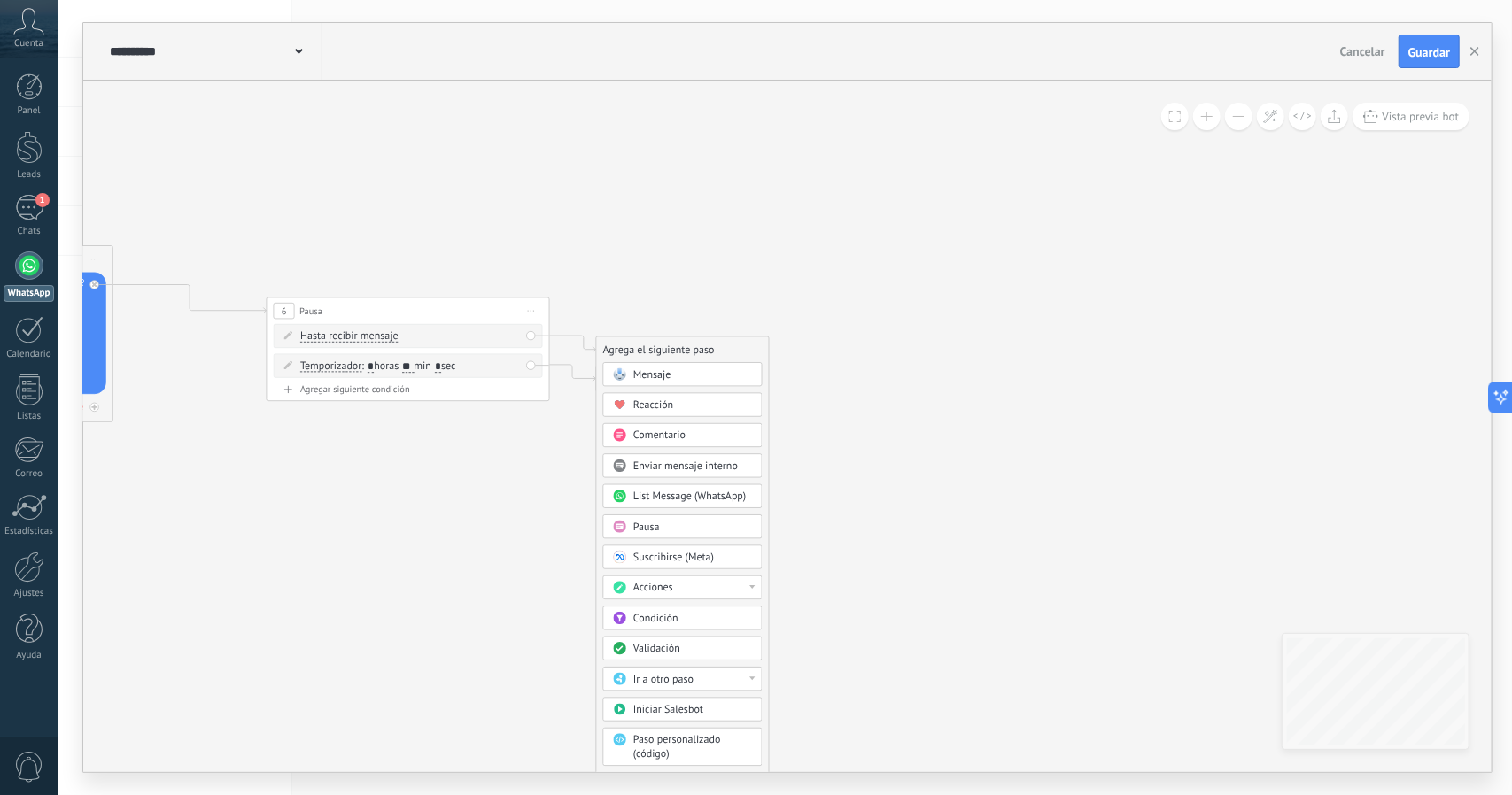
click at [702, 592] on div "Acciones" at bounding box center [683, 588] width 159 height 23
click at [688, 663] on div "Cambiar etapa del lead" at bounding box center [683, 660] width 157 height 23
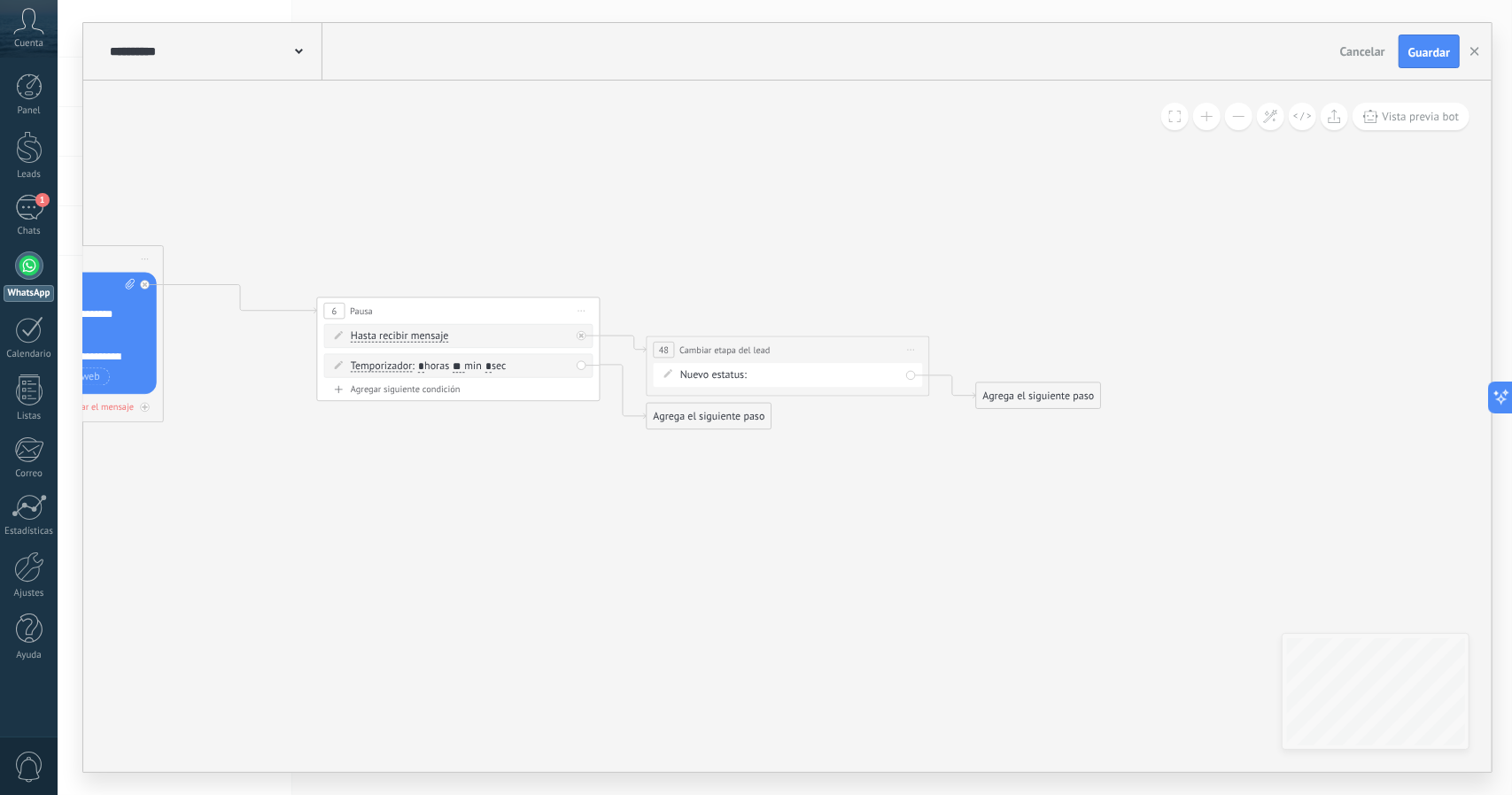
drag, startPoint x: 737, startPoint y: 420, endPoint x: 744, endPoint y: 429, distance: 11.4
click at [737, 420] on div "Agrega el siguiente paso" at bounding box center [708, 417] width 124 height 23
click at [717, 656] on span "Acciones" at bounding box center [703, 655] width 40 height 14
drag, startPoint x: 747, startPoint y: 717, endPoint x: 750, endPoint y: 706, distance: 11.4
click at [747, 717] on div "Cambiar etapa del lead" at bounding box center [732, 728] width 157 height 23
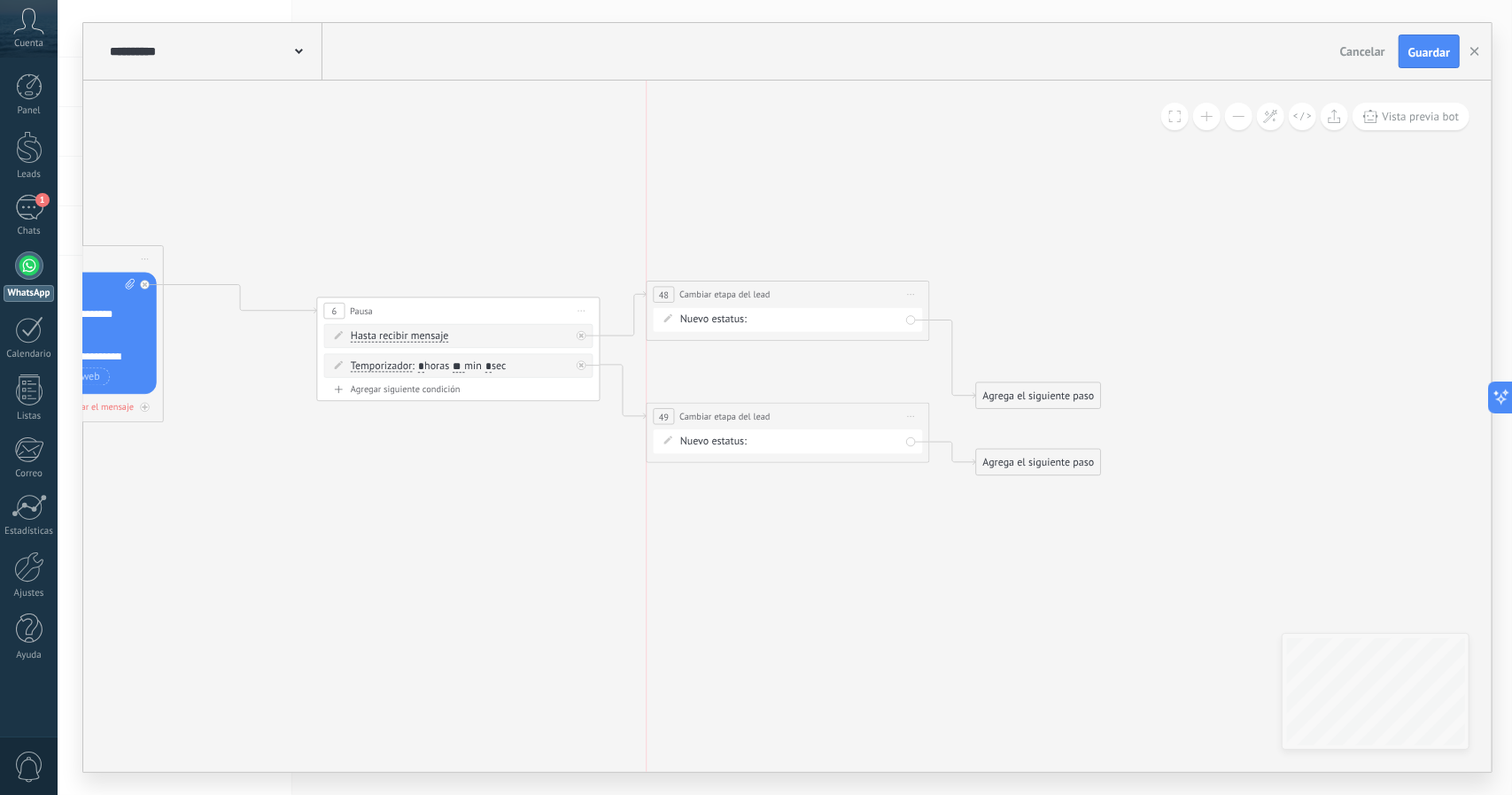
drag, startPoint x: 867, startPoint y: 352, endPoint x: 872, endPoint y: 297, distance: 55.2
click at [872, 297] on div "**********" at bounding box center [787, 294] width 282 height 26
click at [0, 0] on div "rmk1 rmk2 Llamada agendada Propuesta en preparación Propuesta enviada Seguimien…" at bounding box center [0, 0] width 0 height 0
click at [0, 0] on label "Llamada agendada" at bounding box center [0, 0] width 0 height 0
click at [0, 0] on div "rmk1 rmk2 Llamada agendada Propuesta en preparación Propuesta enviada Seguimien…" at bounding box center [0, 0] width 0 height 0
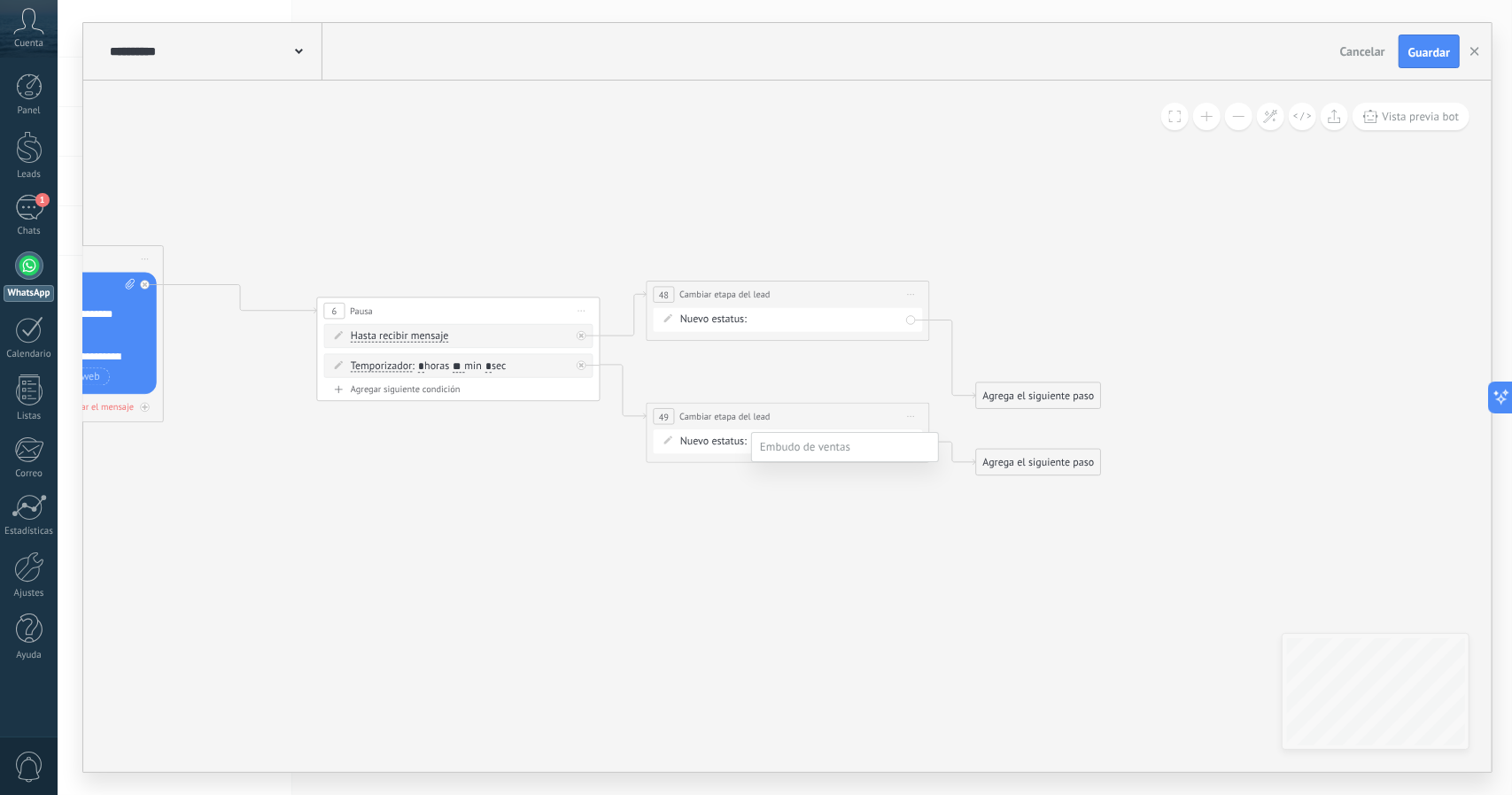
click at [0, 0] on label "rmk1" at bounding box center [0, 0] width 0 height 0
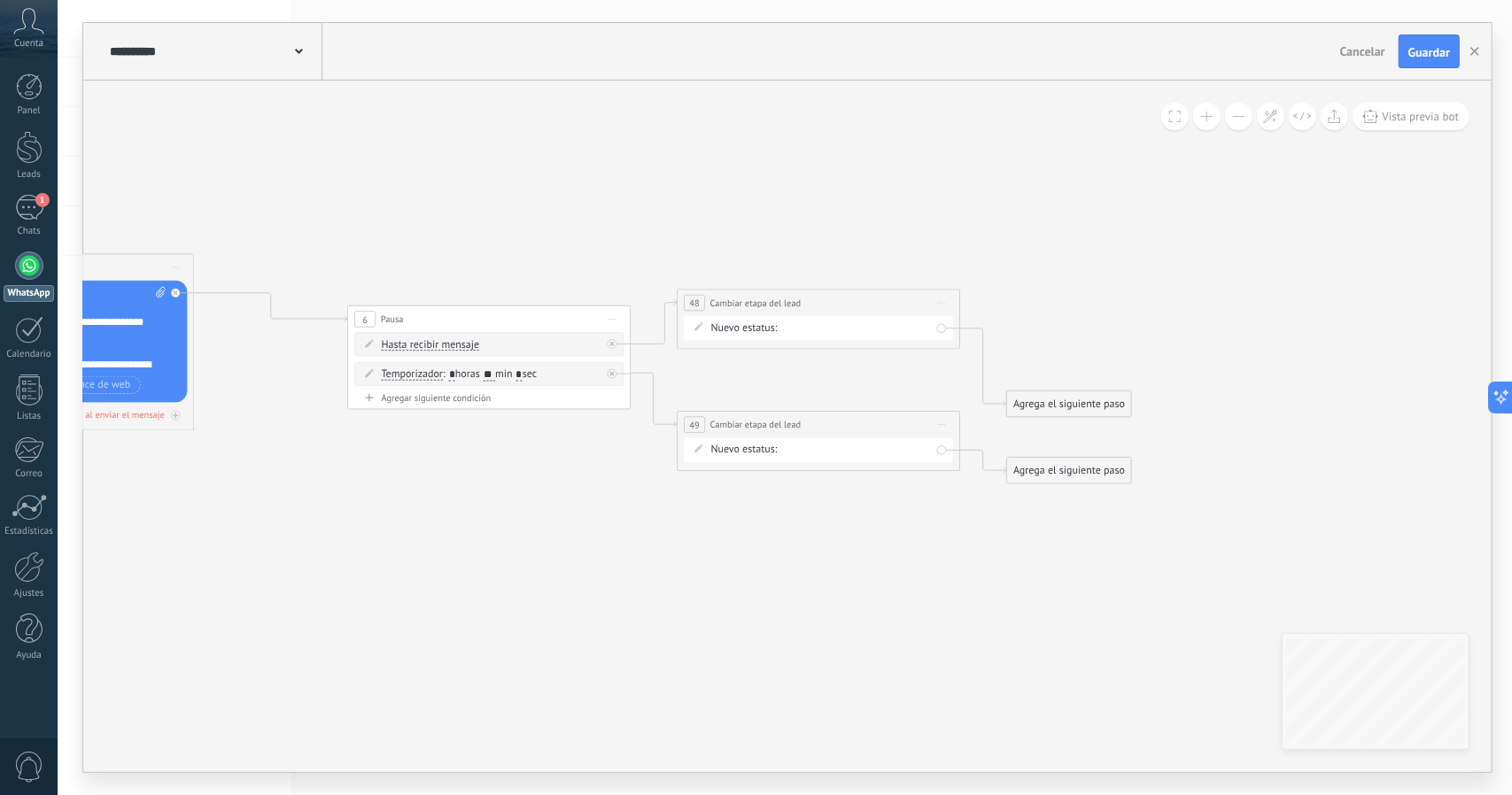
drag, startPoint x: 840, startPoint y: 523, endPoint x: 912, endPoint y: 504, distance: 74.5
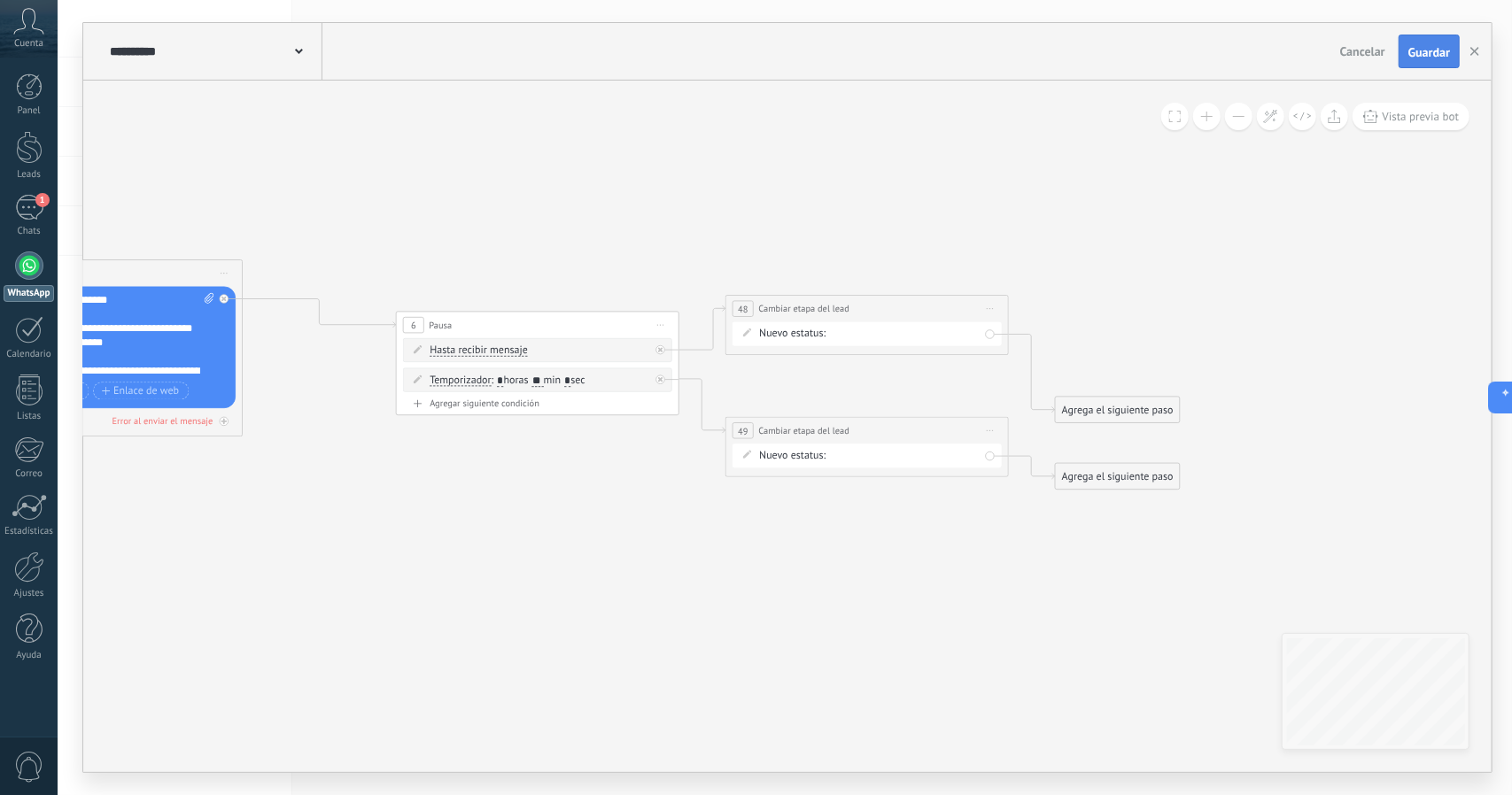
click at [1417, 61] on button "Guardar" at bounding box center [1429, 51] width 61 height 33
click at [1477, 42] on button "button" at bounding box center [1474, 51] width 26 height 33
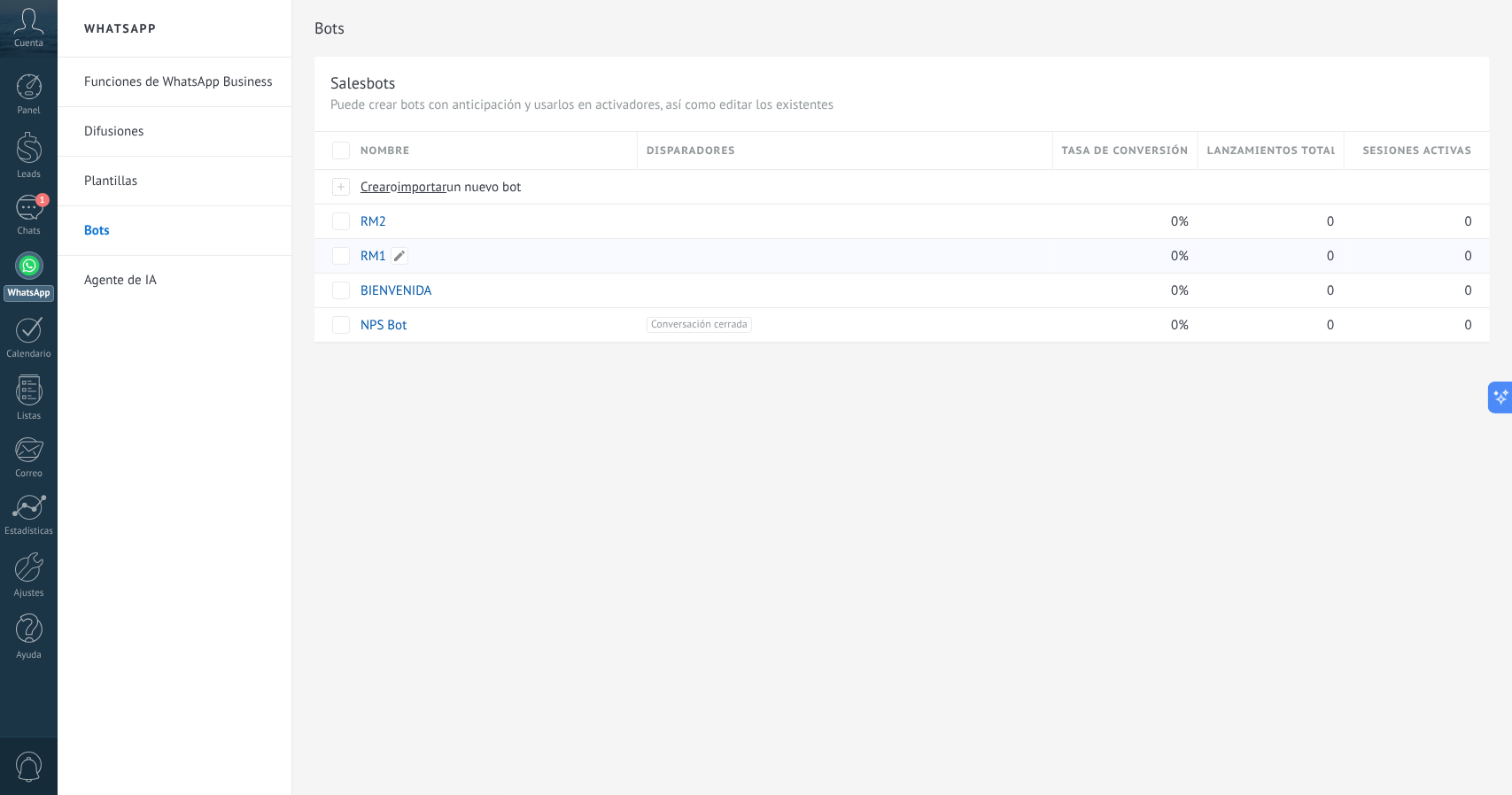
click at [373, 258] on link "RM1" at bounding box center [374, 256] width 25 height 17
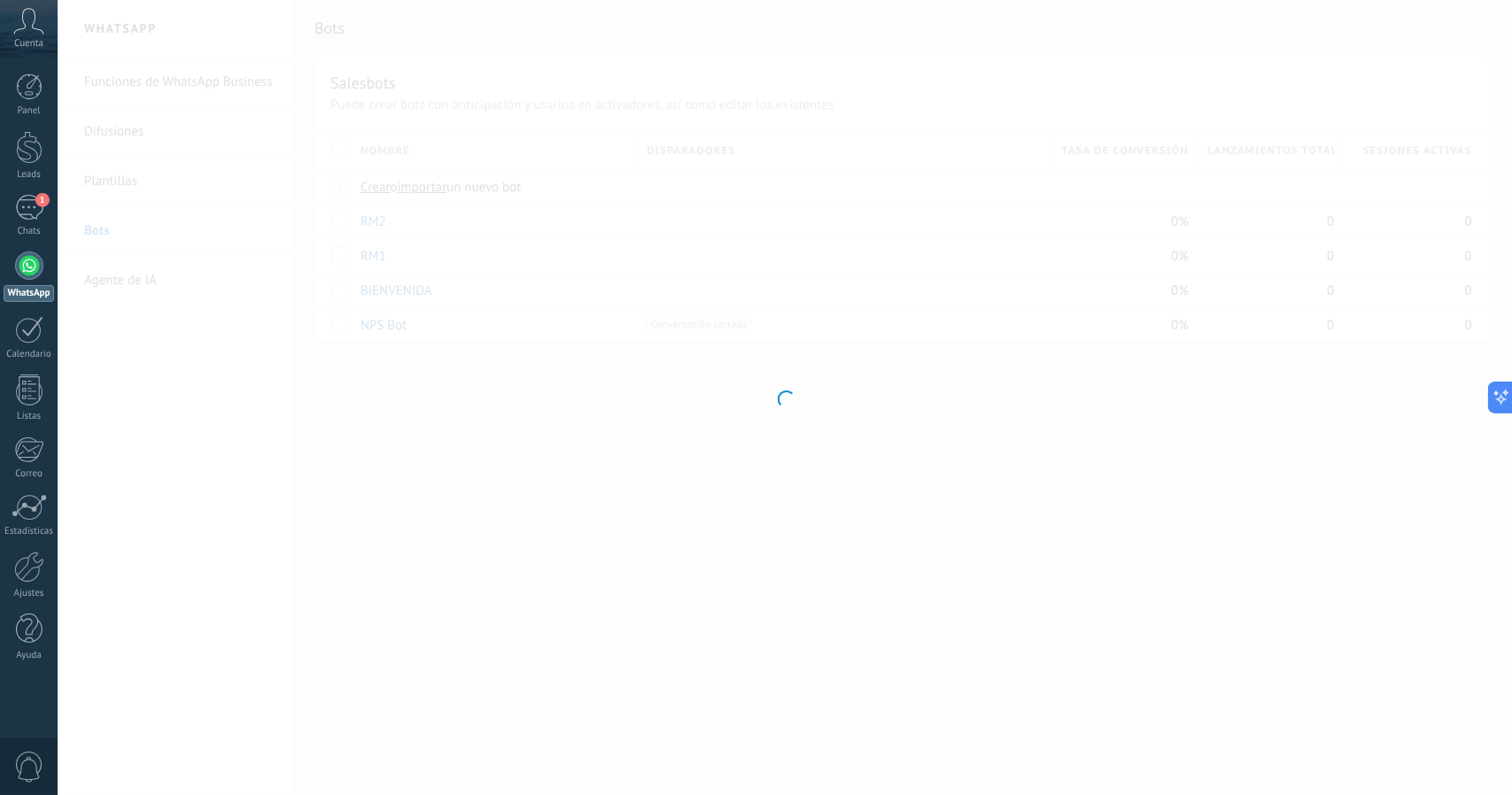
type input "***"
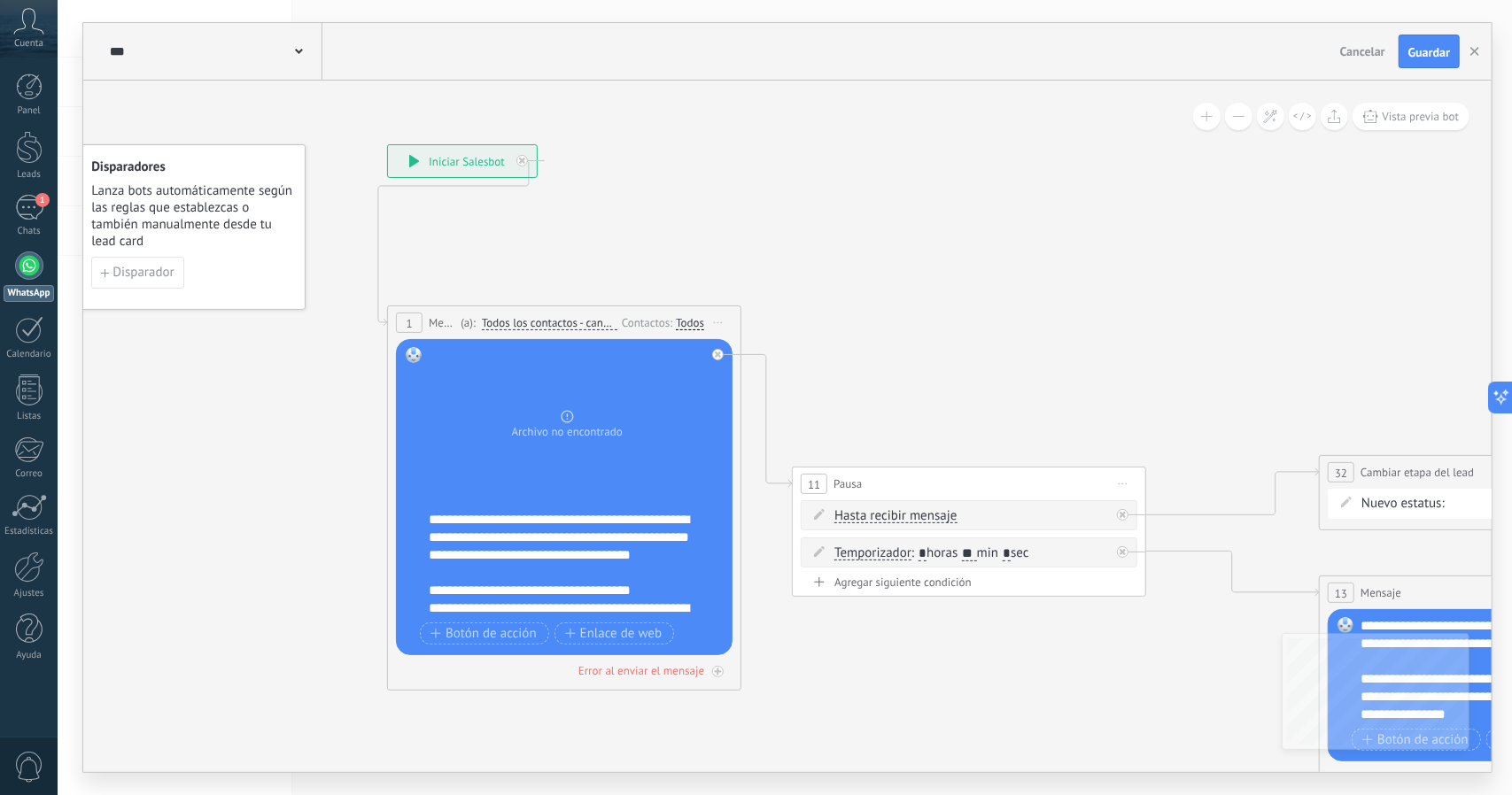
drag, startPoint x: 713, startPoint y: 271, endPoint x: 680, endPoint y: 243, distance: 43.3
click at [680, 243] on icon at bounding box center [1460, 470] width 3032 height 1537
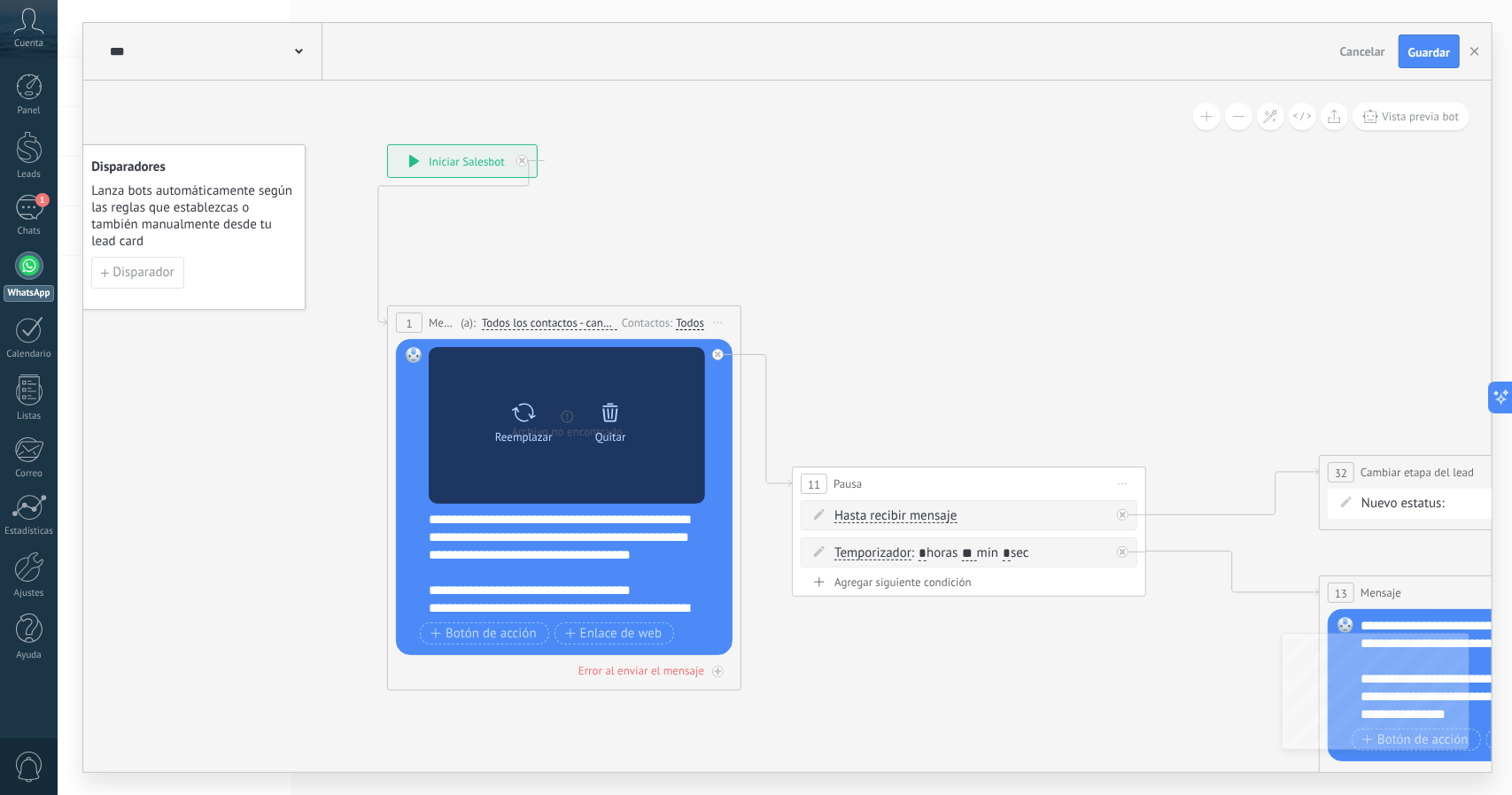
click at [612, 420] on icon at bounding box center [609, 412] width 24 height 24
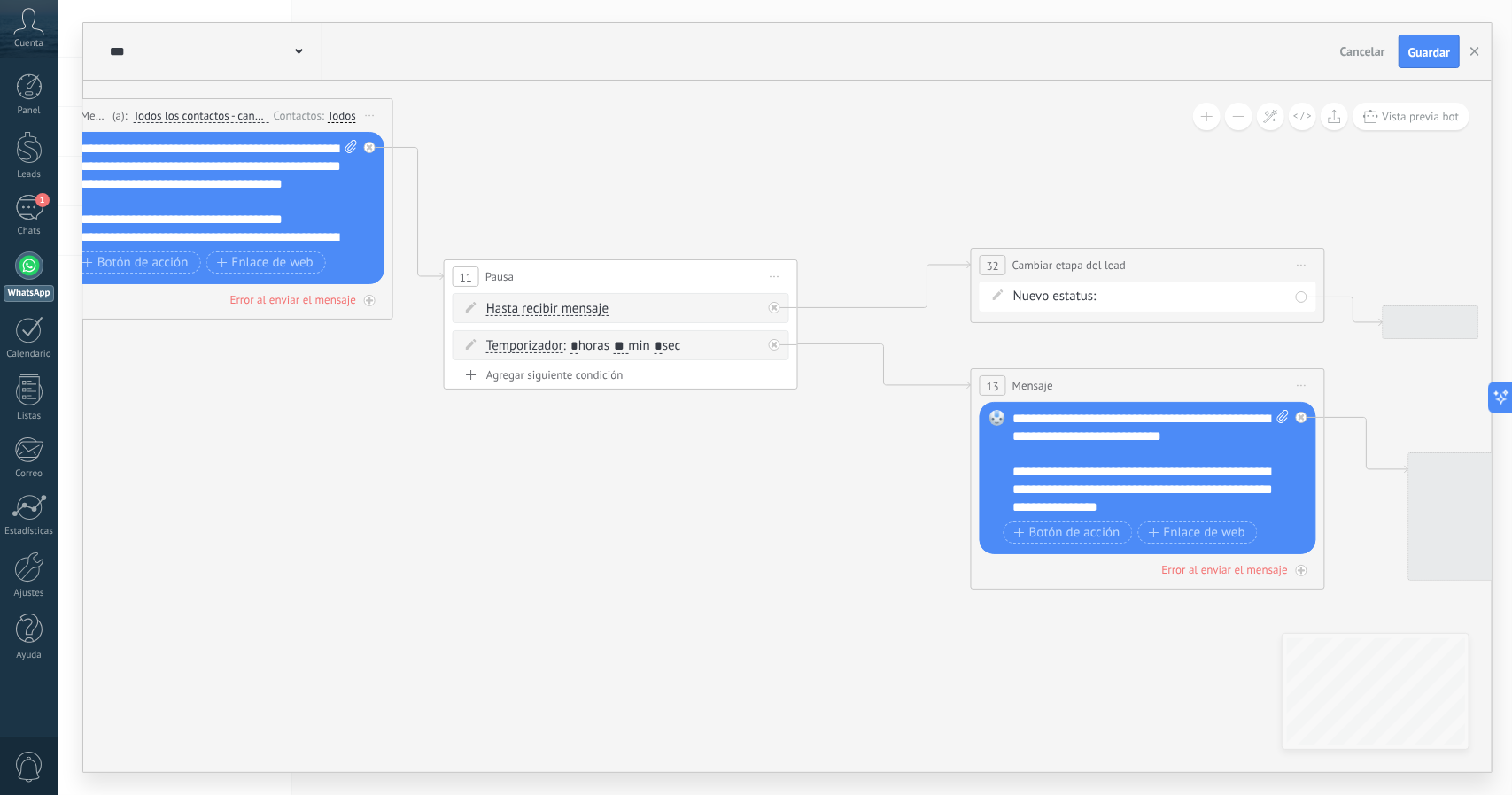
drag, startPoint x: 823, startPoint y: 288, endPoint x: 540, endPoint y: 163, distance: 309.4
click at [540, 163] on icon at bounding box center [1112, 263] width 3032 height 1537
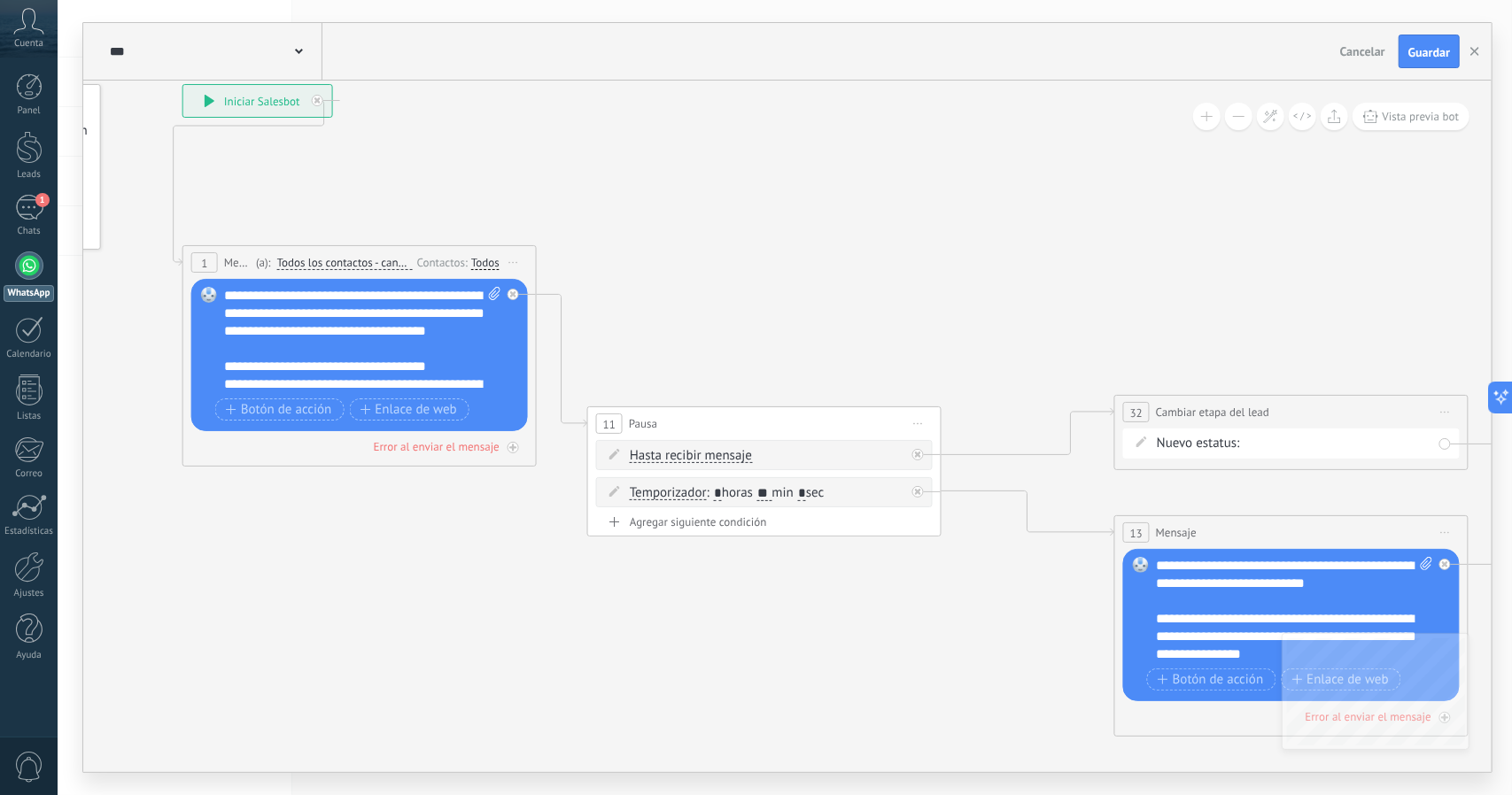
drag, startPoint x: 754, startPoint y: 485, endPoint x: 982, endPoint y: 651, distance: 282.0
click at [982, 651] on icon at bounding box center [1256, 410] width 3032 height 1537
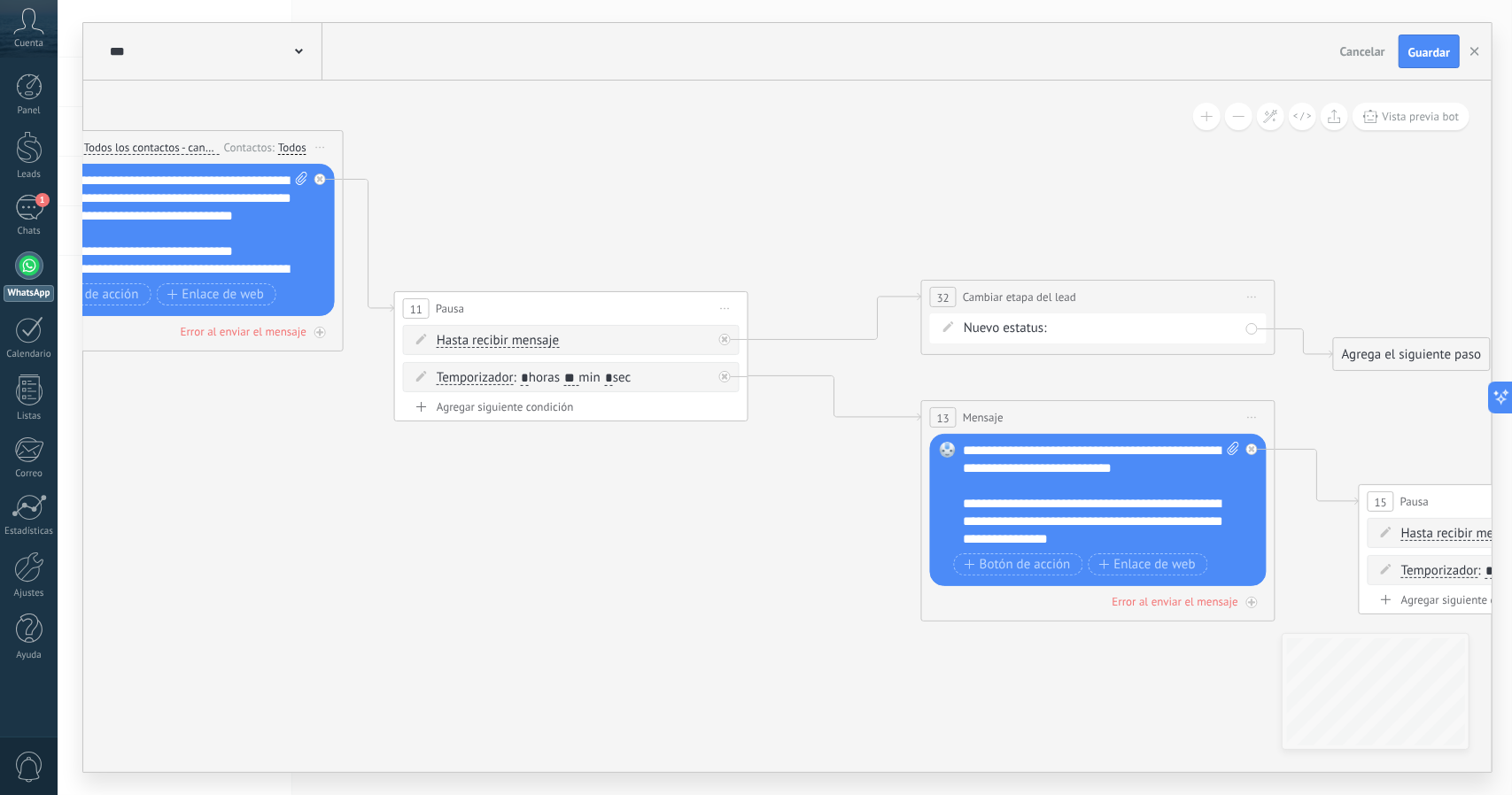
drag, startPoint x: 905, startPoint y: 246, endPoint x: 670, endPoint y: 175, distance: 245.5
click at [670, 175] on icon at bounding box center [1062, 295] width 3032 height 1537
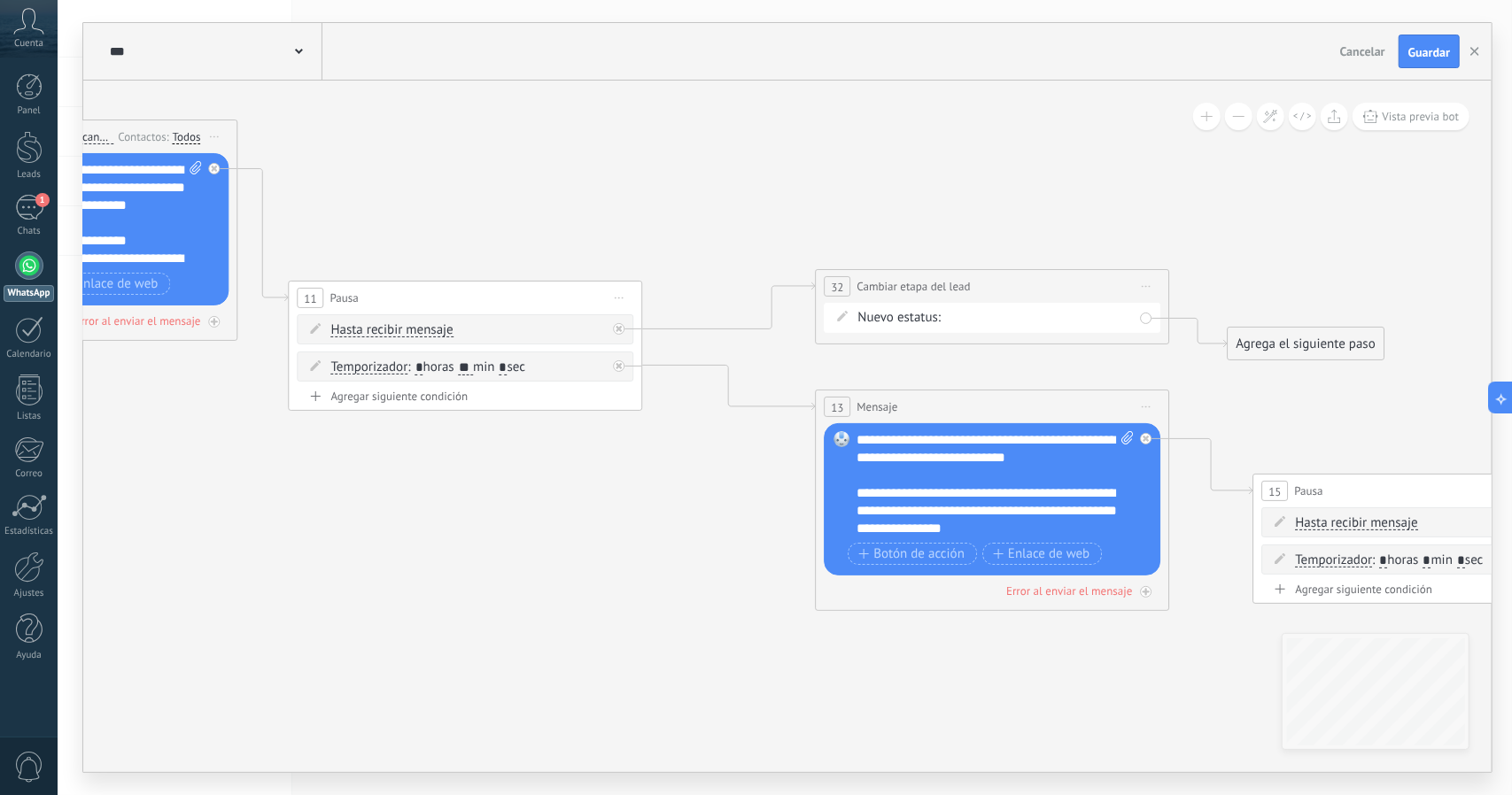
click at [979, 211] on icon at bounding box center [1034, 325] width 3185 height 1618
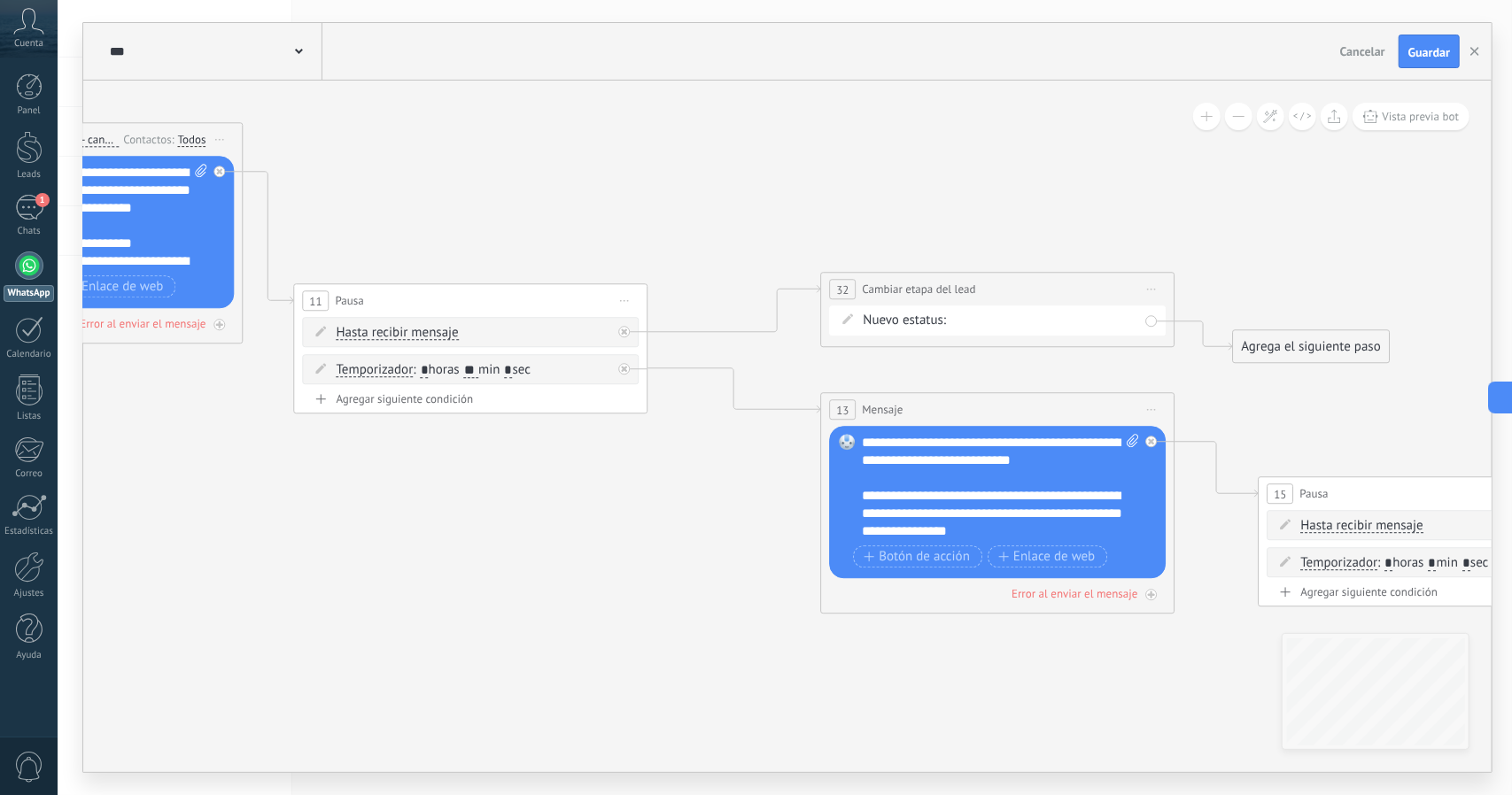
drag, startPoint x: 999, startPoint y: 221, endPoint x: 1020, endPoint y: 232, distance: 23.7
click at [1011, 227] on icon at bounding box center [1039, 327] width 3185 height 1618
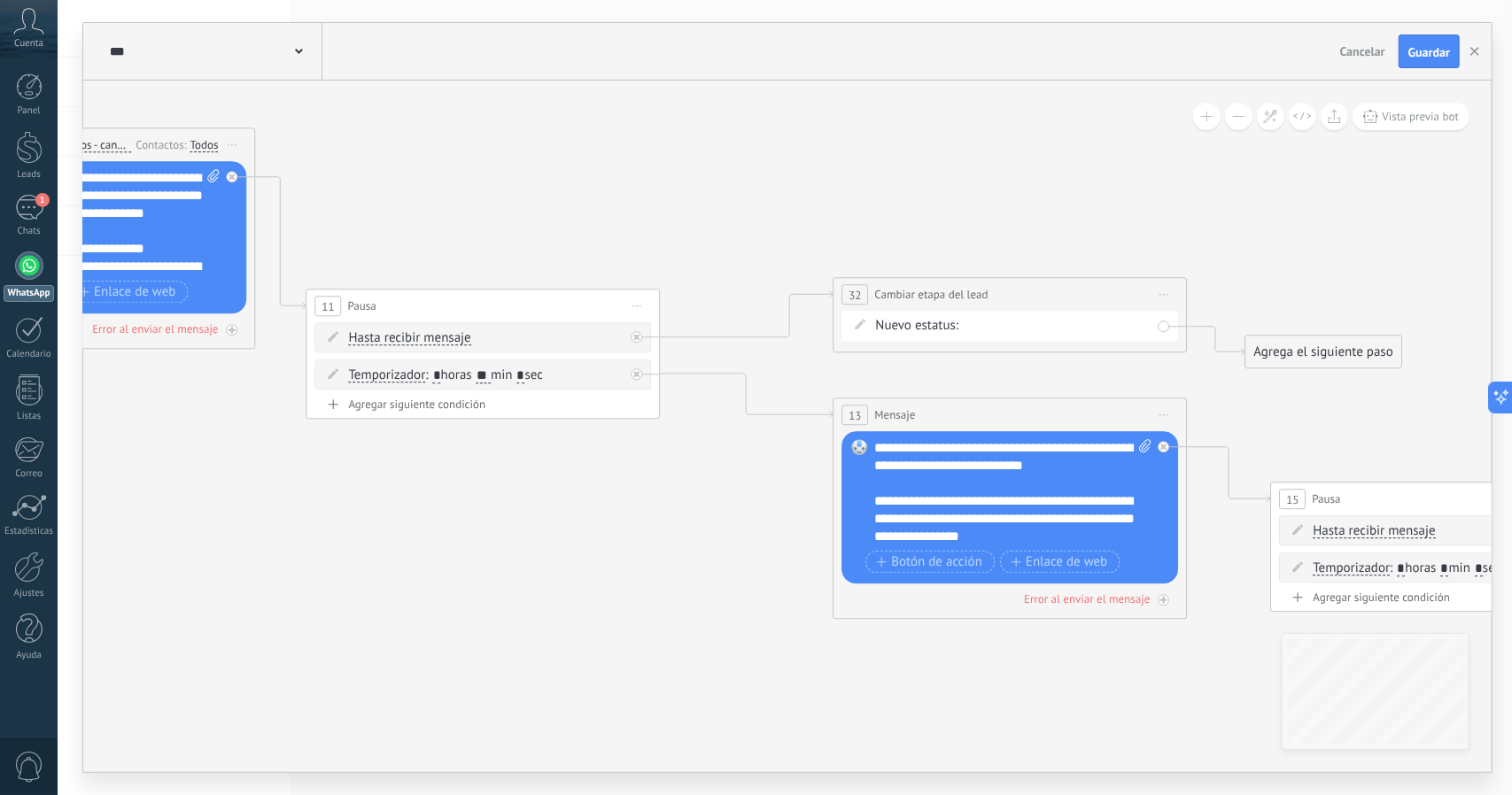
click at [0, 0] on div "rmk1 rmk2 Llamada agendada Propuesta en preparación Propuesta enviada Seguimien…" at bounding box center [0, 0] width 0 height 0
click at [0, 0] on label "Llamada agendada" at bounding box center [0, 0] width 0 height 0
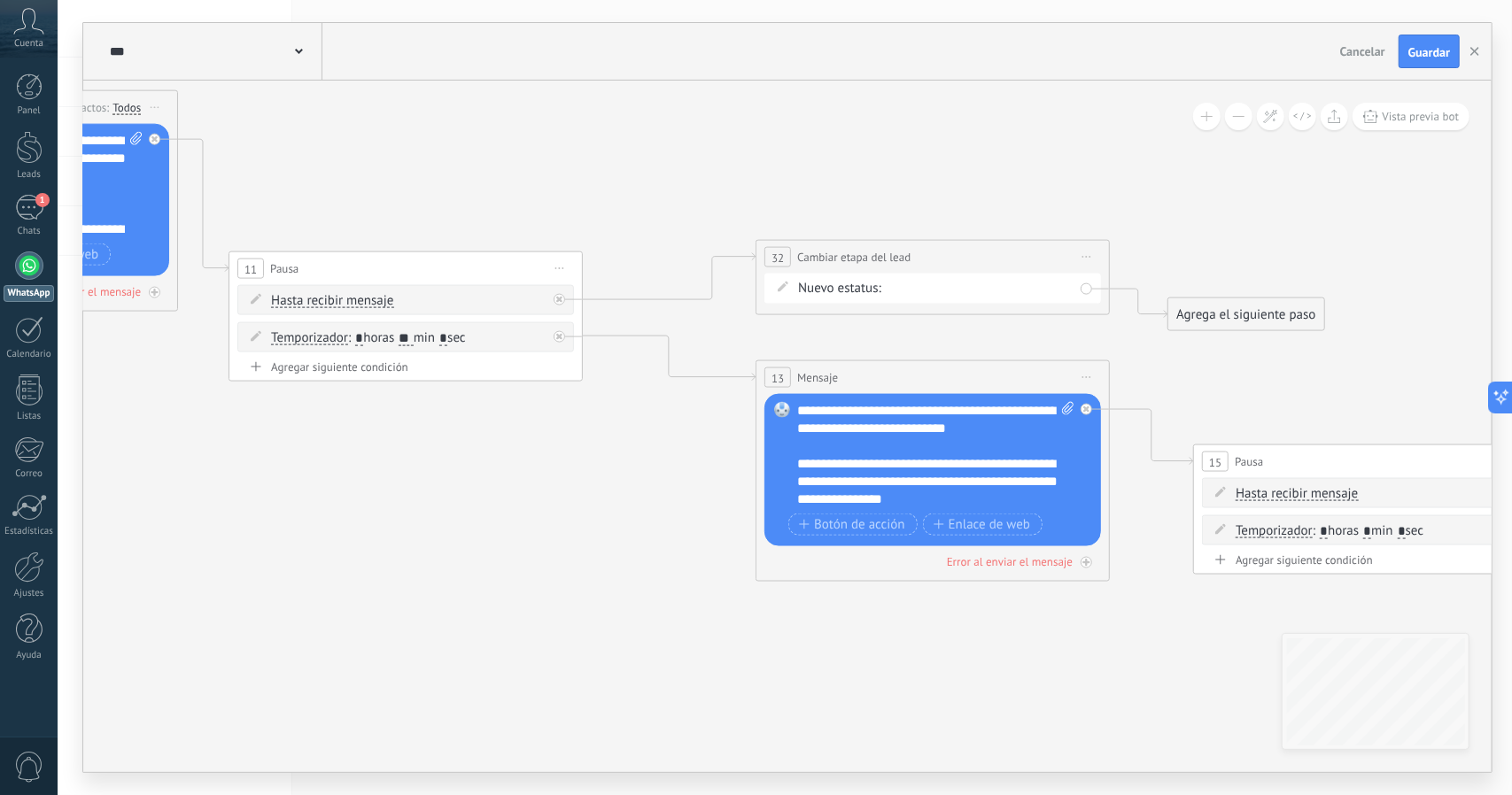
drag, startPoint x: 996, startPoint y: 215, endPoint x: 920, endPoint y: 181, distance: 83.3
click at [920, 181] on icon at bounding box center [973, 295] width 3185 height 1618
click at [1065, 415] on span at bounding box center [1062, 455] width 17 height 107
click input "Subir" at bounding box center [0, 0] width 0 height 0
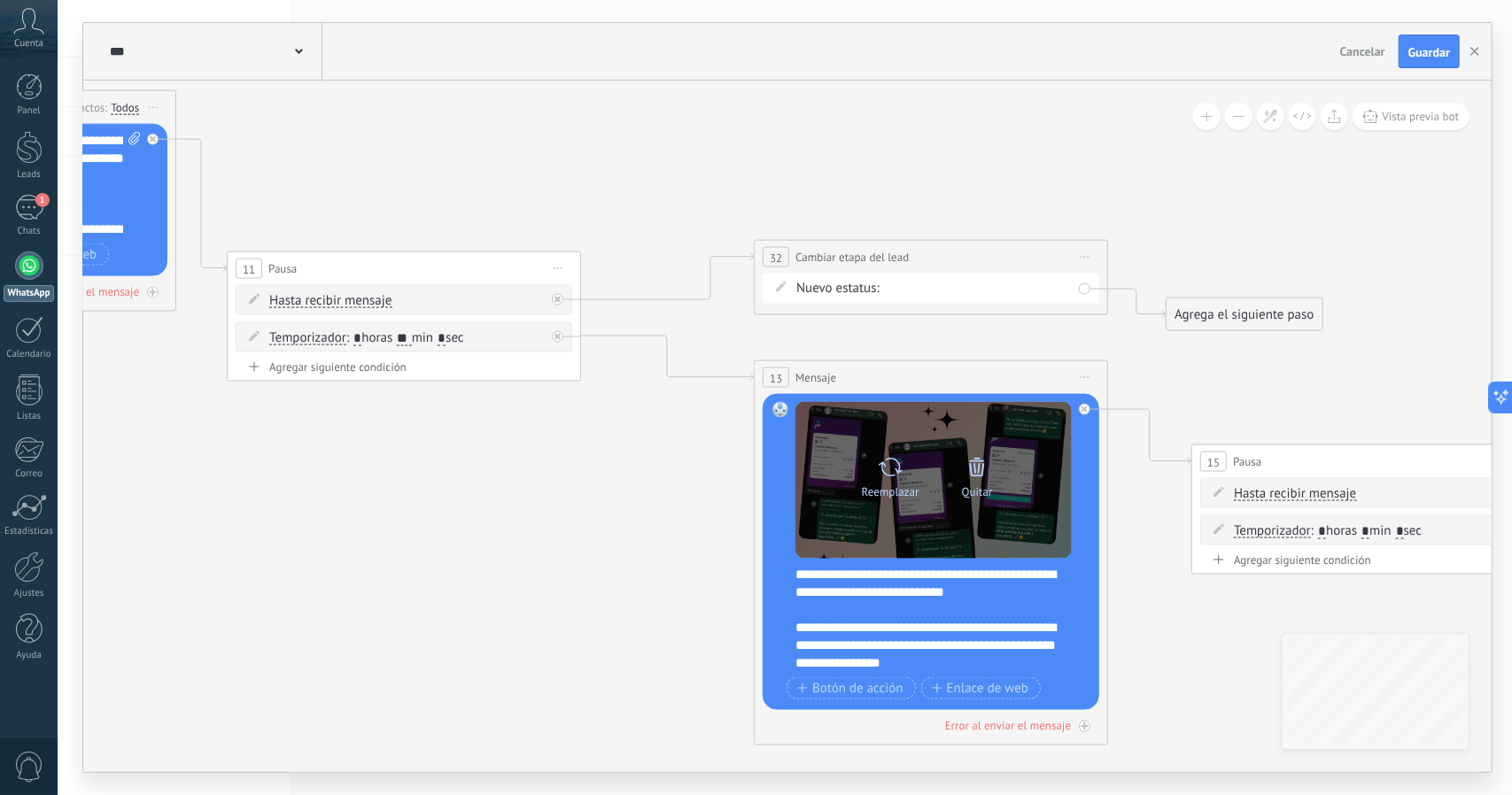
click at [895, 505] on div "Reemplazar Quitar Convertir a mensaje de voz" at bounding box center [933, 479] width 173 height 62
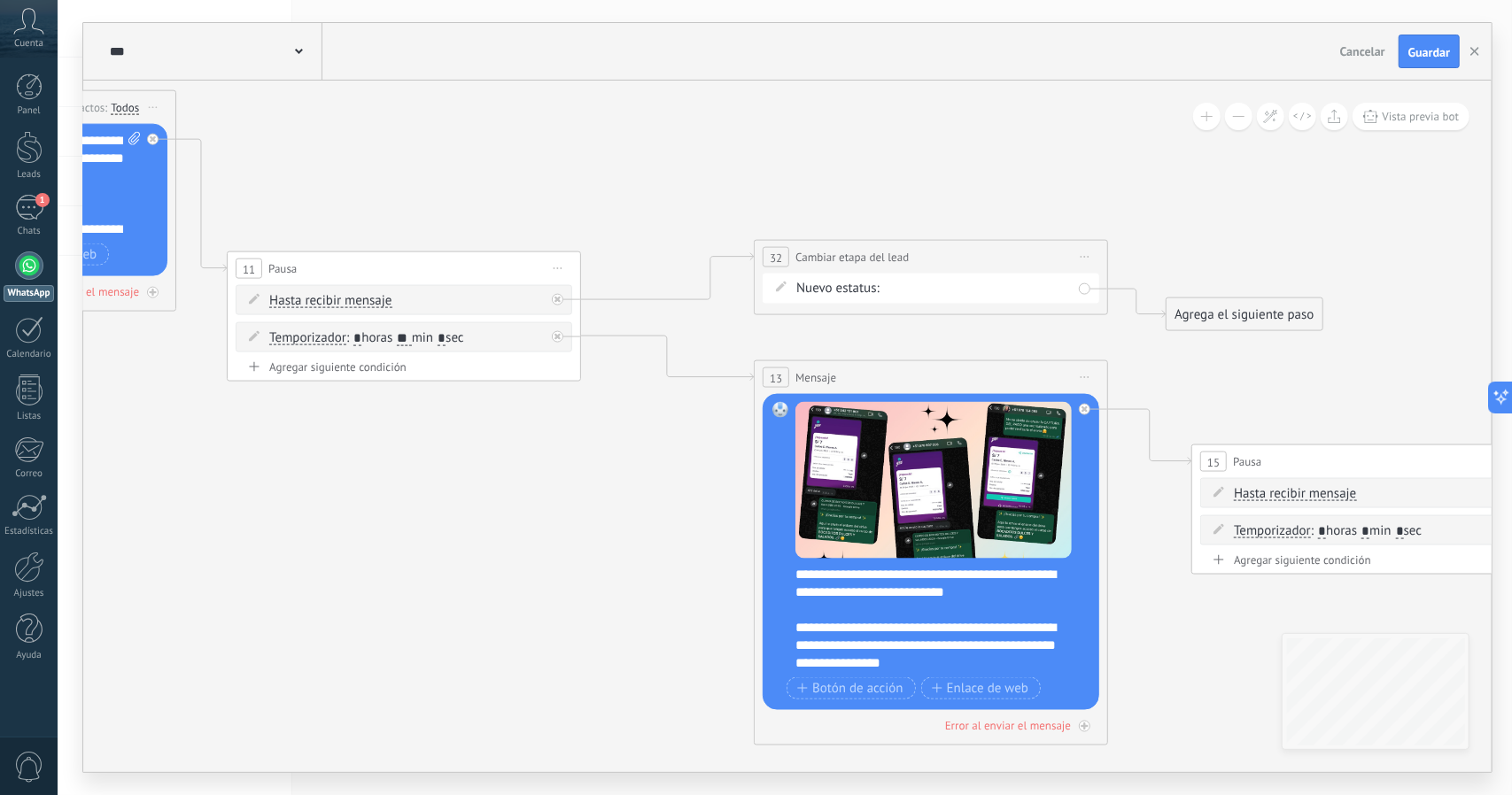
click at [314, 576] on icon at bounding box center [971, 295] width 3185 height 1618
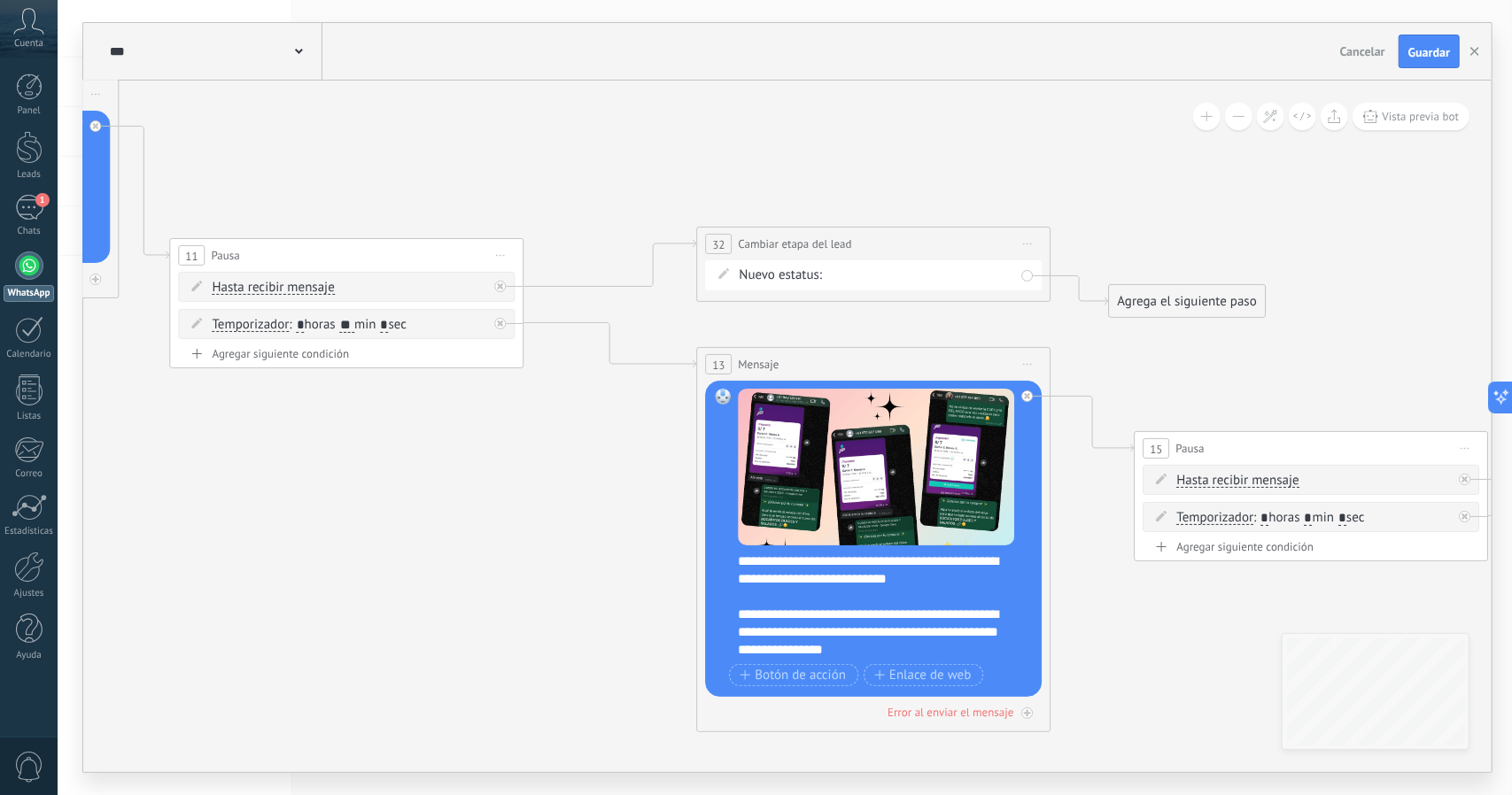
drag, startPoint x: 1178, startPoint y: 567, endPoint x: 1121, endPoint y: 553, distance: 58.7
click at [1121, 553] on icon at bounding box center [914, 282] width 3185 height 1618
click at [0, 0] on div "Quitar" at bounding box center [0, 0] width 0 height 0
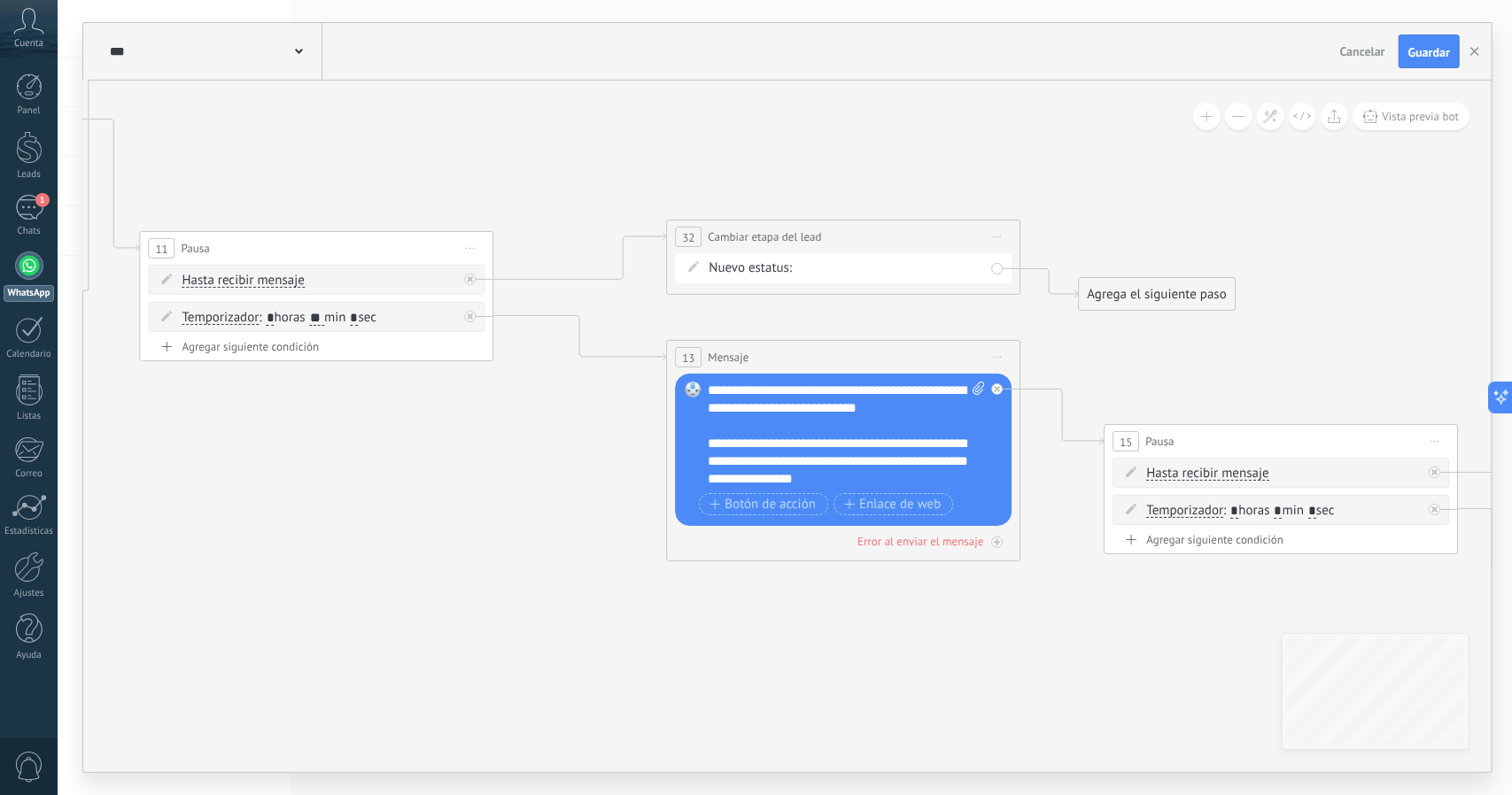
drag, startPoint x: 1101, startPoint y: 671, endPoint x: 894, endPoint y: 613, distance: 215.0
click at [894, 613] on icon at bounding box center [884, 275] width 3185 height 1618
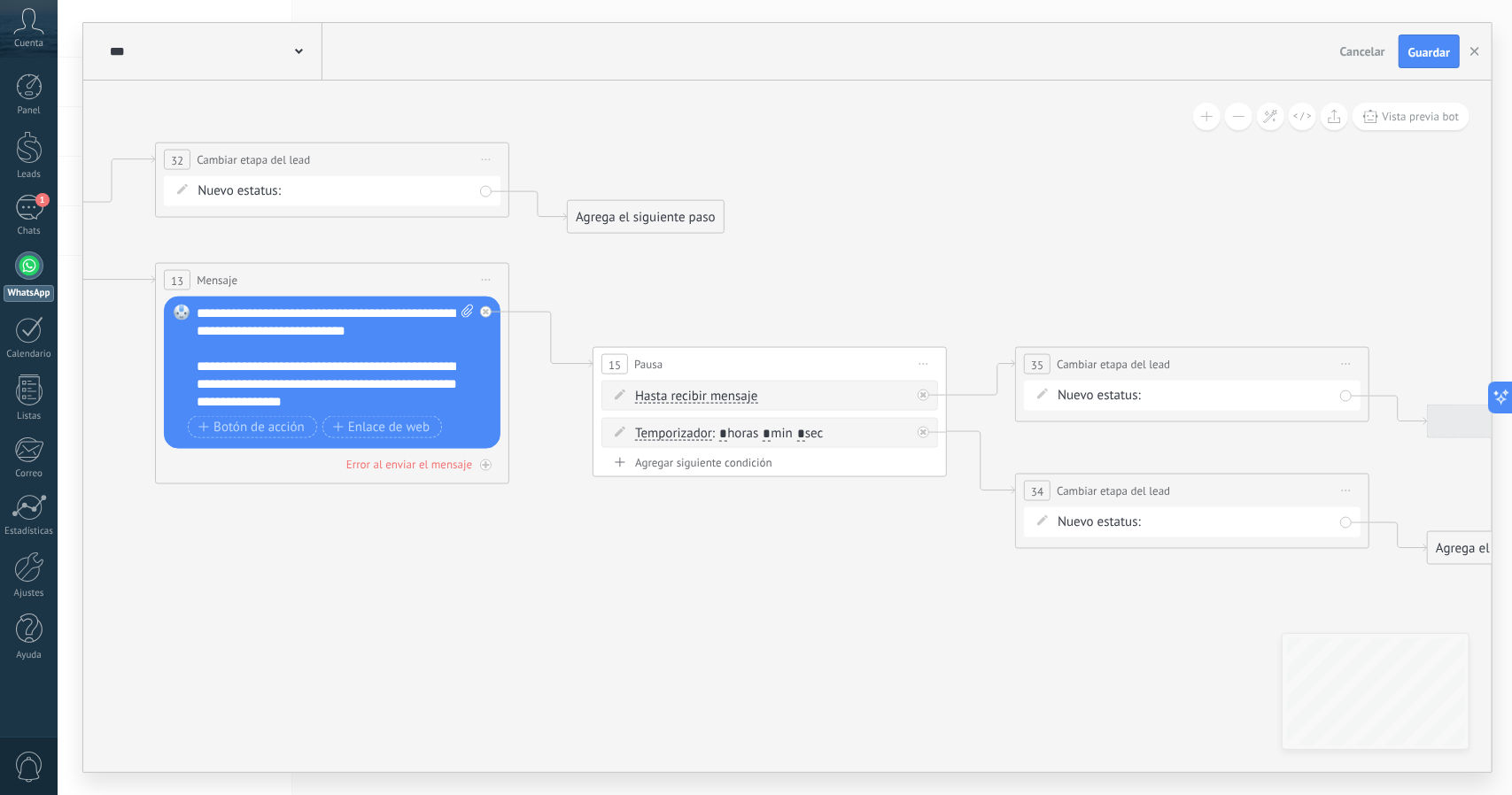
drag, startPoint x: 669, startPoint y: 564, endPoint x: 650, endPoint y: 564, distance: 19.0
click at [653, 564] on icon at bounding box center [373, 198] width 3185 height 1618
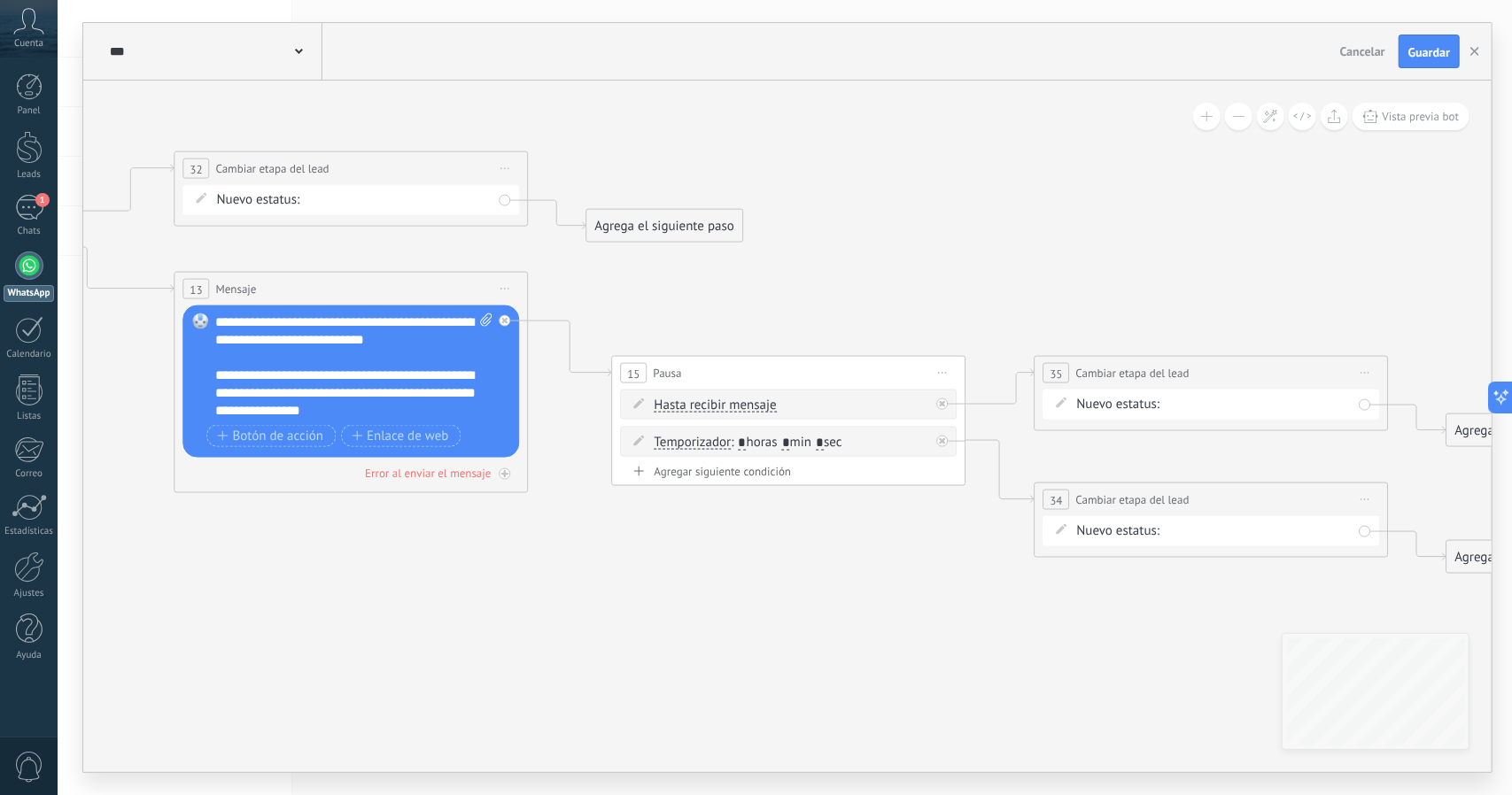
drag, startPoint x: 789, startPoint y: 576, endPoint x: 971, endPoint y: 621, distance: 187.5
click at [971, 621] on icon at bounding box center [392, 206] width 3185 height 1618
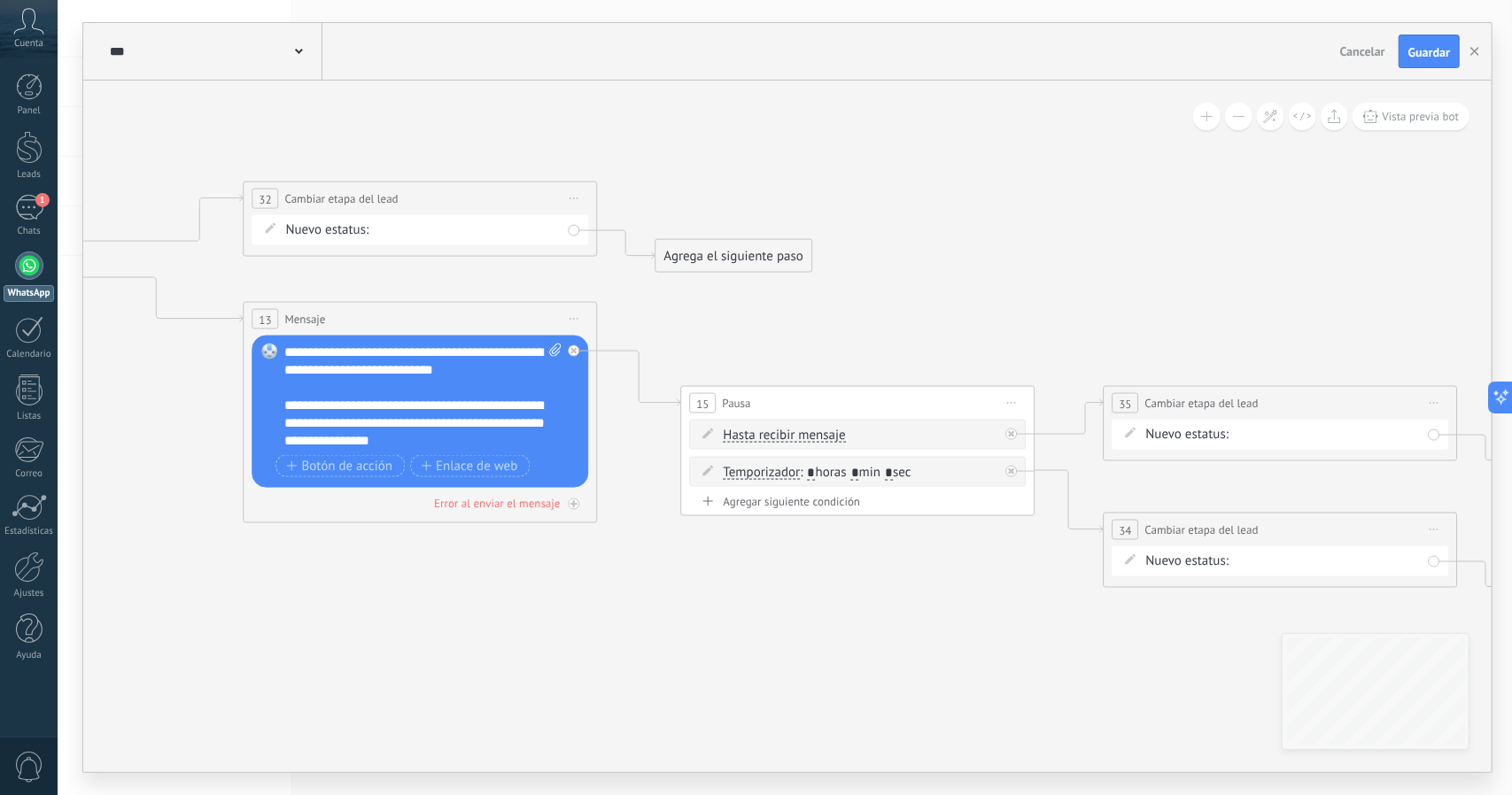
drag, startPoint x: 1063, startPoint y: 623, endPoint x: 865, endPoint y: 590, distance: 200.7
click at [883, 596] on icon at bounding box center [462, 237] width 3185 height 1618
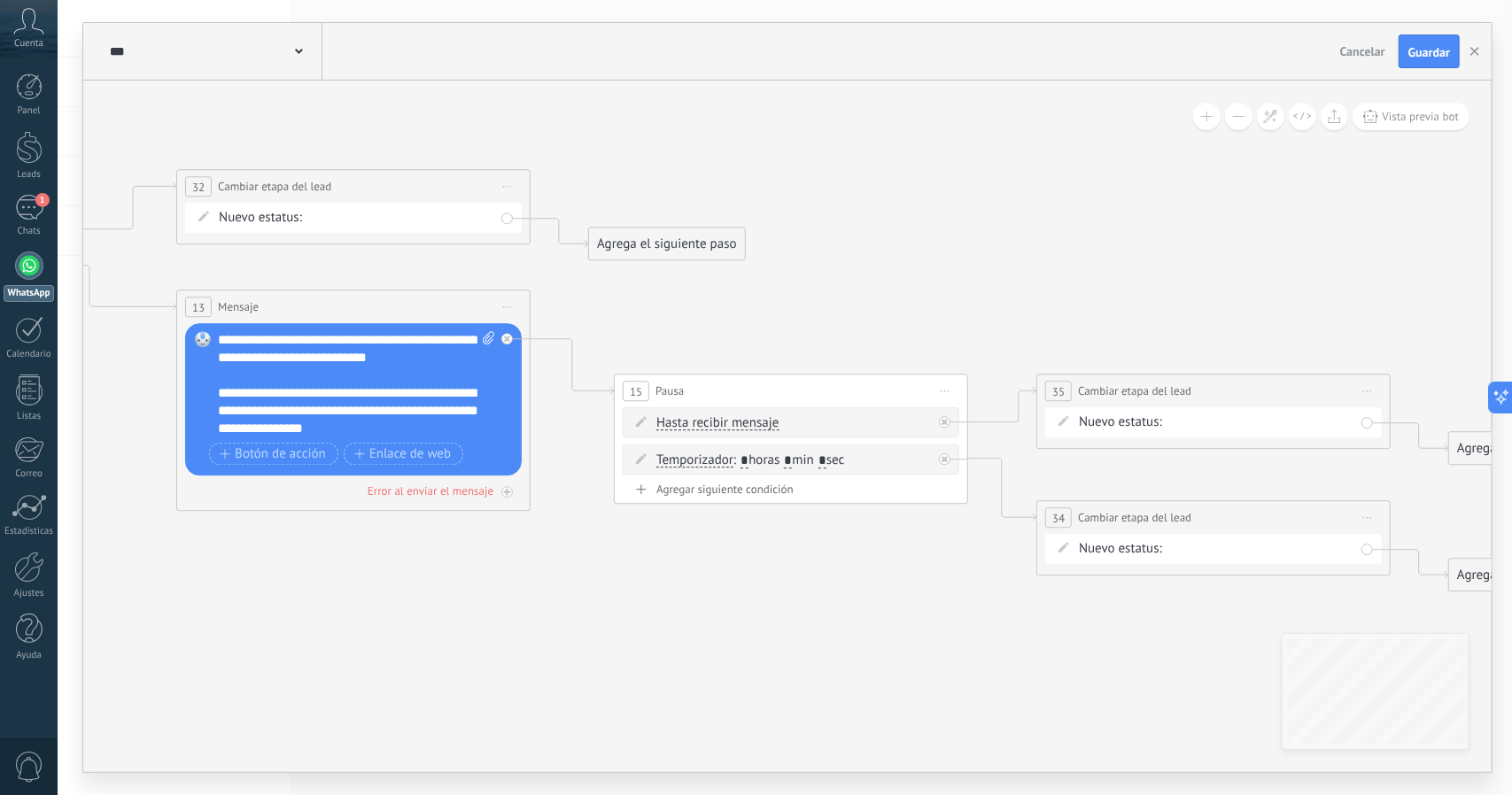
drag, startPoint x: 582, startPoint y: 275, endPoint x: 515, endPoint y: 276, distance: 67.0
click at [516, 274] on icon at bounding box center [394, 224] width 3185 height 1618
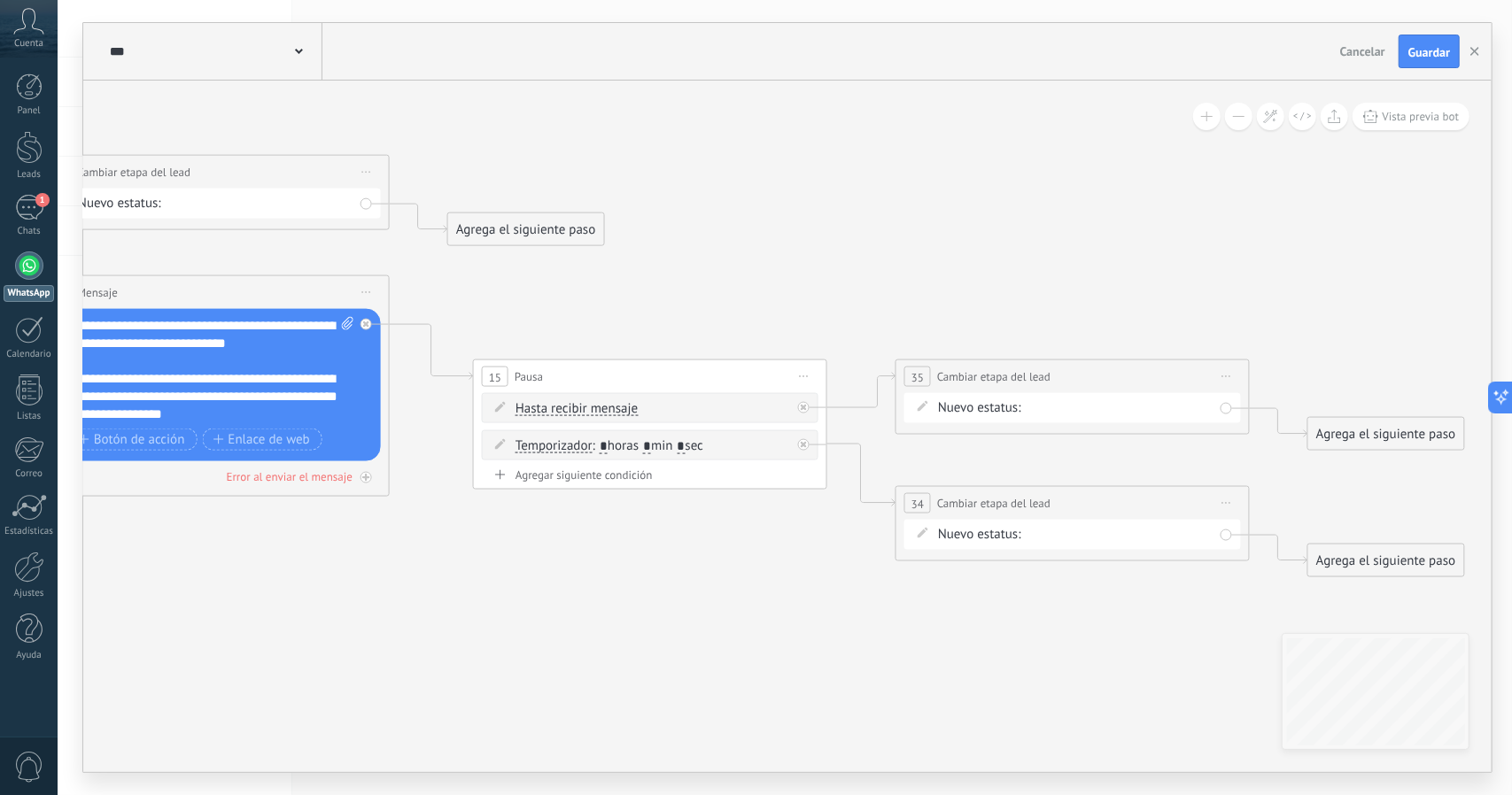
click at [1226, 373] on span "Iniciar vista previa aquí Cambiar nombre Duplicar [GEOGRAPHIC_DATA]" at bounding box center [1226, 376] width 28 height 25
click at [1264, 495] on div "Borrar" at bounding box center [1307, 492] width 175 height 30
click at [1223, 497] on span "Iniciar vista previa aquí Cambiar nombre Duplicar [GEOGRAPHIC_DATA]" at bounding box center [1226, 504] width 28 height 25
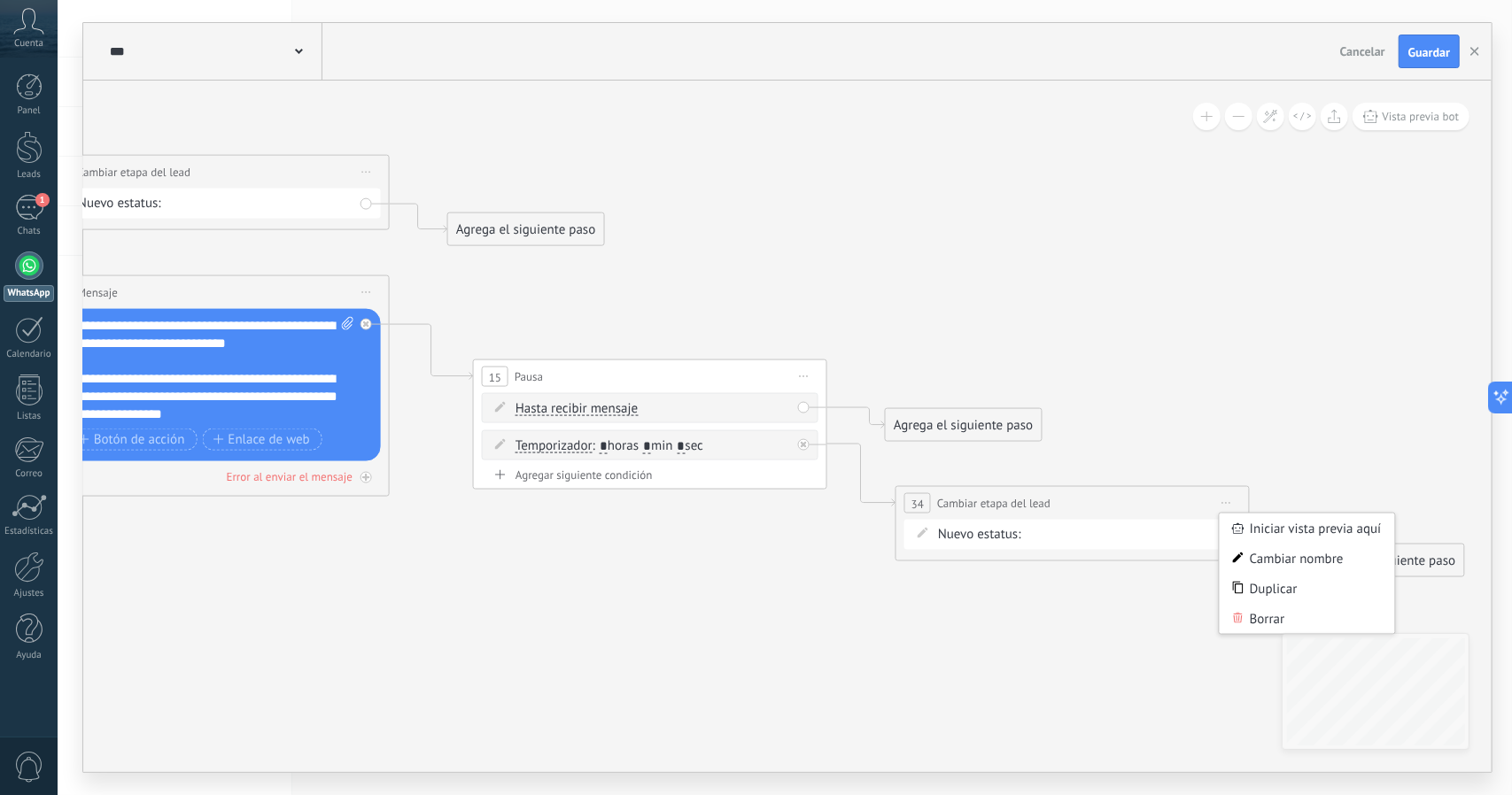
click at [1253, 619] on div "Borrar" at bounding box center [1307, 619] width 175 height 30
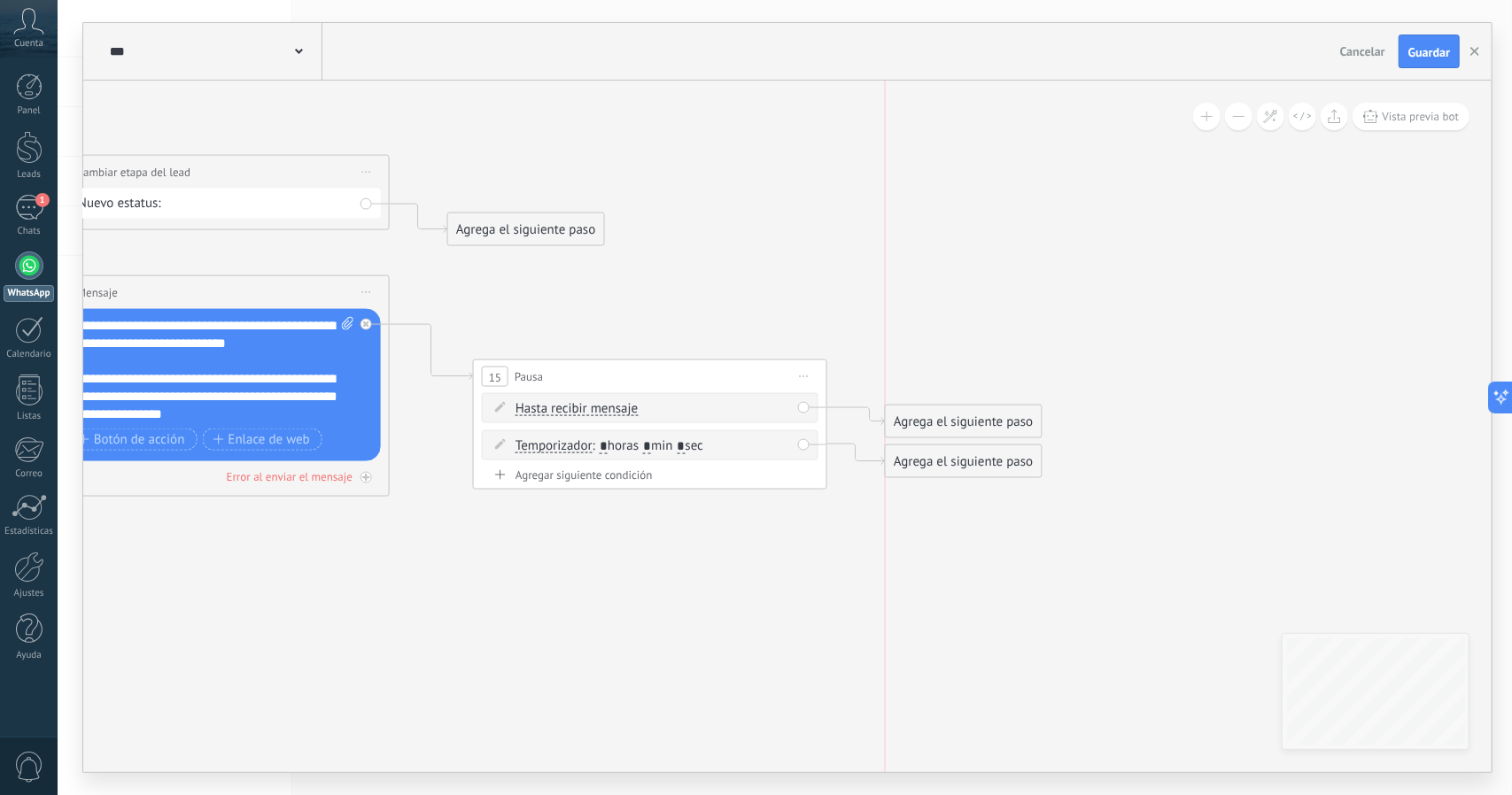
drag, startPoint x: 982, startPoint y: 418, endPoint x: 1002, endPoint y: 375, distance: 47.4
click at [1002, 408] on div "Agrega el siguiente paso" at bounding box center [963, 422] width 155 height 29
drag, startPoint x: 989, startPoint y: 464, endPoint x: 1025, endPoint y: 488, distance: 43.3
click at [1025, 488] on div "Agrega el siguiente paso" at bounding box center [999, 487] width 155 height 29
click at [996, 370] on div "Agrega el siguiente paso" at bounding box center [985, 376] width 155 height 29
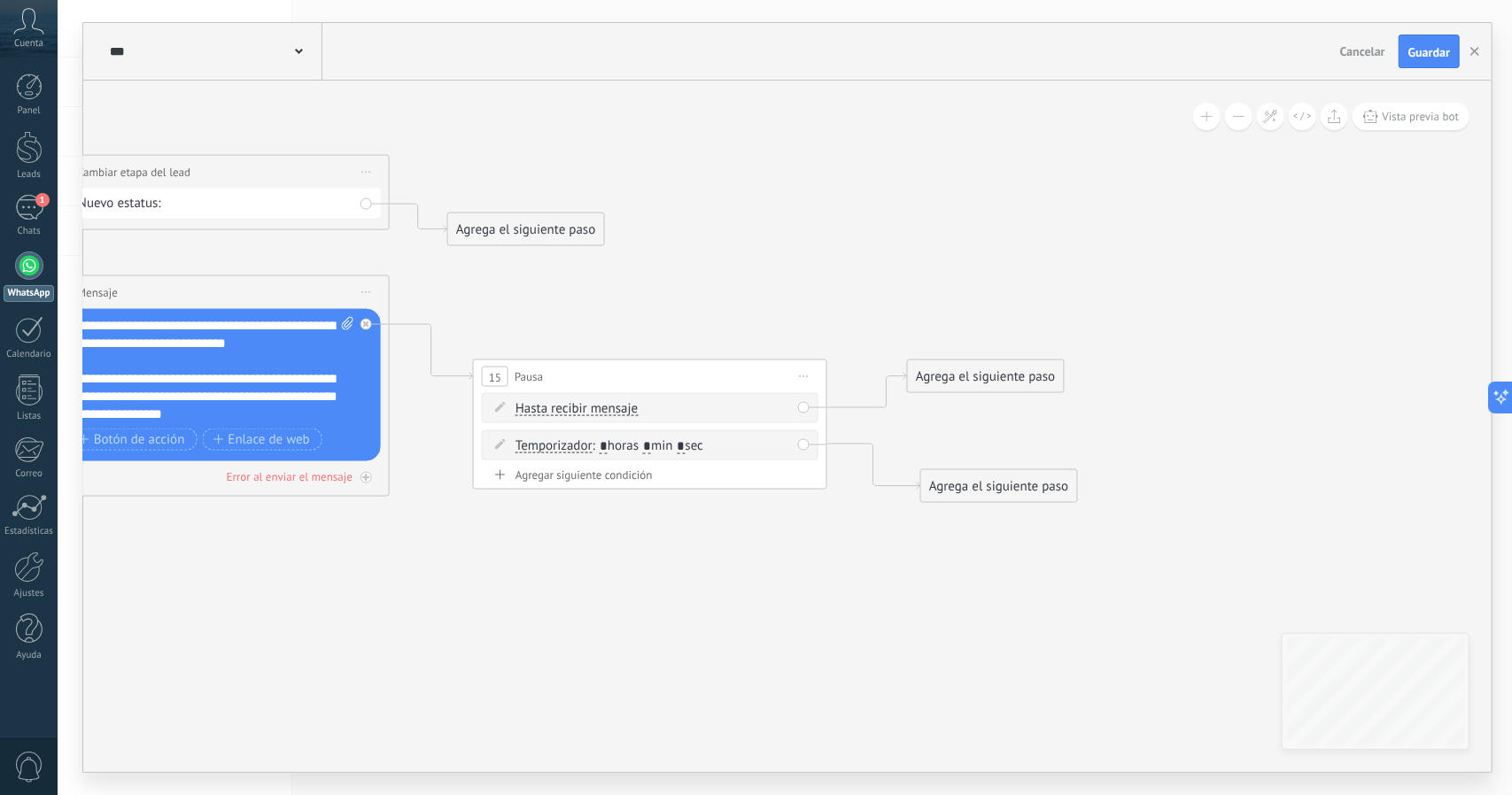
click at [999, 376] on div "Agrega el siguiente paso" at bounding box center [985, 376] width 155 height 29
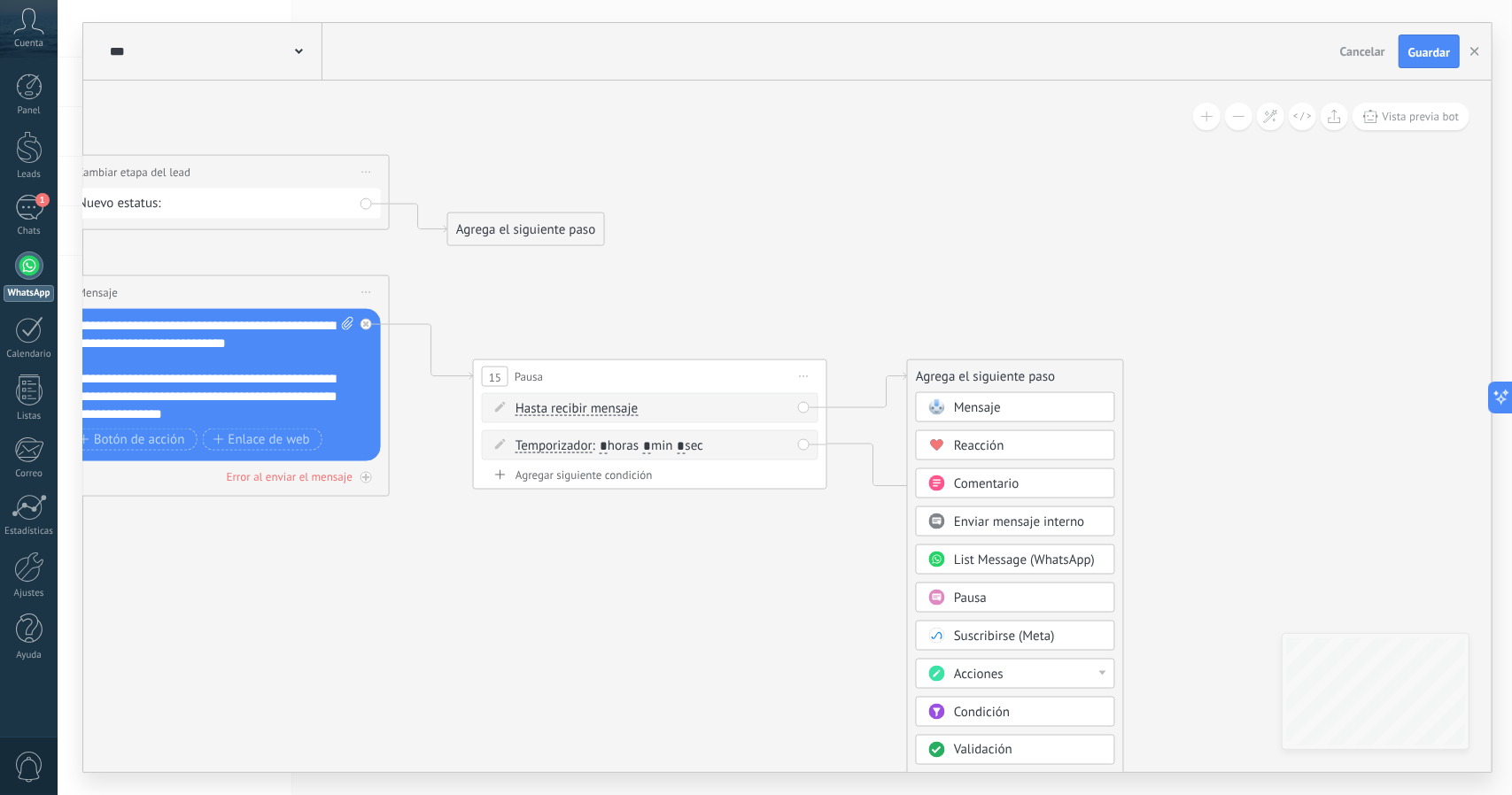
click at [1061, 671] on div "Acciones" at bounding box center [1028, 675] width 149 height 18
click at [1001, 755] on div "Cambiar etapa del lead" at bounding box center [1015, 765] width 198 height 30
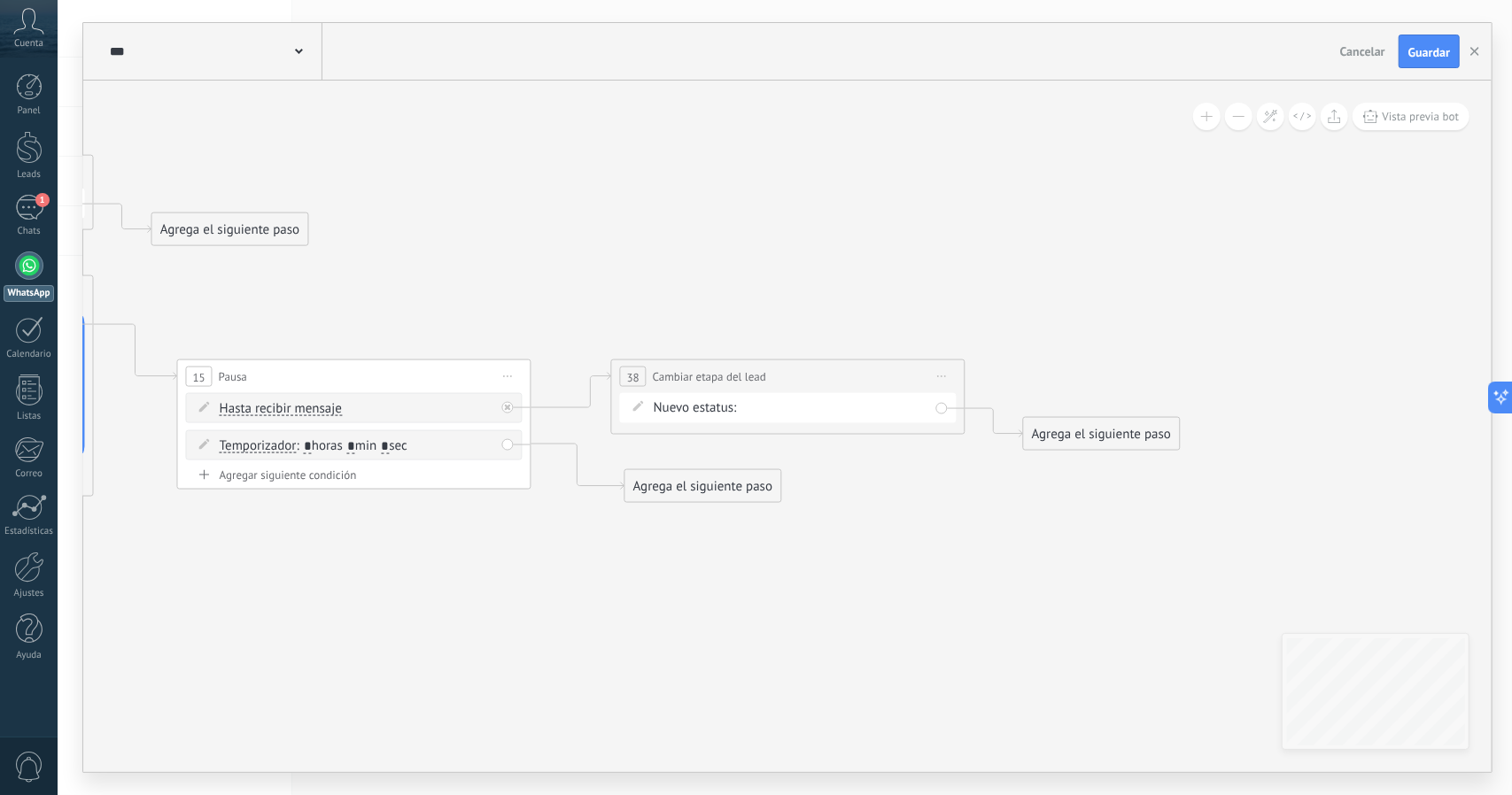
click at [717, 484] on div "Agrega el siguiente paso" at bounding box center [702, 487] width 155 height 29
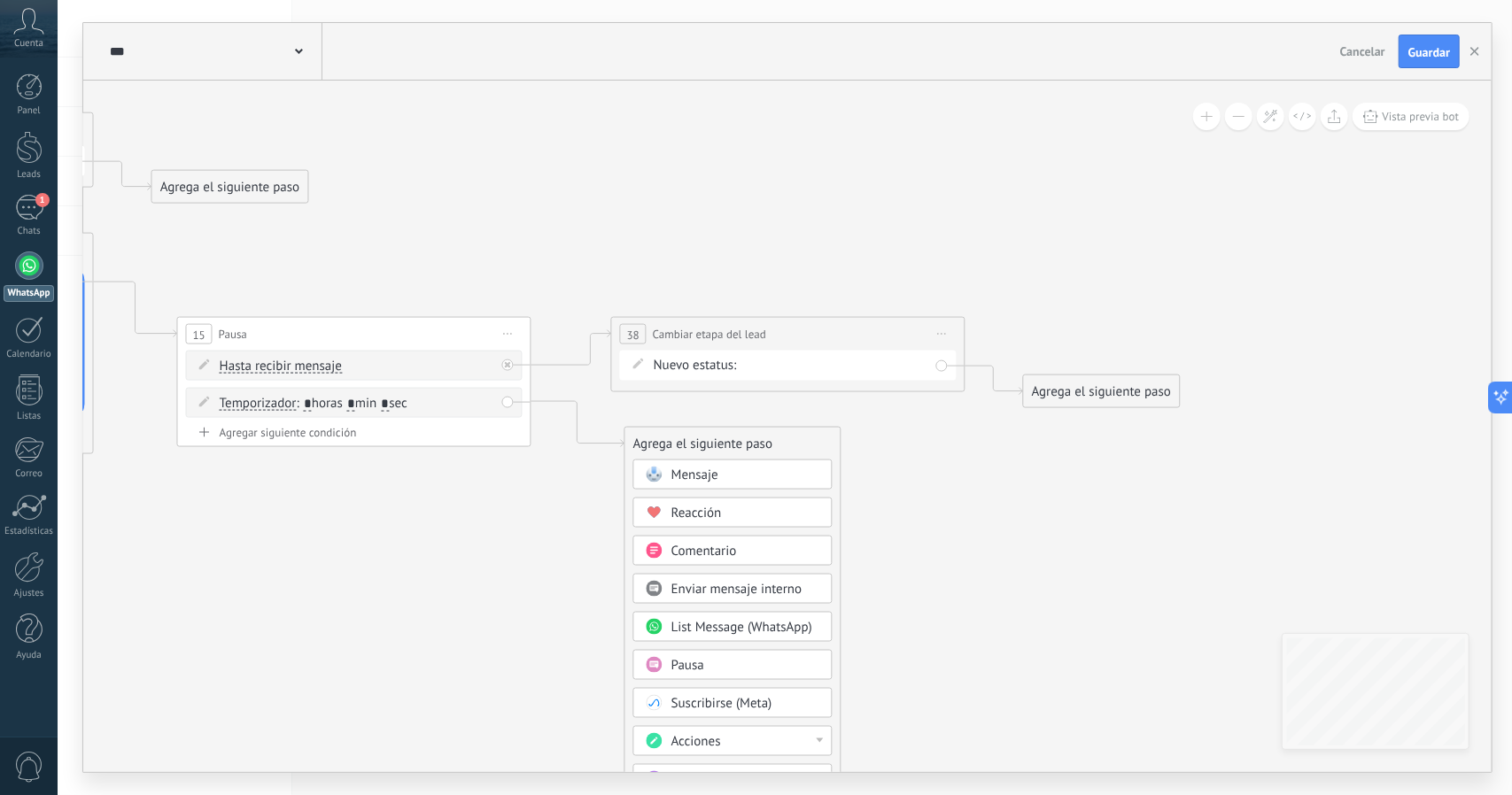
click at [730, 741] on div "Acciones" at bounding box center [745, 742] width 149 height 18
click at [772, 729] on div "Cambiar etapa del lead" at bounding box center [733, 743] width 198 height 30
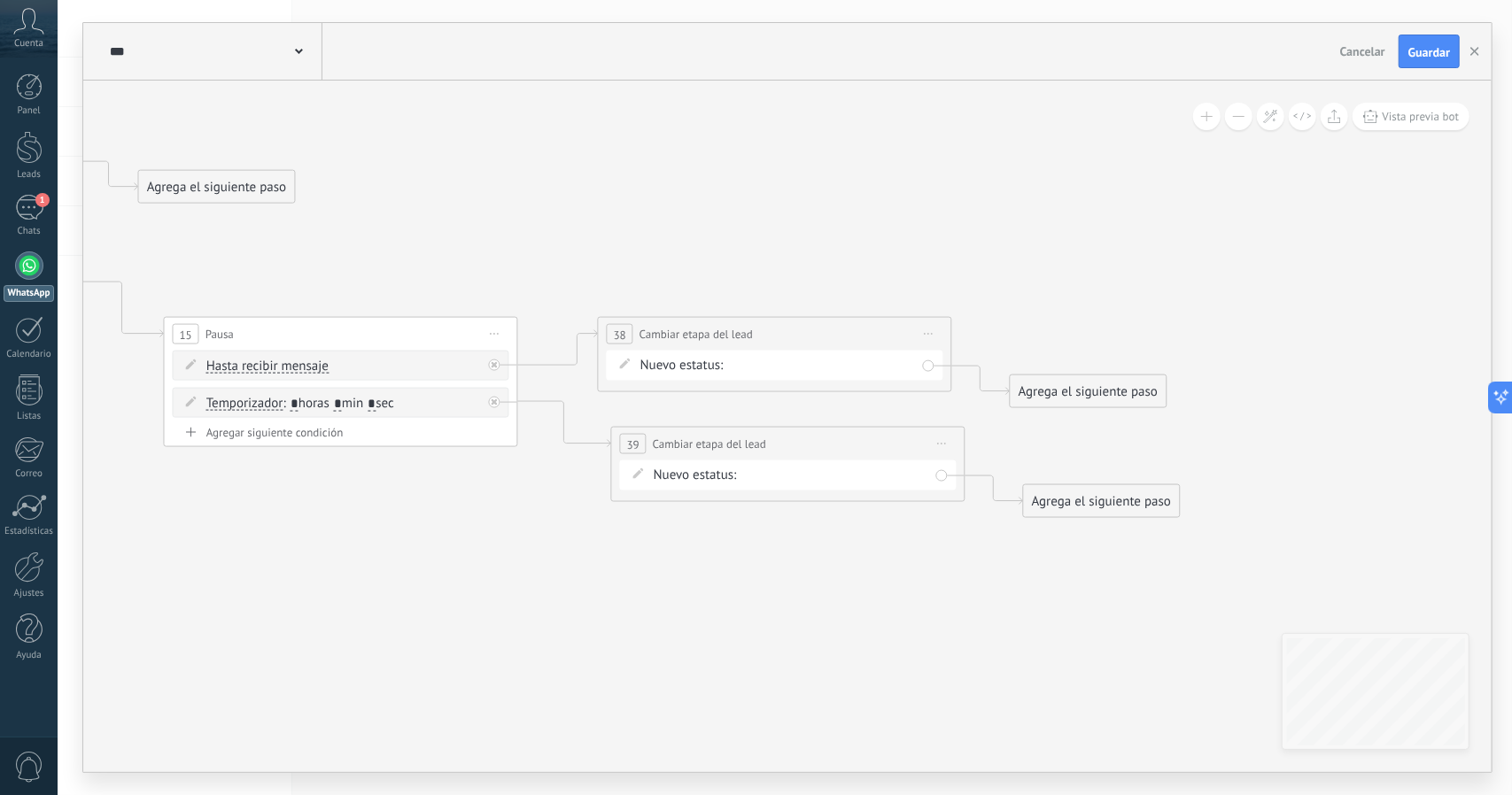
click at [0, 0] on div "rmk1 rmk2 Llamada agendada Propuesta en preparación Propuesta enviada Seguimien…" at bounding box center [0, 0] width 0 height 0
click at [0, 0] on label "Llamada agendada" at bounding box center [0, 0] width 0 height 0
click at [0, 0] on div "rmk1 rmk2 Llamada agendada Propuesta en preparación Propuesta enviada Seguimien…" at bounding box center [0, 0] width 0 height 0
click at [0, 0] on label "rmk2" at bounding box center [0, 0] width 0 height 0
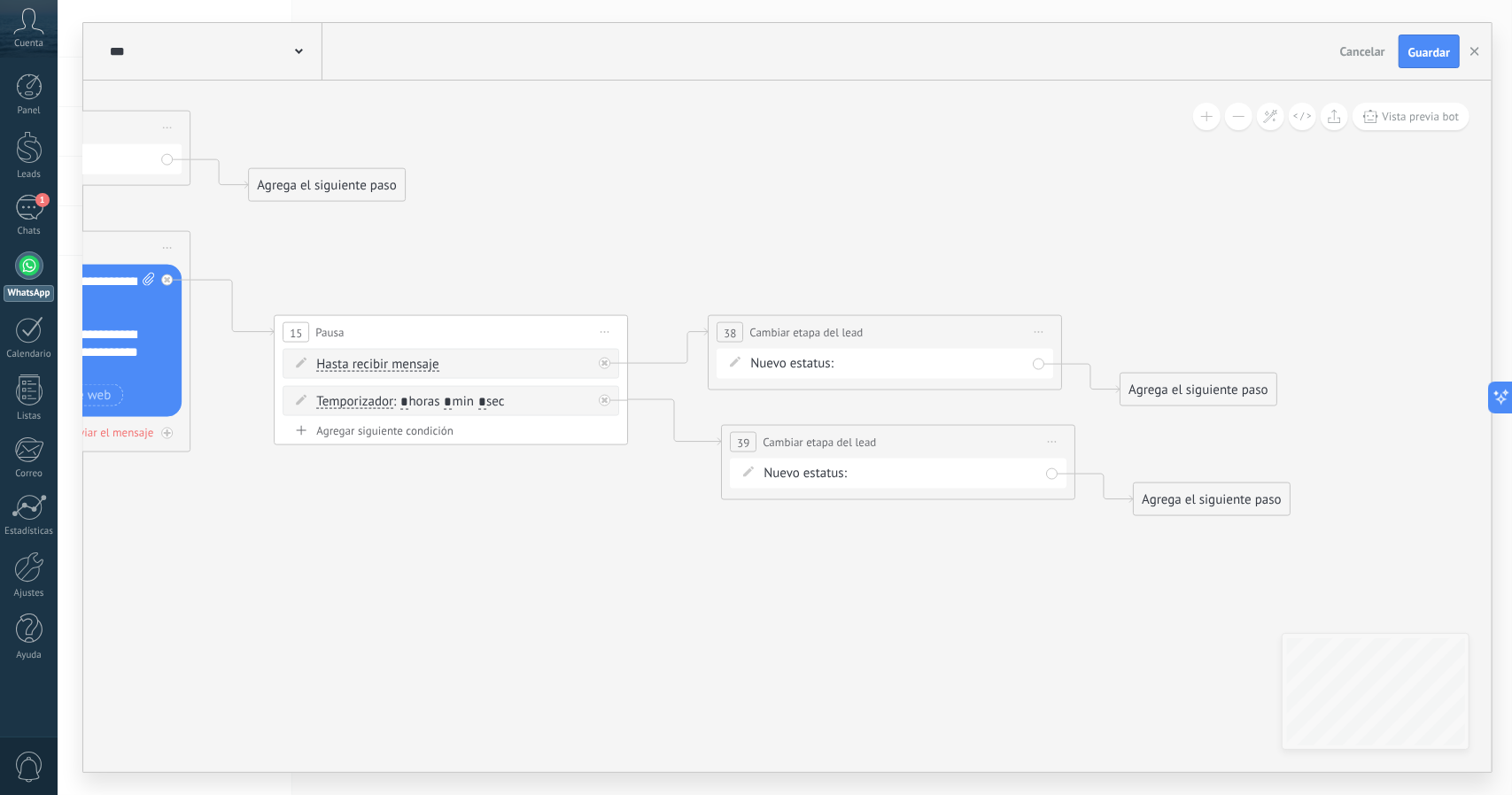
drag, startPoint x: 865, startPoint y: 534, endPoint x: 1007, endPoint y: 527, distance: 142.2
click at [1005, 527] on icon at bounding box center [67, 158] width 3211 height 1602
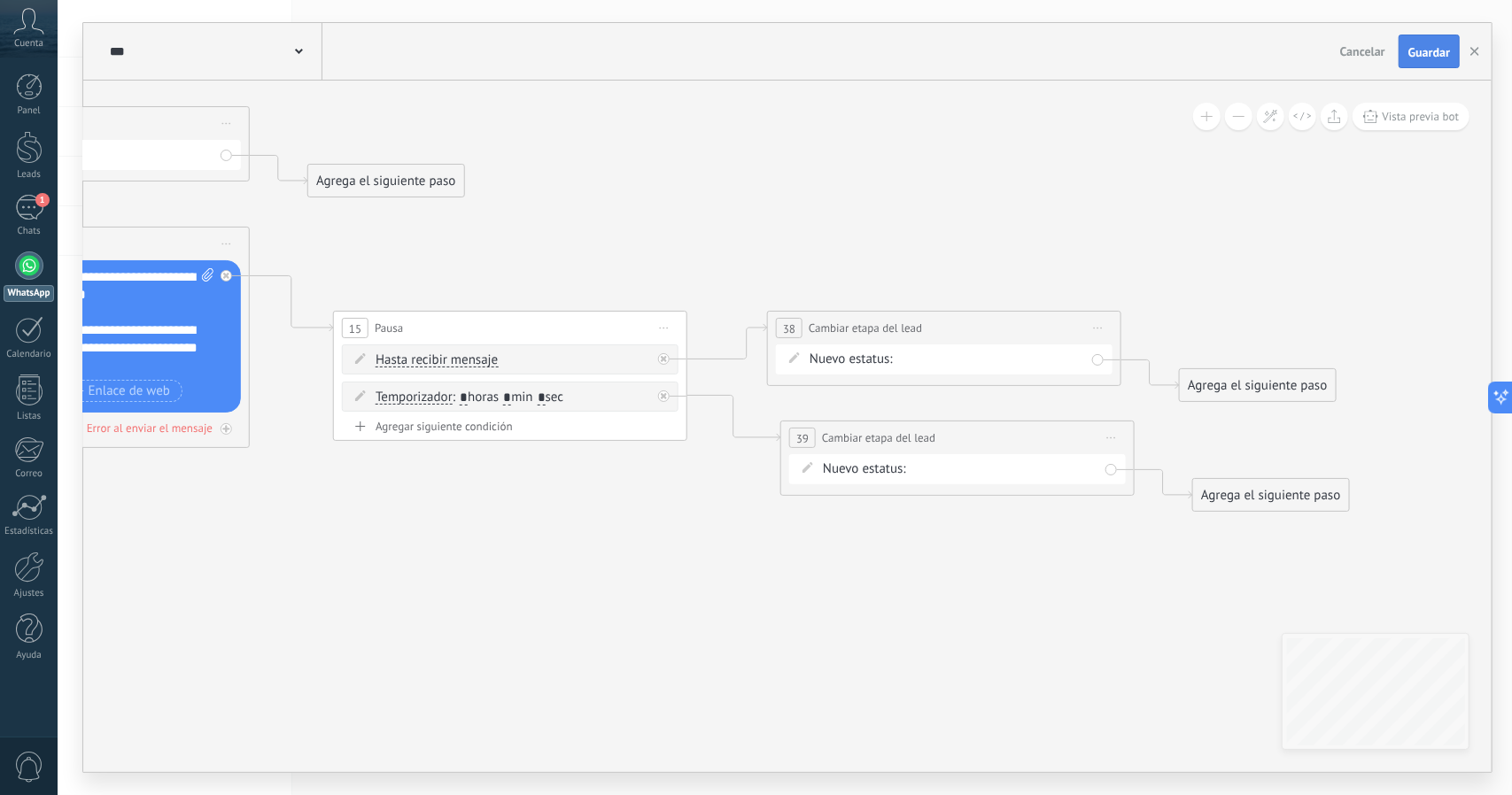
click at [1431, 53] on span "Guardar" at bounding box center [1429, 52] width 42 height 13
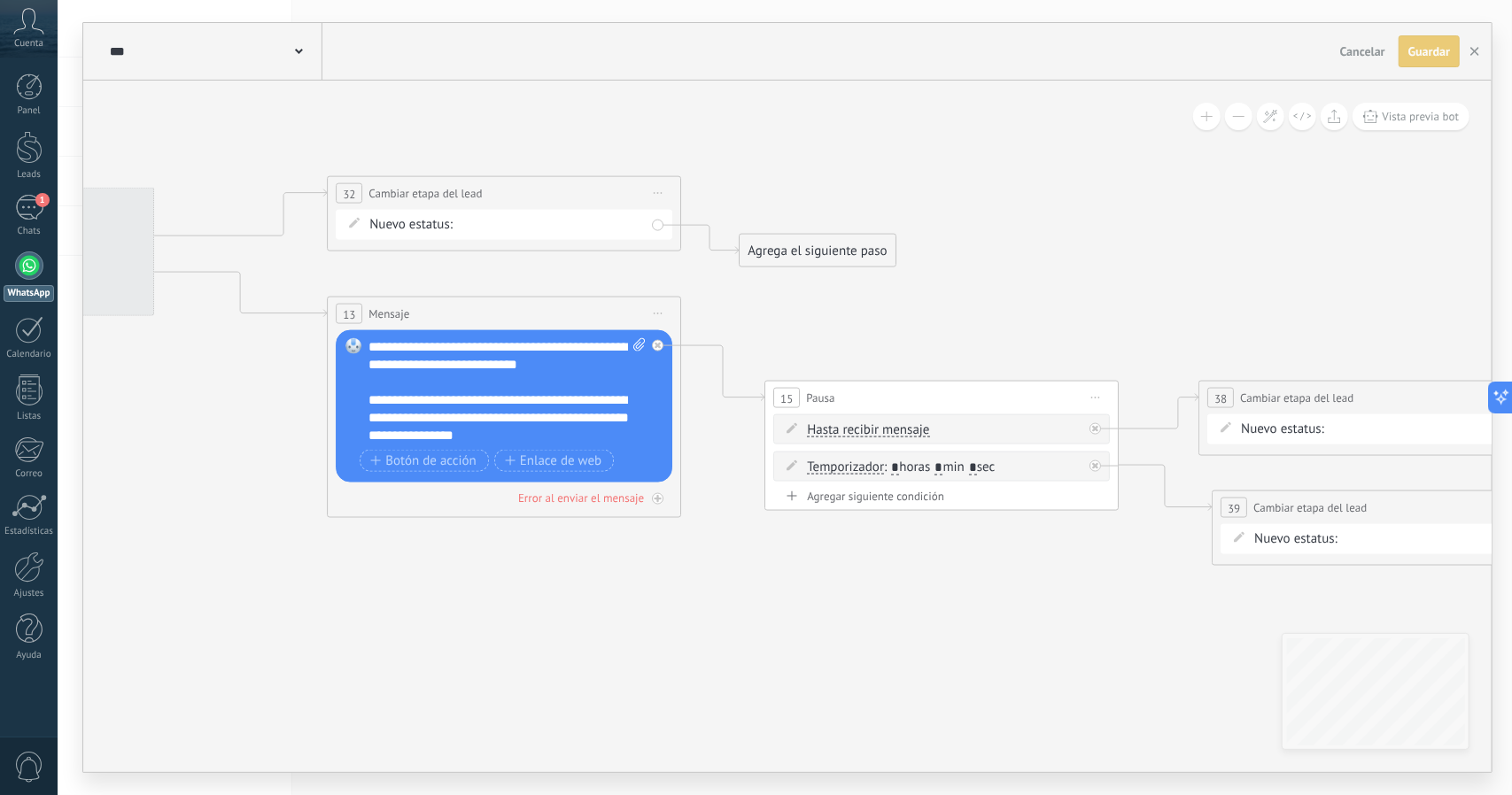
drag, startPoint x: 829, startPoint y: 249, endPoint x: 1355, endPoint y: 327, distance: 531.8
click at [1338, 324] on icon at bounding box center [557, 224] width 3211 height 1602
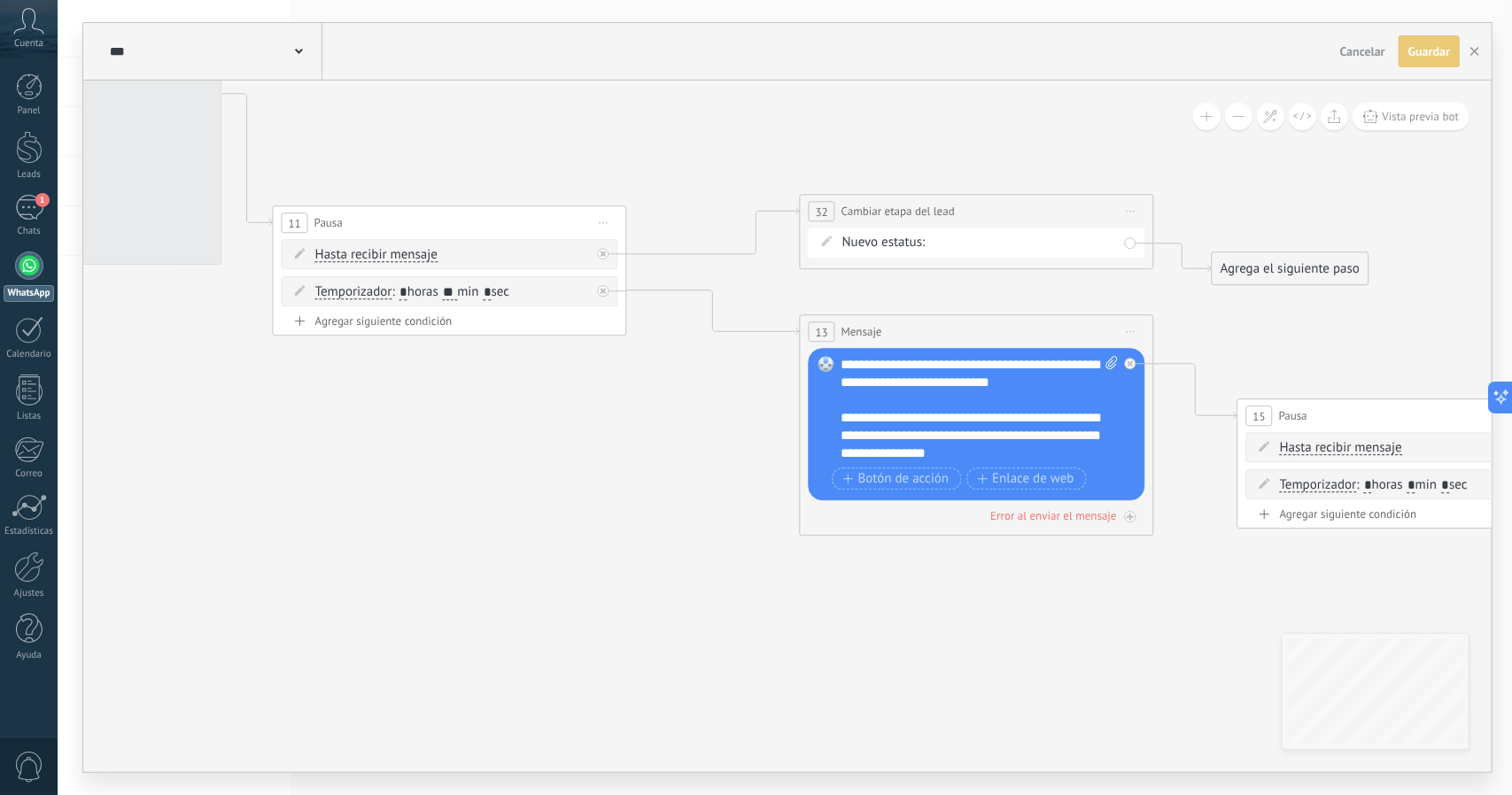
drag, startPoint x: 948, startPoint y: 283, endPoint x: 1379, endPoint y: 301, distance: 431.4
click at [1380, 298] on icon at bounding box center [1030, 242] width 3211 height 1602
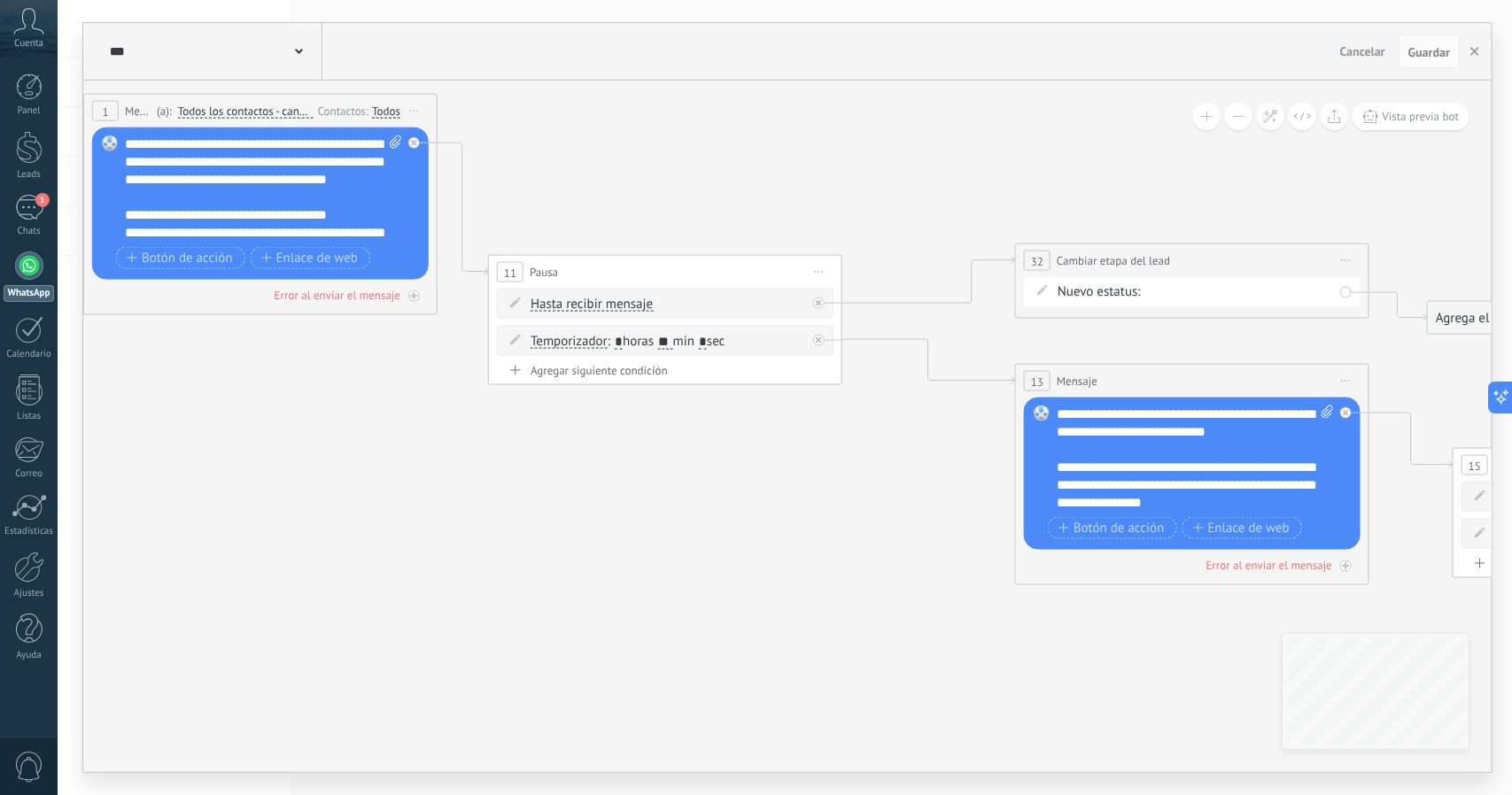
drag, startPoint x: 849, startPoint y: 367, endPoint x: 1303, endPoint y: 191, distance: 486.9
click at [880, 371] on icon at bounding box center [1245, 290] width 3211 height 1602
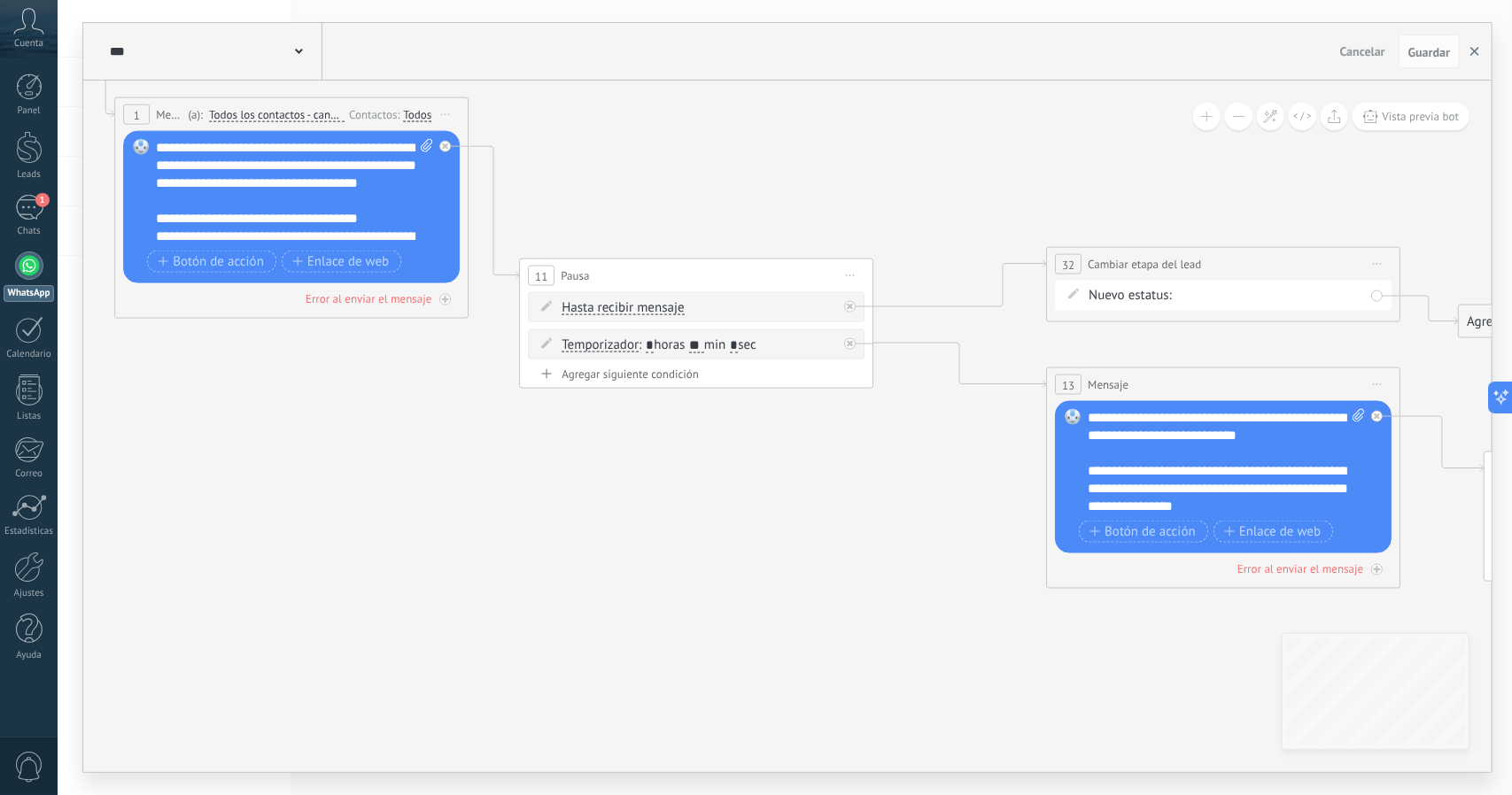
click at [1467, 50] on button "button" at bounding box center [1474, 51] width 26 height 33
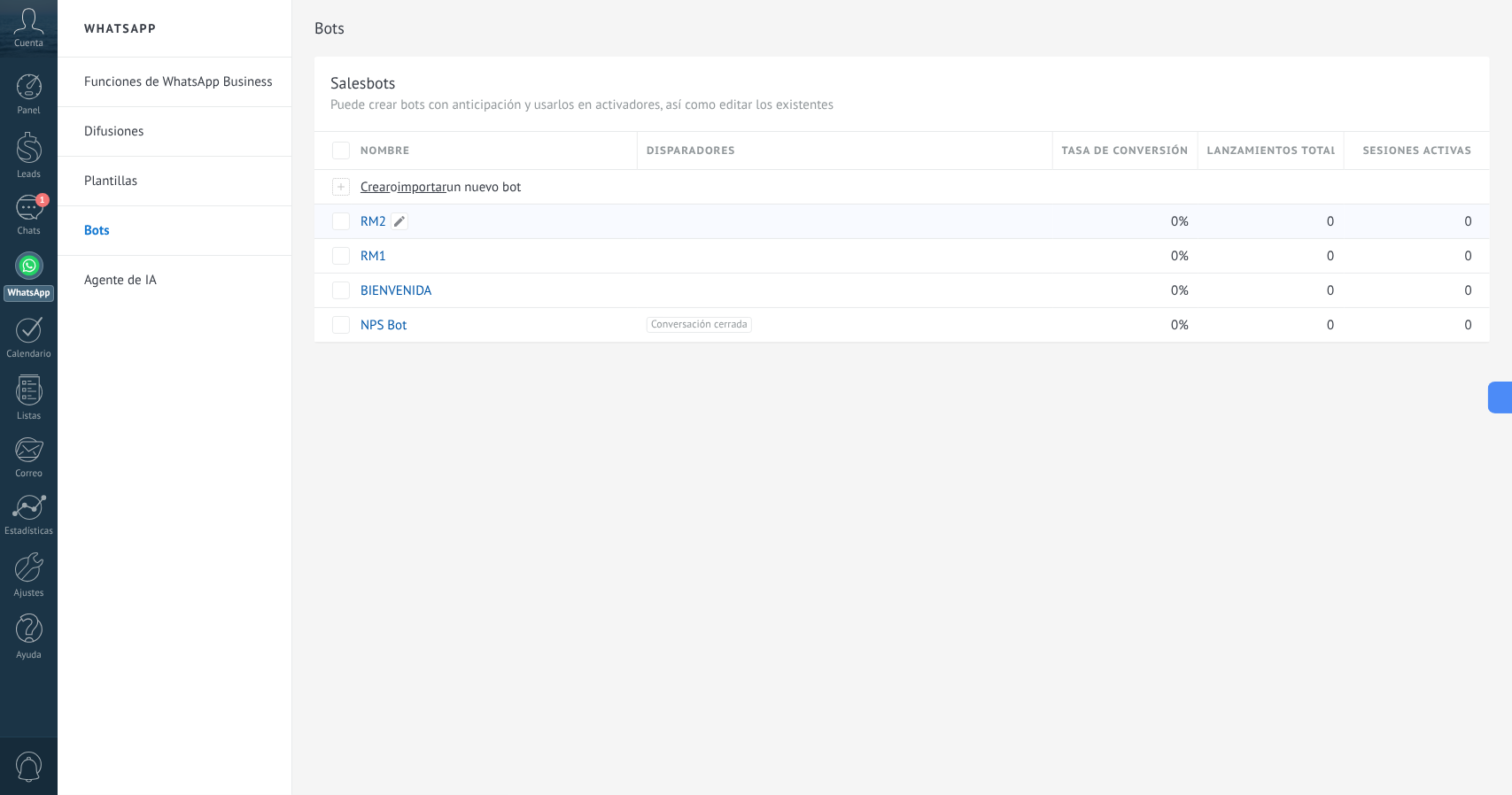
click at [379, 215] on link "RM2" at bounding box center [374, 221] width 25 height 17
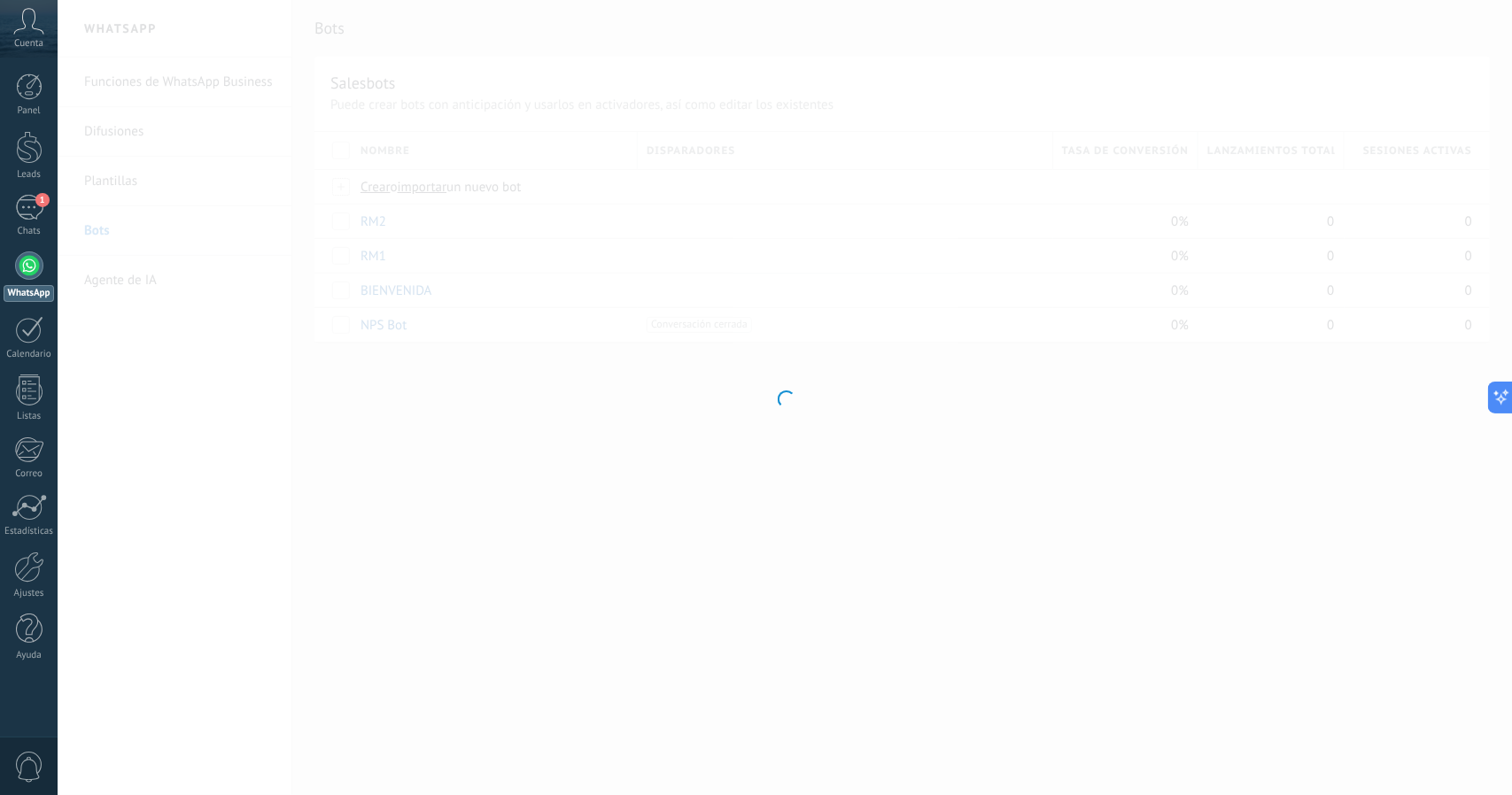
type input "***"
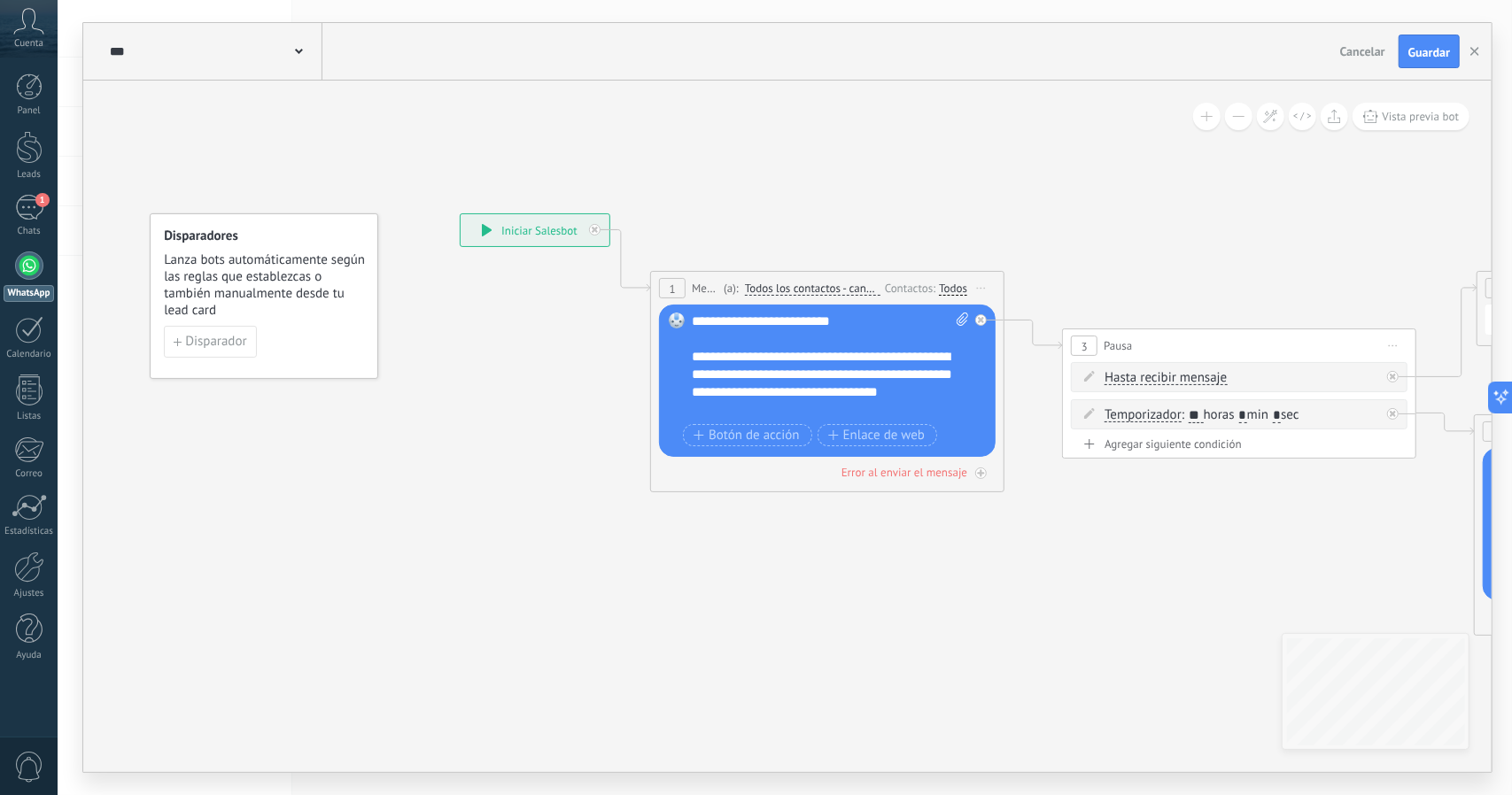
click at [753, 373] on div "**********" at bounding box center [830, 366] width 278 height 107
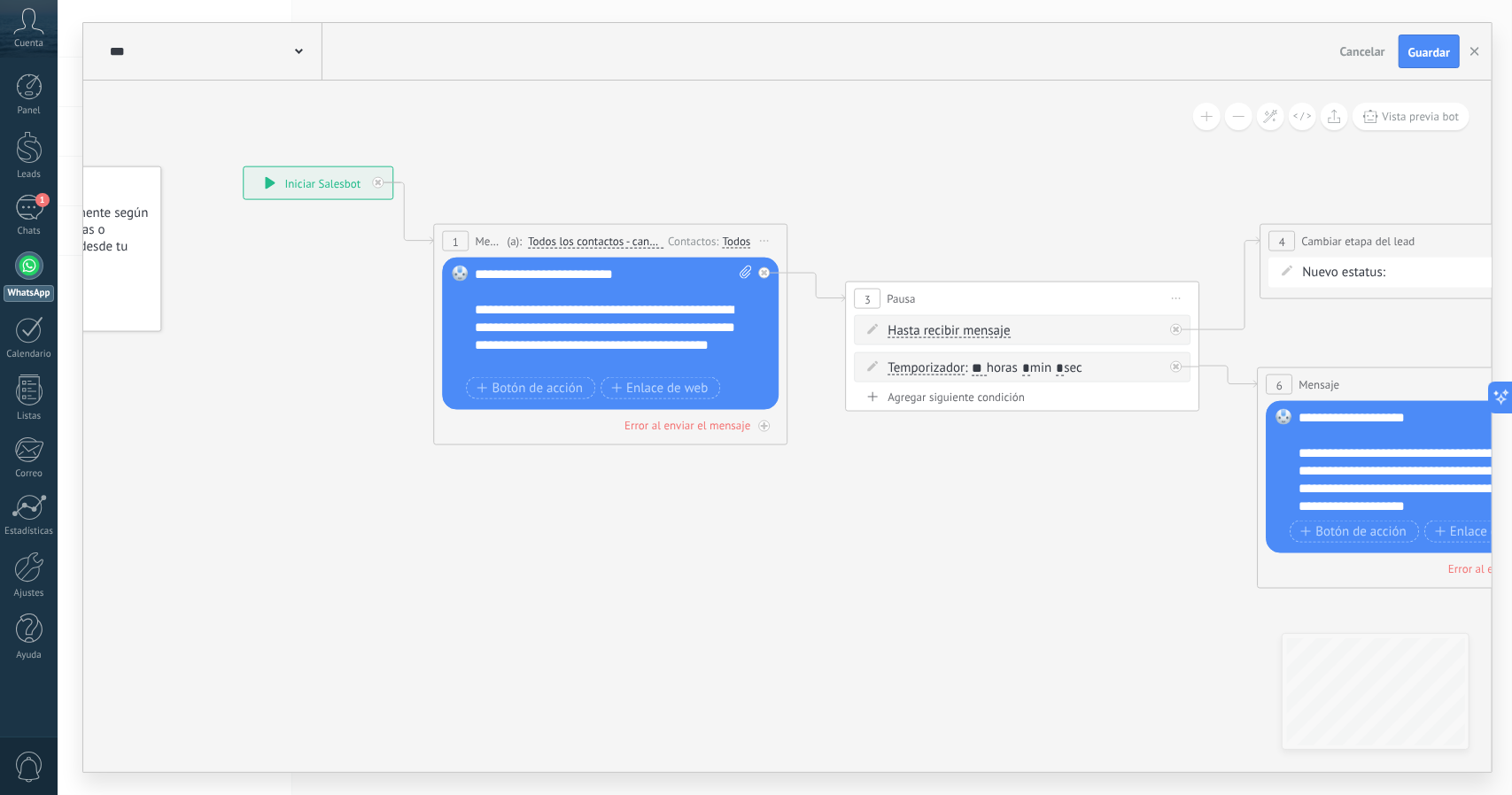
drag, startPoint x: 821, startPoint y: 643, endPoint x: 280, endPoint y: 596, distance: 543.0
click at [281, 596] on icon at bounding box center [1132, 376] width 2662 height 1307
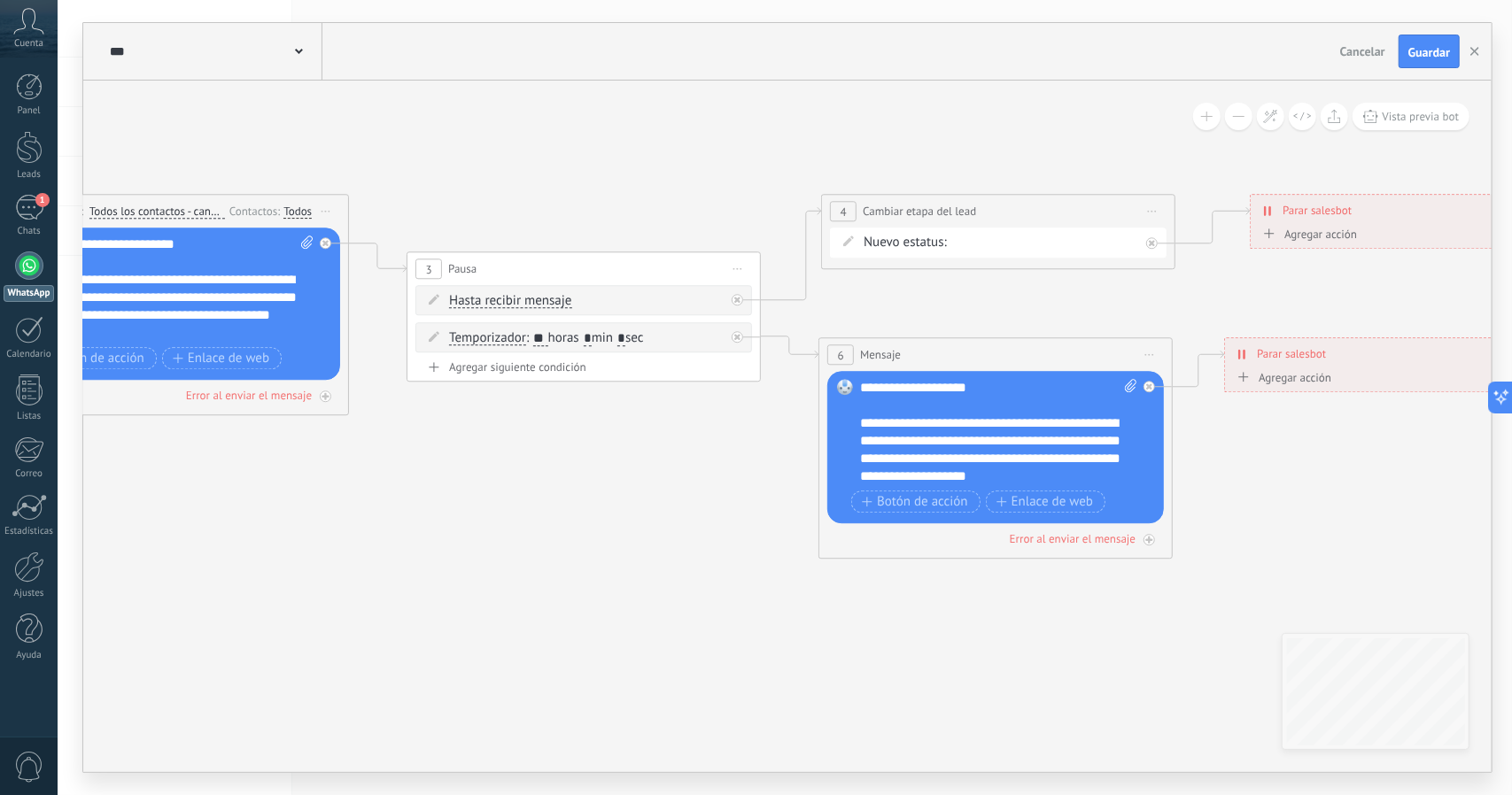
drag, startPoint x: 985, startPoint y: 653, endPoint x: 901, endPoint y: 664, distance: 84.7
click at [901, 664] on icon at bounding box center [692, 347] width 2662 height 1307
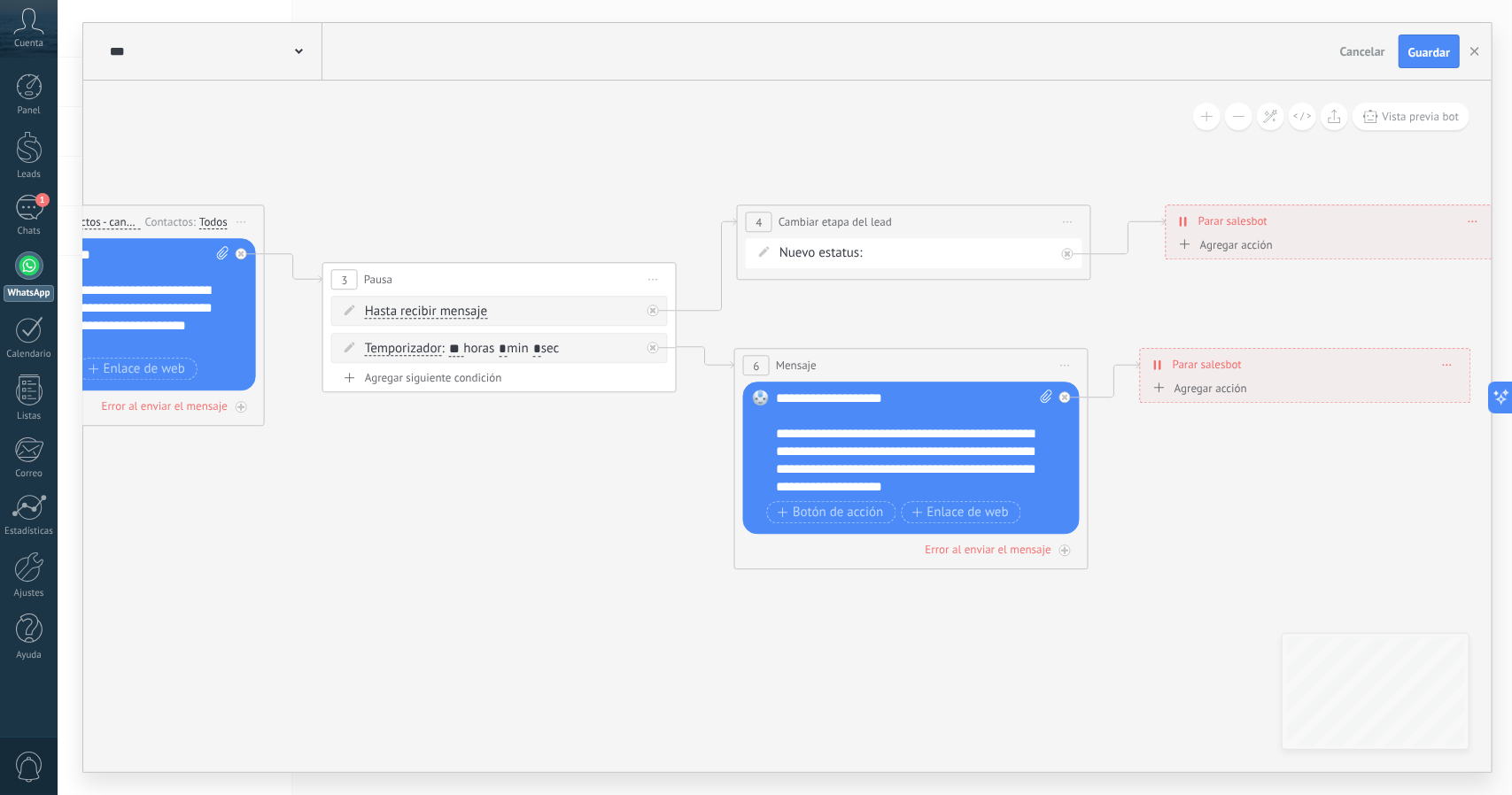
click at [829, 464] on div "**********" at bounding box center [914, 442] width 278 height 107
click at [830, 445] on div "**********" at bounding box center [914, 442] width 278 height 107
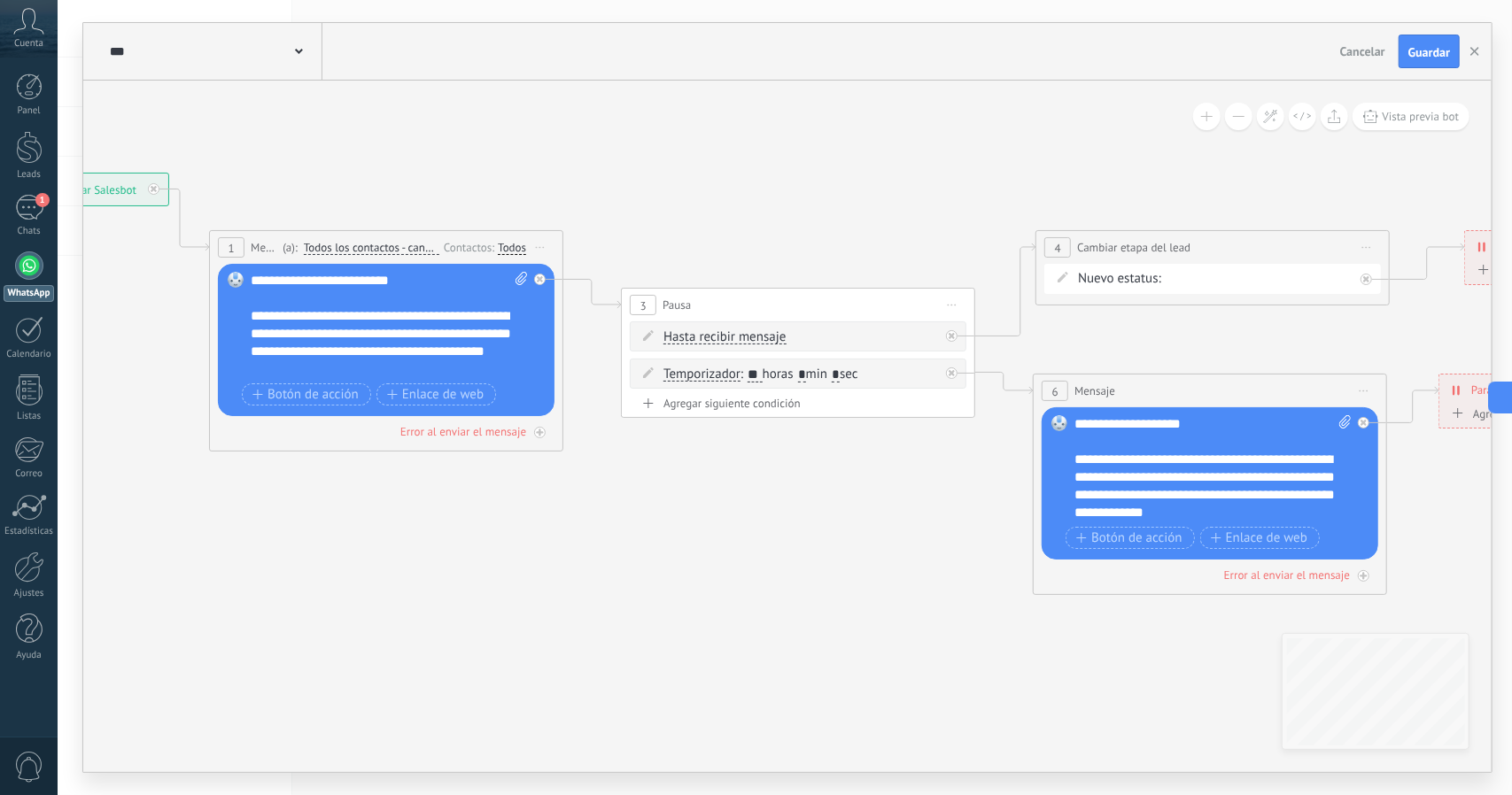
drag, startPoint x: 440, startPoint y: 567, endPoint x: 762, endPoint y: 464, distance: 338.1
click at [738, 594] on icon at bounding box center [907, 383] width 2662 height 1307
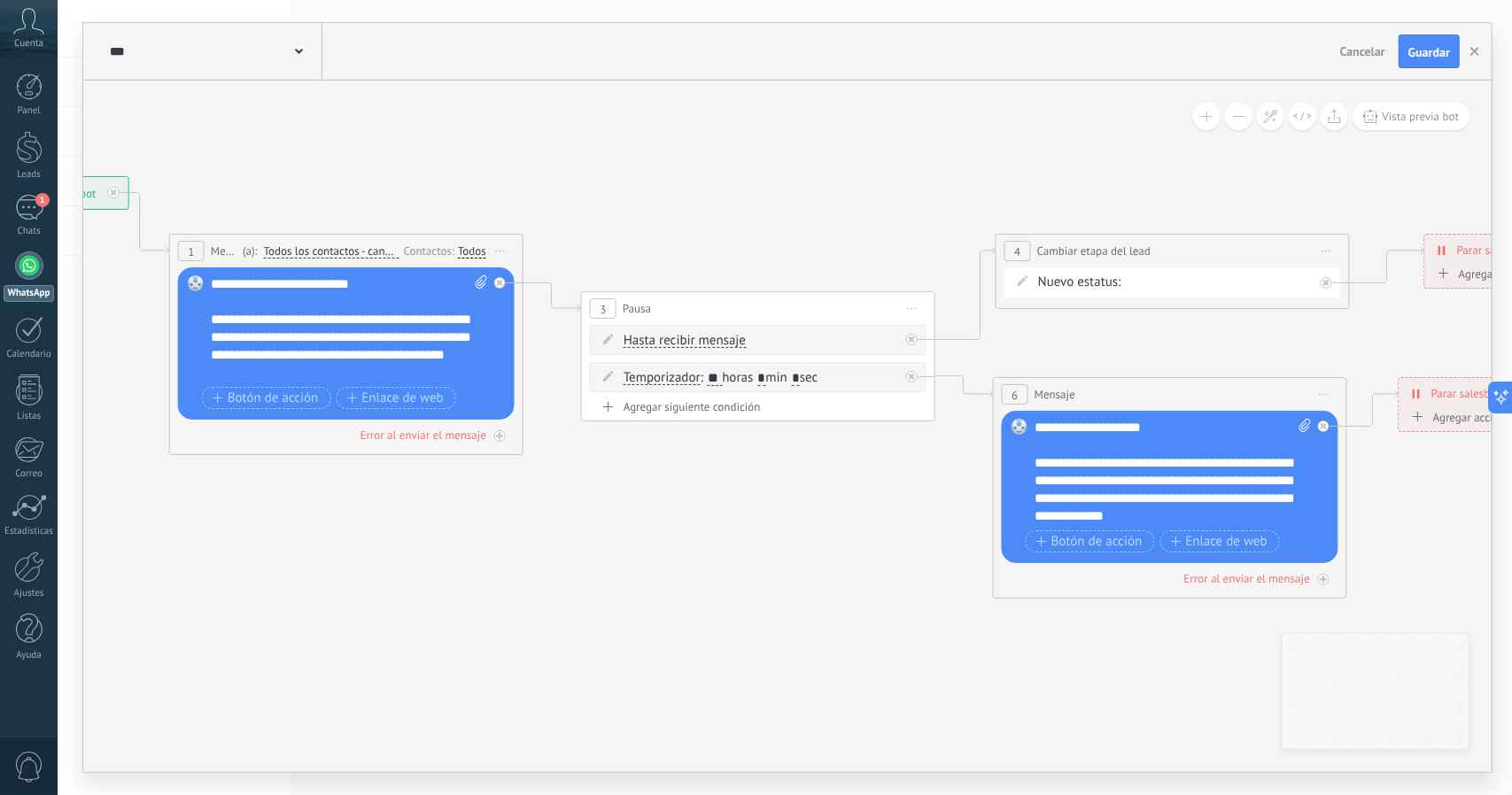
drag, startPoint x: 679, startPoint y: 540, endPoint x: 600, endPoint y: 547, distance: 79.3
click at [600, 547] on icon at bounding box center [867, 386] width 2662 height 1307
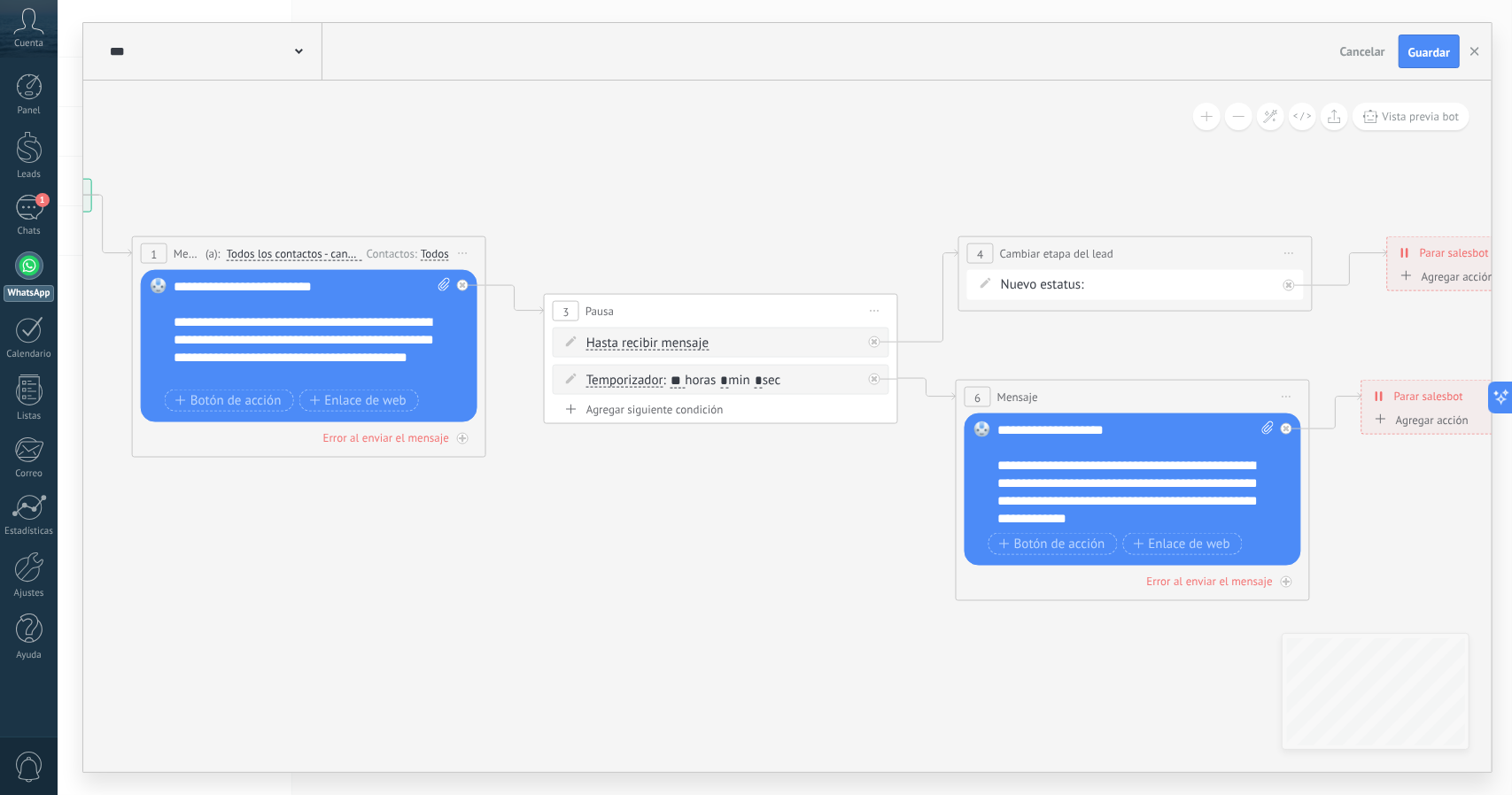
click at [0, 0] on div "rmk1 rmk2 Llamada agendada Propuesta en preparación Propuesta enviada Seguimien…" at bounding box center [0, 0] width 0 height 0
click at [0, 0] on label "Llamada agendada" at bounding box center [0, 0] width 0 height 0
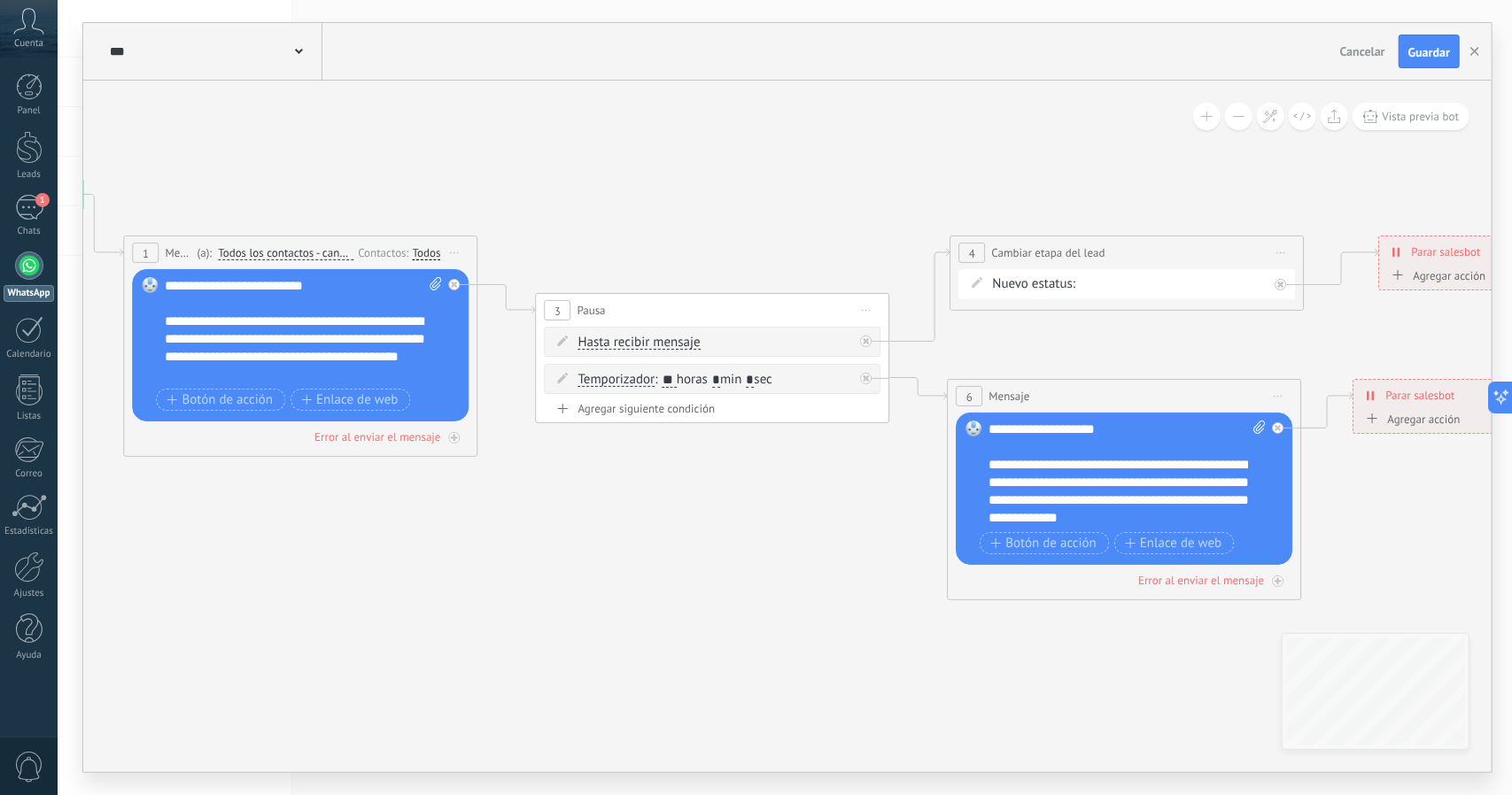
drag, startPoint x: 700, startPoint y: 527, endPoint x: 688, endPoint y: 527, distance: 12.0
click at [684, 530] on icon at bounding box center [822, 388] width 2662 height 1307
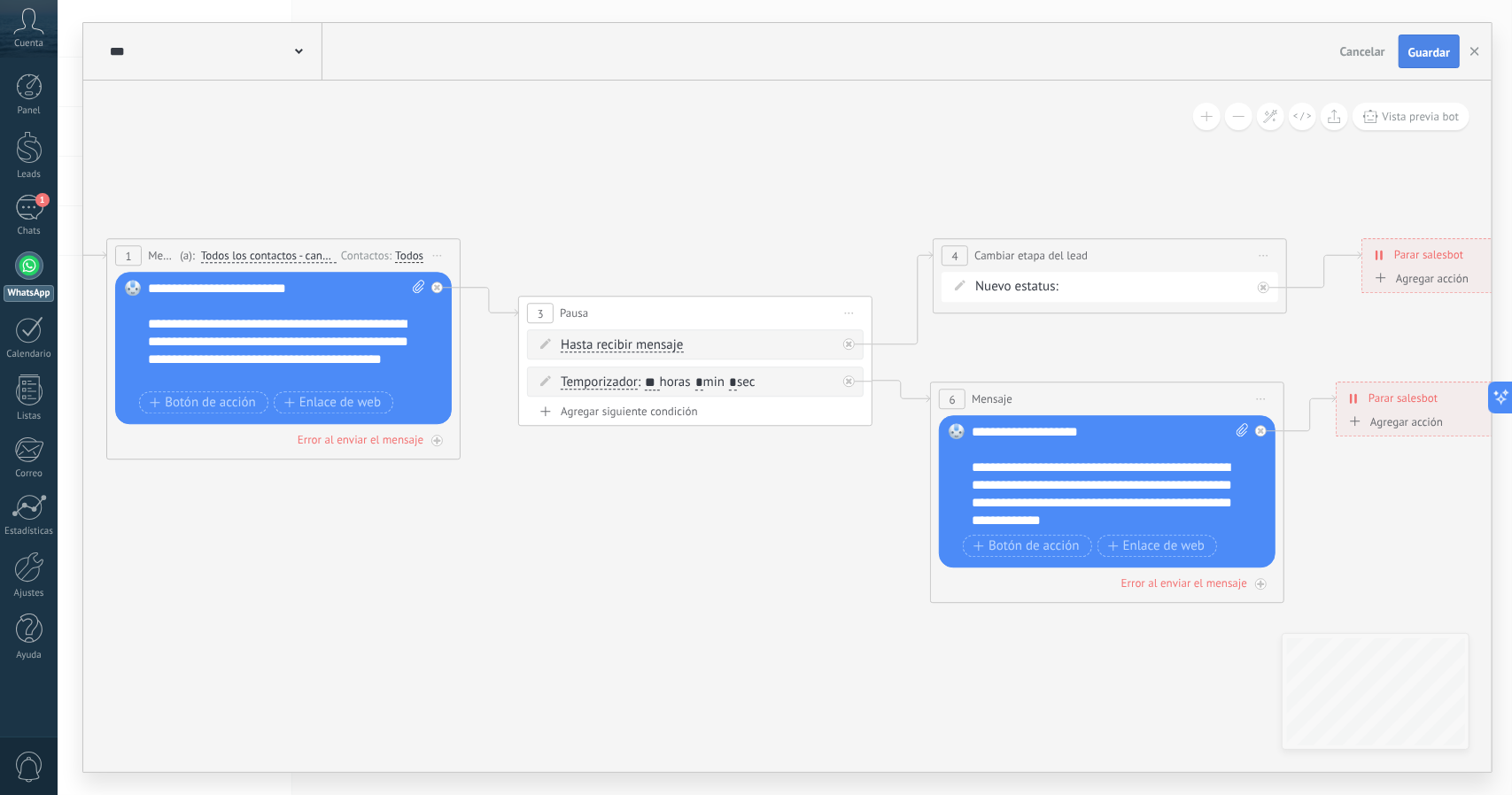
click at [1406, 48] on button "Guardar" at bounding box center [1429, 51] width 61 height 33
click at [1476, 43] on button "button" at bounding box center [1474, 51] width 26 height 32
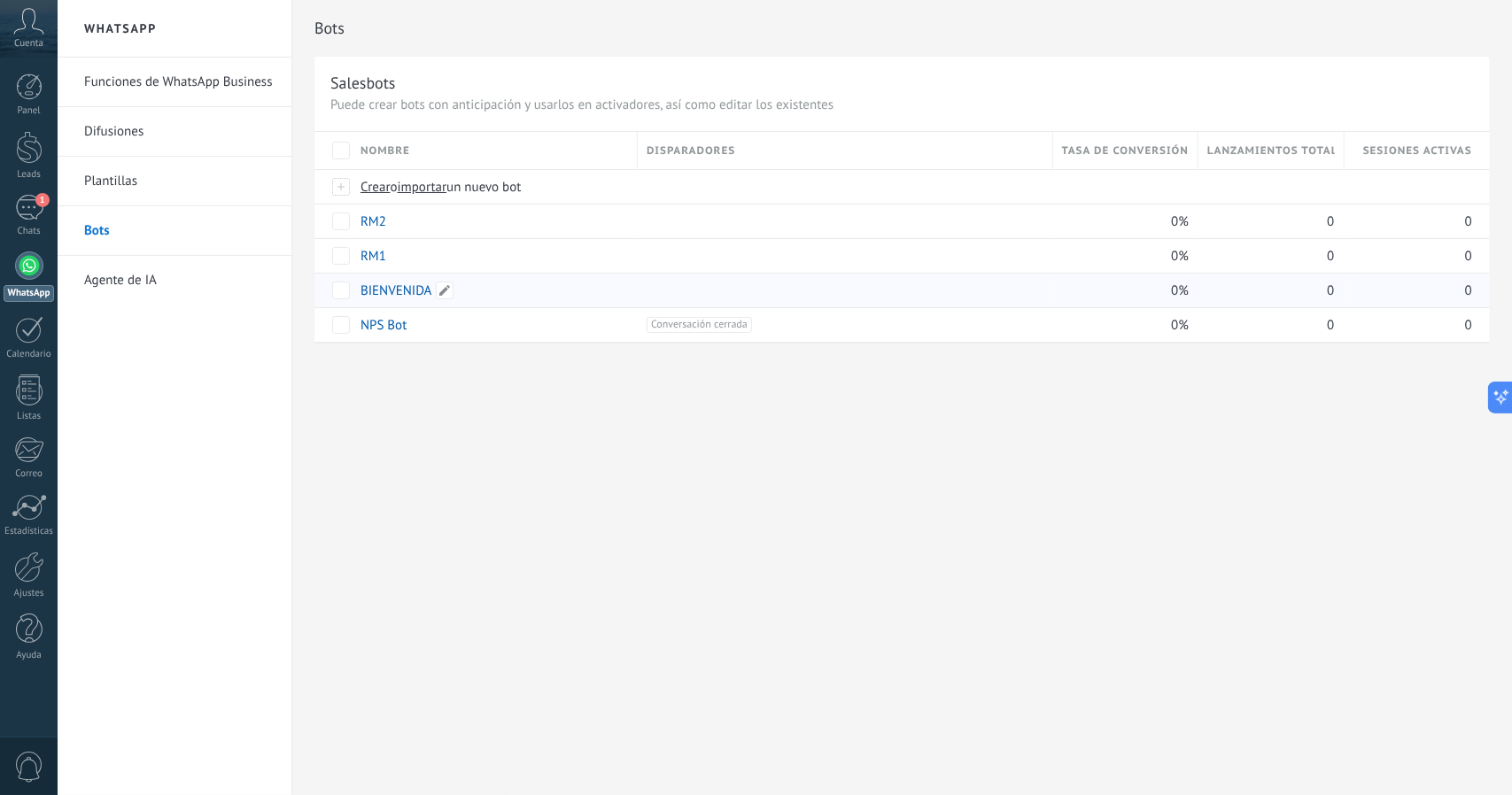
click at [422, 276] on div "BIENVENIDA" at bounding box center [489, 290] width 277 height 33
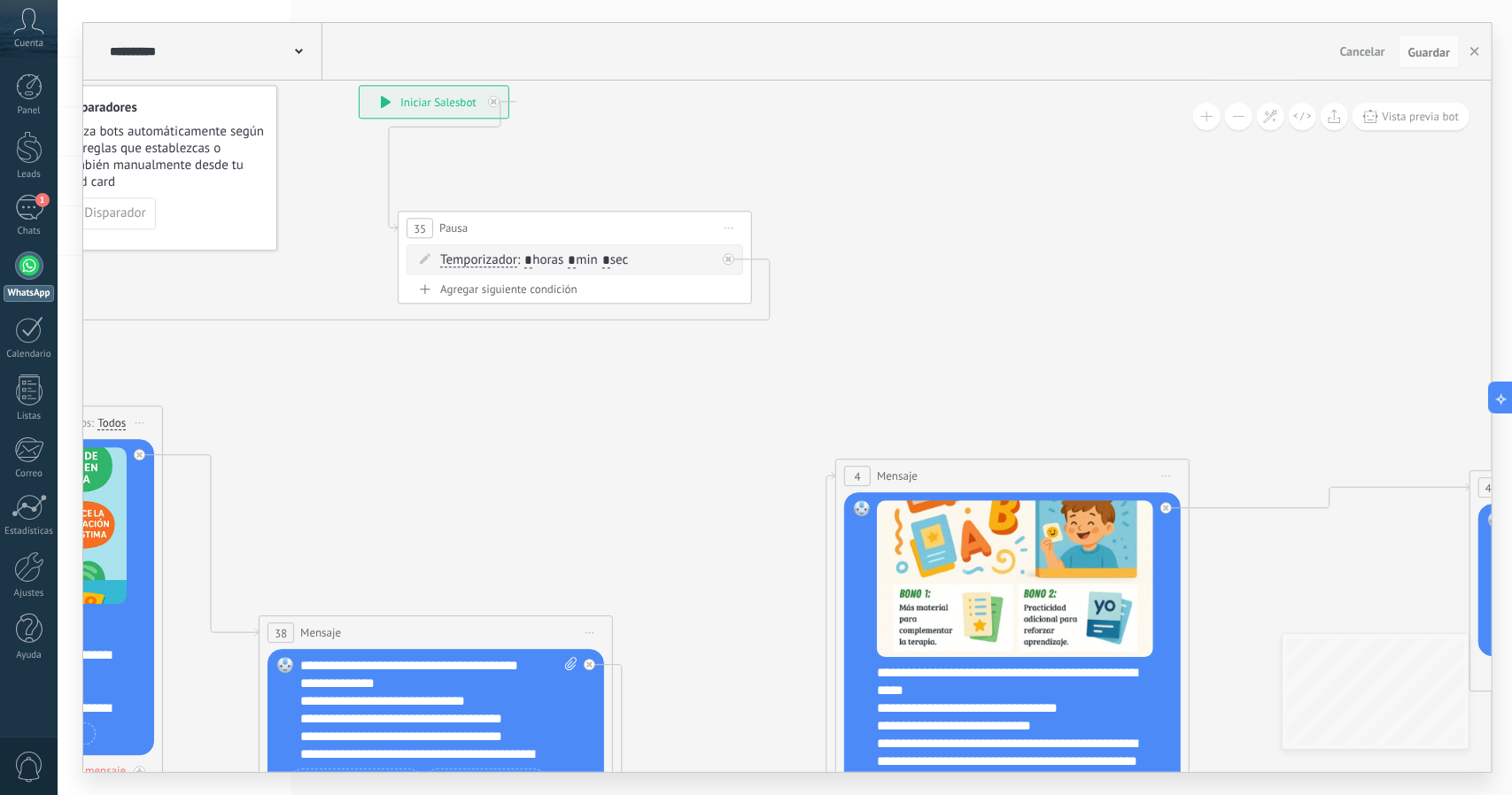
drag, startPoint x: 959, startPoint y: 280, endPoint x: 1182, endPoint y: 148, distance: 259.1
click at [950, 270] on icon at bounding box center [1295, 580] width 3857 height 1876
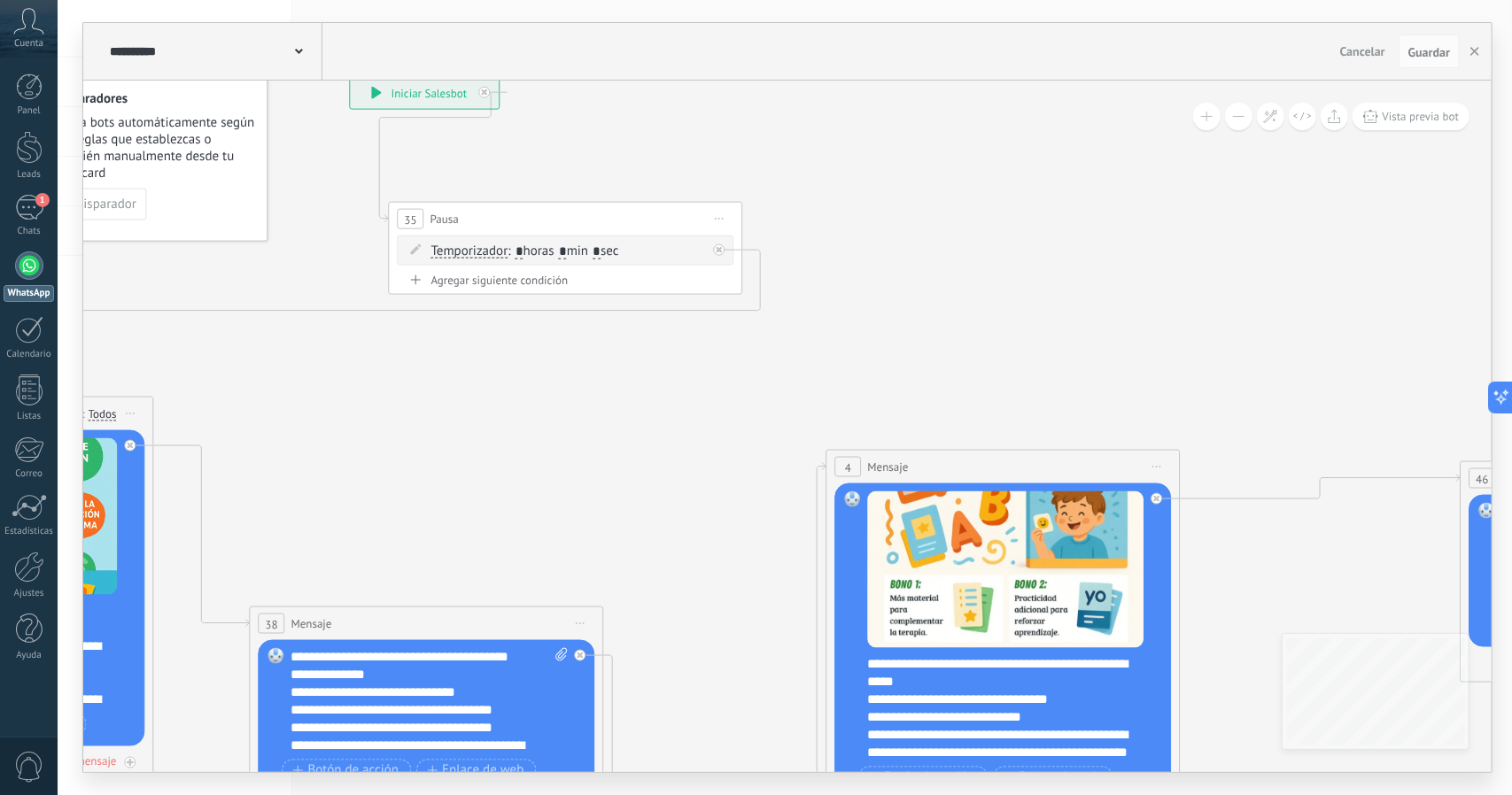
click at [1249, 110] on button at bounding box center [1238, 116] width 27 height 27
click at [1249, 109] on button at bounding box center [1238, 116] width 27 height 27
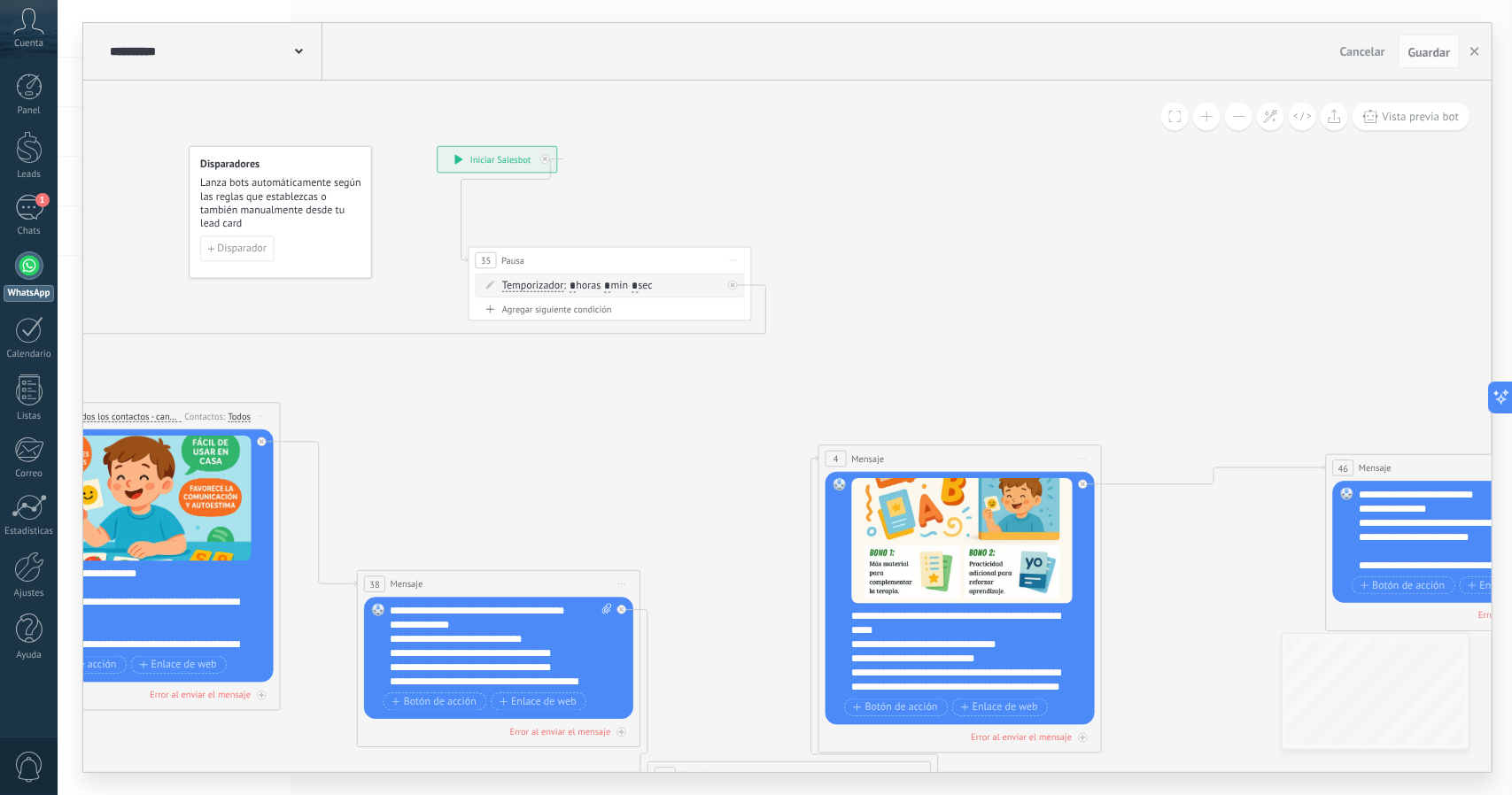
click at [1249, 109] on button at bounding box center [1238, 116] width 27 height 27
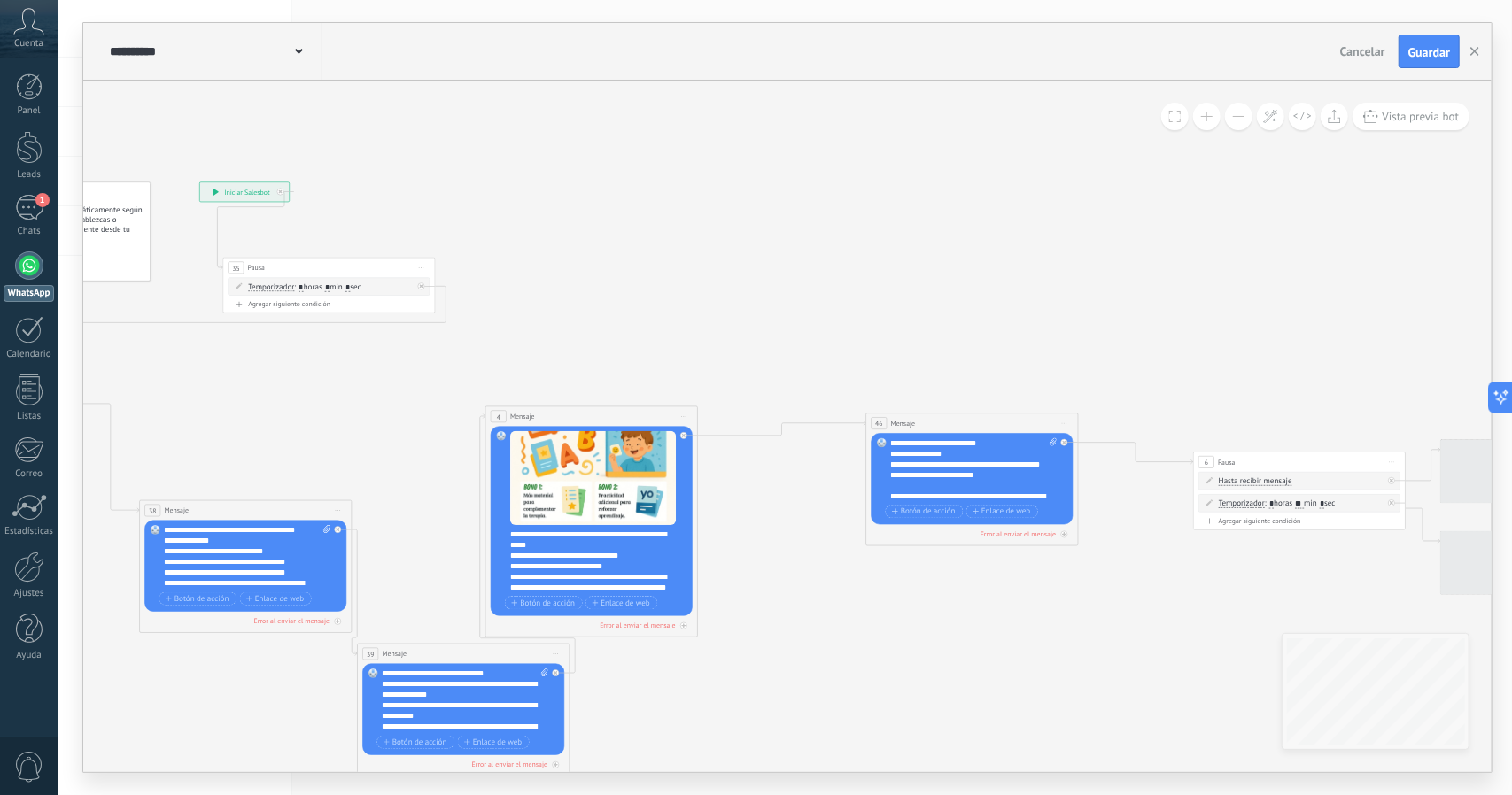
drag, startPoint x: 1259, startPoint y: 273, endPoint x: 824, endPoint y: 235, distance: 436.7
click at [824, 232] on icon at bounding box center [761, 478] width 2315 height 1126
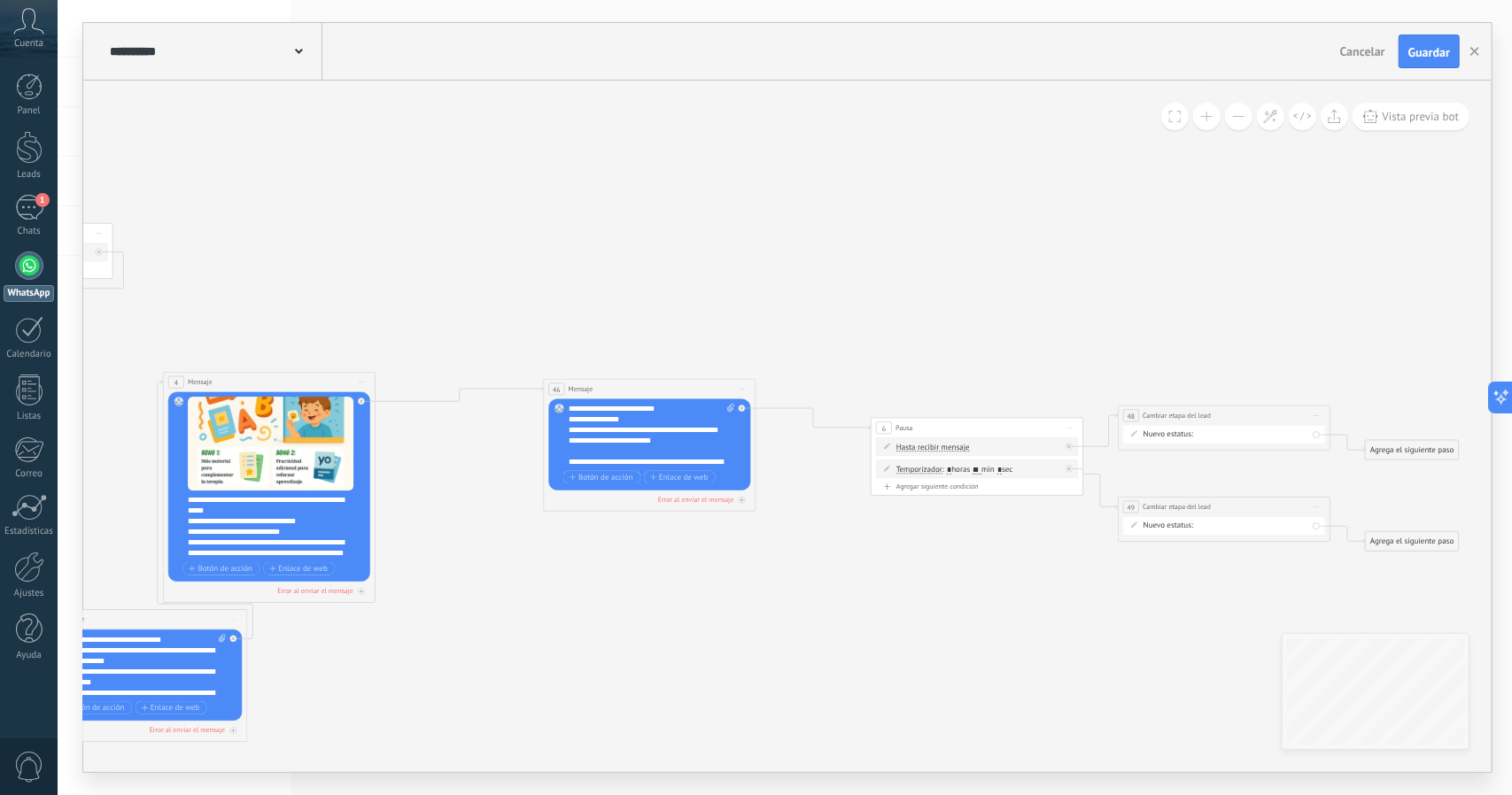
drag, startPoint x: 935, startPoint y: 258, endPoint x: 773, endPoint y: 244, distance: 162.6
click at [773, 244] on icon at bounding box center [485, 445] width 2407 height 1126
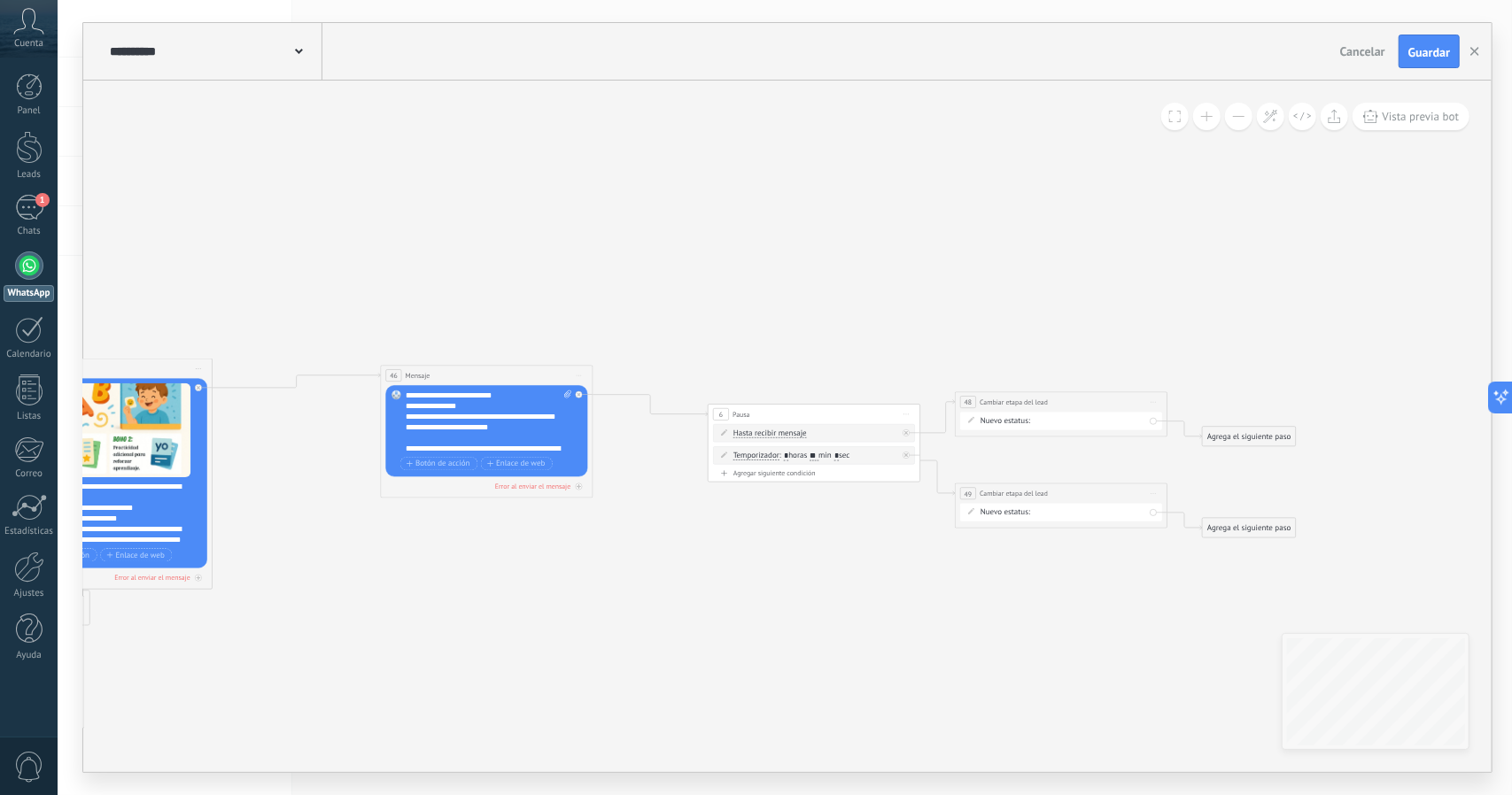
click at [1418, 53] on span "Guardar" at bounding box center [1429, 52] width 42 height 13
click at [1472, 49] on icon "button" at bounding box center [1474, 51] width 9 height 9
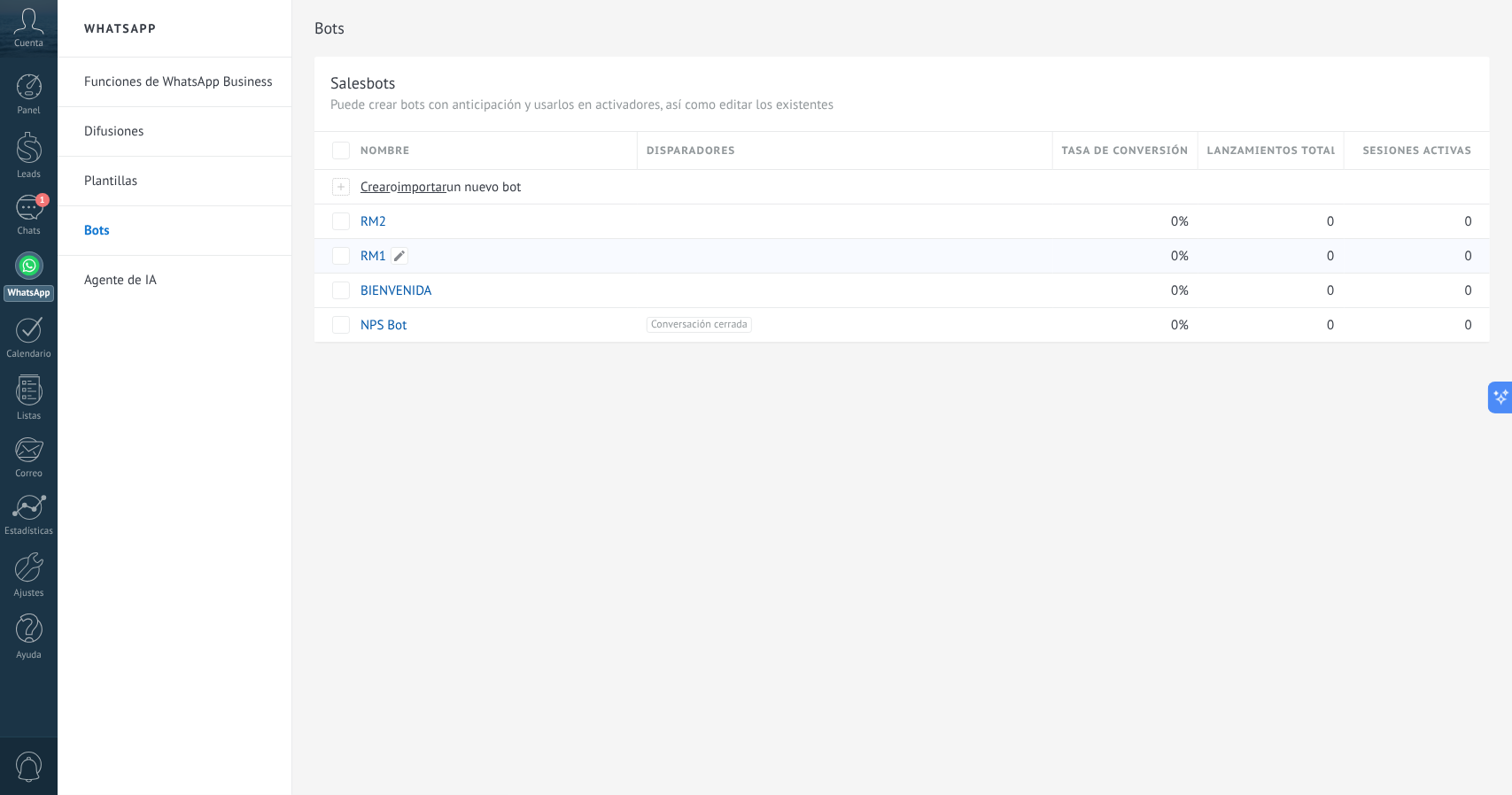
click at [379, 248] on link "RM1" at bounding box center [374, 256] width 25 height 17
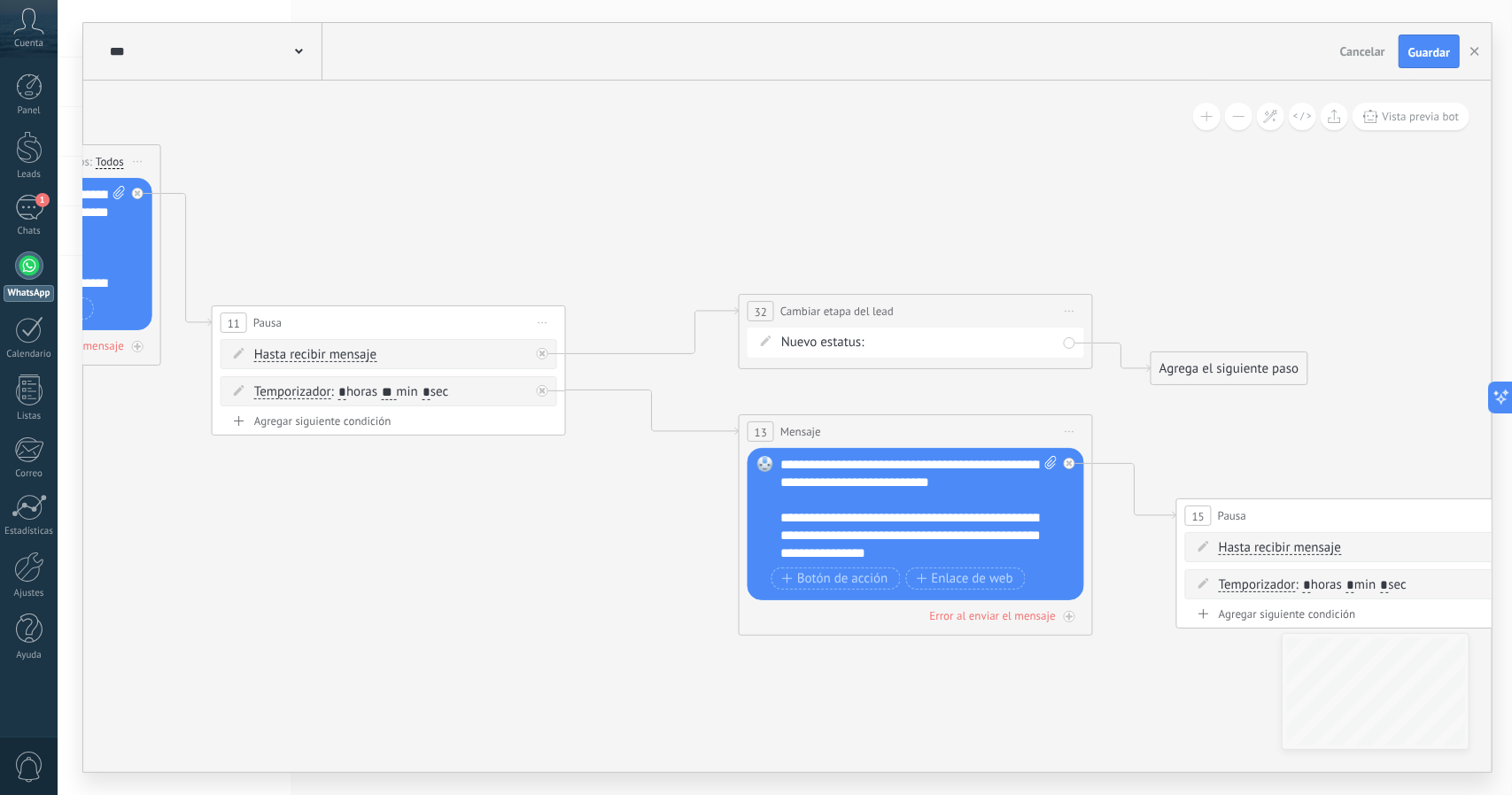
drag, startPoint x: 1144, startPoint y: 371, endPoint x: 511, endPoint y: 160, distance: 667.2
click at [502, 146] on icon at bounding box center [969, 341] width 3211 height 1602
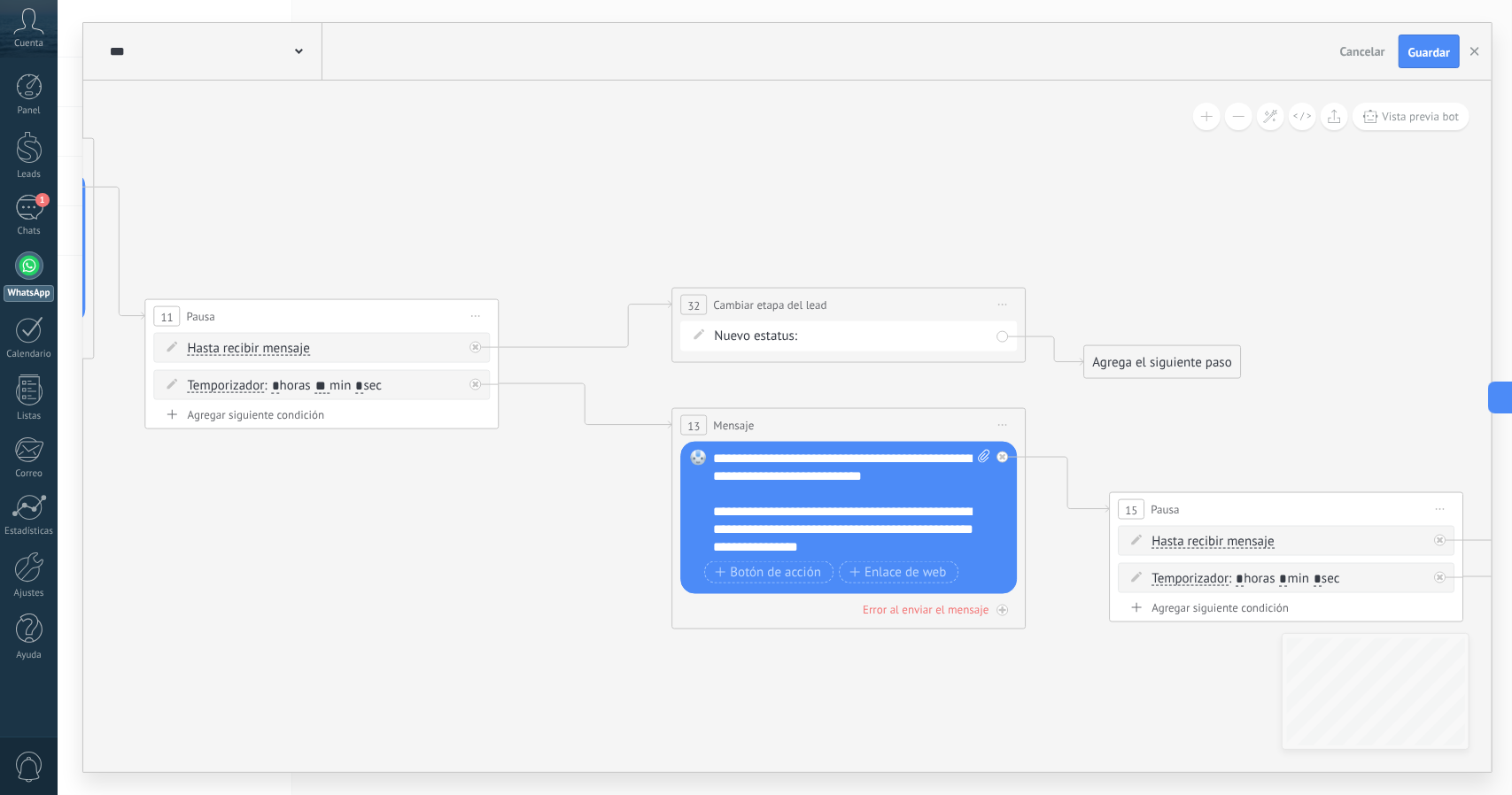
drag, startPoint x: 844, startPoint y: 204, endPoint x: 753, endPoint y: 198, distance: 91.2
click at [753, 198] on icon at bounding box center [903, 335] width 3211 height 1602
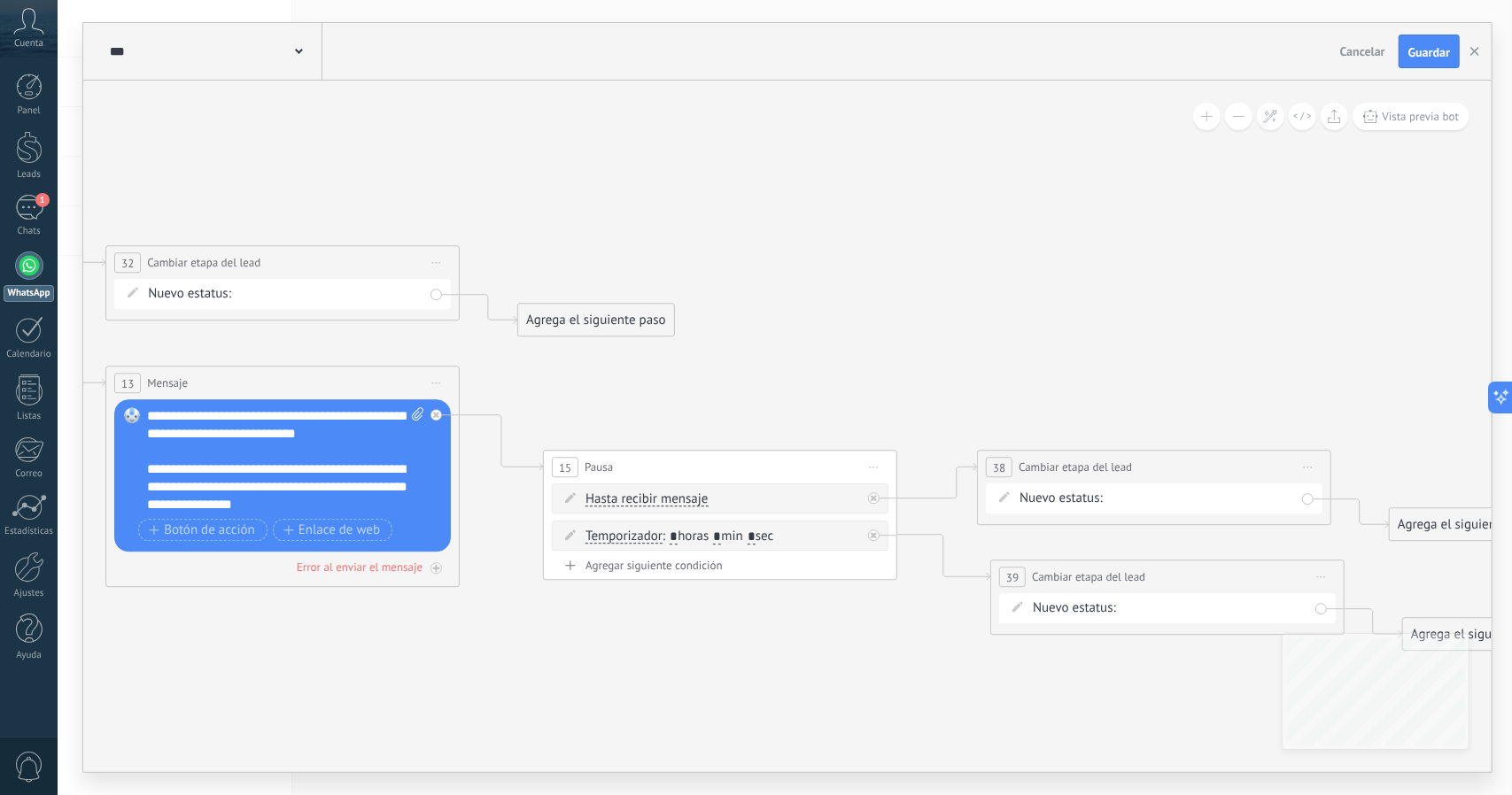
drag, startPoint x: 1083, startPoint y: 224, endPoint x: 601, endPoint y: 187, distance: 483.4
click at [601, 187] on icon at bounding box center [335, 292] width 3211 height 1602
click at [1415, 53] on span "Guardar" at bounding box center [1429, 52] width 42 height 13
click at [1476, 47] on icon "button" at bounding box center [1474, 51] width 9 height 9
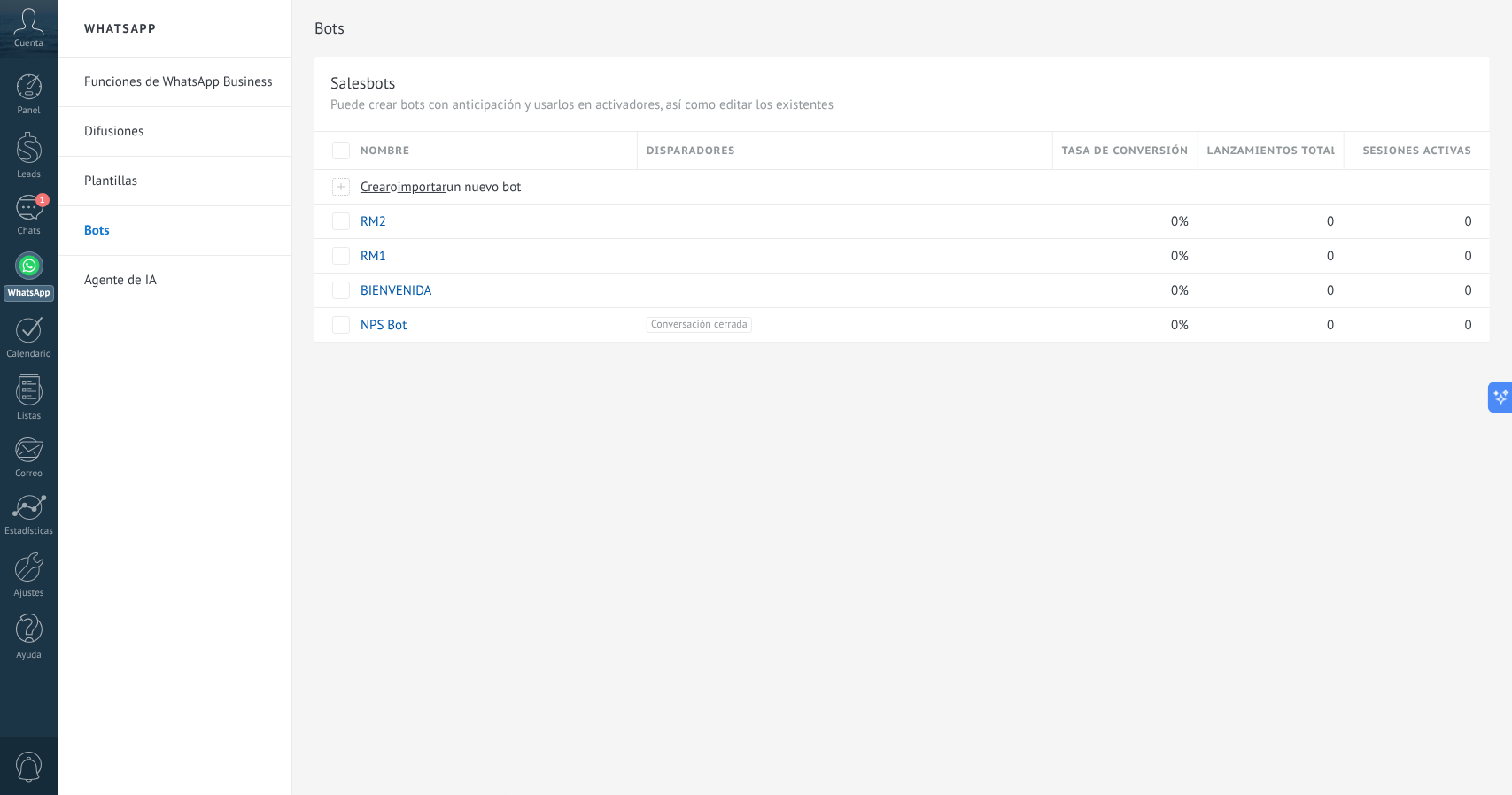
click at [44, 192] on div "Panel Leads 1 Chats WhatsApp Clientes" at bounding box center [28, 375] width 58 height 605
click at [6, 217] on link "1 Chats" at bounding box center [28, 215] width 58 height 42
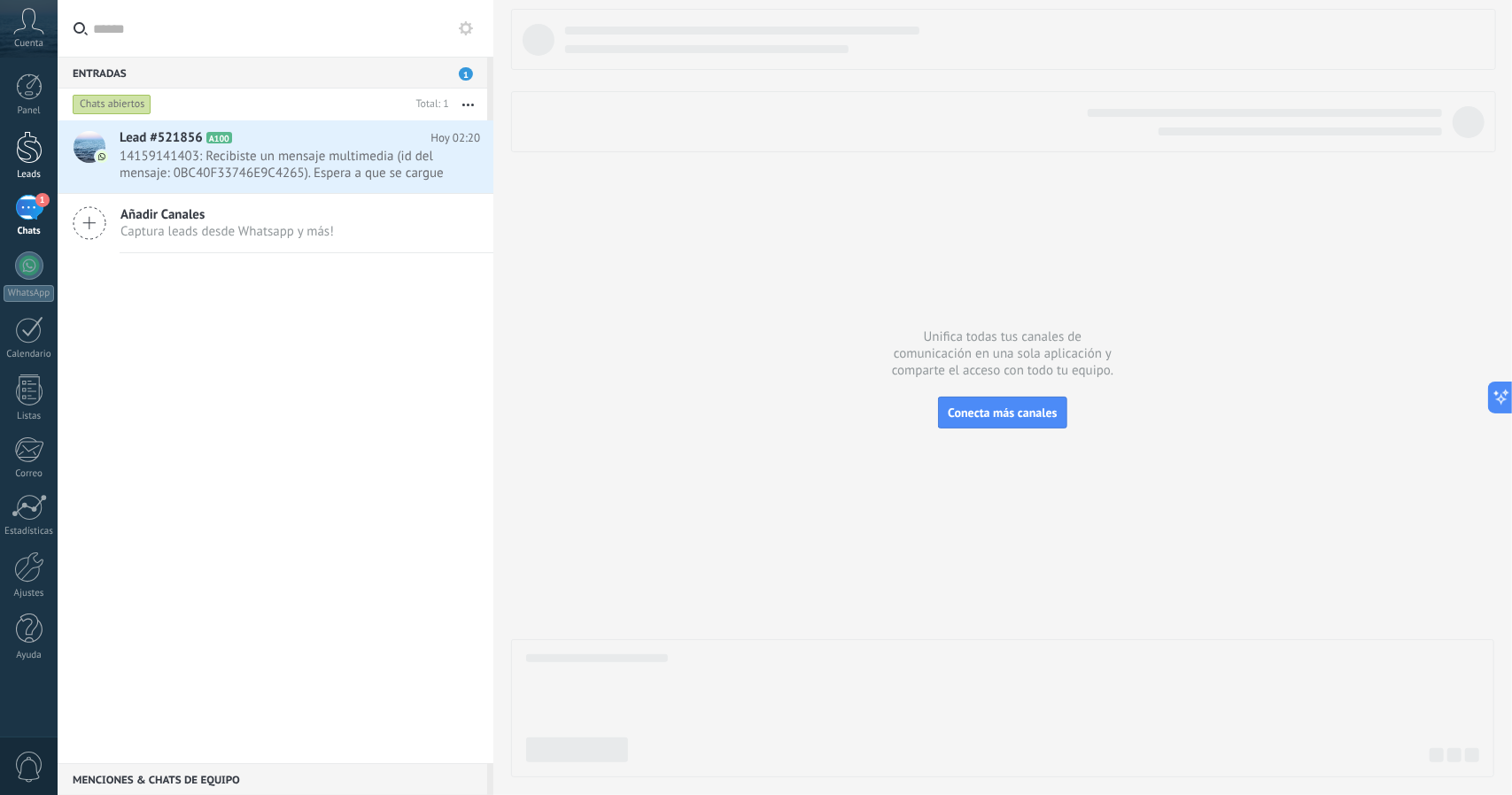
click at [31, 148] on div at bounding box center [28, 148] width 26 height 33
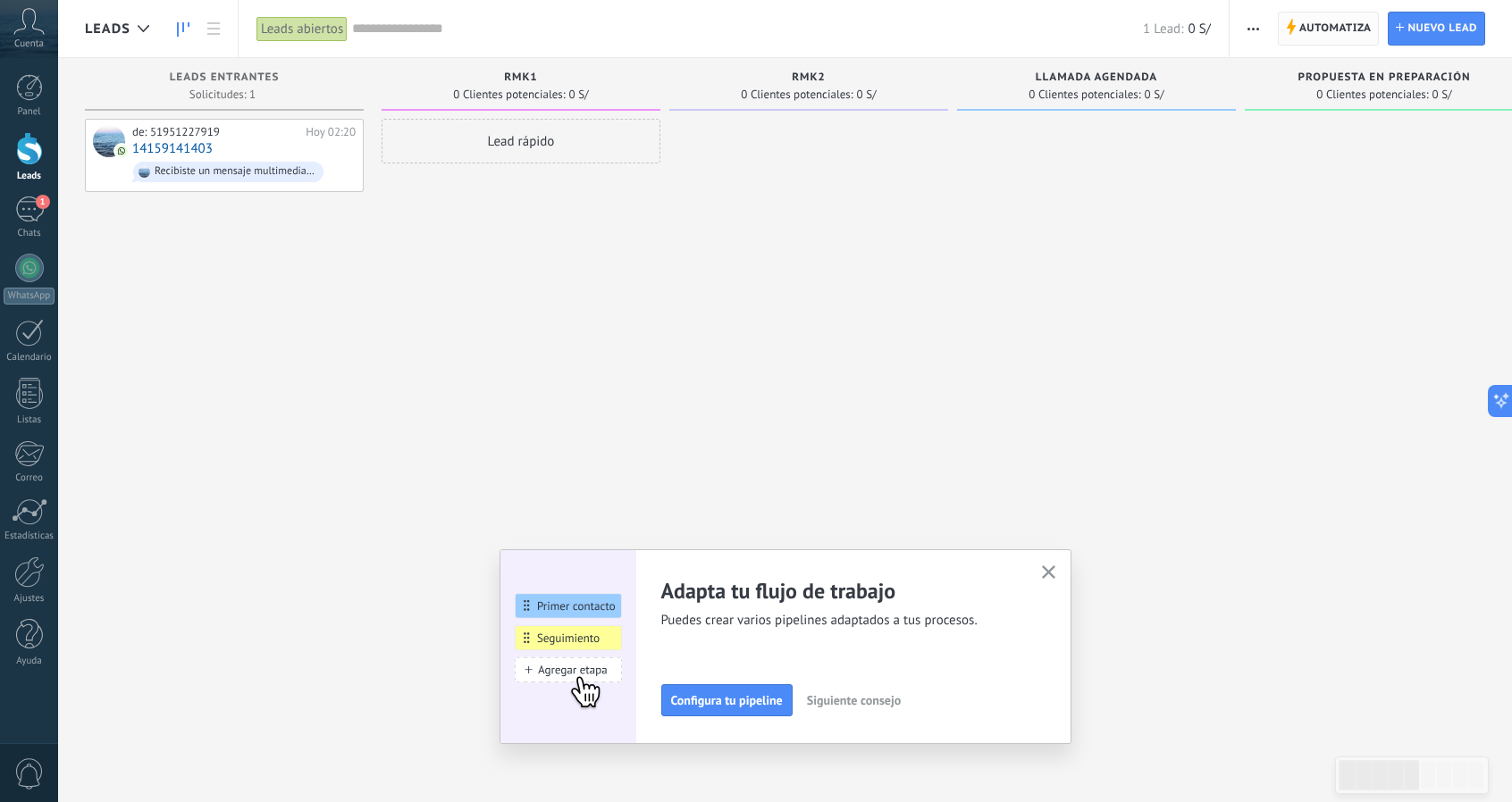
click at [1291, 26] on use at bounding box center [1291, 27] width 9 height 16
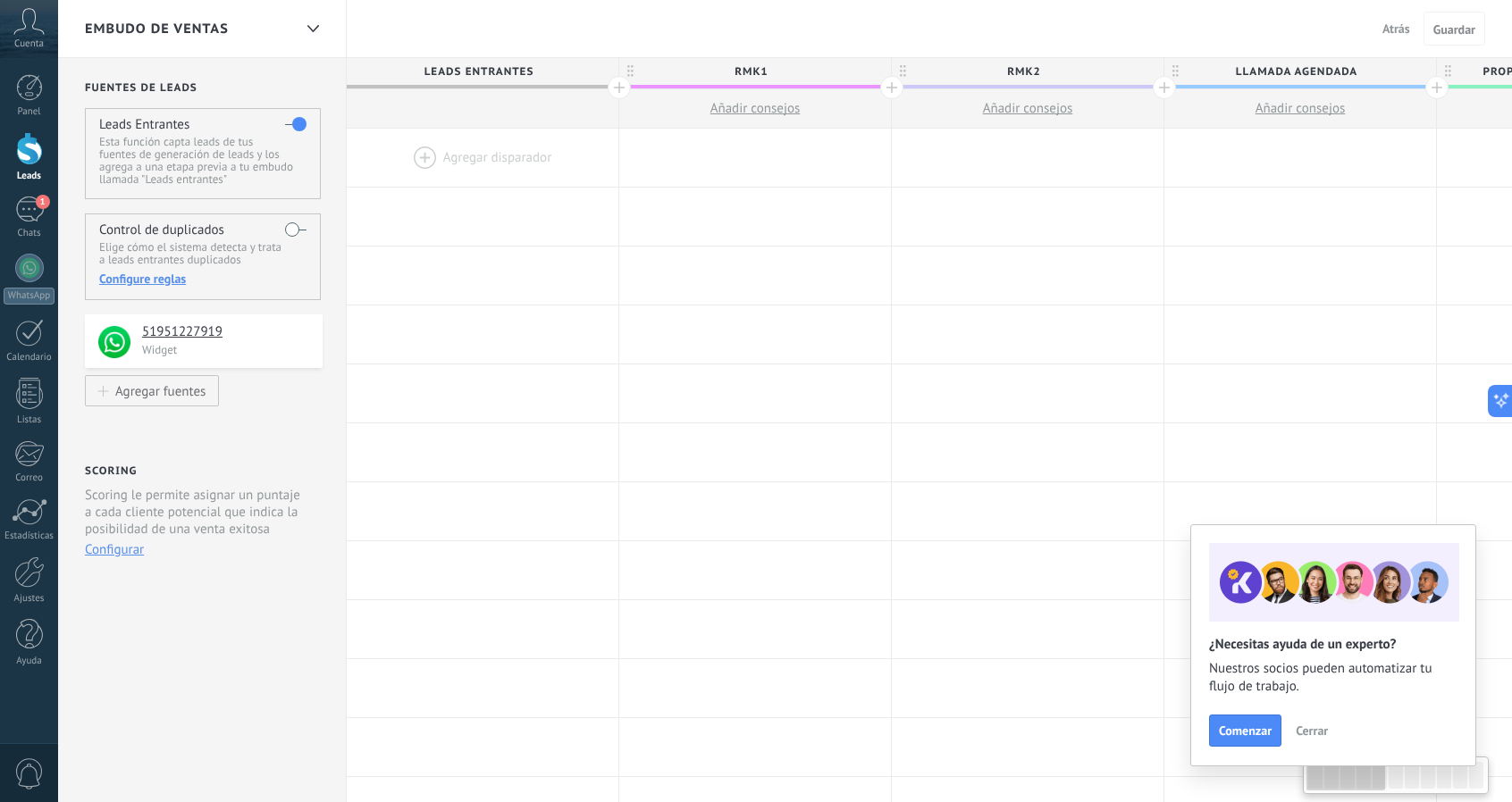
click at [430, 152] on div at bounding box center [482, 157] width 271 height 58
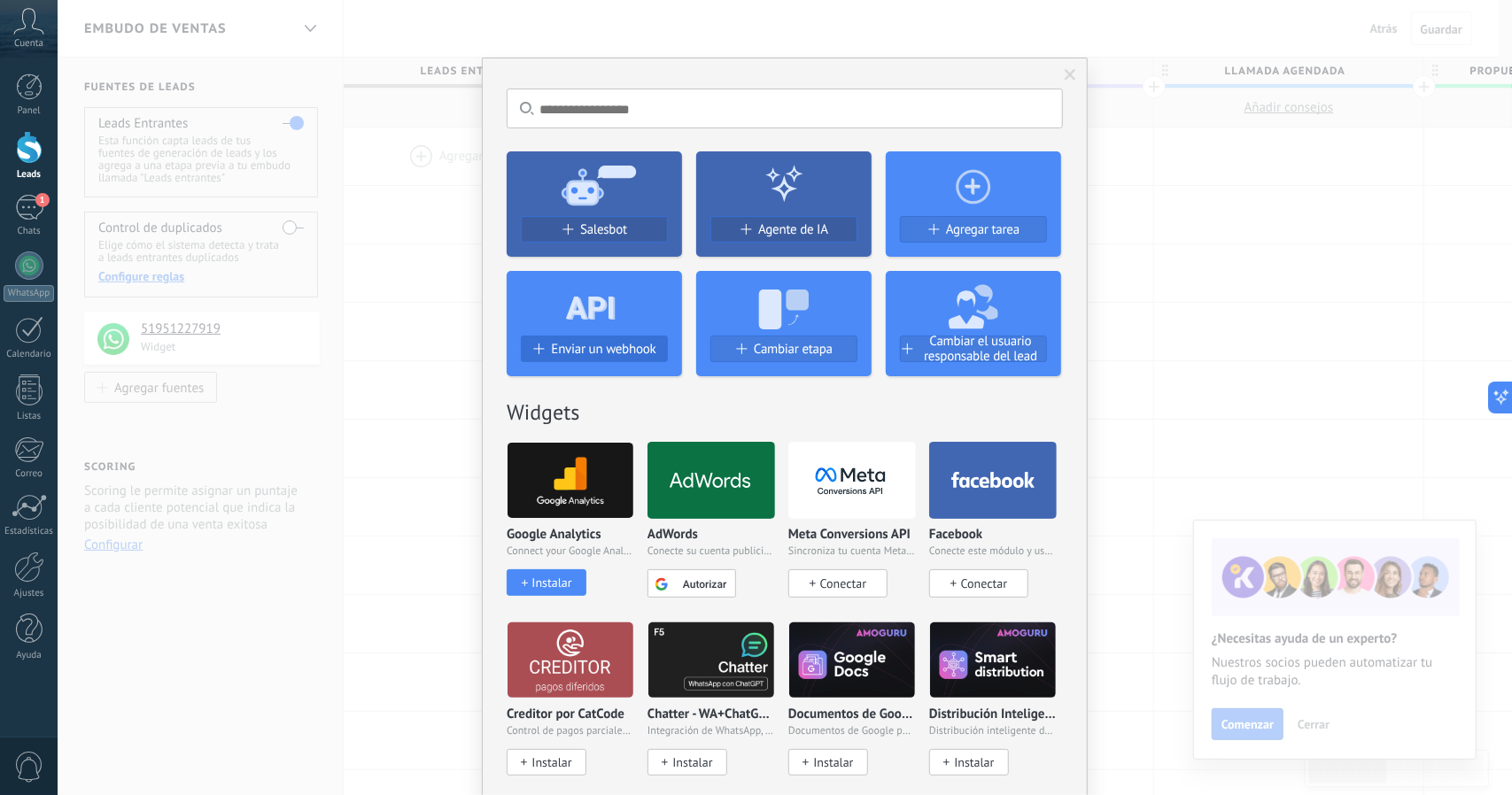
click at [607, 353] on span "Enviar un webhook" at bounding box center [602, 349] width 105 height 15
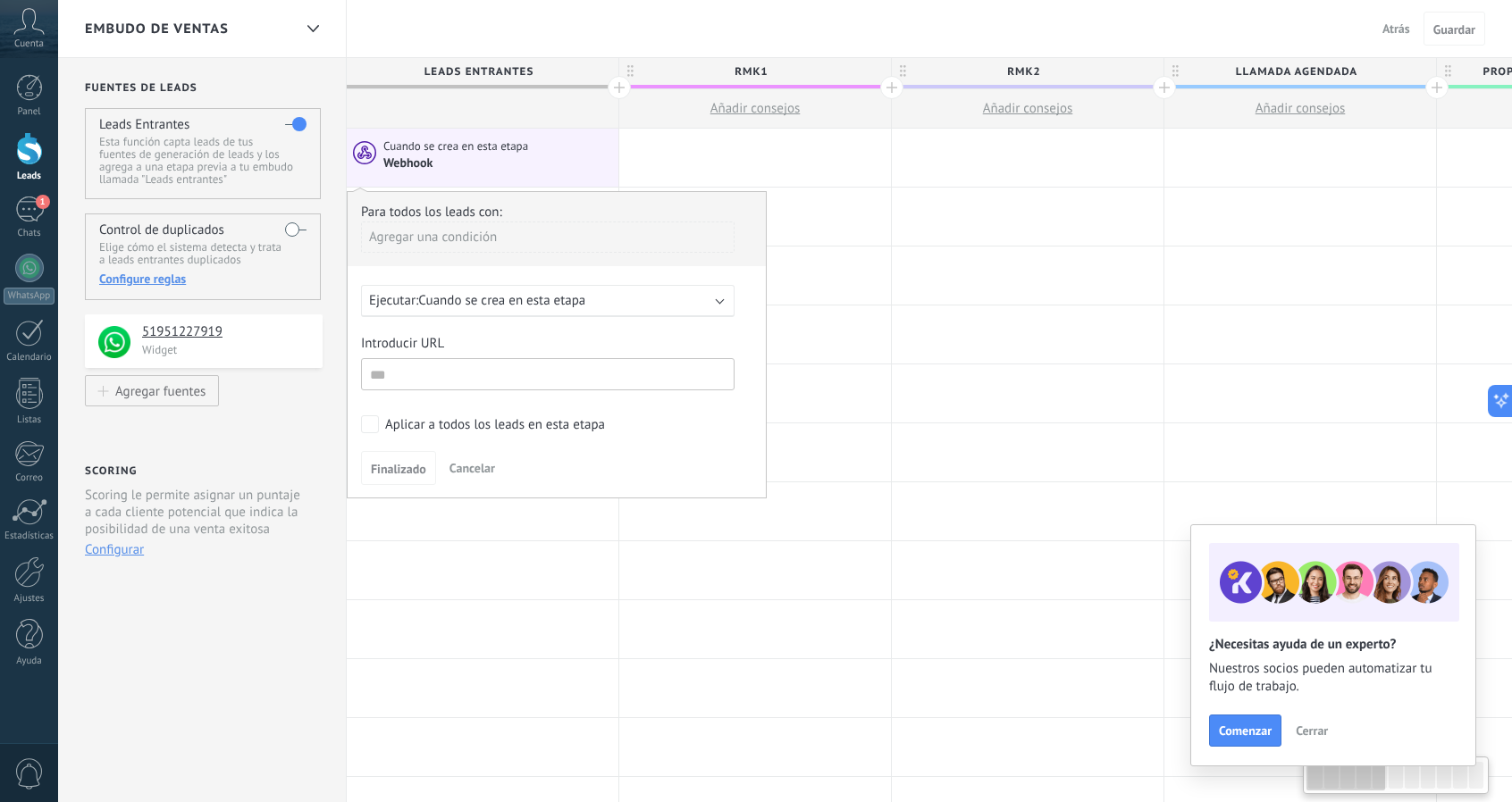
click at [542, 162] on div "Webhook" at bounding box center [498, 163] width 231 height 17
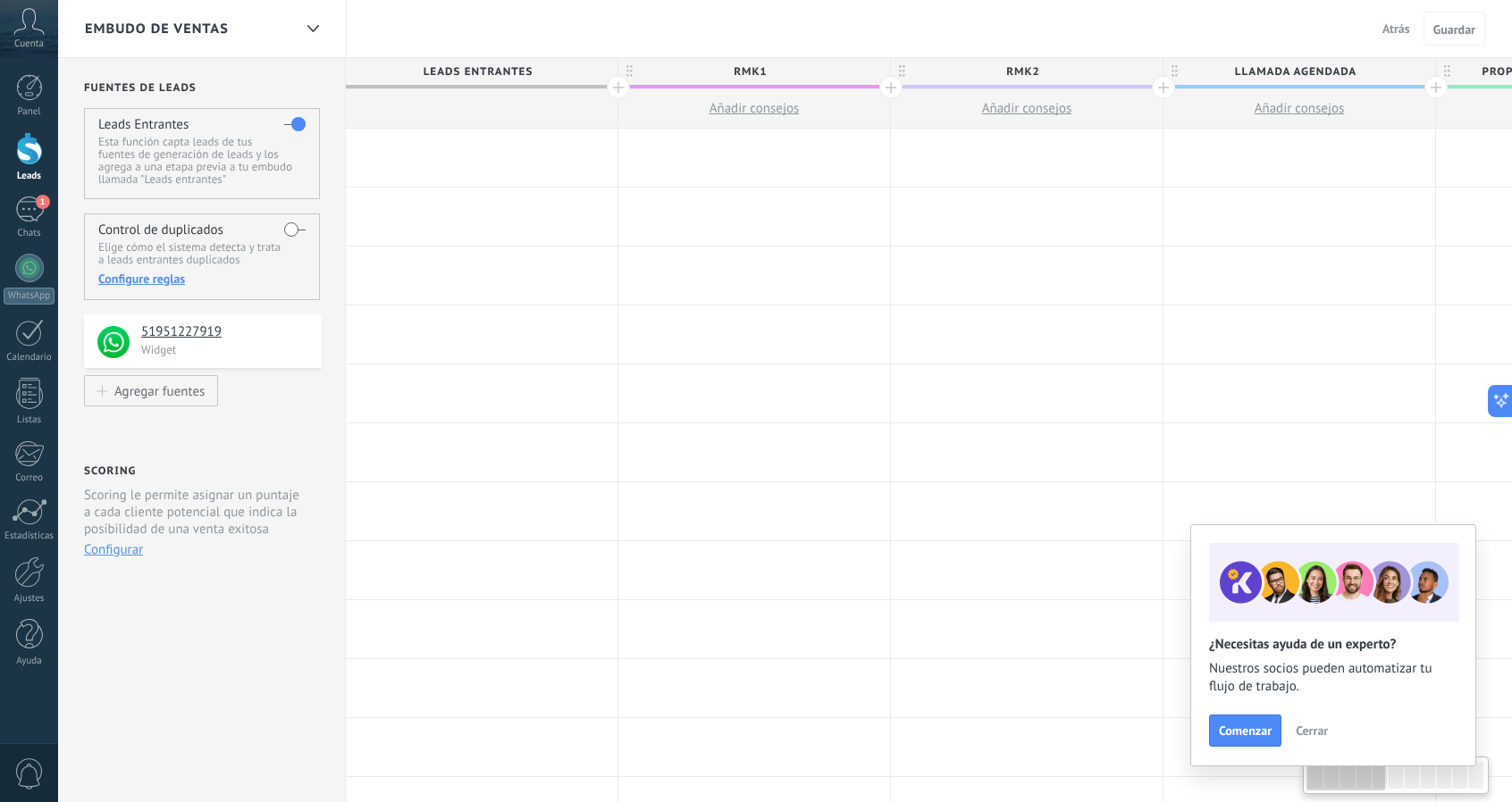
click at [542, 162] on div at bounding box center [481, 157] width 271 height 58
click at [494, 151] on div at bounding box center [481, 157] width 271 height 58
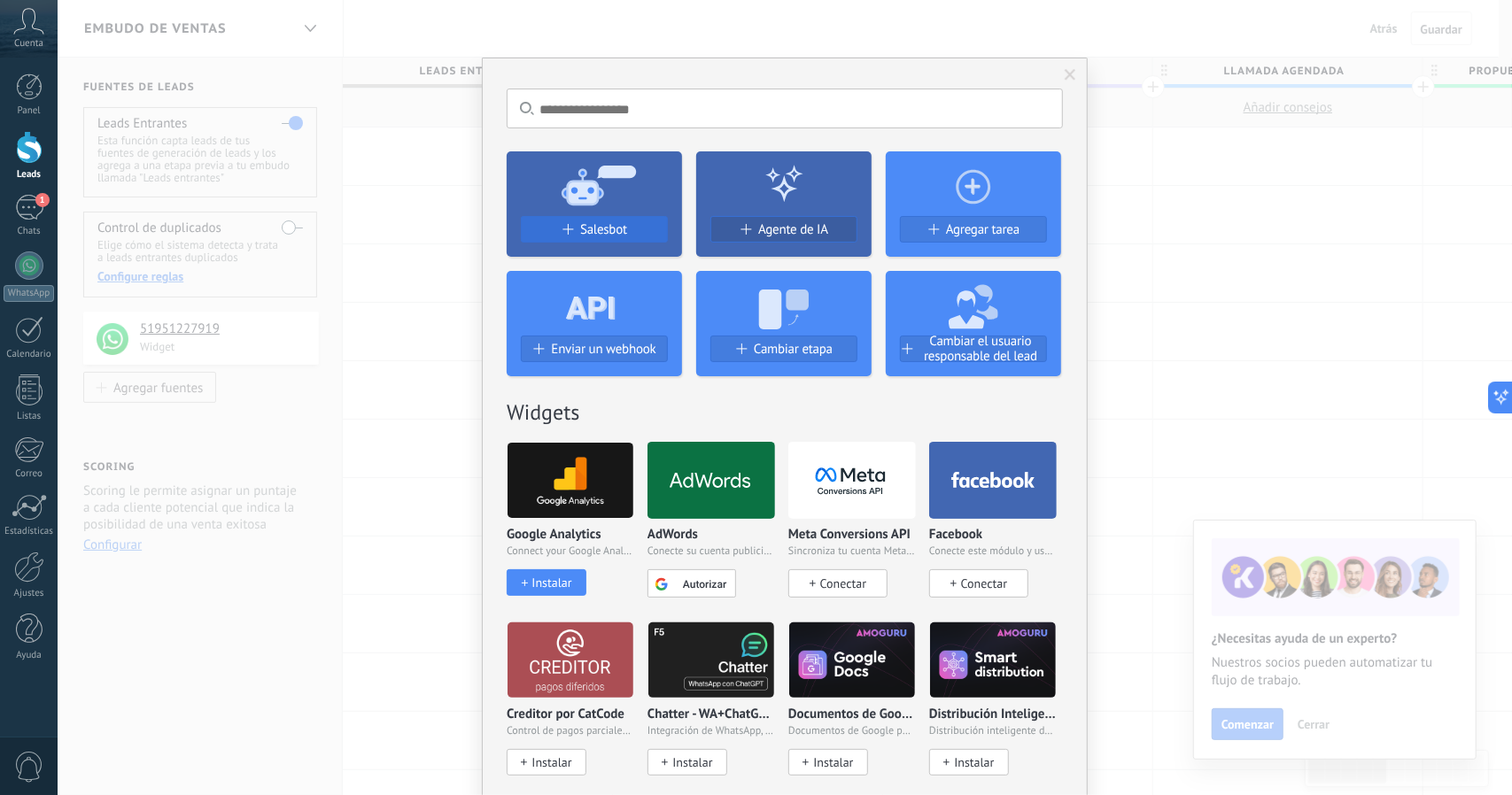
click at [600, 224] on span "Salesbot" at bounding box center [603, 229] width 47 height 15
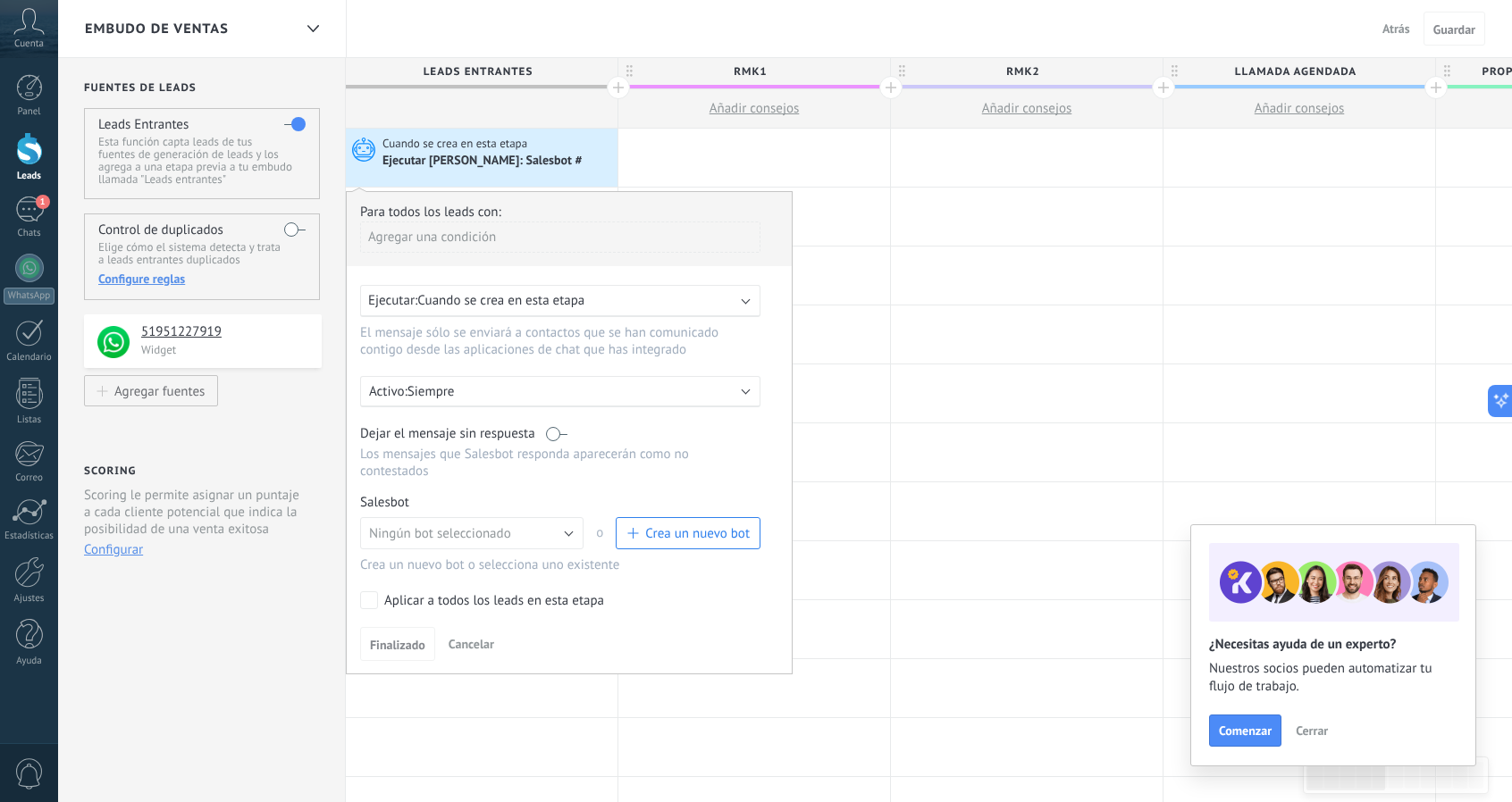
click at [483, 387] on p "Siempre" at bounding box center [564, 391] width 313 height 17
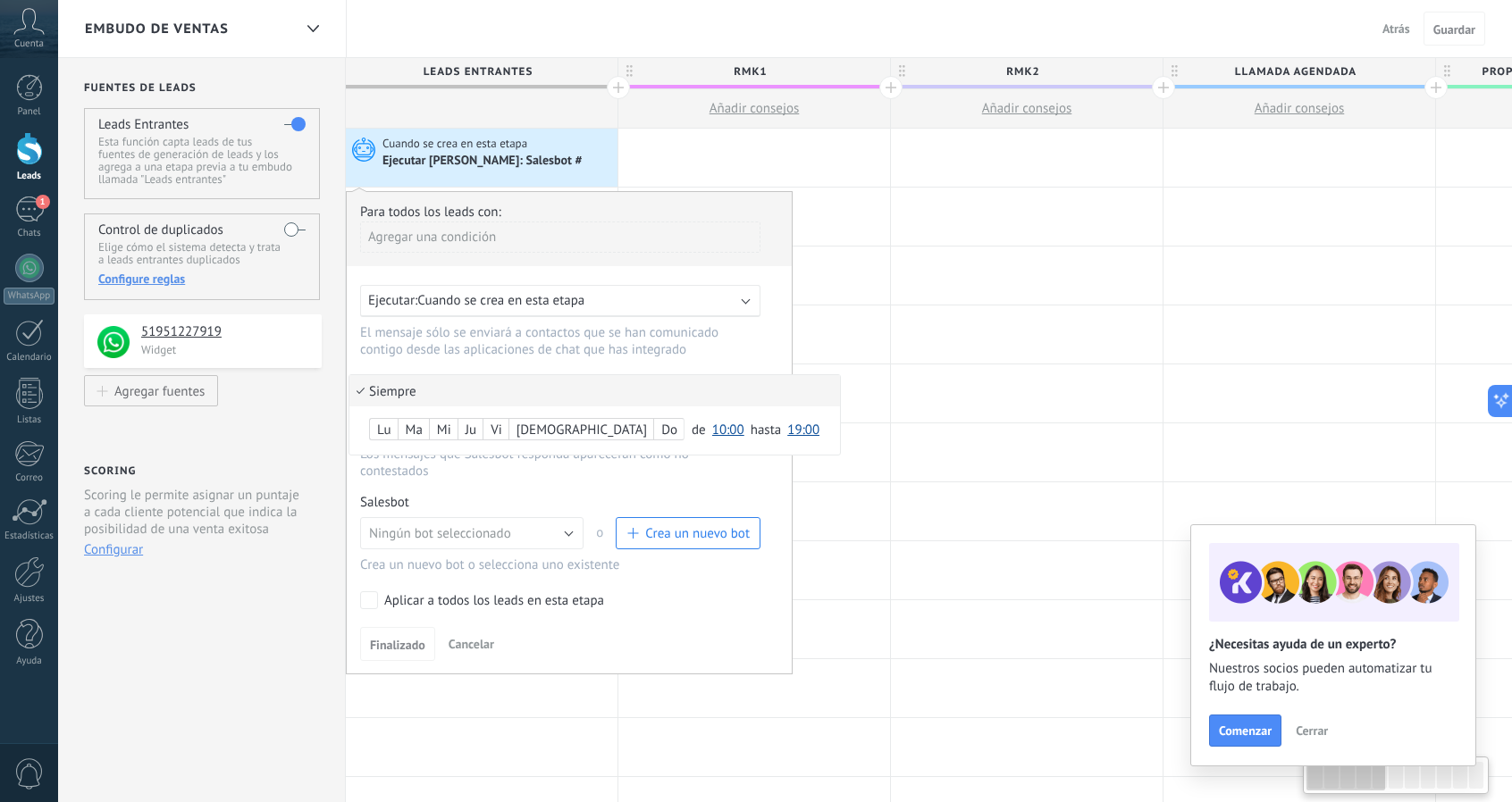
click at [483, 387] on li "Siempre" at bounding box center [594, 391] width 491 height 32
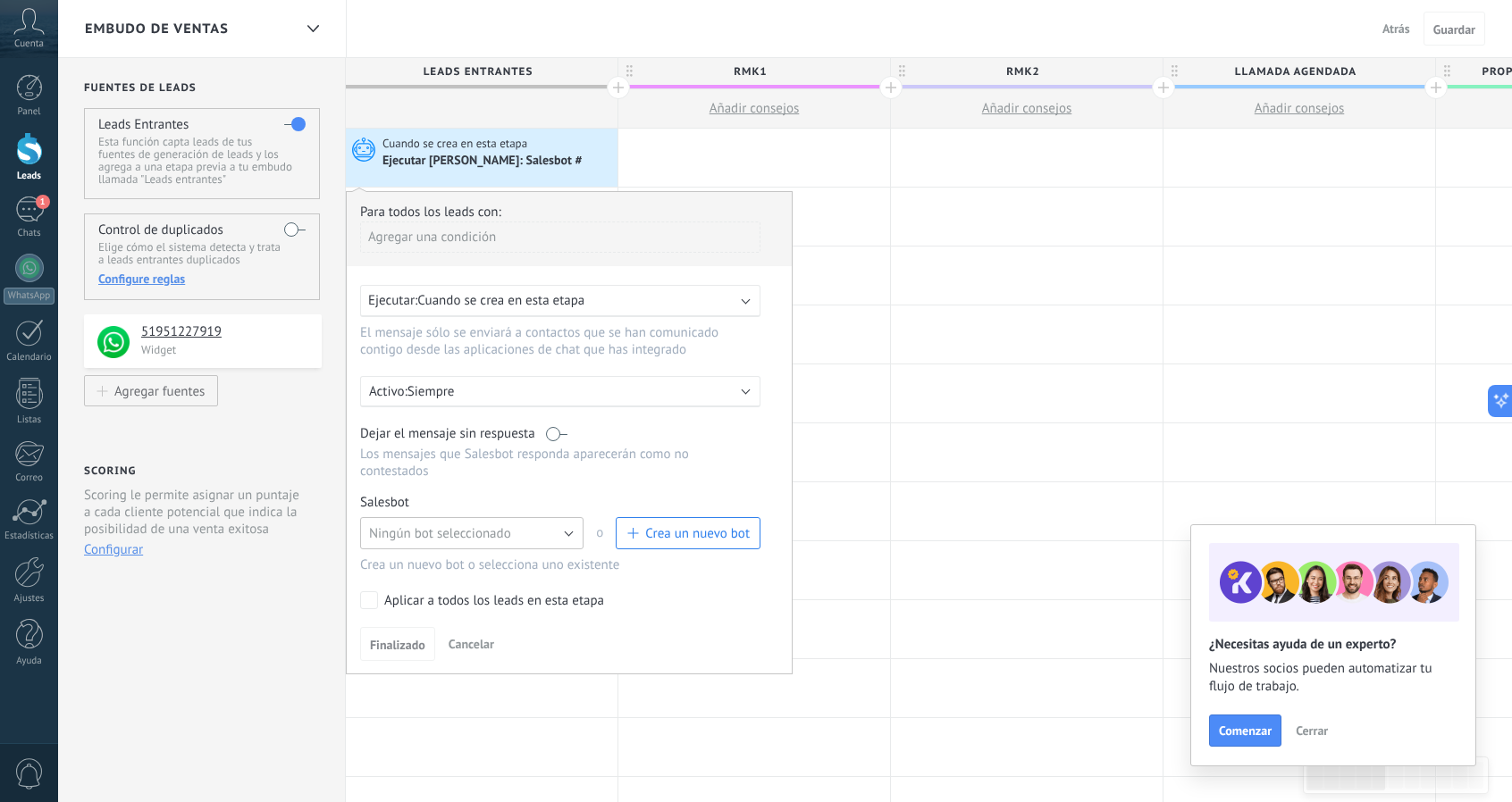
click at [513, 522] on button "Ningún bot seleccionado" at bounding box center [472, 533] width 223 height 33
click at [419, 617] on span "BIENVENIDA" at bounding box center [463, 624] width 228 height 17
click at [416, 627] on div "Finalizado Cancelar" at bounding box center [569, 644] width 418 height 34
click at [397, 638] on span "Finalizado" at bounding box center [398, 644] width 55 height 13
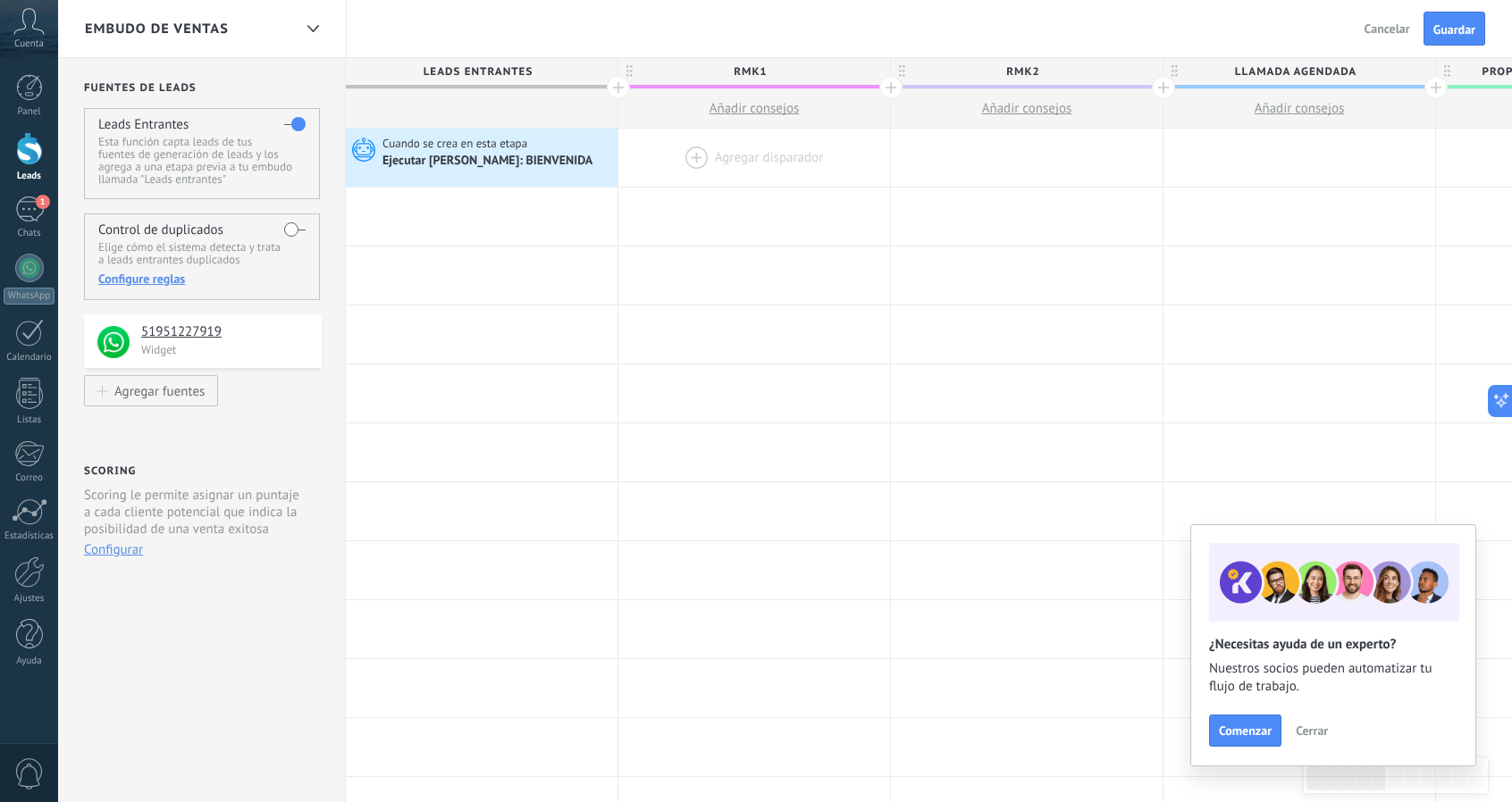
click at [749, 154] on div at bounding box center [754, 157] width 271 height 58
click at [729, 148] on div at bounding box center [754, 157] width 271 height 58
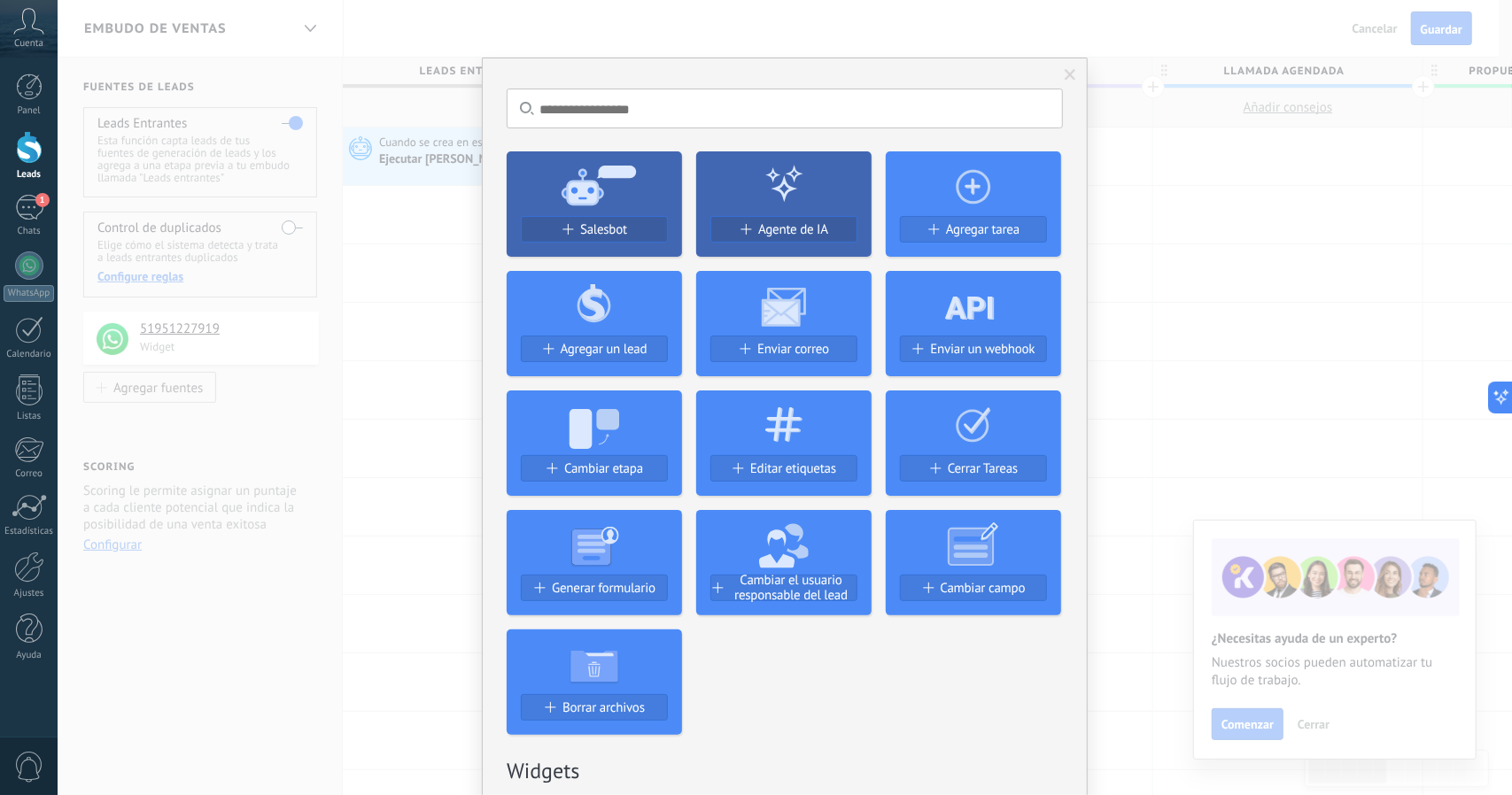
click at [606, 222] on span "Salesbot" at bounding box center [603, 229] width 47 height 15
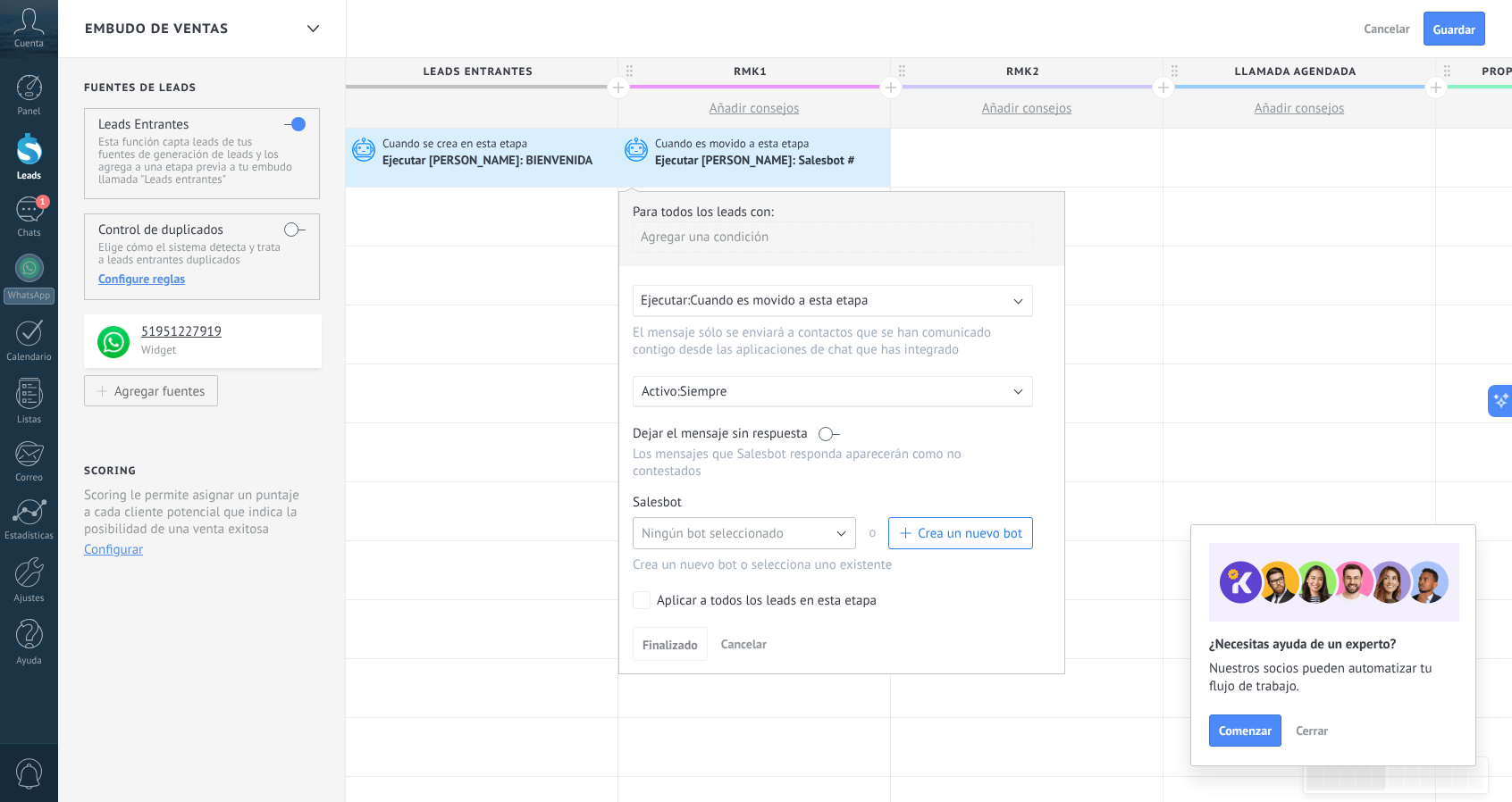
click at [734, 525] on span "Ningún bot seleccionado" at bounding box center [713, 533] width 142 height 17
click at [726, 586] on span "RM1" at bounding box center [735, 594] width 228 height 17
click at [665, 636] on button "Finalizado" at bounding box center [670, 644] width 75 height 34
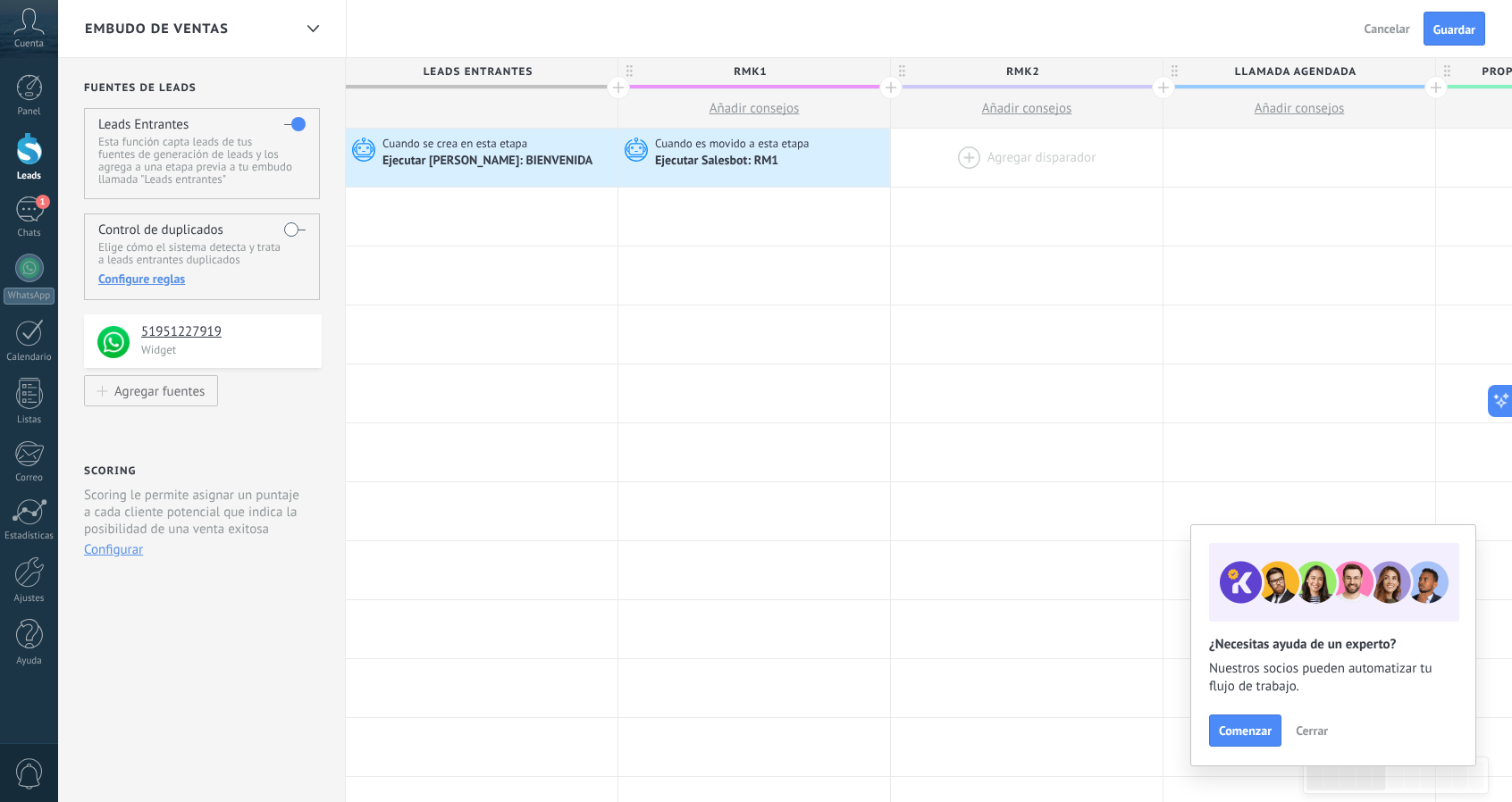
click at [982, 153] on div at bounding box center [1026, 157] width 271 height 58
click at [982, 154] on div at bounding box center [1025, 157] width 271 height 58
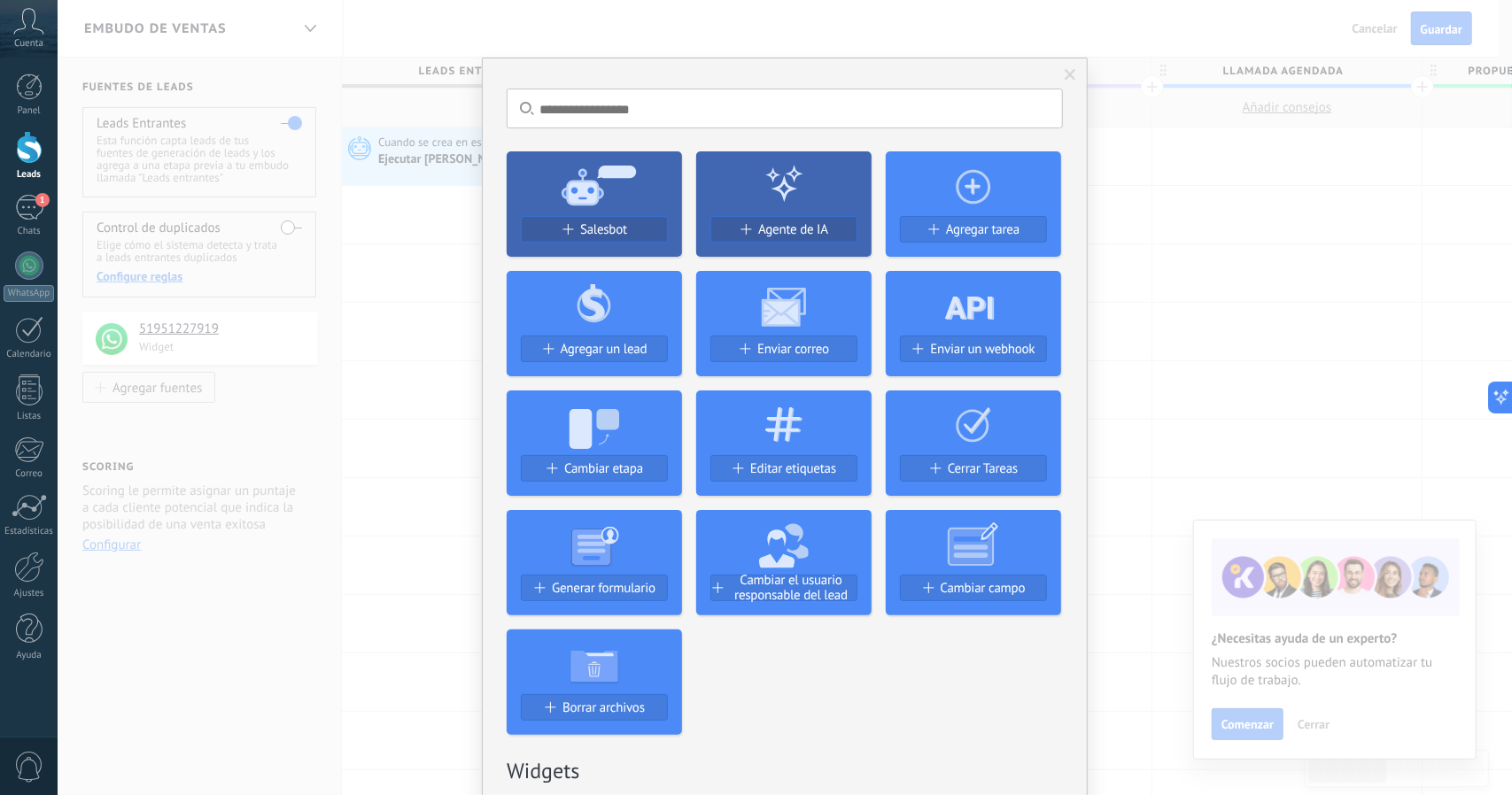
click at [627, 220] on button "Salesbot" at bounding box center [594, 229] width 147 height 26
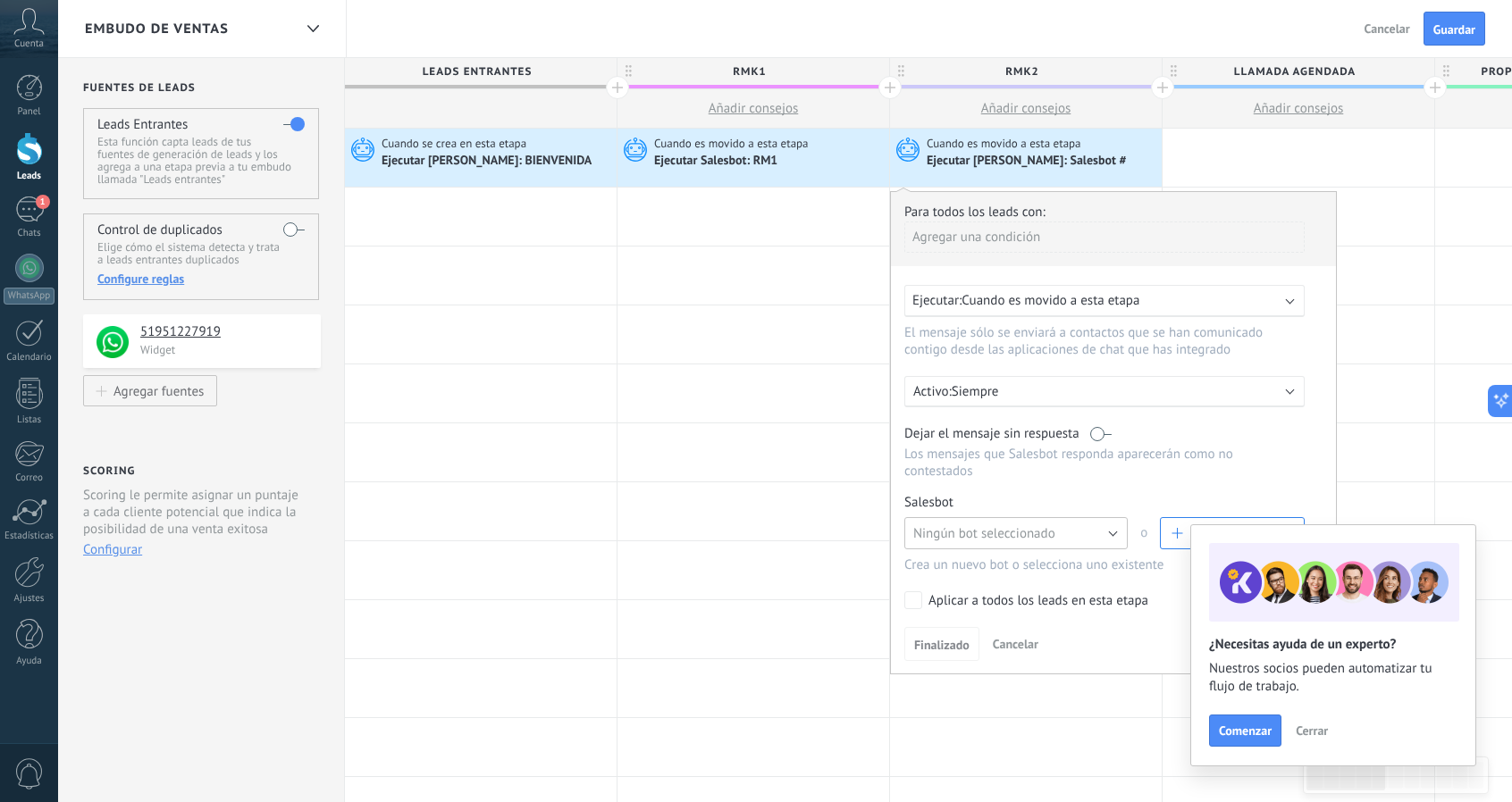
click at [991, 525] on span "Ningún bot seleccionado" at bounding box center [984, 533] width 142 height 17
click at [960, 555] on span "RM2" at bounding box center [1008, 563] width 228 height 17
click at [942, 638] on span "Finalizado" at bounding box center [942, 644] width 55 height 13
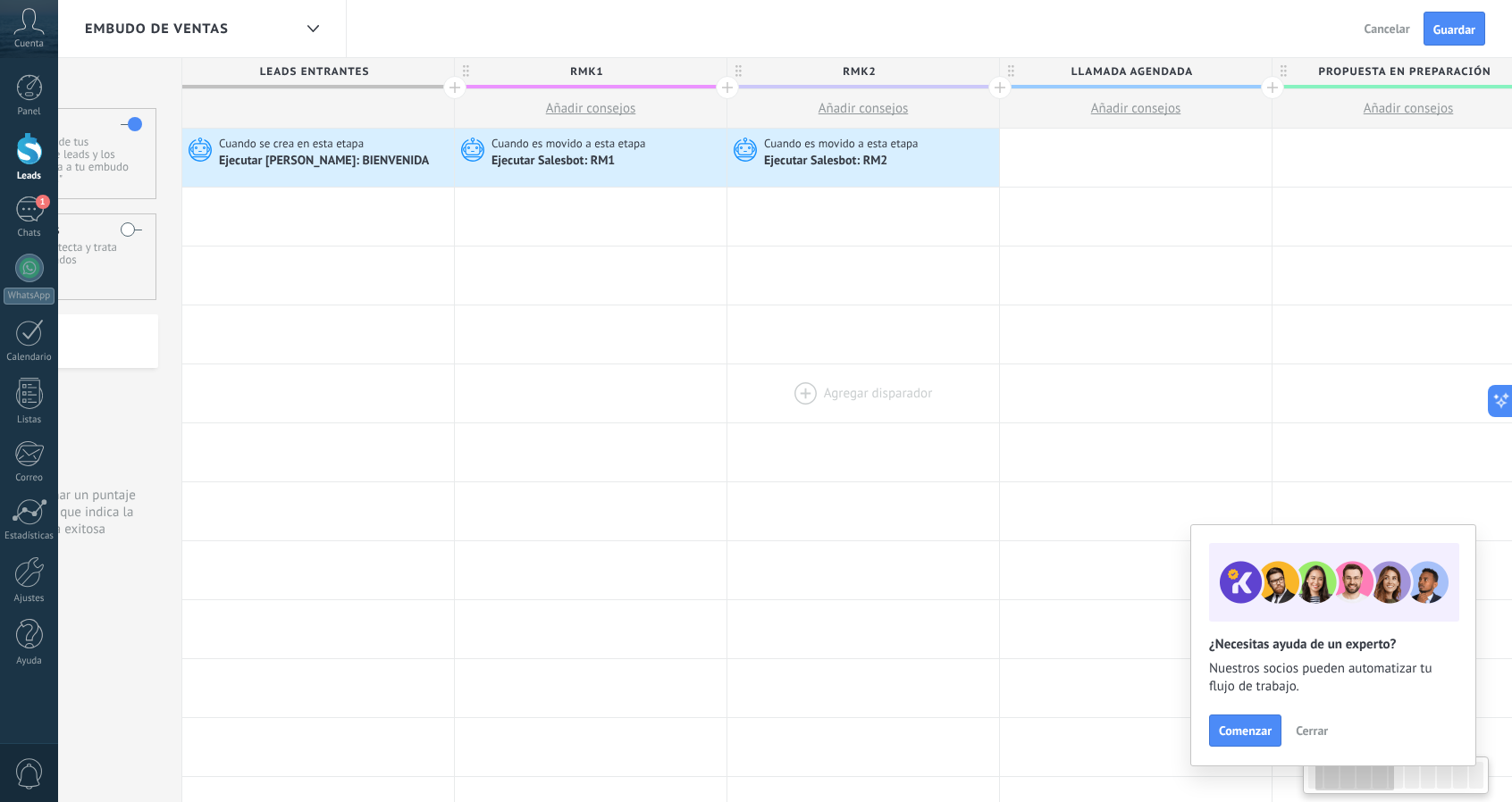
scroll to position [0, 177]
drag, startPoint x: 1045, startPoint y: 401, endPoint x: 872, endPoint y: 373, distance: 175.3
click at [872, 373] on div at bounding box center [850, 393] width 271 height 58
click at [1433, 32] on span "Guardar" at bounding box center [1454, 30] width 42 height 13
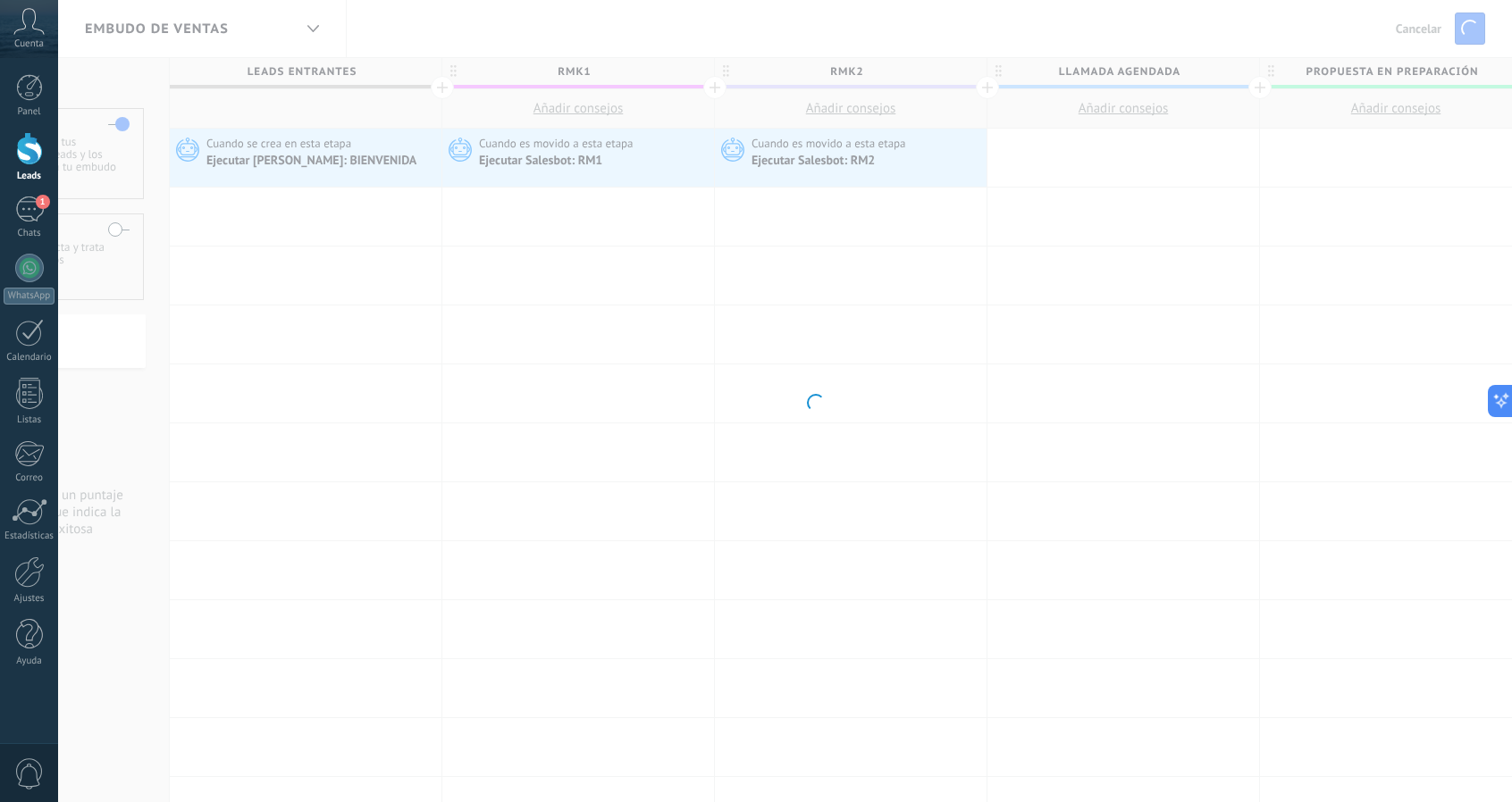
click at [869, 347] on body ".abccls-1,.abccls-2{fill-rule:evenodd}.abccls-2{fill:#fff} .abfcls-1{fill:none}…" at bounding box center [756, 401] width 1512 height 802
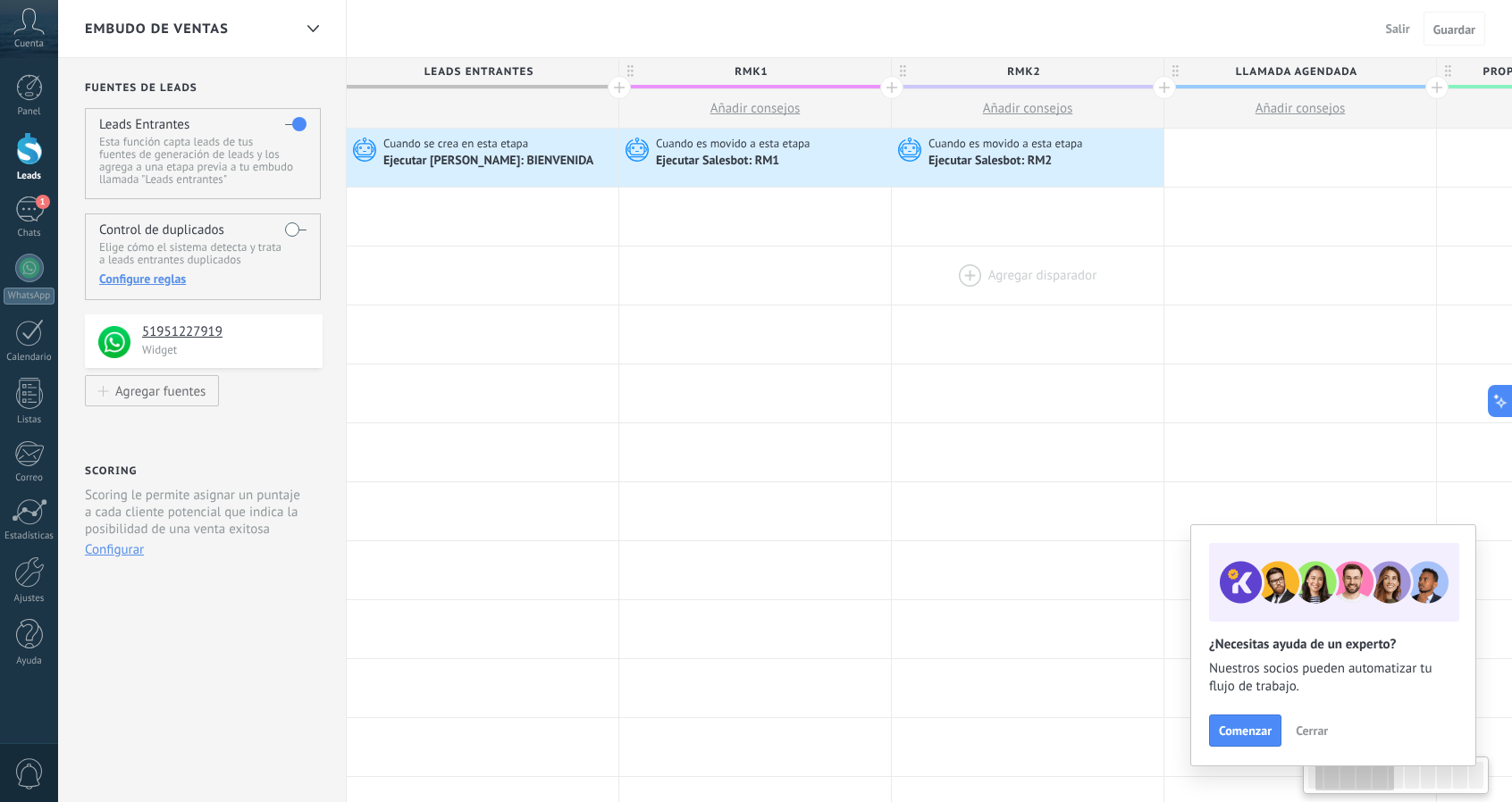
drag, startPoint x: 729, startPoint y: 338, endPoint x: 1098, endPoint y: 279, distance: 373.7
click at [1437, 20] on button "Guardar" at bounding box center [1455, 29] width 61 height 34
click at [1403, 26] on span "Salir" at bounding box center [1398, 29] width 24 height 16
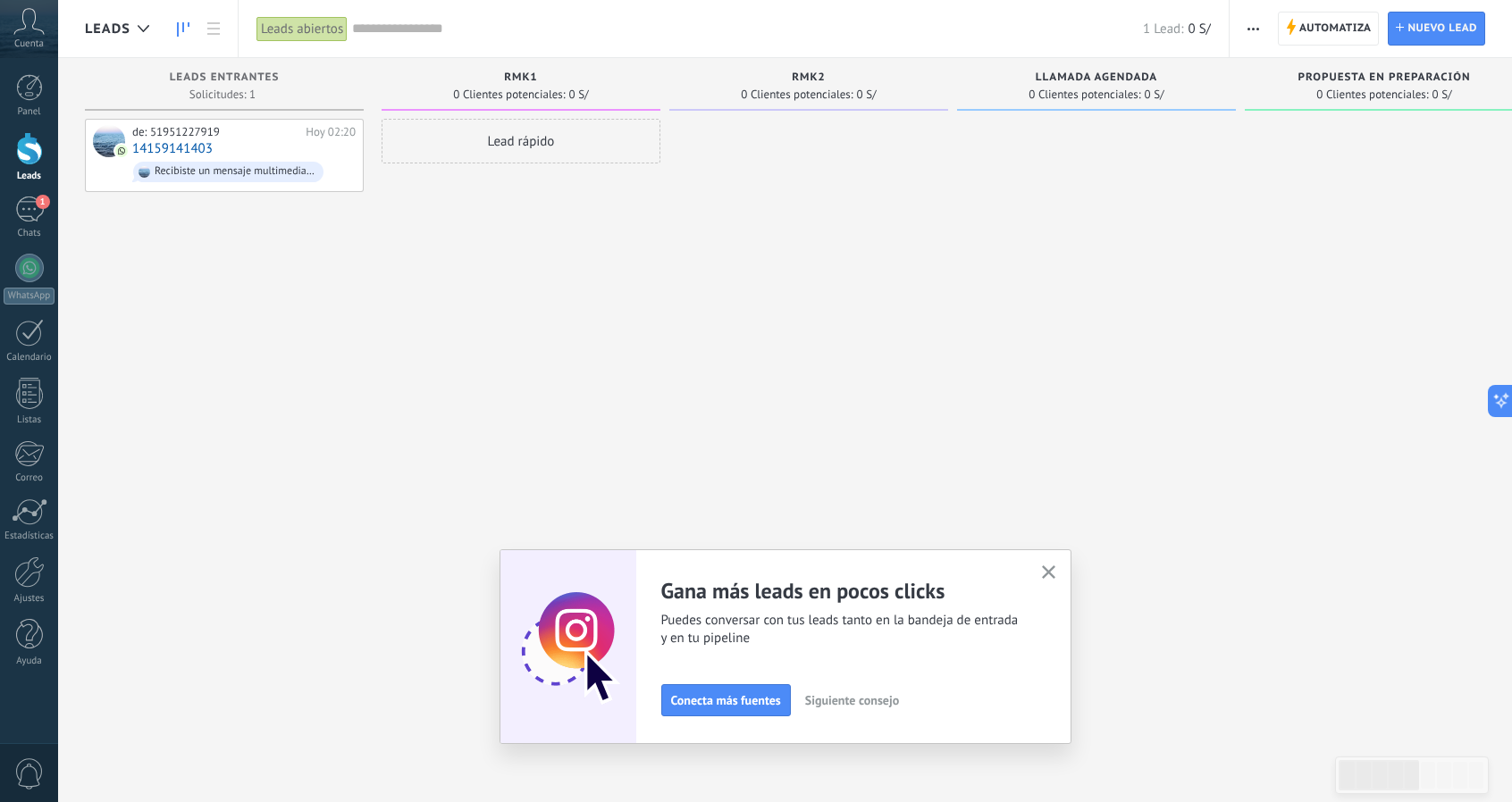
click at [602, 255] on div "Lead rápido" at bounding box center [521, 402] width 279 height 569
click at [9, 212] on link "1 Chats" at bounding box center [29, 217] width 58 height 42
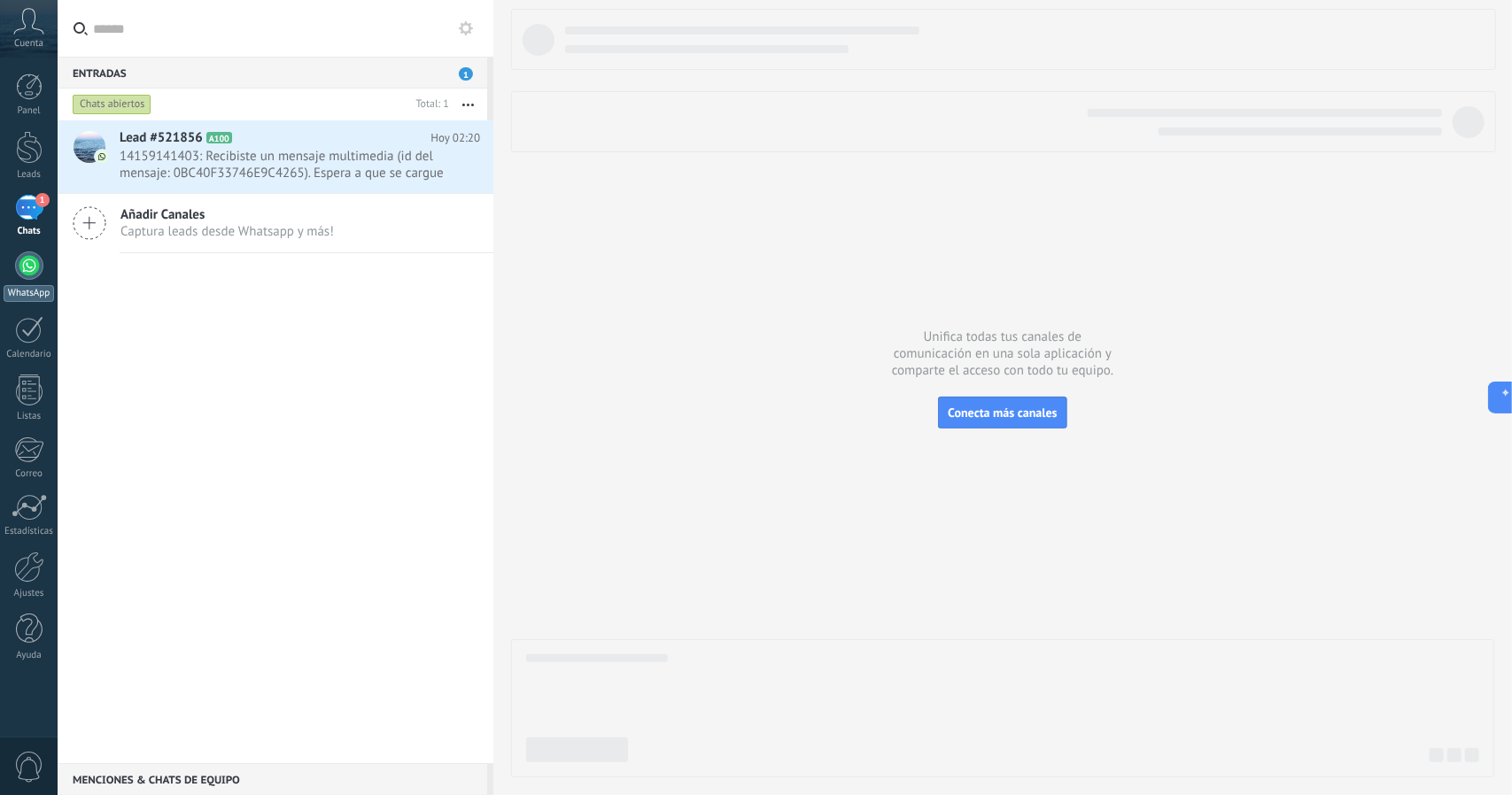
click at [22, 283] on link "WhatsApp" at bounding box center [28, 277] width 58 height 51
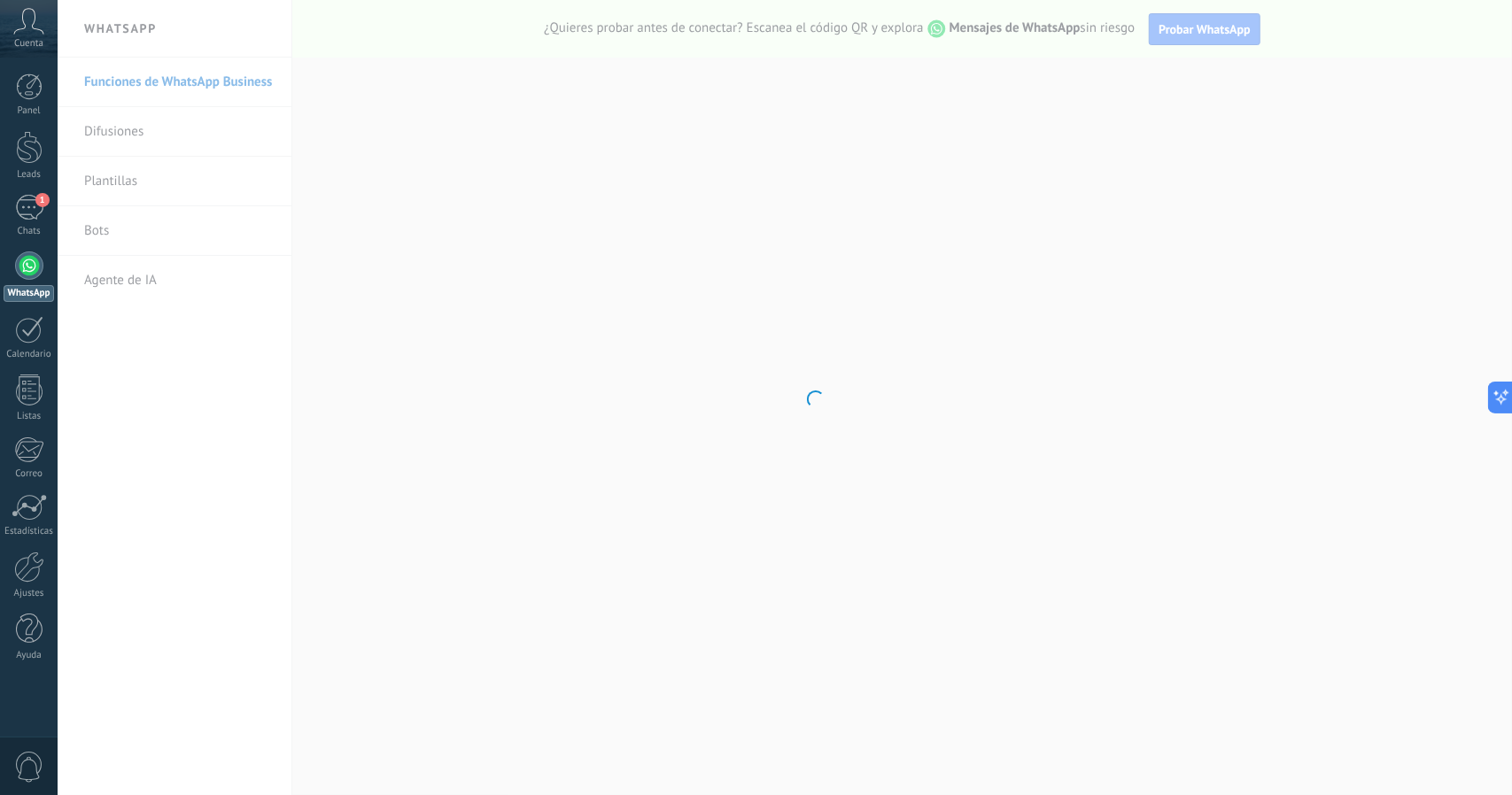
click at [138, 351] on body ".abccls-1,.abccls-2{fill-rule:evenodd}.abccls-2{fill:#fff} .abfcls-1{fill:none}…" at bounding box center [756, 397] width 1512 height 795
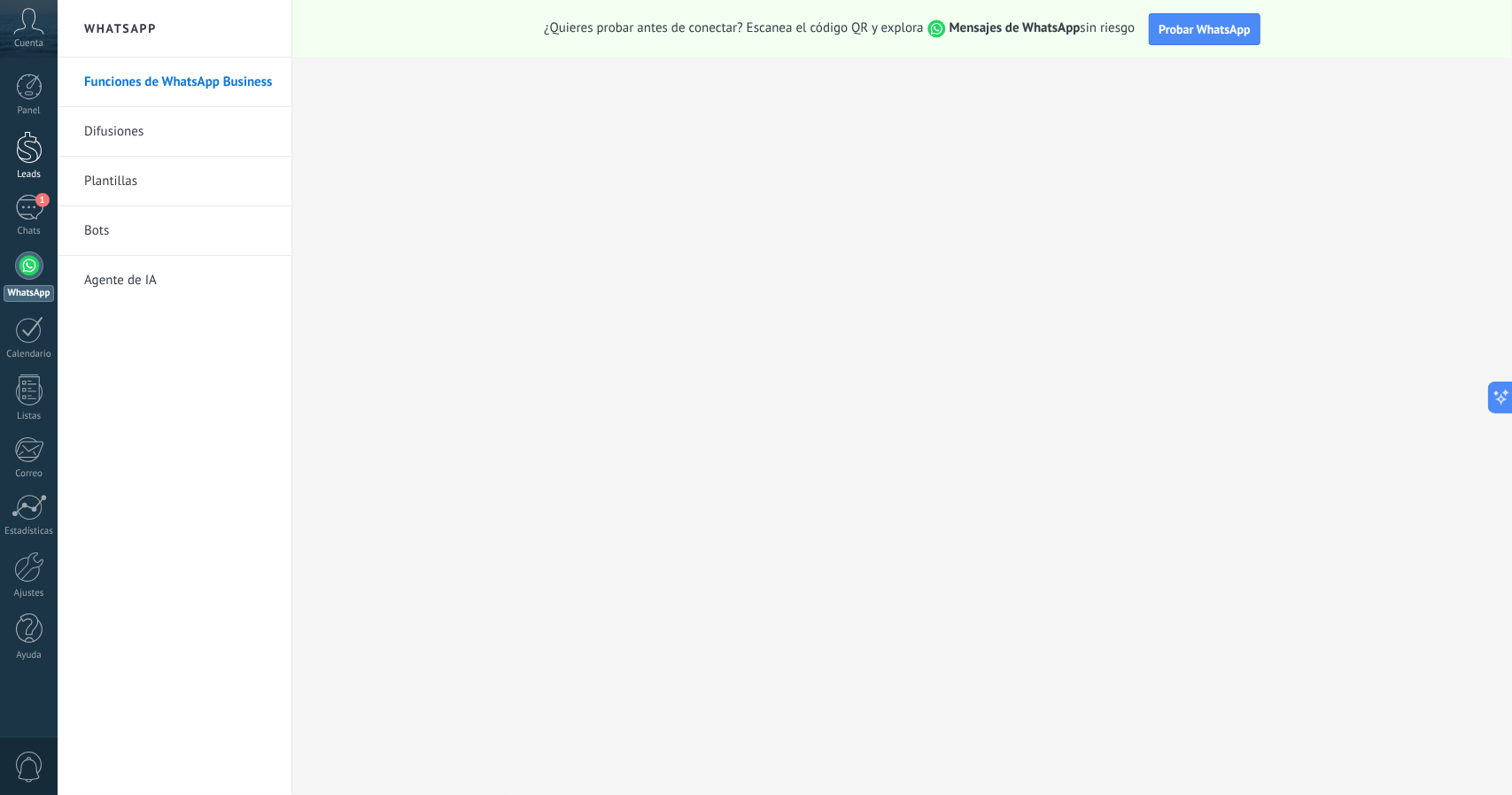
click at [45, 148] on link "Leads" at bounding box center [28, 155] width 58 height 50
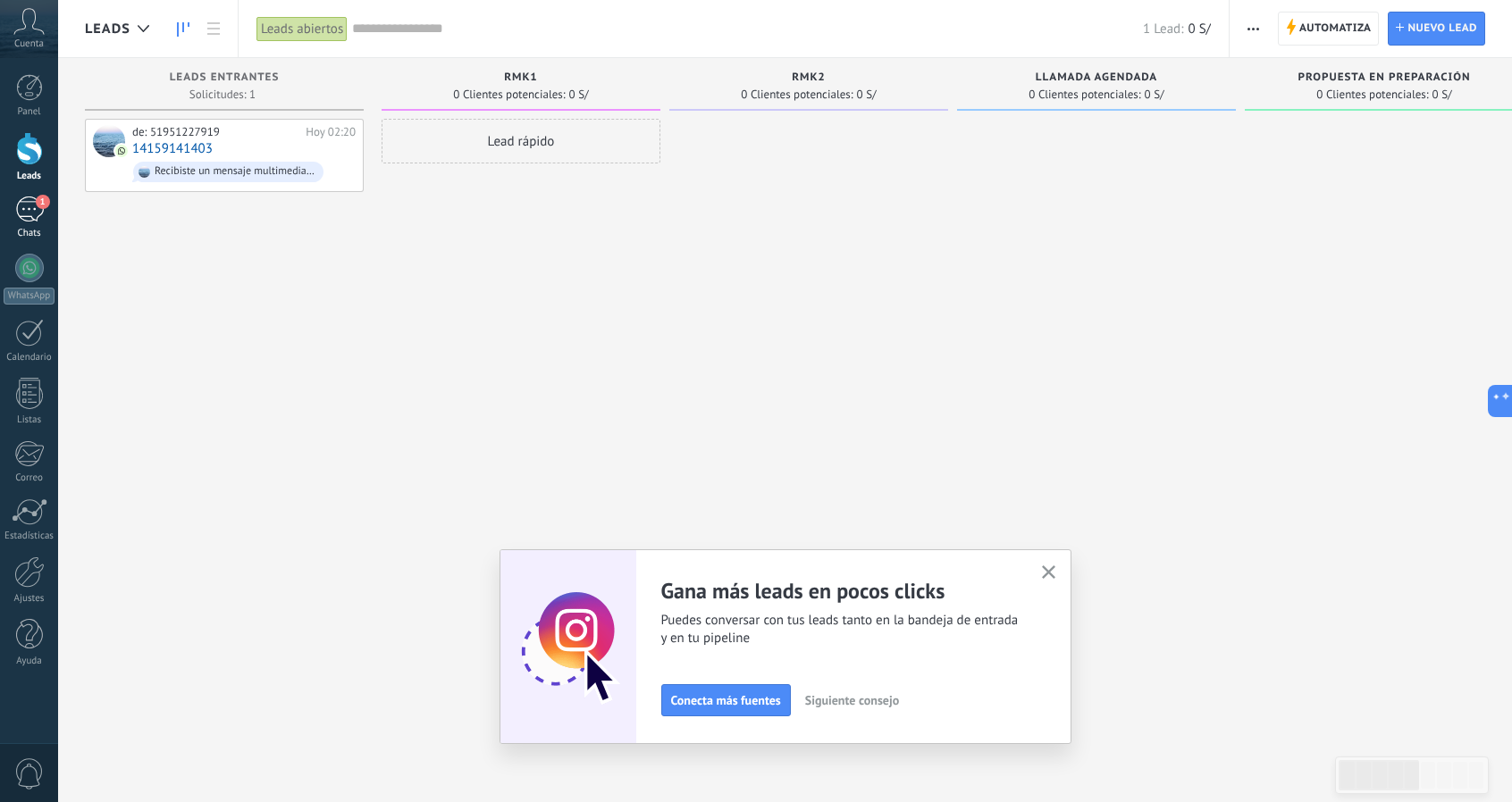
click at [36, 196] on span "1" at bounding box center [42, 201] width 14 height 14
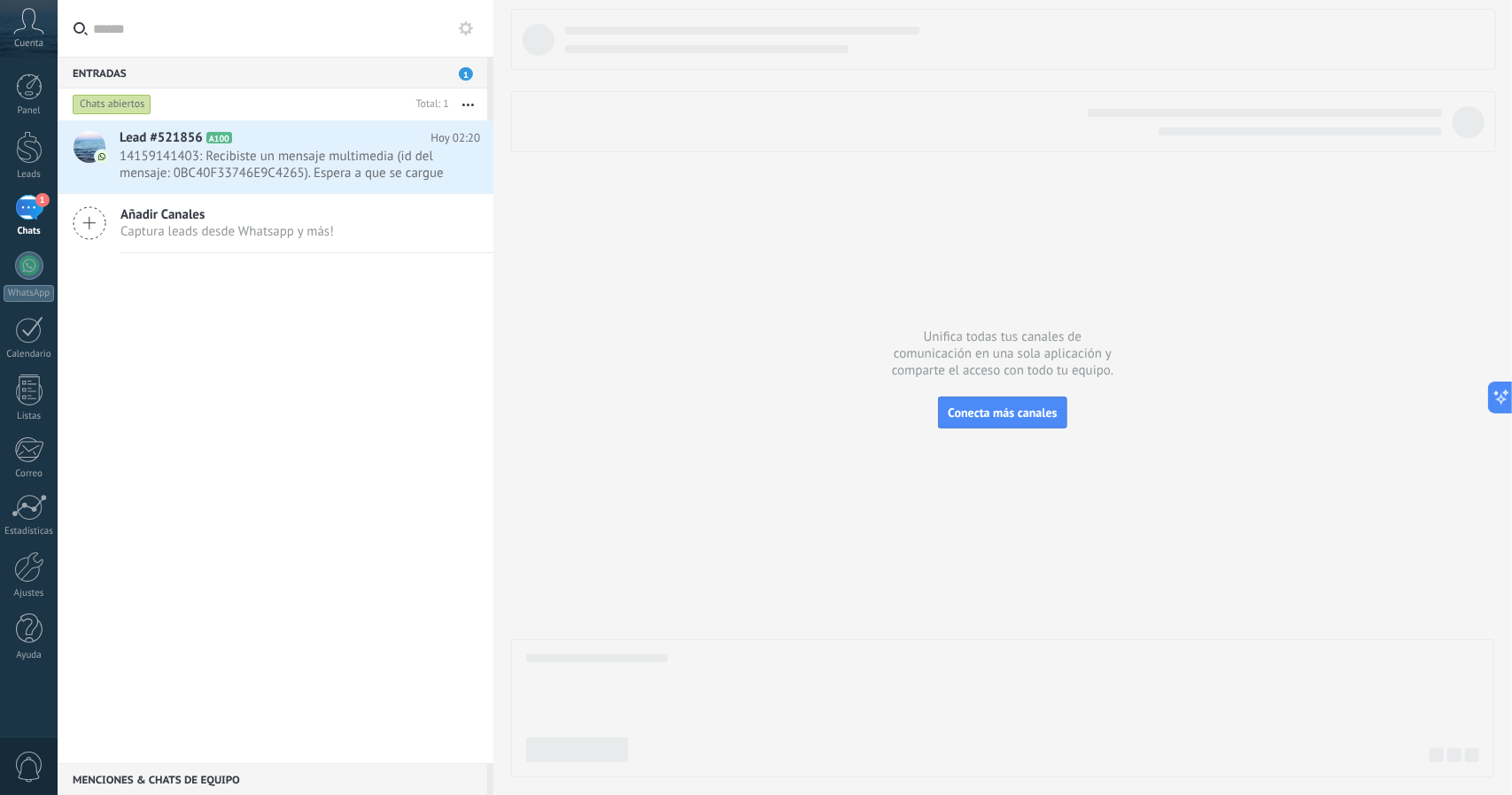
click at [32, 22] on icon at bounding box center [29, 21] width 31 height 26
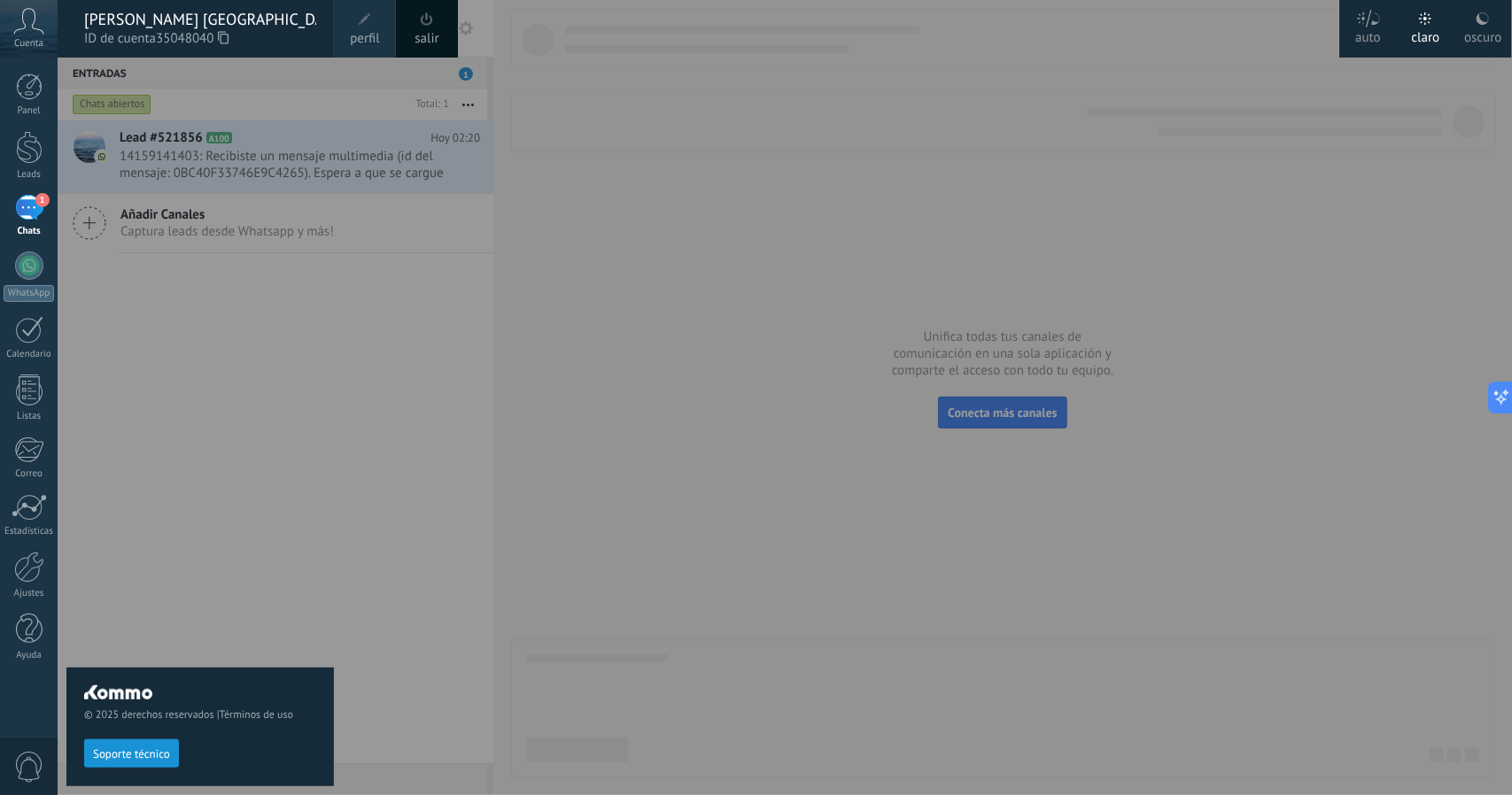
click at [252, 316] on div "© 2025 derechos reservados | Términos de uso Soporte técnico" at bounding box center [200, 426] width 267 height 737
click at [245, 324] on div "© 2025 derechos reservados | Términos de uso Soporte técnico" at bounding box center [200, 426] width 267 height 737
click at [19, 217] on div "1" at bounding box center [28, 207] width 28 height 25
